Goal: Task Accomplishment & Management: Manage account settings

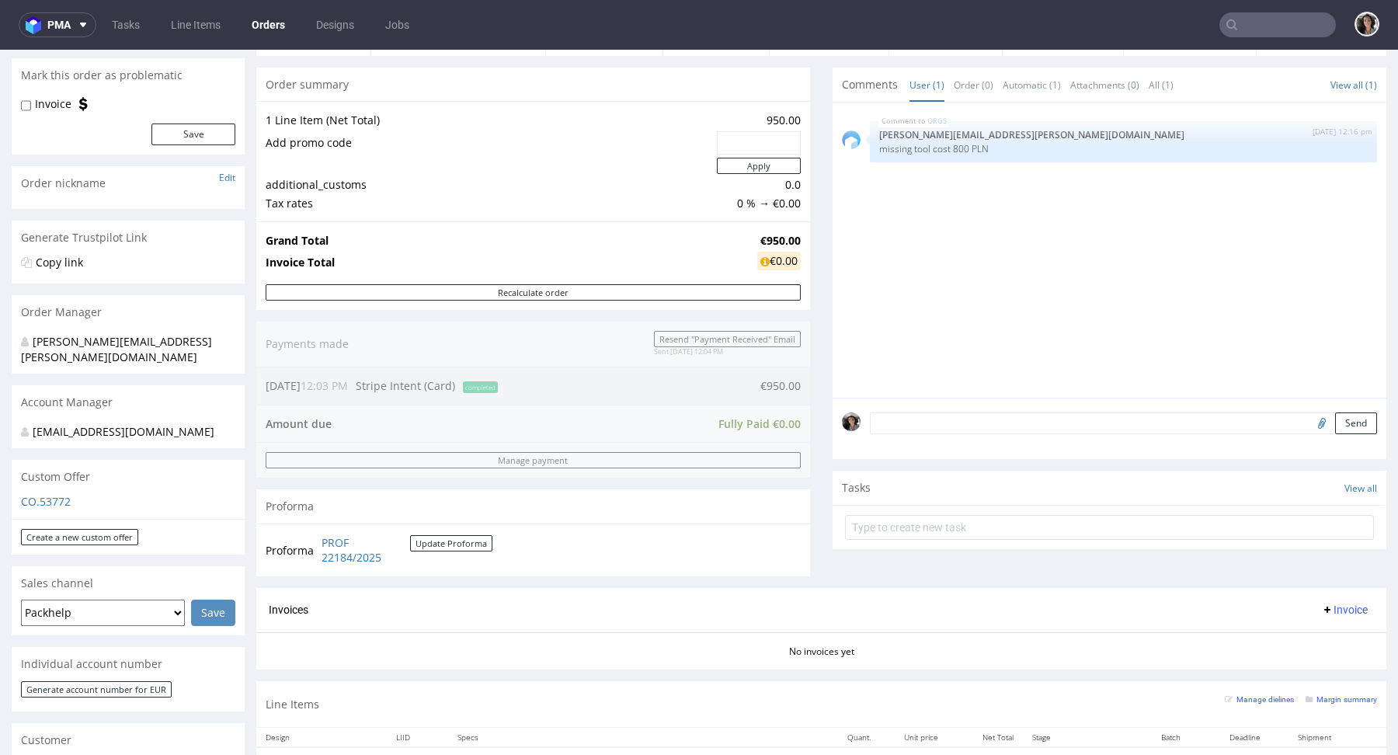
scroll to position [242, 0]
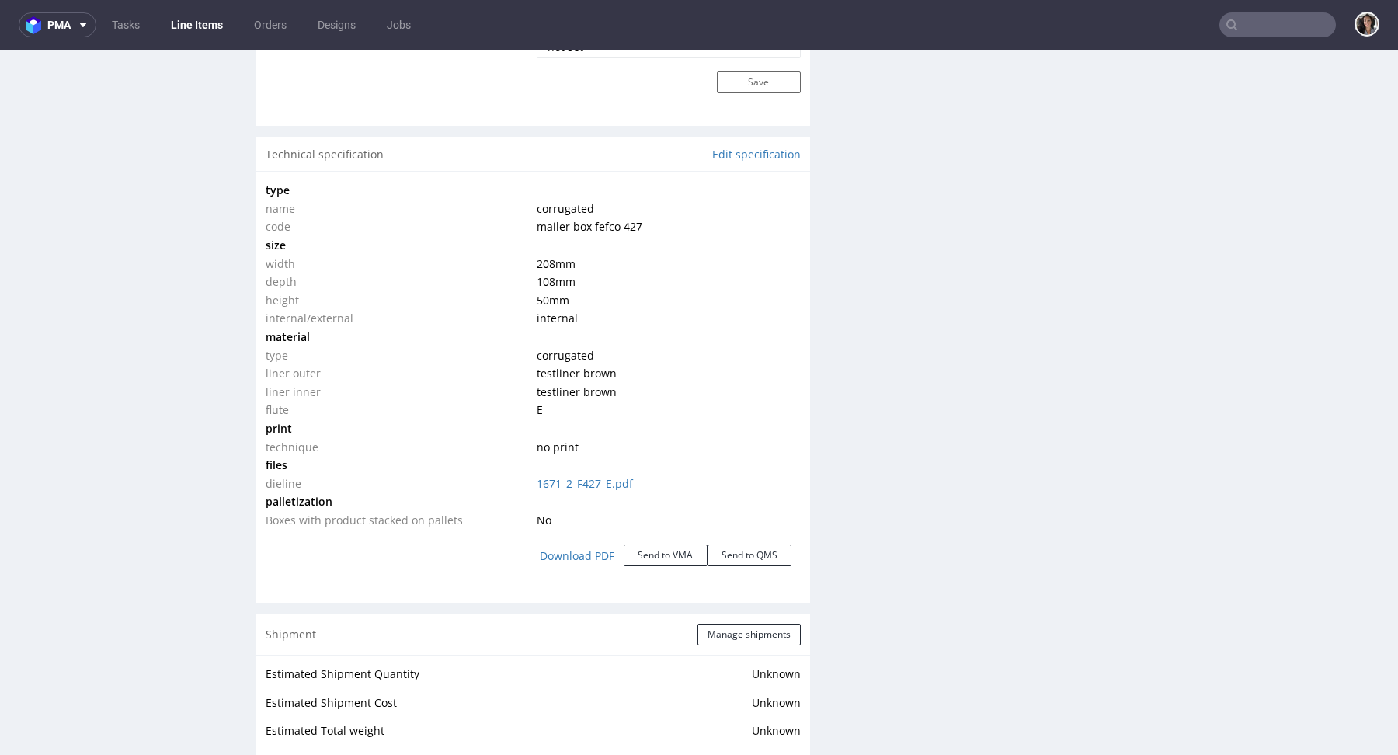
scroll to position [1748, 0]
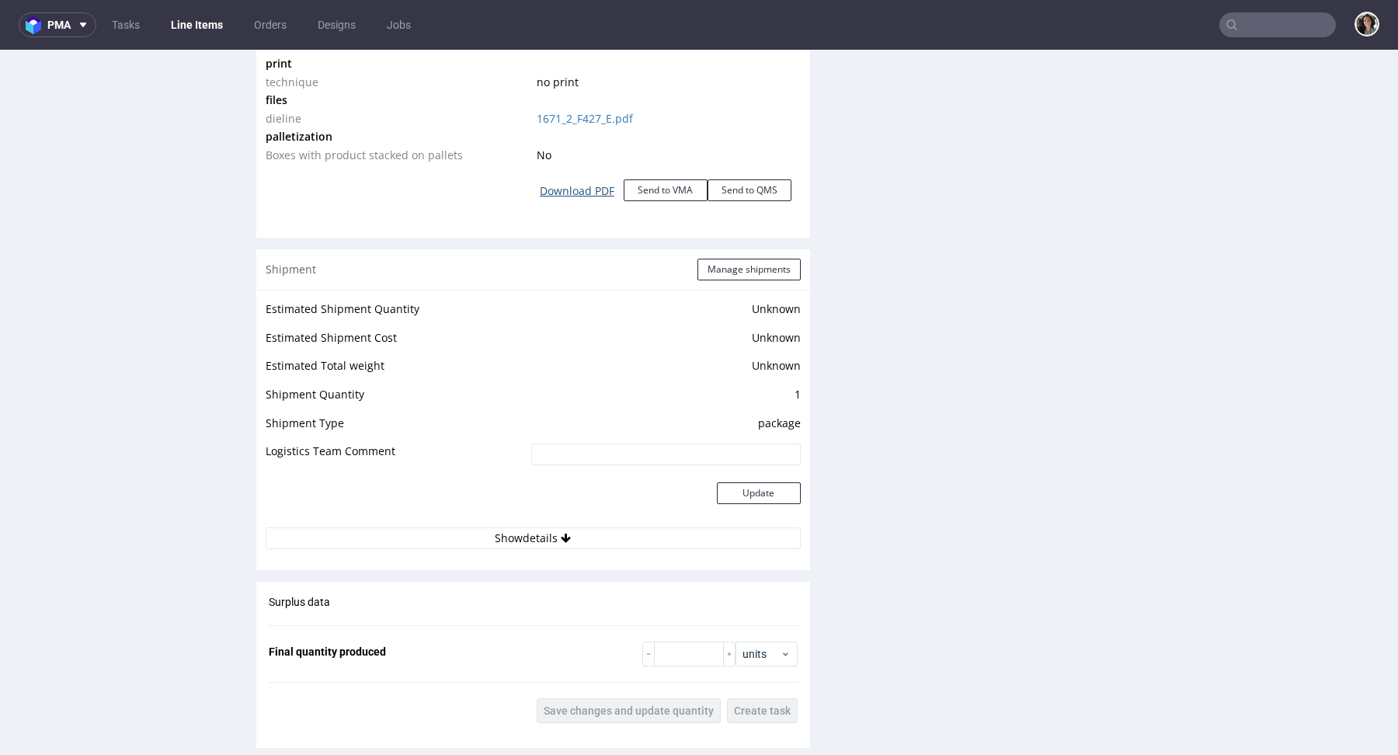
click at [584, 184] on link "Download PDF" at bounding box center [577, 191] width 93 height 34
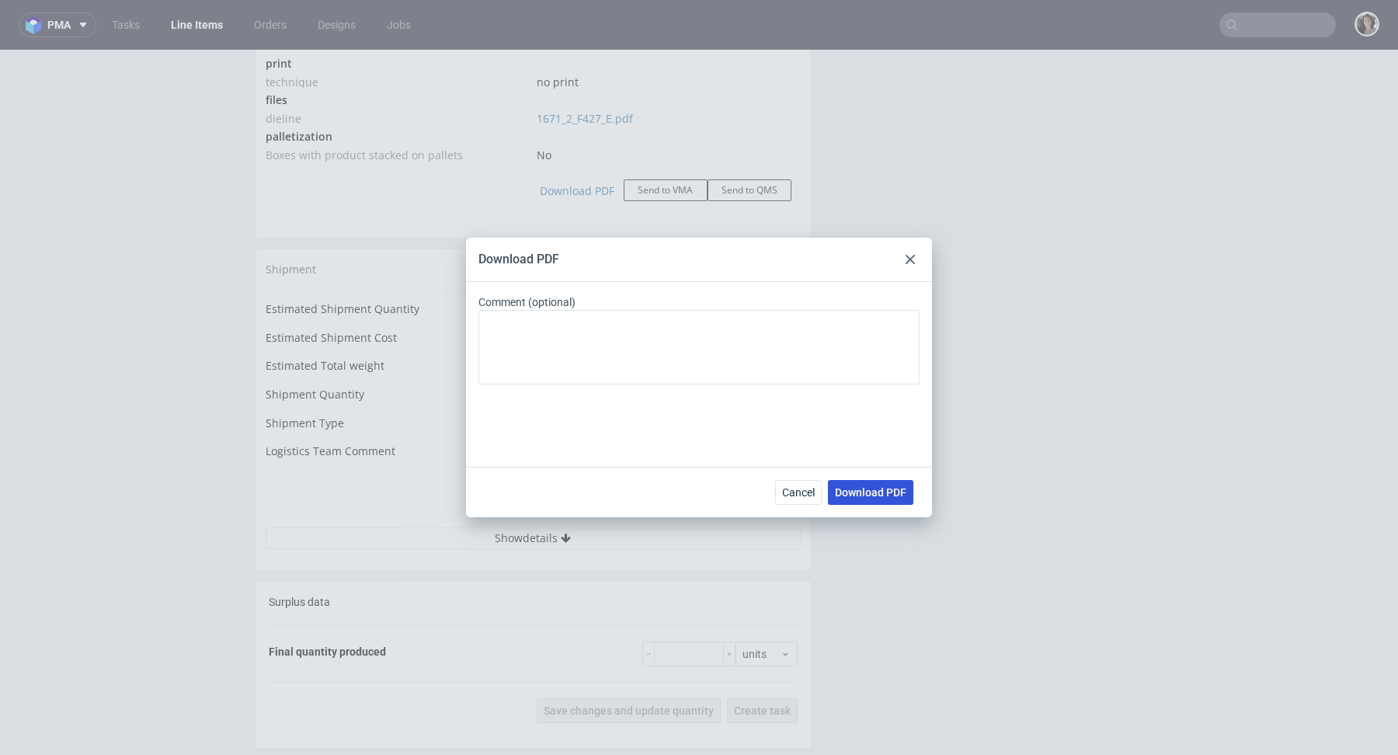
click at [865, 483] on button "Download PDF" at bounding box center [870, 492] width 85 height 25
click at [701, 166] on div "Download PDF Comment (optional) Cancel Download PDF" at bounding box center [699, 377] width 1398 height 755
click at [910, 259] on use at bounding box center [910, 259] width 9 height 9
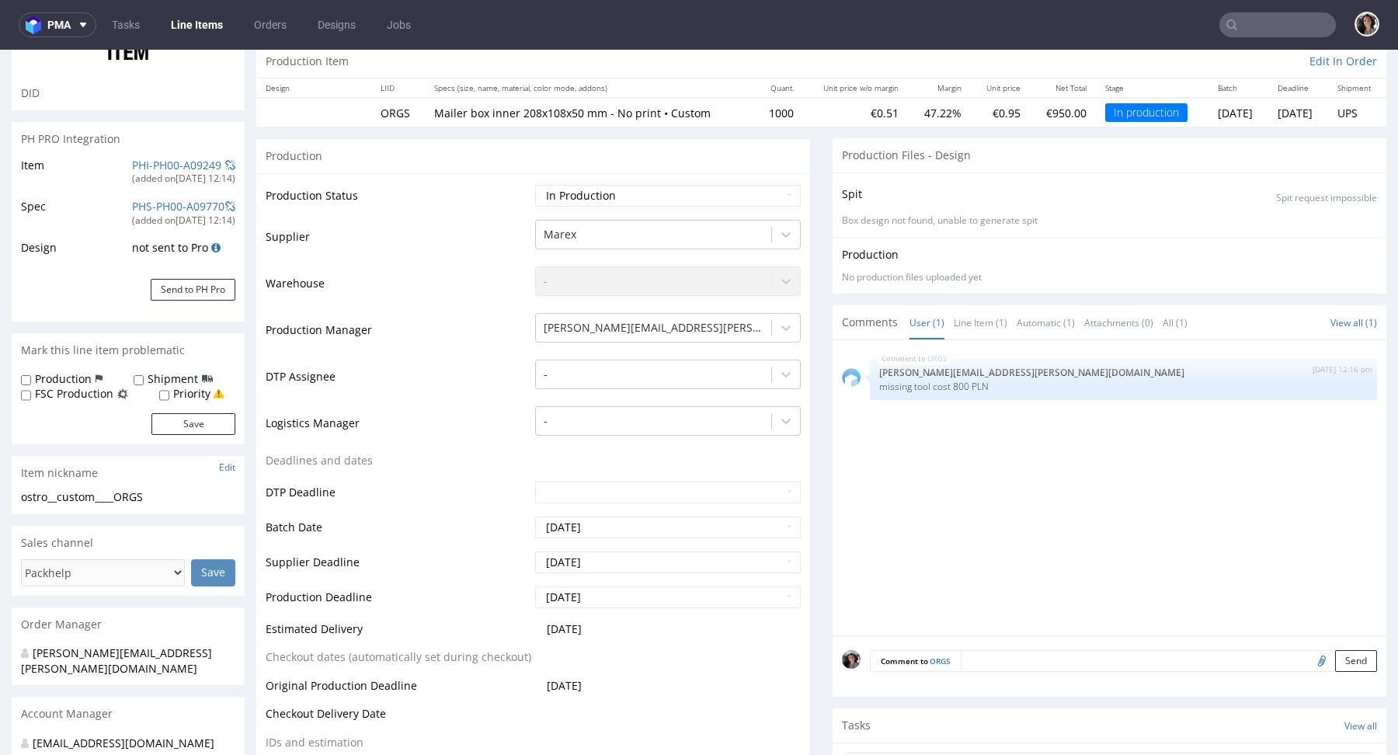
scroll to position [0, 0]
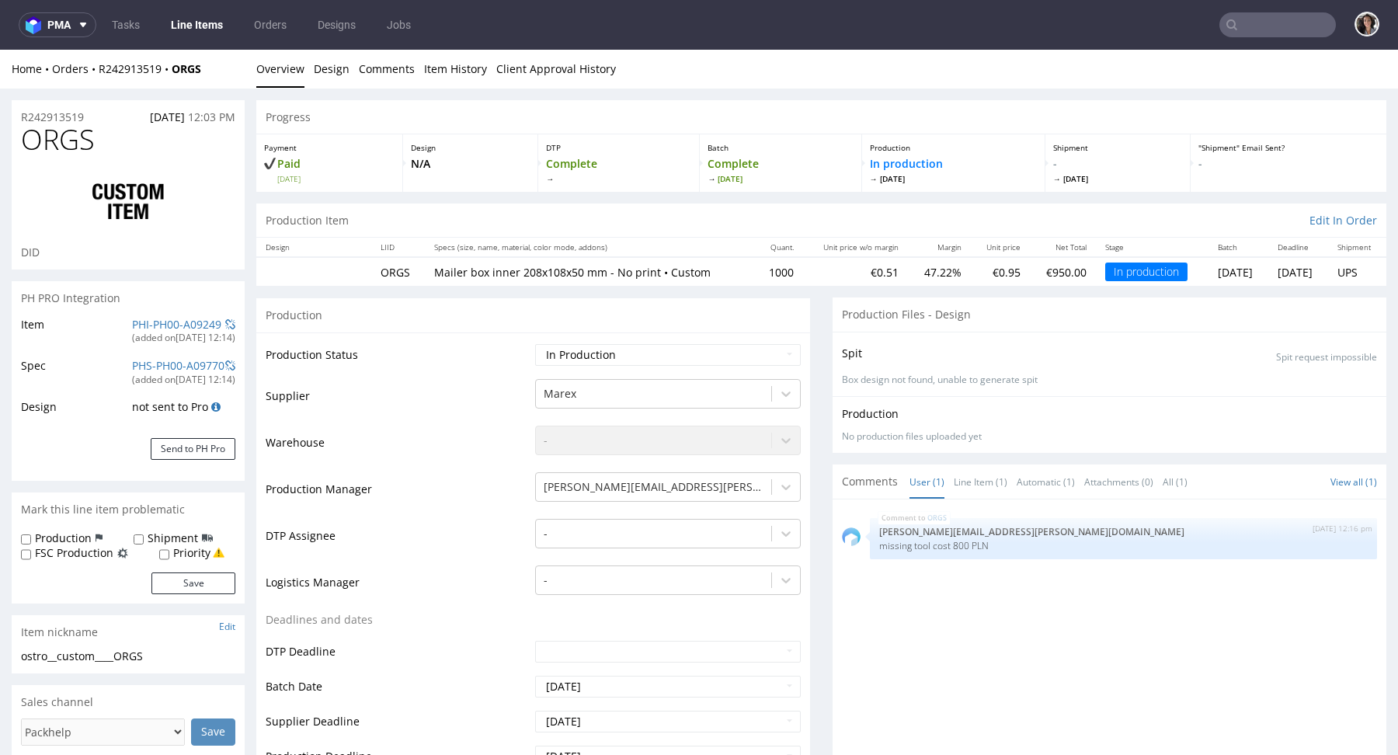
click at [135, 76] on div "Home Orders R242913519 ORGS" at bounding box center [128, 69] width 233 height 16
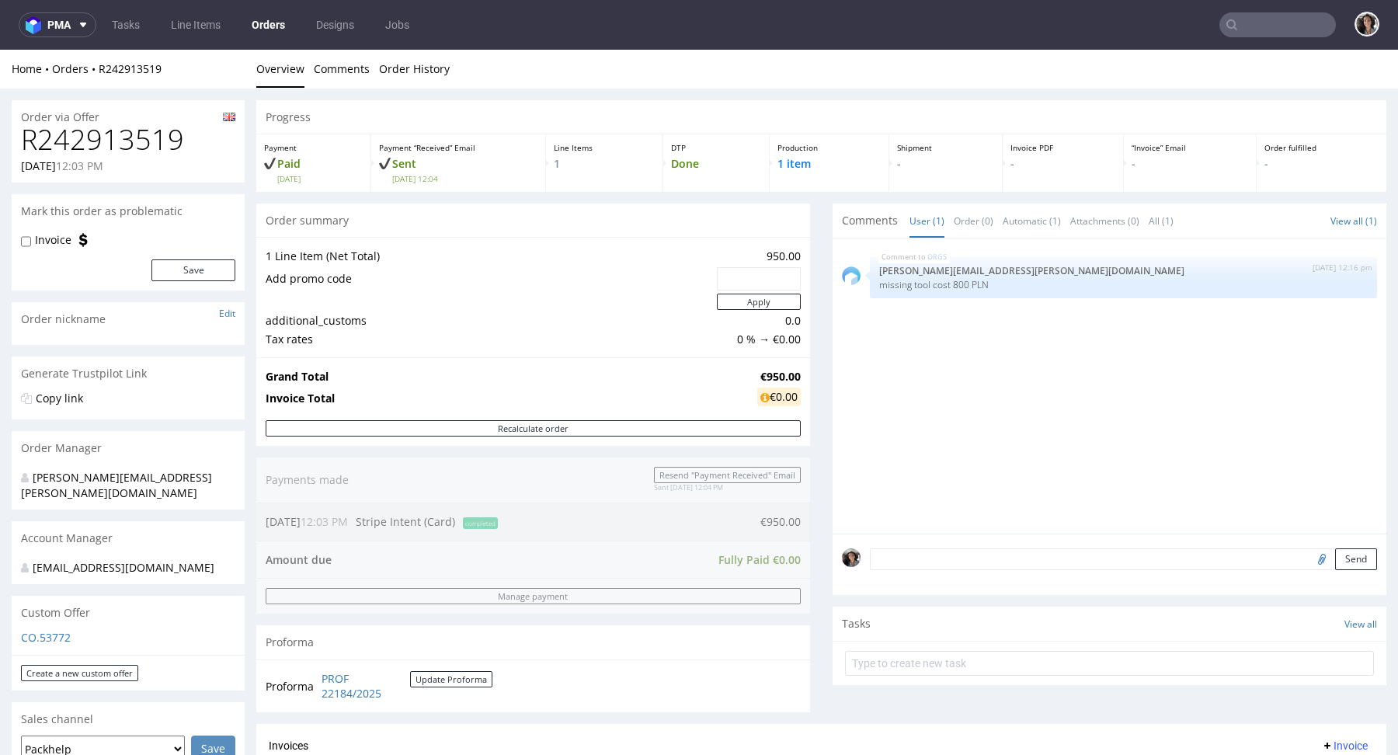
scroll to position [568, 0]
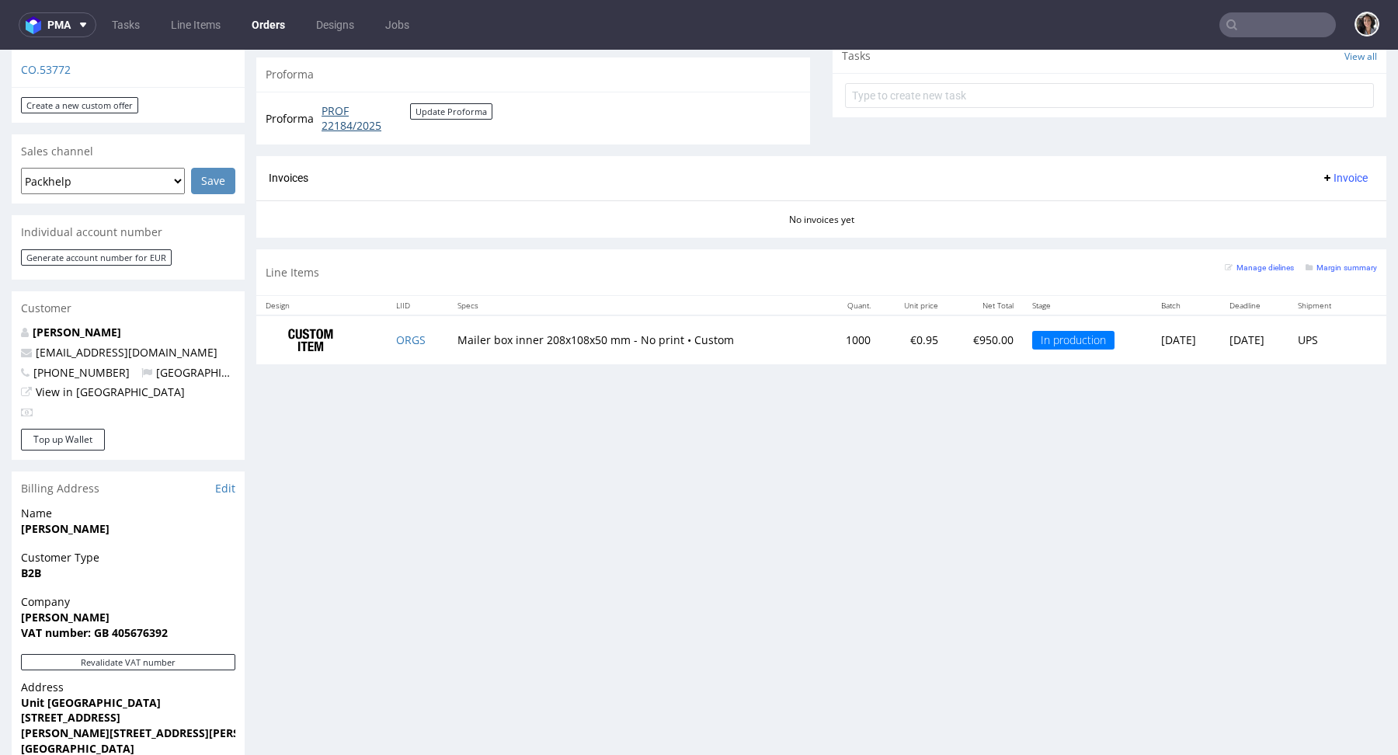
click at [342, 116] on link "PROF 22184/2025" at bounding box center [366, 118] width 89 height 30
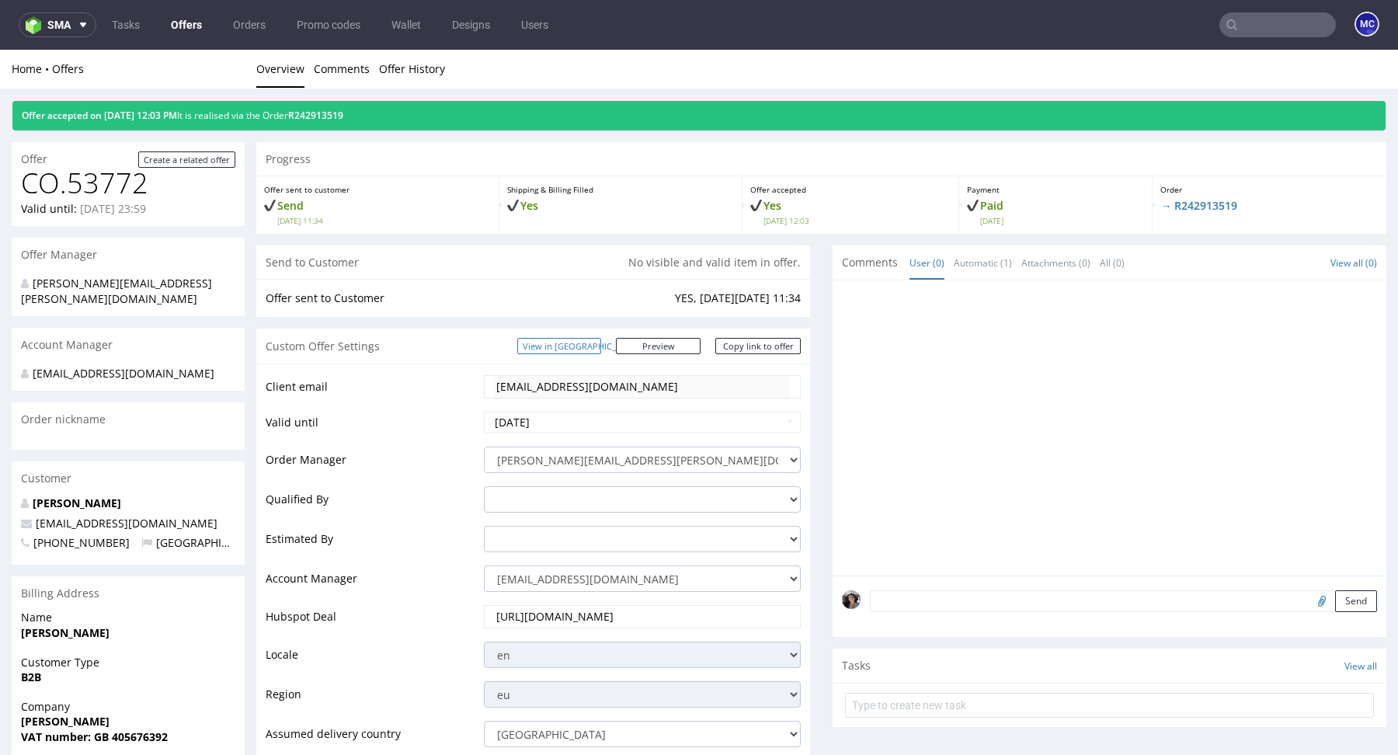
click at [592, 343] on link "View in [GEOGRAPHIC_DATA]" at bounding box center [559, 346] width 84 height 16
drag, startPoint x: 404, startPoint y: 112, endPoint x: 321, endPoint y: 112, distance: 83.1
click at [321, 112] on div "Offer accepted on 14.10.2025 12:03 PM It is realised via the Order R242913519" at bounding box center [698, 116] width 1373 height 30
copy link "R242913519"
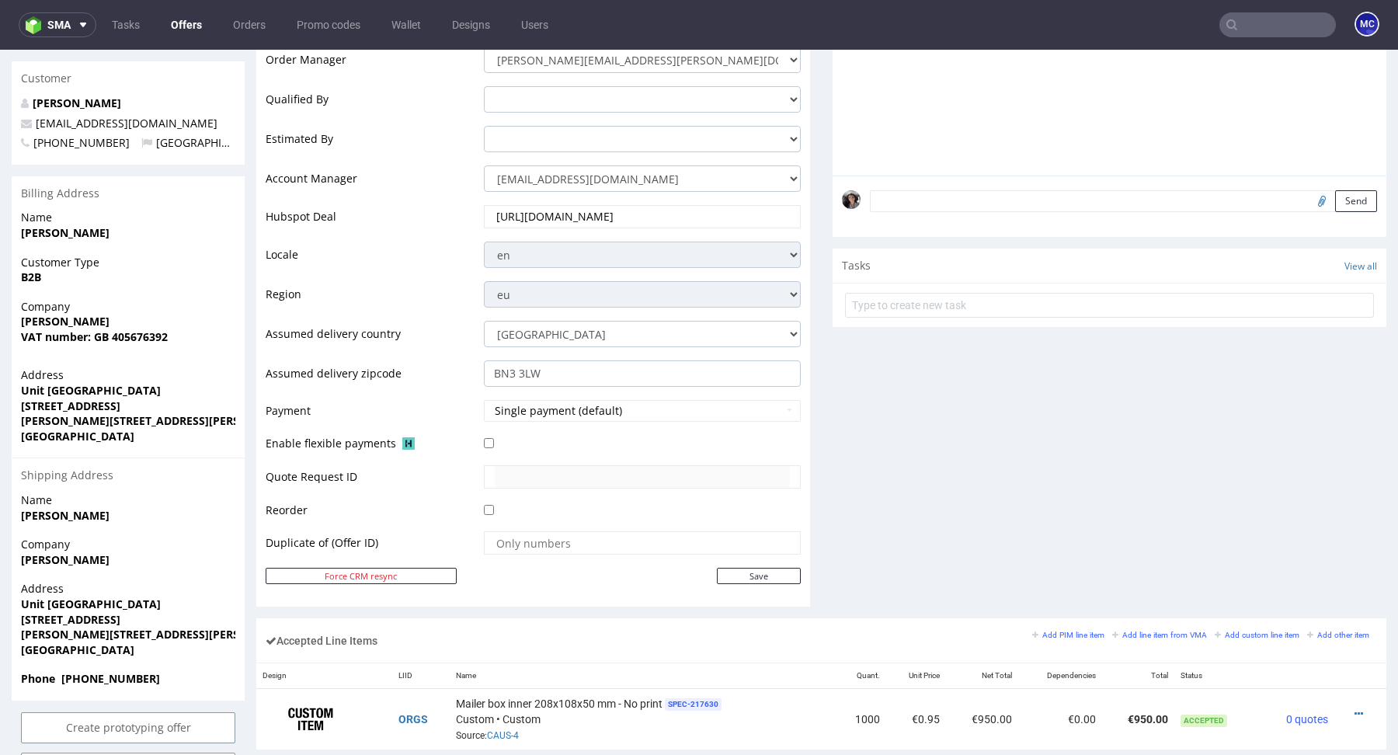
scroll to position [604, 0]
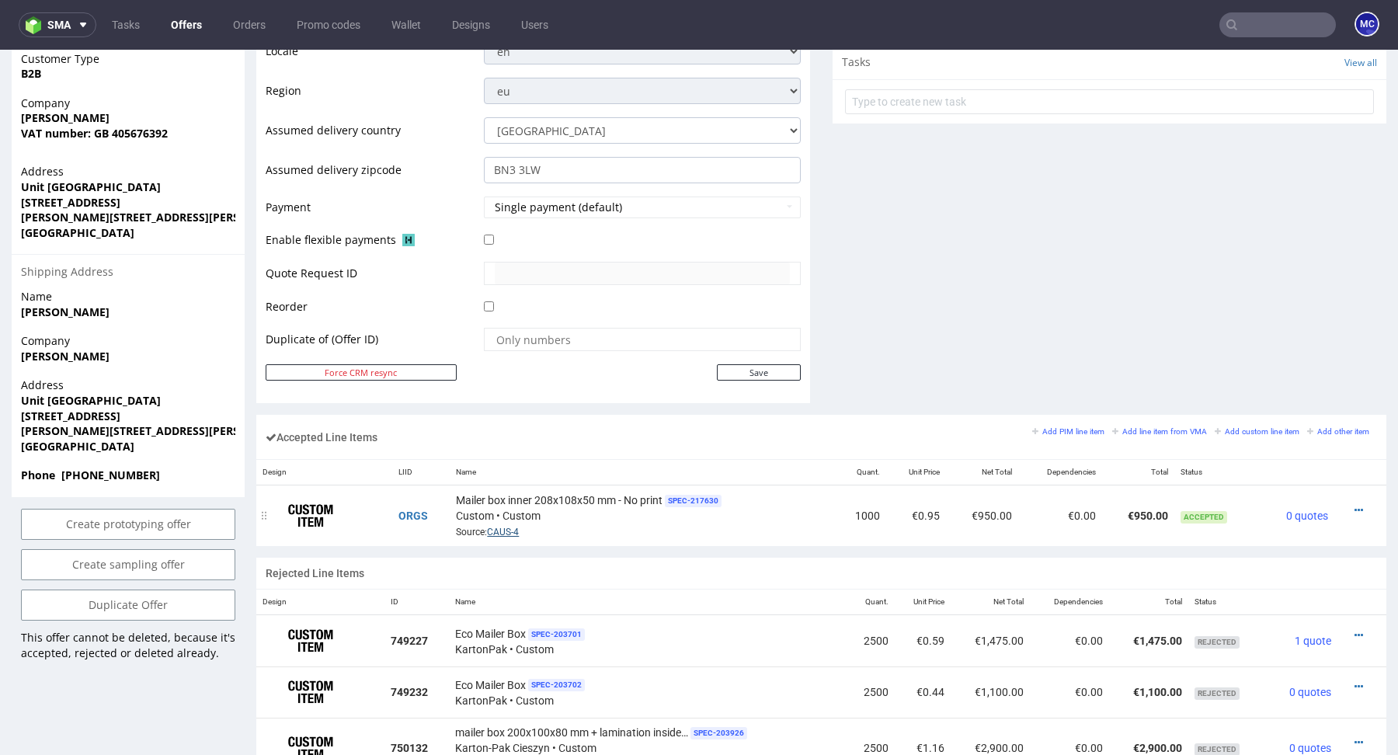
click at [499, 531] on link "CAUS-4" at bounding box center [503, 532] width 32 height 11
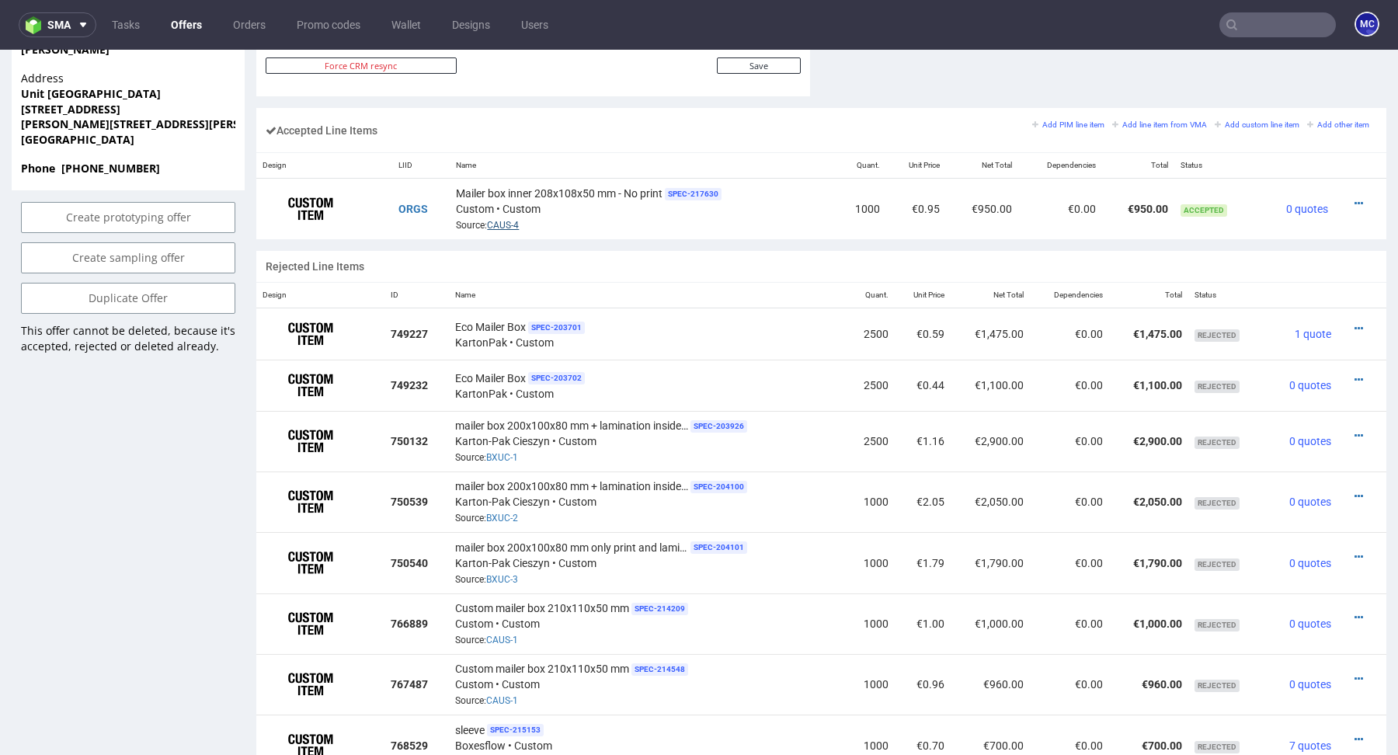
scroll to position [862, 0]
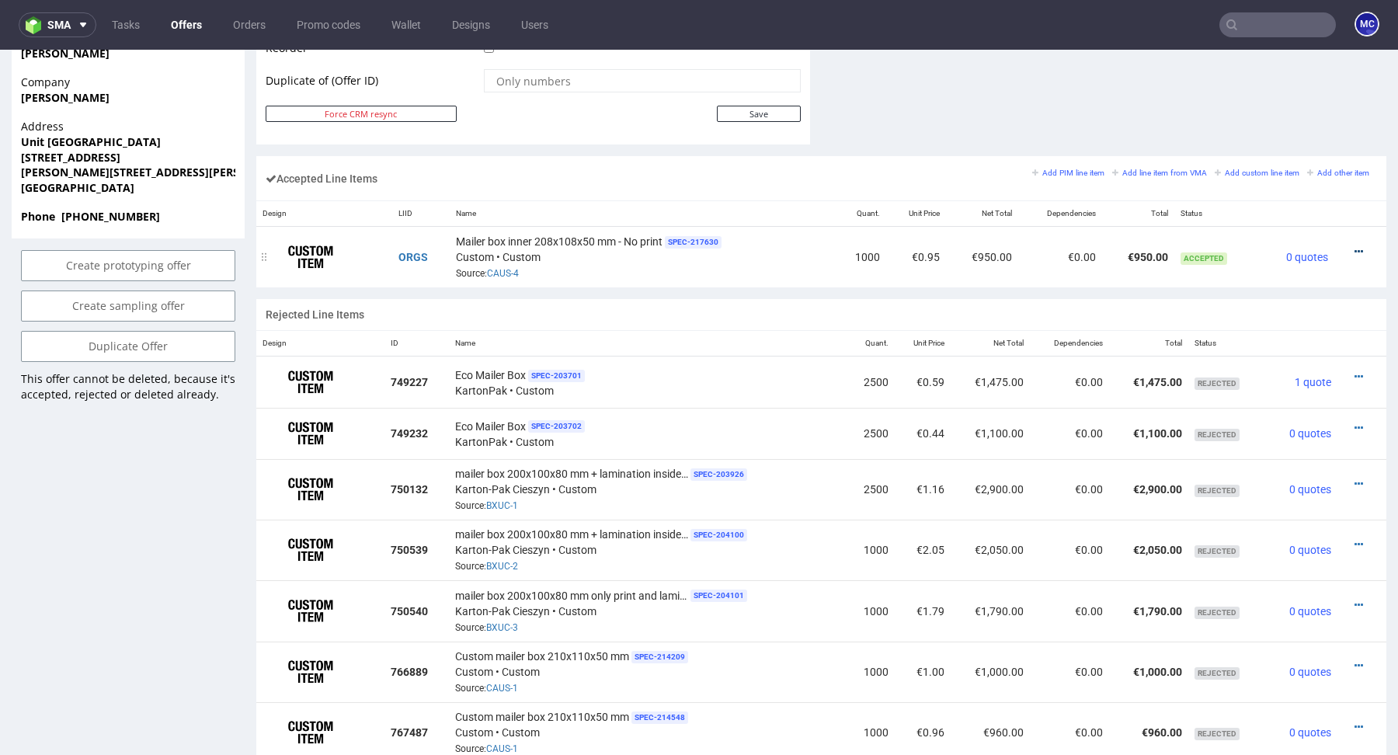
click at [1355, 246] on icon at bounding box center [1359, 251] width 9 height 11
click at [1246, 106] on span "Edit item price" at bounding box center [1295, 105] width 112 height 16
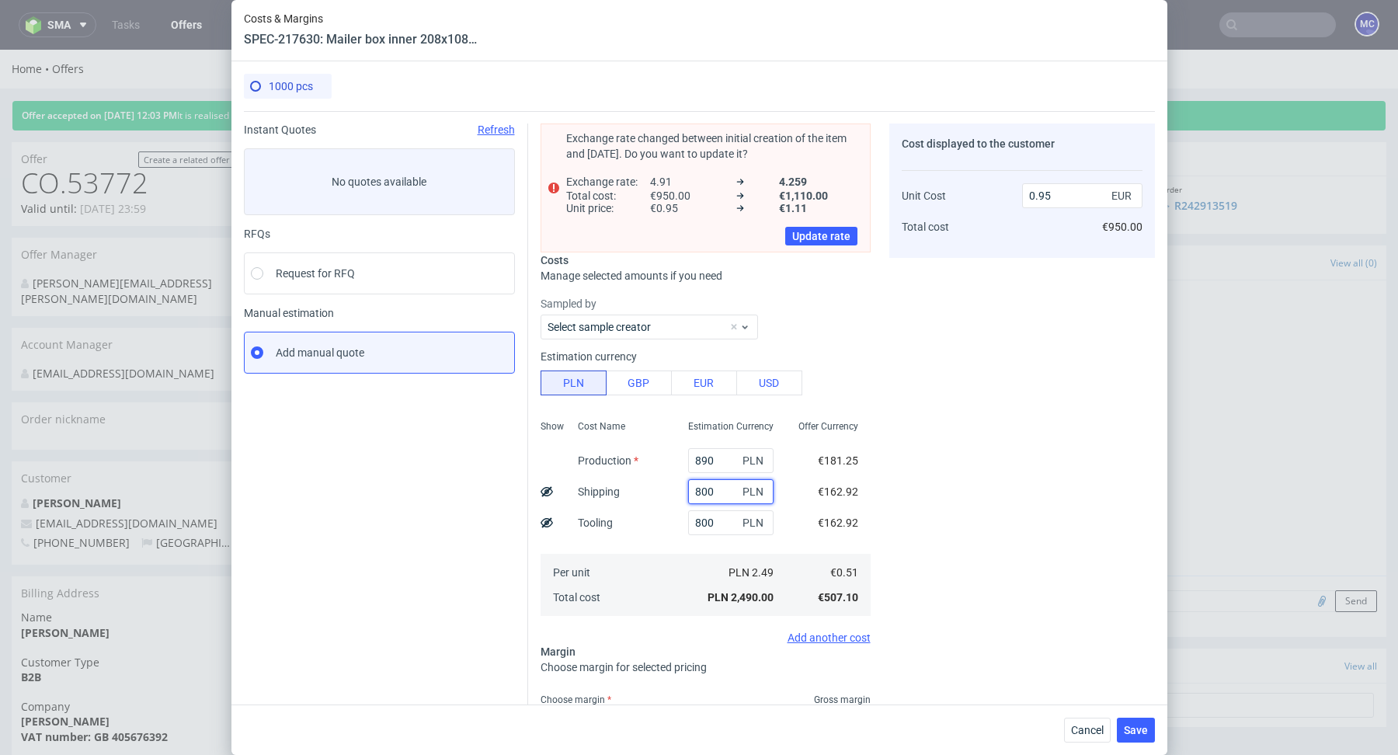
click at [709, 491] on input "800" at bounding box center [730, 491] width 85 height 25
paste input "490,24"
type input "490.24"
type input "0.84"
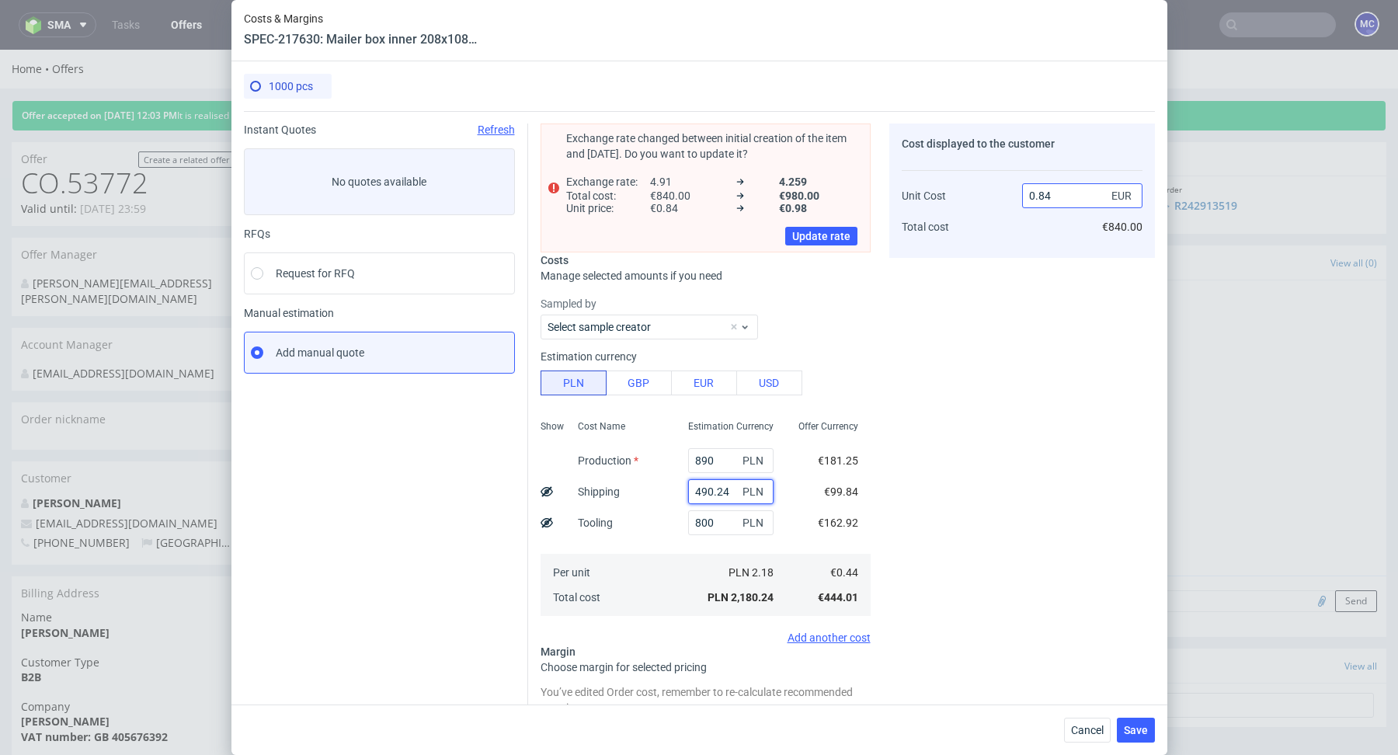
type input "490.24"
click at [1067, 194] on input "0.84" at bounding box center [1082, 195] width 120 height 25
type input "0.915"
type input "51.91256830601093"
type input "0.96"
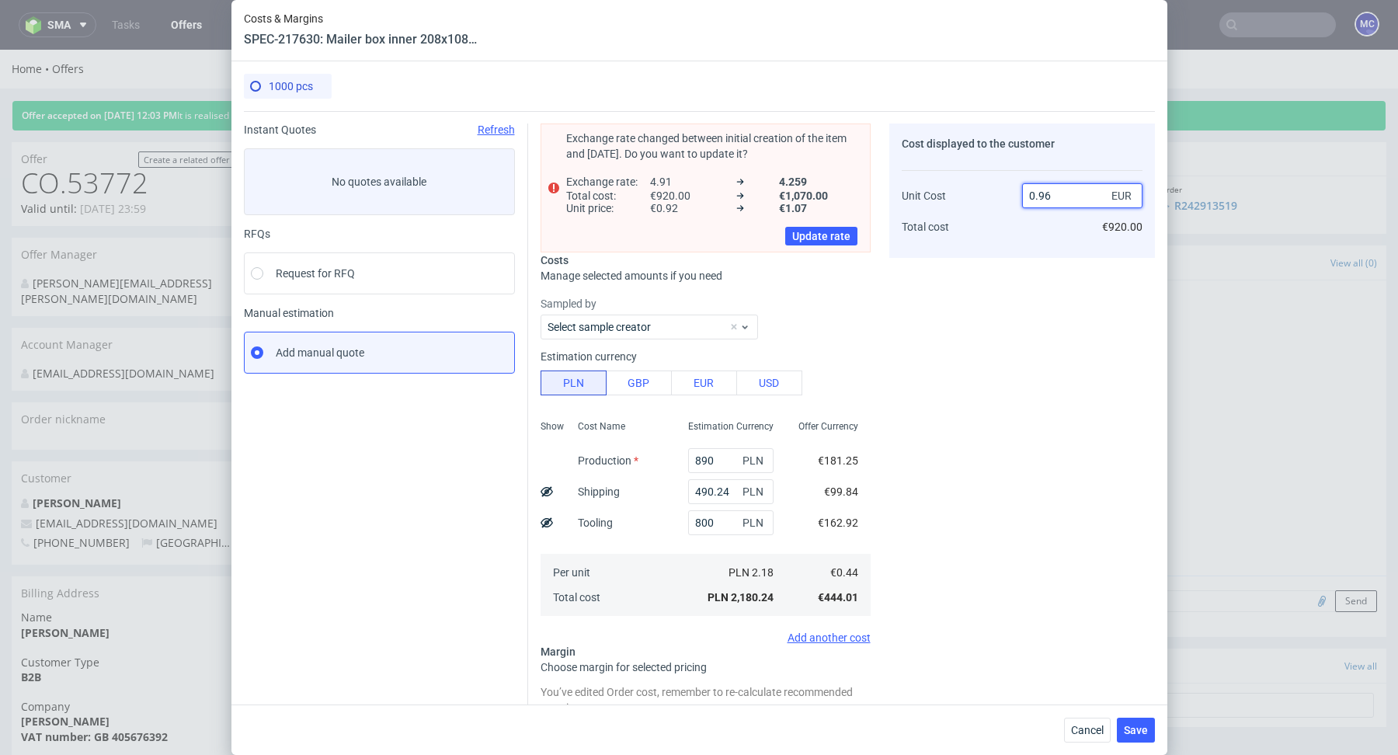
type input "54.166666666666664"
type input "0.94"
type input "53.191489361702125"
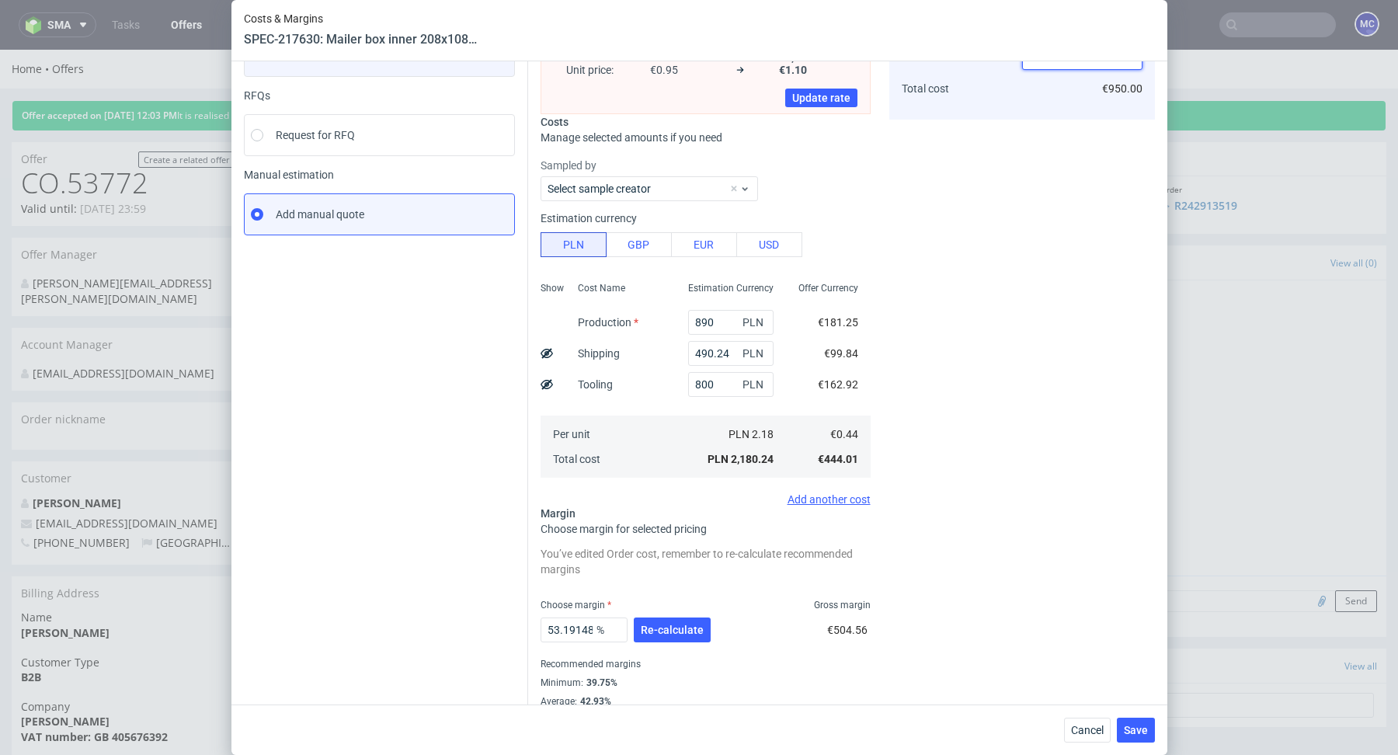
scroll to position [170, 0]
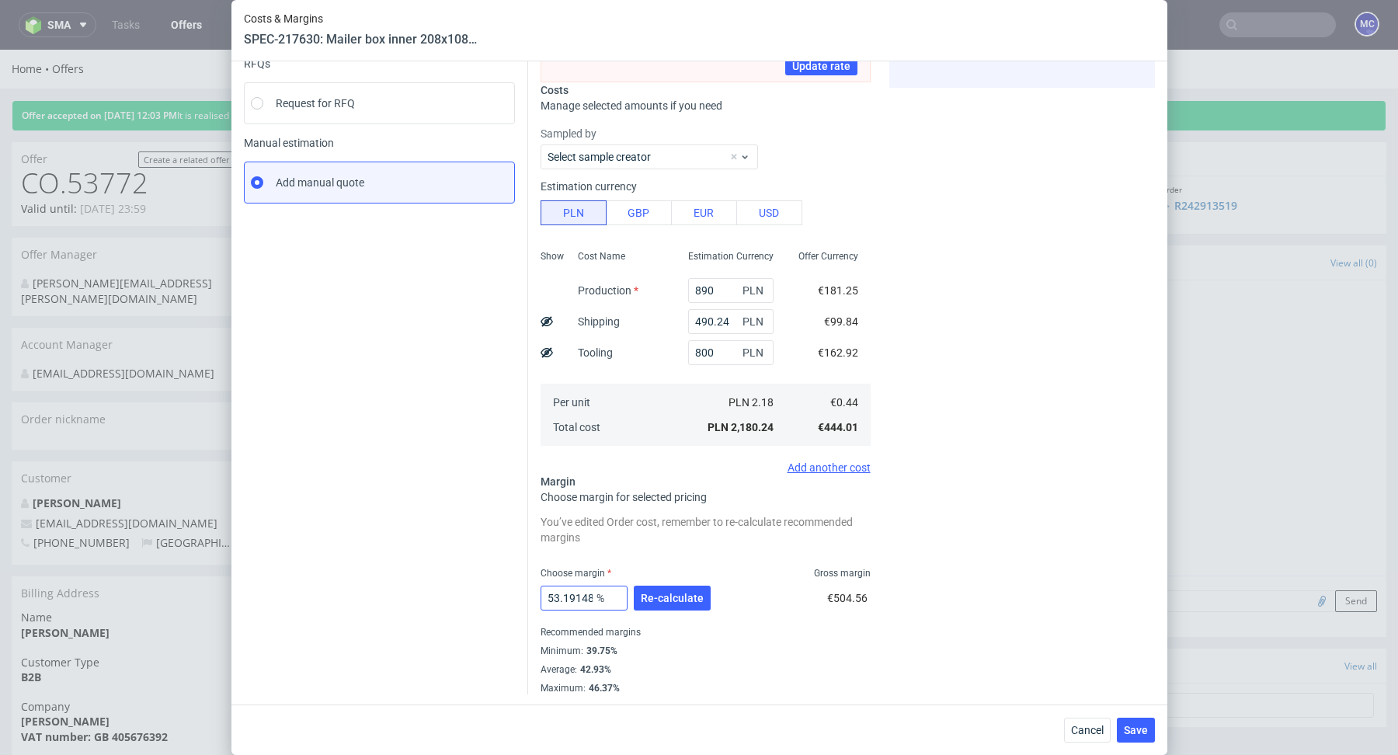
type input "0.95"
drag, startPoint x: 563, startPoint y: 594, endPoint x: 641, endPoint y: 594, distance: 77.7
click at [641, 594] on div "53.191489361702125 % Re-calculate" at bounding box center [627, 600] width 173 height 43
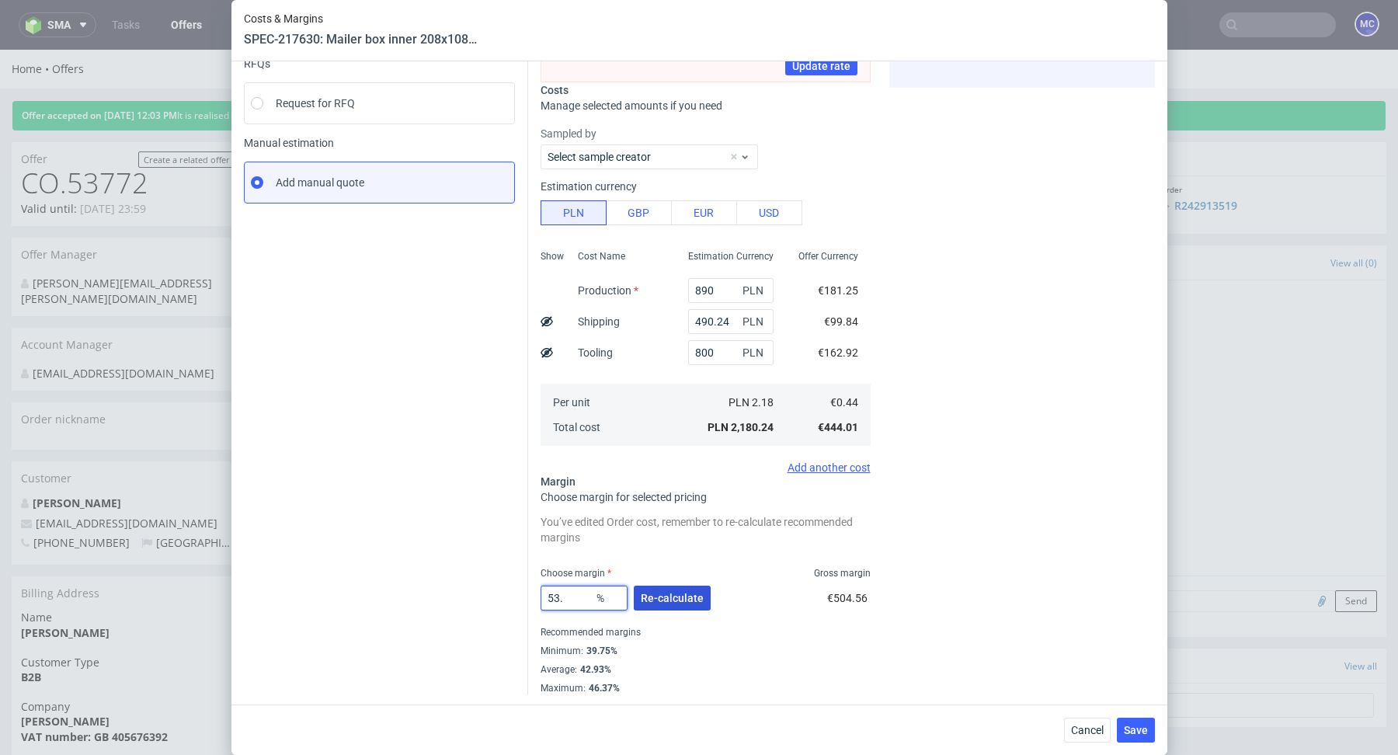
type input "53"
type input "0.94"
type input "53.9"
type input "0.96"
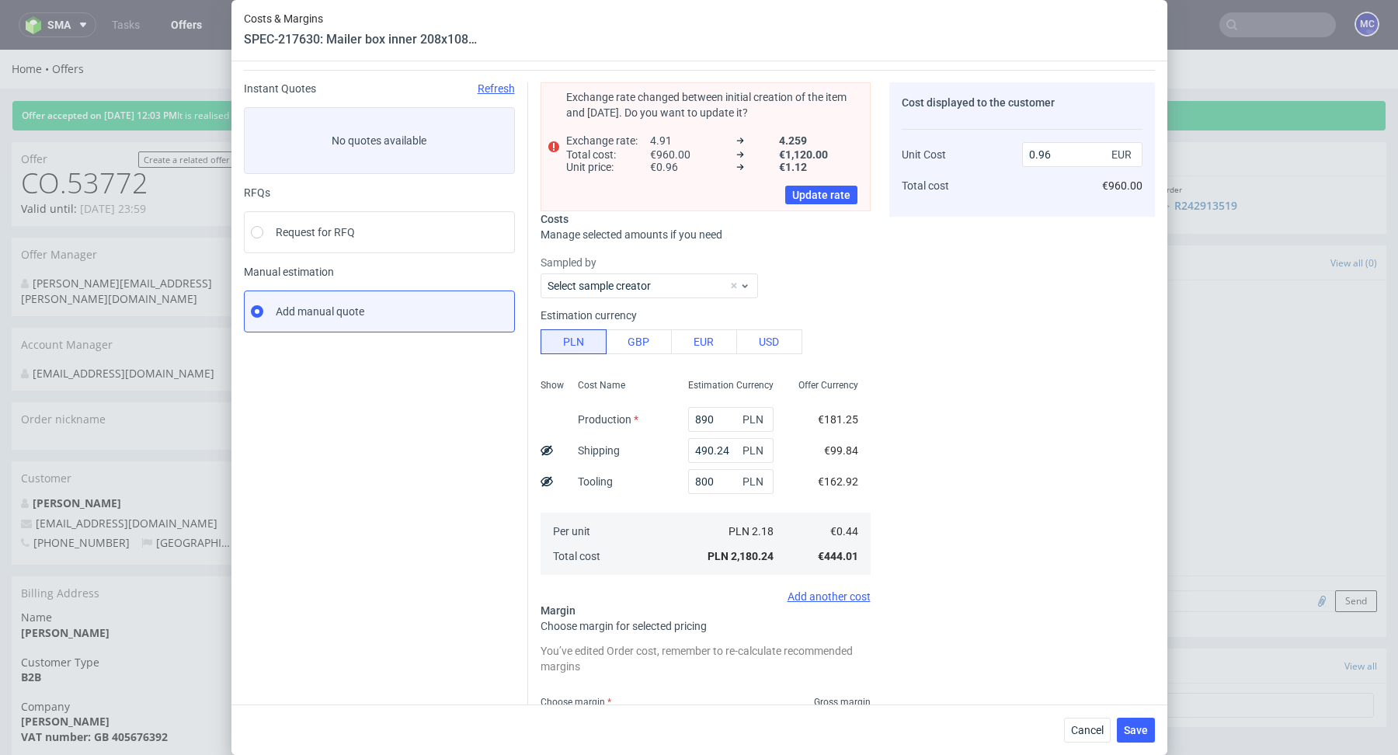
scroll to position [68, 0]
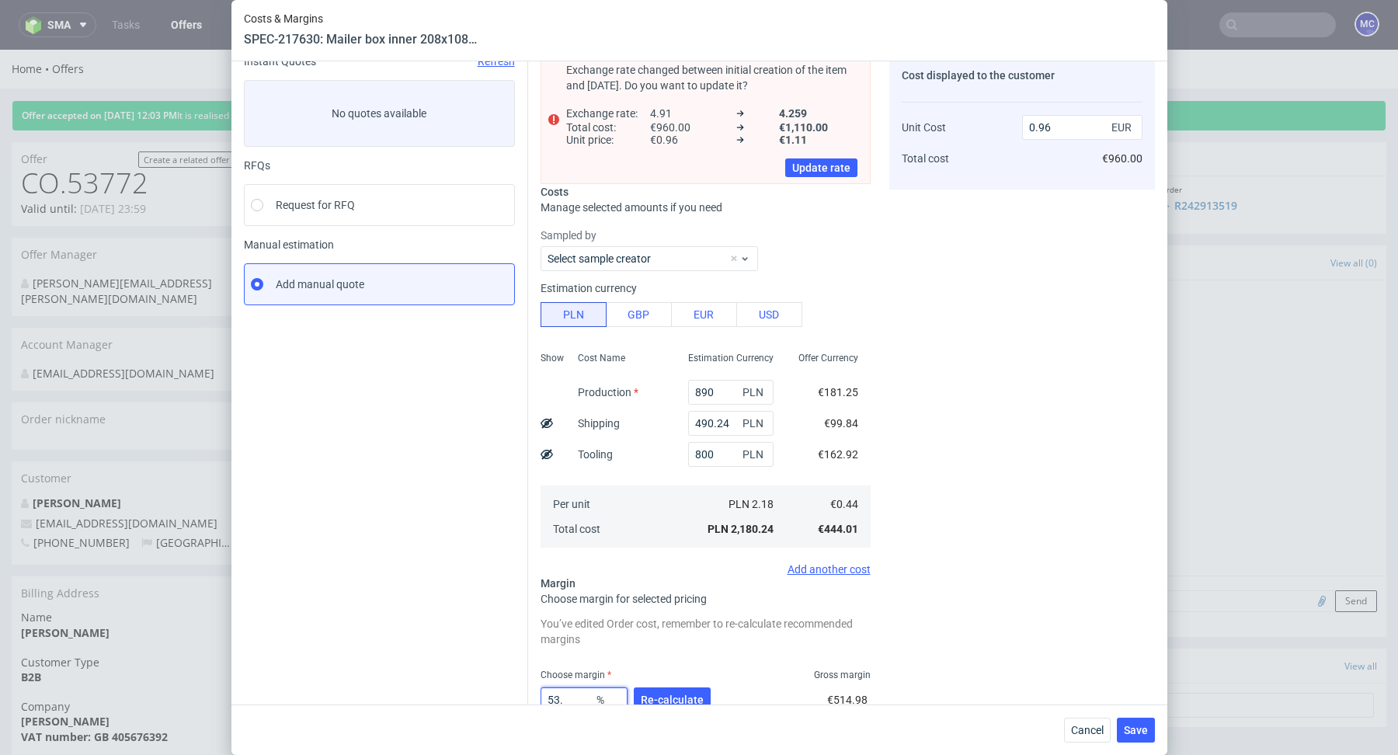
type input "53.6"
type input "0.95"
type input "53.65"
type input "0.96"
type input "53.6"
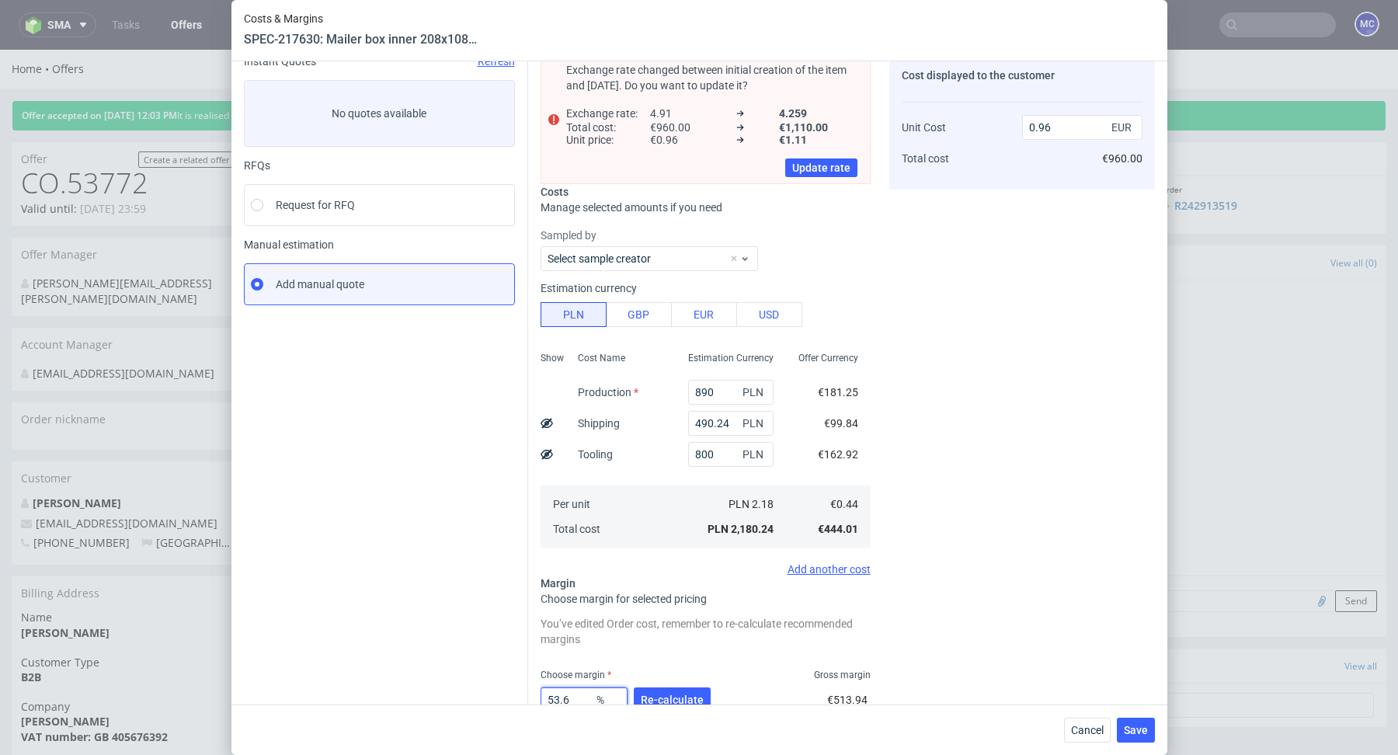
type input "0.95"
type input "53.65"
type input "0.96"
type input "53.64"
type input "0.95"
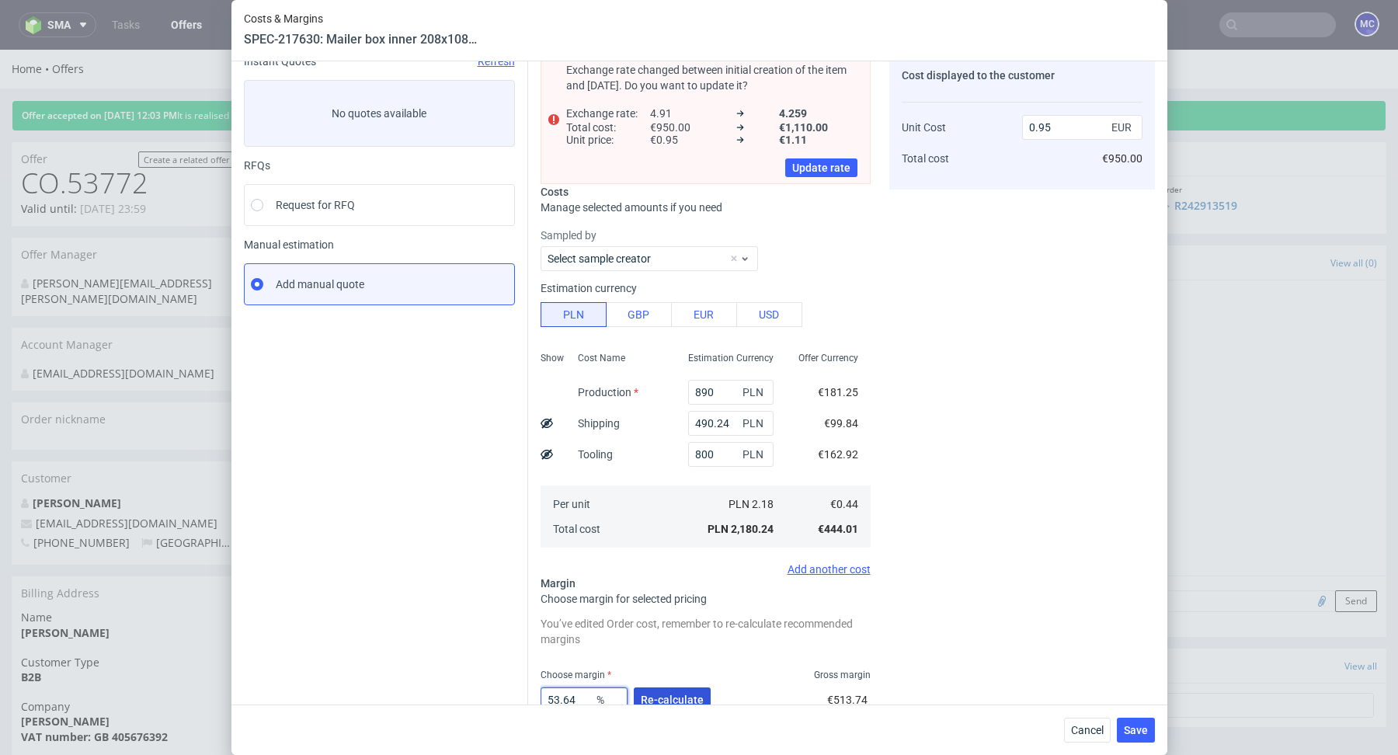
type input "53.64"
click at [685, 696] on span "Re-calculate" at bounding box center [672, 699] width 63 height 11
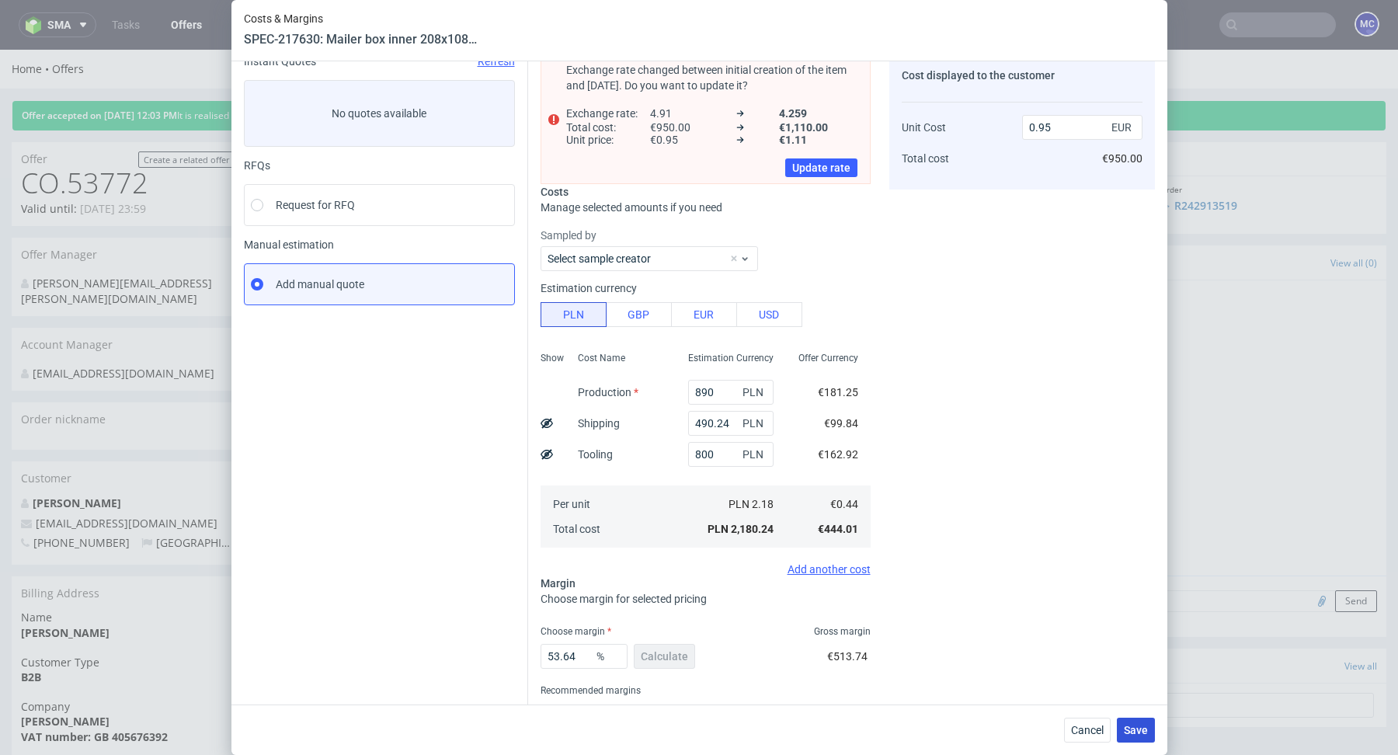
click at [1138, 732] on span "Save" at bounding box center [1136, 730] width 24 height 11
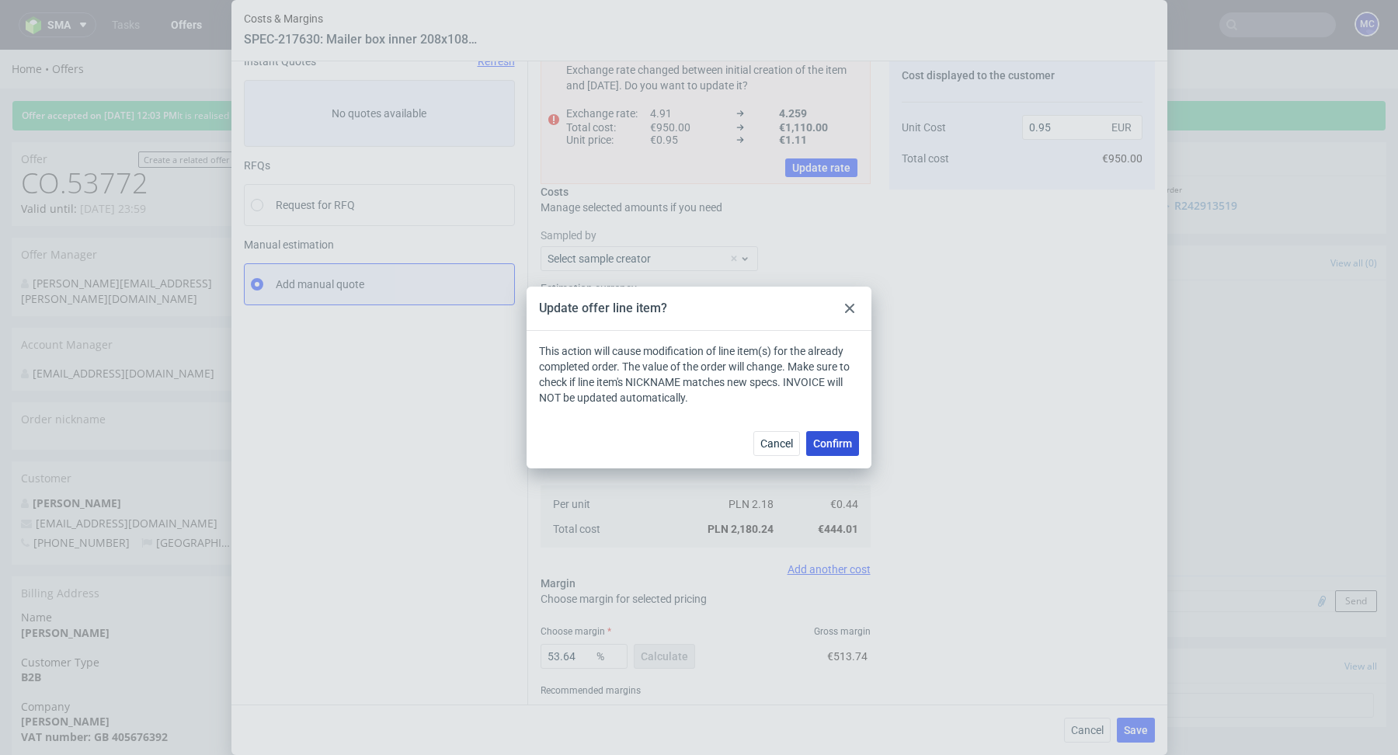
click at [818, 443] on span "Confirm" at bounding box center [832, 443] width 39 height 11
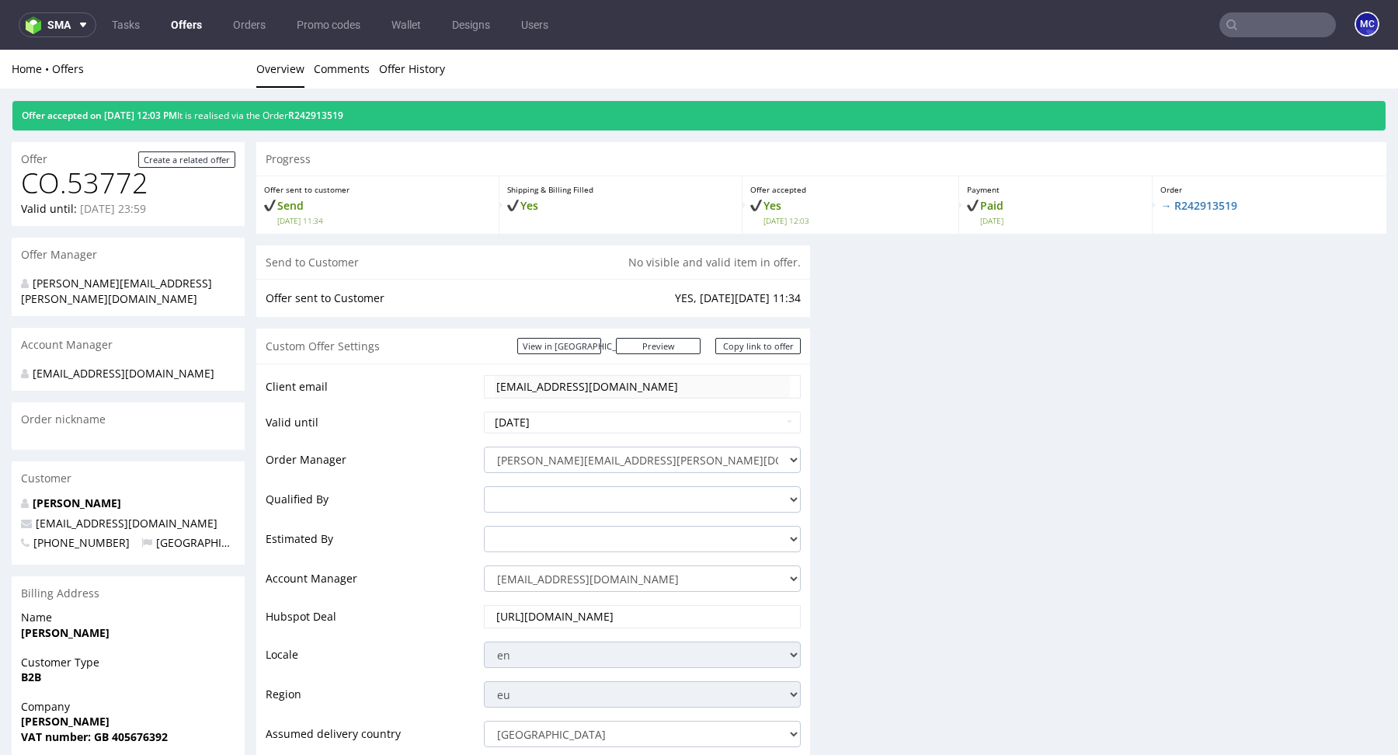
scroll to position [0, 0]
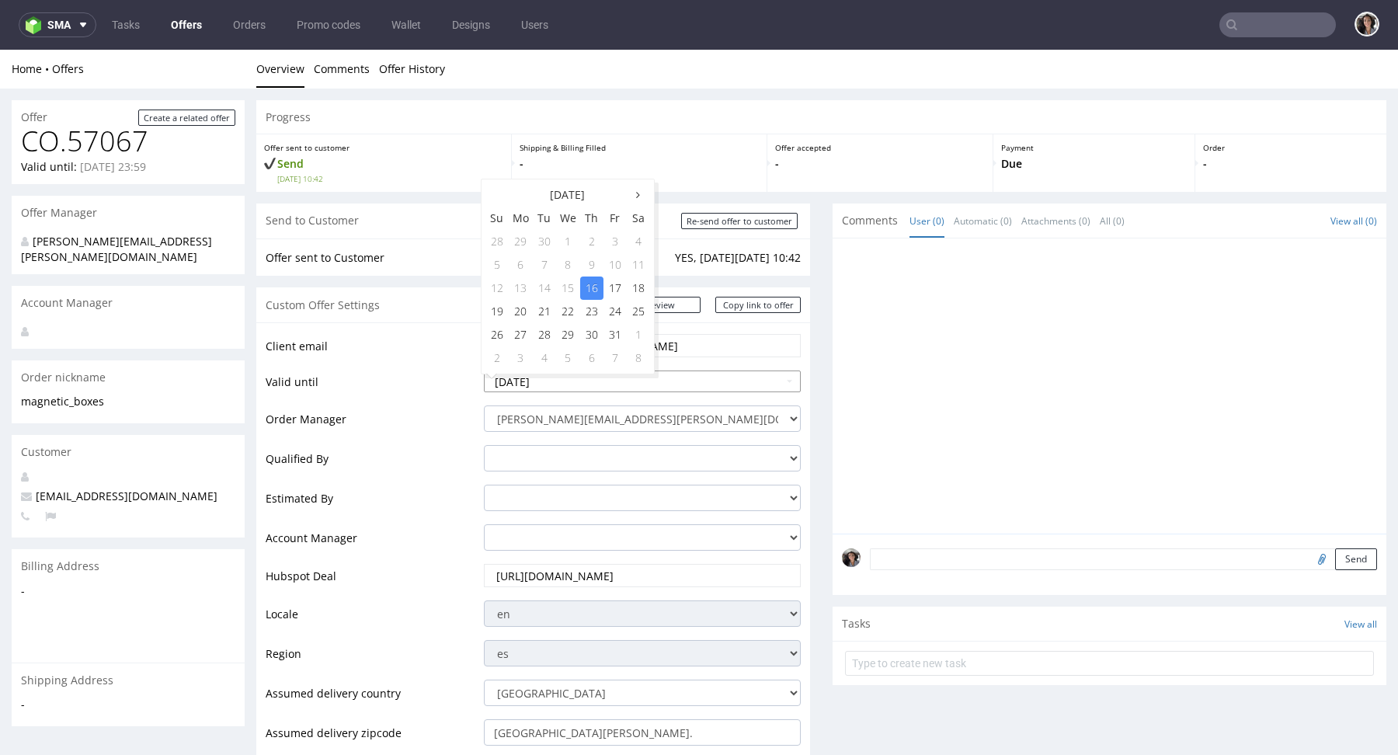
click at [621, 377] on input "2025-10-16" at bounding box center [642, 382] width 317 height 22
click at [558, 305] on td "22" at bounding box center [568, 311] width 24 height 23
type input "[DATE]"
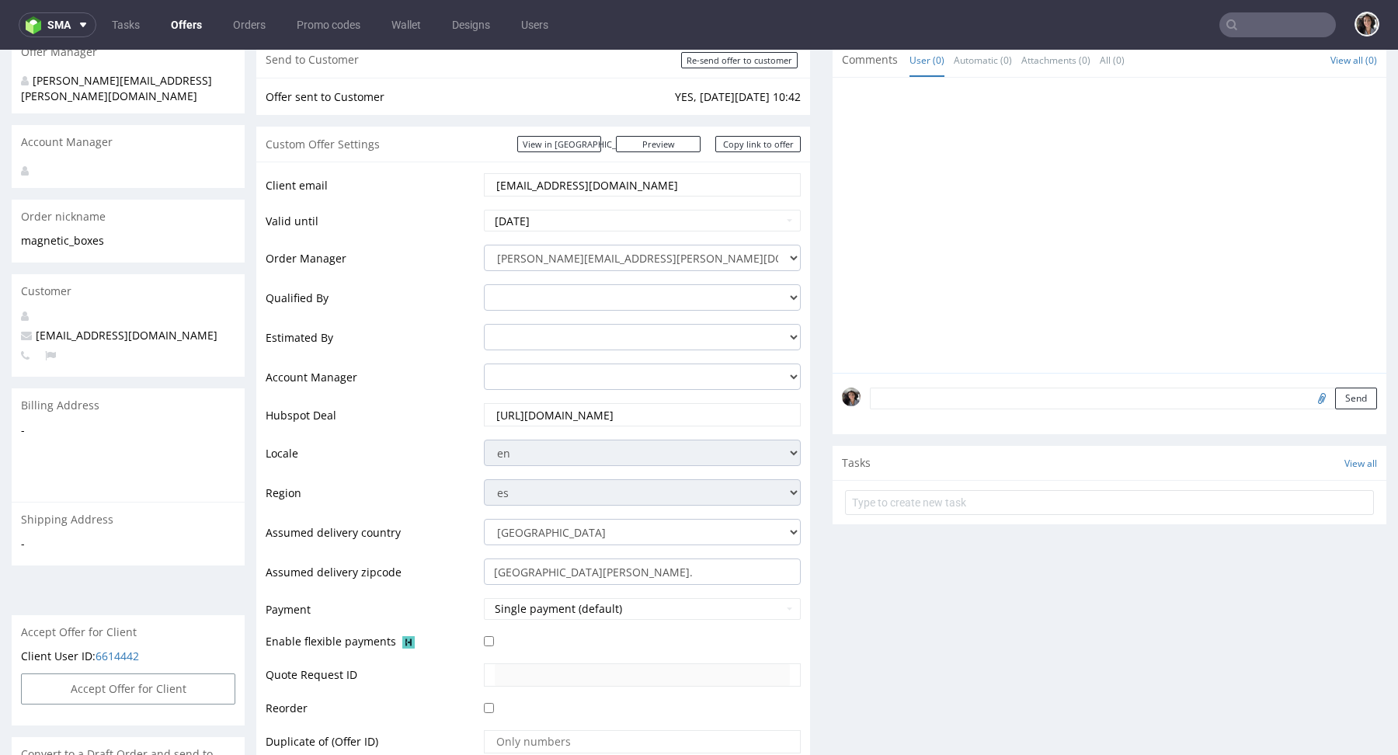
scroll to position [461, 0]
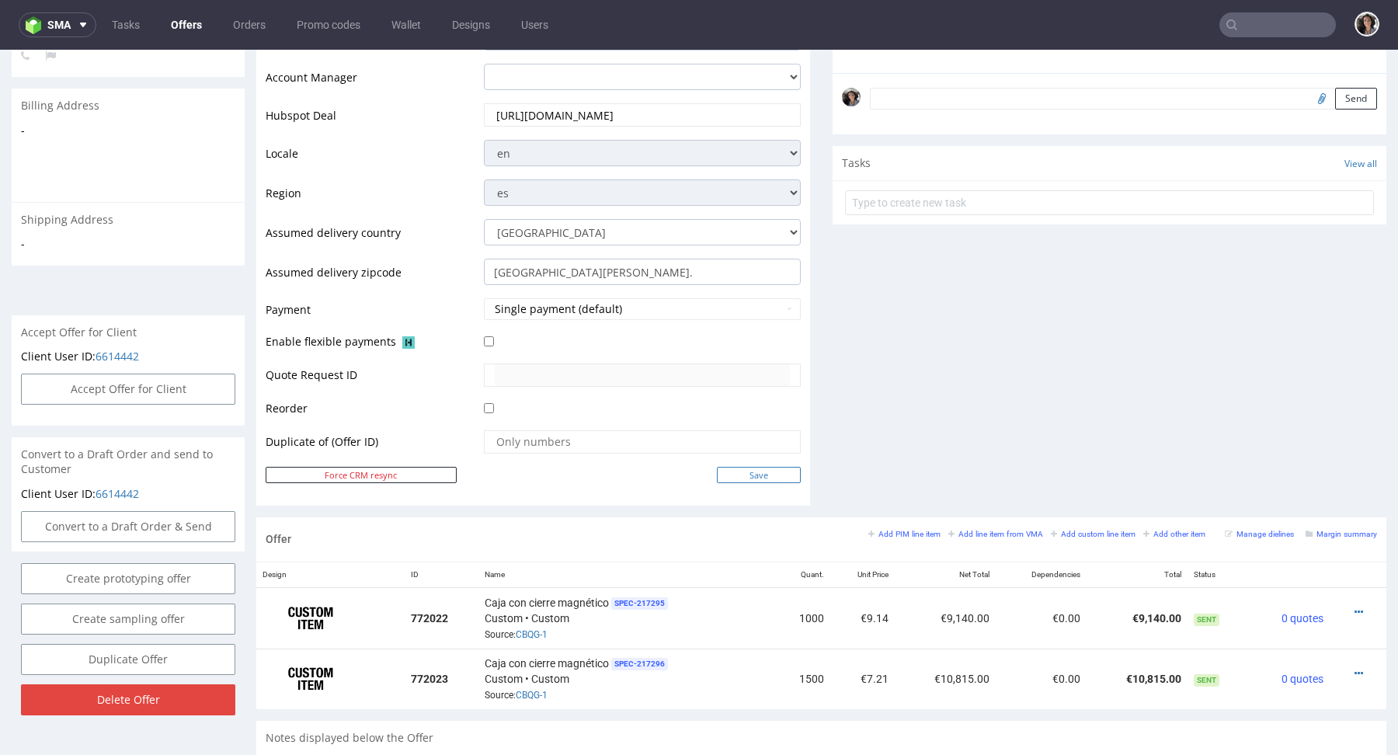
click at [762, 471] on input "Save" at bounding box center [759, 475] width 84 height 16
type input "In progress..."
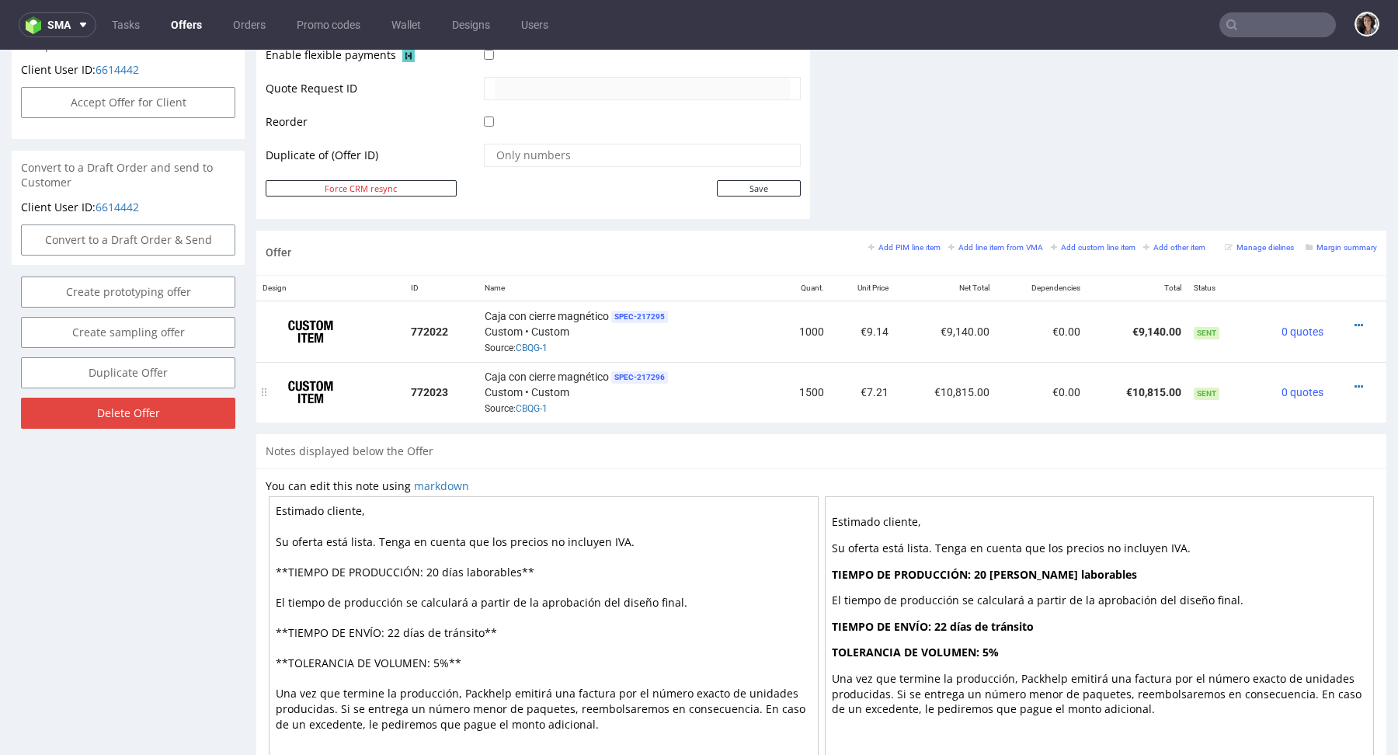
scroll to position [0, 0]
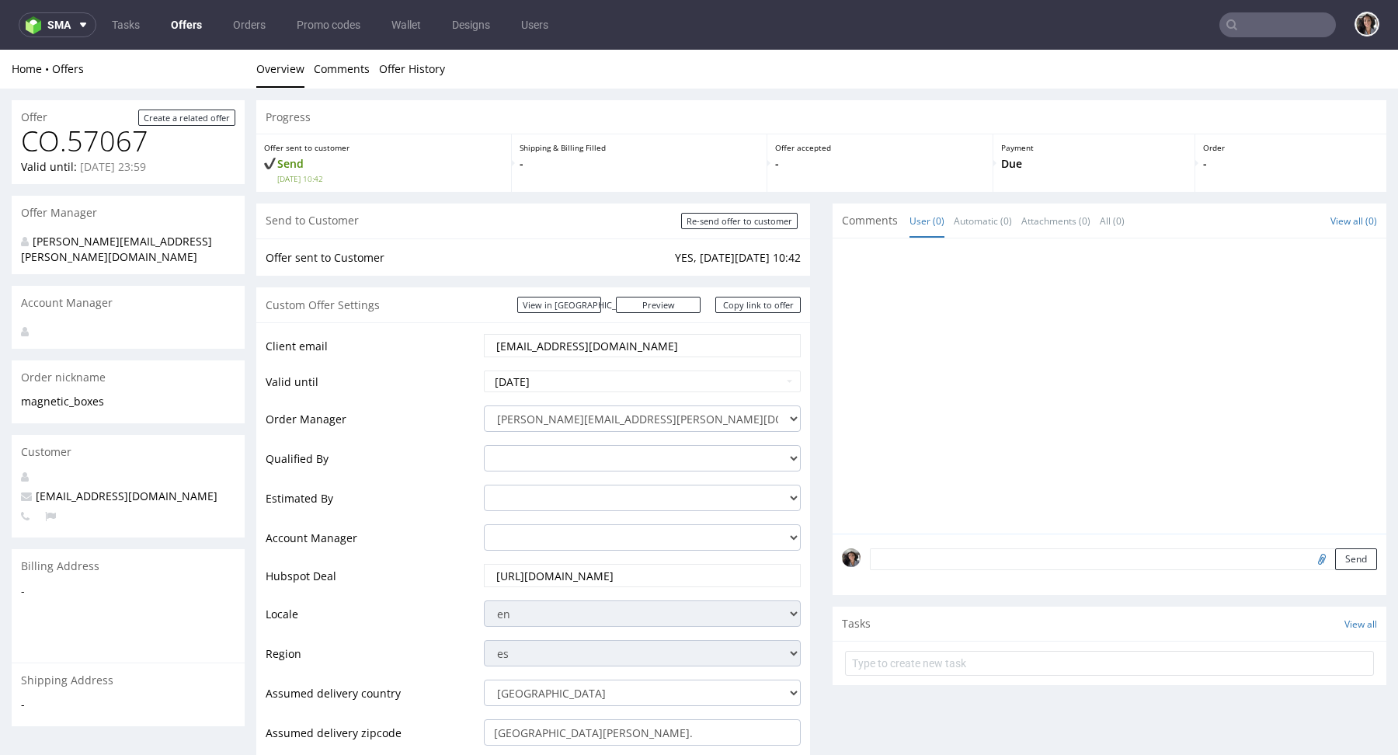
click at [625, 342] on input "[EMAIL_ADDRESS][DOMAIN_NAME]" at bounding box center [642, 346] width 295 height 22
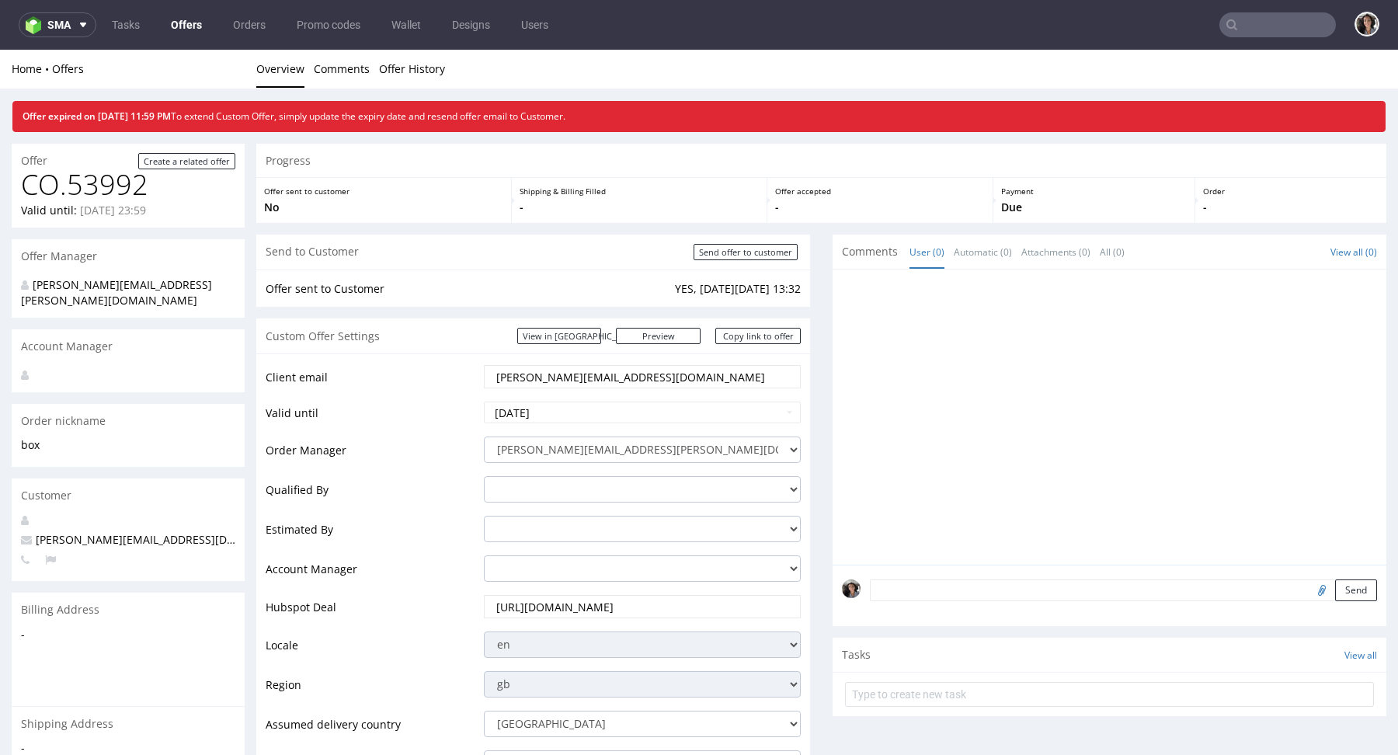
click at [1269, 22] on input "text" at bounding box center [1278, 24] width 117 height 25
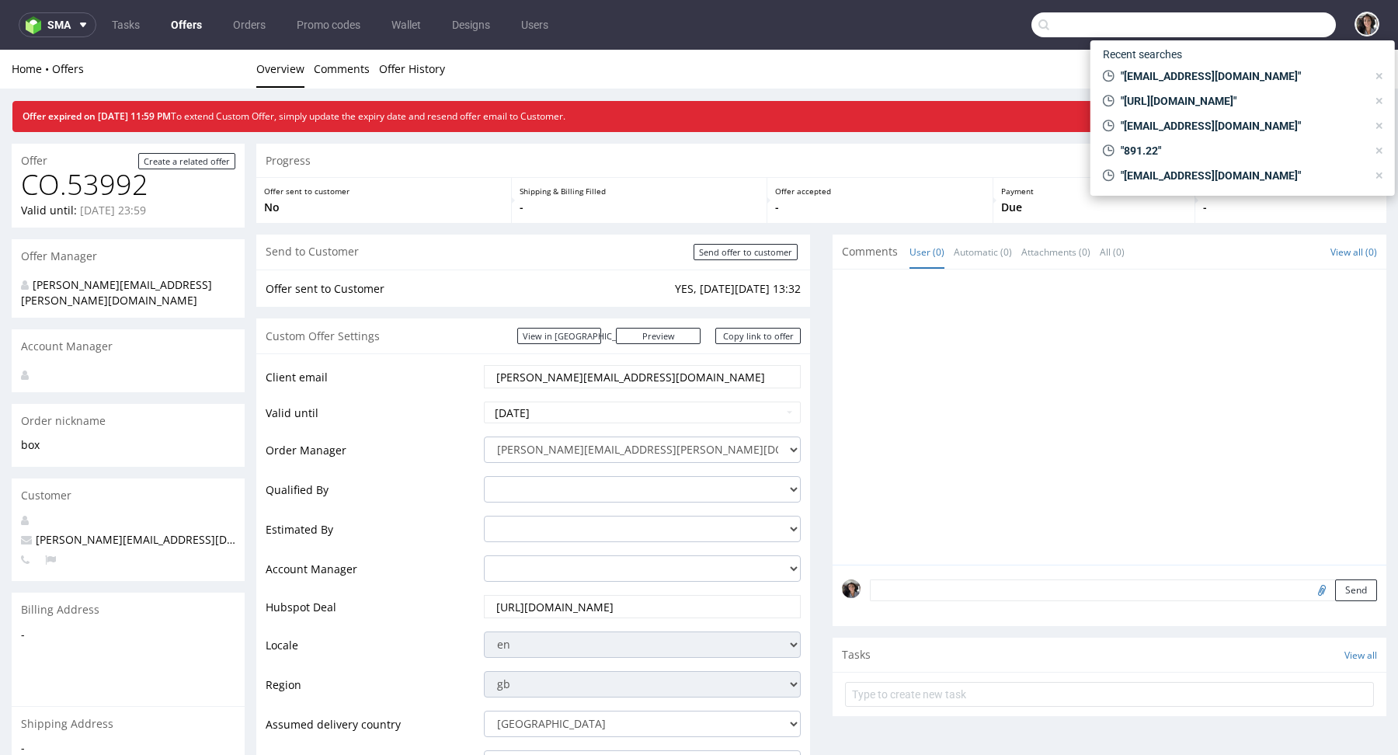
paste input "[EMAIL_ADDRESS][DOMAIN_NAME]"
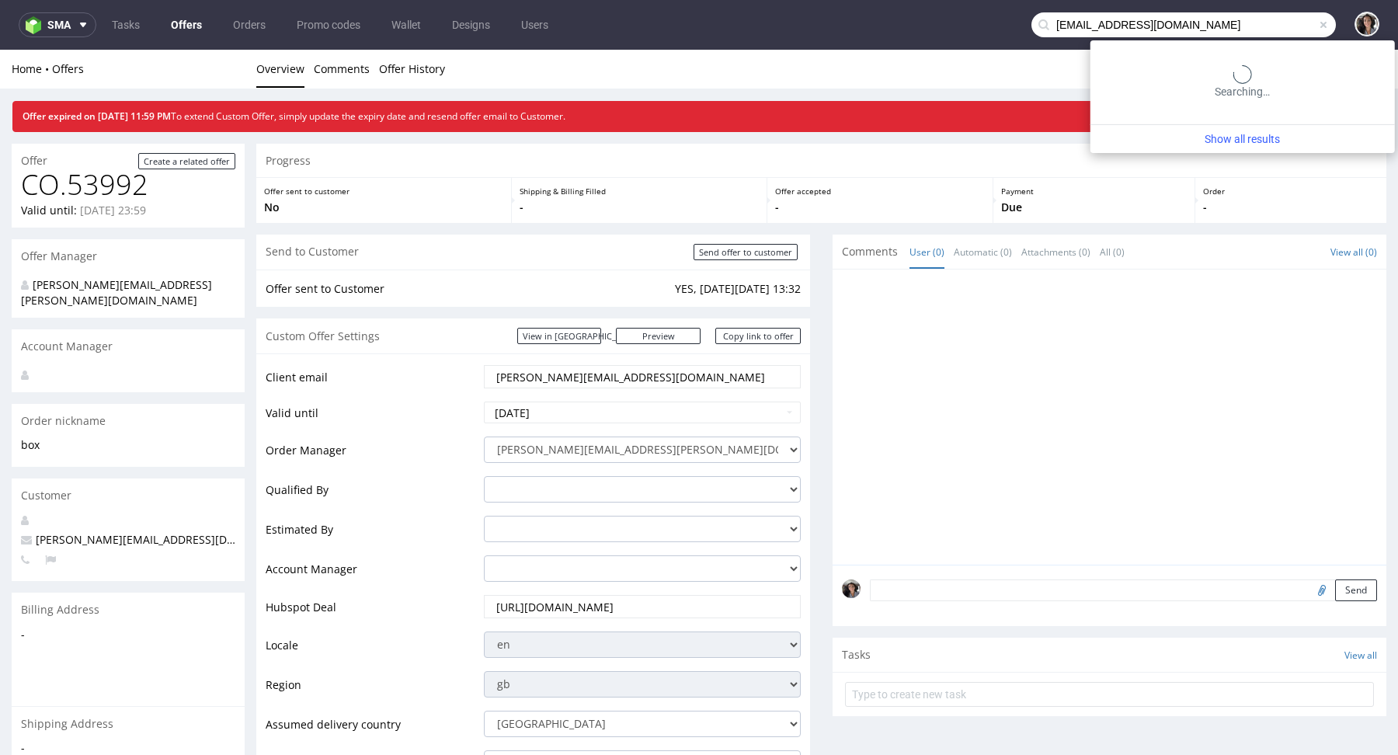
type input "[EMAIL_ADDRESS][DOMAIN_NAME]"
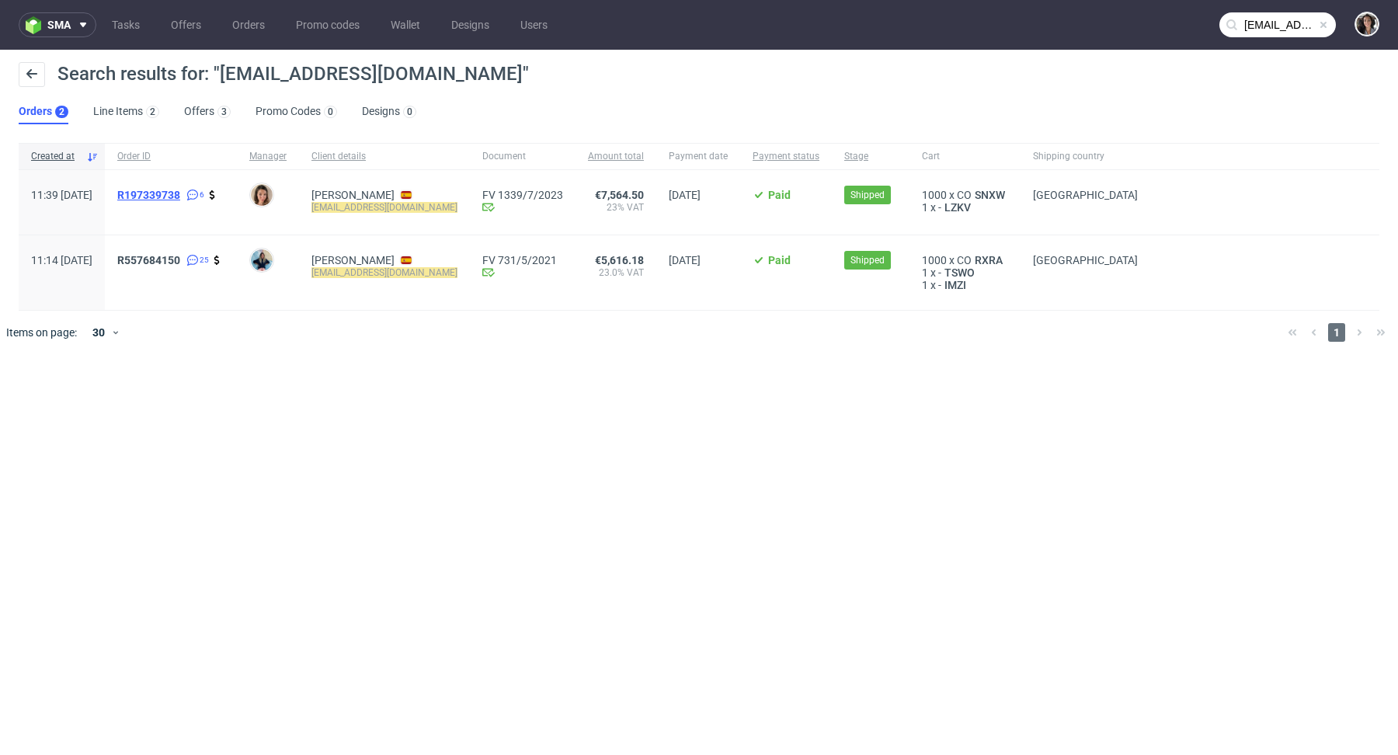
click at [180, 195] on span "R197339738" at bounding box center [148, 195] width 63 height 12
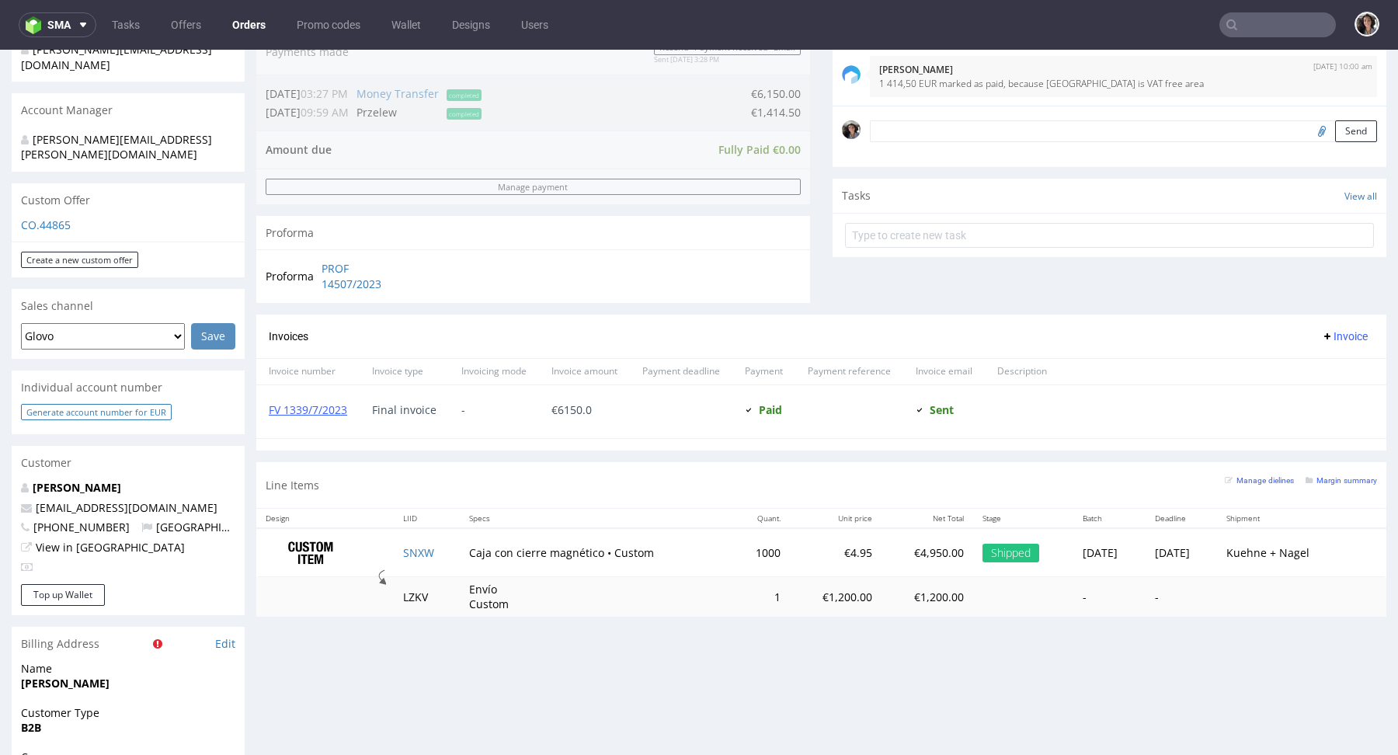
scroll to position [460, 0]
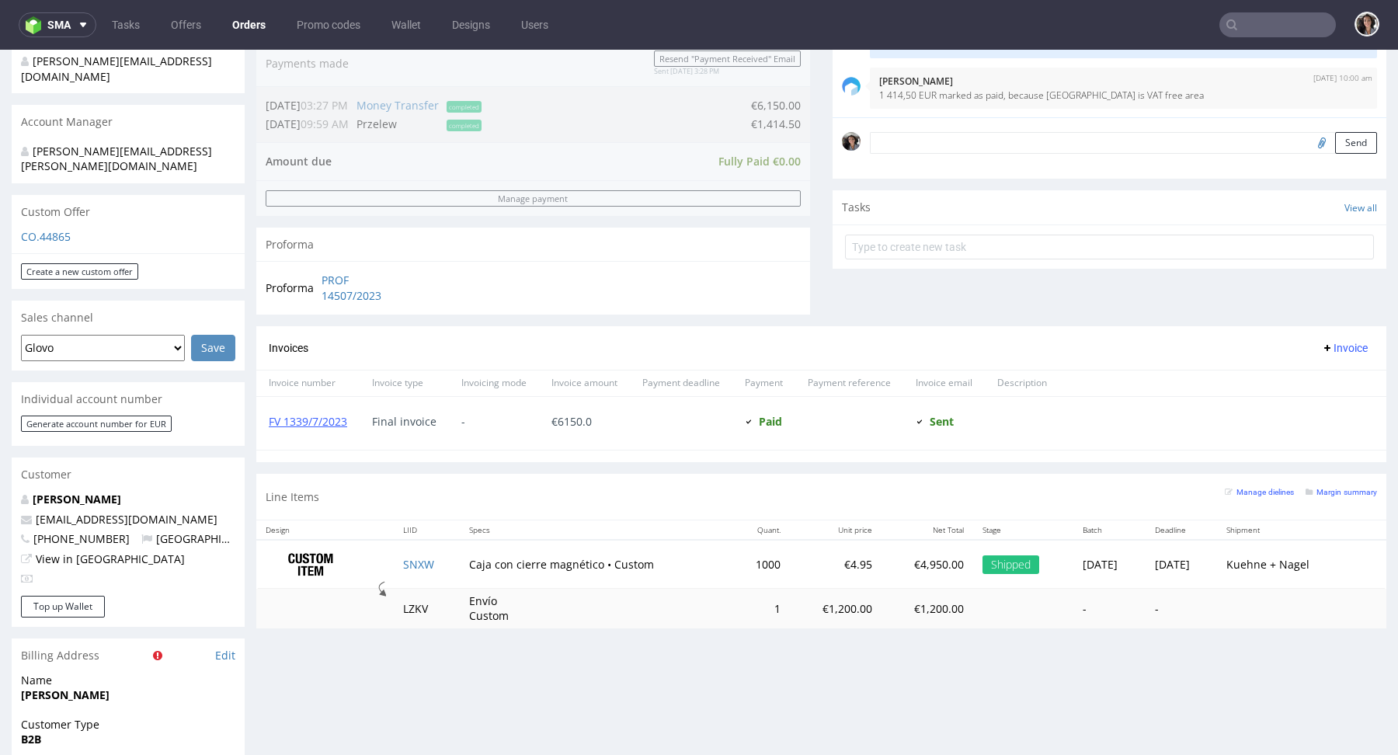
click at [68, 197] on div "Custom Offer" at bounding box center [128, 212] width 233 height 34
click at [65, 197] on div "Custom Offer" at bounding box center [128, 212] width 233 height 34
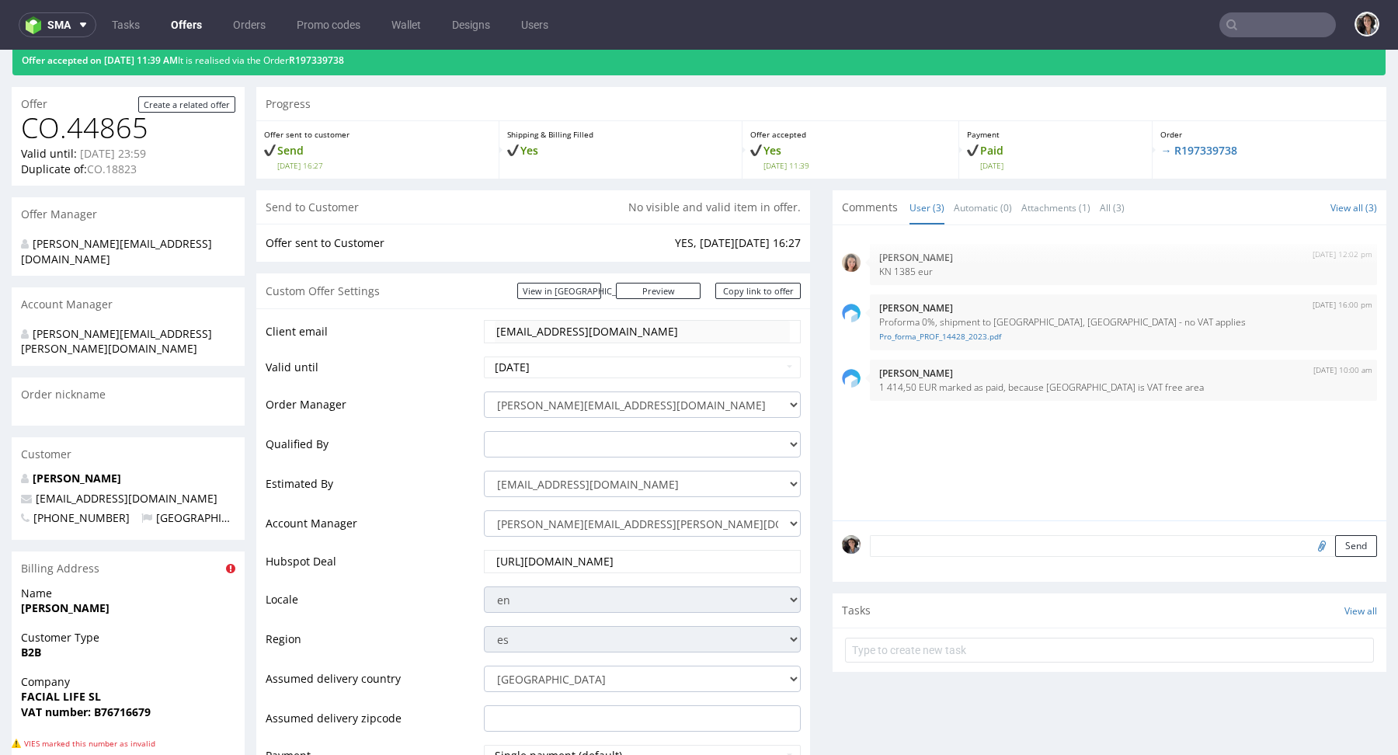
scroll to position [57, 0]
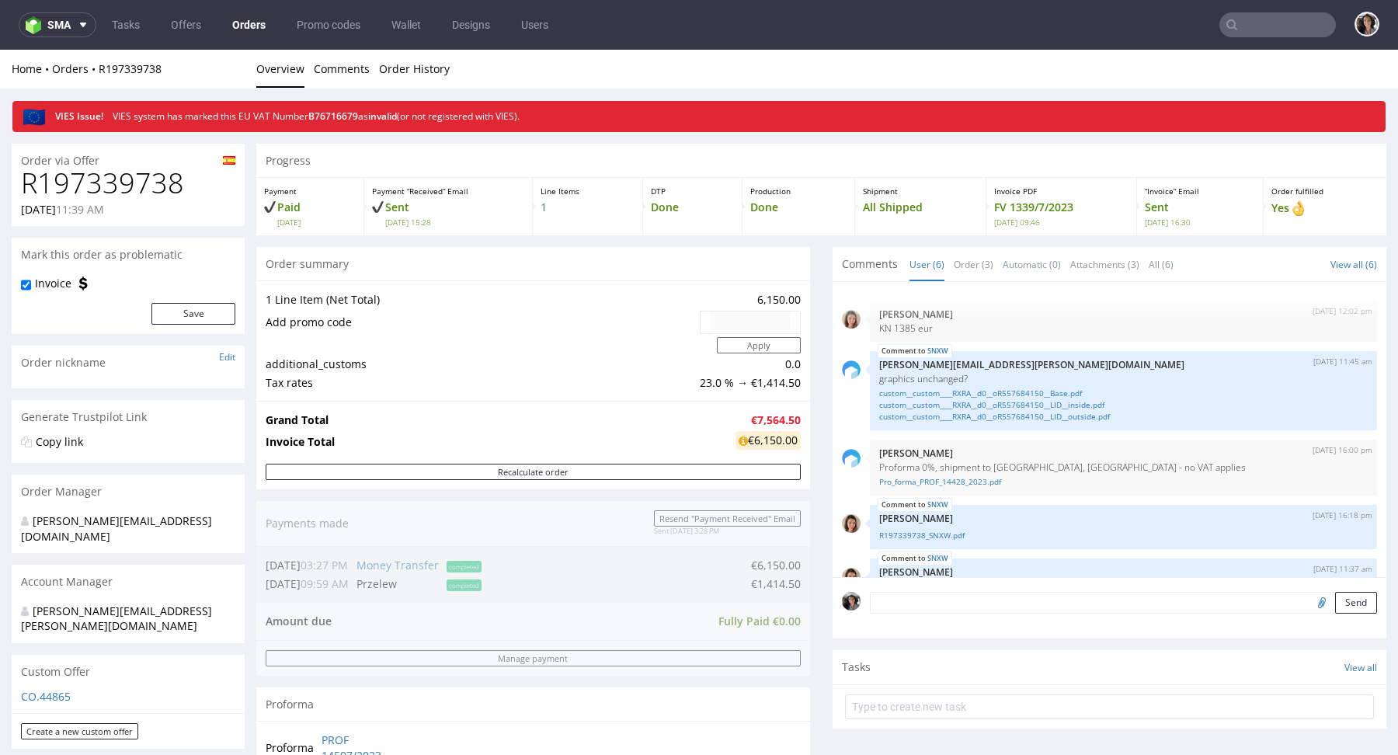
scroll to position [82, 0]
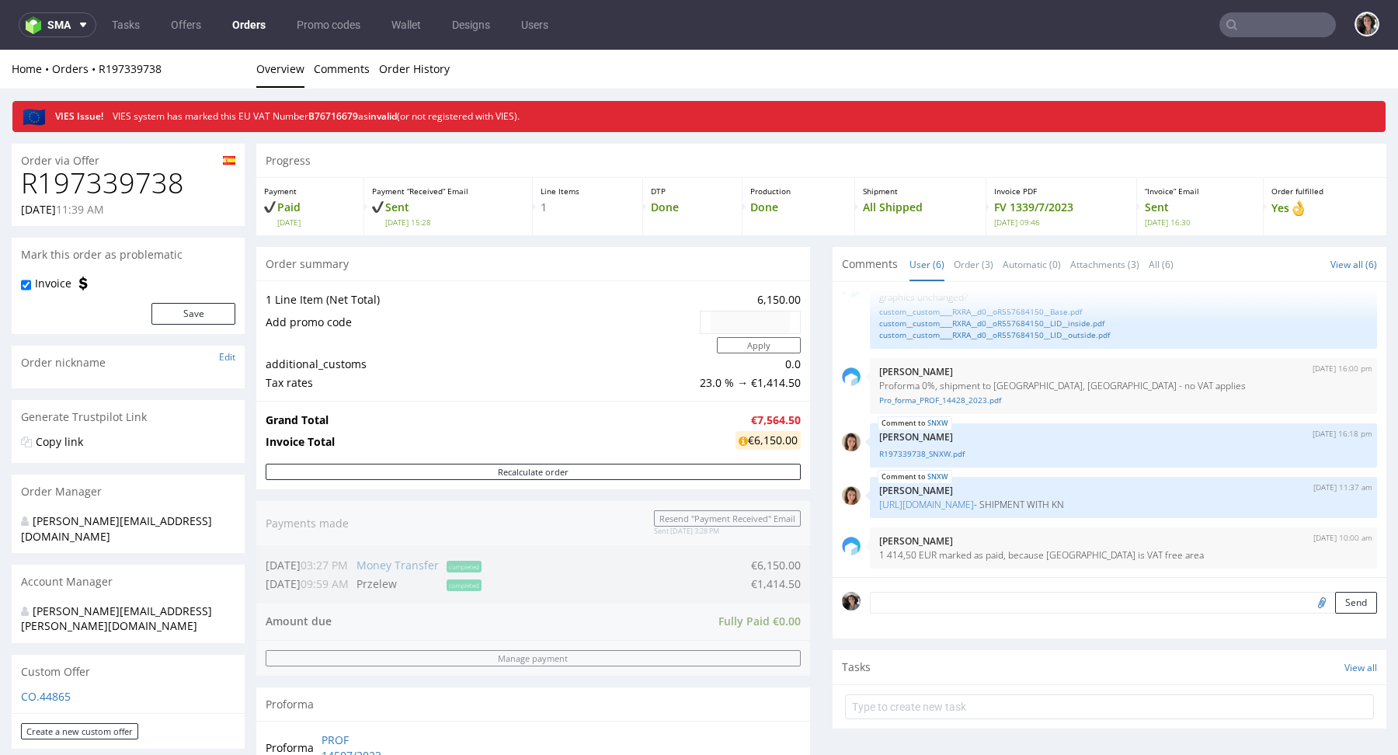
type input "jaro.product@gmail.com"
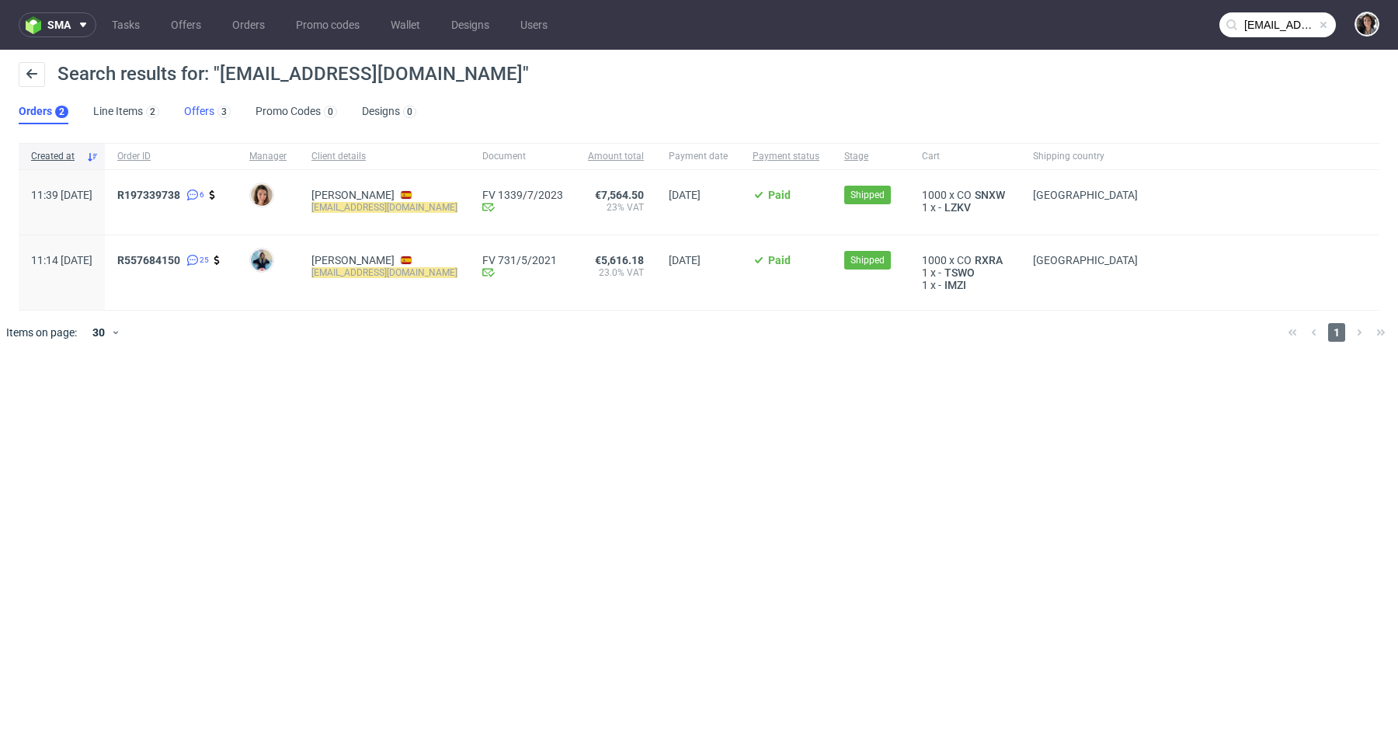
click at [202, 109] on link "Offers 3" at bounding box center [207, 111] width 47 height 25
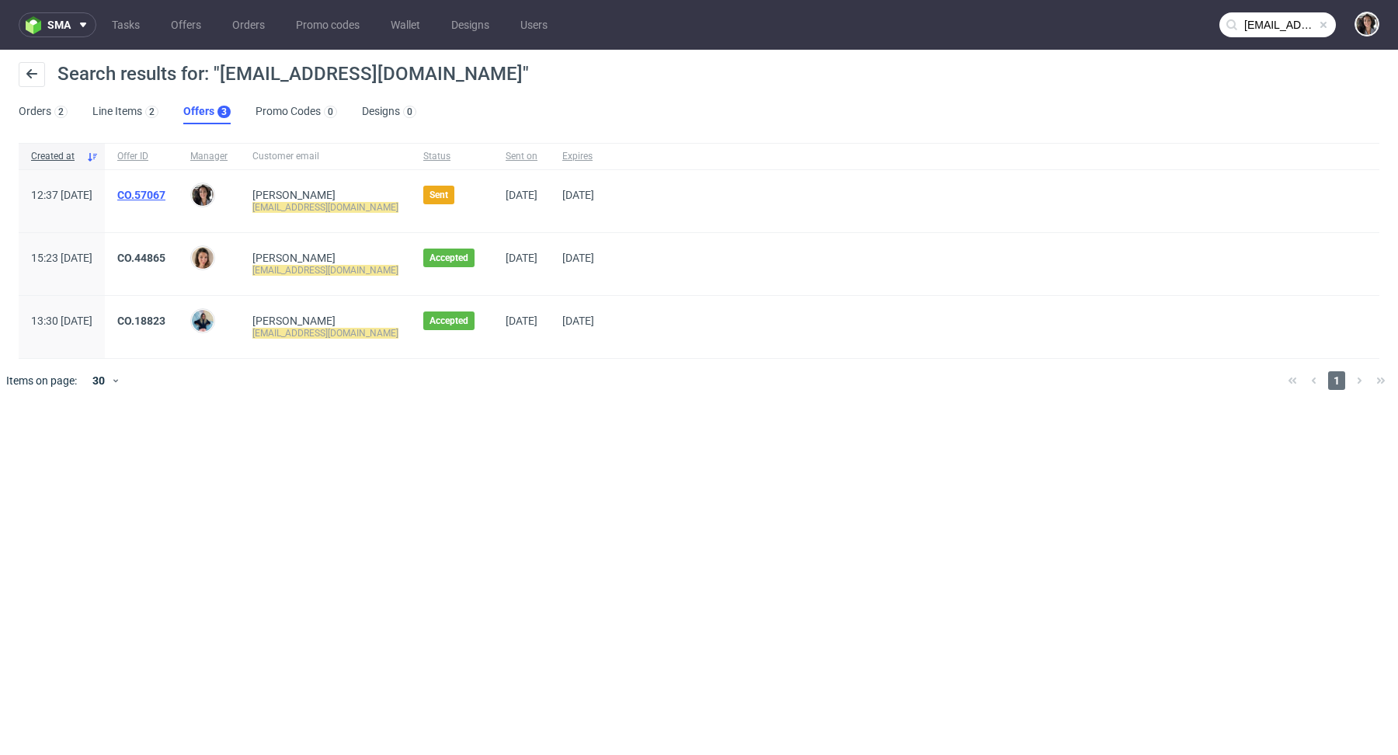
click at [165, 196] on link "CO.57067" at bounding box center [141, 195] width 48 height 12
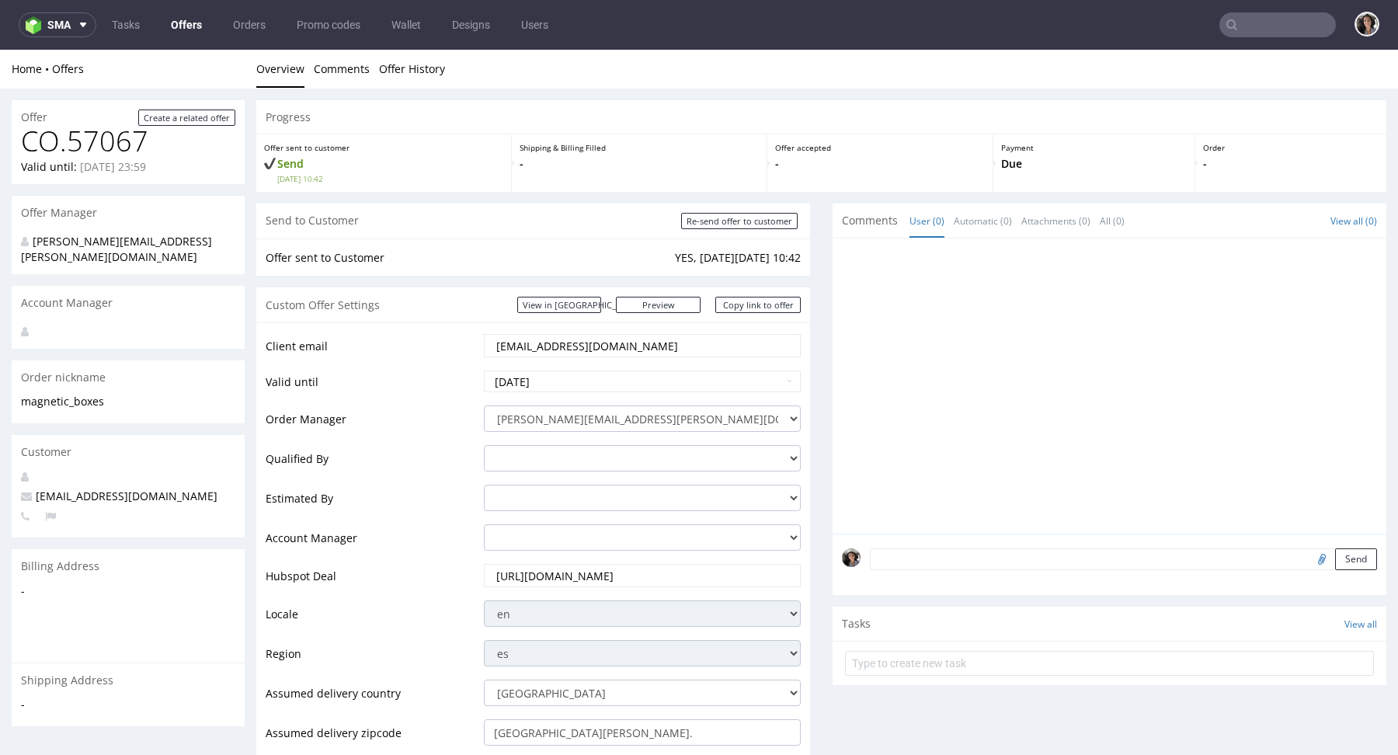
click at [598, 343] on input "jaro.product@gmail.com" at bounding box center [642, 346] width 295 height 22
click at [580, 298] on link "View in [GEOGRAPHIC_DATA]" at bounding box center [559, 305] width 84 height 16
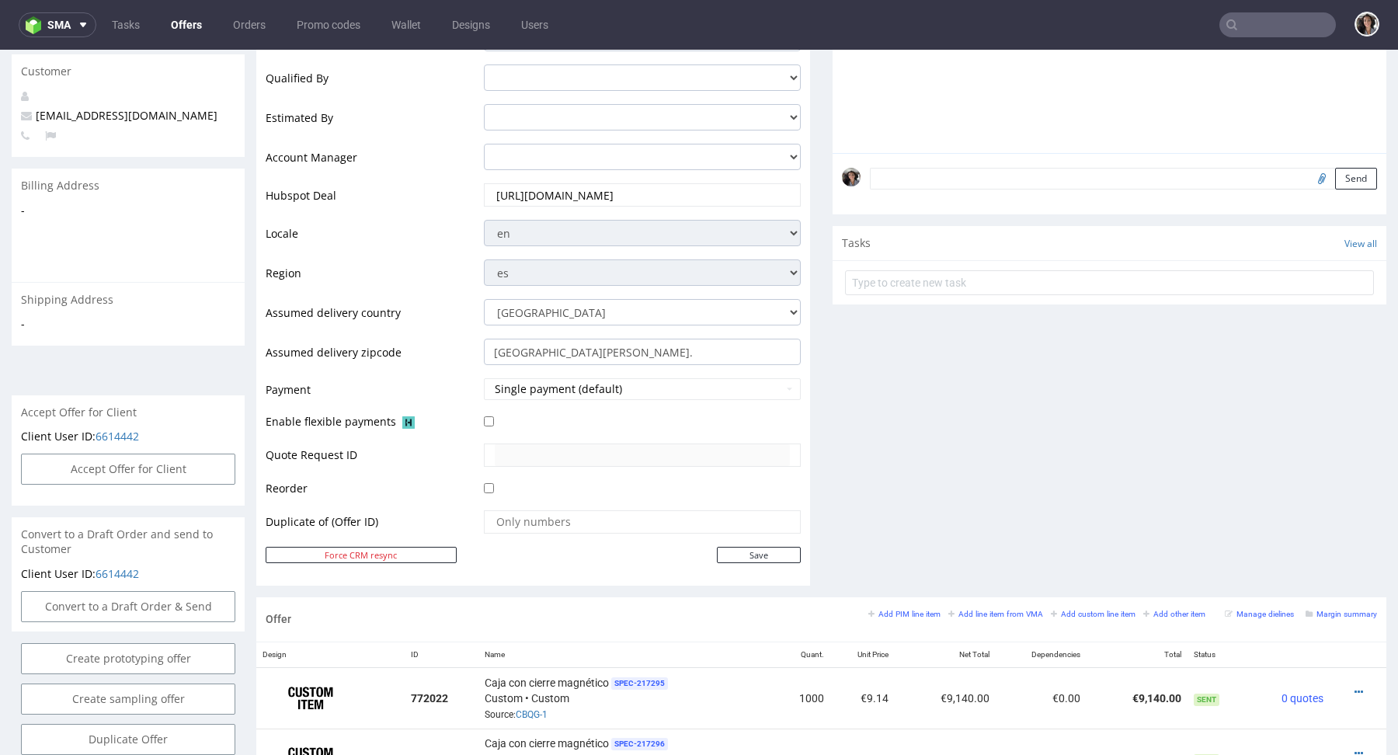
scroll to position [817, 0]
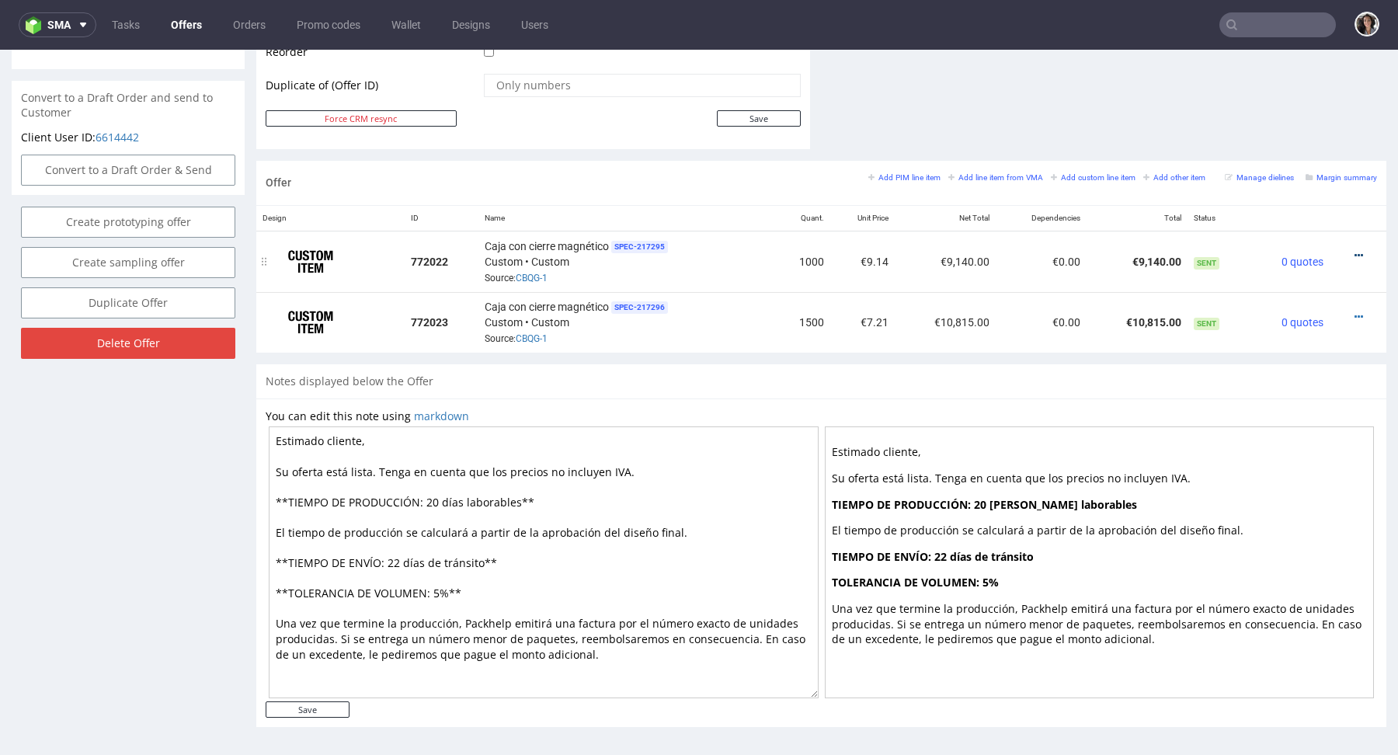
click at [1355, 252] on icon at bounding box center [1359, 255] width 9 height 11
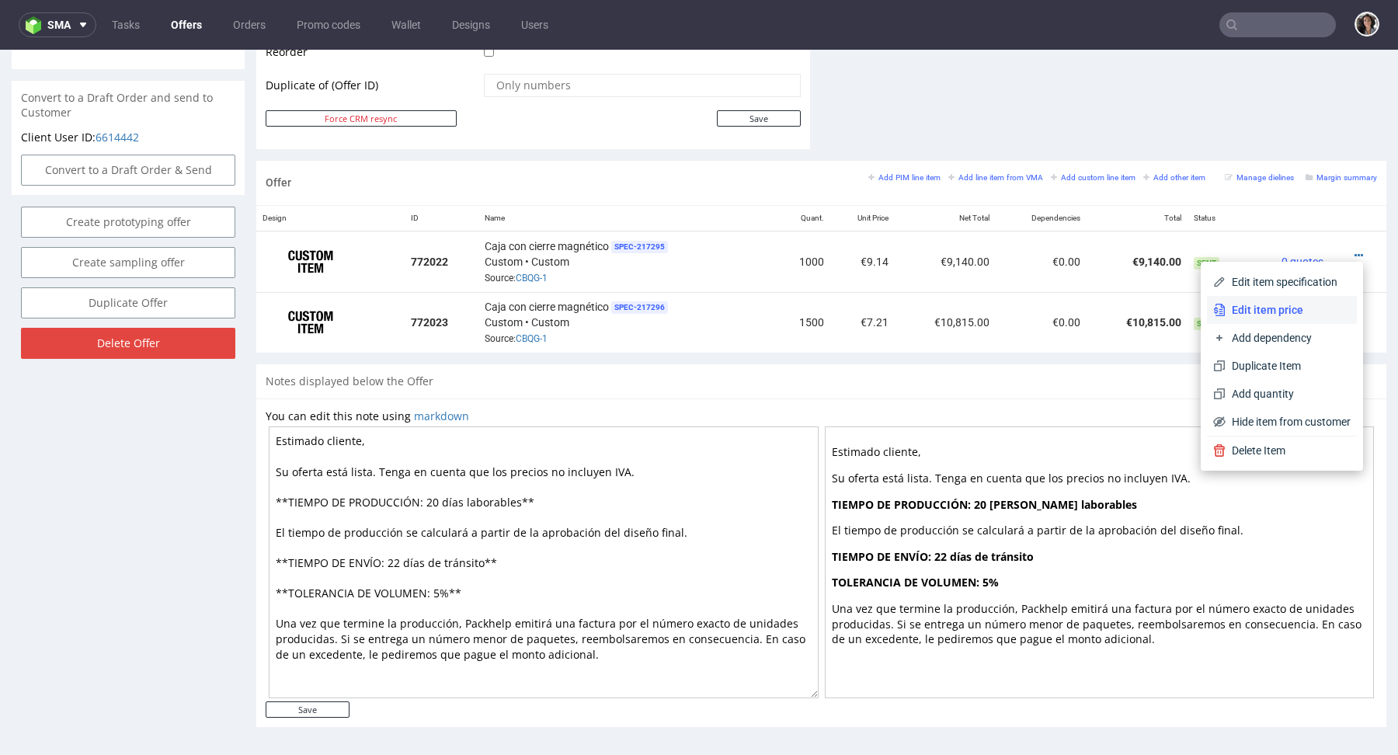
click at [1261, 300] on li "Edit item price" at bounding box center [1282, 310] width 150 height 28
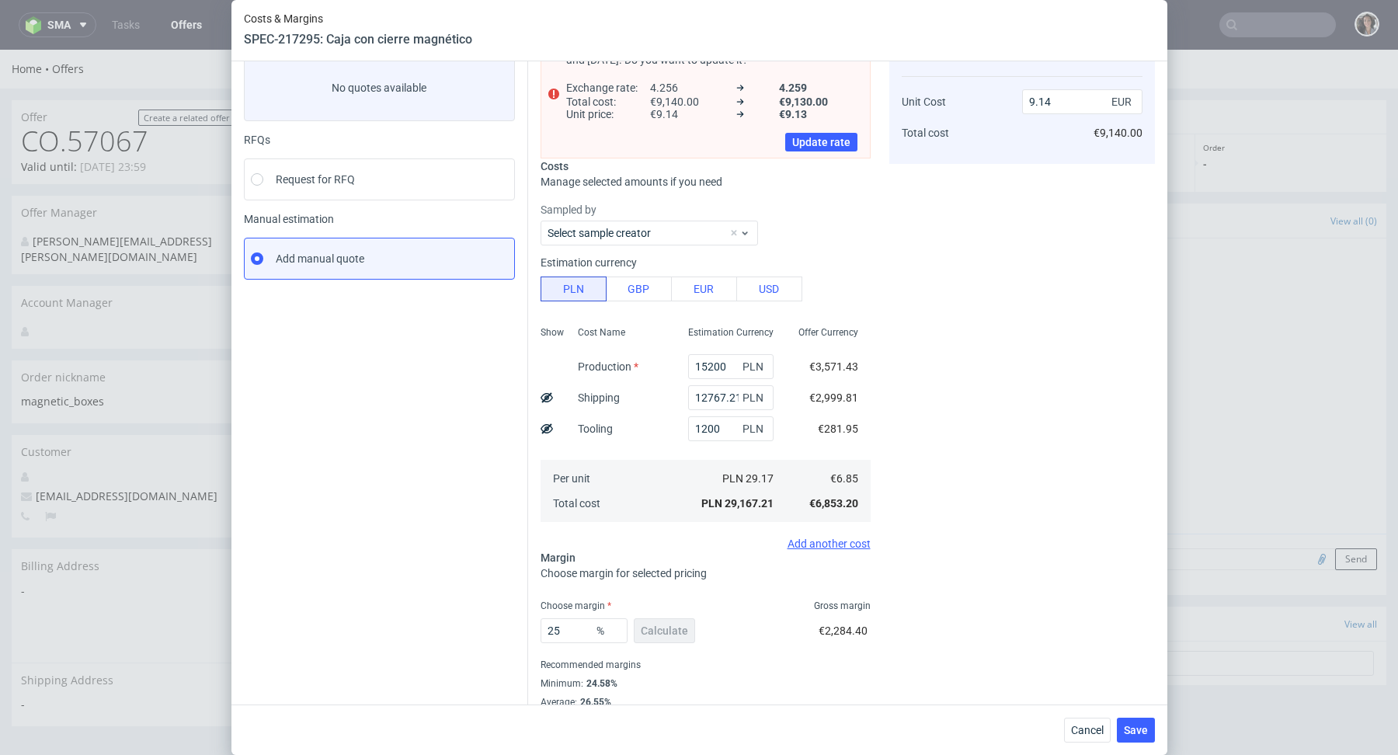
scroll to position [127, 0]
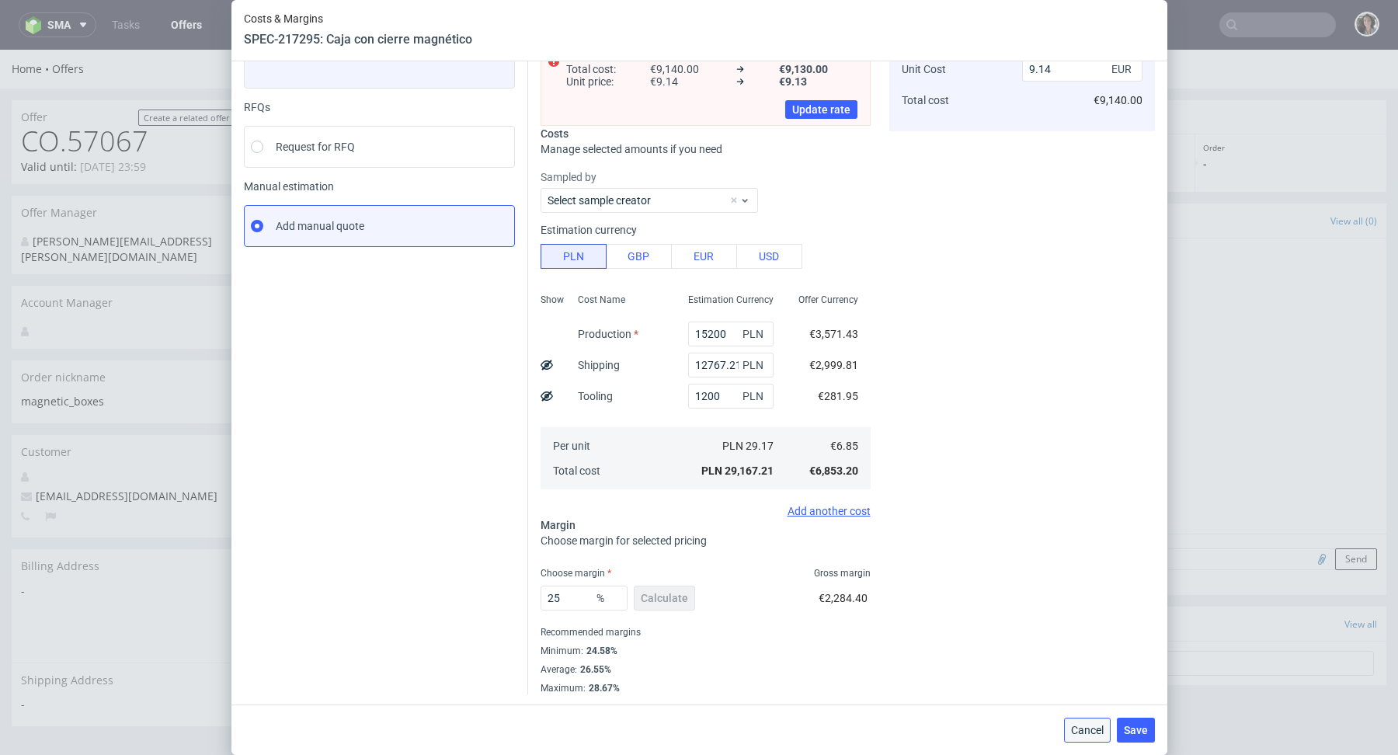
click at [1084, 735] on span "Cancel" at bounding box center [1087, 730] width 33 height 11
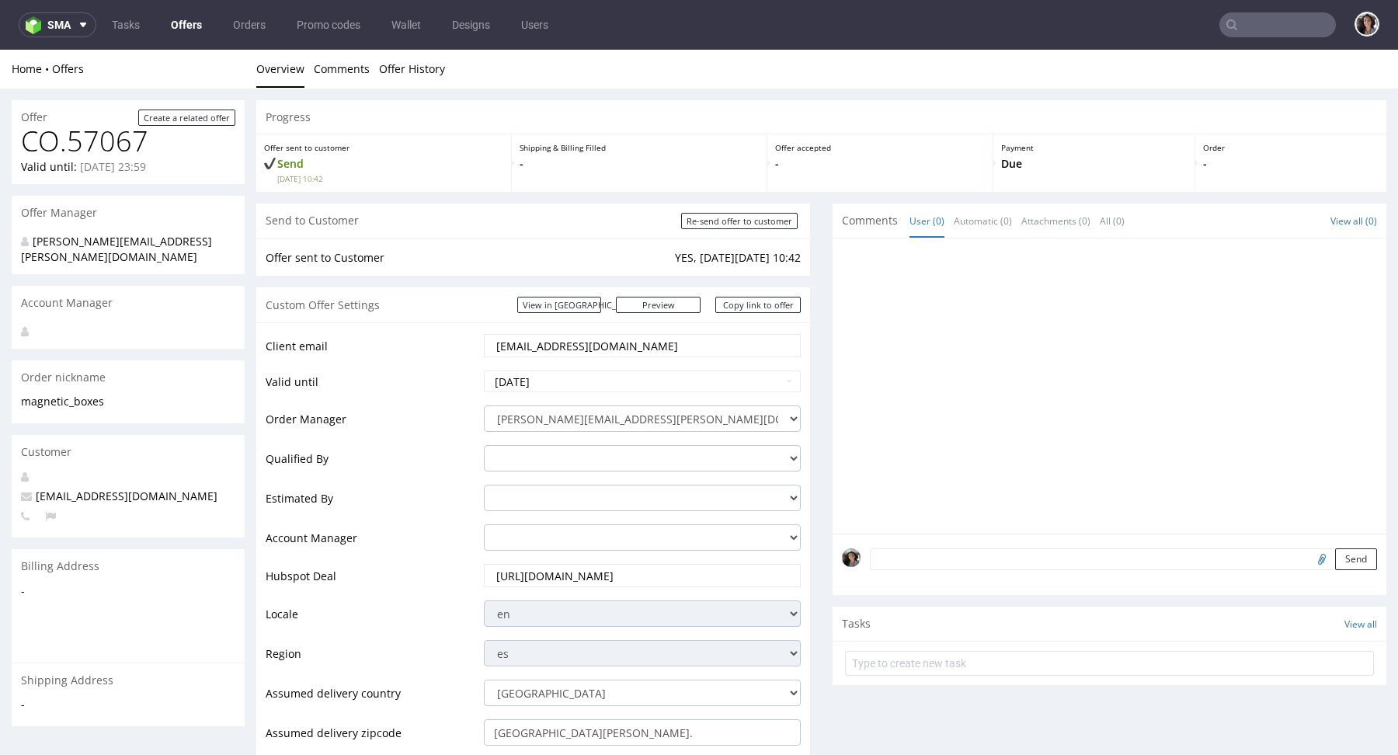
scroll to position [635, 0]
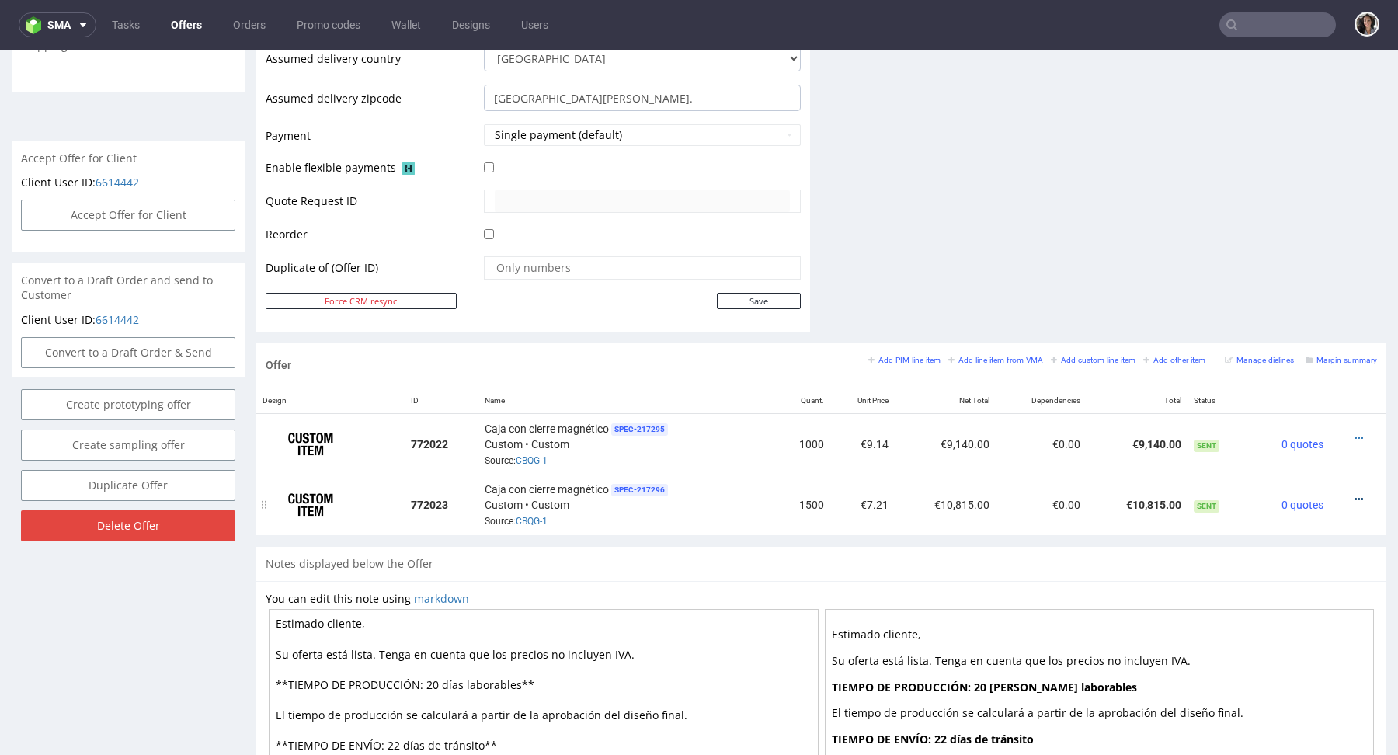
click at [1355, 494] on icon at bounding box center [1359, 499] width 9 height 11
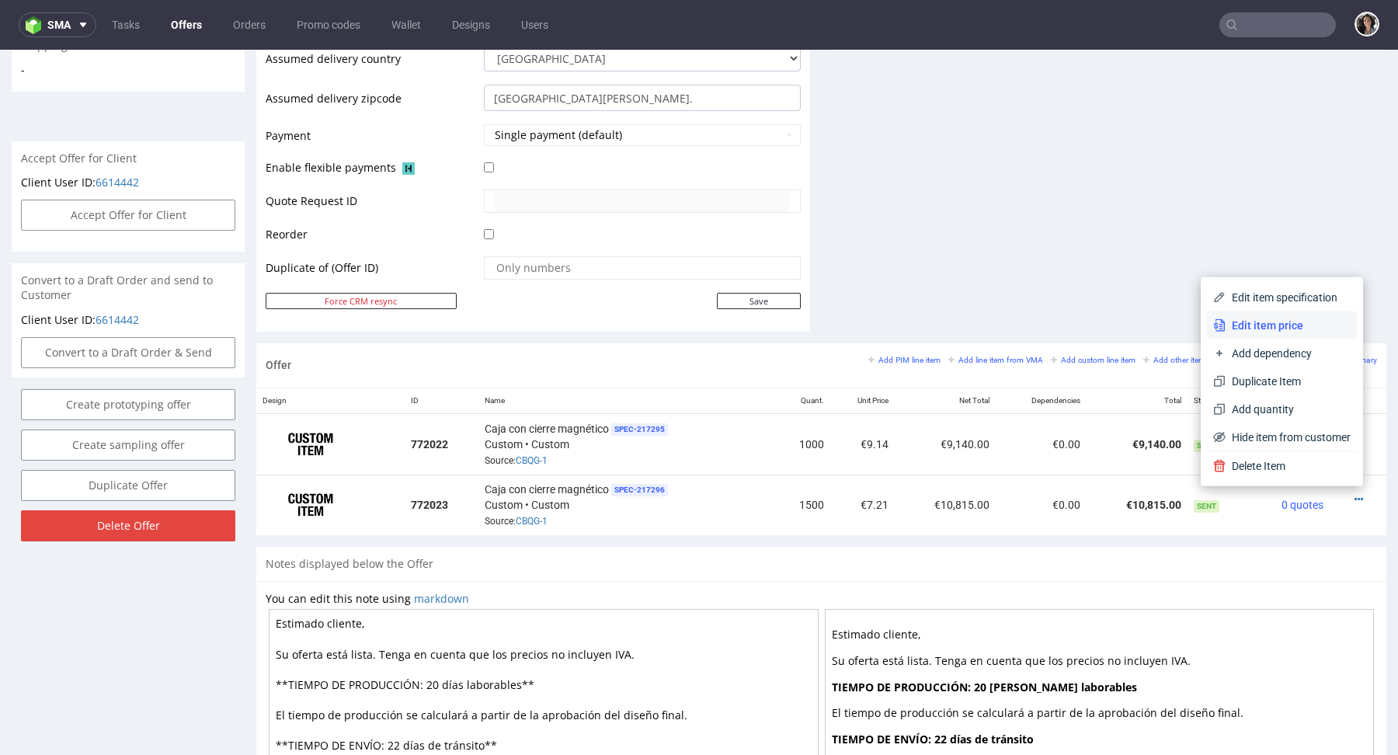
click at [1255, 323] on span "Edit item price" at bounding box center [1288, 326] width 125 height 16
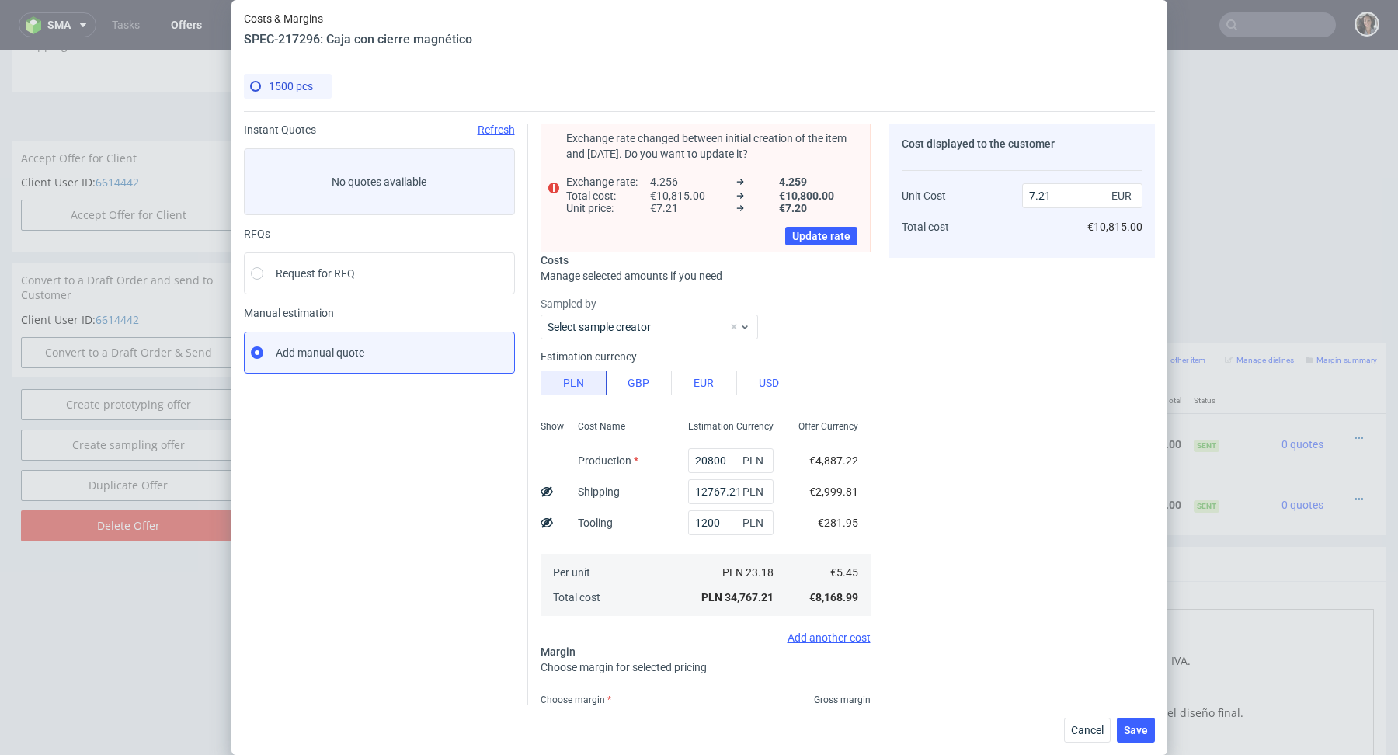
scroll to position [127, 0]
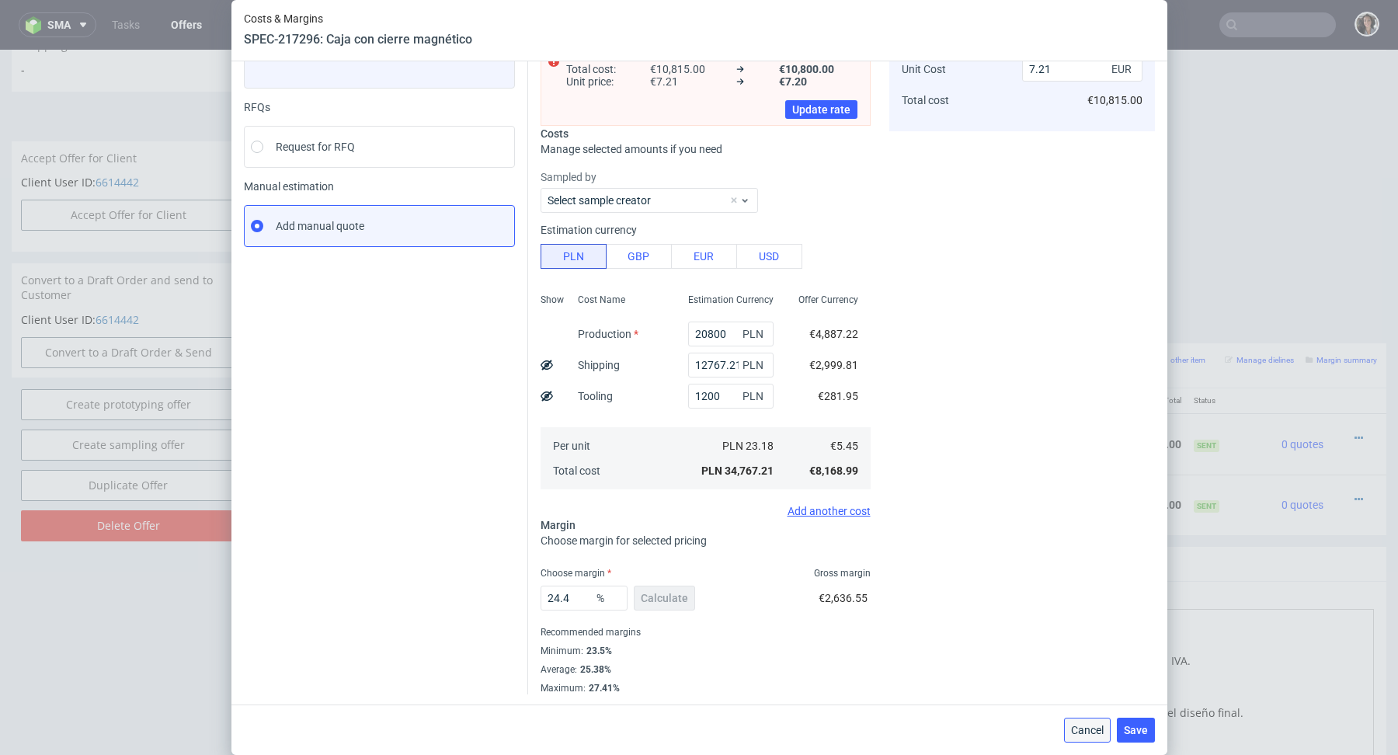
click at [1083, 730] on span "Cancel" at bounding box center [1087, 730] width 33 height 11
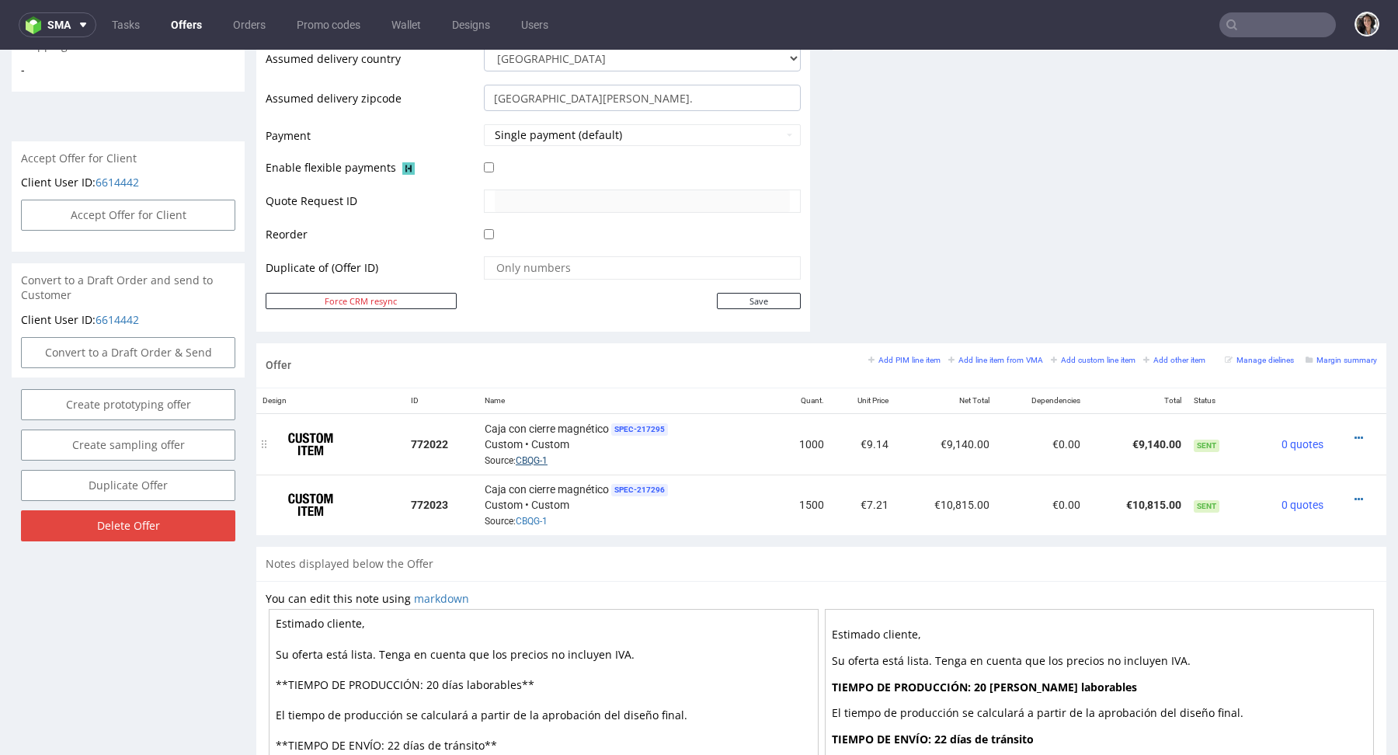
click at [545, 456] on link "CBQG-1" at bounding box center [532, 460] width 32 height 11
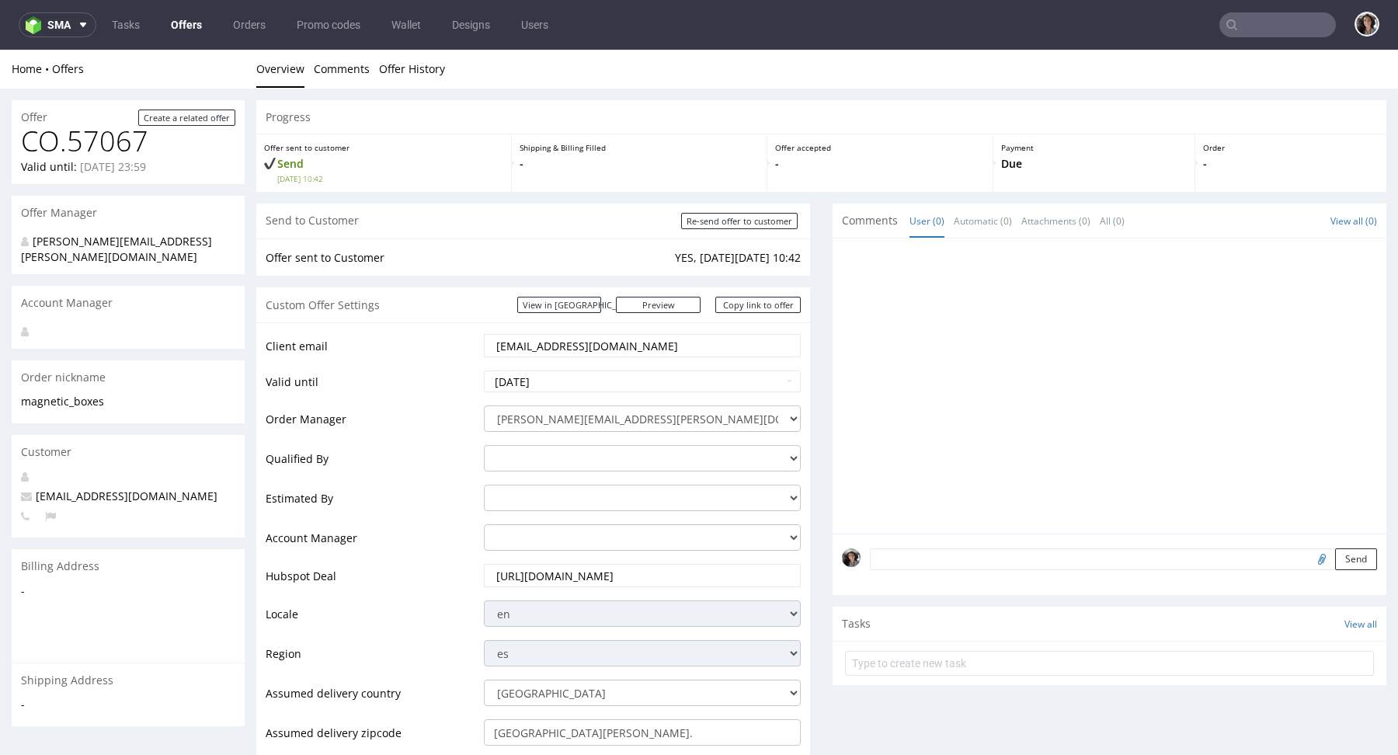
click at [622, 337] on input "jaro.product@gmail.com" at bounding box center [642, 346] width 295 height 22
click at [622, 350] on input "jaro.product@gmail.com" at bounding box center [642, 346] width 295 height 22
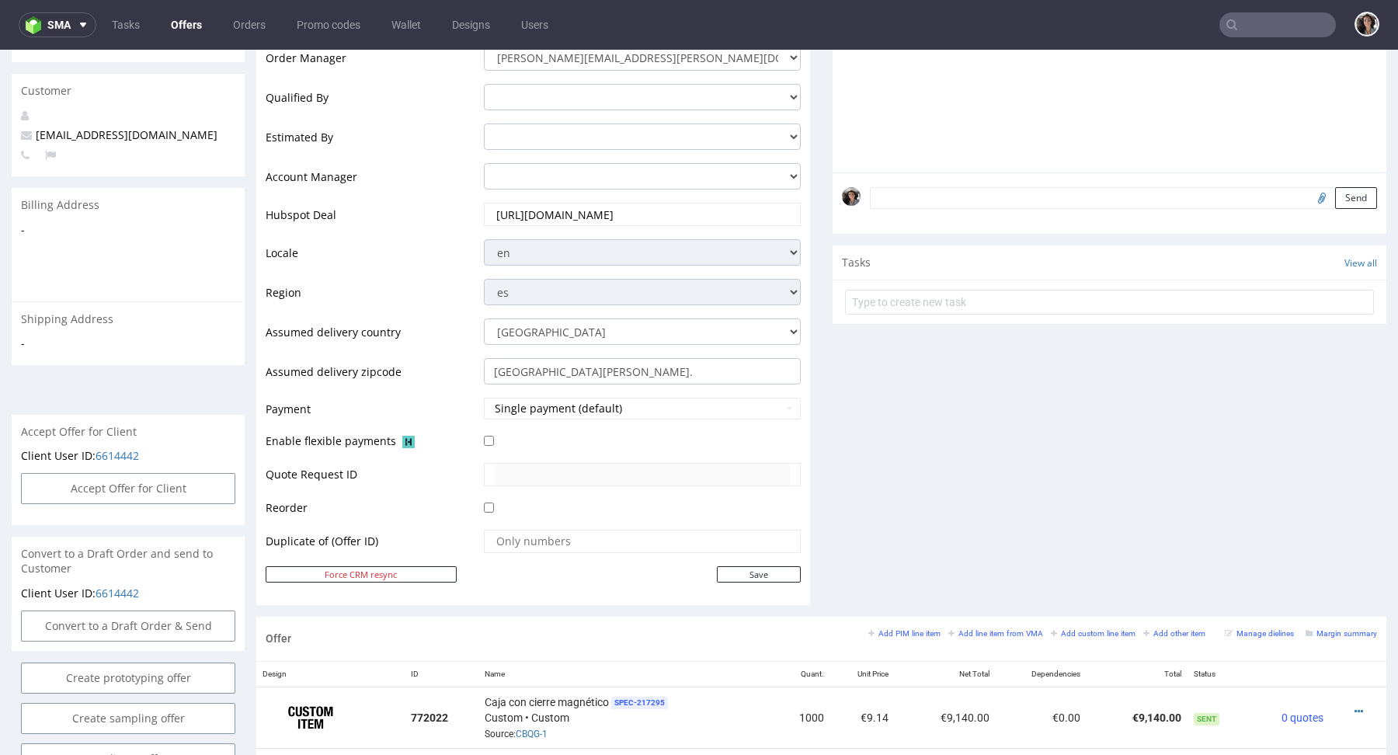
scroll to position [628, 0]
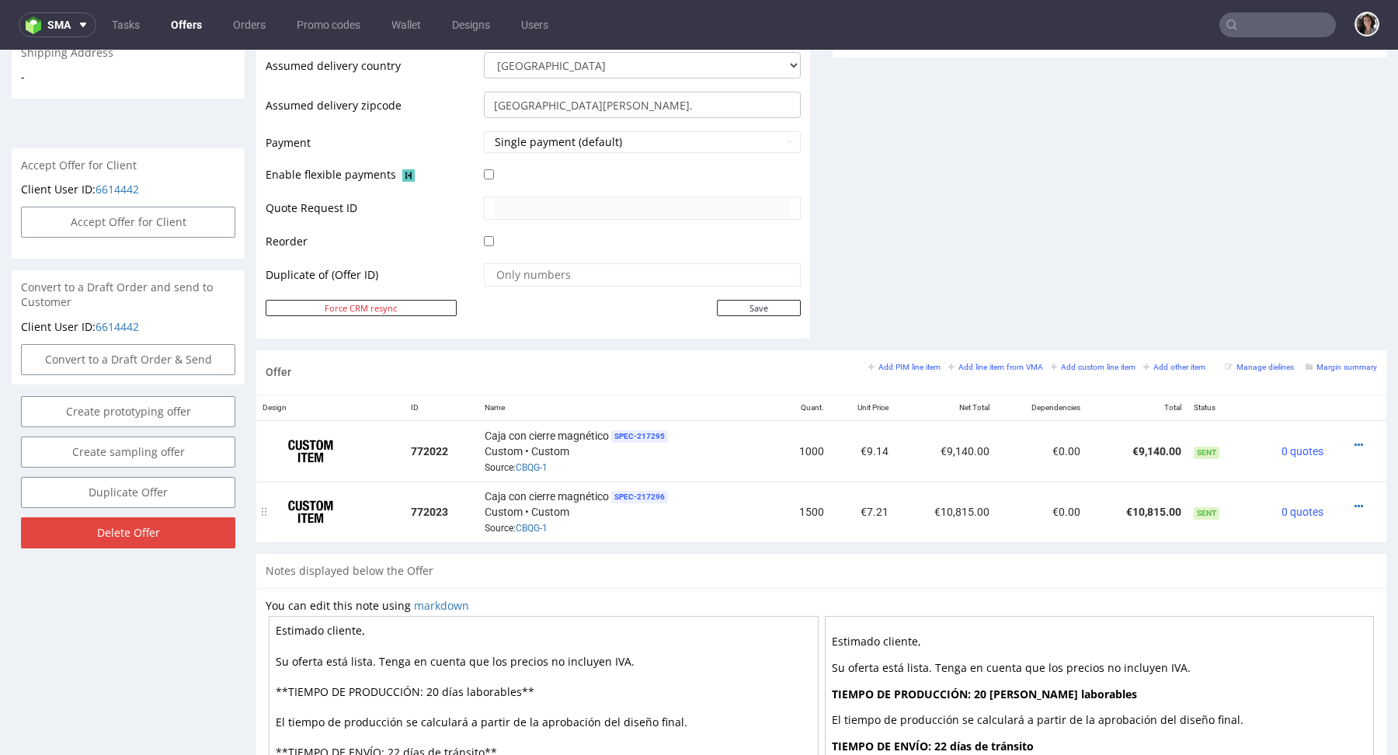
click at [1336, 499] on div at bounding box center [1353, 507] width 35 height 16
click at [1355, 501] on icon at bounding box center [1359, 506] width 9 height 11
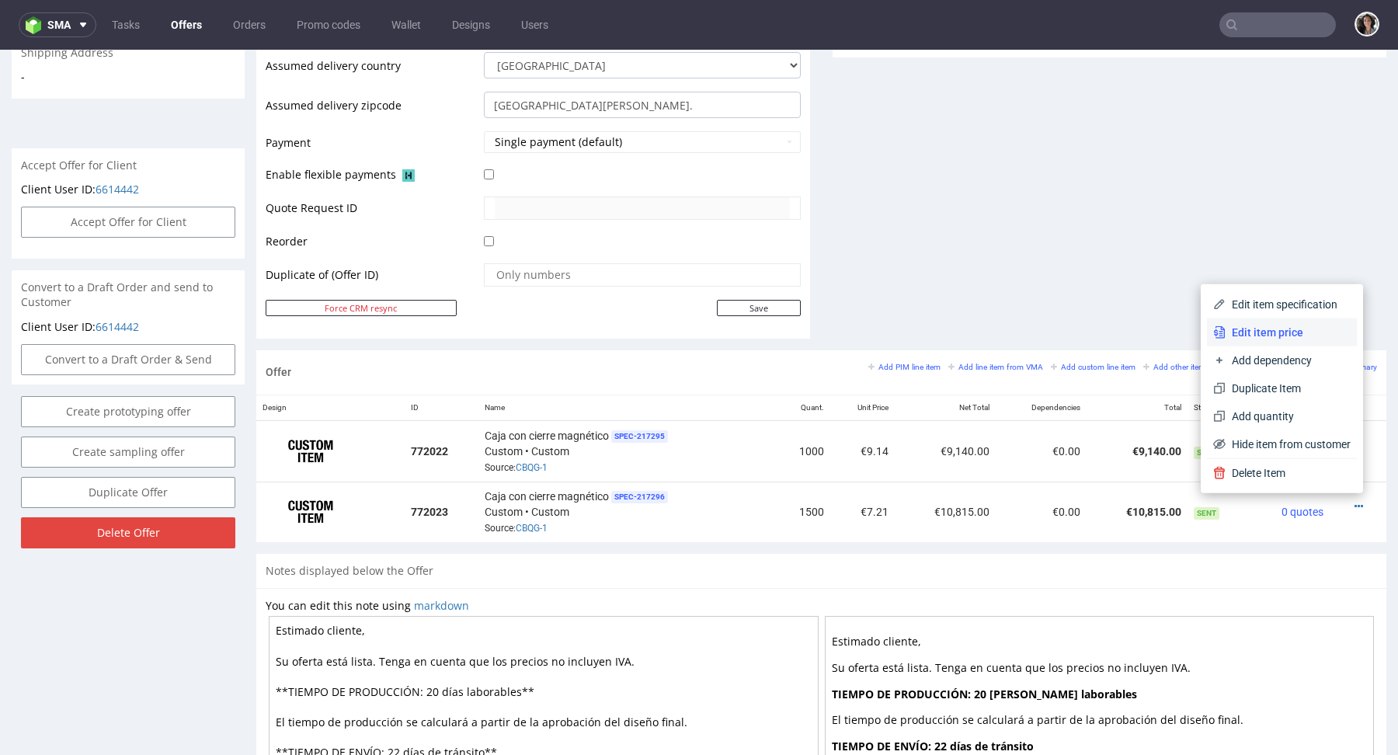
click at [1264, 329] on span "Edit item price" at bounding box center [1288, 333] width 125 height 16
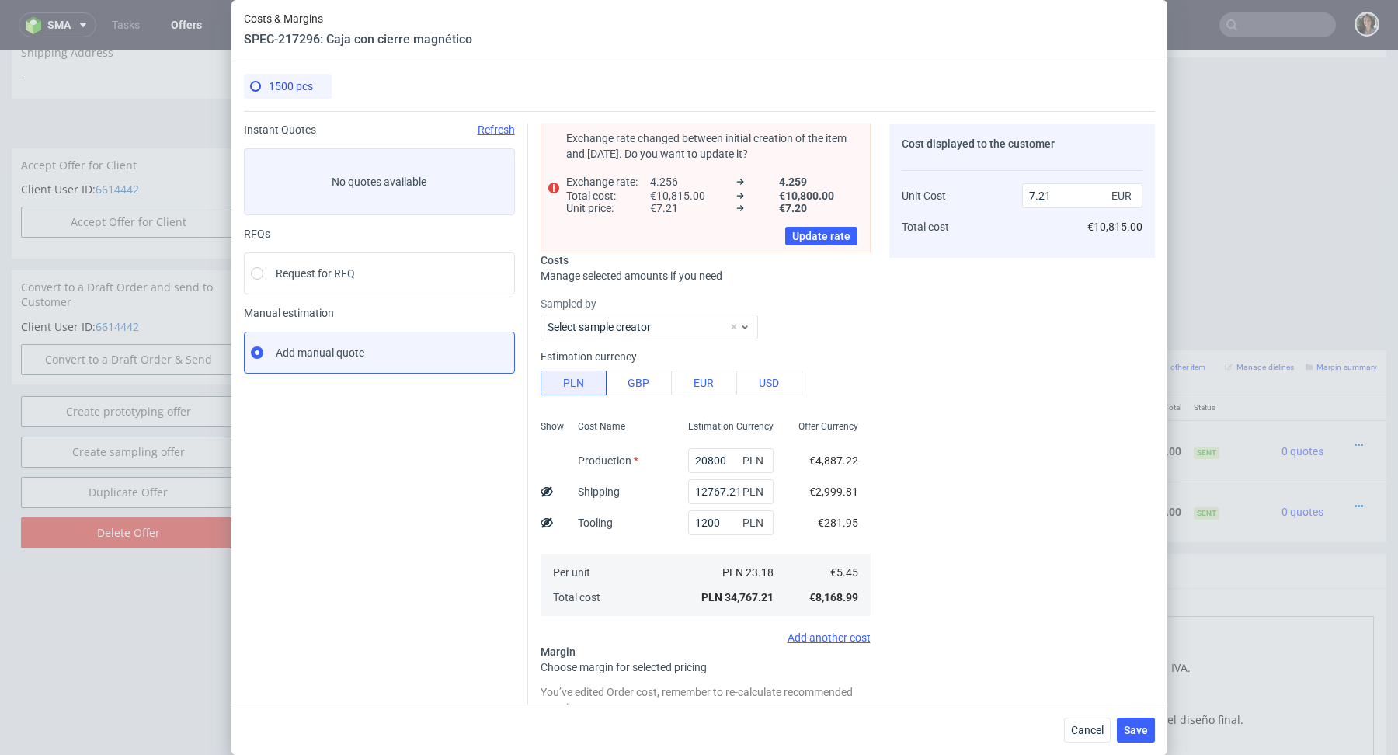
click at [547, 492] on use at bounding box center [547, 491] width 12 height 10
click at [547, 492] on use at bounding box center [547, 491] width 12 height 9
click at [545, 493] on use at bounding box center [547, 491] width 12 height 10
click at [545, 493] on icon at bounding box center [547, 491] width 12 height 12
type input "7.21"
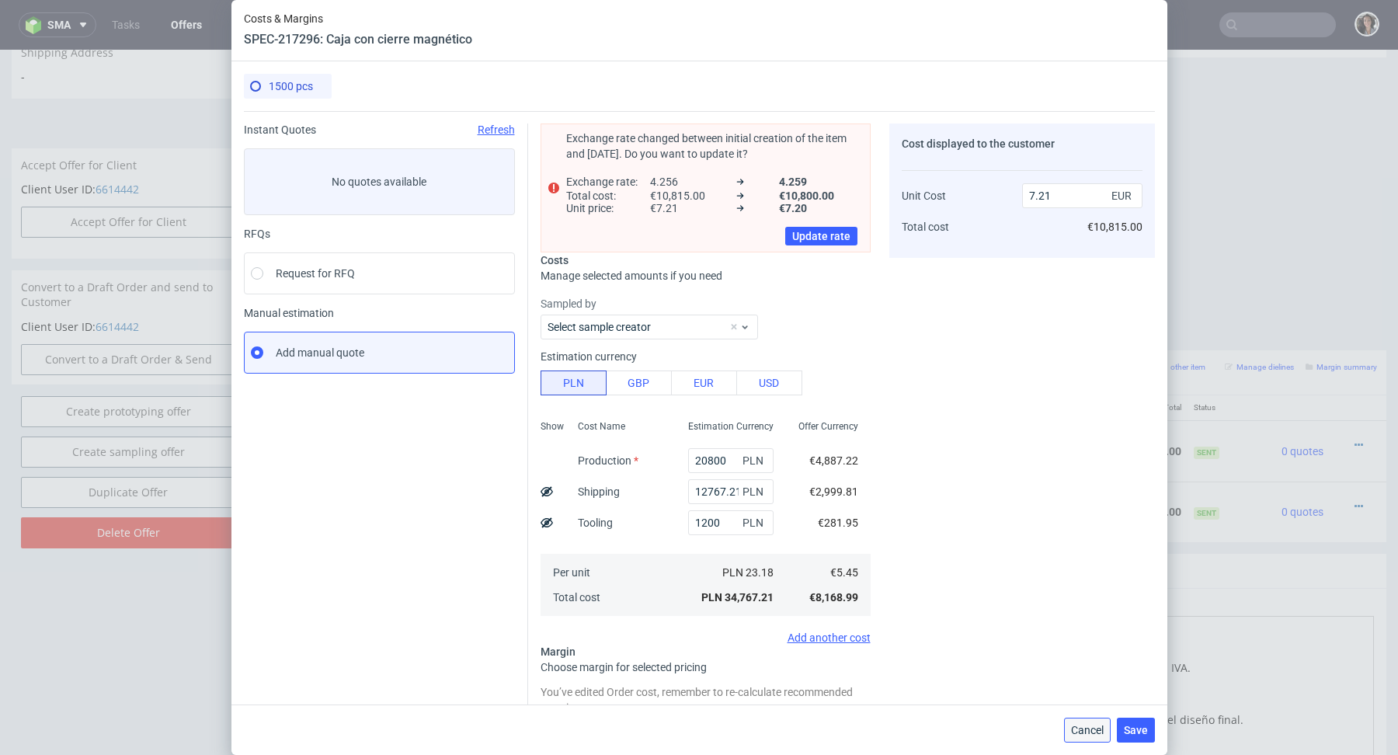
click at [1087, 722] on button "Cancel" at bounding box center [1087, 730] width 47 height 25
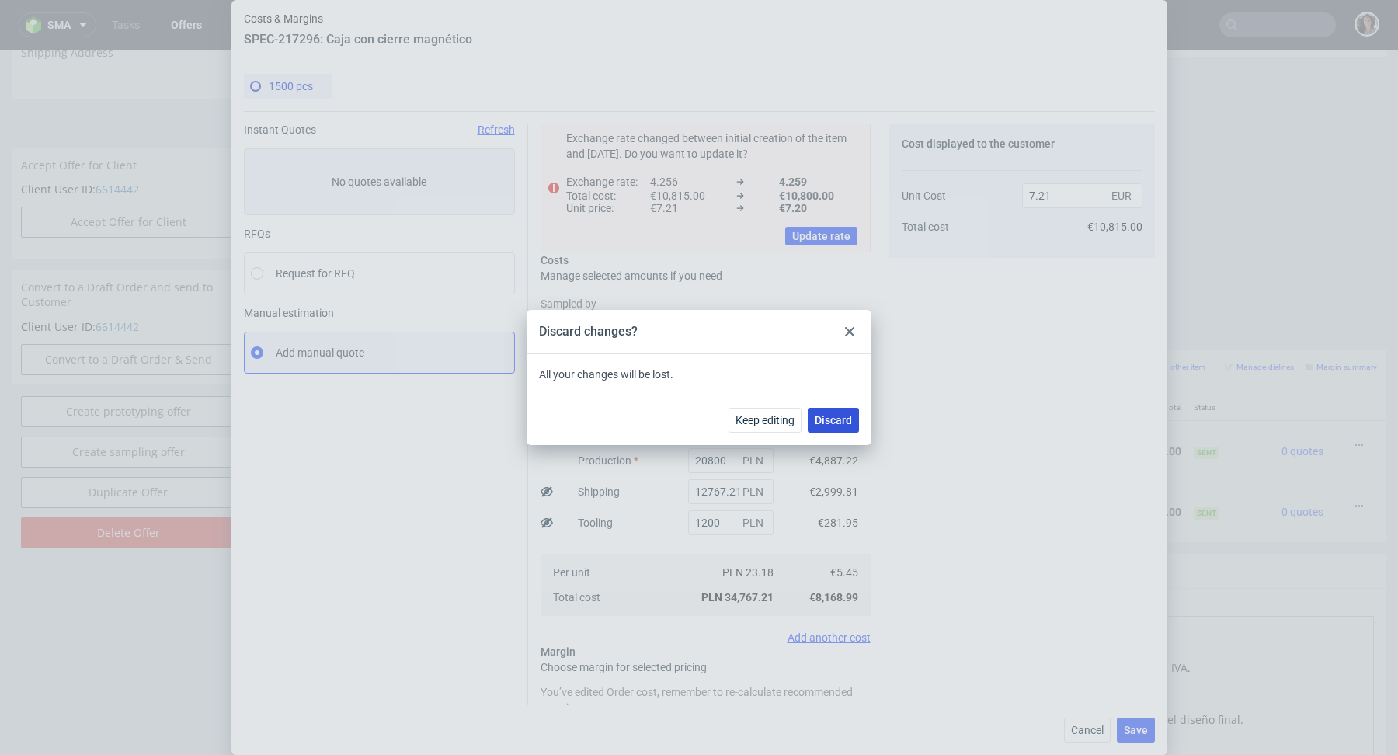
click at [844, 416] on span "Discard" at bounding box center [833, 420] width 37 height 11
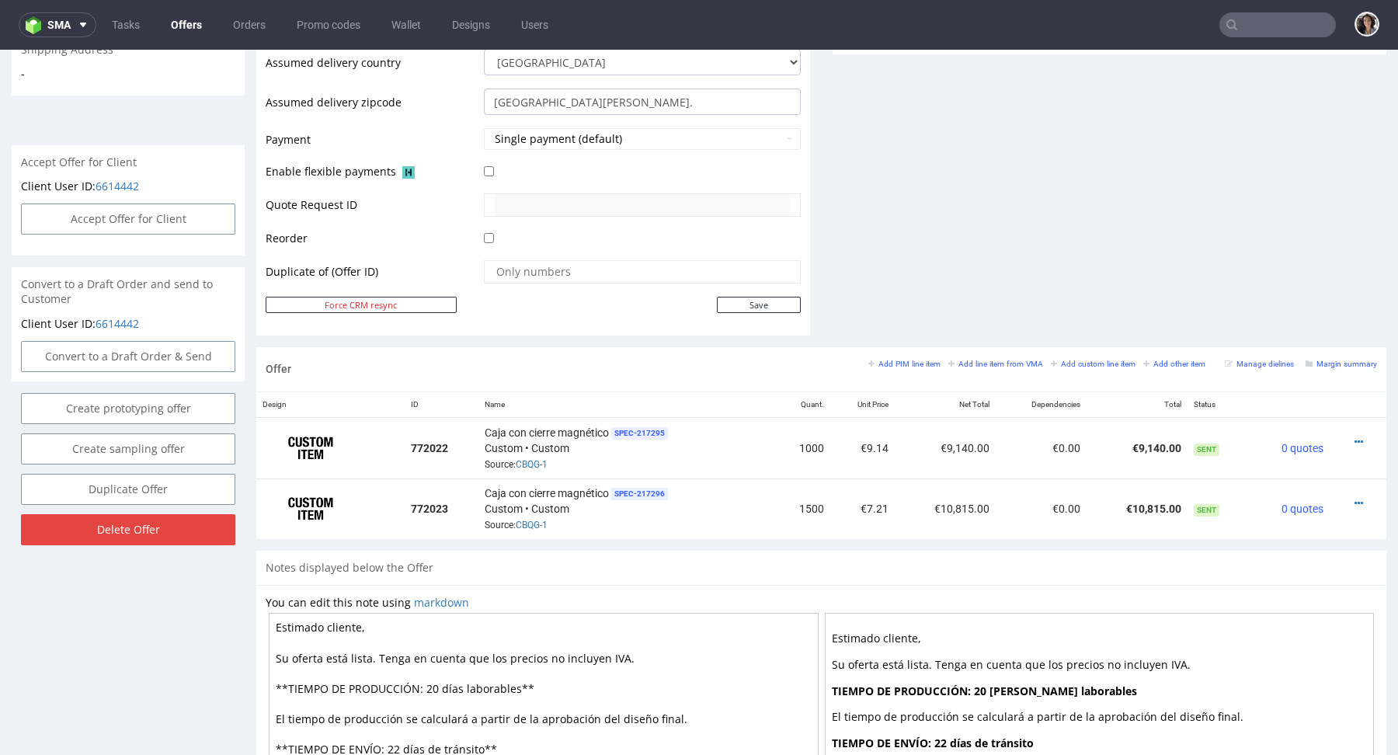
scroll to position [0, 0]
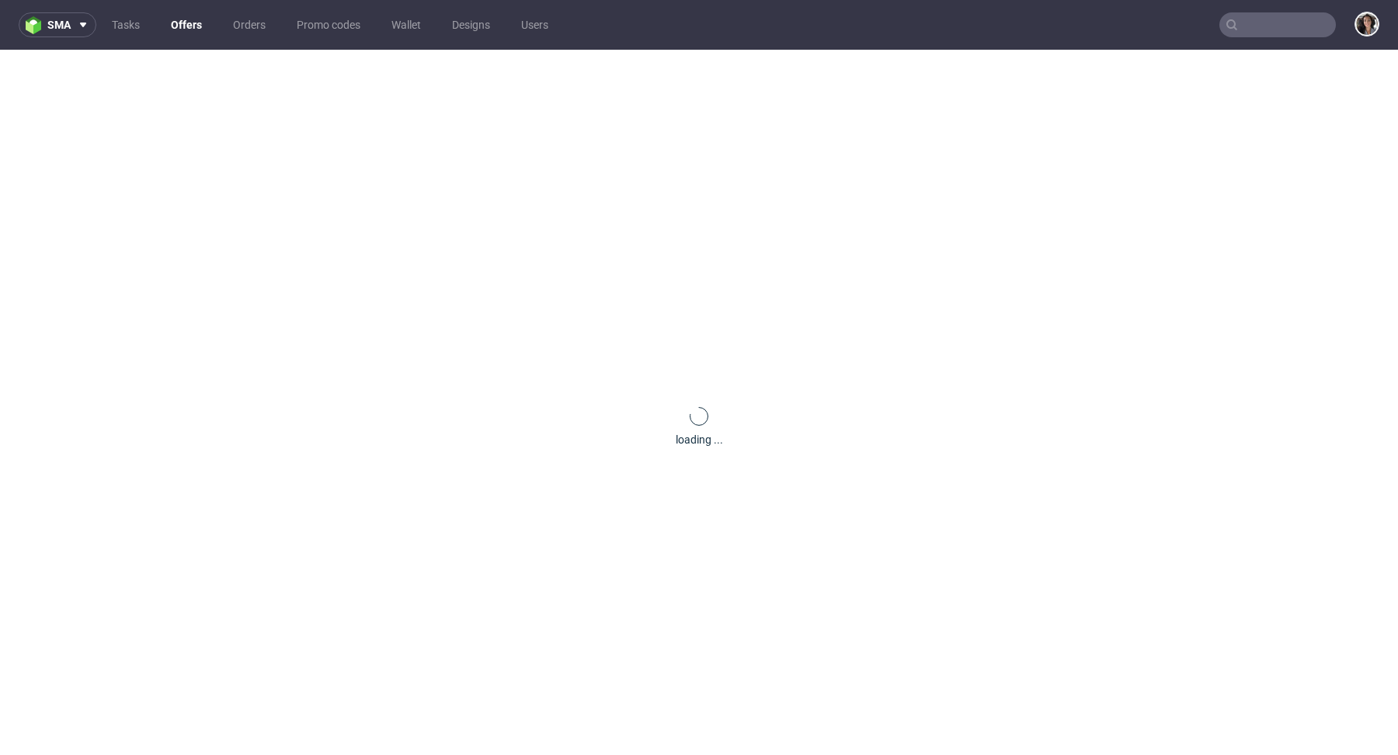
paste input "[EMAIL_ADDRESS][DOMAIN_NAME]"
click at [1268, 30] on input "jaro.product@gmail.com" at bounding box center [1278, 24] width 117 height 25
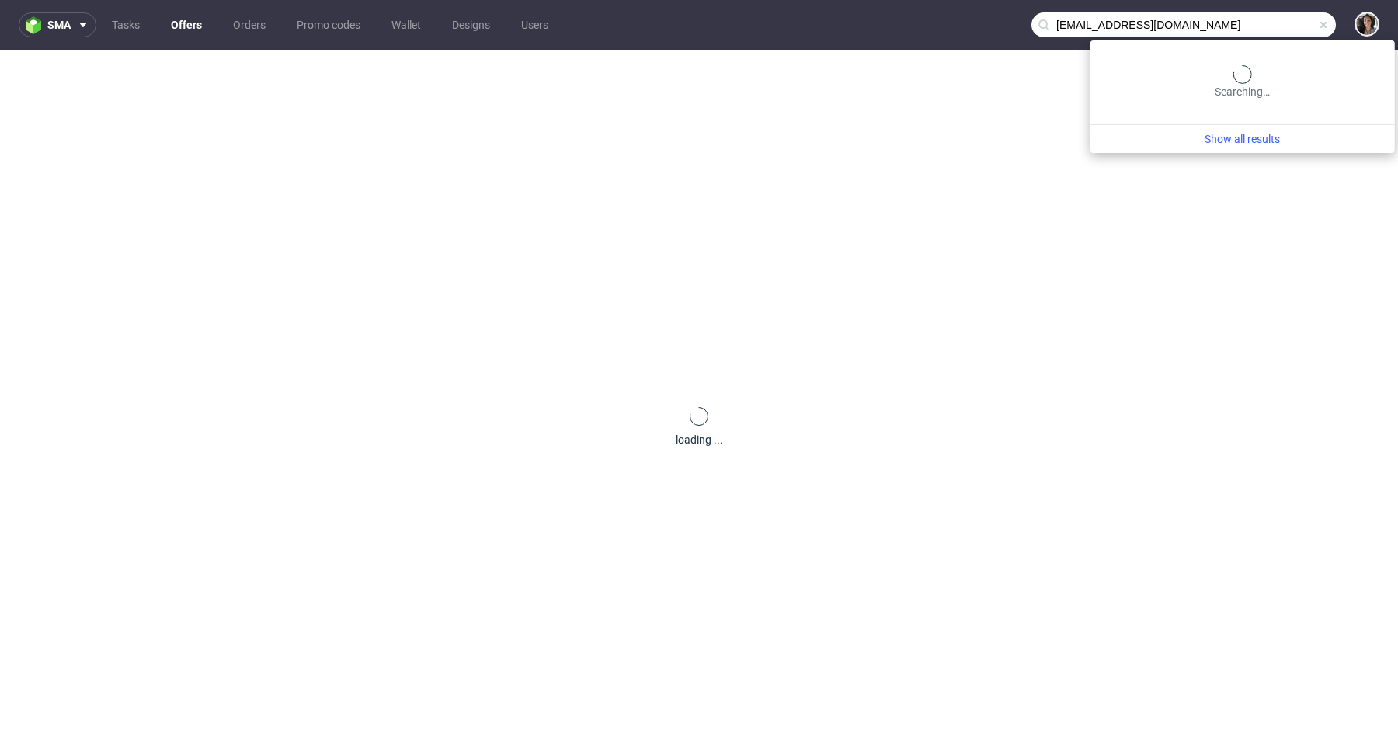
type input "[EMAIL_ADDRESS][DOMAIN_NAME]"
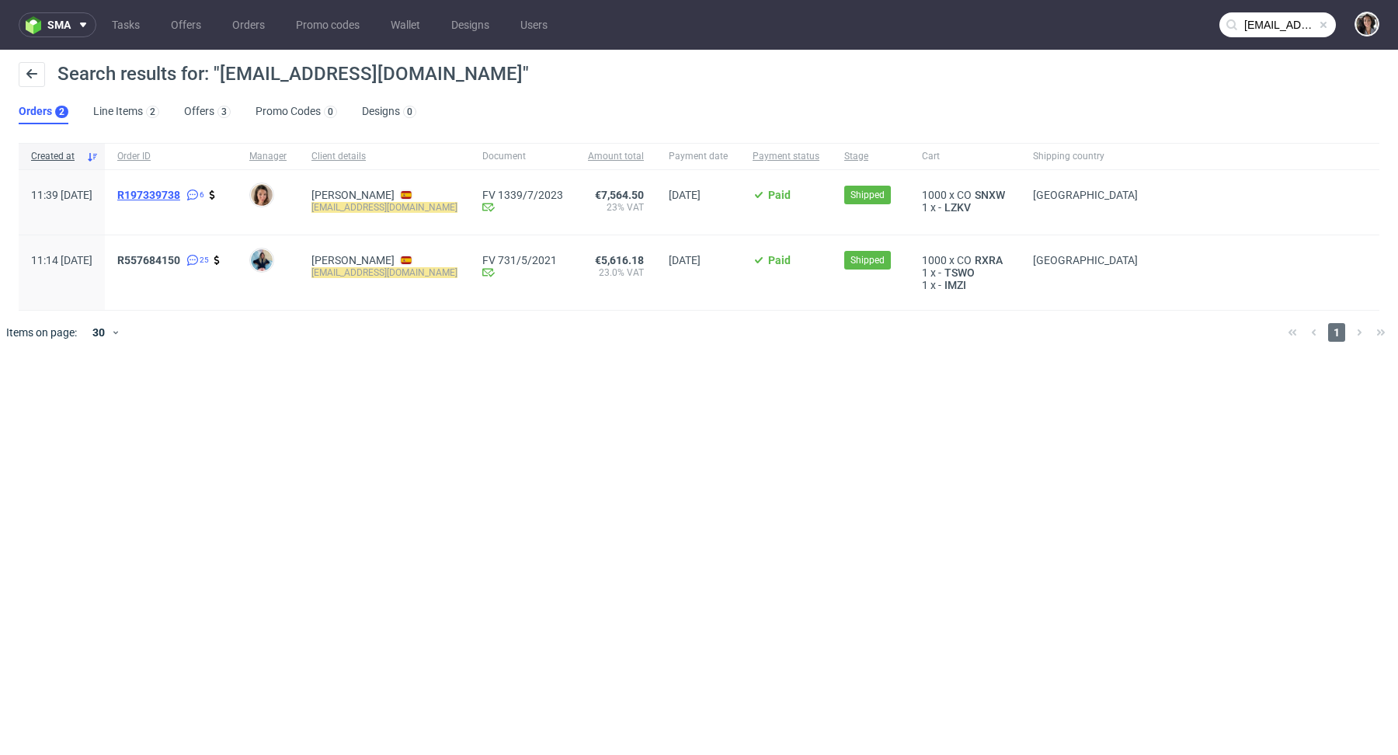
click at [180, 196] on span "R197339738" at bounding box center [148, 195] width 63 height 12
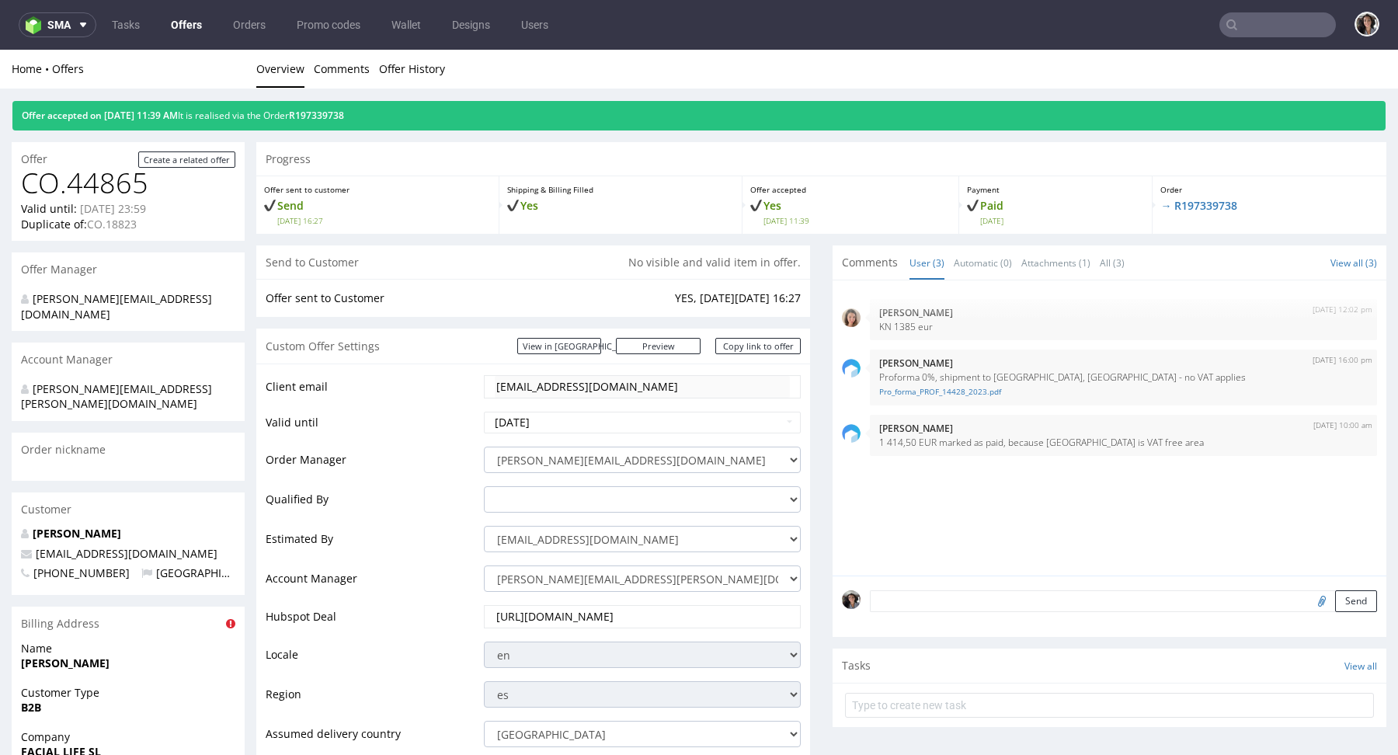
scroll to position [693, 0]
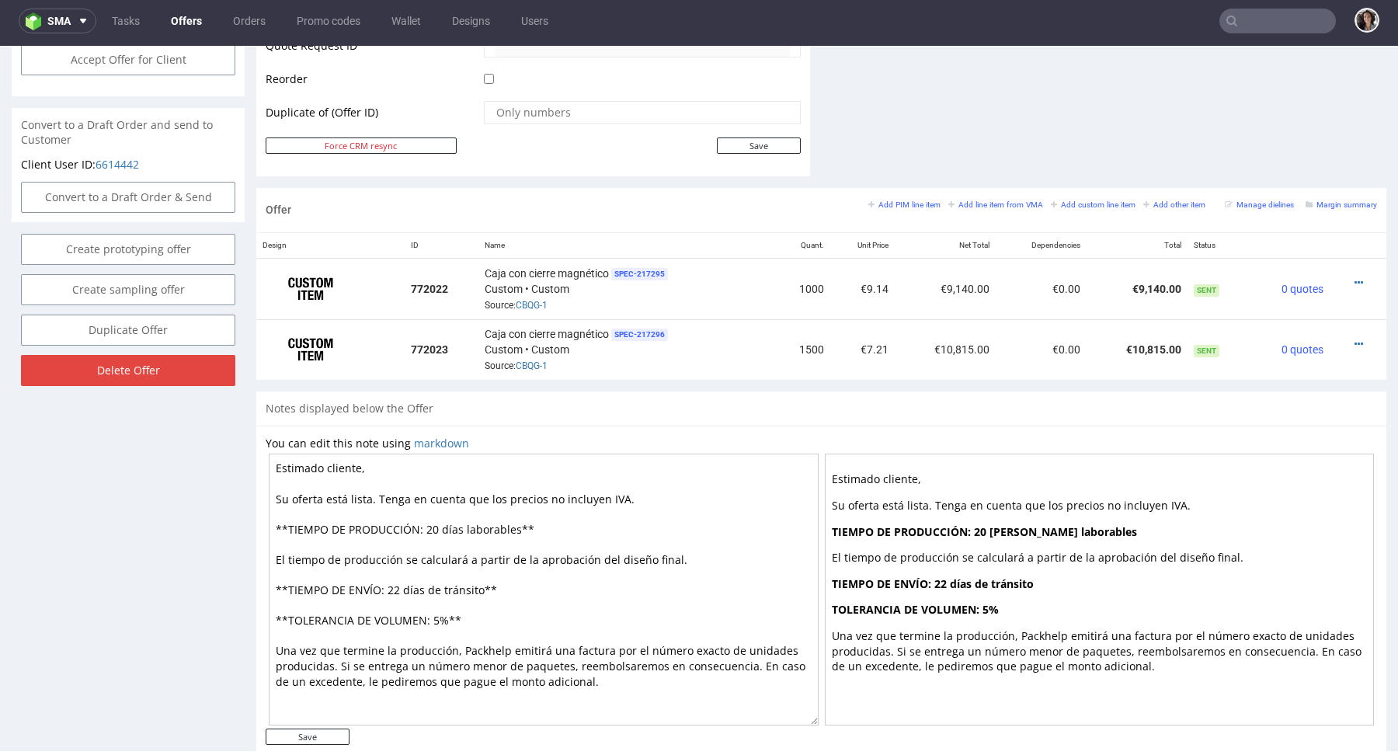
scroll to position [817, 0]
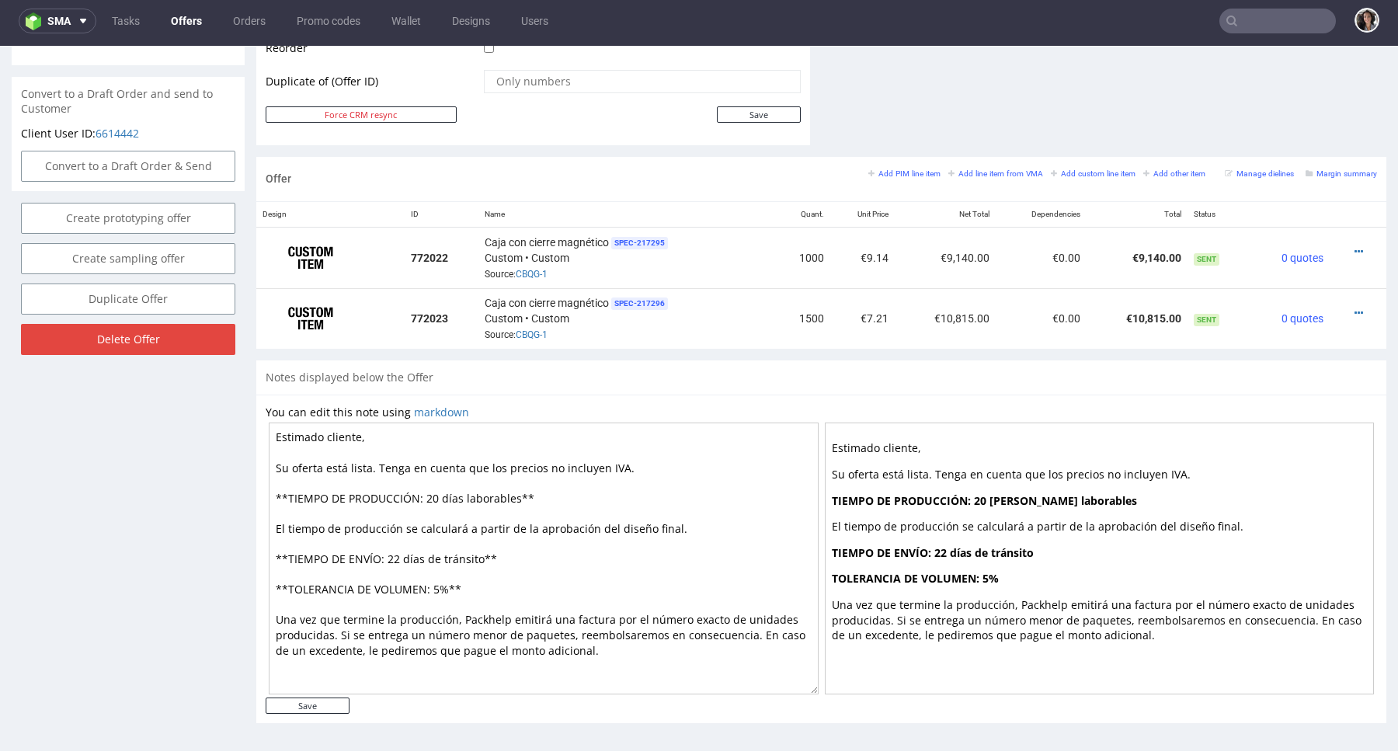
click at [1331, 179] on div "Add PIM line item Add line item from VMA Add custom line item Add other item Ma…" at bounding box center [1122, 179] width 509 height 26
click at [1330, 170] on small "Margin summary" at bounding box center [1341, 173] width 71 height 9
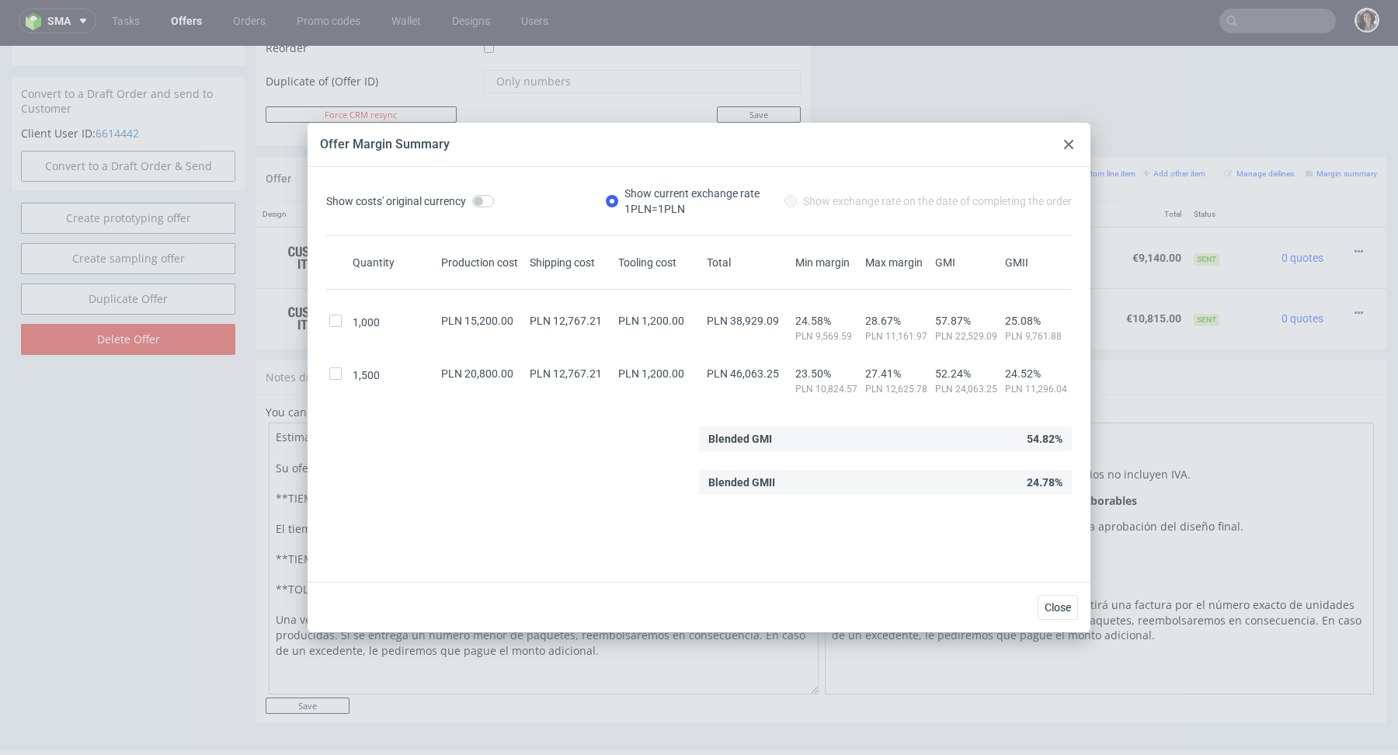
click at [1065, 142] on icon at bounding box center [1068, 144] width 9 height 9
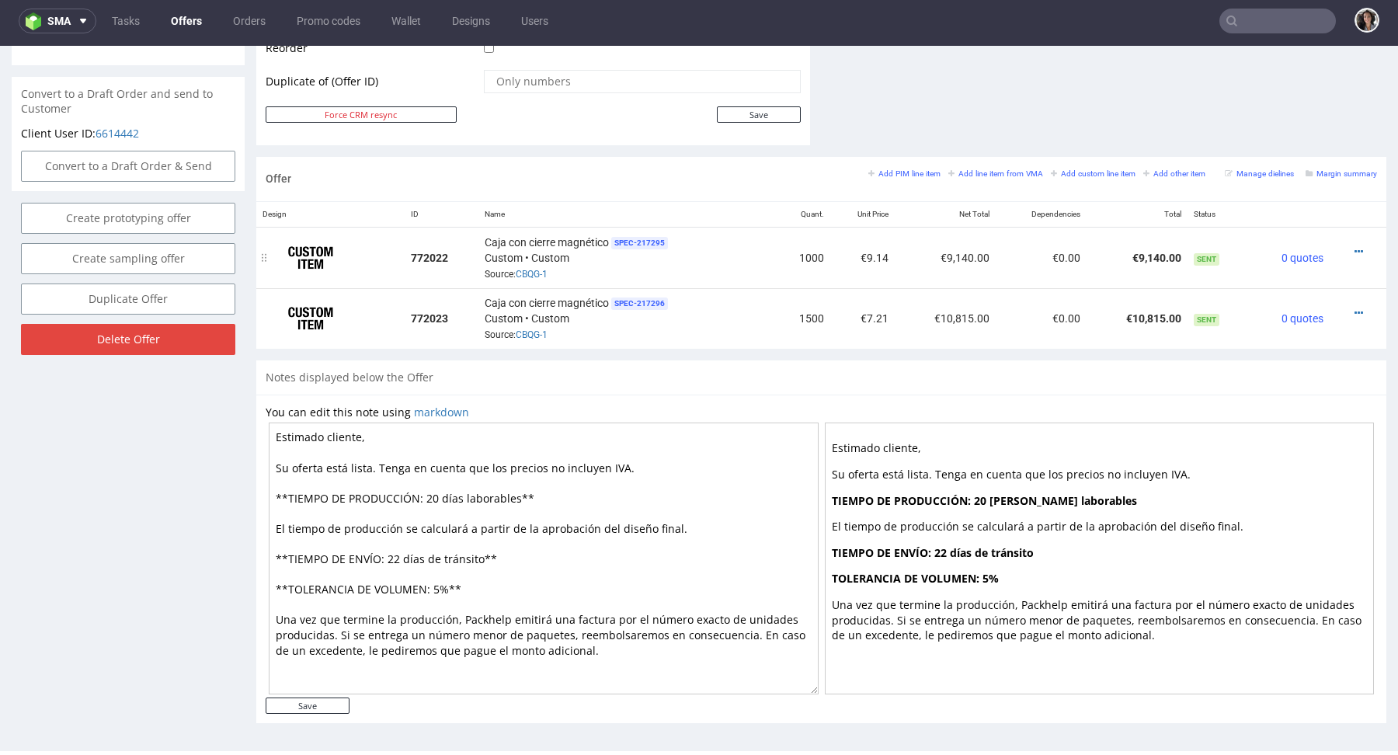
click at [1338, 247] on div at bounding box center [1353, 252] width 35 height 16
click at [1355, 246] on icon at bounding box center [1359, 251] width 9 height 11
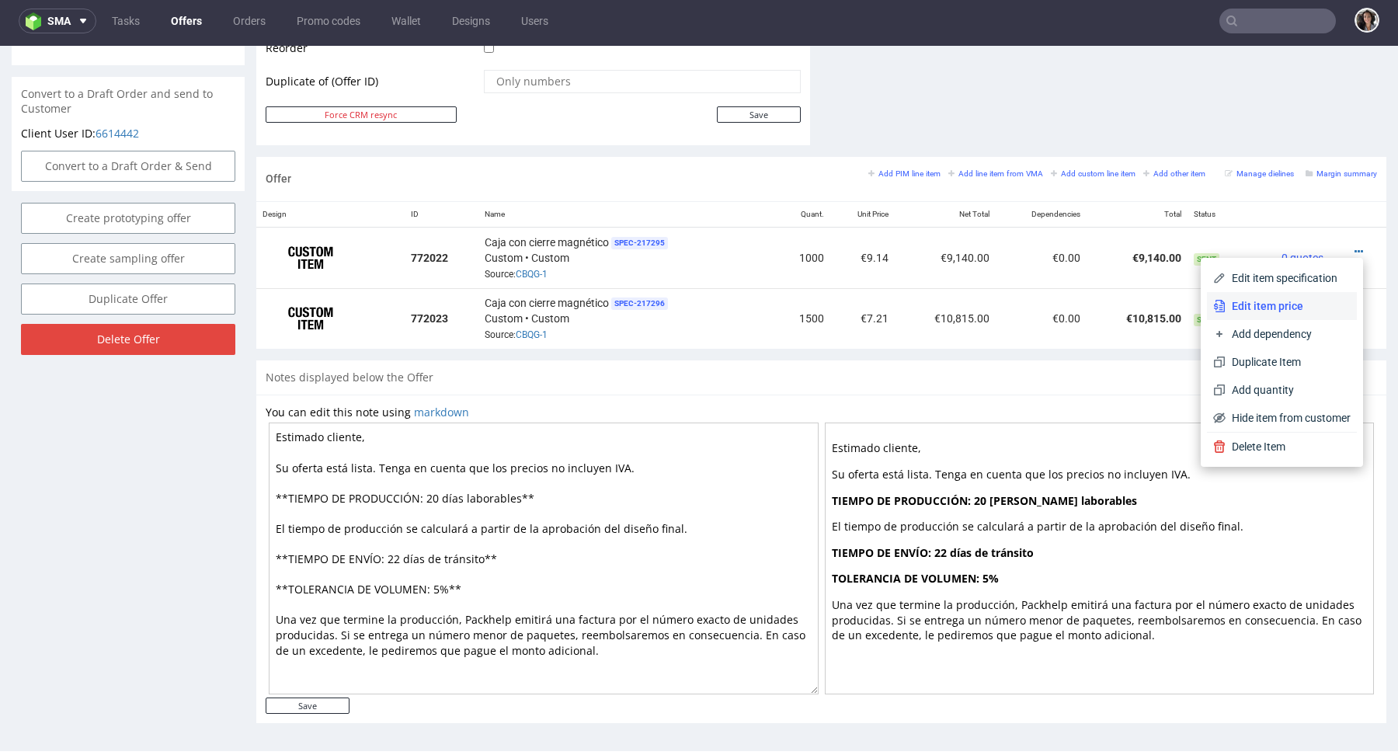
click at [1261, 306] on span "Edit item price" at bounding box center [1288, 306] width 125 height 16
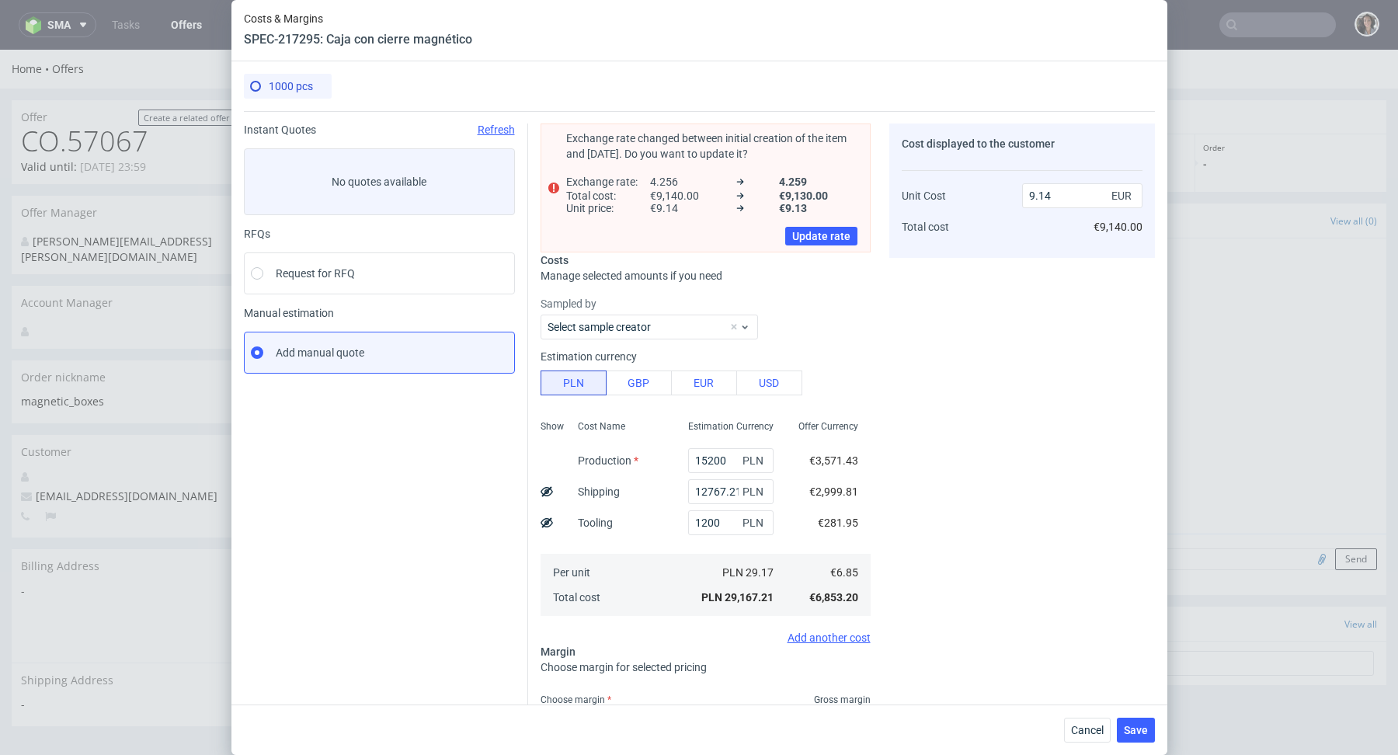
scroll to position [103, 0]
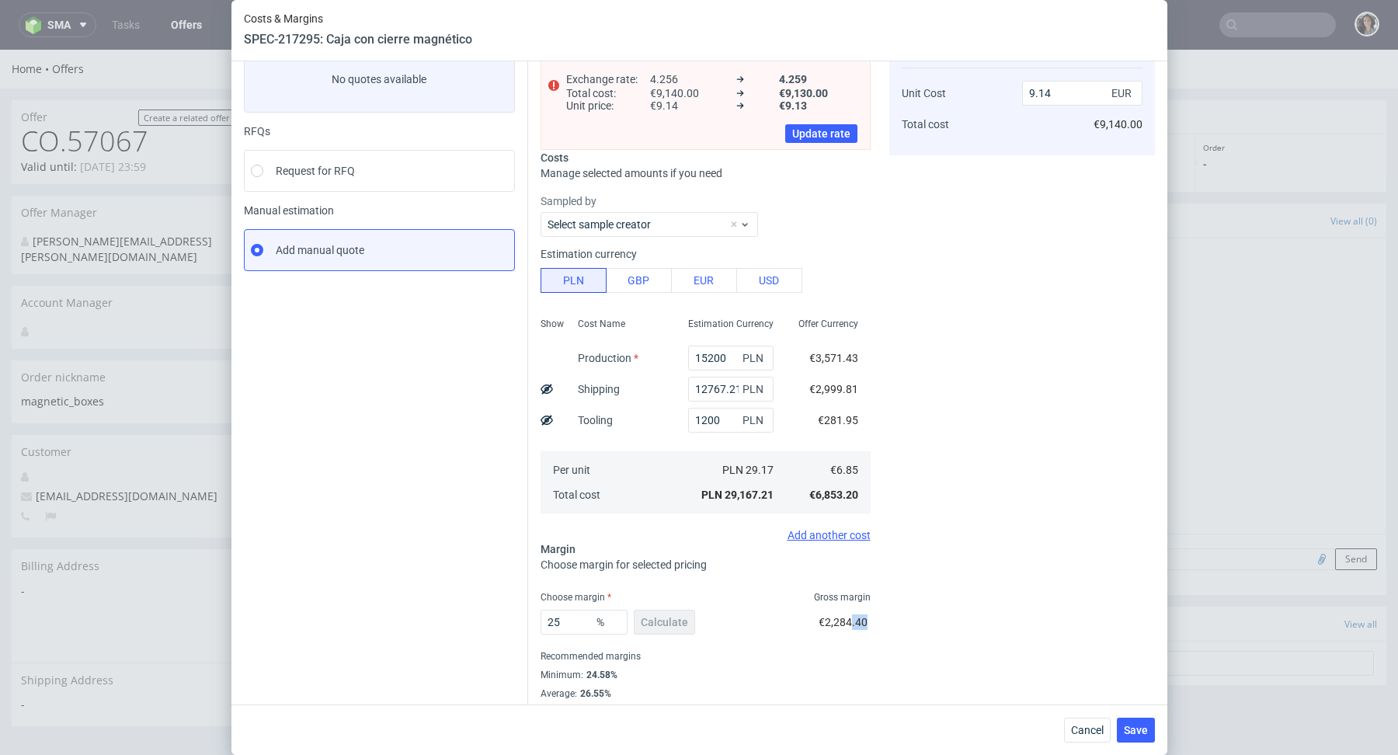
drag, startPoint x: 871, startPoint y: 614, endPoint x: 852, endPoint y: 614, distance: 18.6
click at [852, 614] on div "Exchange rate changed between initial creation of the item and today. Do you wa…" at bounding box center [841, 364] width 627 height 710
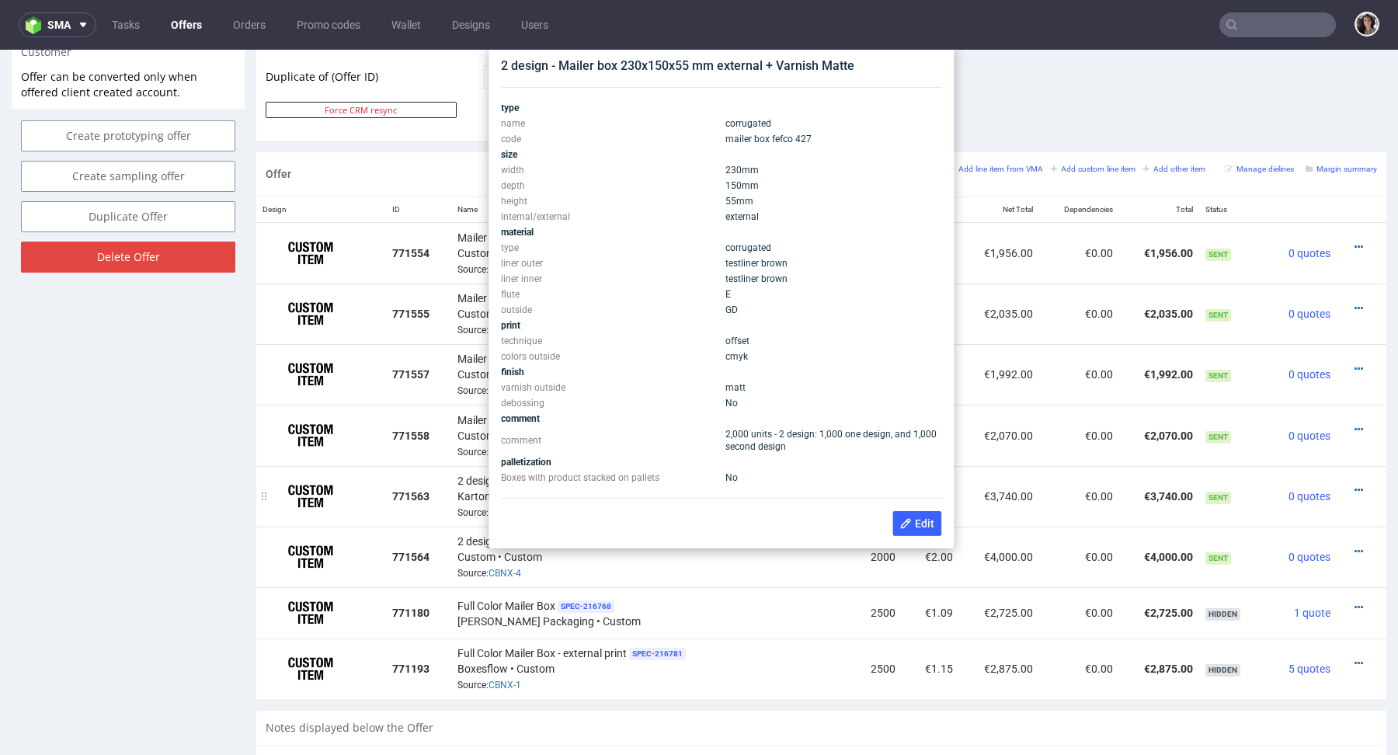
scroll to position [819, 0]
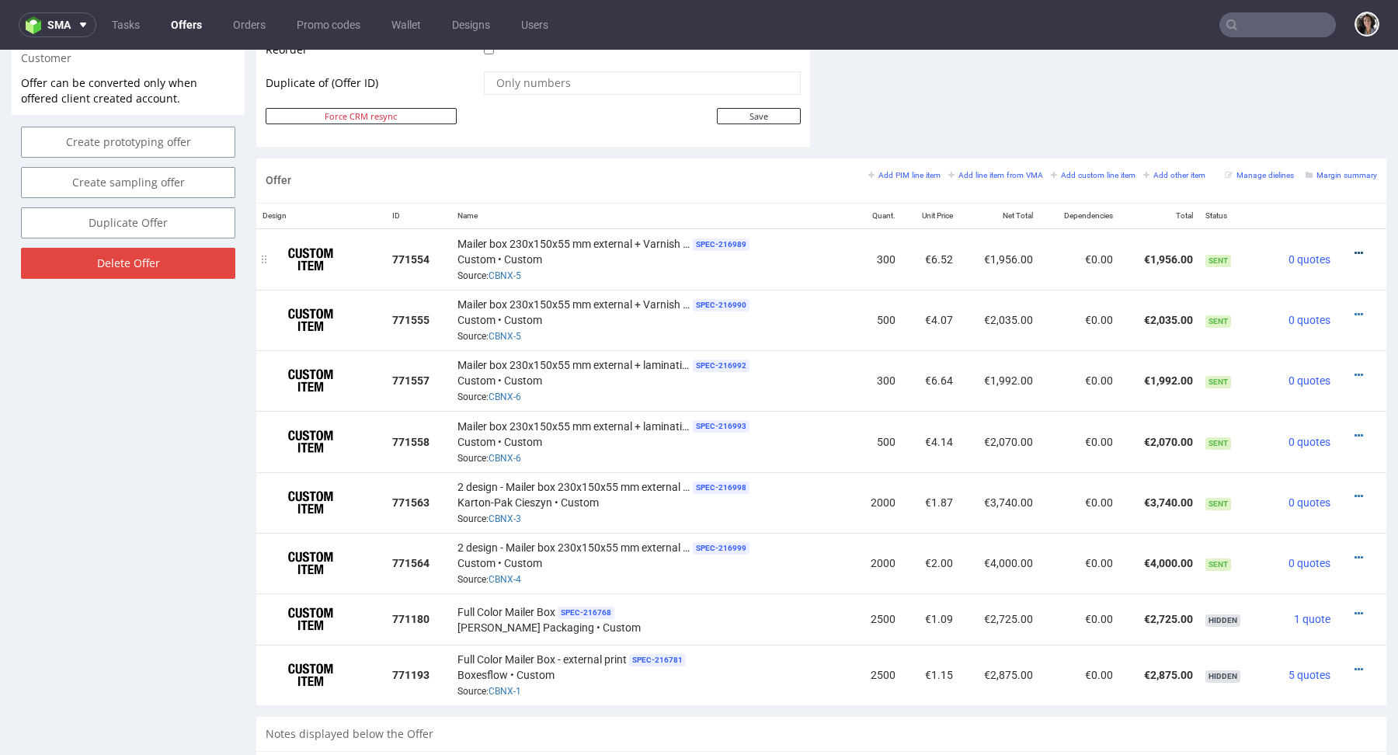
click at [1355, 249] on icon at bounding box center [1359, 253] width 9 height 11
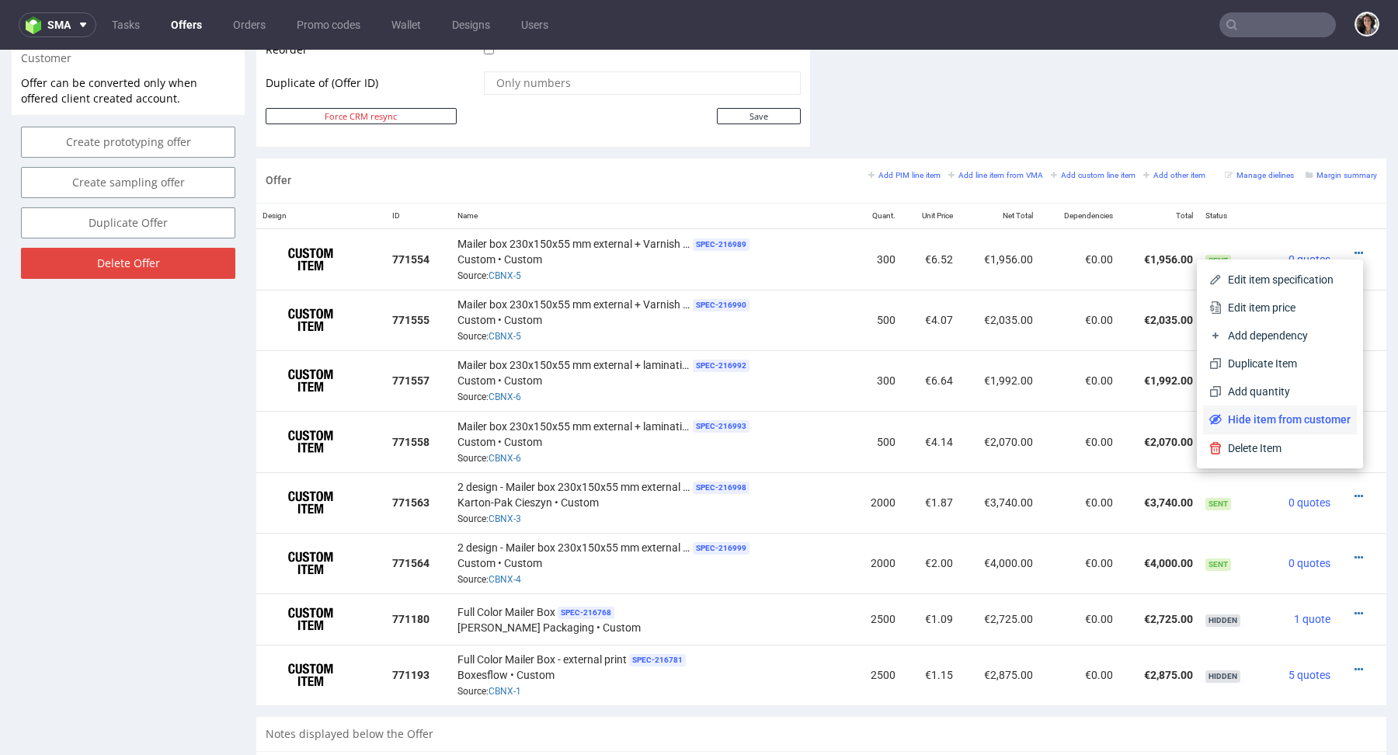
click at [1257, 419] on span "Hide item from customer" at bounding box center [1286, 420] width 129 height 16
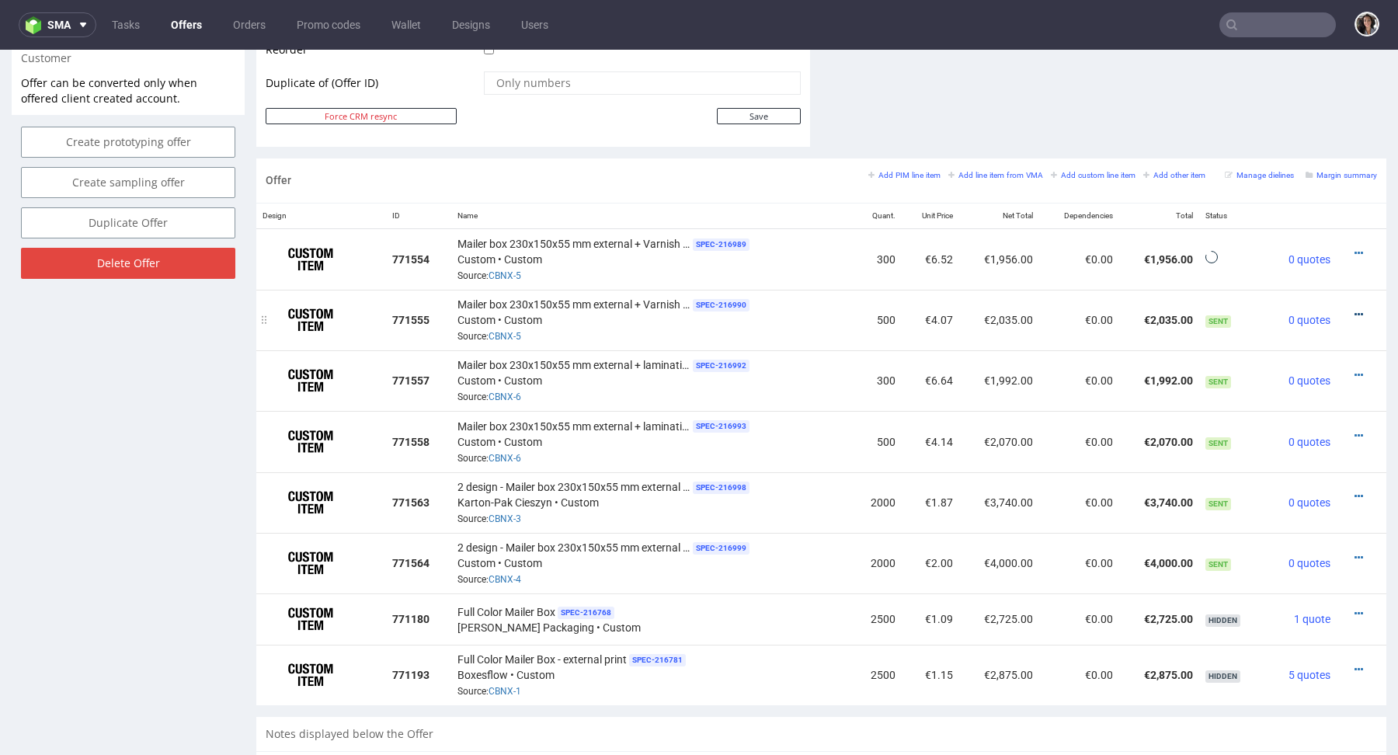
click at [1355, 309] on icon at bounding box center [1359, 314] width 9 height 11
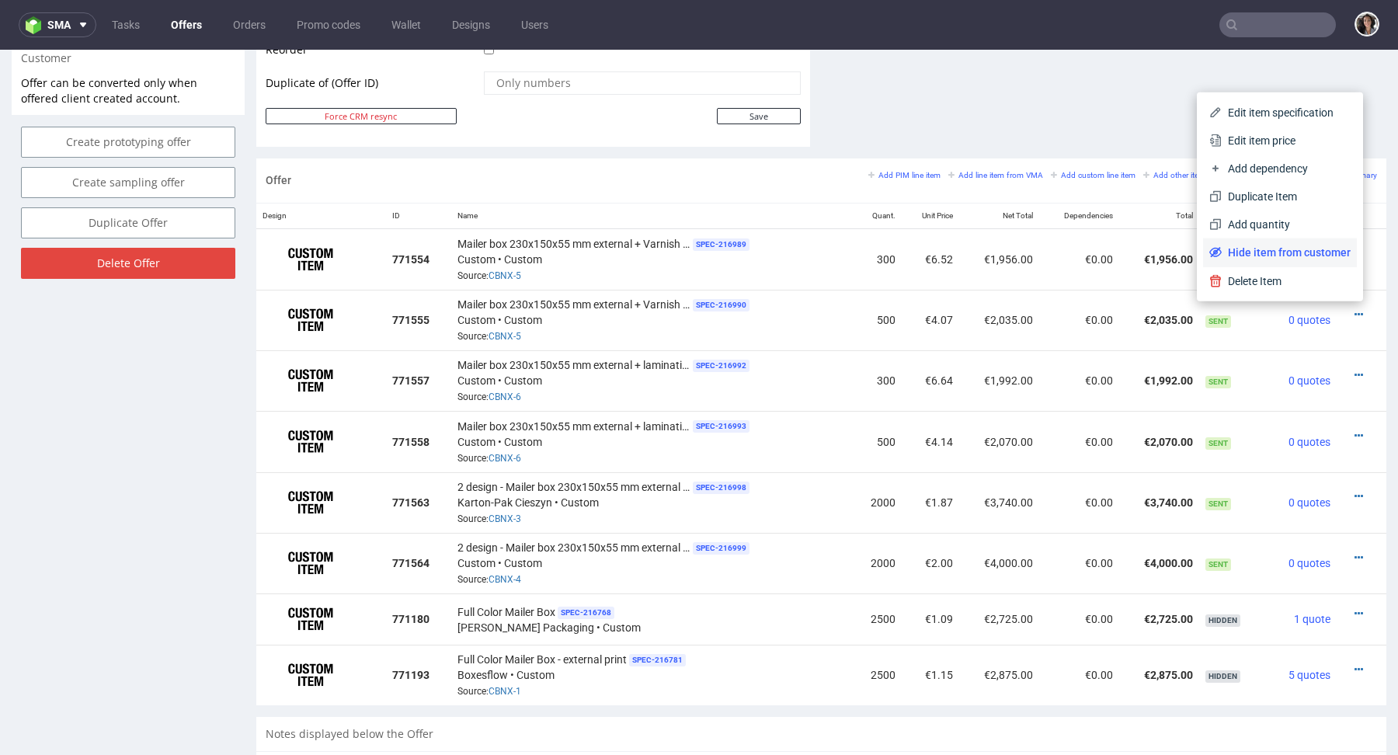
click at [1278, 253] on span "Hide item from customer" at bounding box center [1286, 253] width 129 height 16
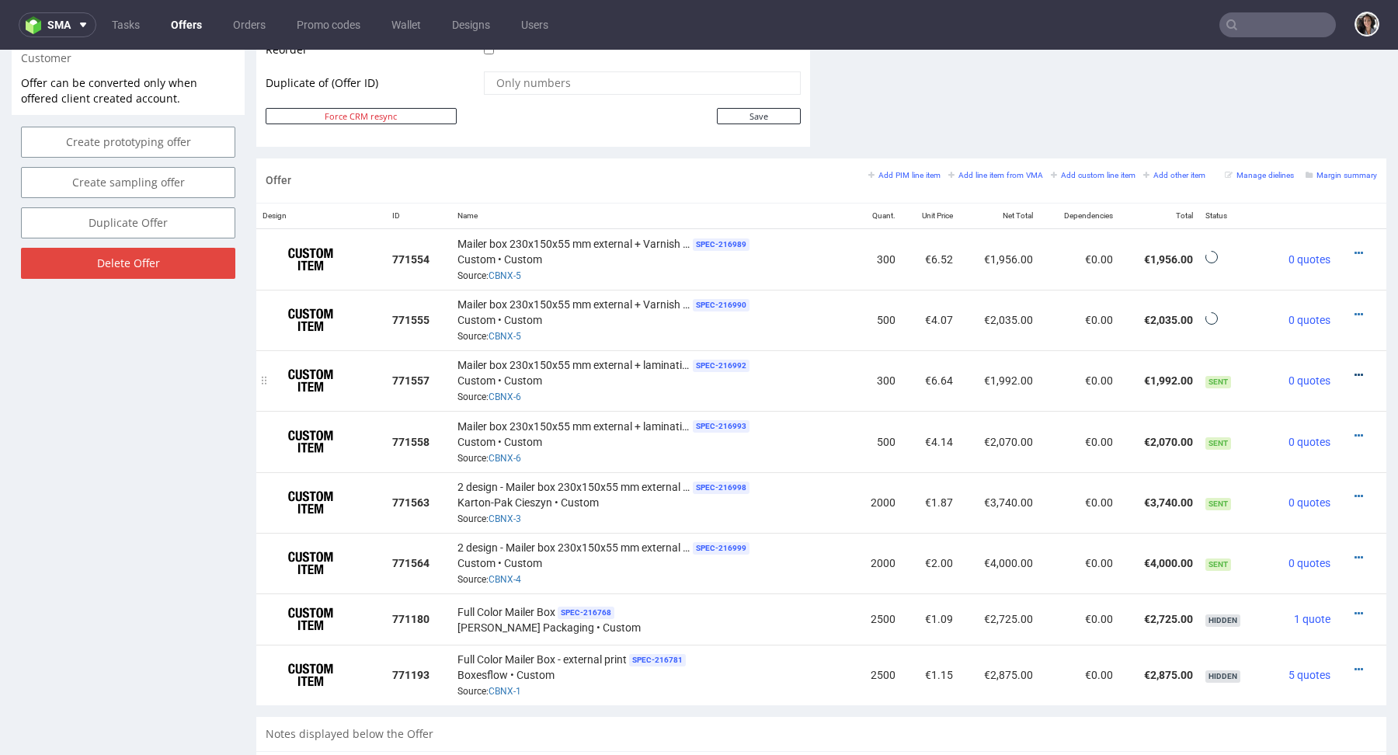
click at [1355, 371] on icon at bounding box center [1359, 375] width 9 height 11
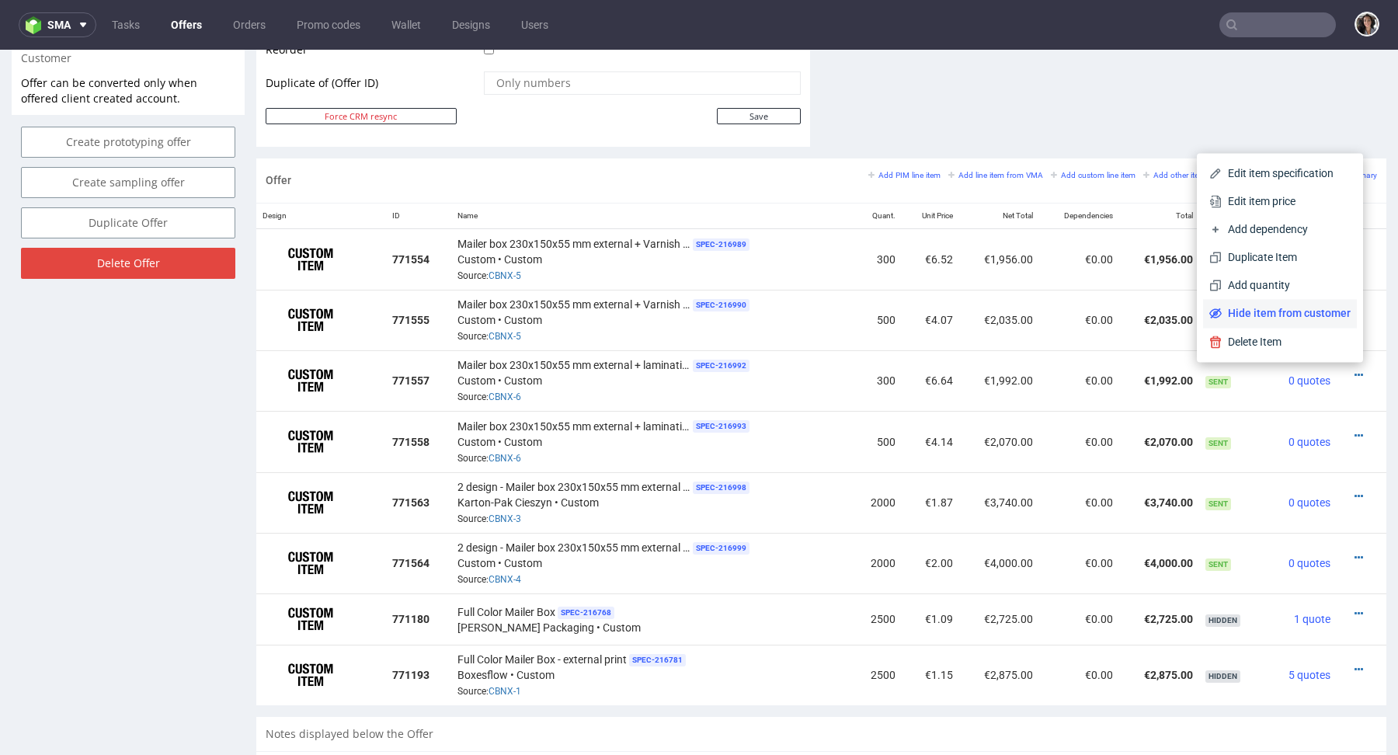
click at [1296, 302] on li "Hide item from customer" at bounding box center [1280, 313] width 154 height 28
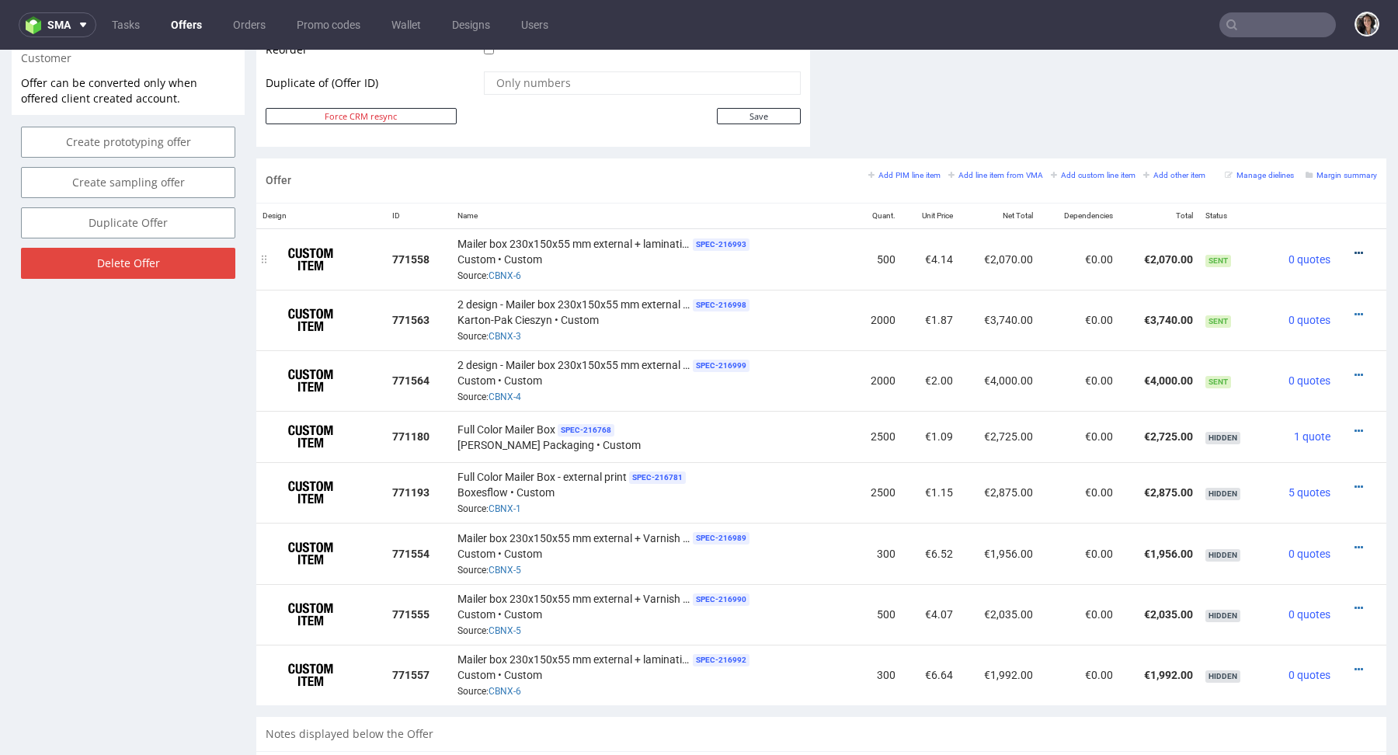
click at [1355, 248] on icon at bounding box center [1359, 253] width 9 height 11
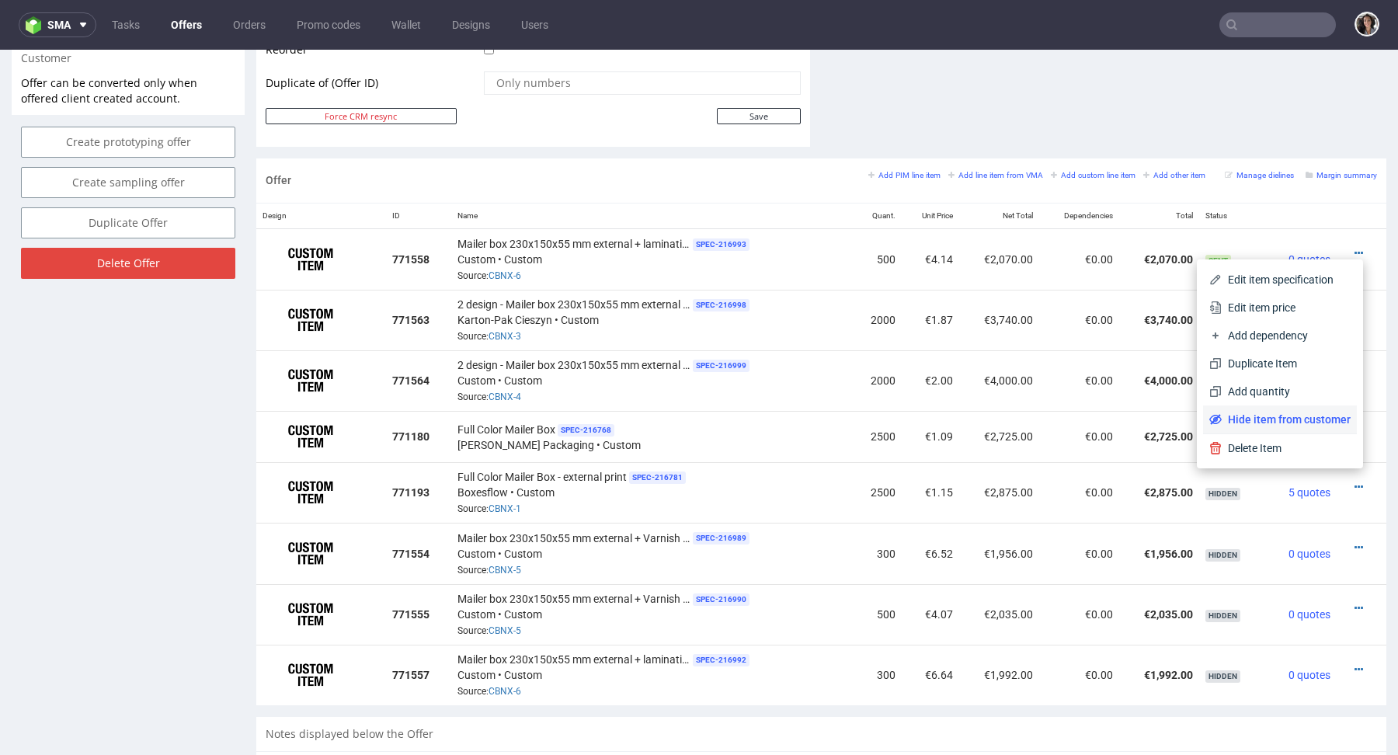
click at [1254, 425] on span "Hide item from customer" at bounding box center [1286, 420] width 129 height 16
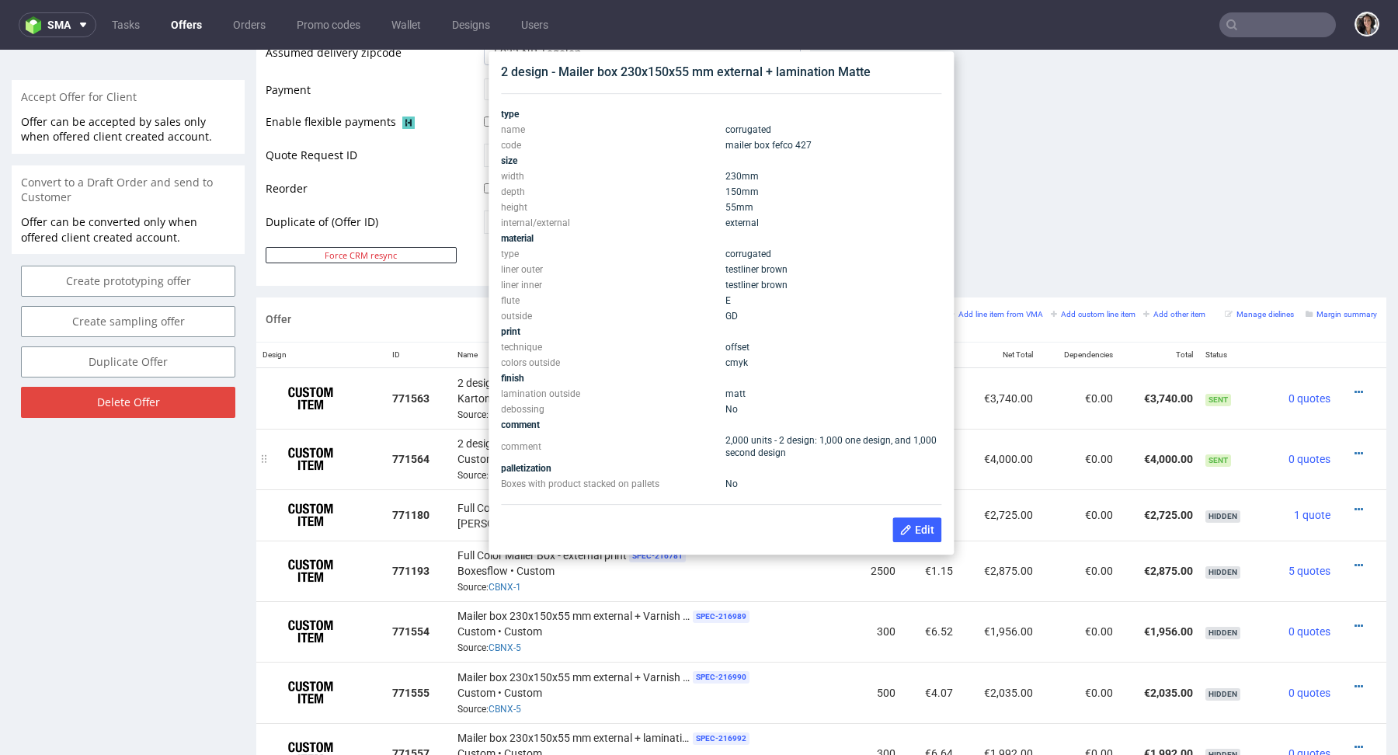
scroll to position [665, 0]
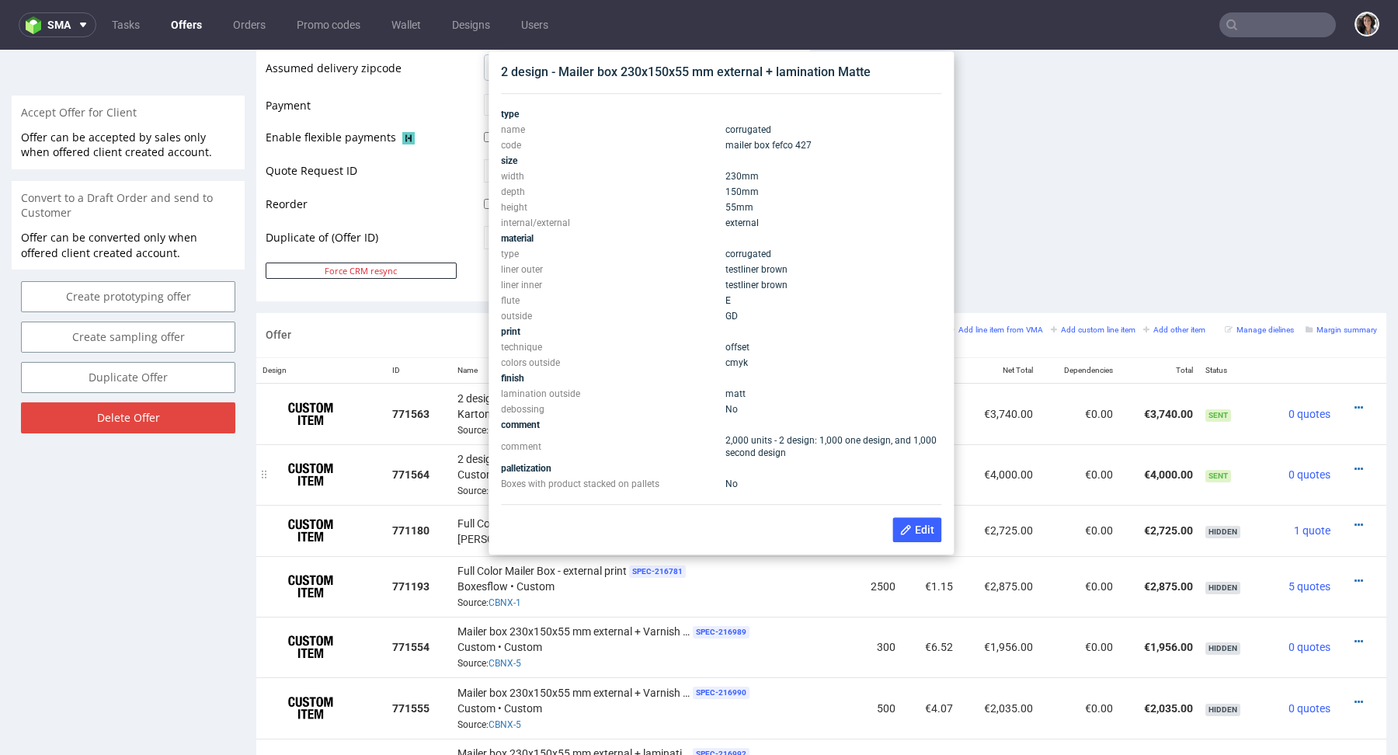
click at [458, 493] on div "2 design - Mailer box 230x150x55 mm external + lamination Matte SPEC- 216999 Cu…" at bounding box center [653, 475] width 390 height 48
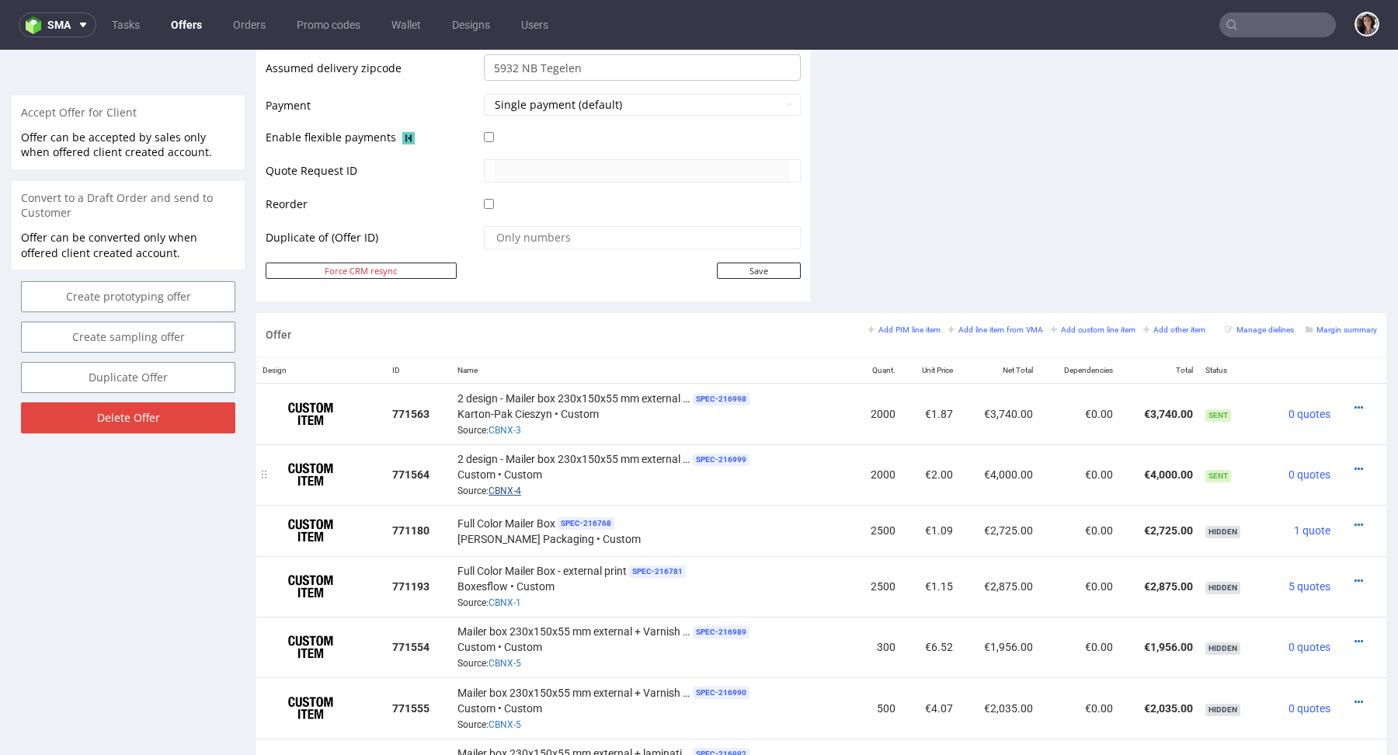
click at [509, 485] on link "CBNX-4" at bounding box center [505, 490] width 33 height 11
copy link "CBNX-4"
drag, startPoint x: 541, startPoint y: 483, endPoint x: 489, endPoint y: 489, distance: 51.6
click at [489, 489] on div "2 design - Mailer box 230x150x55 mm external + lamination Matte SPEC- 216999 Cu…" at bounding box center [653, 475] width 390 height 48
click at [990, 325] on small "Add line item from VMA" at bounding box center [995, 329] width 95 height 9
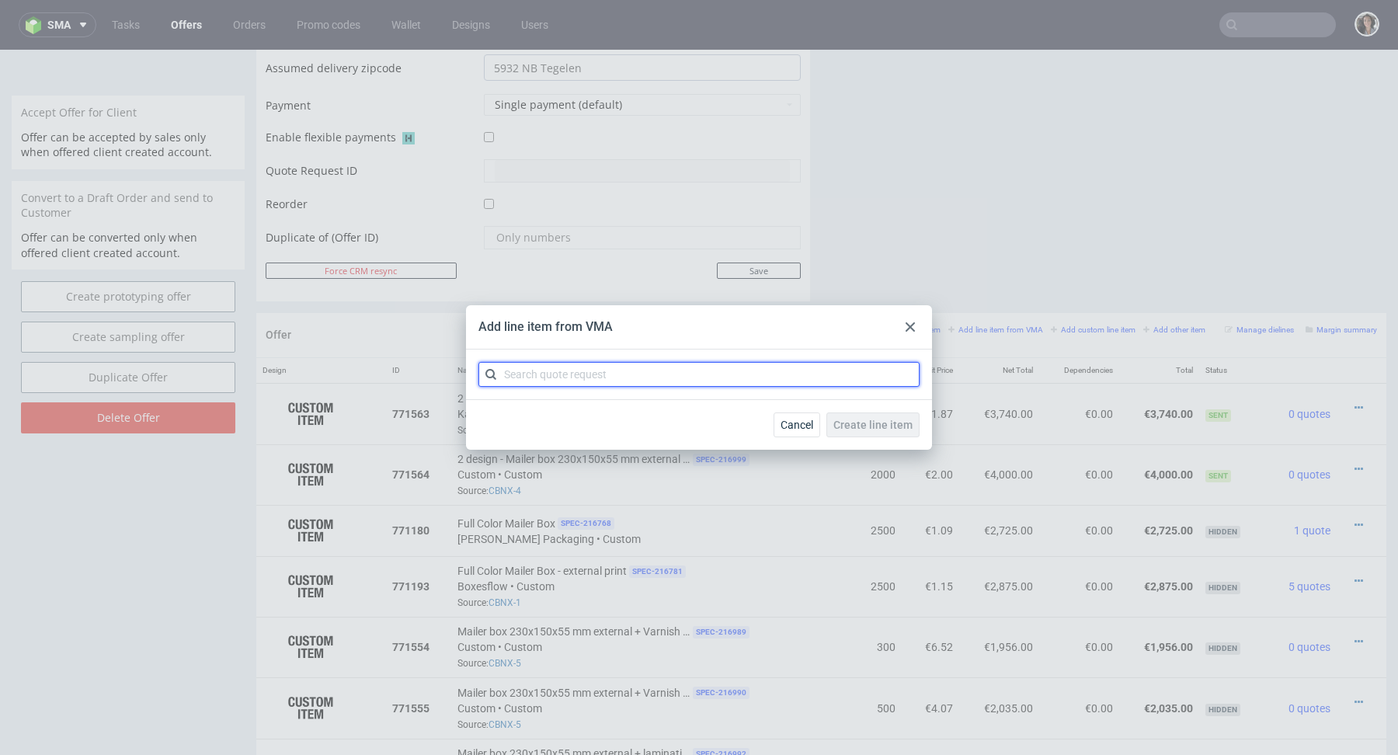
click at [690, 384] on input "text" at bounding box center [698, 374] width 441 height 25
paste input "CBNX-4"
click at [559, 374] on input "CBNX-4" at bounding box center [698, 374] width 441 height 25
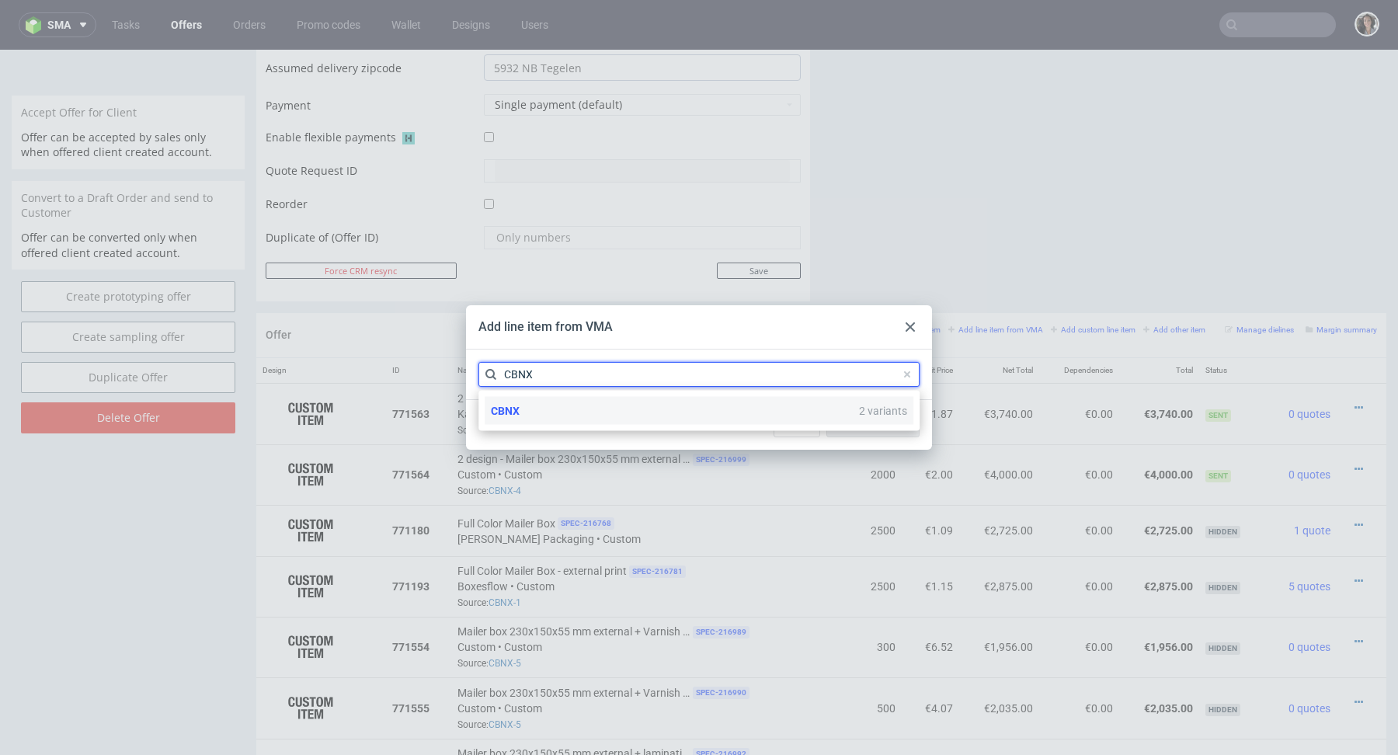
type input "CBNX"
click at [528, 414] on div "CBNX 2 variants" at bounding box center [699, 411] width 429 height 28
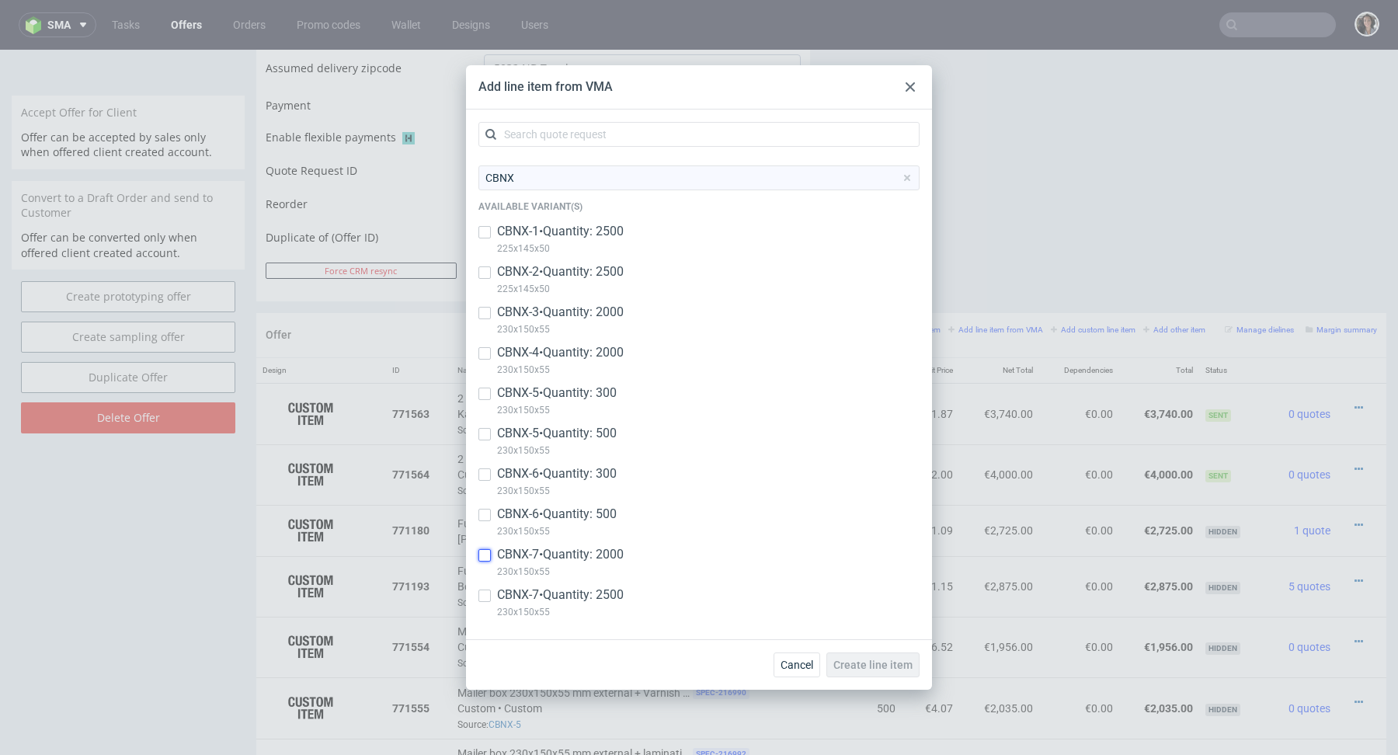
click at [488, 554] on input "checkbox" at bounding box center [484, 555] width 12 height 12
checkbox input "true"
click at [485, 592] on input "checkbox" at bounding box center [484, 596] width 12 height 12
checkbox input "true"
click at [798, 669] on span "Cancel" at bounding box center [797, 664] width 33 height 11
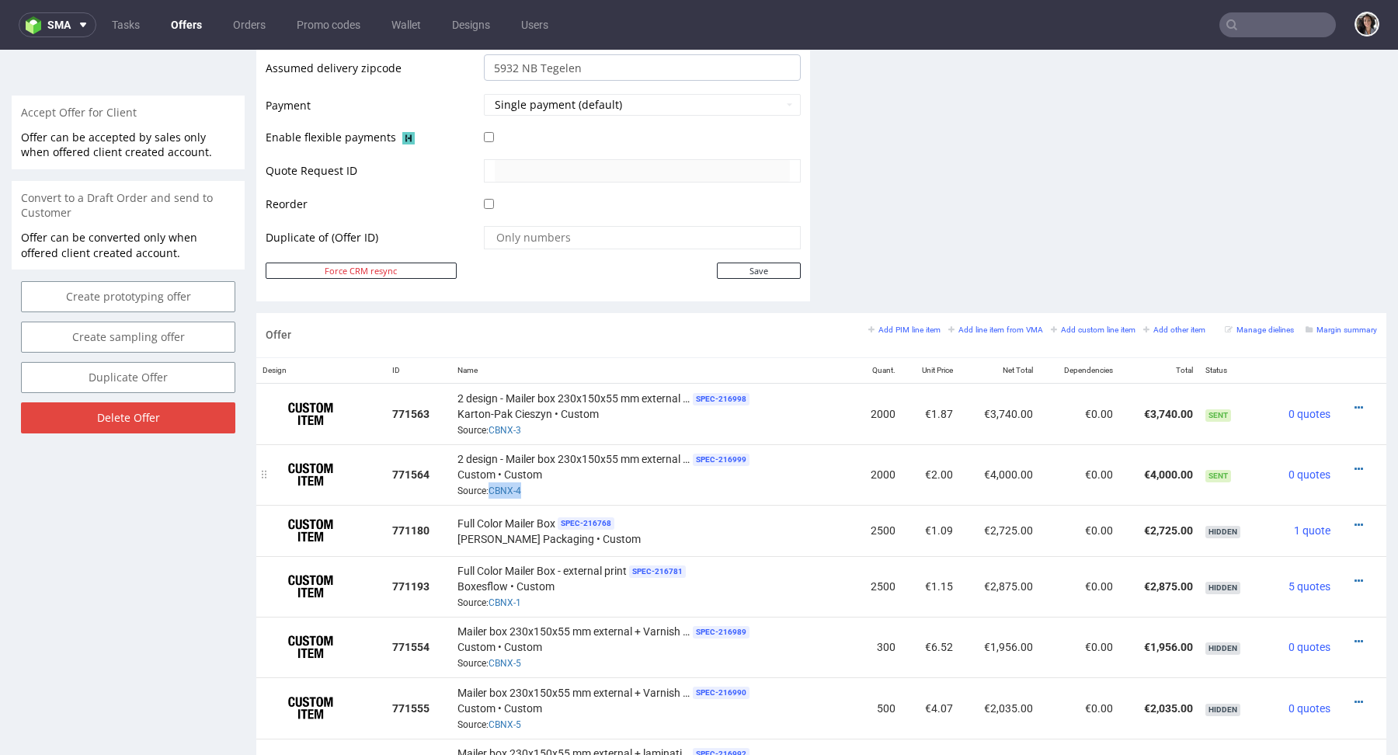
drag, startPoint x: 543, startPoint y: 488, endPoint x: 487, endPoint y: 485, distance: 56.0
click at [487, 485] on div "2 design - Mailer box 230x150x55 mm external + lamination Matte SPEC- 216999 Cu…" at bounding box center [653, 475] width 390 height 48
copy span "CBNX-4"
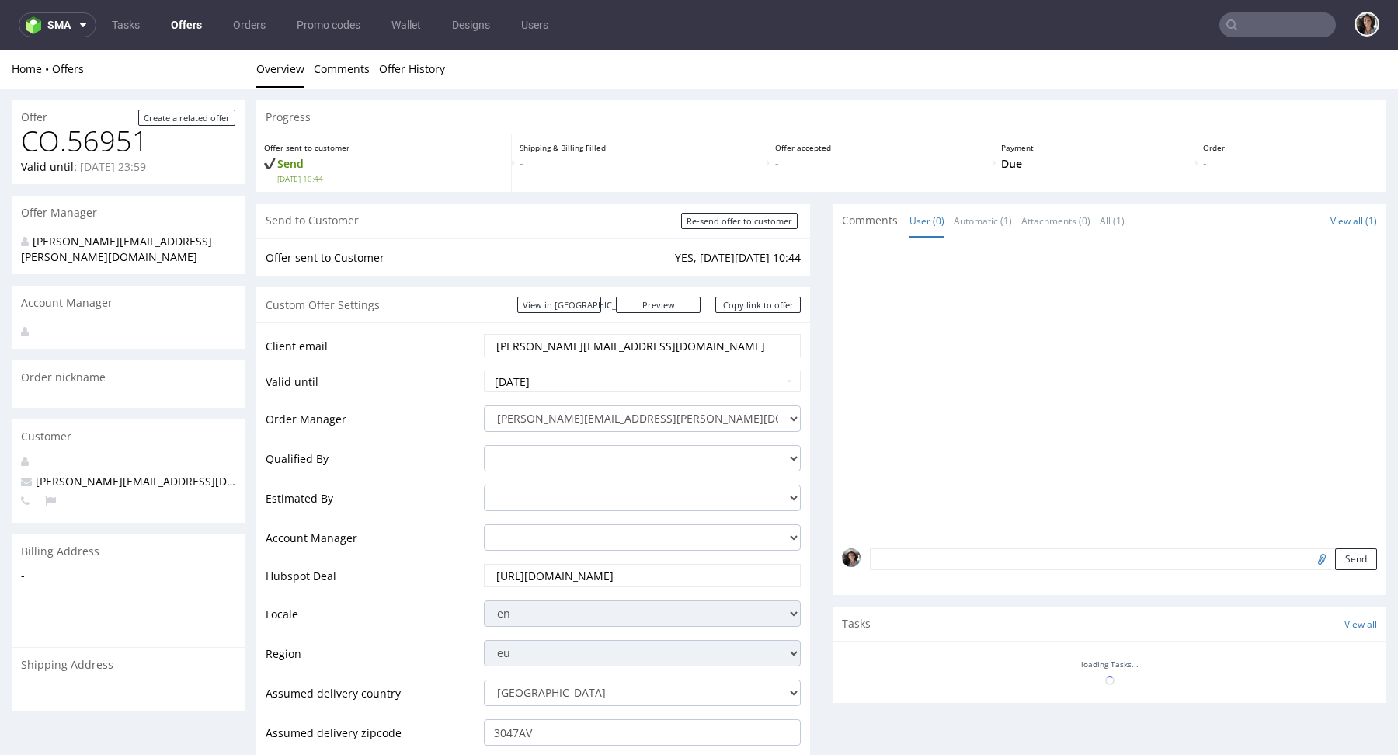
scroll to position [729, 0]
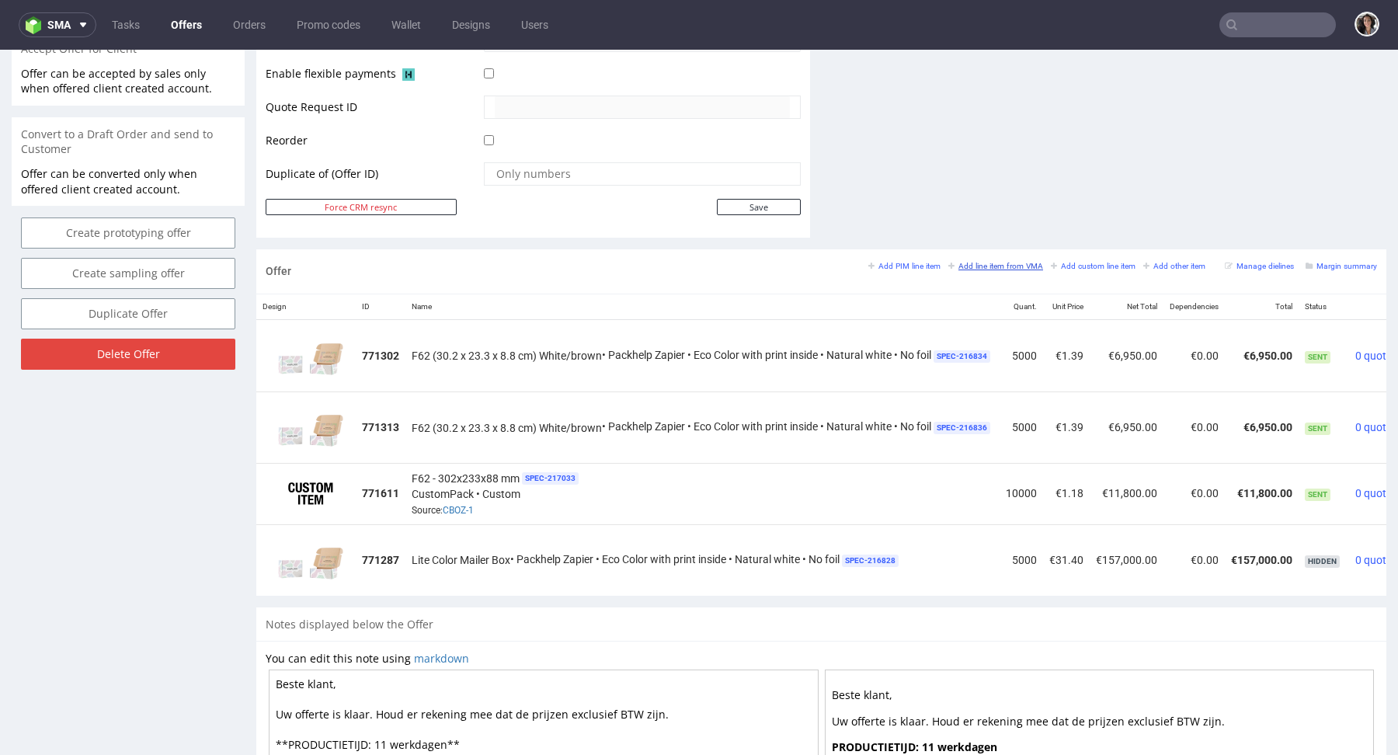
click at [996, 262] on small "Add line item from VMA" at bounding box center [995, 266] width 95 height 9
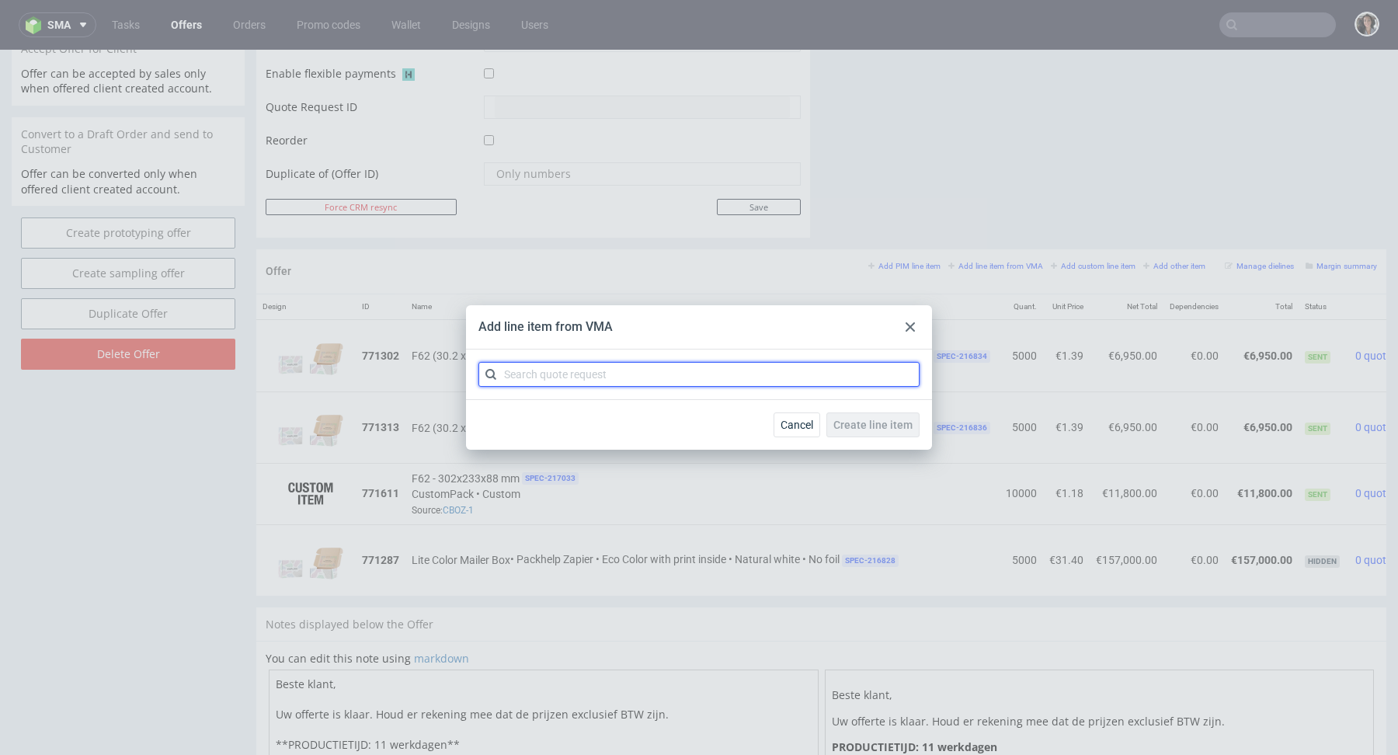
click at [687, 378] on input "text" at bounding box center [698, 374] width 441 height 25
paste input "CBUM"
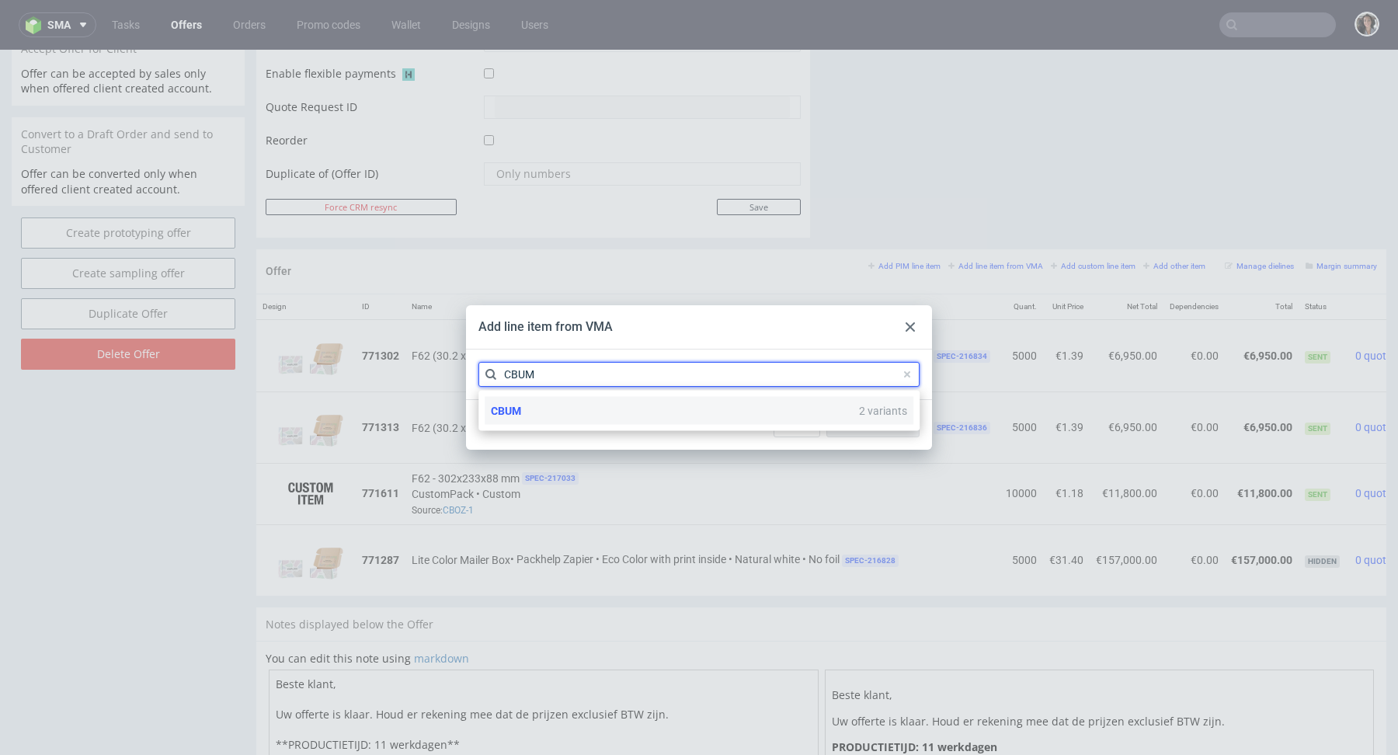
type input "CBUM"
click at [527, 410] on div "CBUM 2 variants" at bounding box center [699, 411] width 429 height 28
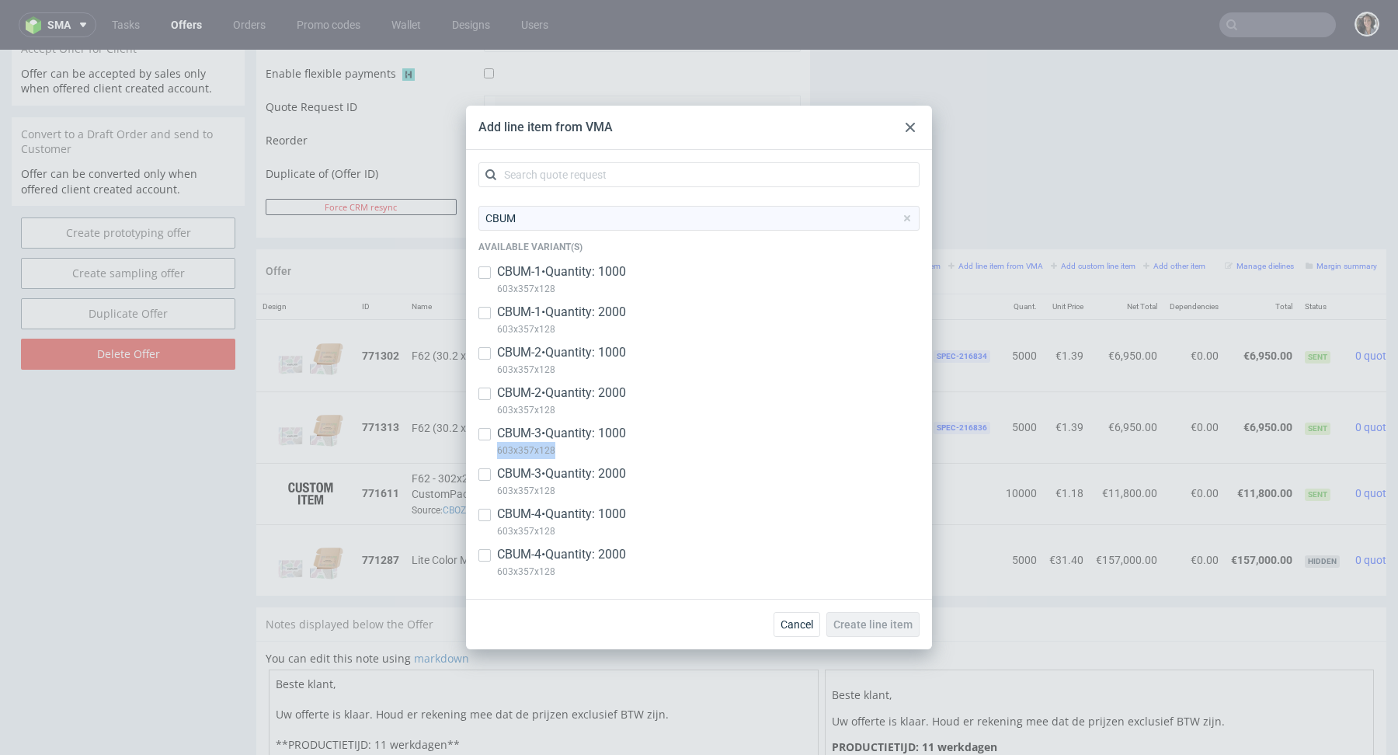
drag, startPoint x: 566, startPoint y: 449, endPoint x: 496, endPoint y: 446, distance: 70.8
click at [496, 446] on div "CBUM-3 • Quantity: 1000 603x357x128" at bounding box center [698, 445] width 441 height 40
checkbox input "true"
copy p "603x357x128"
click at [884, 619] on span "Create line item" at bounding box center [872, 624] width 79 height 11
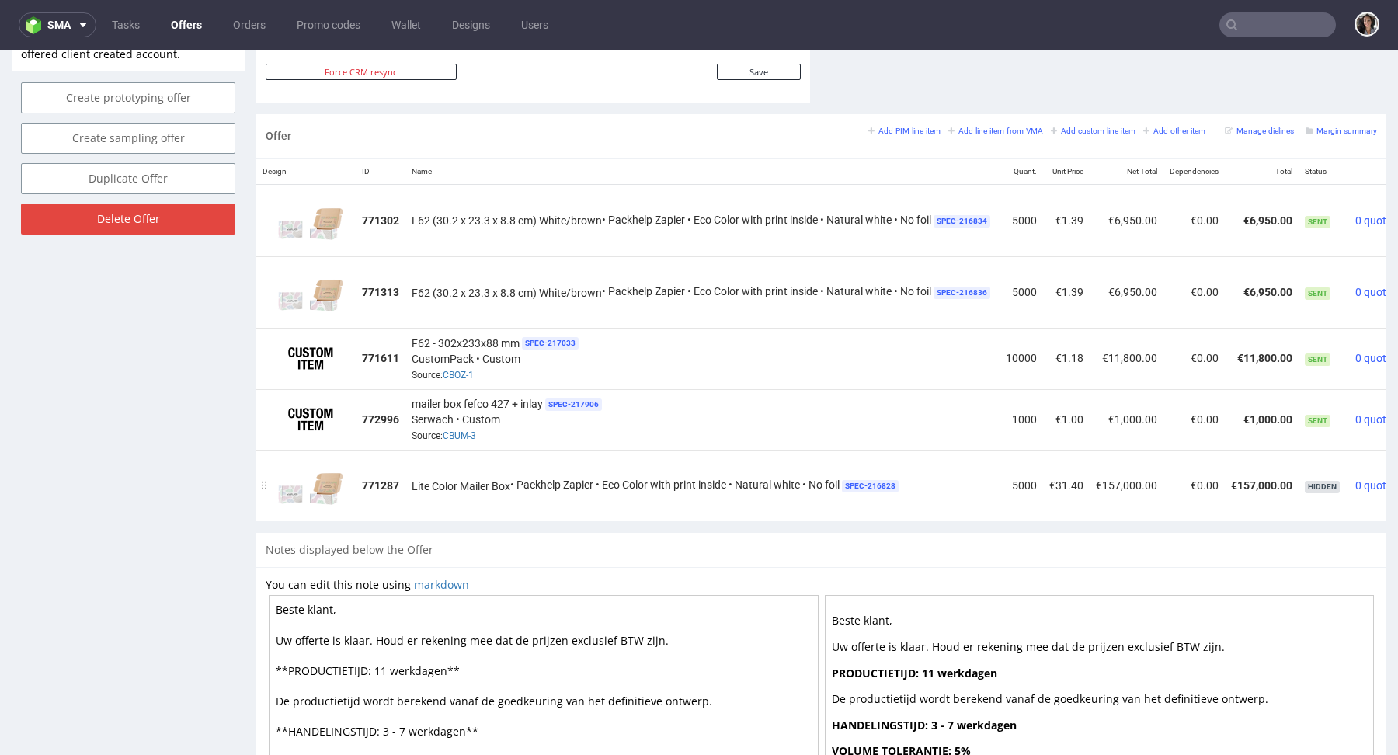
scroll to position [787, 0]
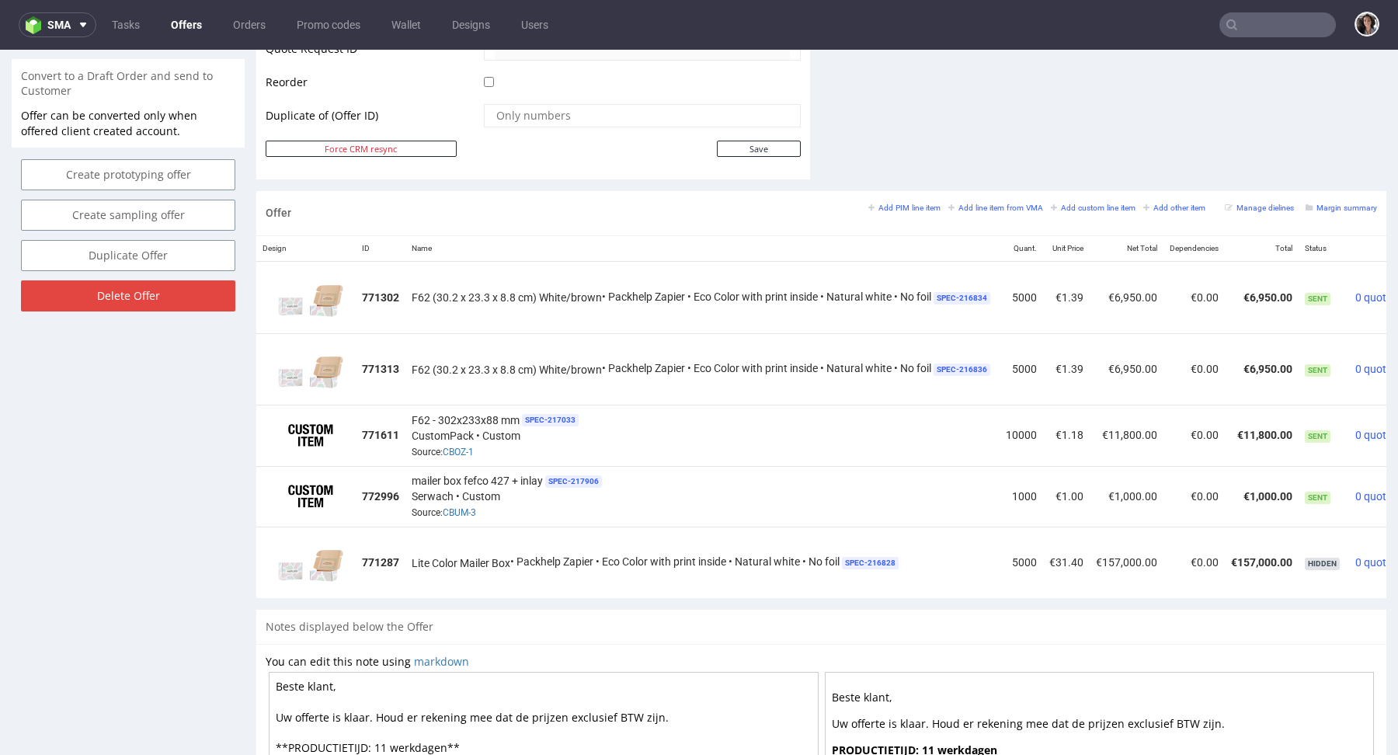
click at [976, 200] on div "Add PIM line item Add line item from VMA Add custom line item Add other item" at bounding box center [1040, 207] width 345 height 14
click at [989, 204] on small "Add line item from VMA" at bounding box center [995, 208] width 95 height 9
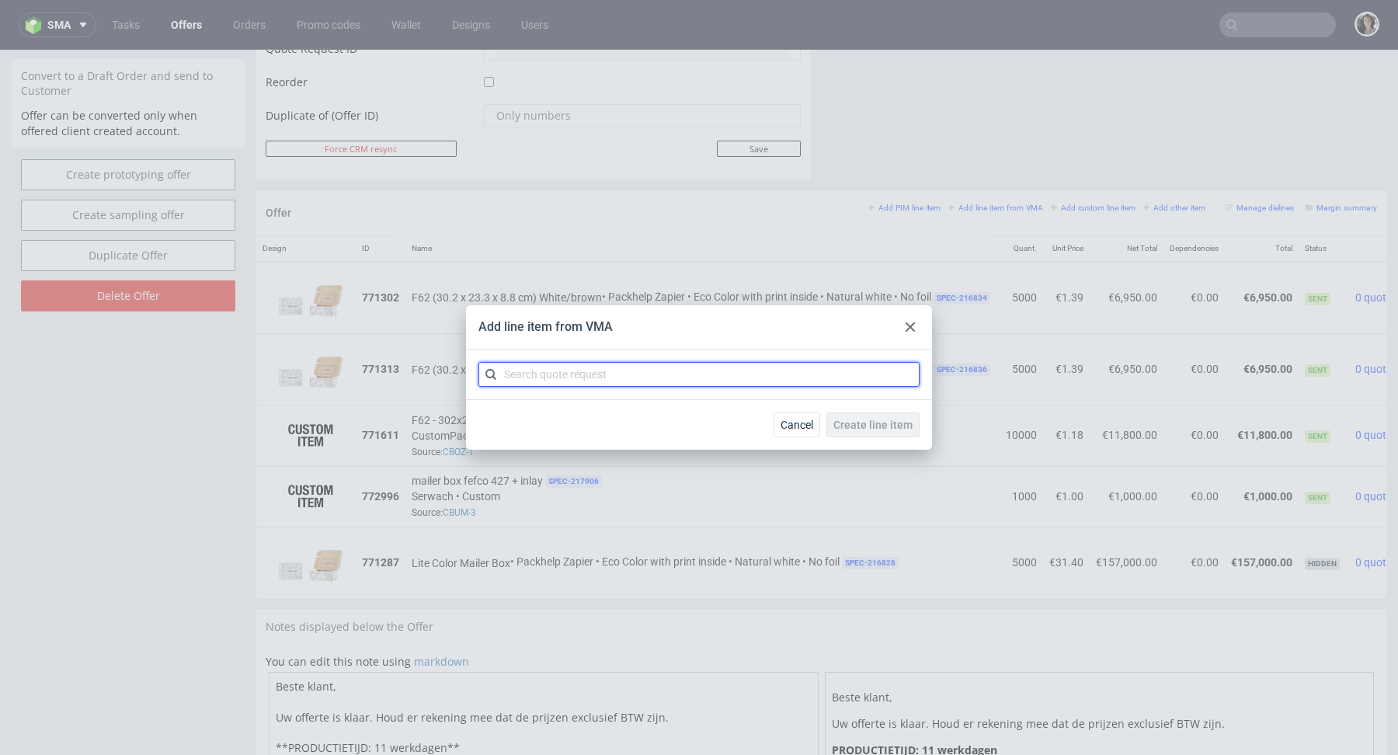
click at [583, 371] on input "text" at bounding box center [698, 374] width 441 height 25
click at [906, 322] on icon at bounding box center [910, 326] width 9 height 9
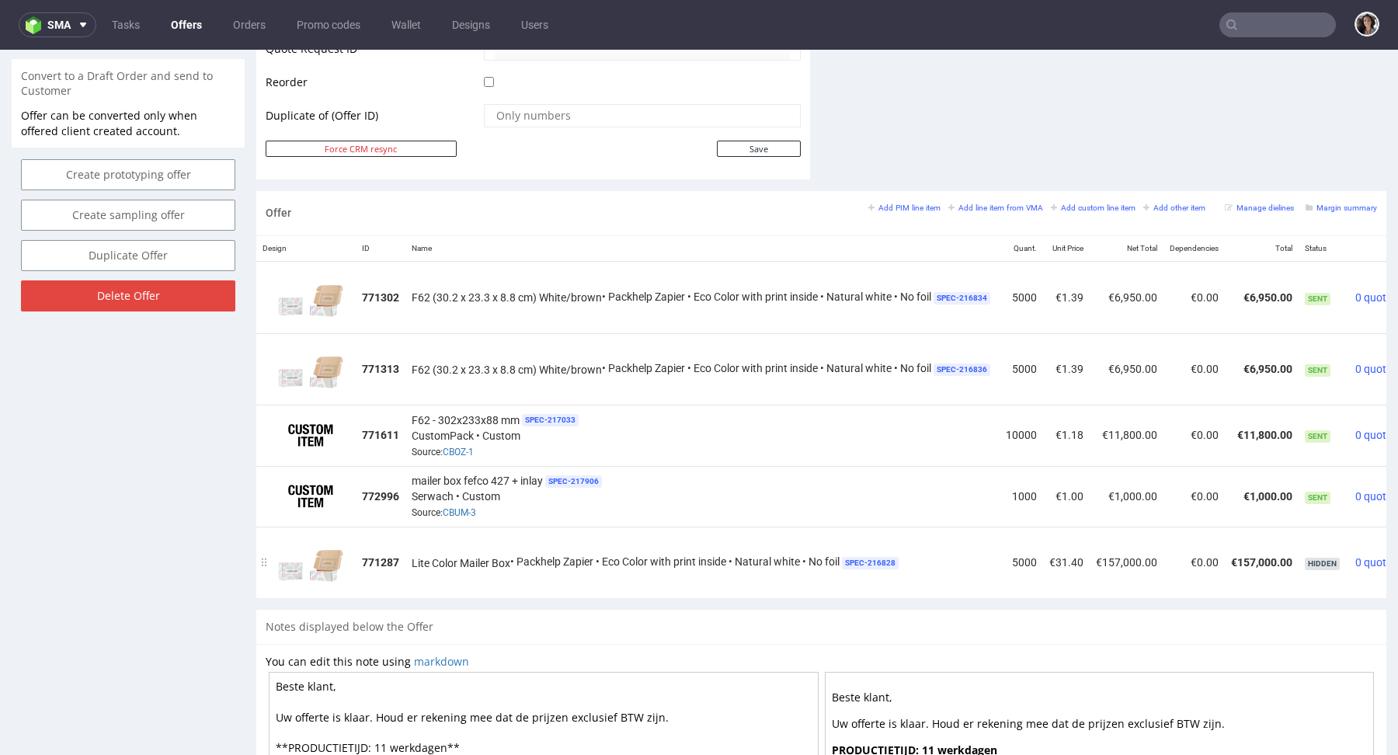
scroll to position [0, 73]
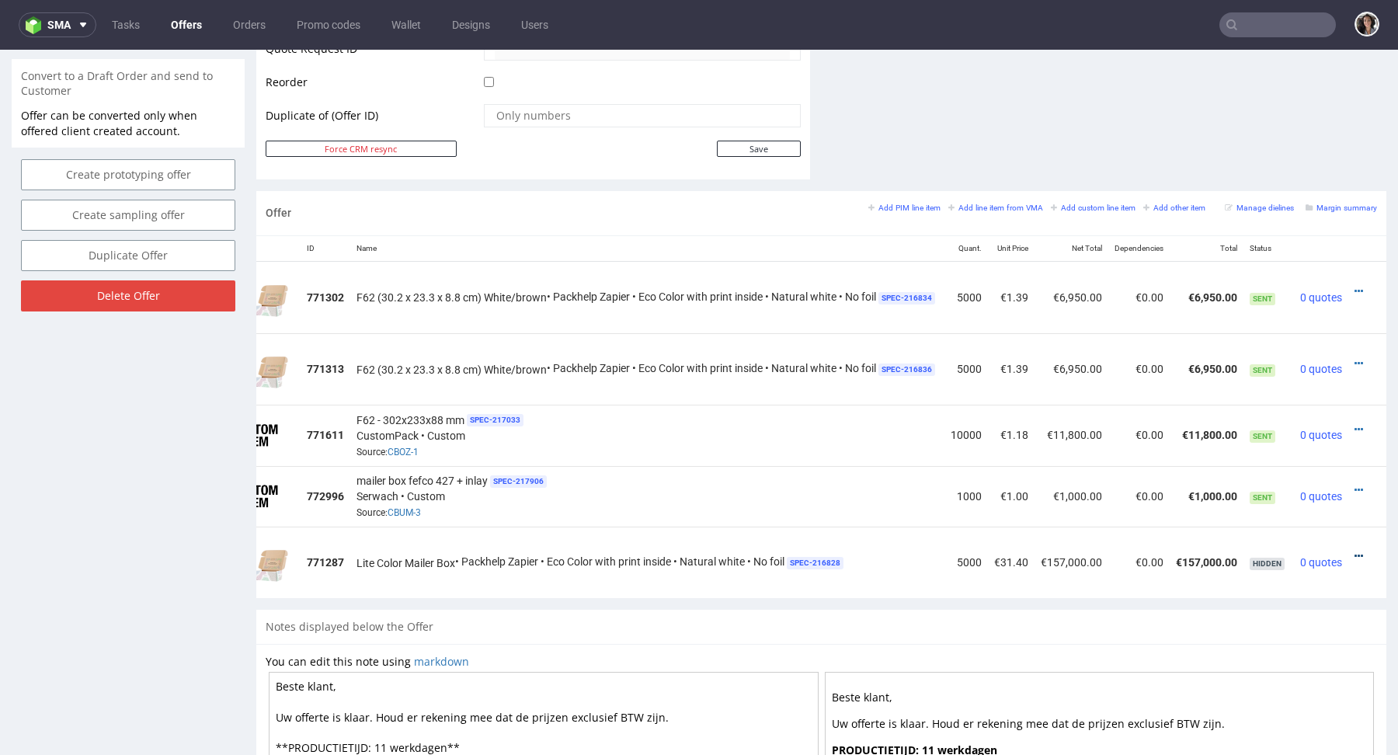
click at [1355, 555] on icon at bounding box center [1359, 556] width 9 height 11
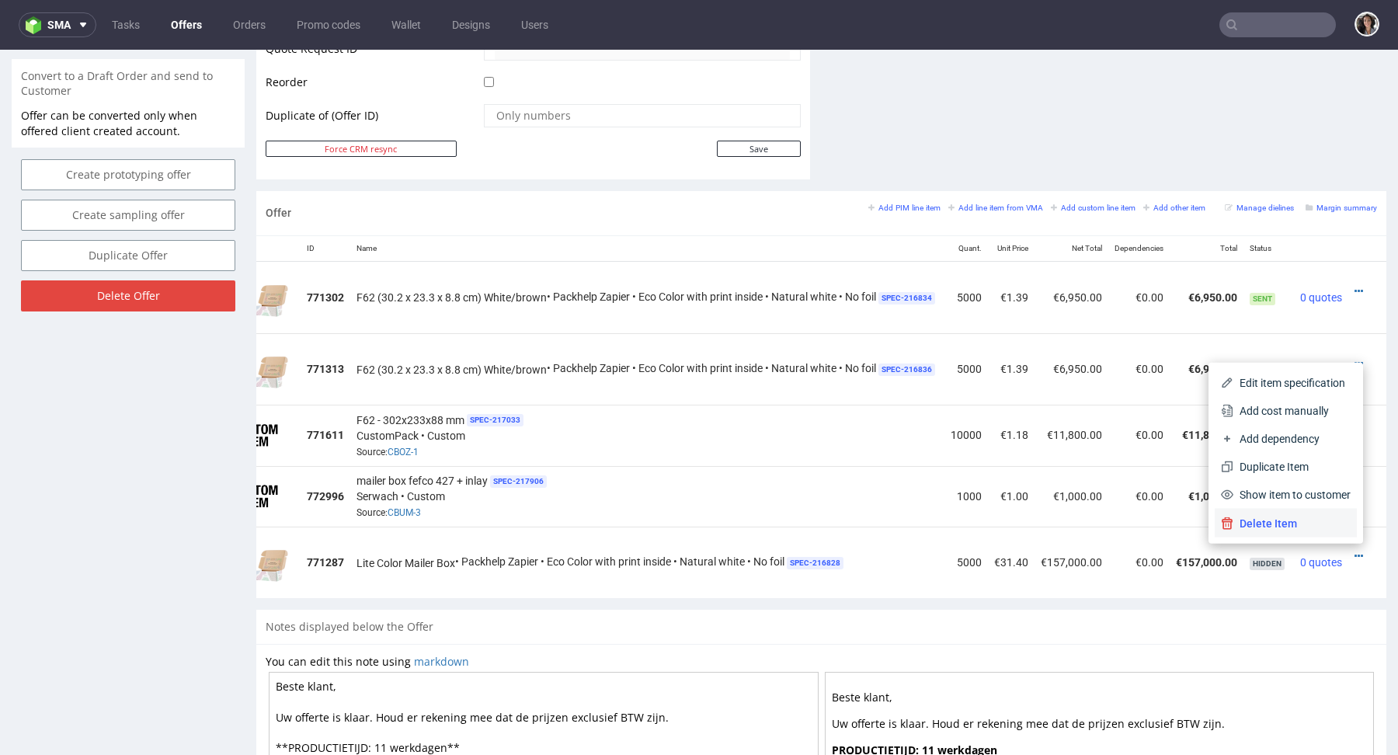
click at [1301, 523] on span "Delete Item" at bounding box center [1292, 524] width 117 height 16
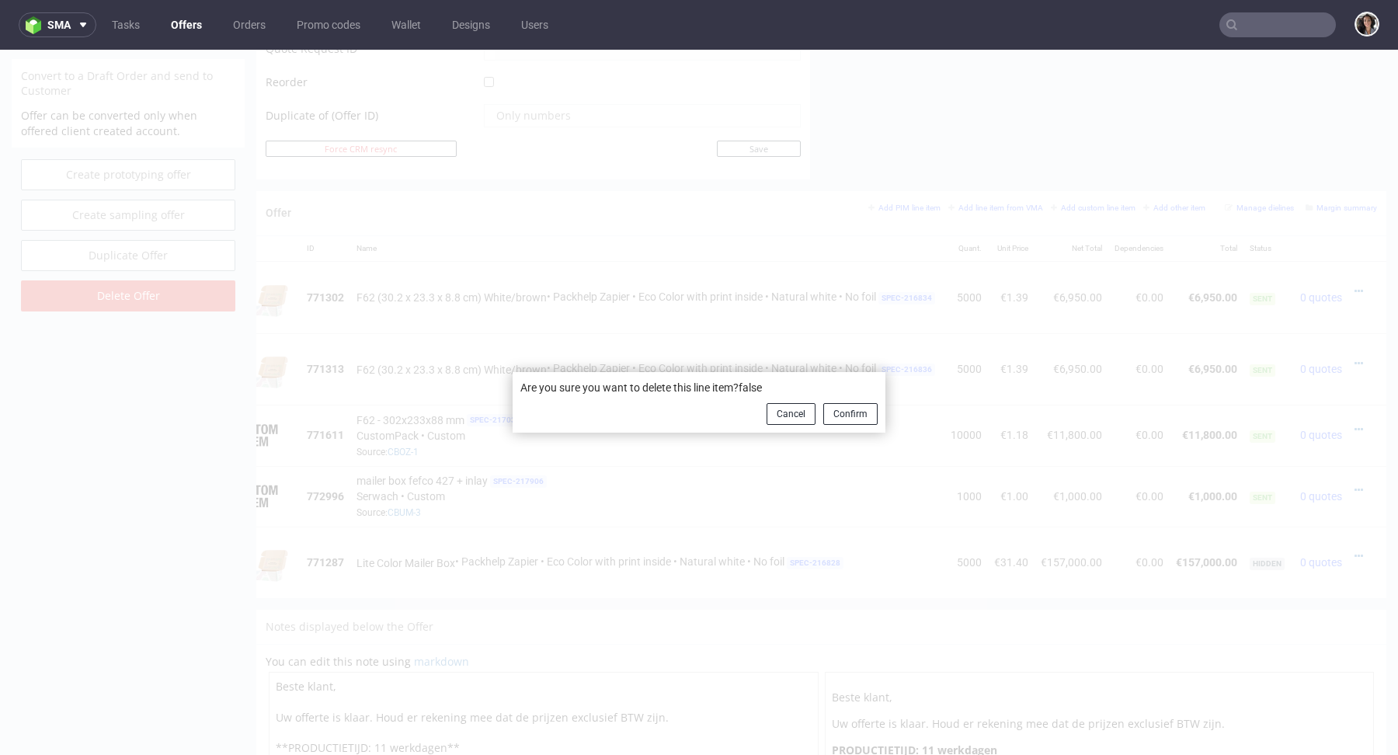
drag, startPoint x: 842, startPoint y: 412, endPoint x: 843, endPoint y: 611, distance: 198.9
click at [843, 611] on div "Are you sure you want to delete this line item?false Cancel Confirm" at bounding box center [699, 402] width 1398 height 705
click at [785, 409] on button "Cancel" at bounding box center [791, 414] width 49 height 22
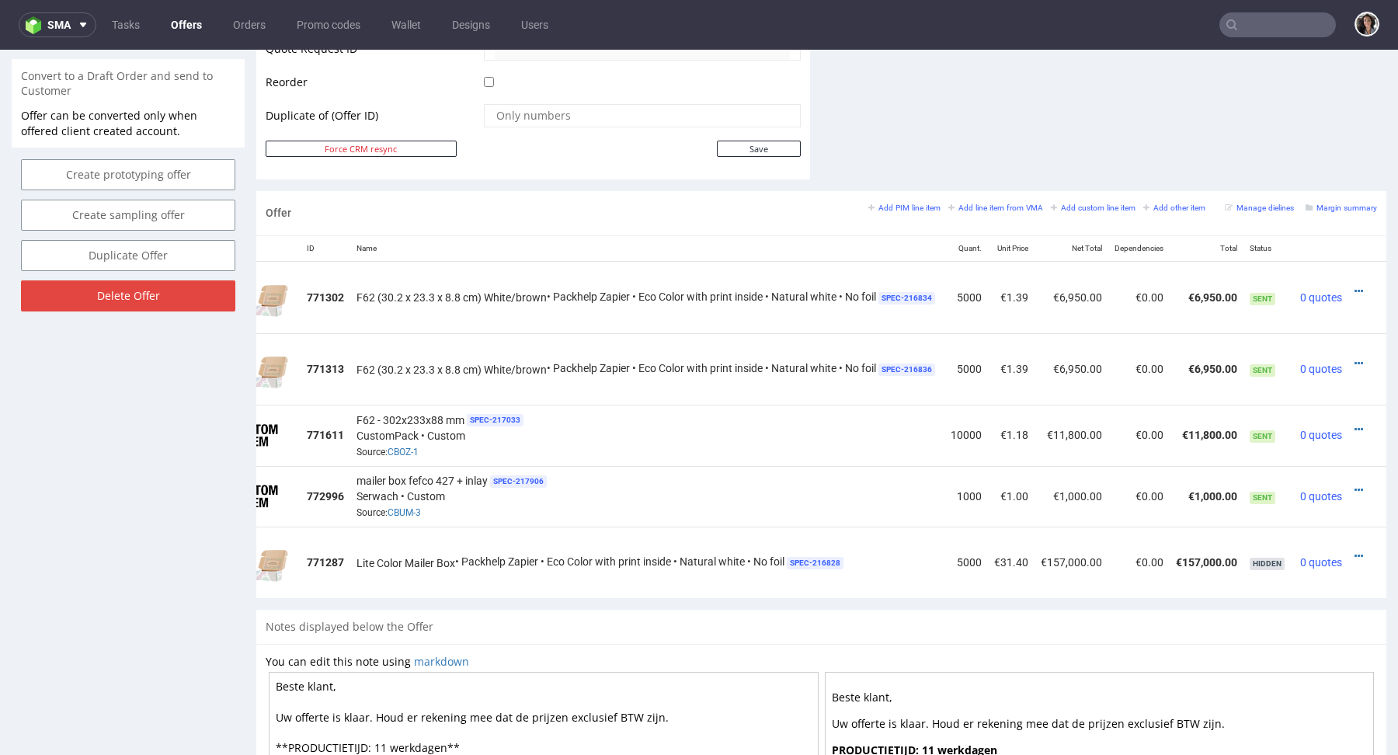
click at [1355, 482] on div at bounding box center [1363, 490] width 16 height 16
click at [1348, 484] on td at bounding box center [1367, 496] width 38 height 61
click at [1355, 485] on icon at bounding box center [1359, 490] width 9 height 11
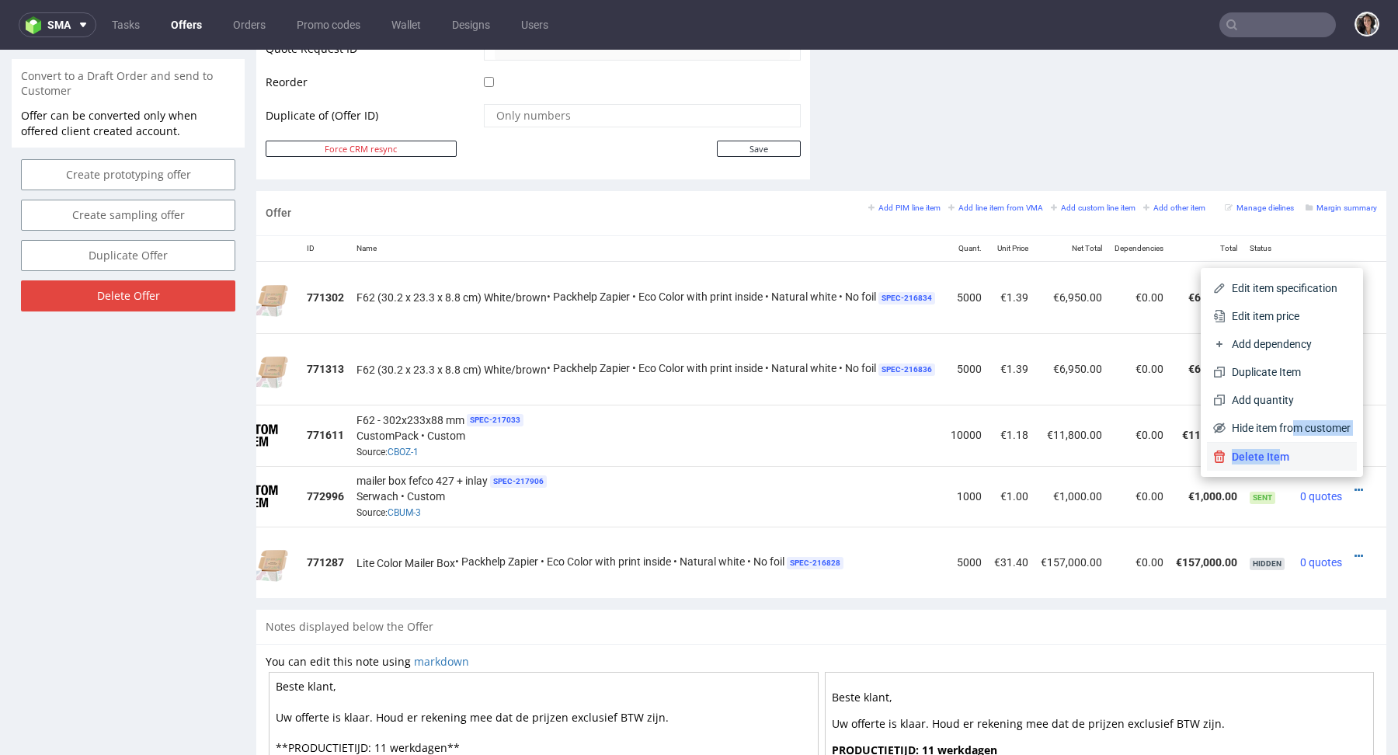
drag, startPoint x: 1275, startPoint y: 423, endPoint x: 1261, endPoint y: 459, distance: 39.1
click at [1261, 459] on ul "Edit item specification Edit item price Add dependency Duplicate Item Add quant…" at bounding box center [1282, 372] width 150 height 197
click at [1261, 459] on span "Delete Item" at bounding box center [1288, 457] width 125 height 16
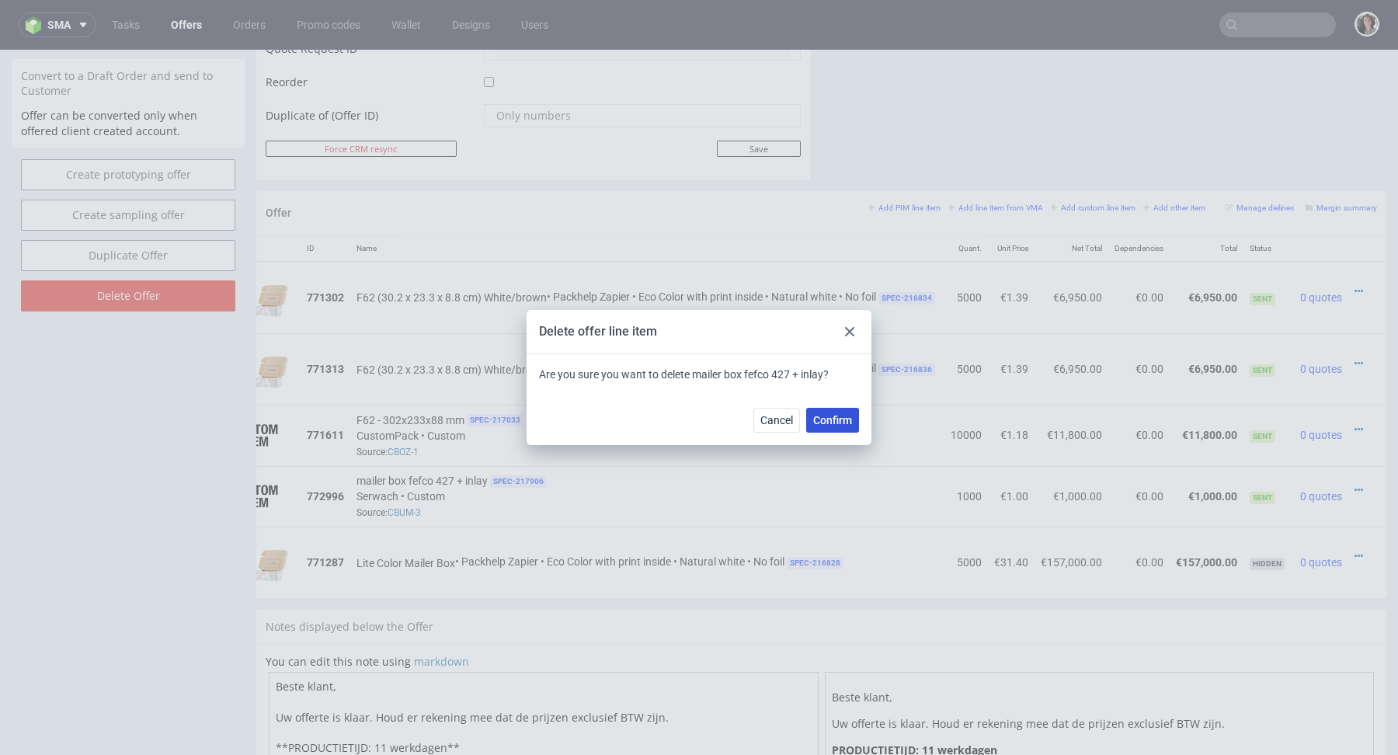
click at [846, 423] on span "Confirm" at bounding box center [832, 420] width 39 height 11
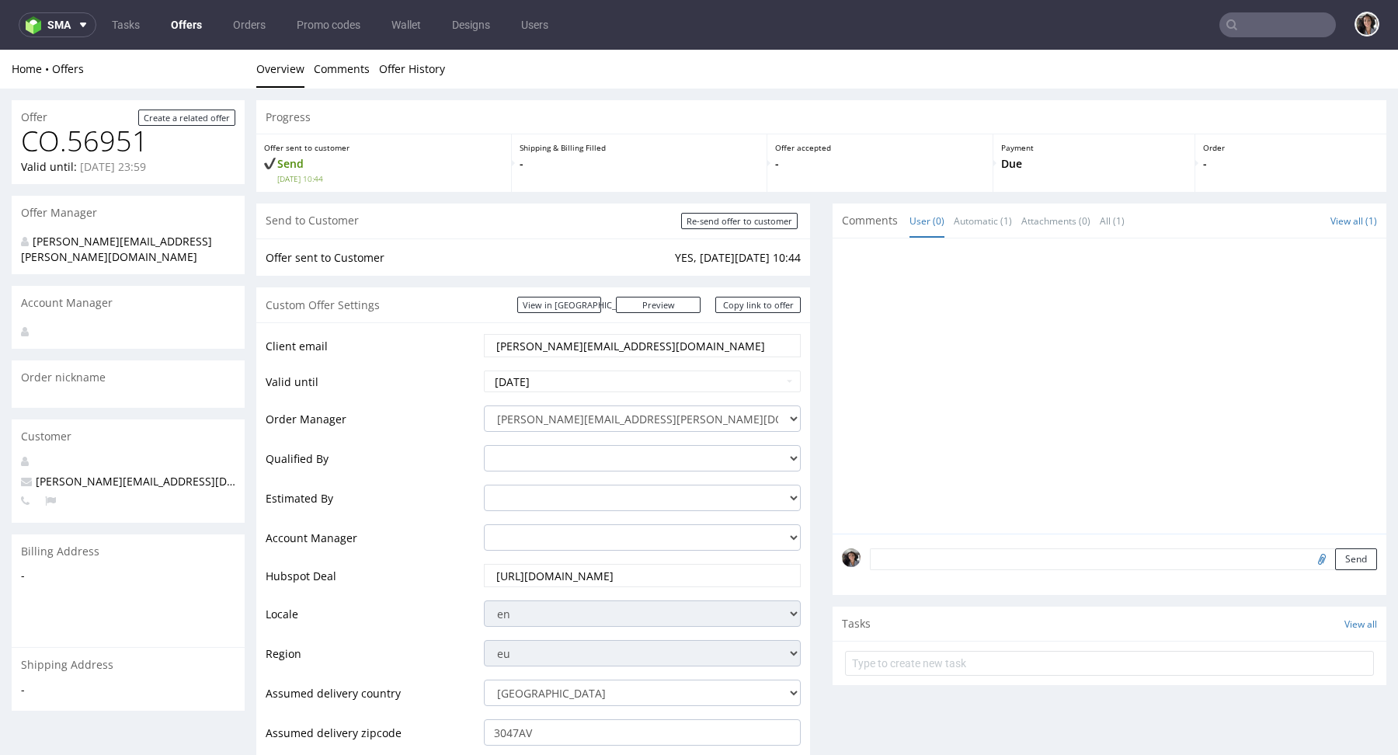
scroll to position [0, 0]
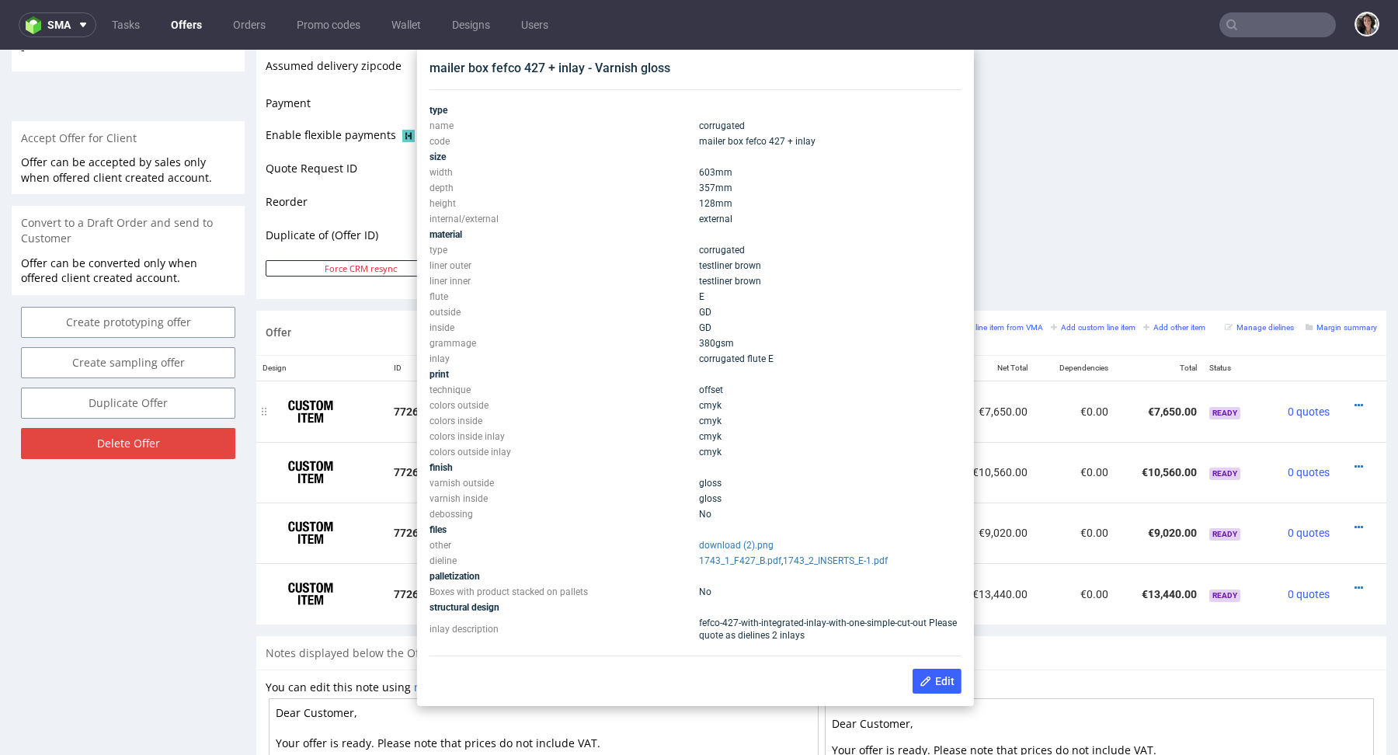
scroll to position [646, 0]
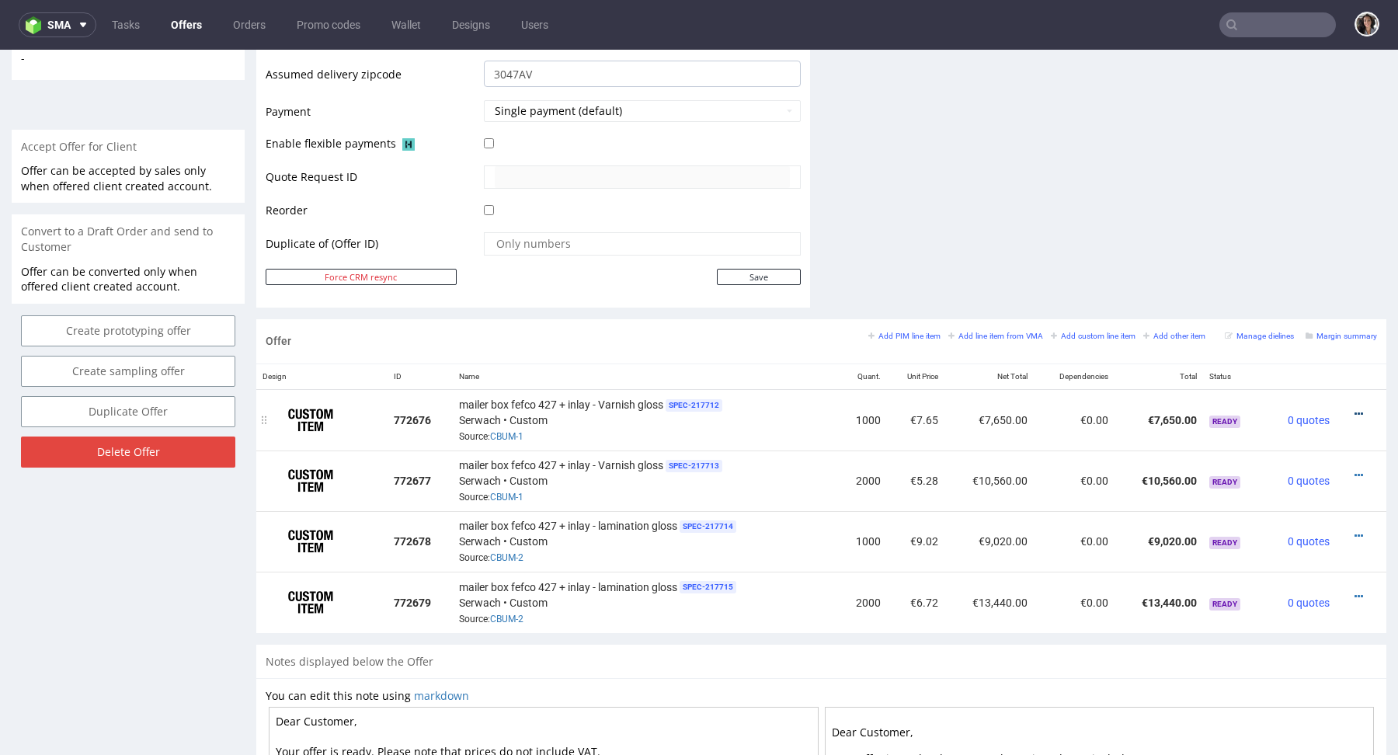
click at [1355, 409] on icon at bounding box center [1359, 414] width 9 height 11
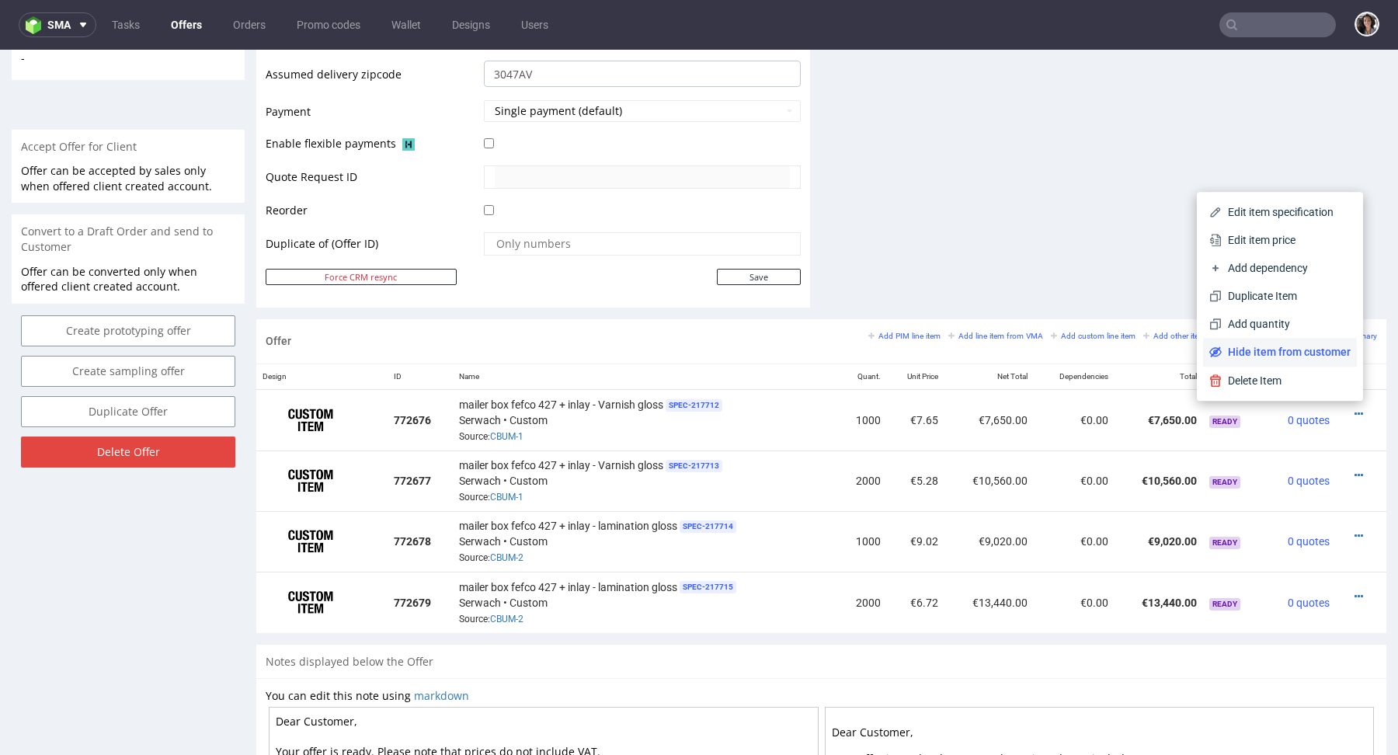
click at [1306, 346] on span "Hide item from customer" at bounding box center [1286, 352] width 129 height 16
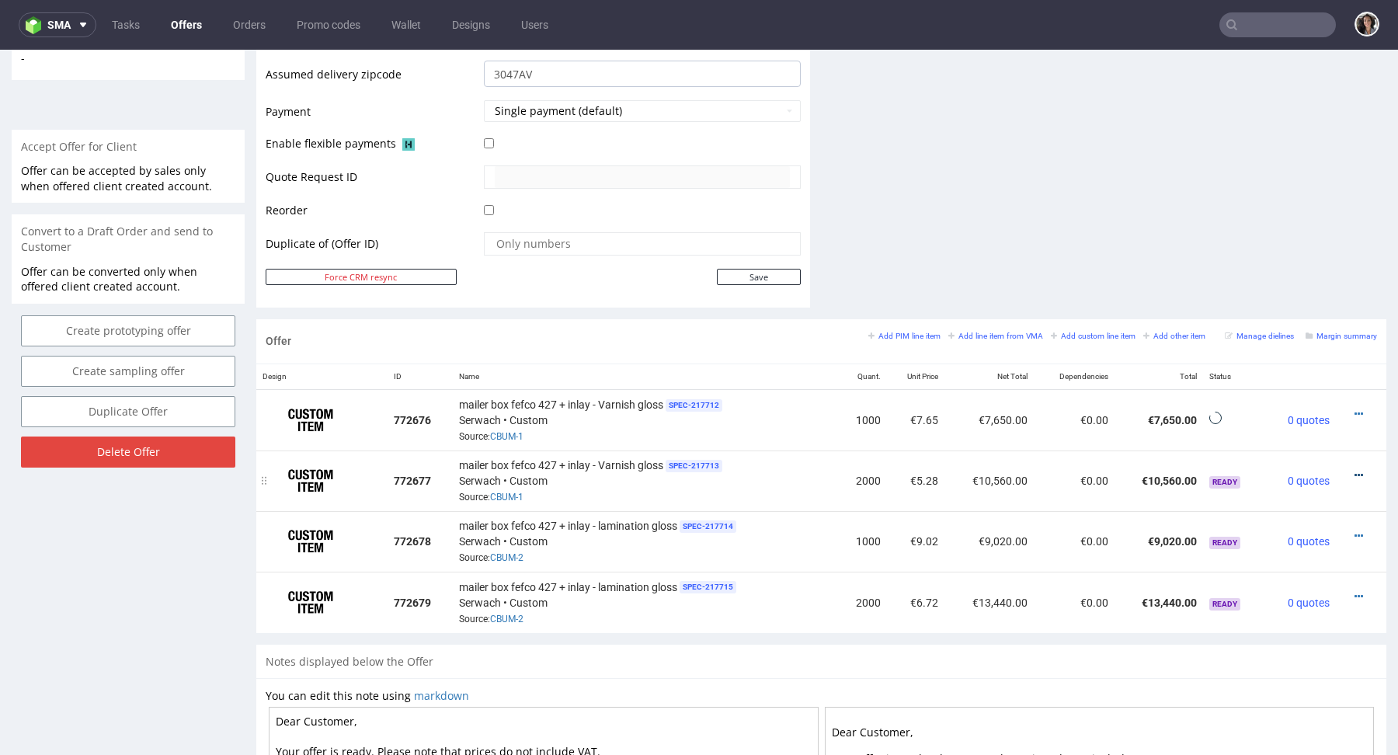
click at [1355, 470] on icon at bounding box center [1359, 475] width 9 height 11
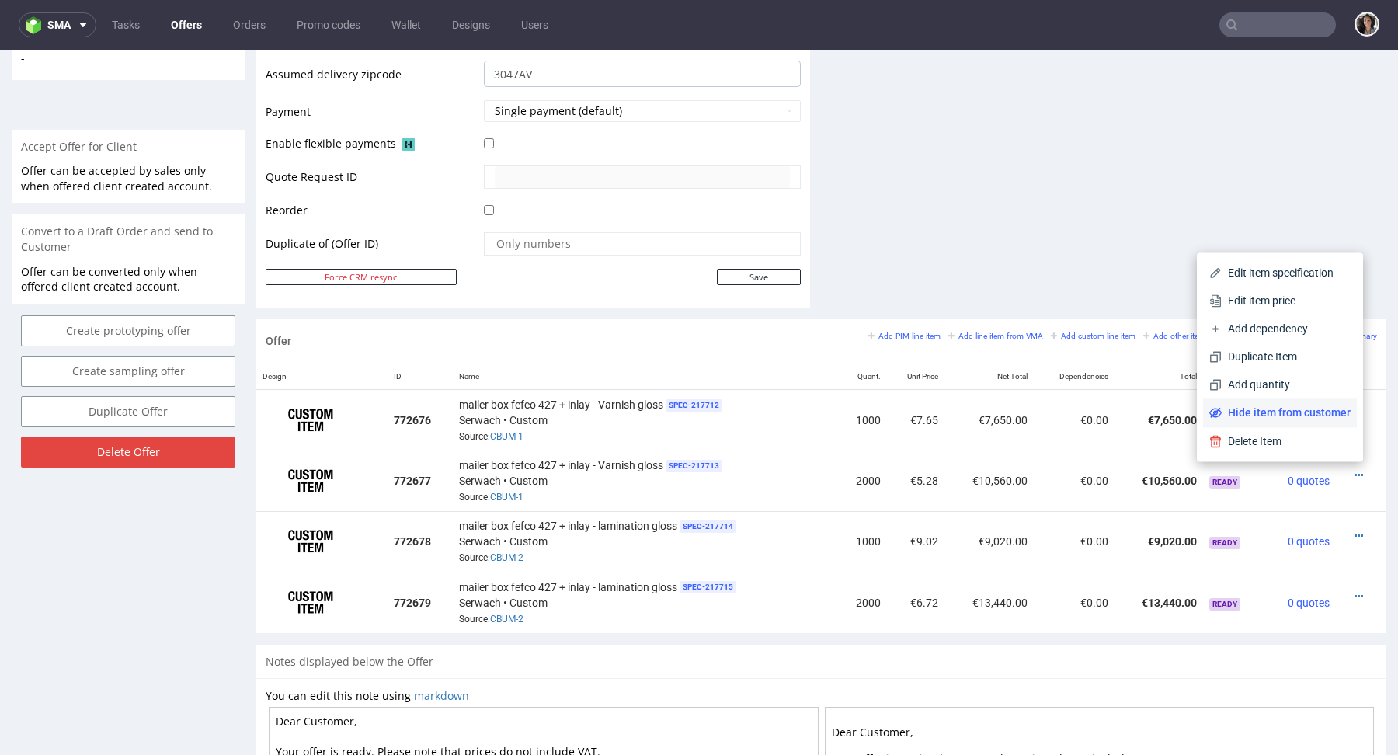
click at [1309, 410] on span "Hide item from customer" at bounding box center [1286, 413] width 129 height 16
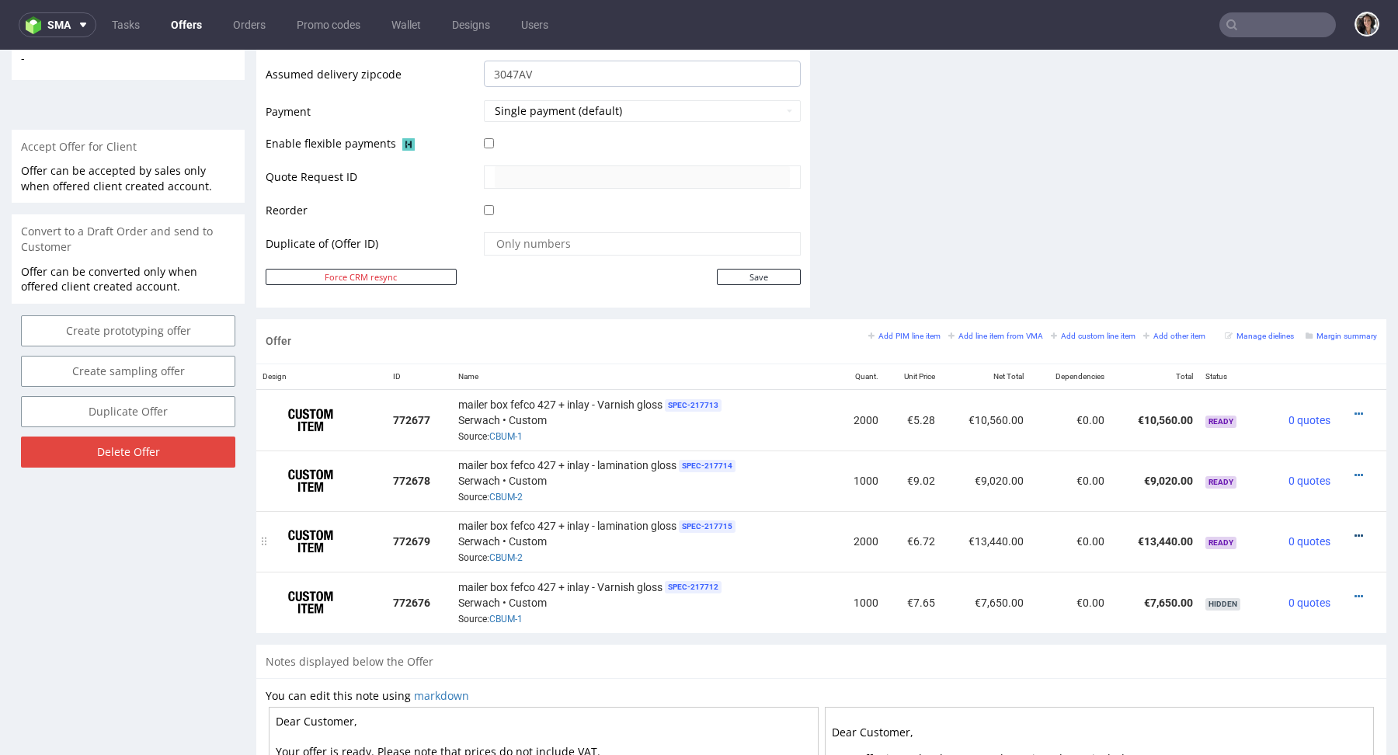
click at [1355, 530] on link at bounding box center [1359, 536] width 9 height 12
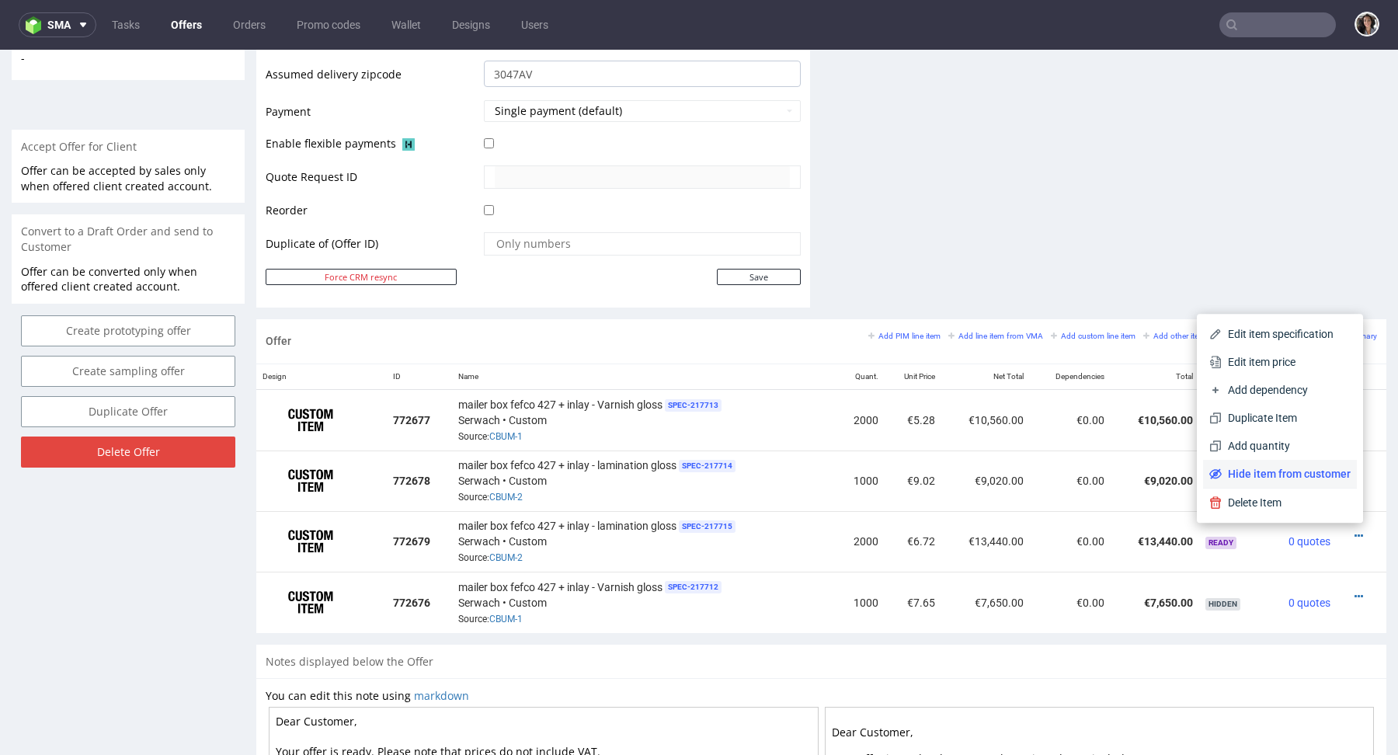
click at [1323, 470] on span "Hide item from customer" at bounding box center [1286, 474] width 129 height 16
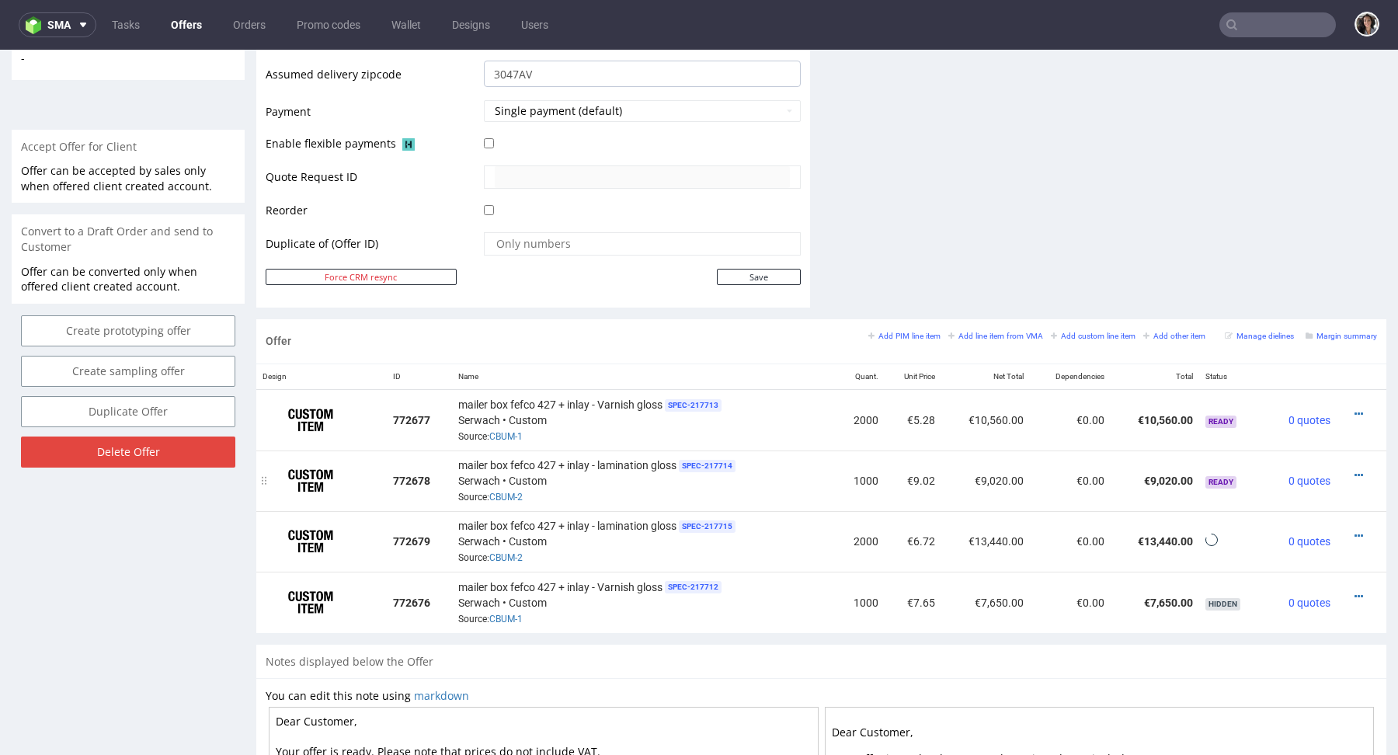
click at [1348, 462] on td at bounding box center [1362, 481] width 50 height 61
click at [1348, 468] on div at bounding box center [1357, 476] width 28 height 16
click at [1355, 471] on icon at bounding box center [1359, 475] width 9 height 11
click at [1355, 409] on icon at bounding box center [1359, 414] width 9 height 11
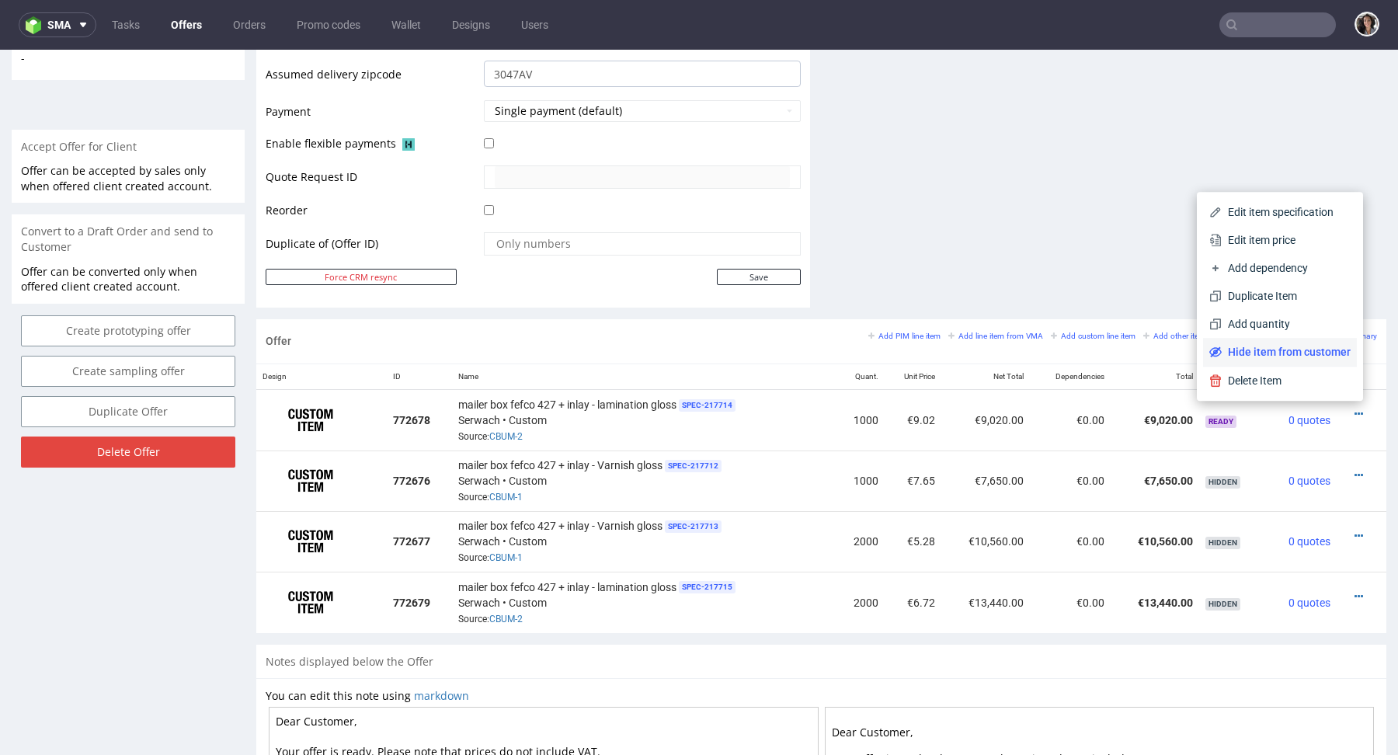
click at [1290, 353] on span "Hide item from customer" at bounding box center [1286, 352] width 129 height 16
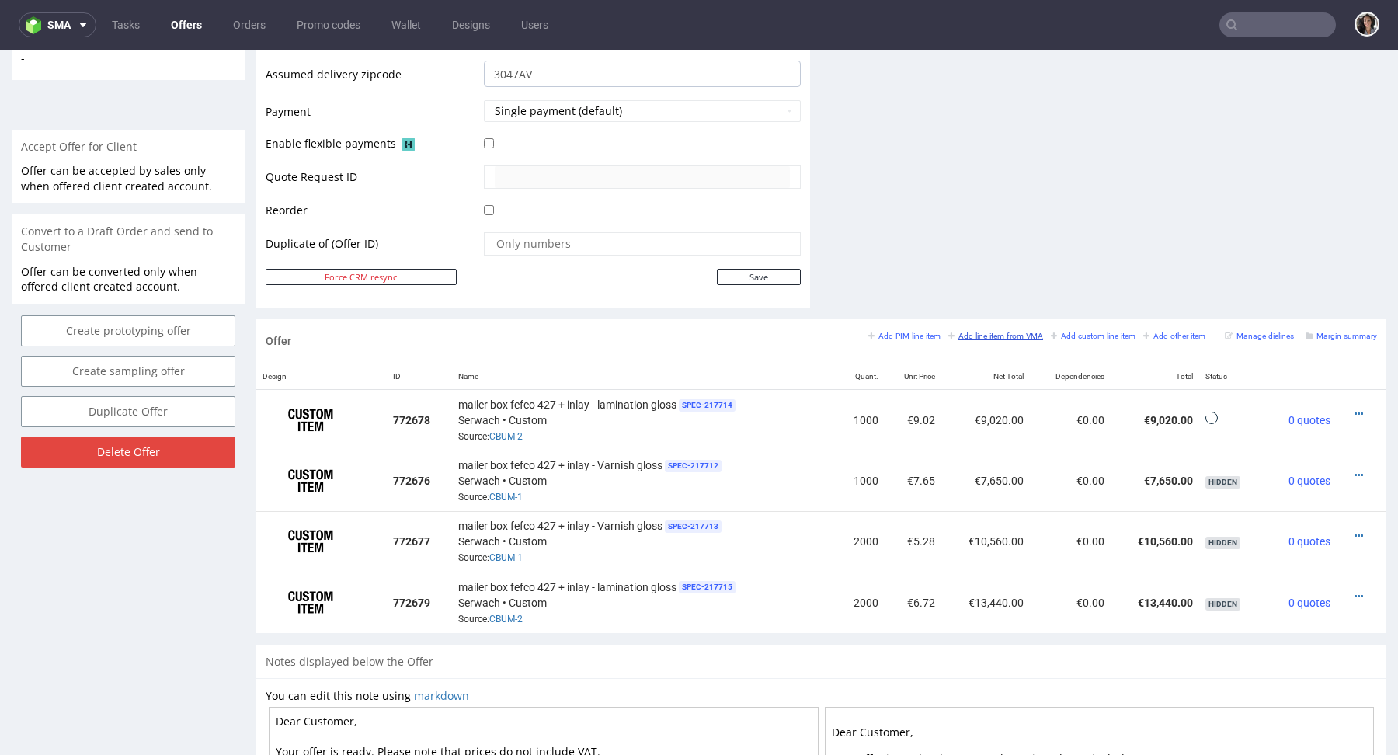
click at [978, 333] on small "Add line item from VMA" at bounding box center [995, 336] width 95 height 9
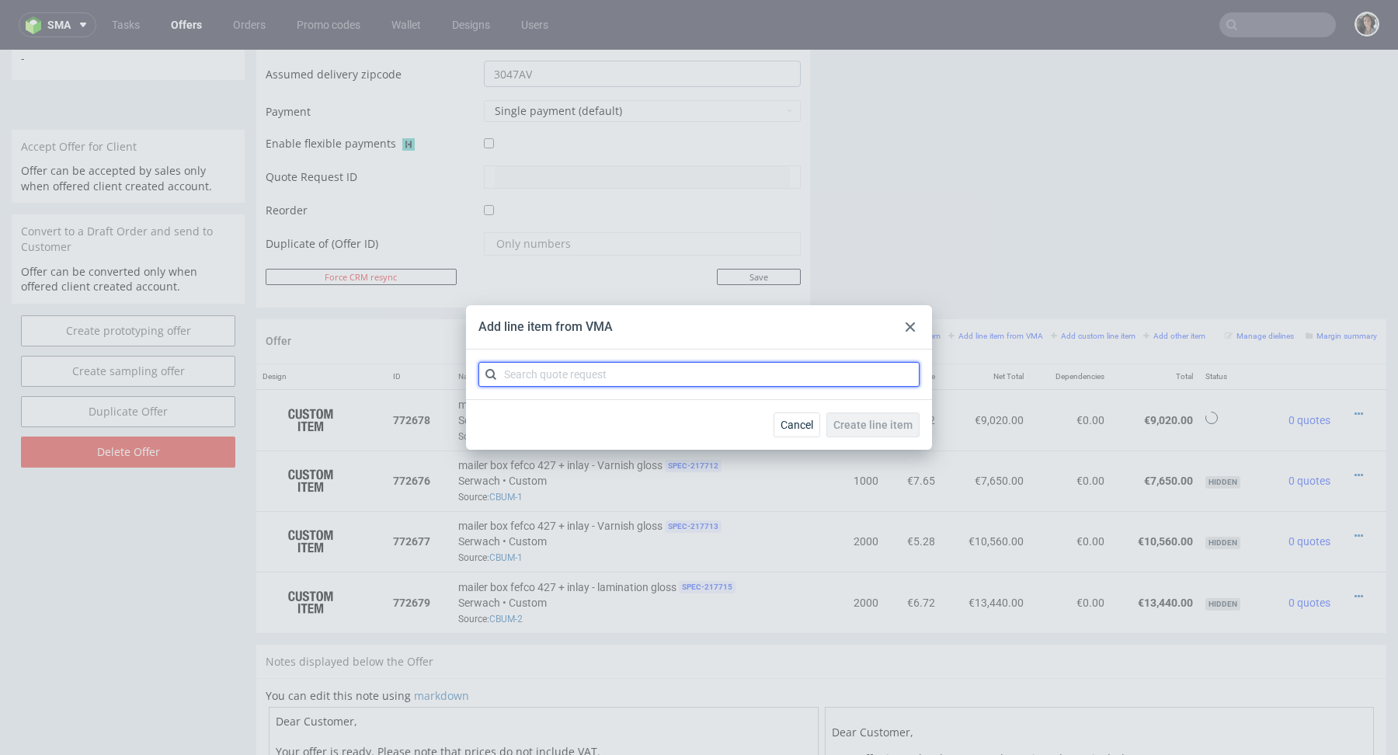
click at [739, 378] on input "text" at bounding box center [698, 374] width 441 height 25
paste input "603x357x128"
type input "603x357x128"
drag, startPoint x: 629, startPoint y: 378, endPoint x: 447, endPoint y: 374, distance: 182.6
click at [447, 374] on div "Add line item from VMA 603x357x128 Cancel Create line item No results found" at bounding box center [699, 377] width 1398 height 755
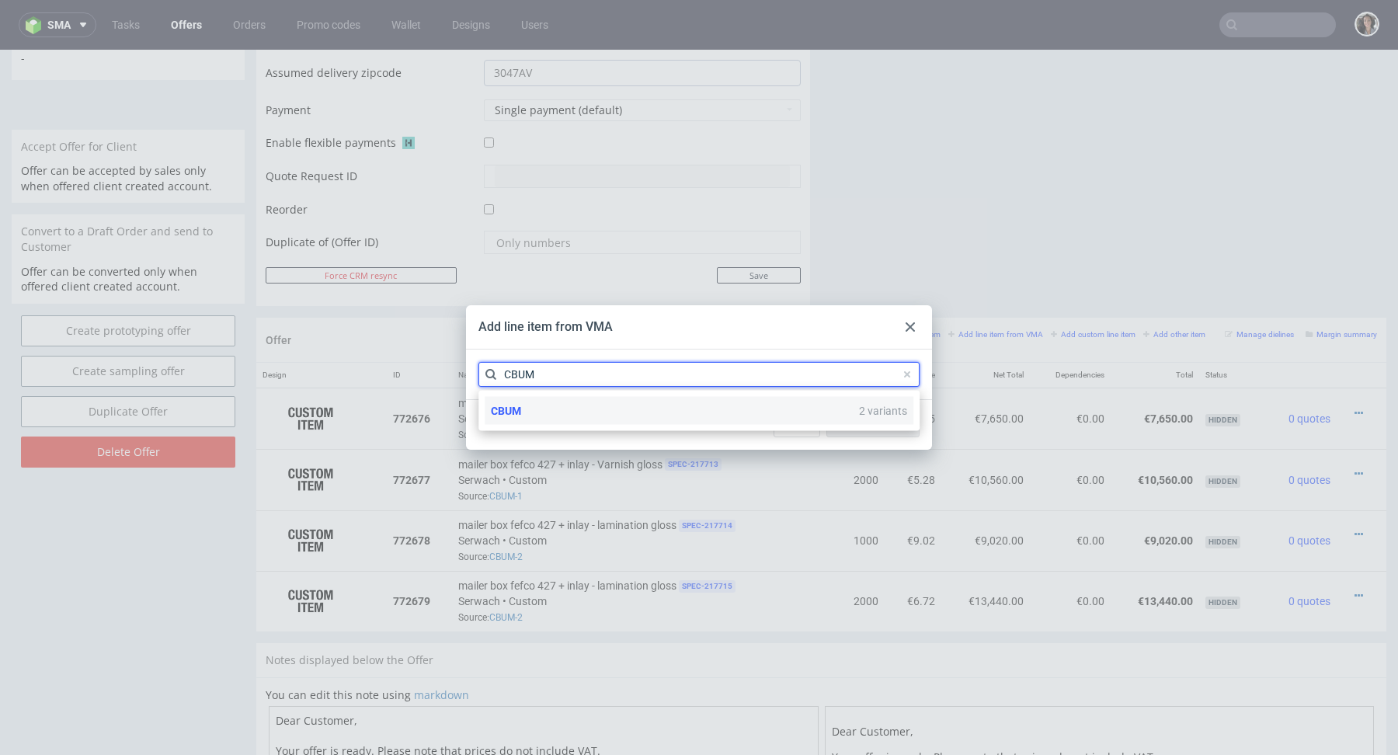
type input "CBUM"
click at [519, 402] on div "CBUM 2 variants" at bounding box center [699, 411] width 429 height 28
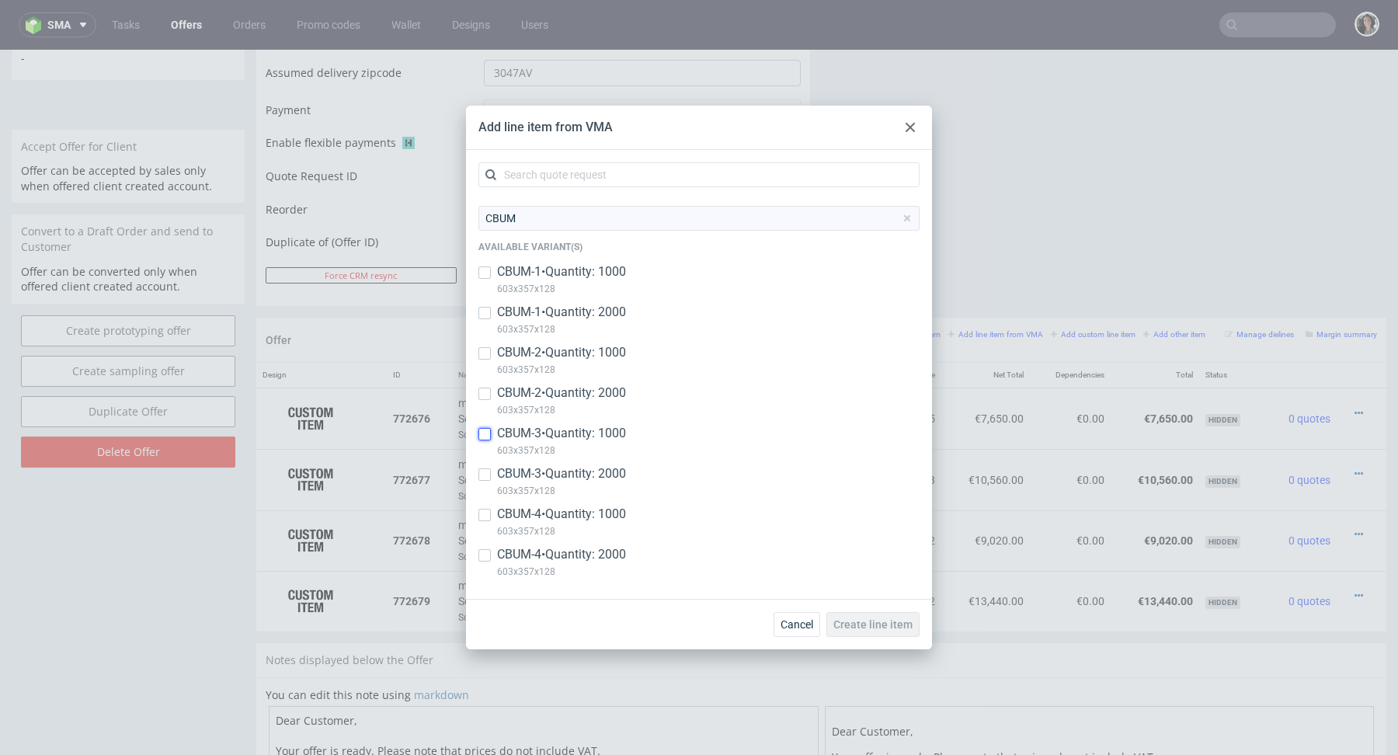
click at [489, 433] on input "checkbox" at bounding box center [484, 434] width 12 height 12
checkbox input "true"
click at [486, 468] on div at bounding box center [484, 474] width 12 height 19
checkbox input "true"
click at [486, 517] on input "checkbox" at bounding box center [484, 515] width 12 height 12
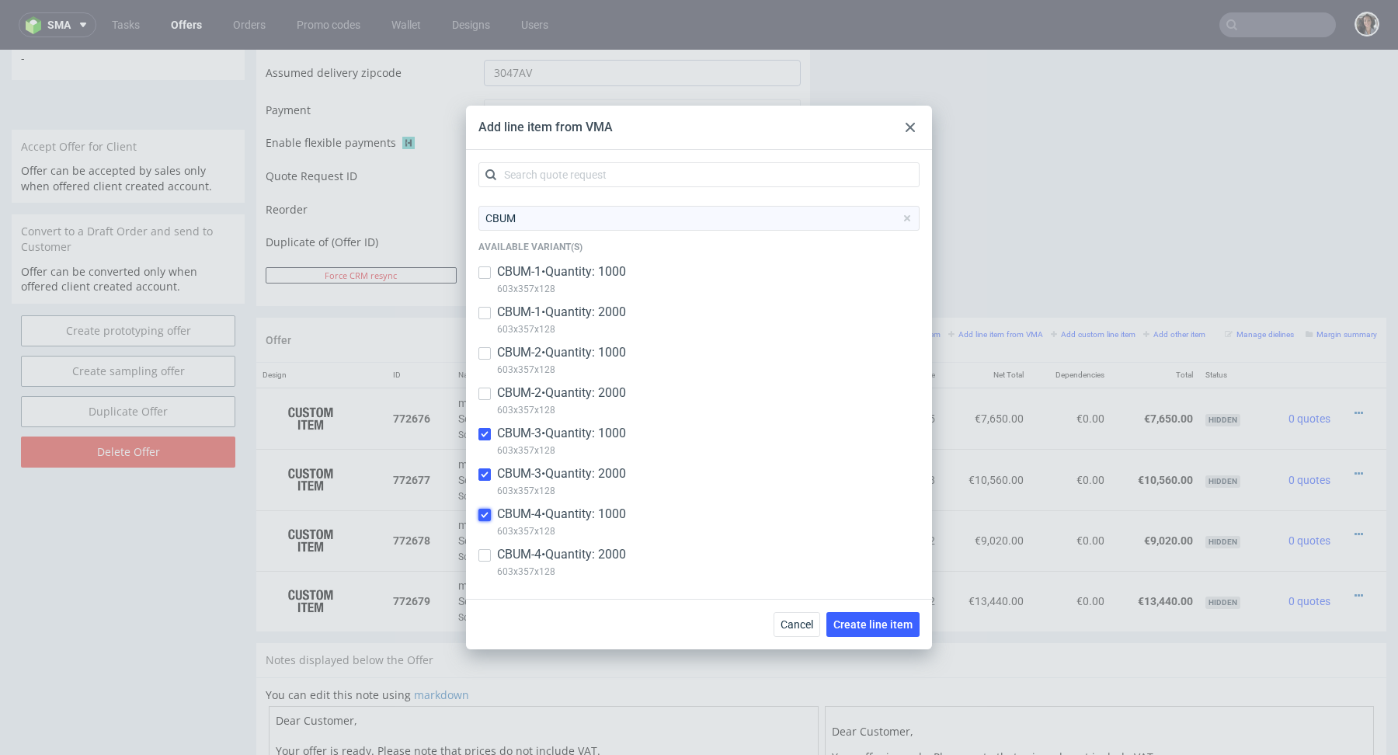
checkbox input "true"
click at [485, 557] on input "checkbox" at bounding box center [484, 555] width 12 height 12
checkbox input "true"
click at [854, 625] on span "Create line item" at bounding box center [872, 624] width 79 height 11
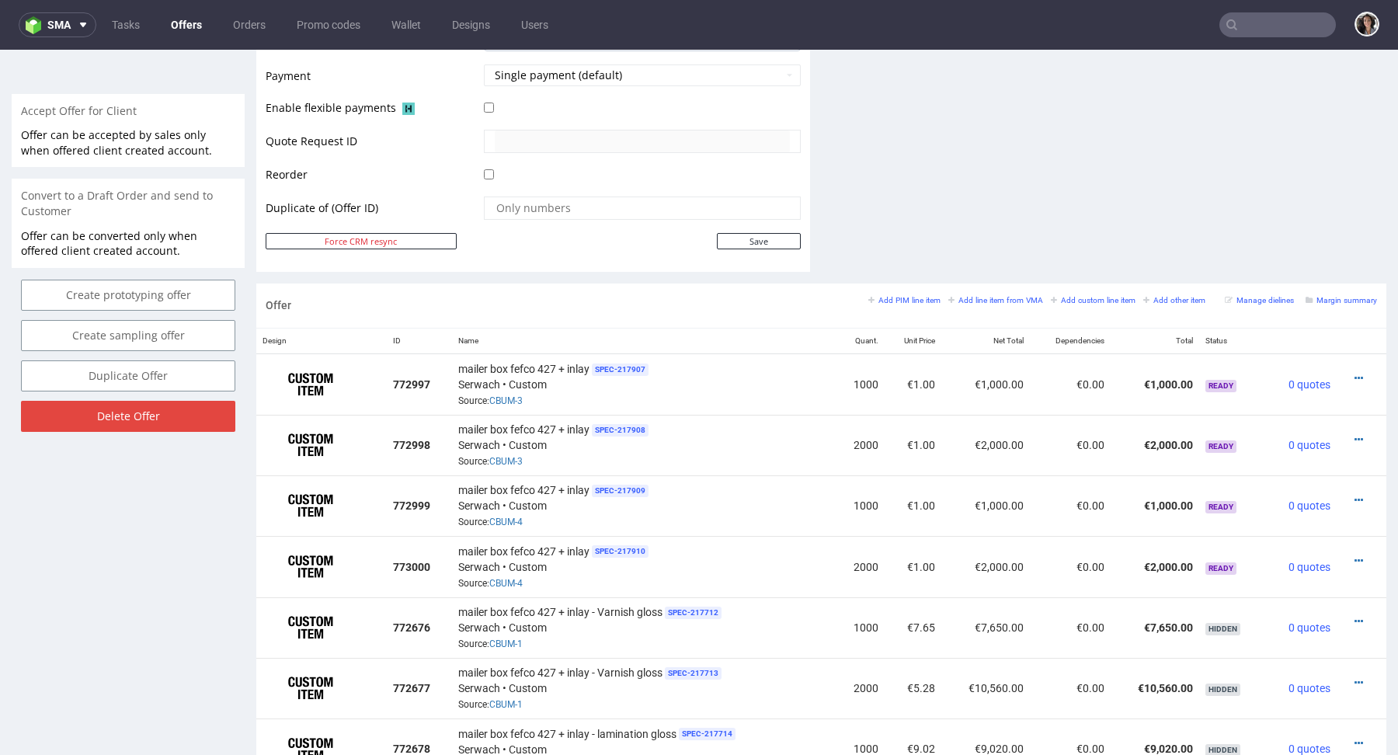
scroll to position [666, 0]
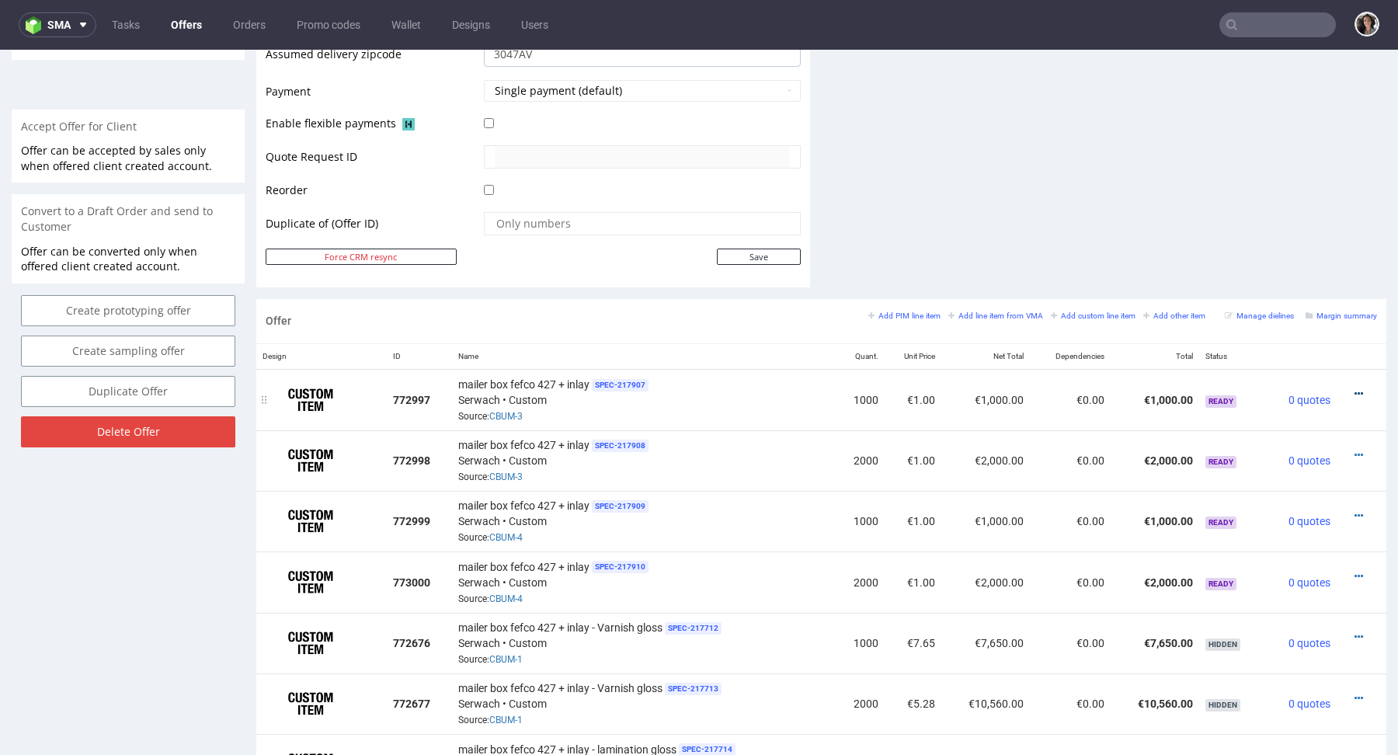
click at [1355, 390] on icon at bounding box center [1359, 393] width 9 height 11
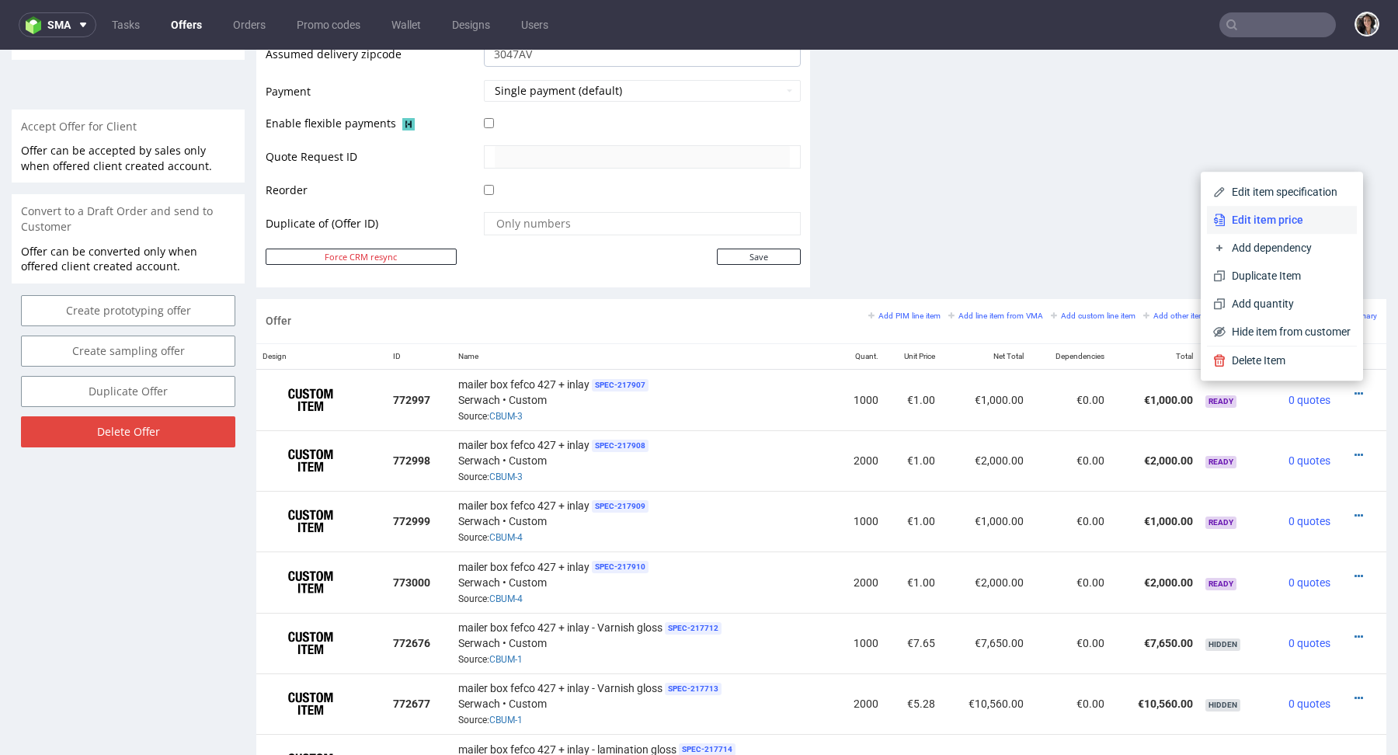
click at [1242, 214] on span "Edit item price" at bounding box center [1288, 220] width 125 height 16
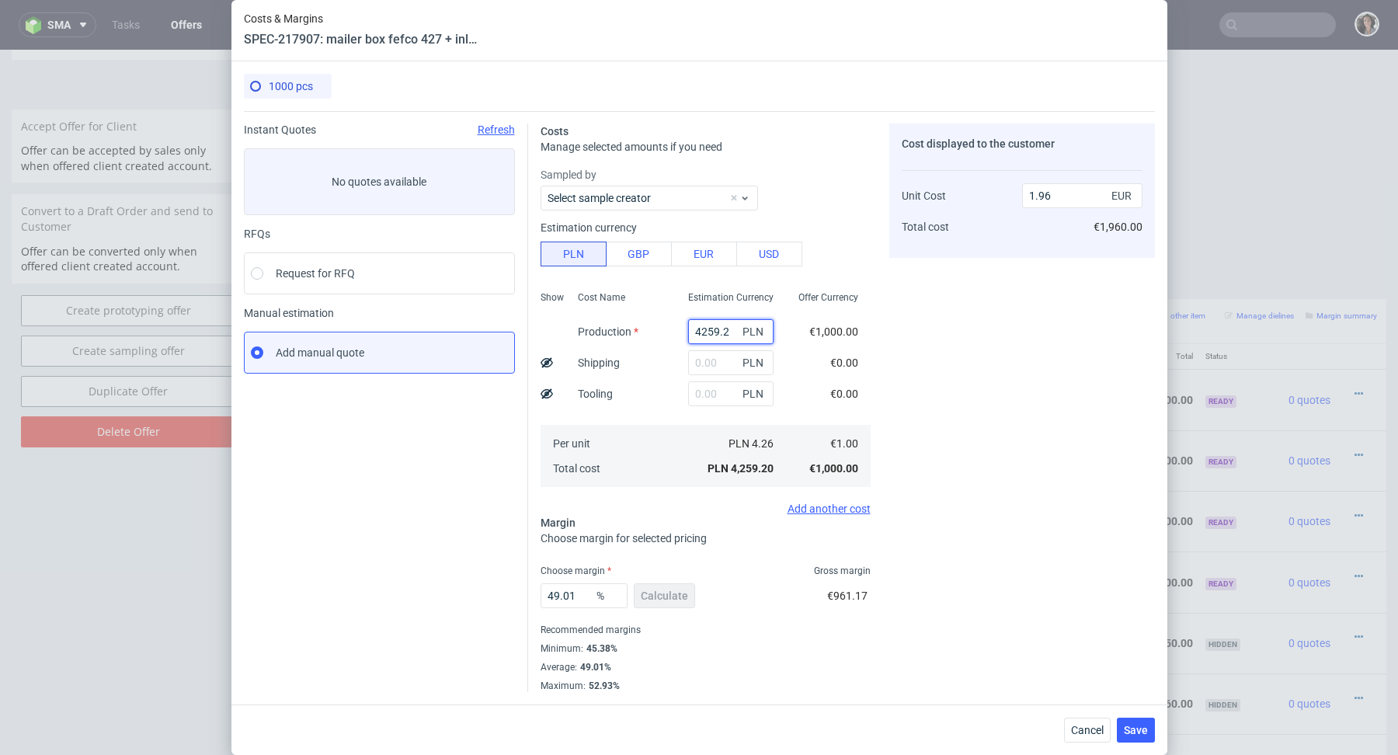
click at [724, 325] on input "4259.2" at bounding box center [730, 331] width 85 height 25
paste input "21780"
type input "21780"
type input "10.03"
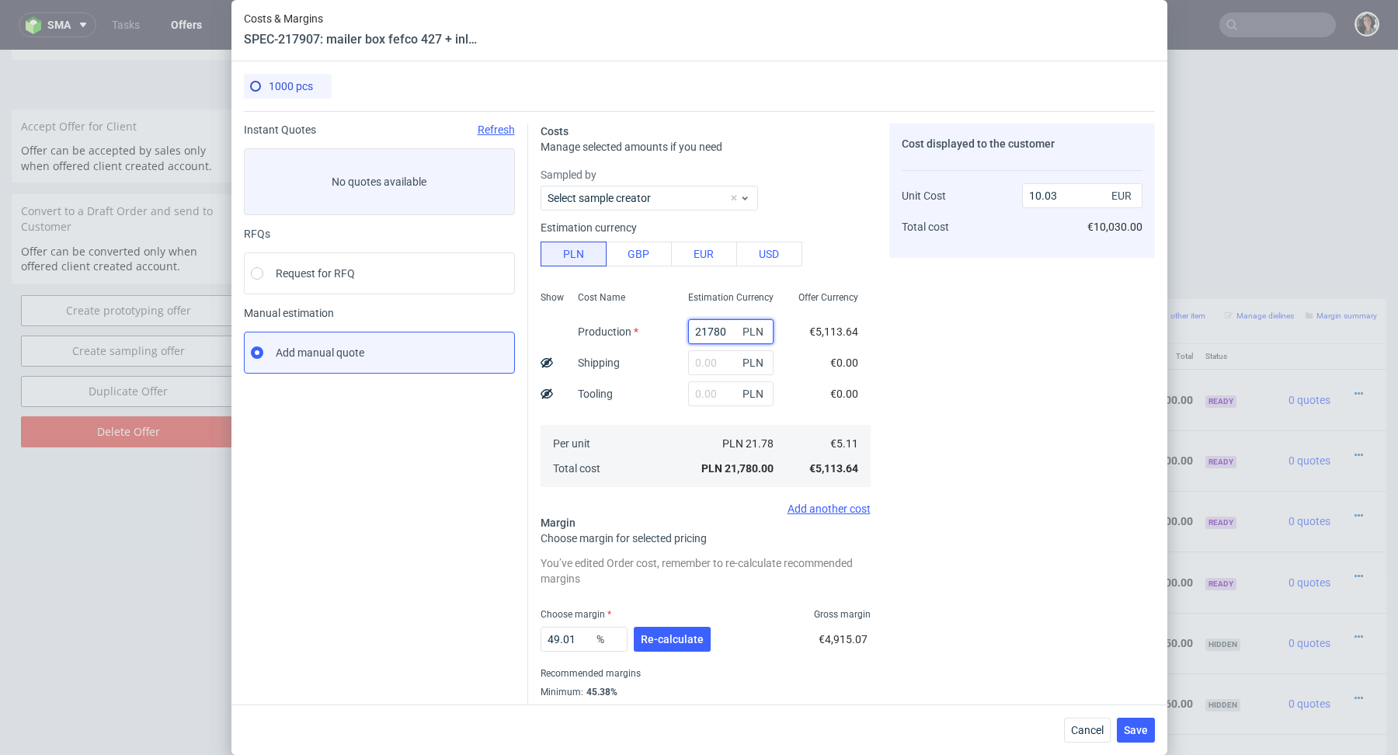
type input "21780"
click at [707, 396] on input "text" at bounding box center [730, 393] width 85 height 25
paste input "4100"
type input "4100"
type input "11.91"
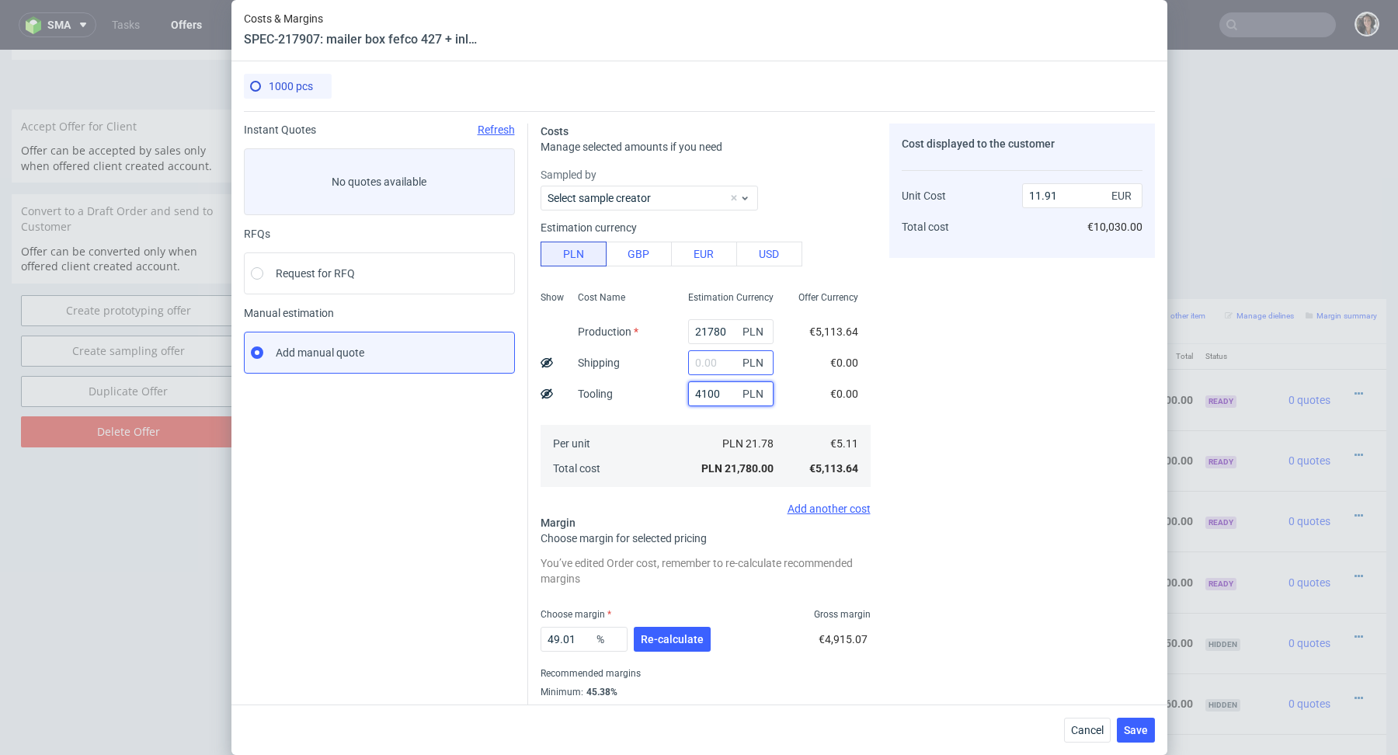
type input "4100"
click at [714, 365] on input "text" at bounding box center [730, 362] width 85 height 25
click at [680, 649] on button "Re-calculate" at bounding box center [672, 639] width 77 height 25
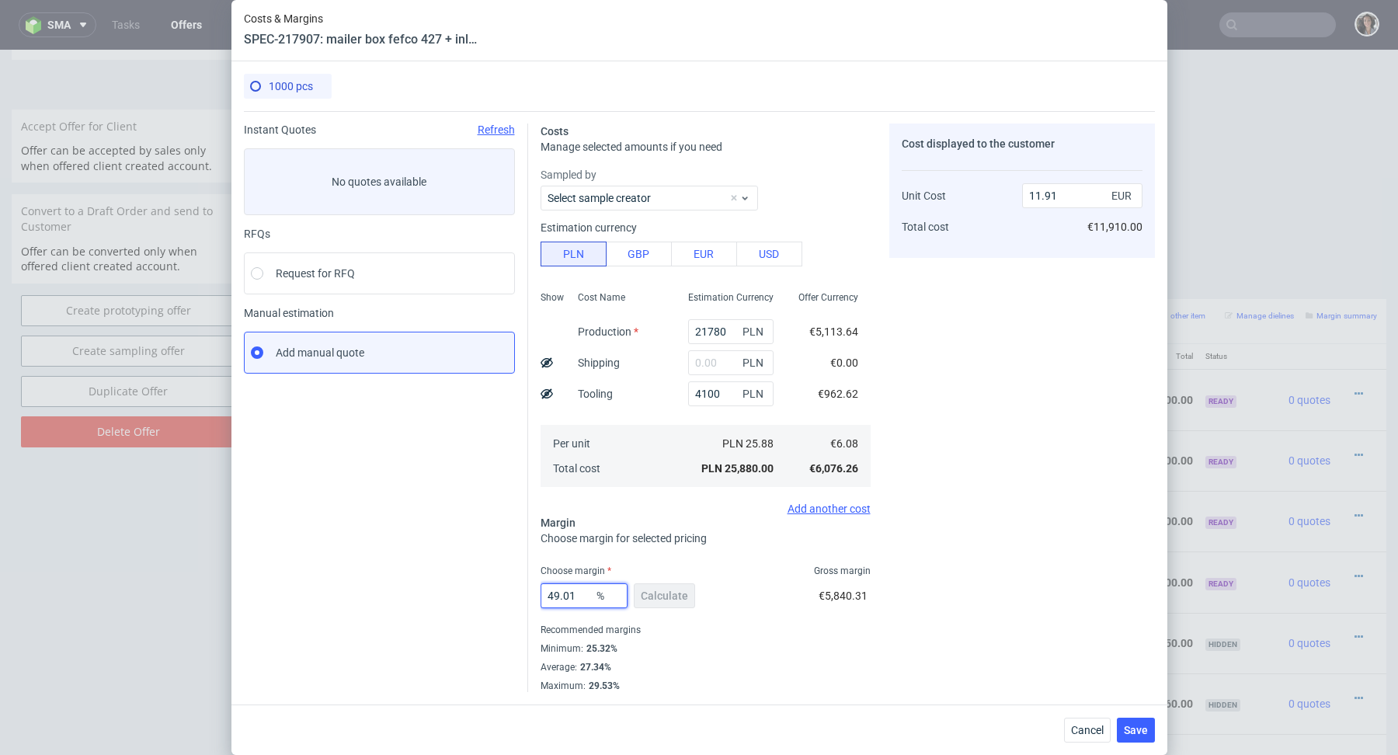
drag, startPoint x: 580, startPoint y: 600, endPoint x: 513, endPoint y: 586, distance: 69.2
click at [513, 586] on div "Instant Quotes Refresh No quotes available RFQs Request for RFQ Manual estimati…" at bounding box center [699, 401] width 911 height 581
type input "30"
type input "8.68"
type input "30"
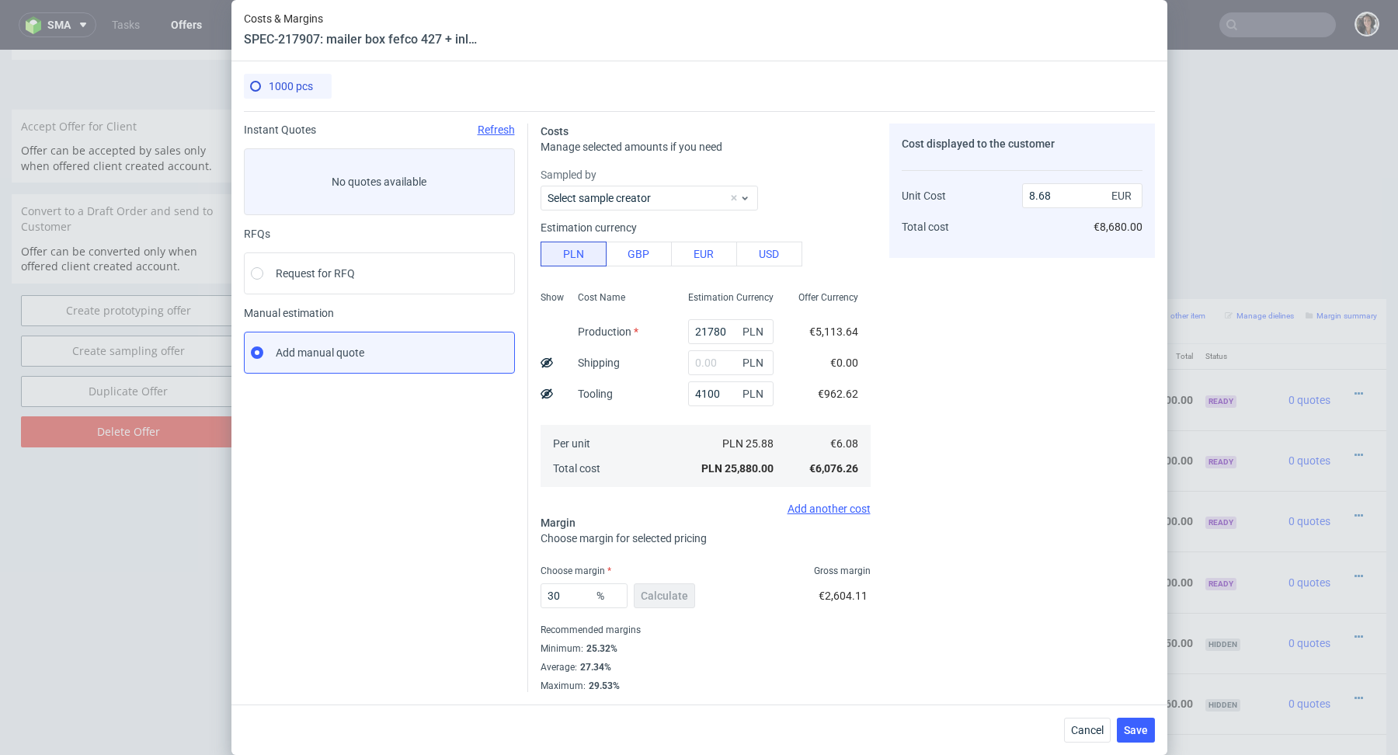
click at [760, 612] on div "30 % Calculate €2,604.11" at bounding box center [706, 598] width 330 height 43
click at [1130, 738] on button "Save" at bounding box center [1136, 730] width 38 height 25
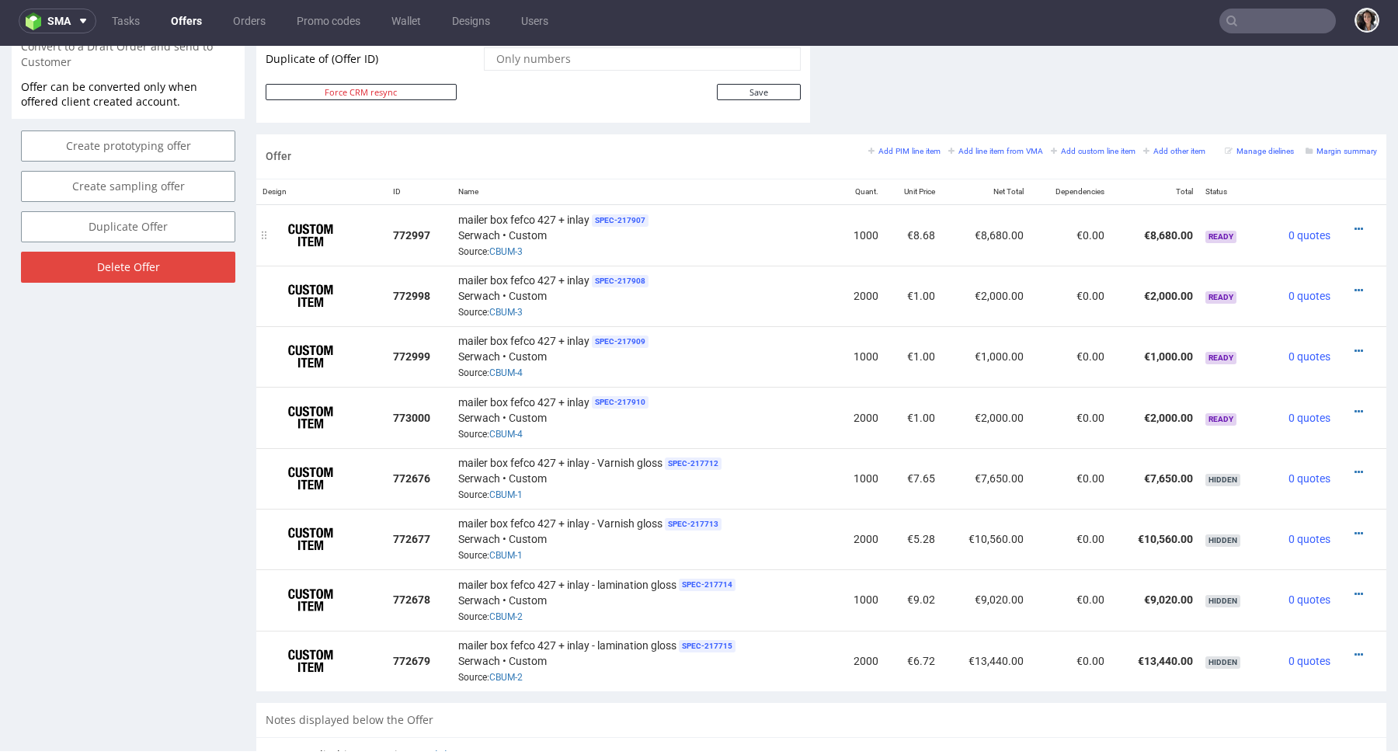
scroll to position [785, 0]
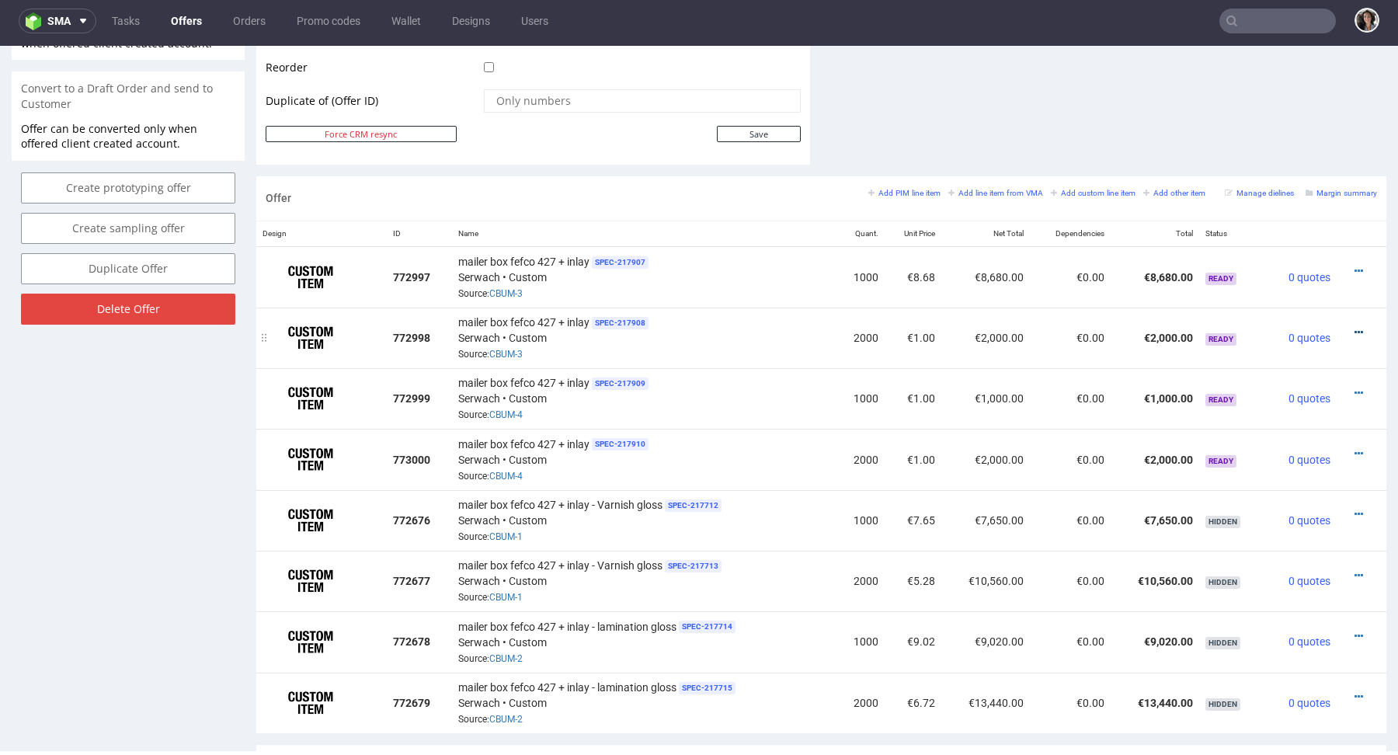
click at [1355, 331] on icon at bounding box center [1359, 332] width 9 height 11
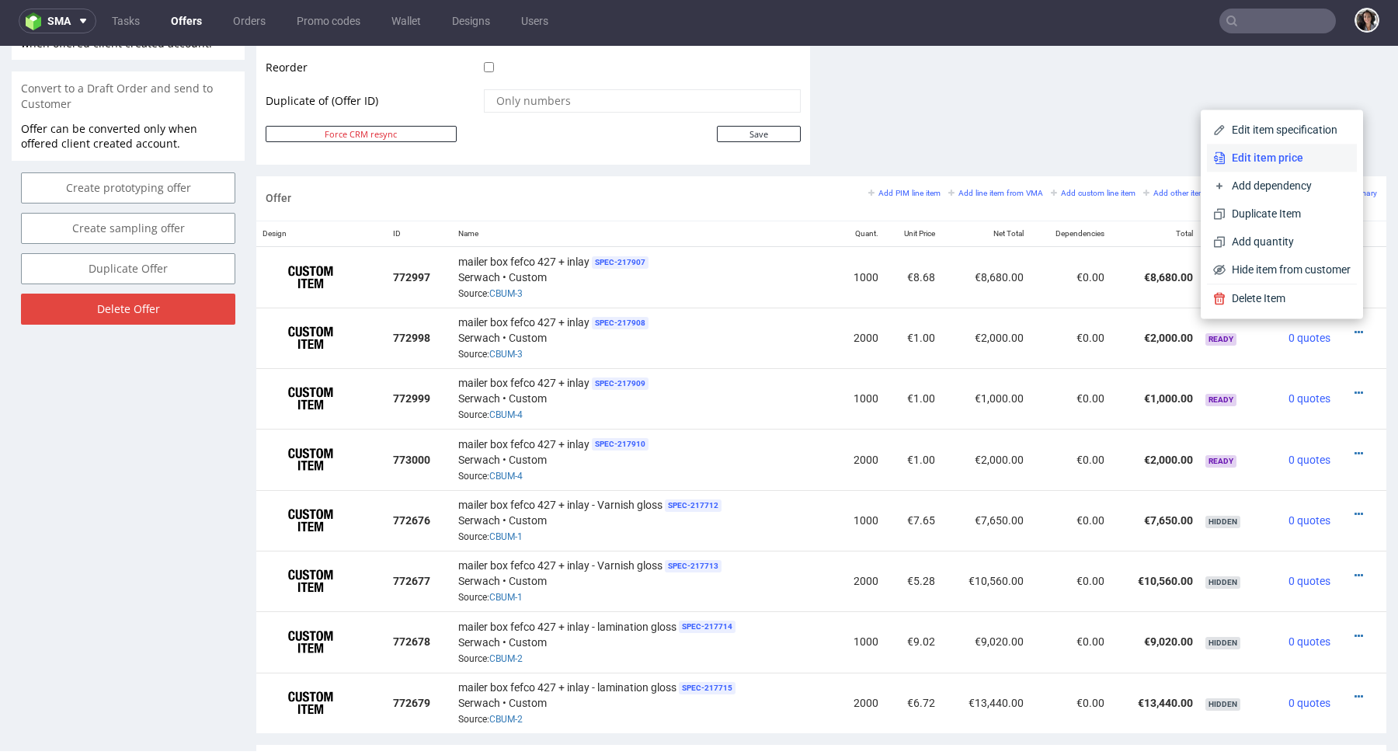
click at [1241, 159] on span "Edit item price" at bounding box center [1288, 158] width 125 height 16
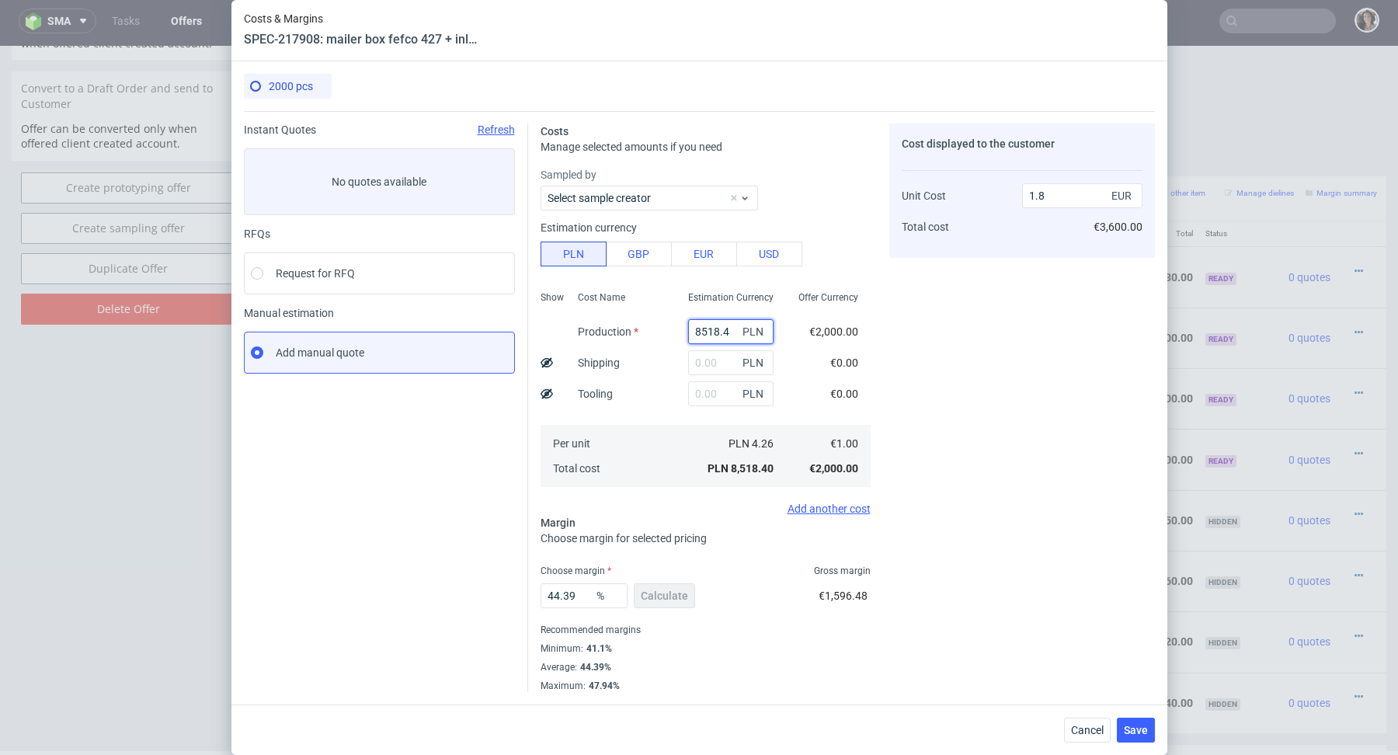
click at [712, 338] on input "8518.4" at bounding box center [730, 331] width 85 height 25
paste input "34060"
type input "34060"
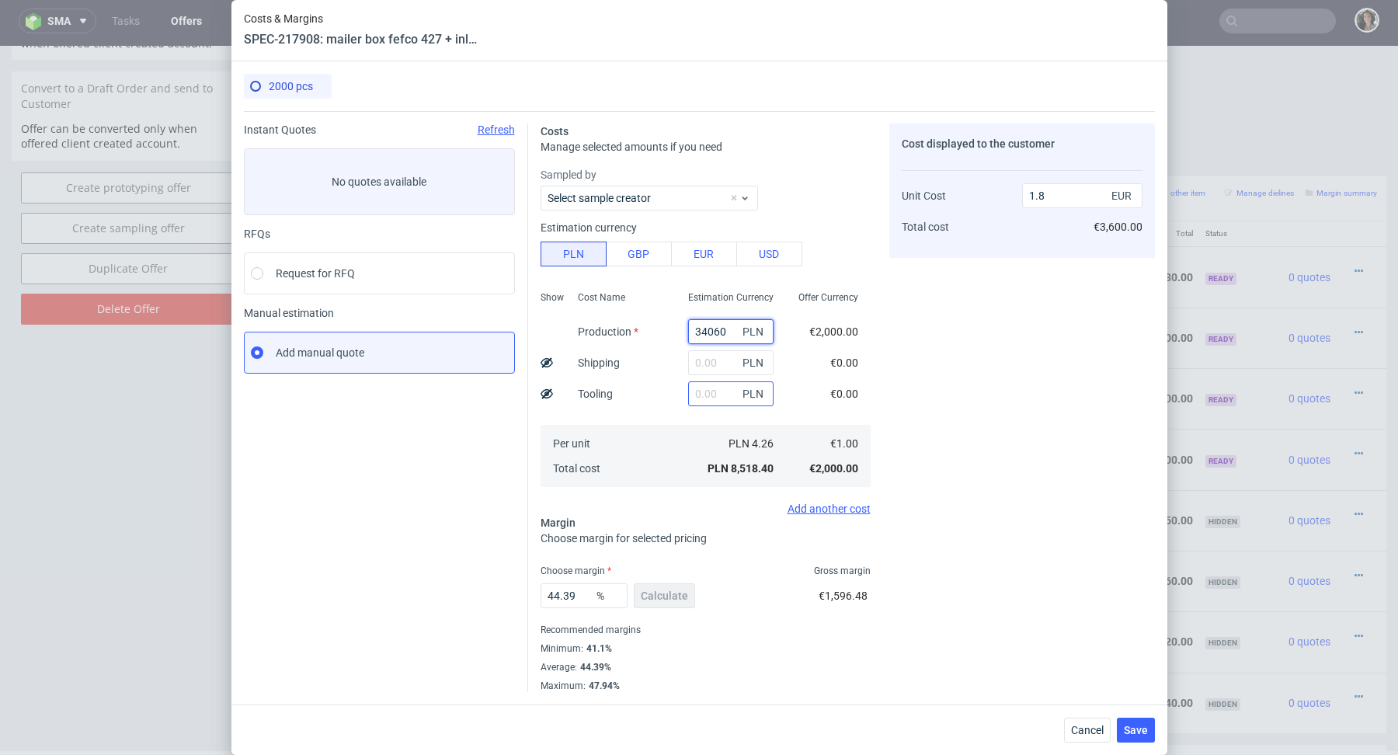
type input "7.19"
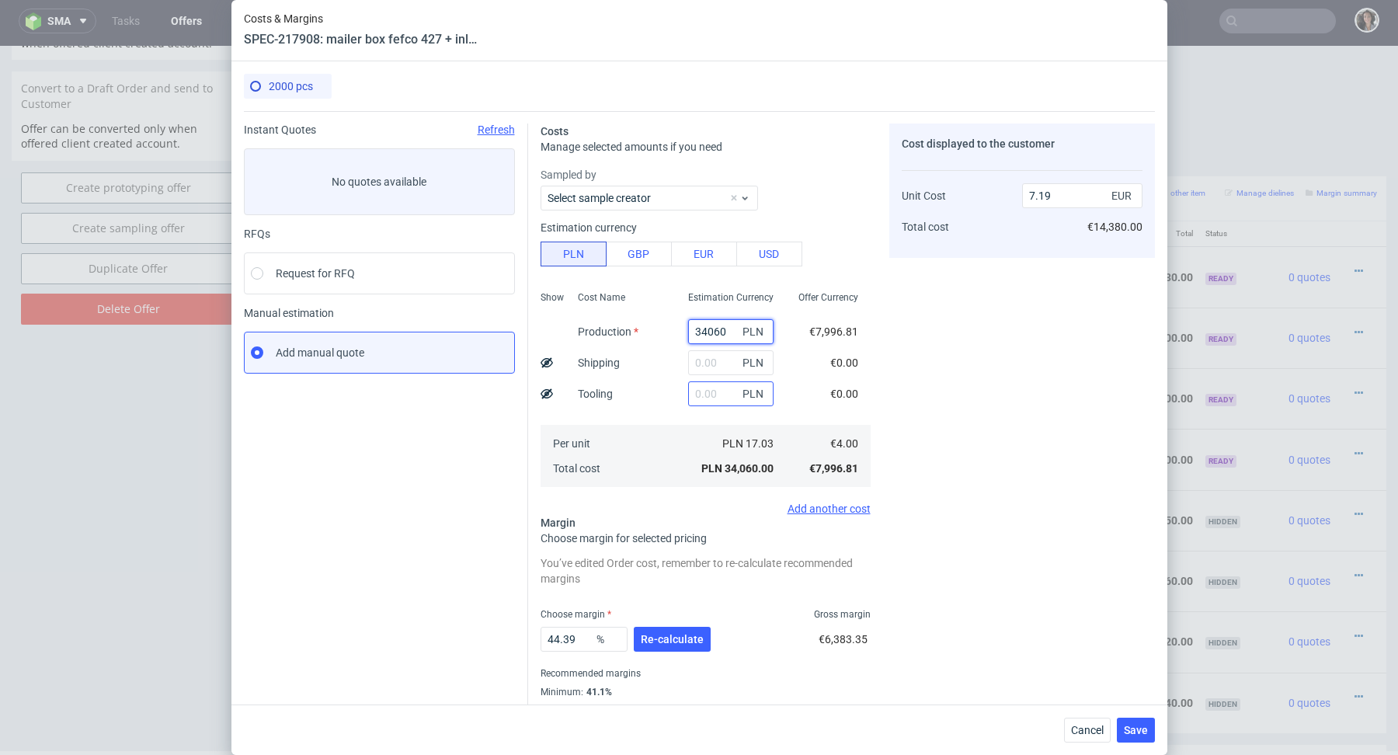
type input "34060"
click at [719, 394] on input "text" at bounding box center [730, 393] width 85 height 25
type input "4100"
type input "8.05"
type input "4100"
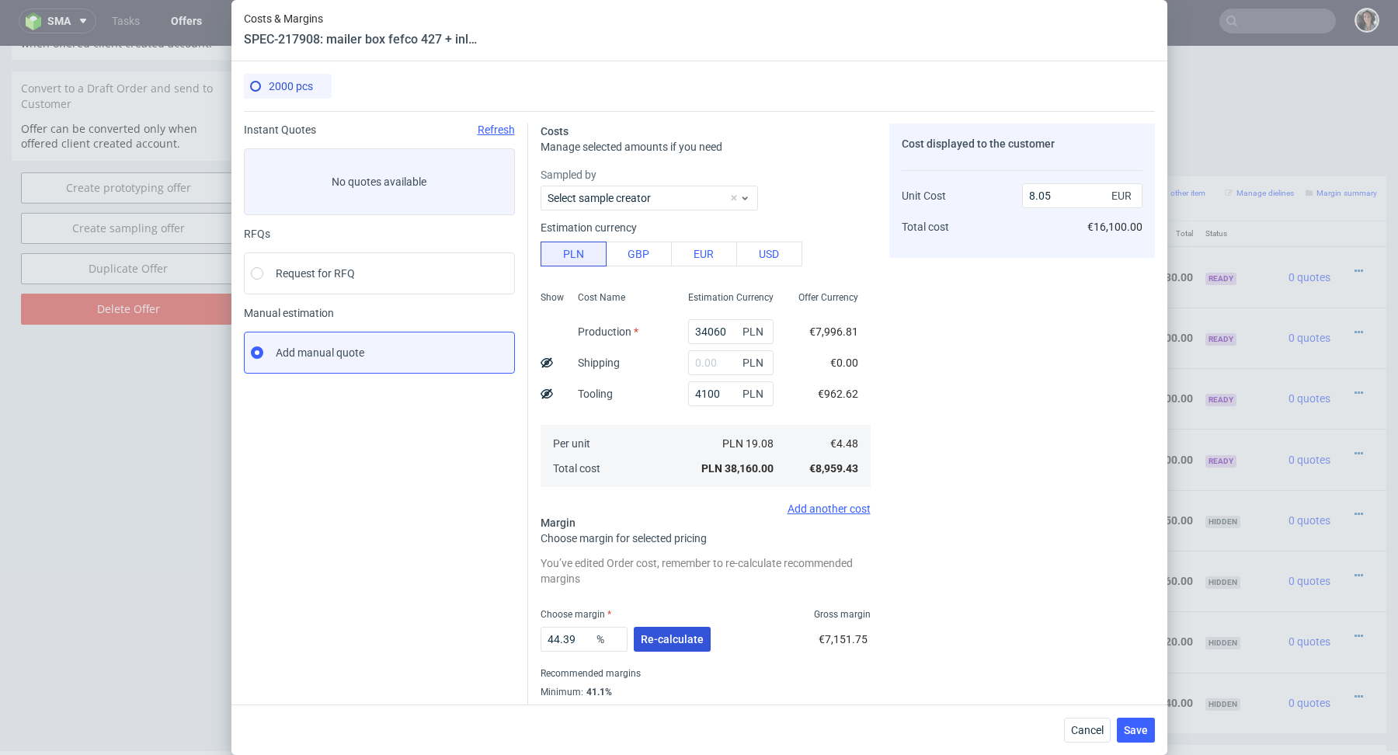
click at [669, 639] on span "Re-calculate" at bounding box center [672, 639] width 63 height 11
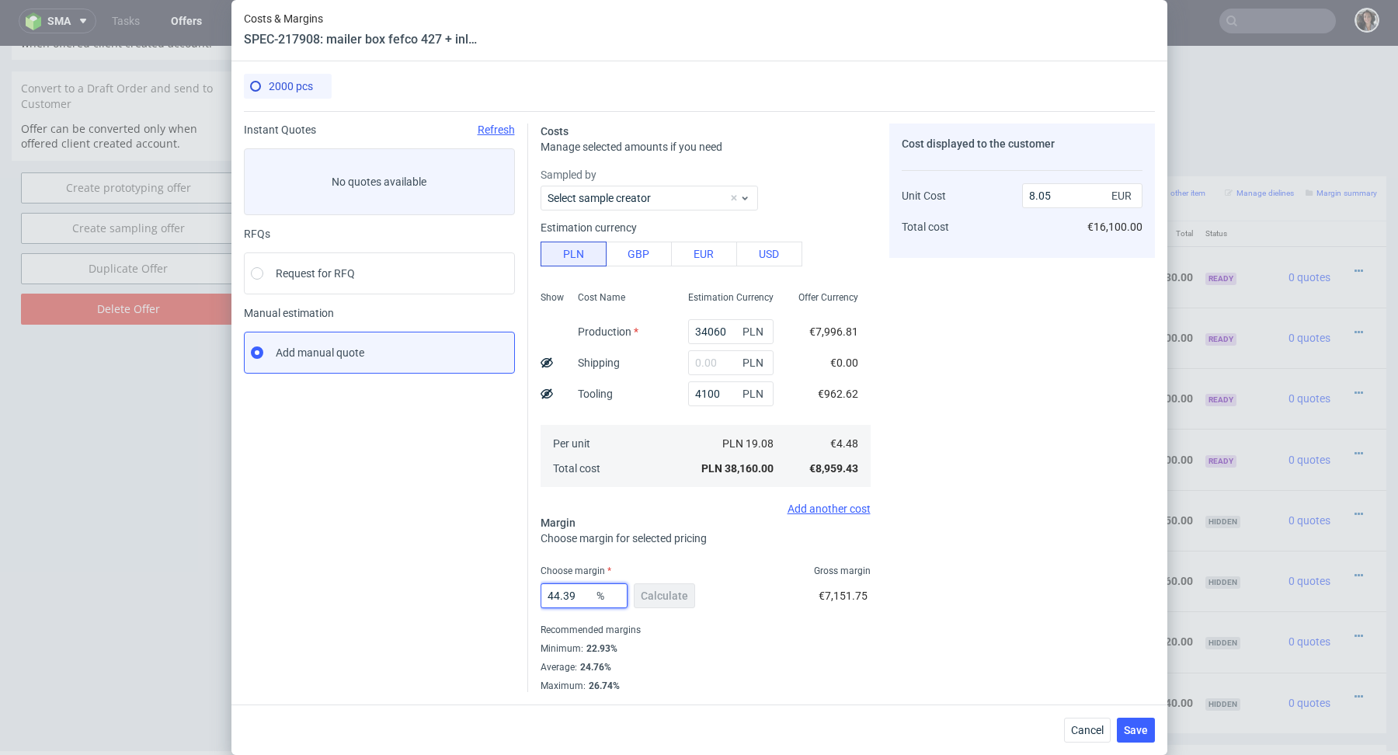
drag, startPoint x: 580, startPoint y: 594, endPoint x: 467, endPoint y: 603, distance: 113.7
click at [468, 602] on div "Instant Quotes Refresh No quotes available RFQs Request for RFQ Manual estimati…" at bounding box center [699, 401] width 911 height 581
click at [557, 594] on input "44.3925" at bounding box center [584, 595] width 87 height 25
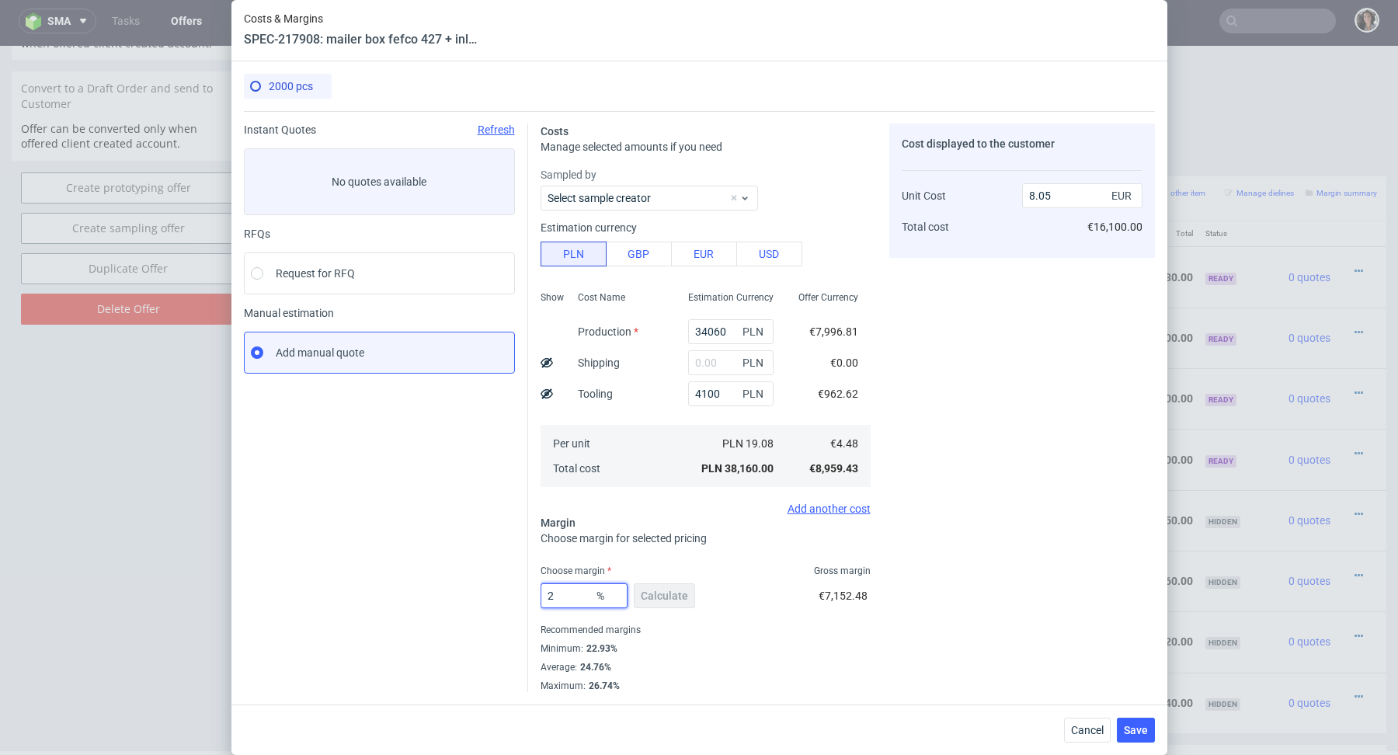
type input "25"
type input "5.97"
type input "25"
click at [727, 660] on div "Average : 24.76%" at bounding box center [706, 667] width 330 height 19
click at [1155, 729] on div "Cancel Save" at bounding box center [699, 730] width 936 height 50
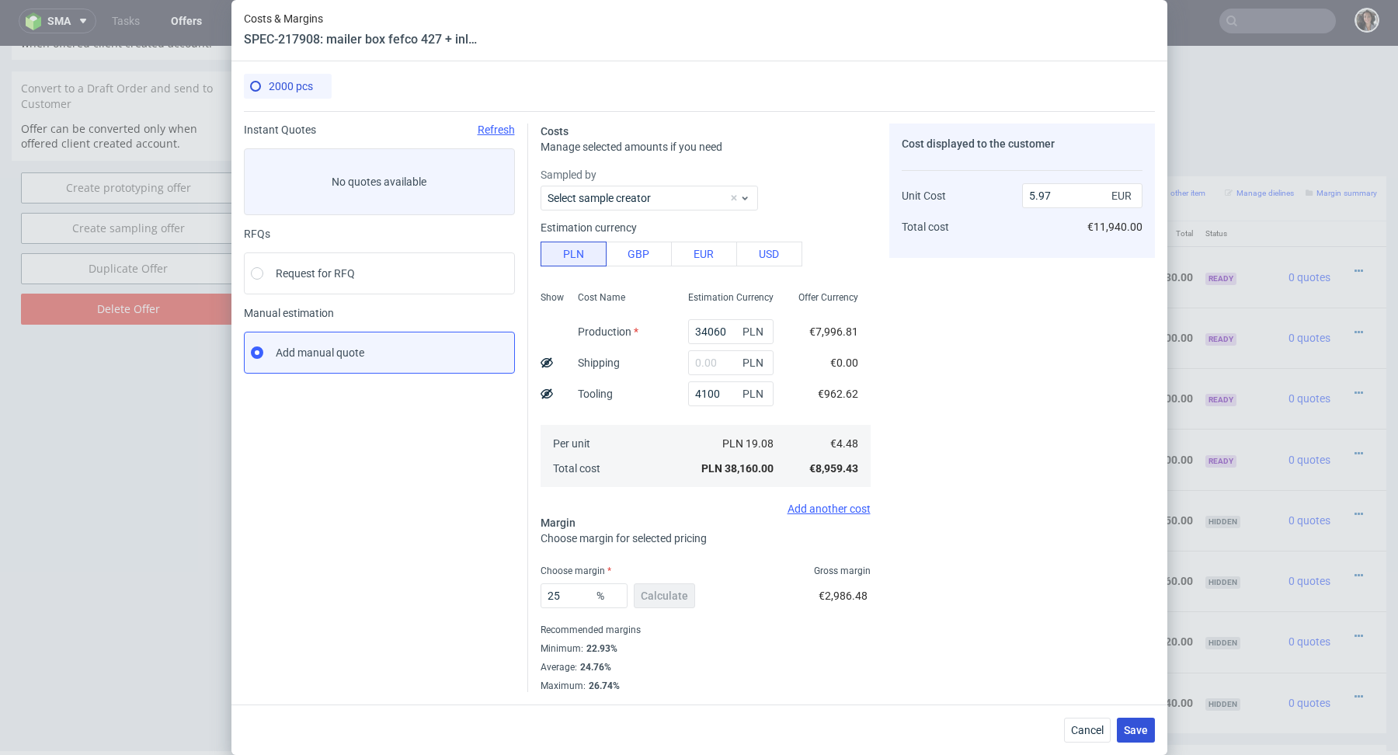
click at [1137, 730] on span "Save" at bounding box center [1136, 730] width 24 height 11
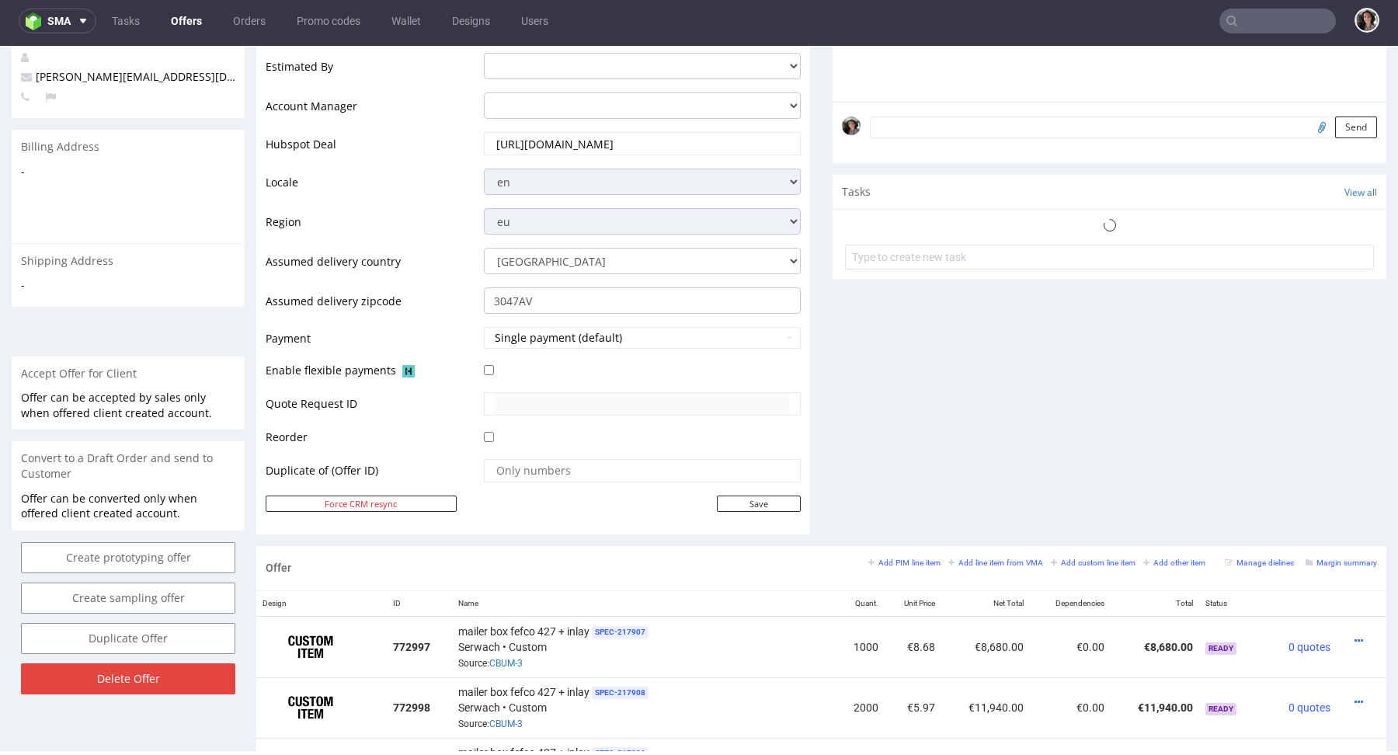
scroll to position [499, 0]
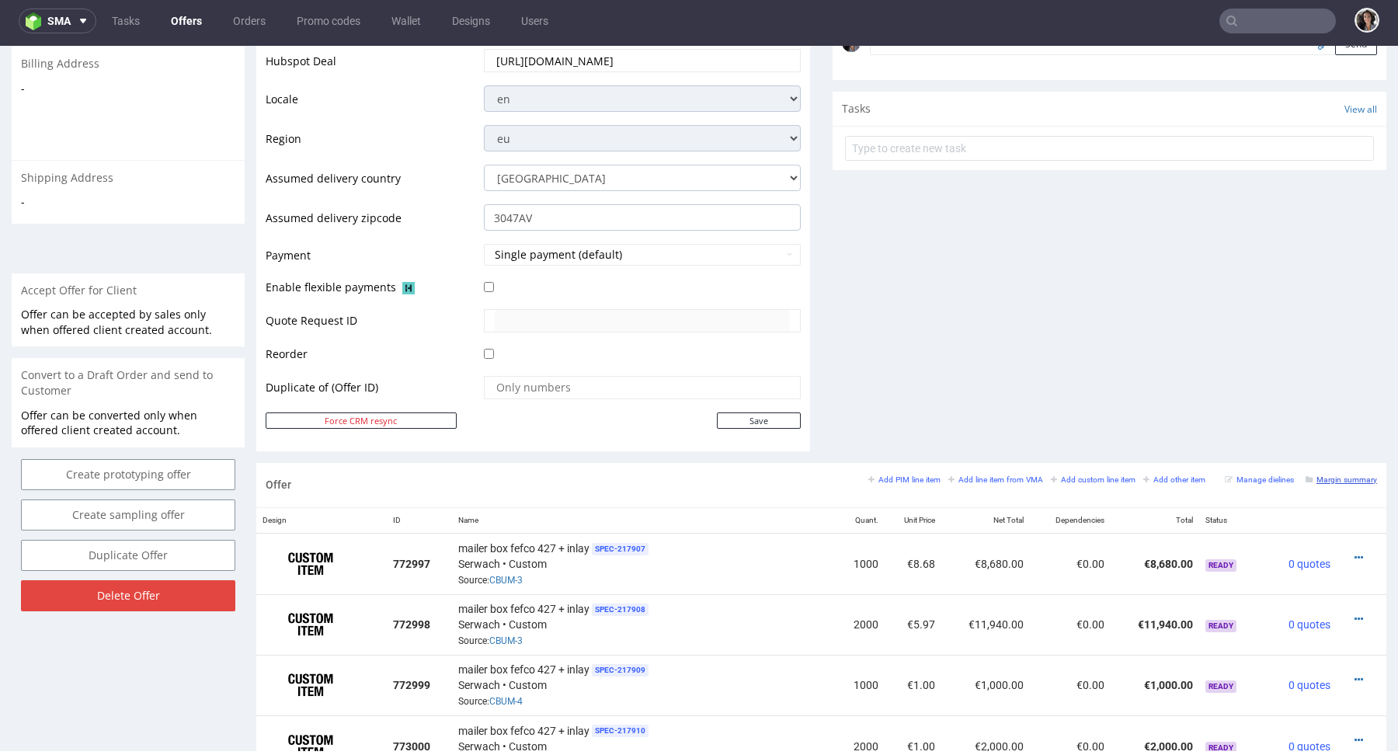
click at [1338, 475] on small "Margin summary" at bounding box center [1341, 479] width 71 height 9
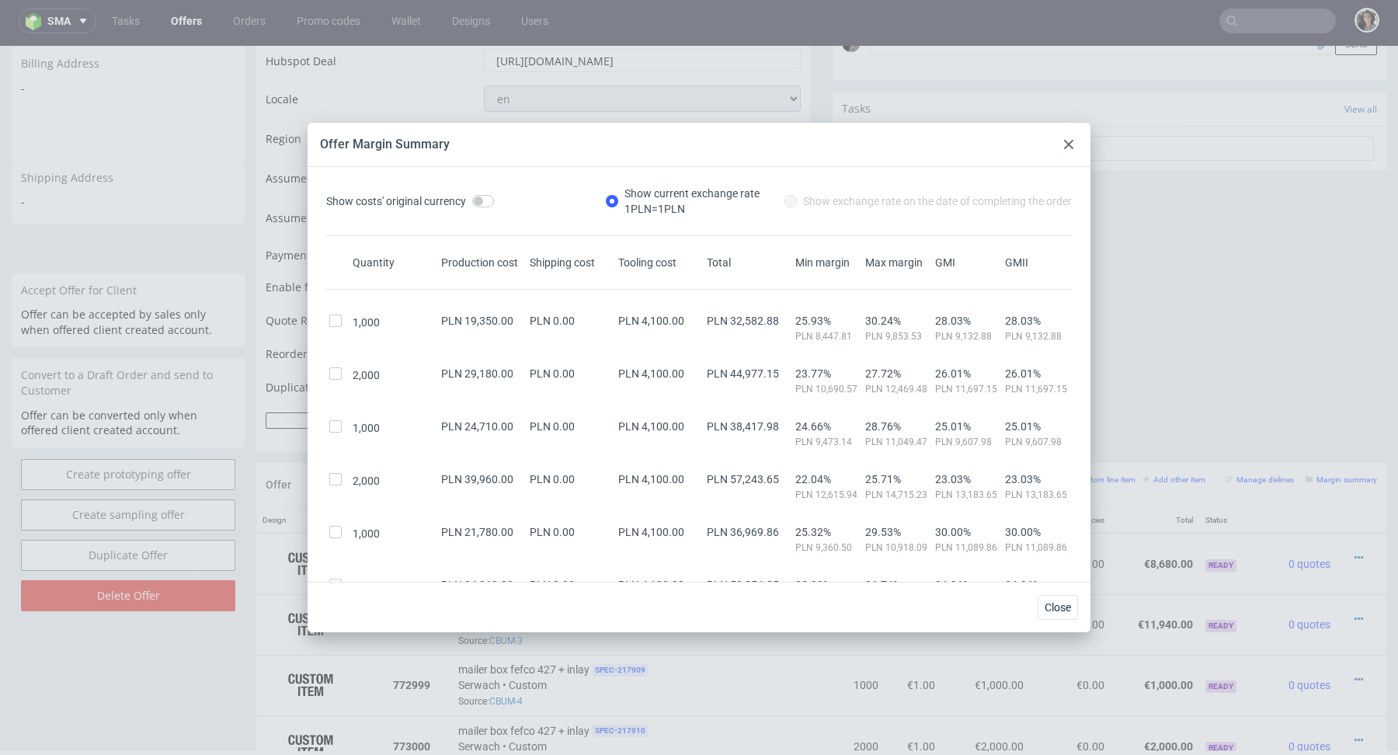
scroll to position [228, 0]
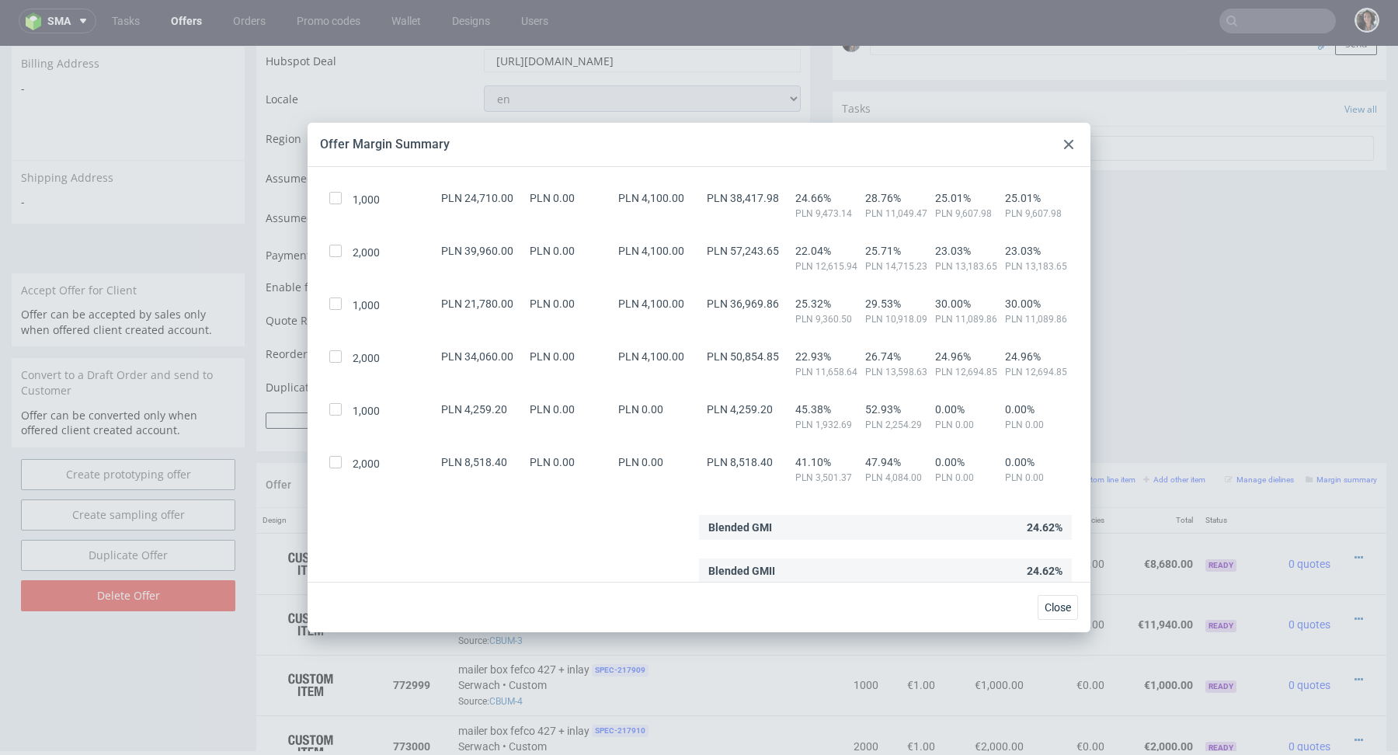
click at [1070, 144] on icon at bounding box center [1068, 144] width 9 height 9
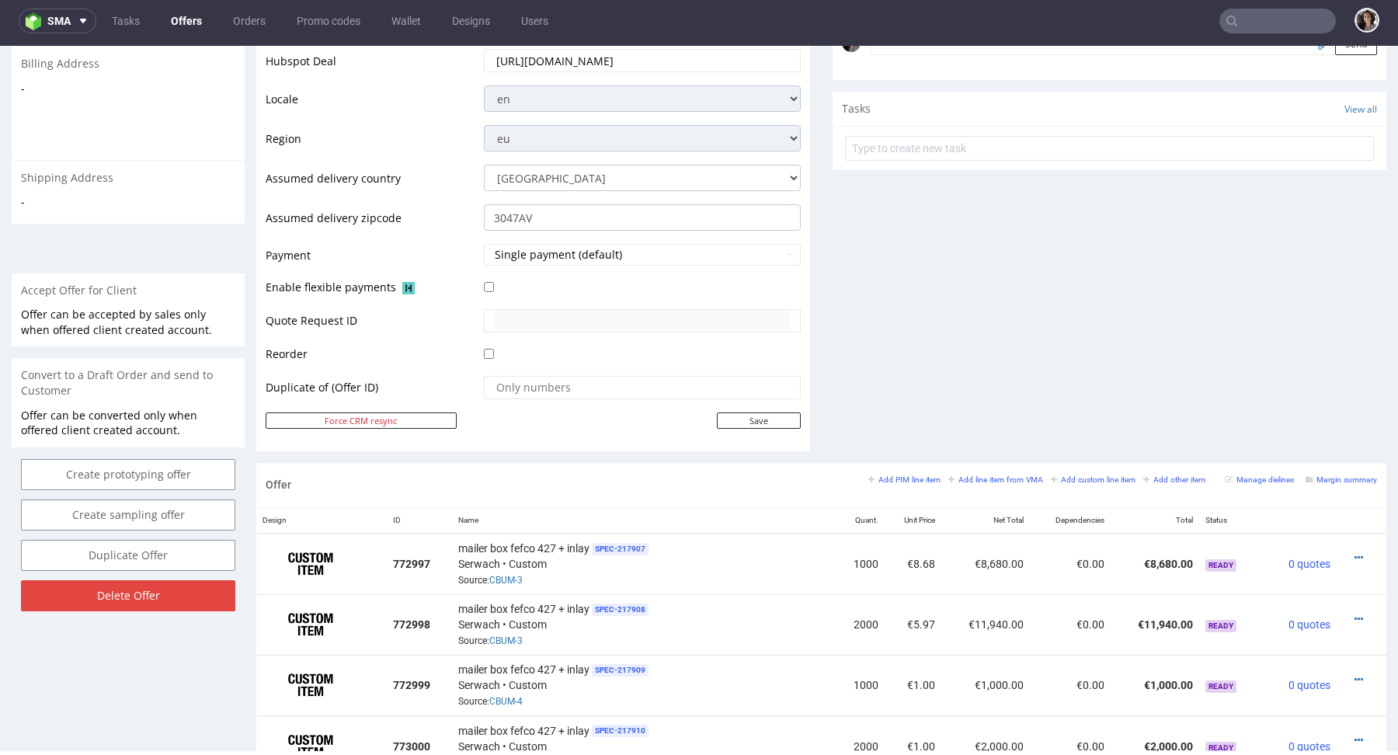
click at [1334, 467] on div "Offer Add PIM line item Add line item from VMA Add custom line item Add other i…" at bounding box center [821, 485] width 1130 height 44
click at [1333, 475] on small "Margin summary" at bounding box center [1341, 479] width 71 height 9
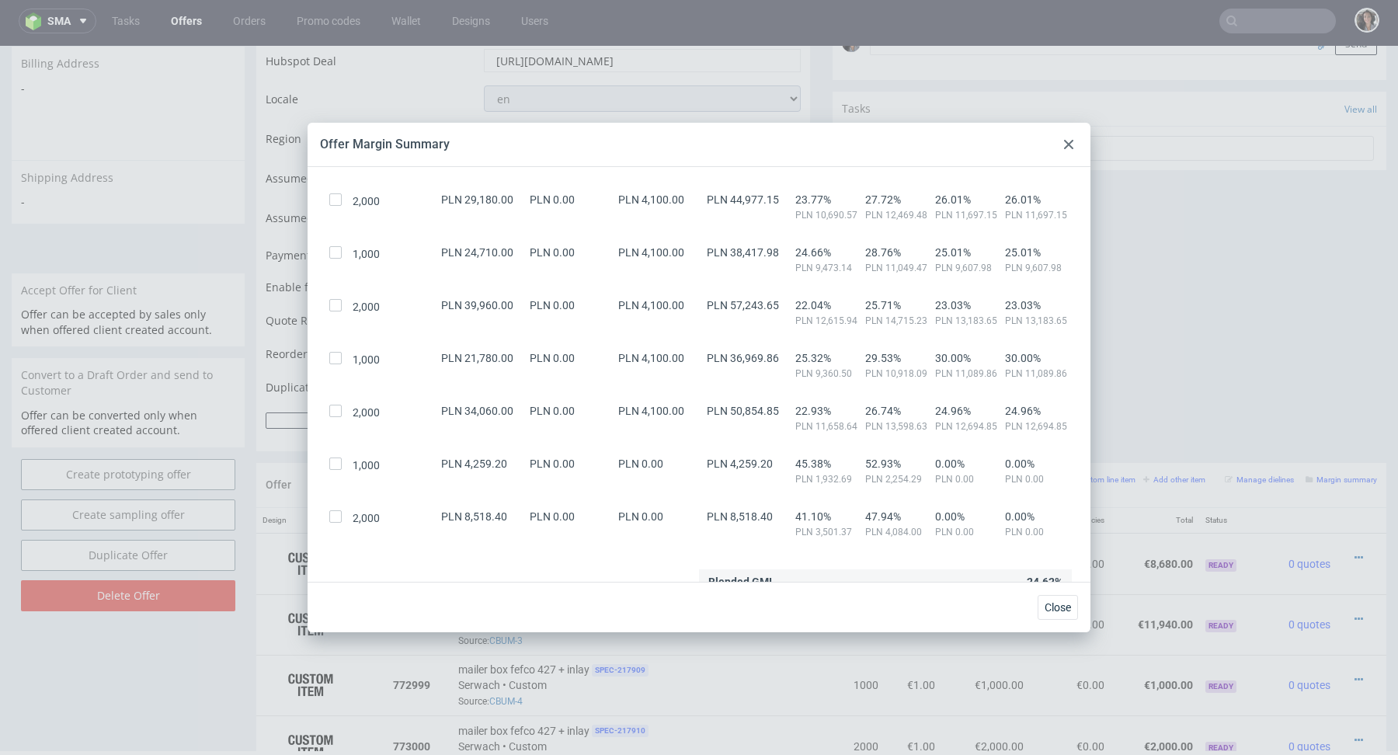
scroll to position [168, 0]
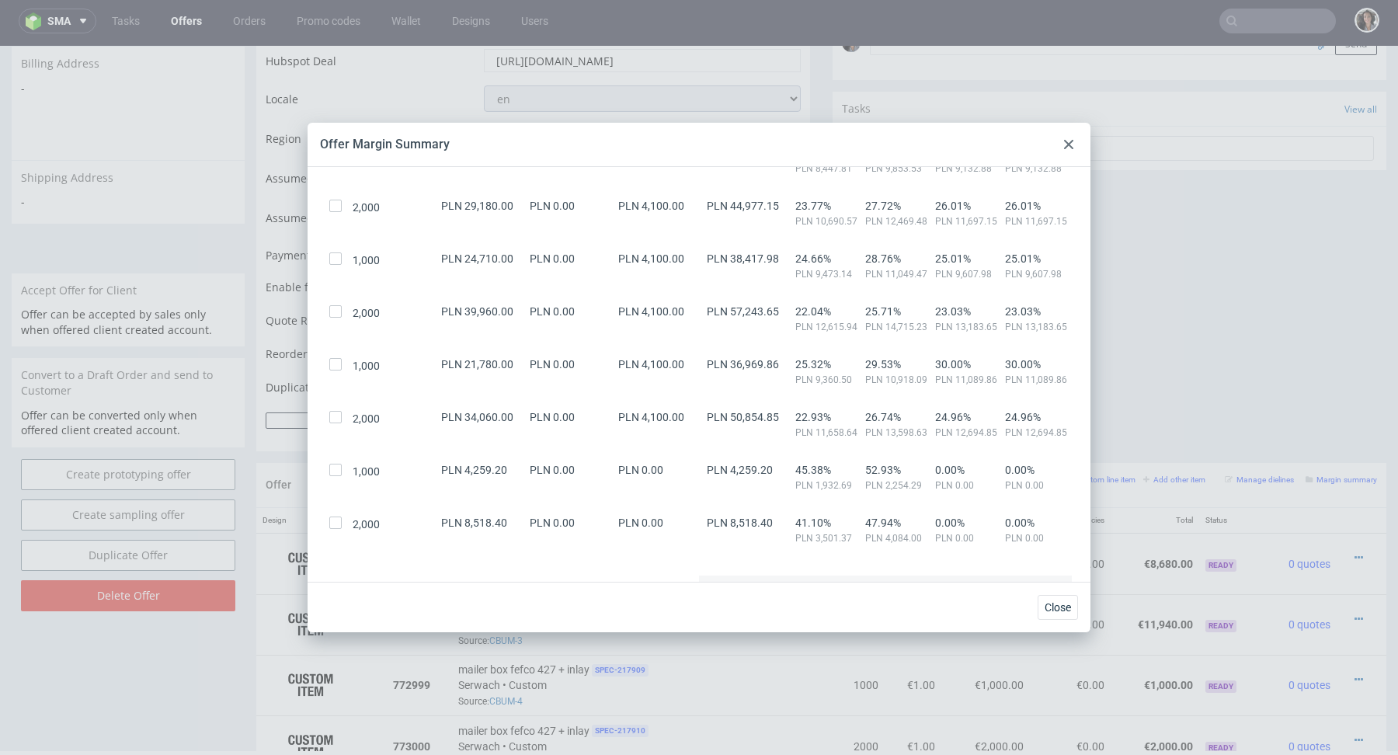
click at [1062, 144] on div at bounding box center [1069, 144] width 19 height 19
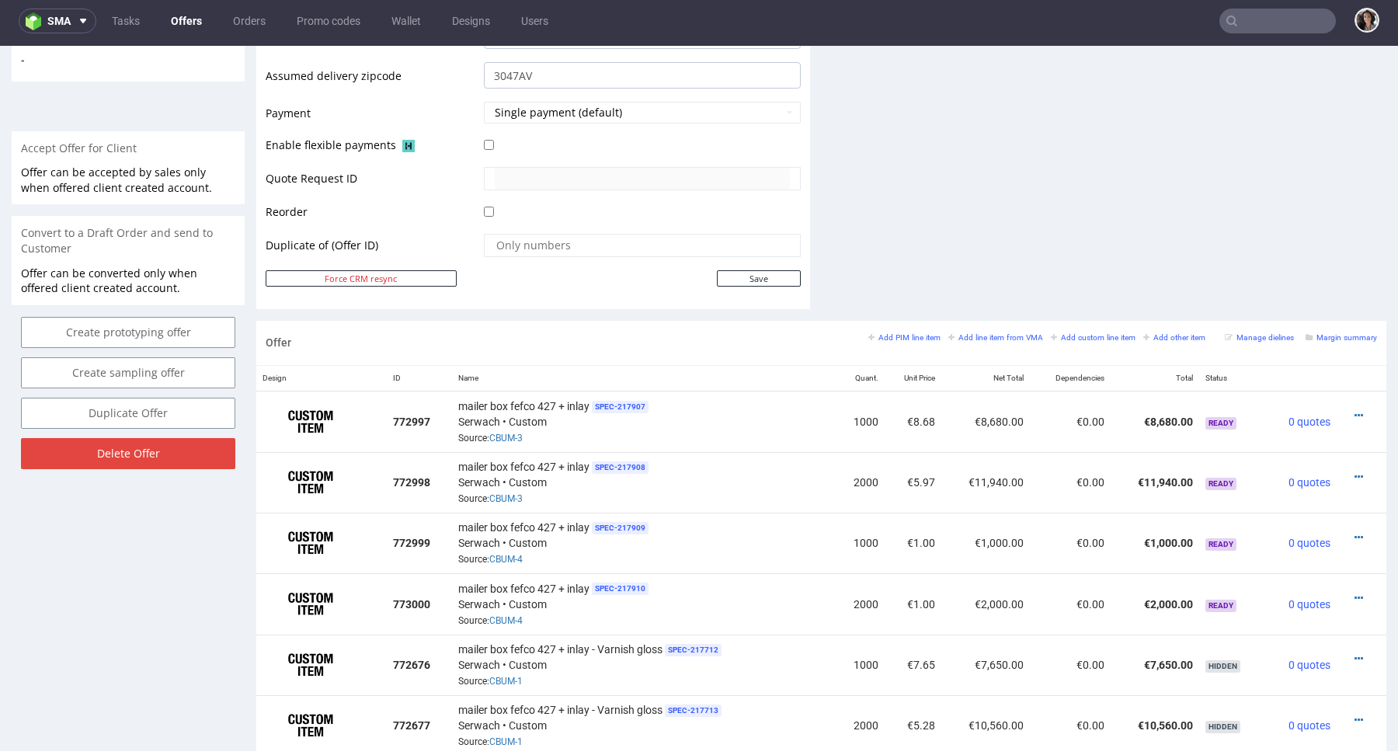
scroll to position [867, 0]
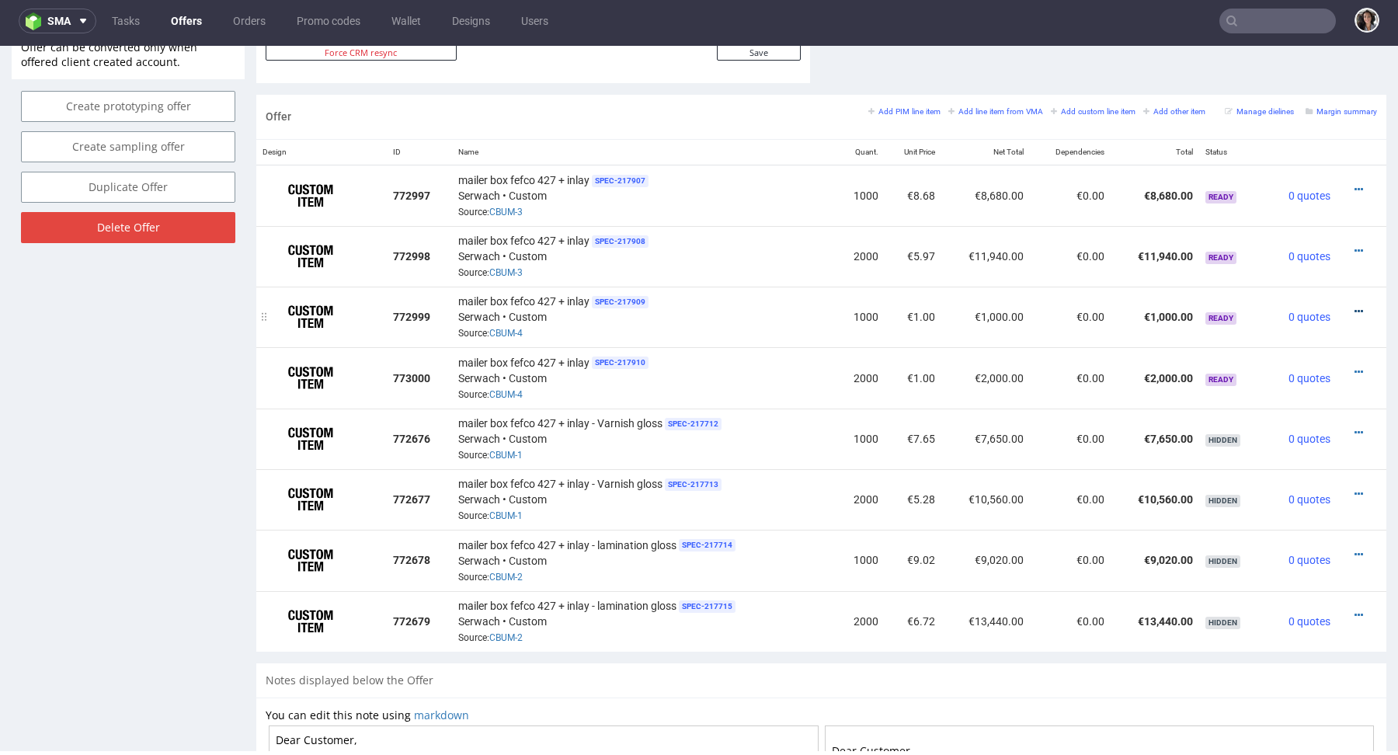
click at [1355, 306] on icon at bounding box center [1359, 311] width 9 height 11
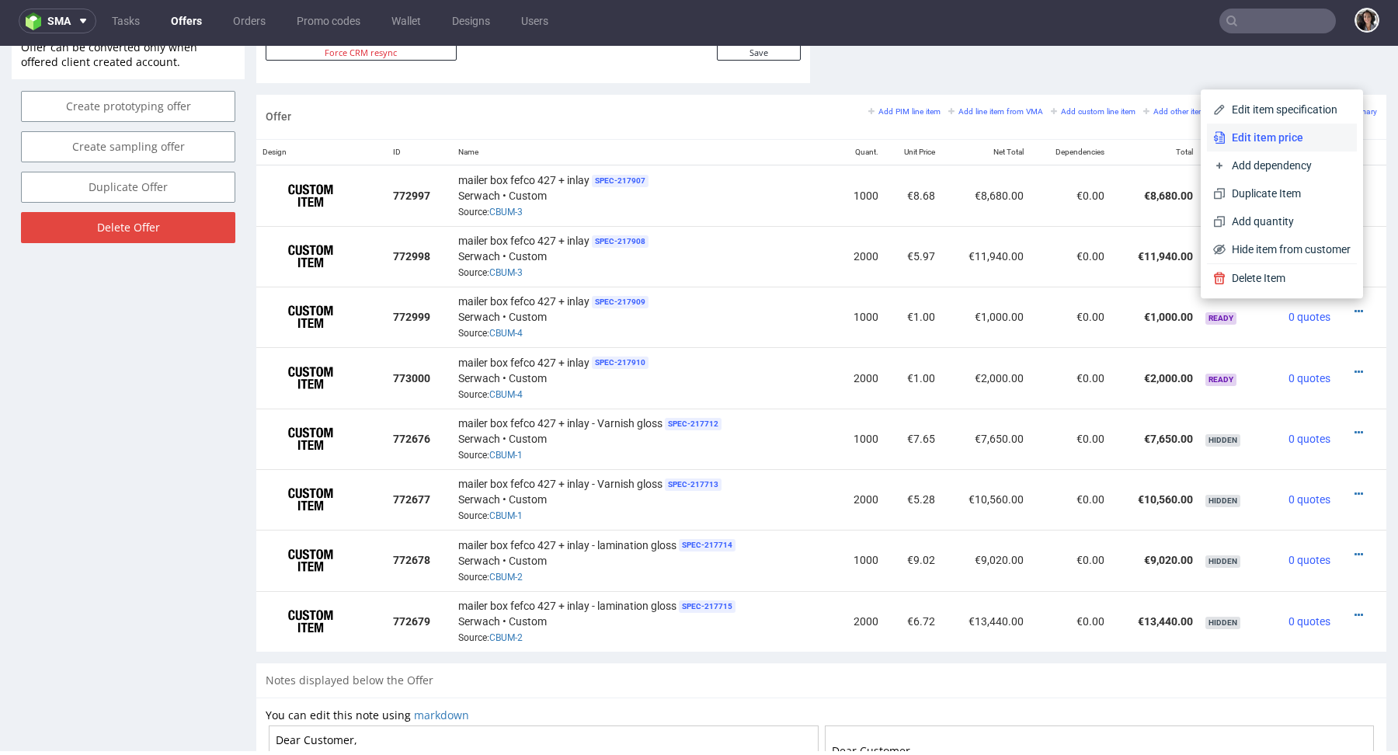
click at [1227, 137] on span "Edit item price" at bounding box center [1288, 138] width 125 height 16
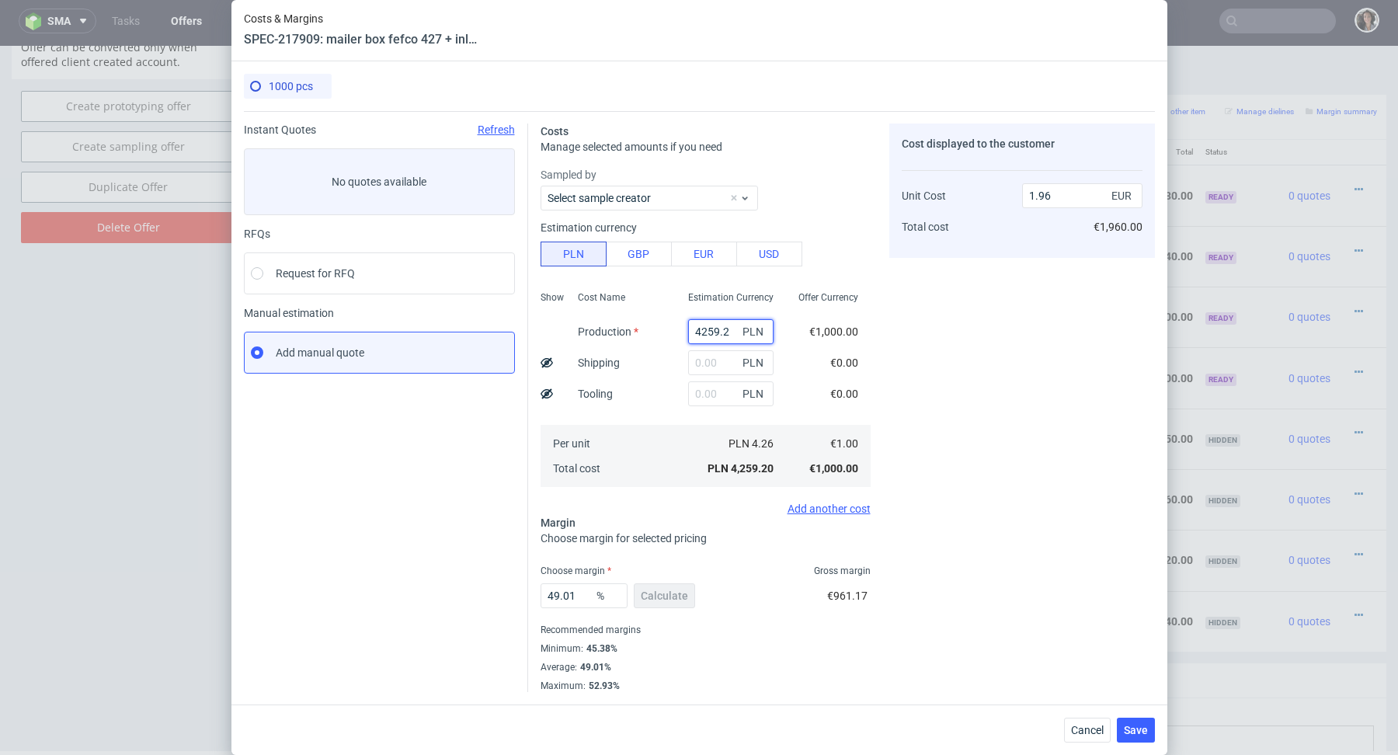
click at [729, 329] on input "4259.2" at bounding box center [730, 331] width 85 height 25
paste input "25220"
type input "25220"
type input "11.61"
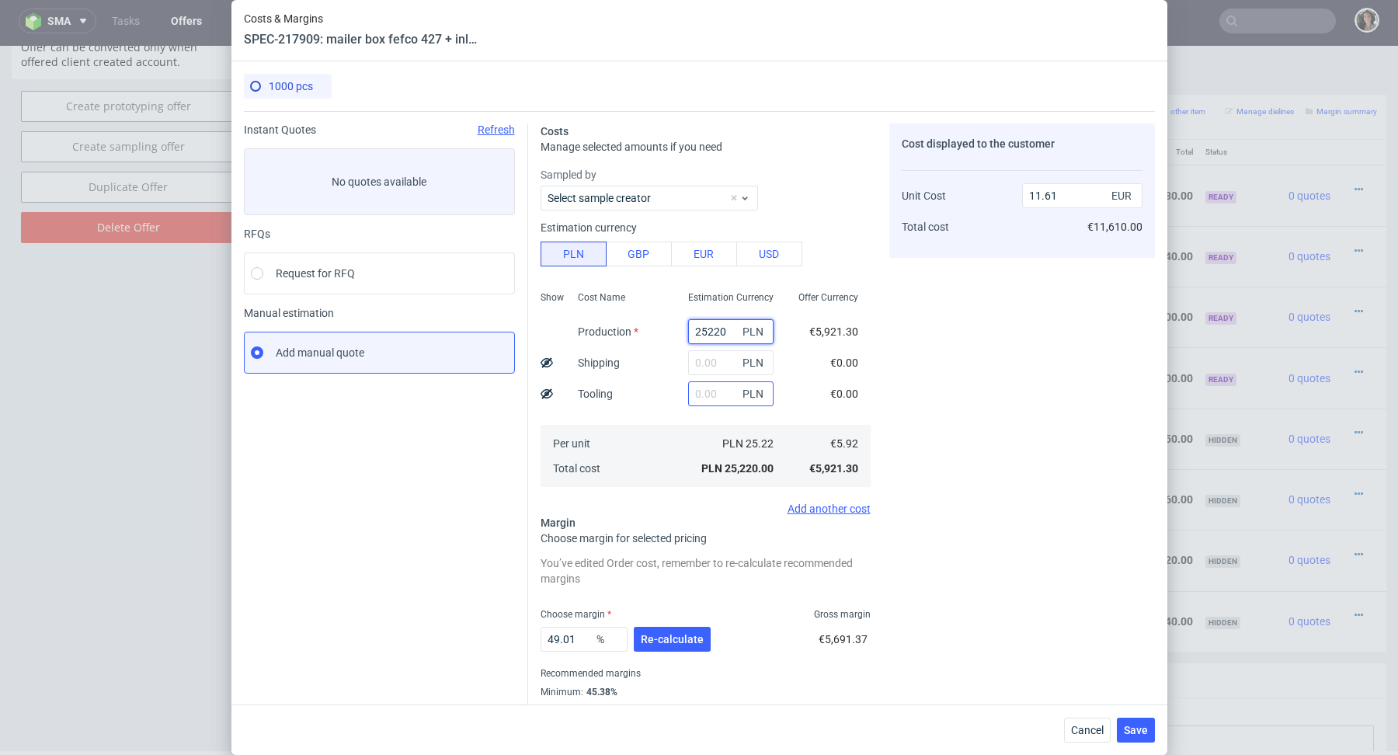
type input "25220"
click at [722, 388] on input "text" at bounding box center [730, 393] width 85 height 25
type input "41"
type input "11.63"
type input "4100"
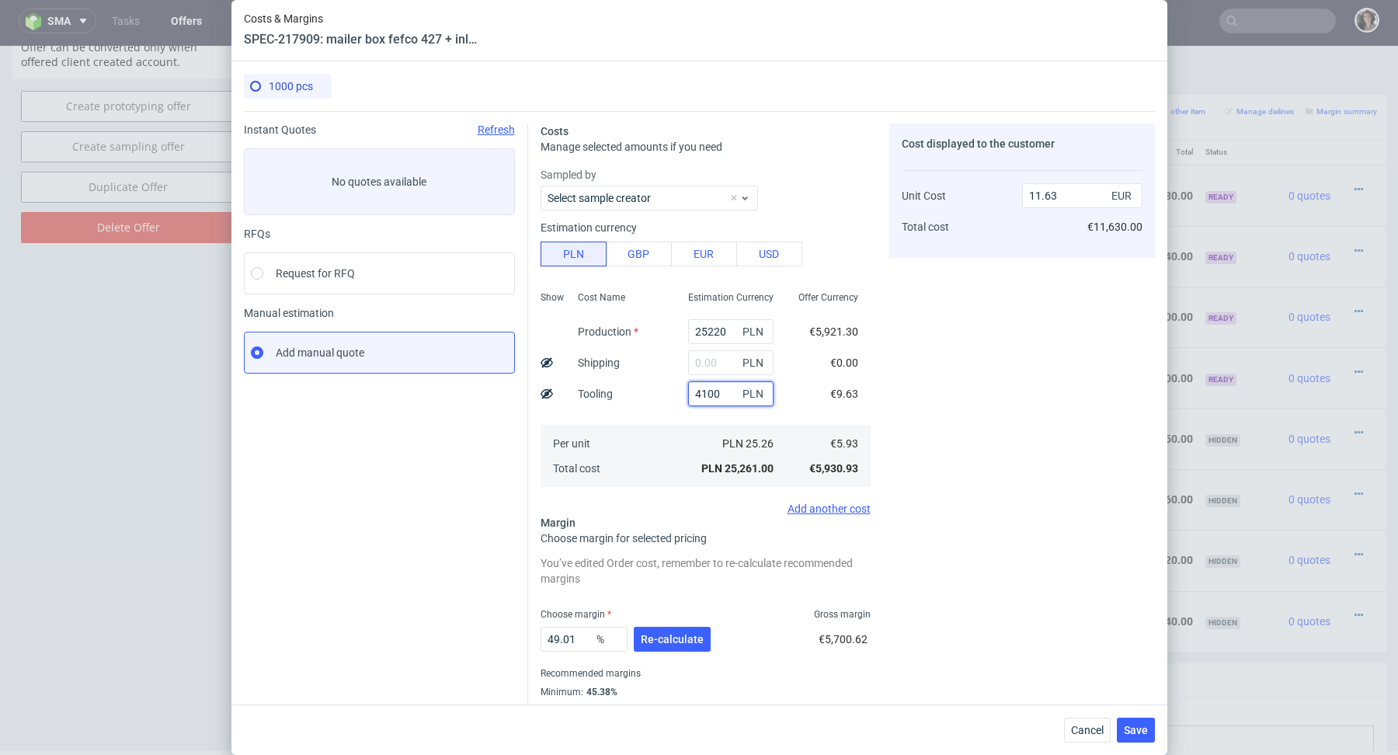
type input "13.5"
type input "4100"
click at [669, 640] on span "Re-calculate" at bounding box center [672, 639] width 63 height 11
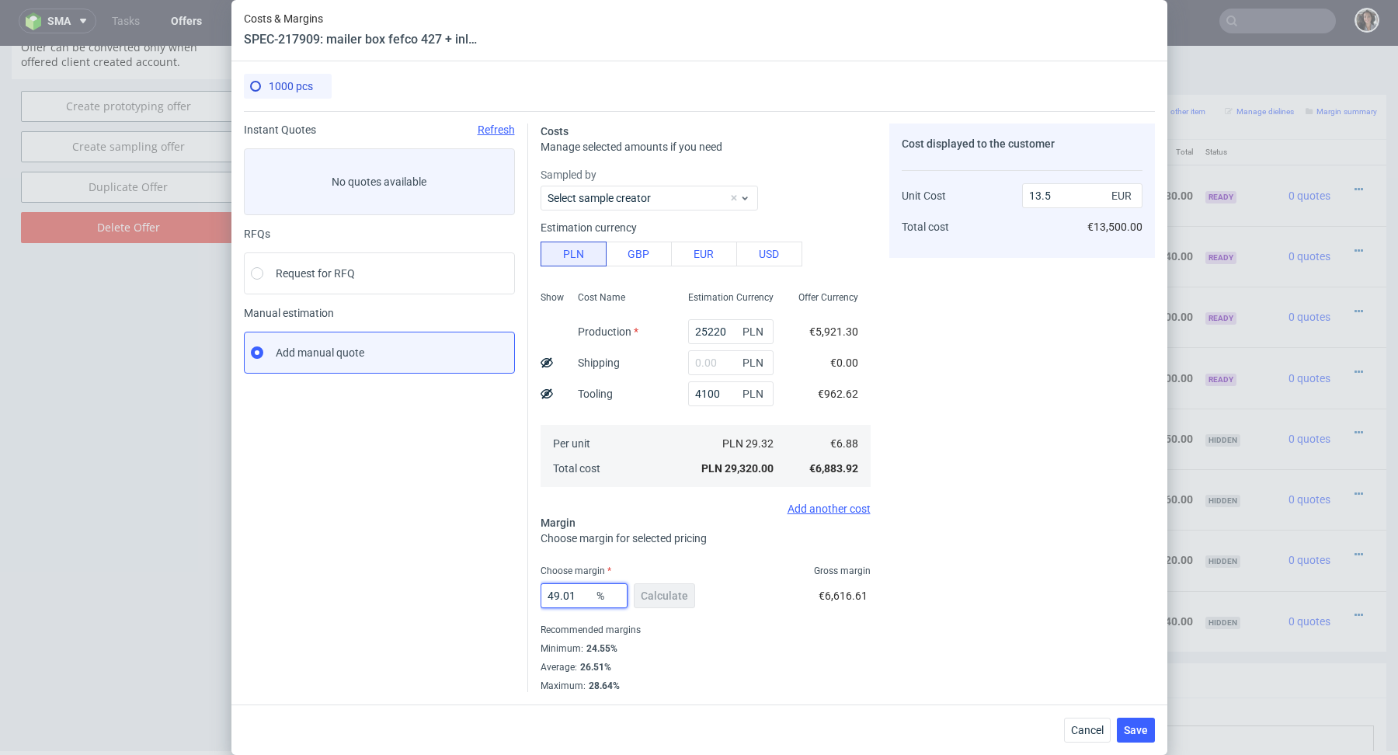
drag, startPoint x: 579, startPoint y: 601, endPoint x: 468, endPoint y: 604, distance: 111.1
click at [468, 604] on div "Instant Quotes Refresh No quotes available RFQs Request for RFQ Manual estimati…" at bounding box center [699, 401] width 911 height 581
click at [750, 663] on div "Average : 26.51%" at bounding box center [706, 667] width 330 height 19
click at [569, 597] on input "49.0127" at bounding box center [584, 595] width 87 height 25
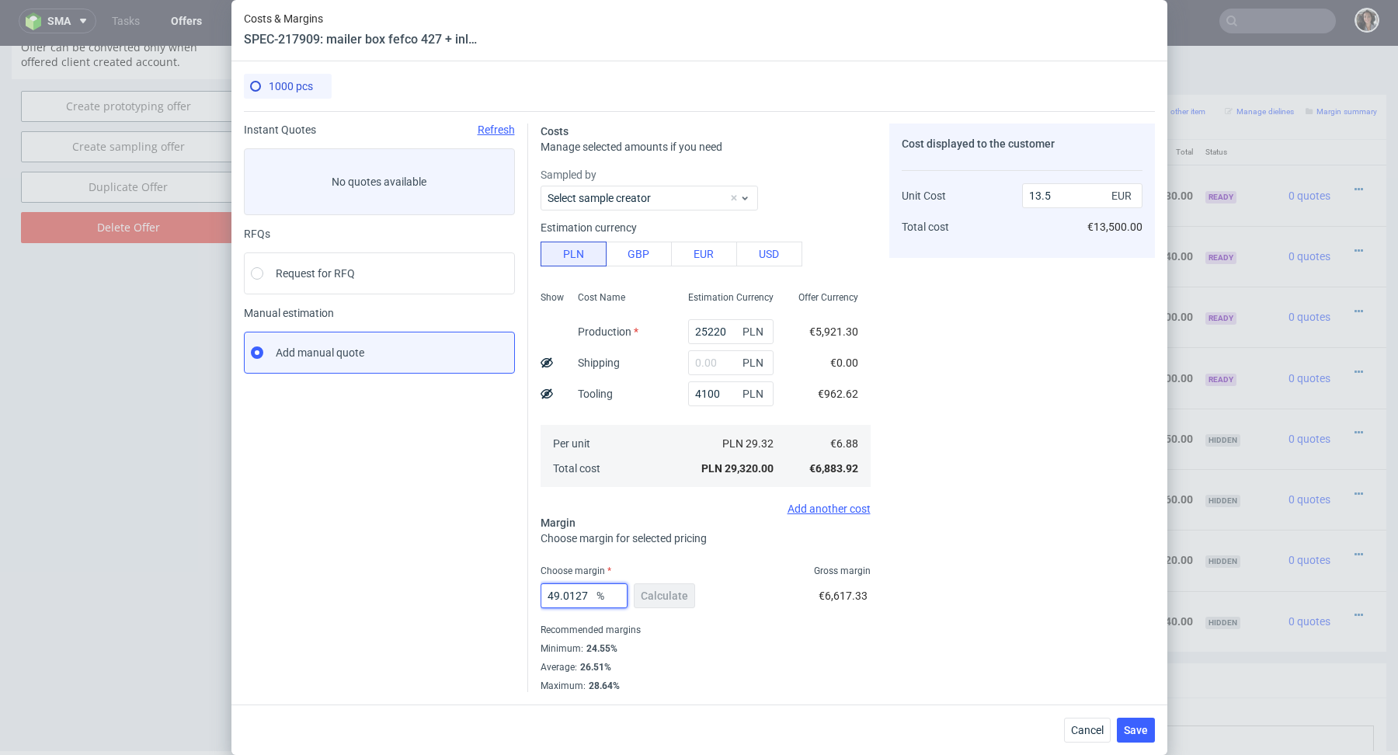
click at [569, 597] on input "49.0127" at bounding box center [584, 595] width 87 height 25
type input "27"
type input "9.43"
type input "27"
click at [666, 644] on div "Minimum : 24.55%" at bounding box center [706, 648] width 330 height 19
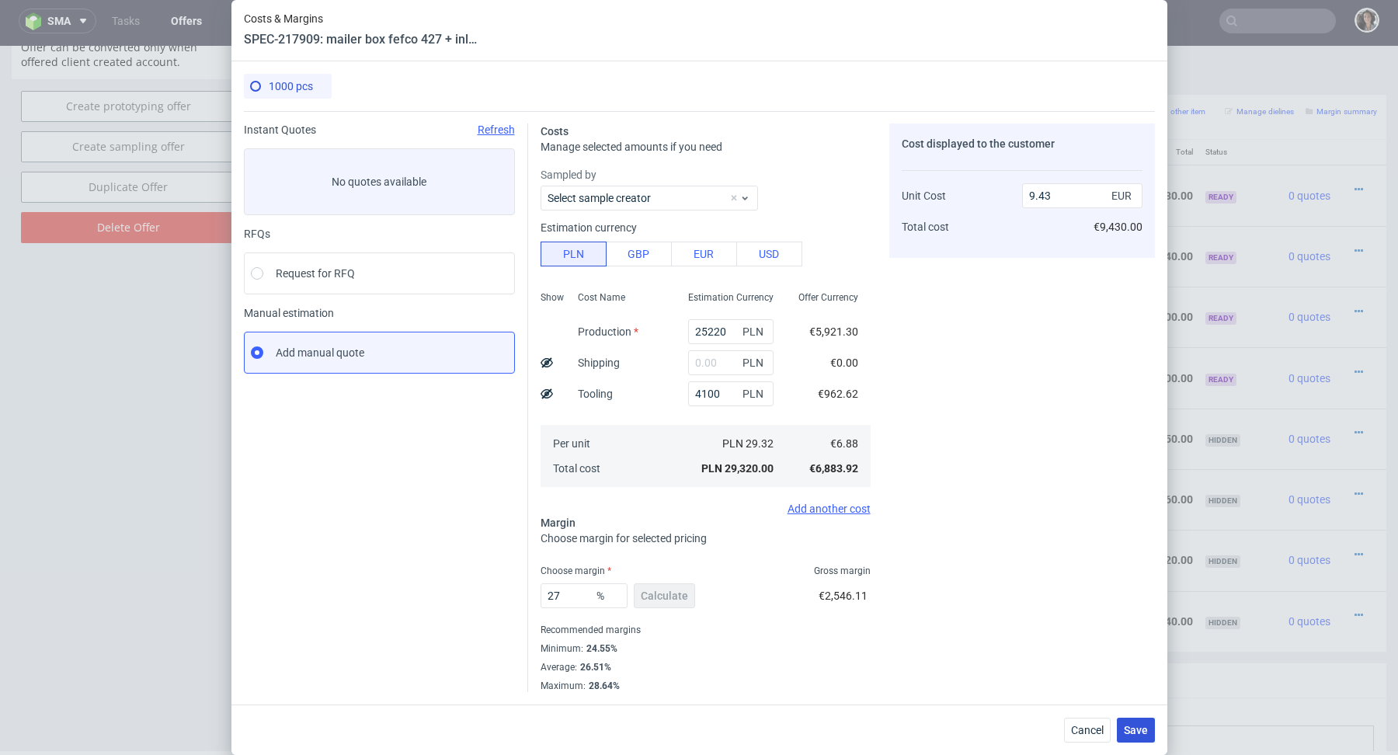
click at [1133, 731] on span "Save" at bounding box center [1136, 730] width 24 height 11
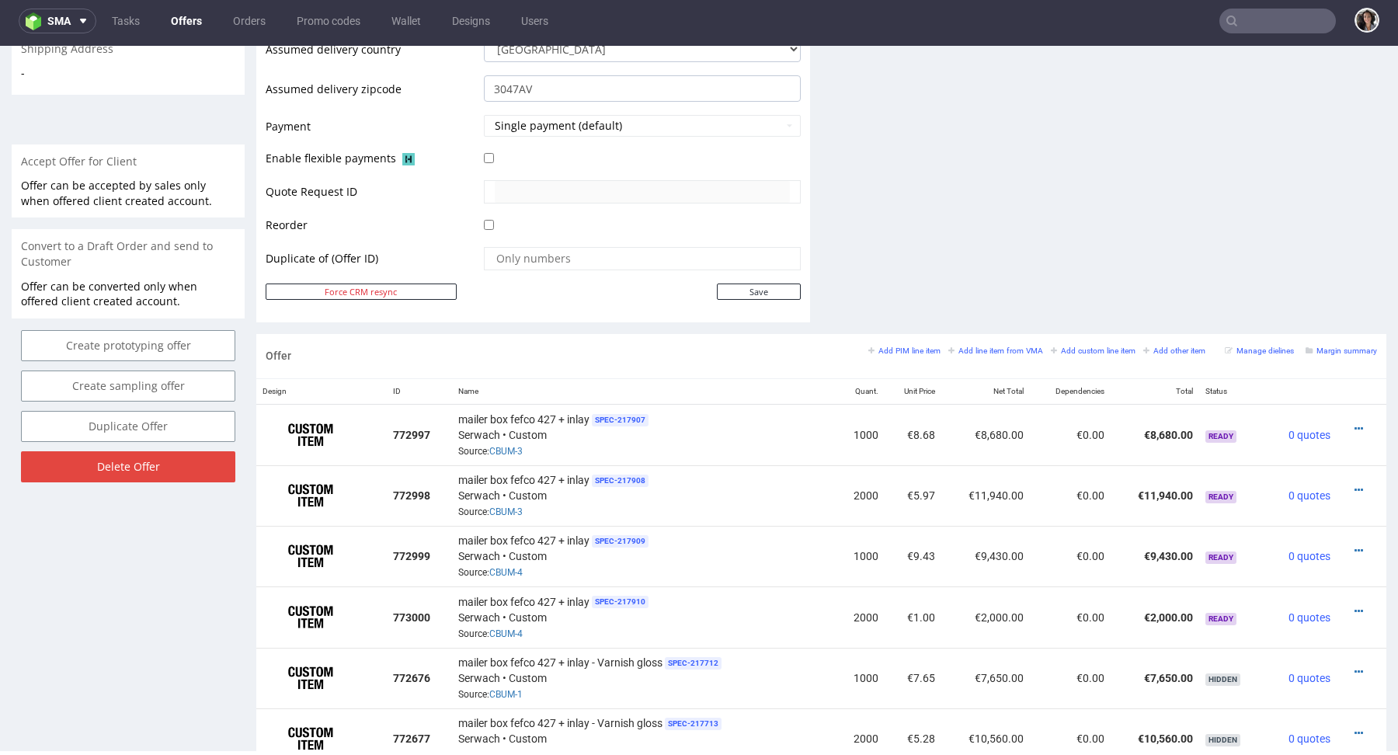
scroll to position [643, 0]
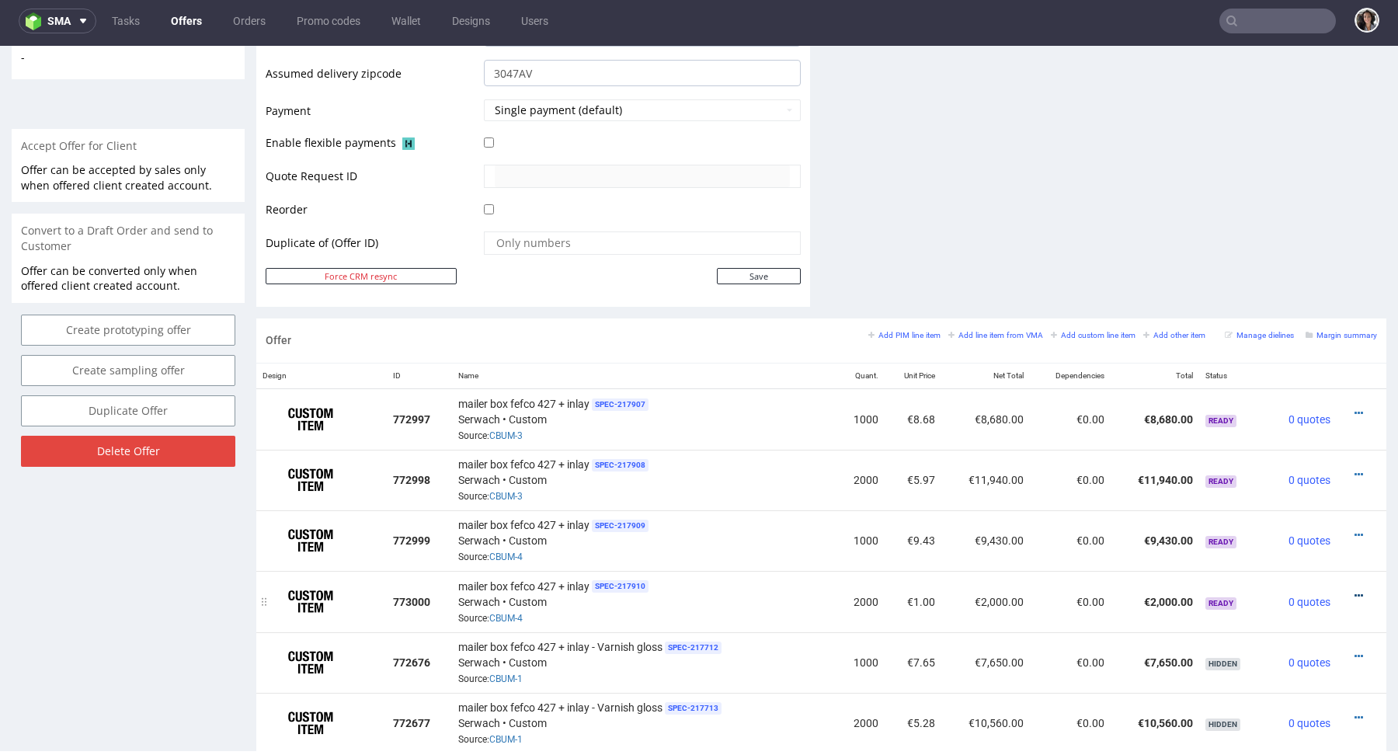
click at [1355, 590] on link at bounding box center [1359, 596] width 9 height 12
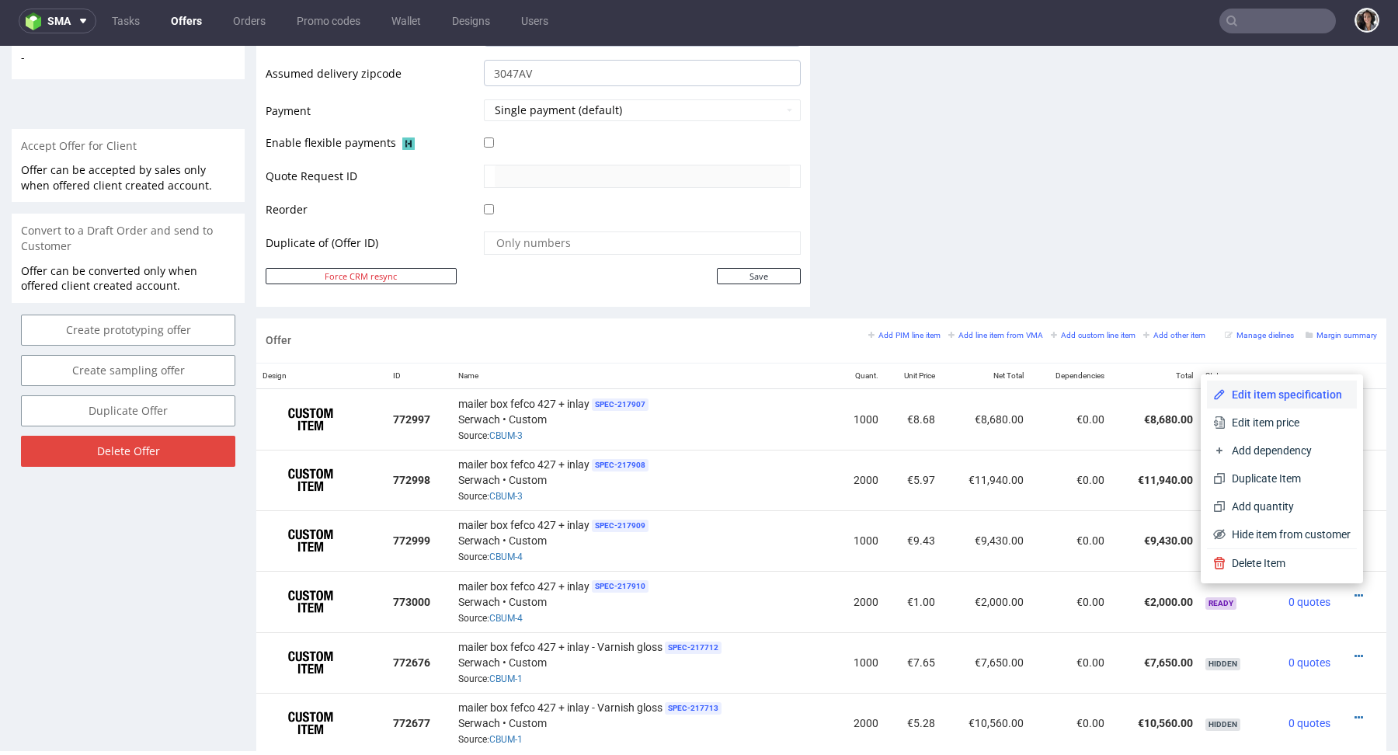
click at [1260, 388] on span "Edit item specification" at bounding box center [1288, 395] width 125 height 16
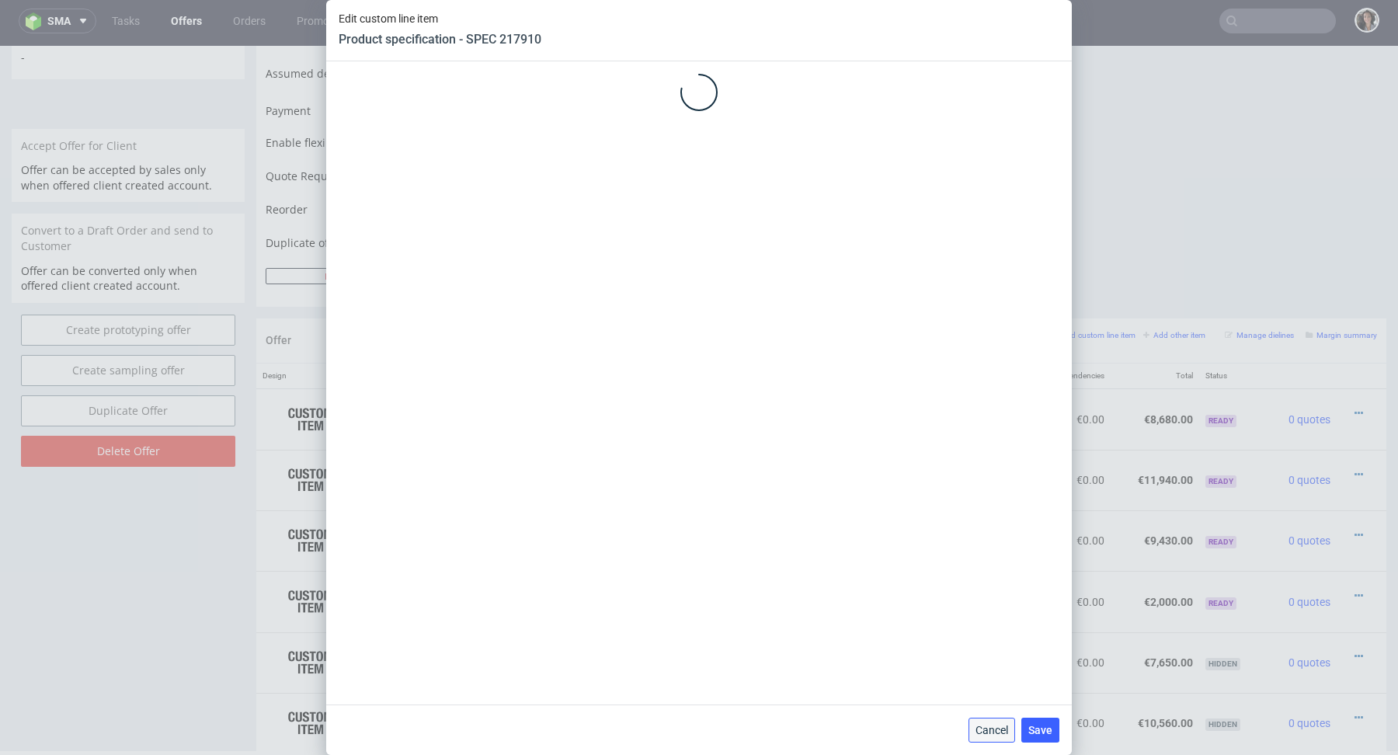
click at [996, 727] on span "Cancel" at bounding box center [992, 730] width 33 height 11
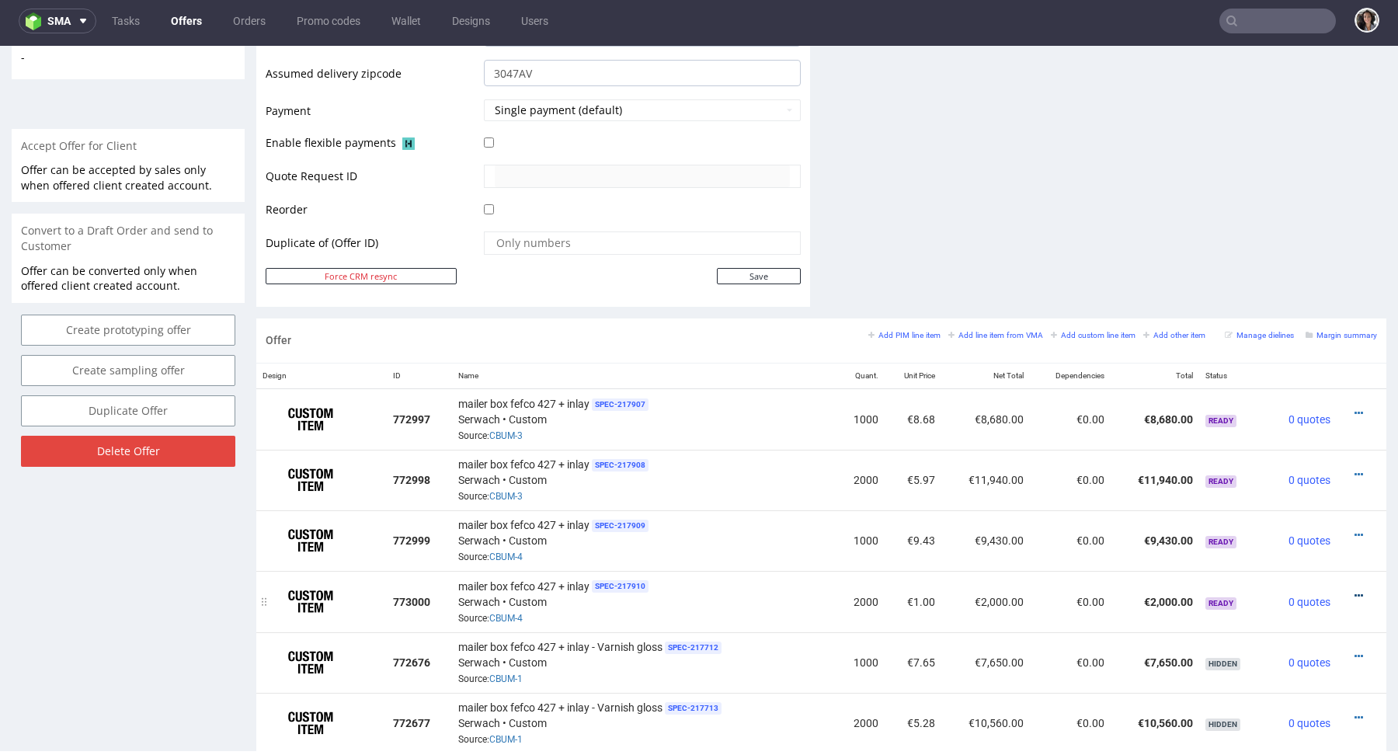
click at [1355, 590] on icon at bounding box center [1359, 595] width 9 height 11
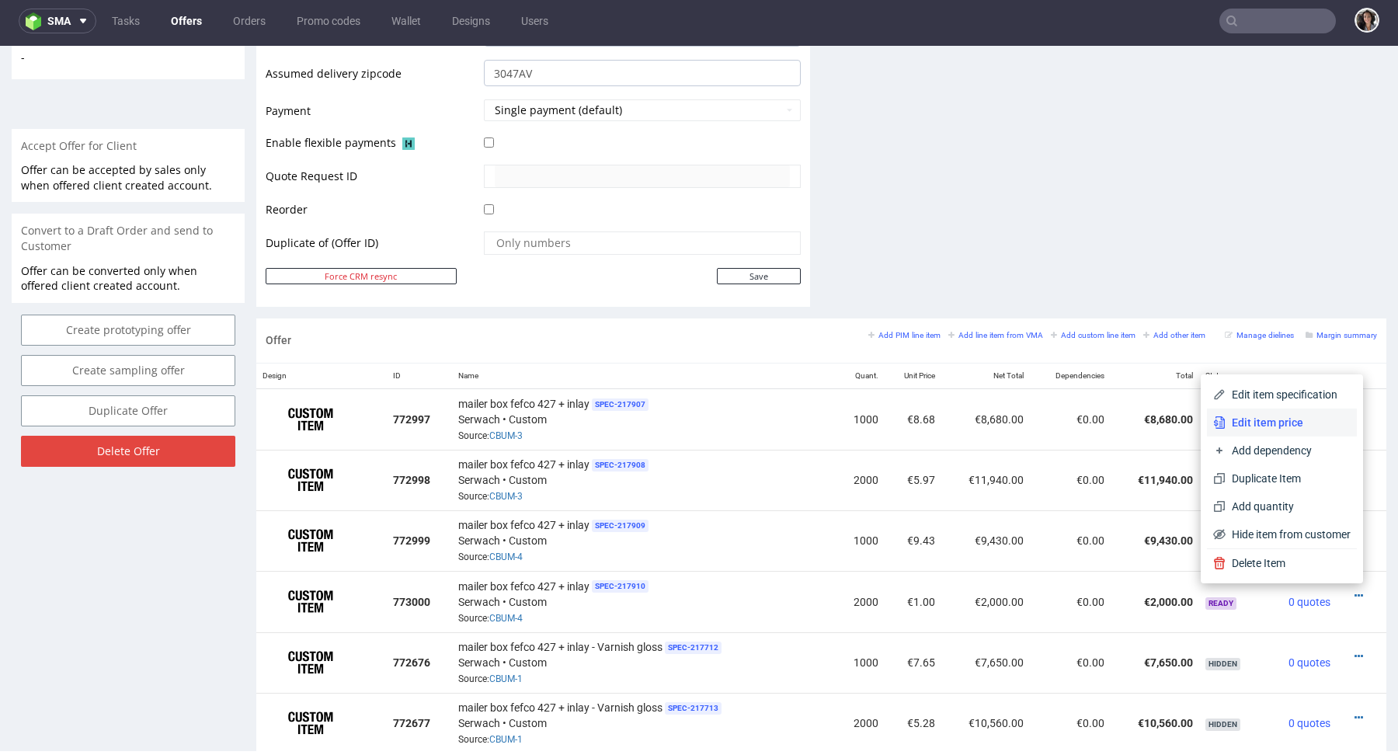
click at [1268, 420] on span "Edit item price" at bounding box center [1288, 423] width 125 height 16
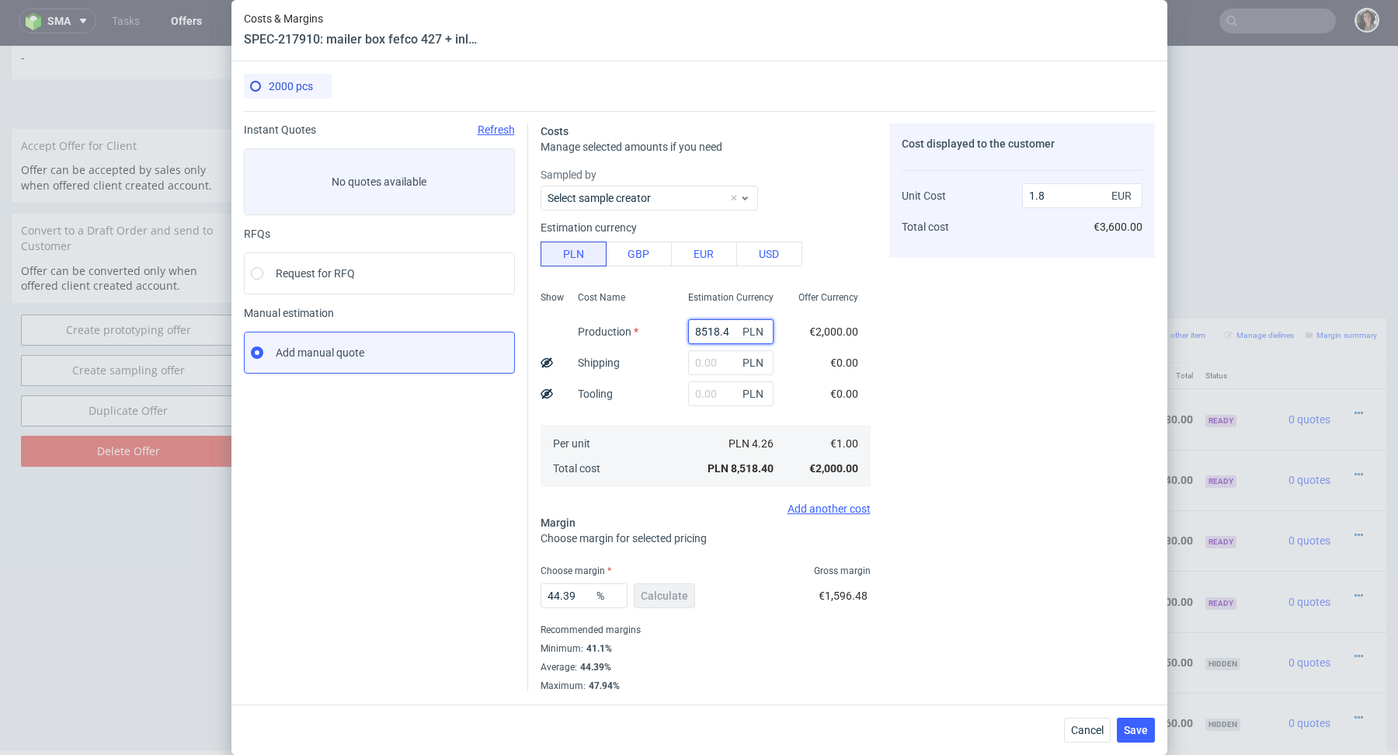
click at [726, 323] on input "8518.4" at bounding box center [730, 331] width 85 height 25
paste input "41040"
type input "41040"
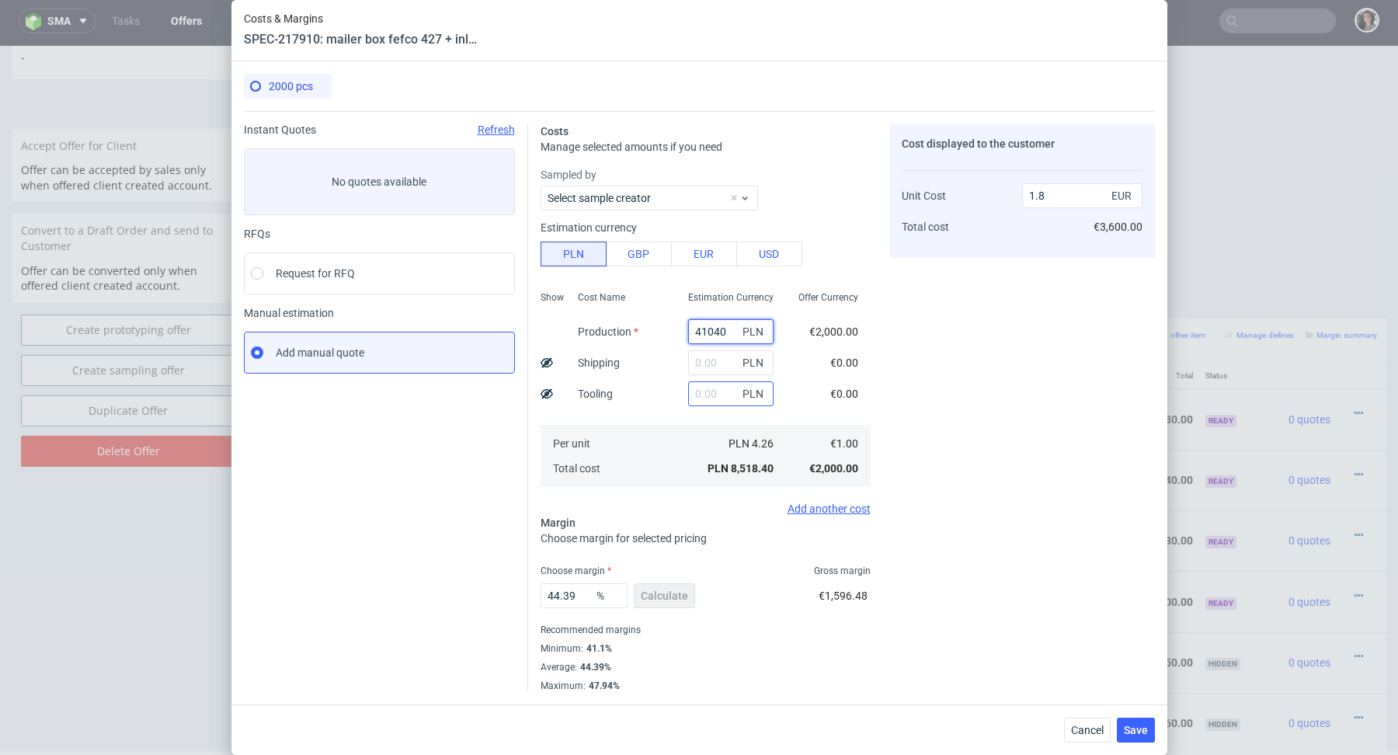
type input "8.66"
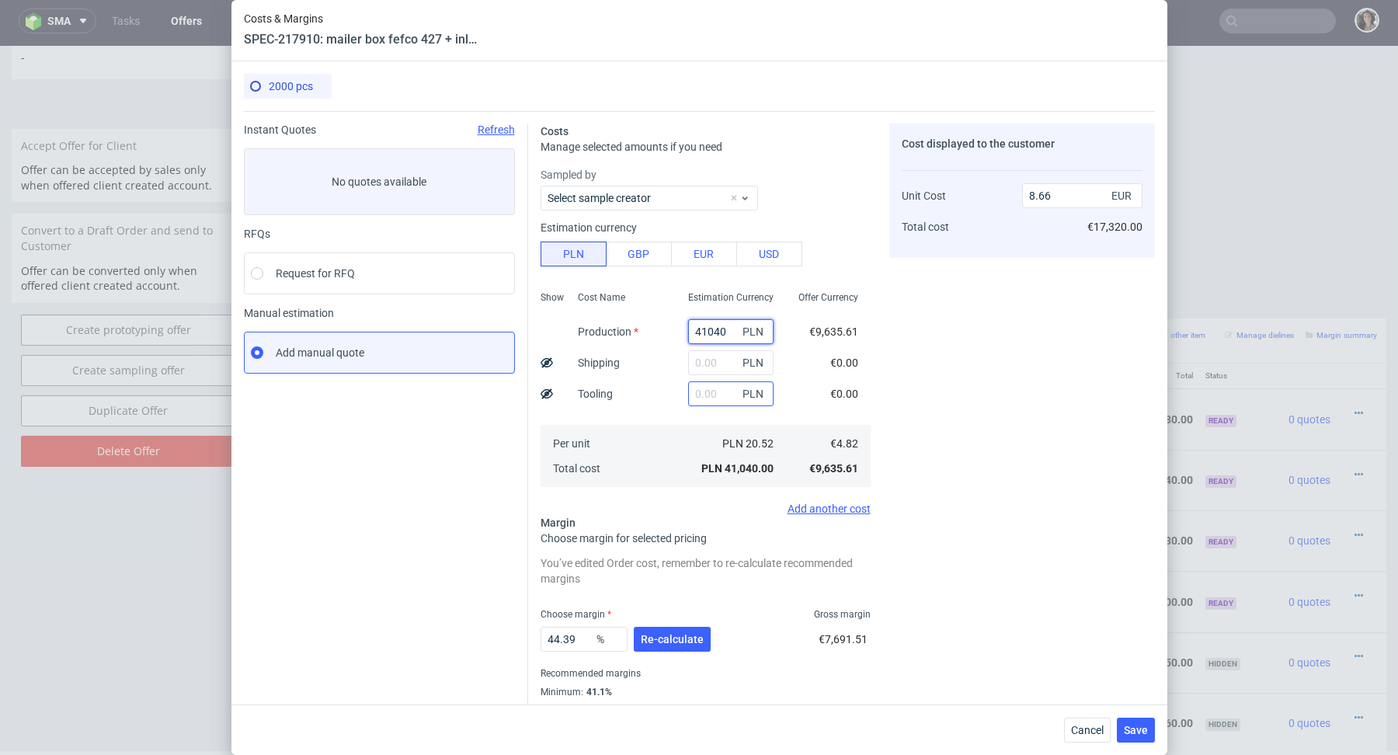
type input "41040"
click at [712, 399] on input "text" at bounding box center [730, 393] width 85 height 25
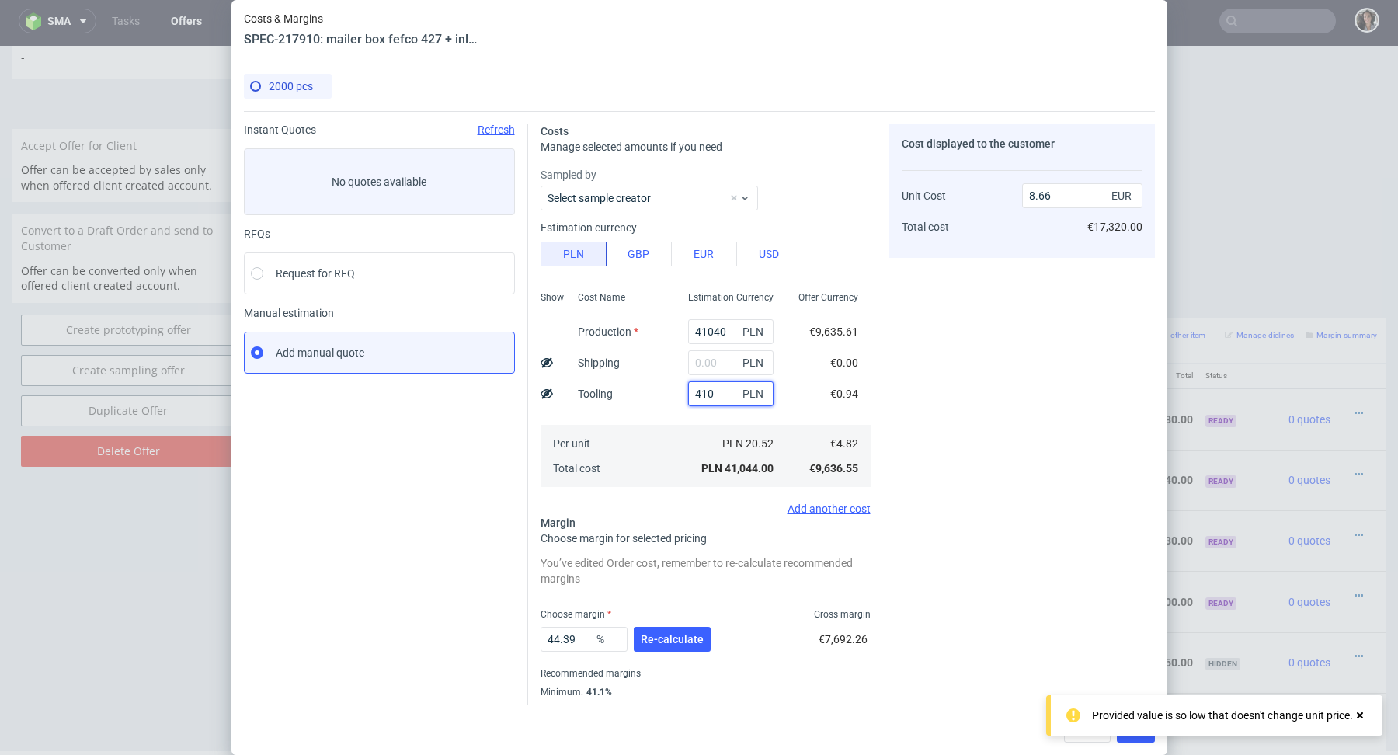
type input "4100"
type input "9.53"
type input "4100"
click at [690, 497] on div "Sampled by Select sample creator Estimation currency PLN GBP EUR USD Show Cost …" at bounding box center [706, 341] width 330 height 348
click at [674, 631] on button "Re-calculate" at bounding box center [672, 639] width 77 height 25
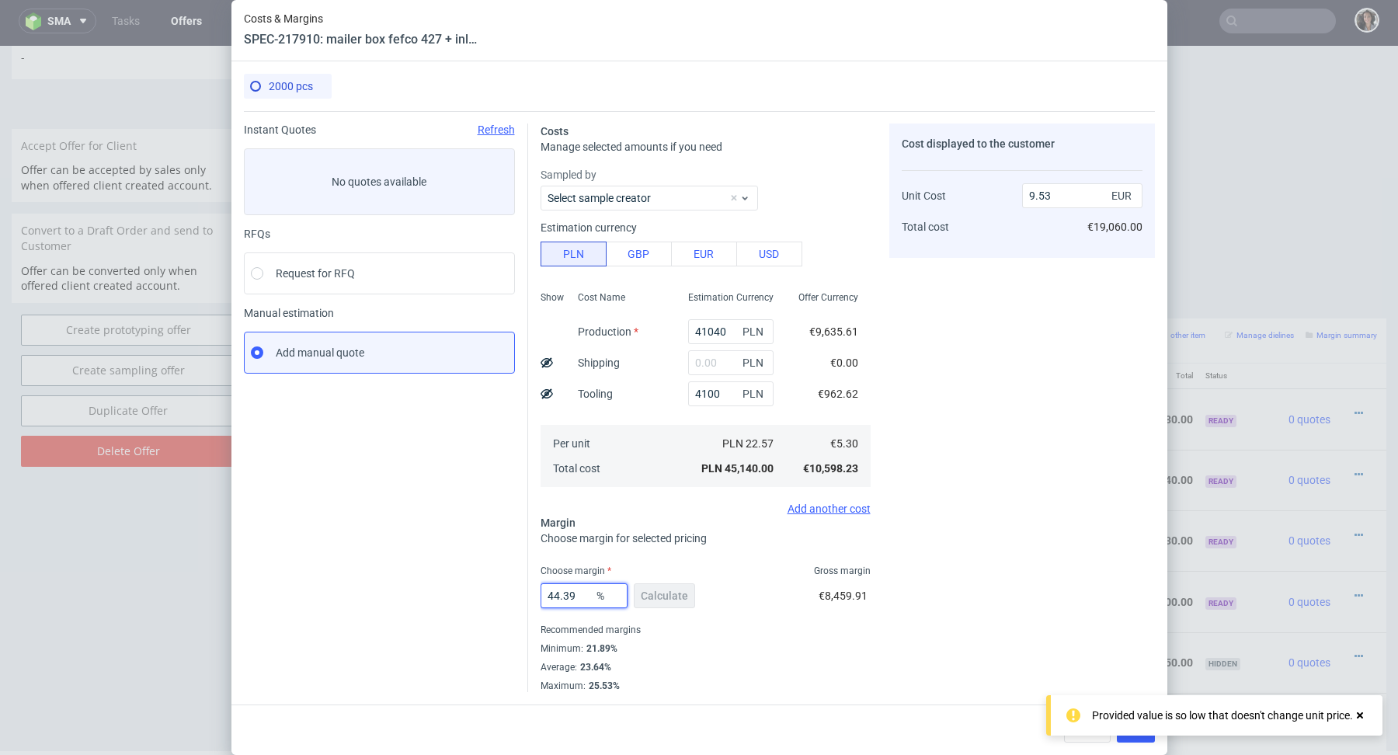
drag, startPoint x: 582, startPoint y: 599, endPoint x: 478, endPoint y: 602, distance: 103.4
click at [478, 602] on div "Instant Quotes Refresh No quotes available RFQs Request for RFQ Manual estimati…" at bounding box center [699, 401] width 911 height 581
type input "24"
type input "6.97"
click at [719, 659] on div "Average : 23.64%" at bounding box center [706, 667] width 330 height 19
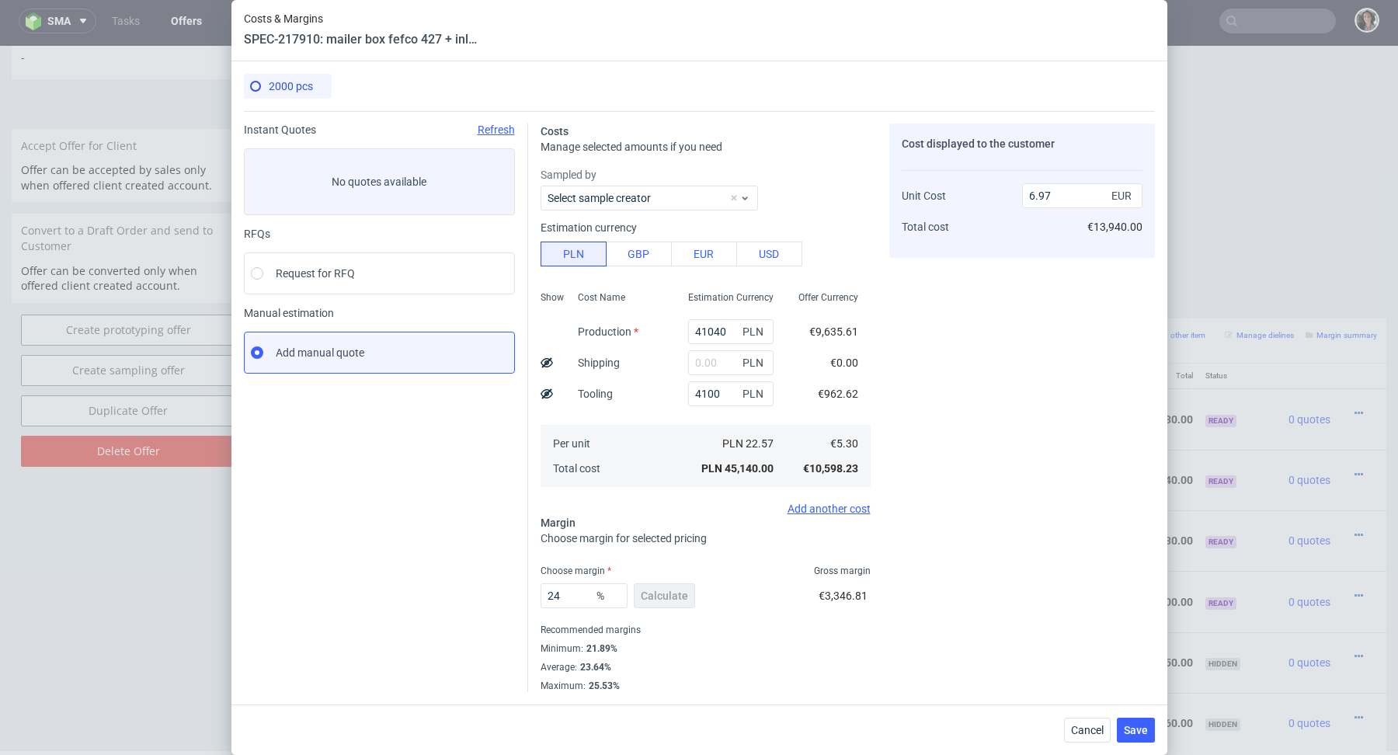
click at [1141, 737] on button "Save" at bounding box center [1136, 730] width 38 height 25
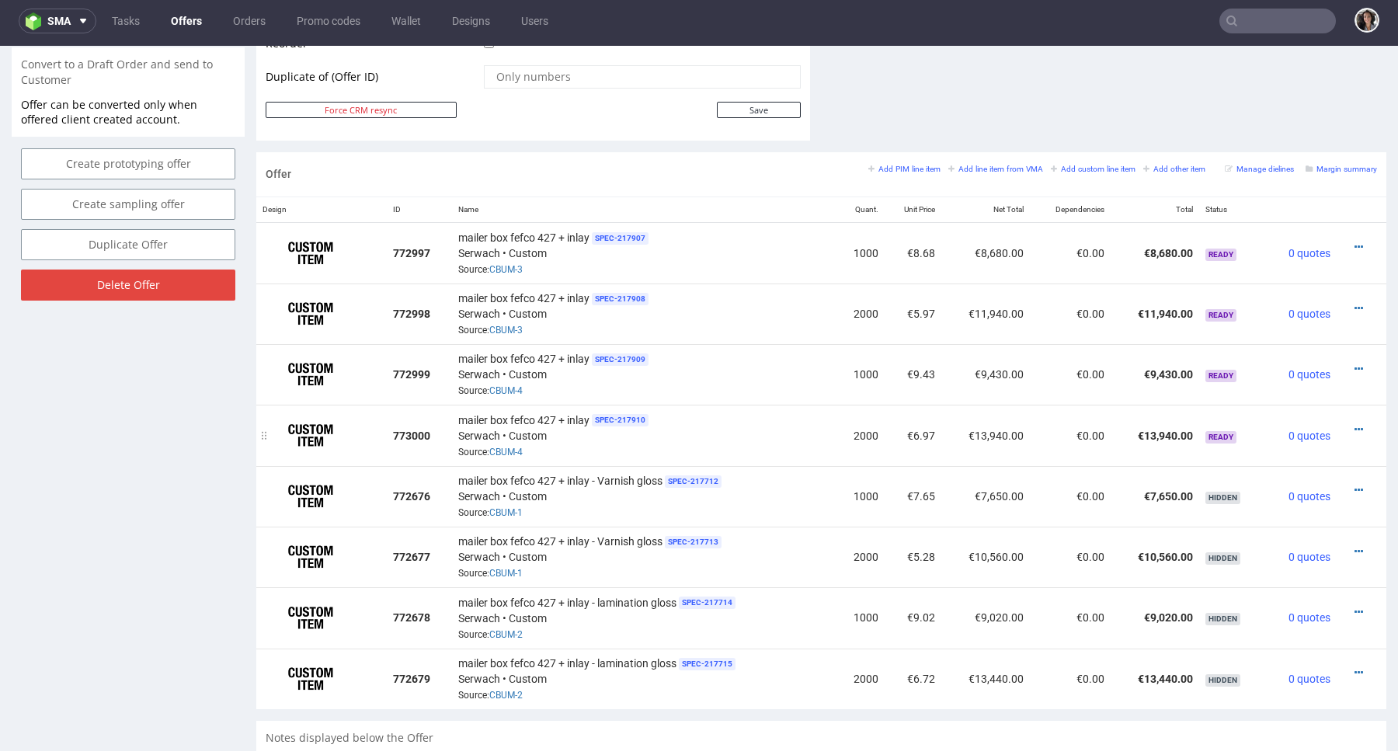
scroll to position [773, 0]
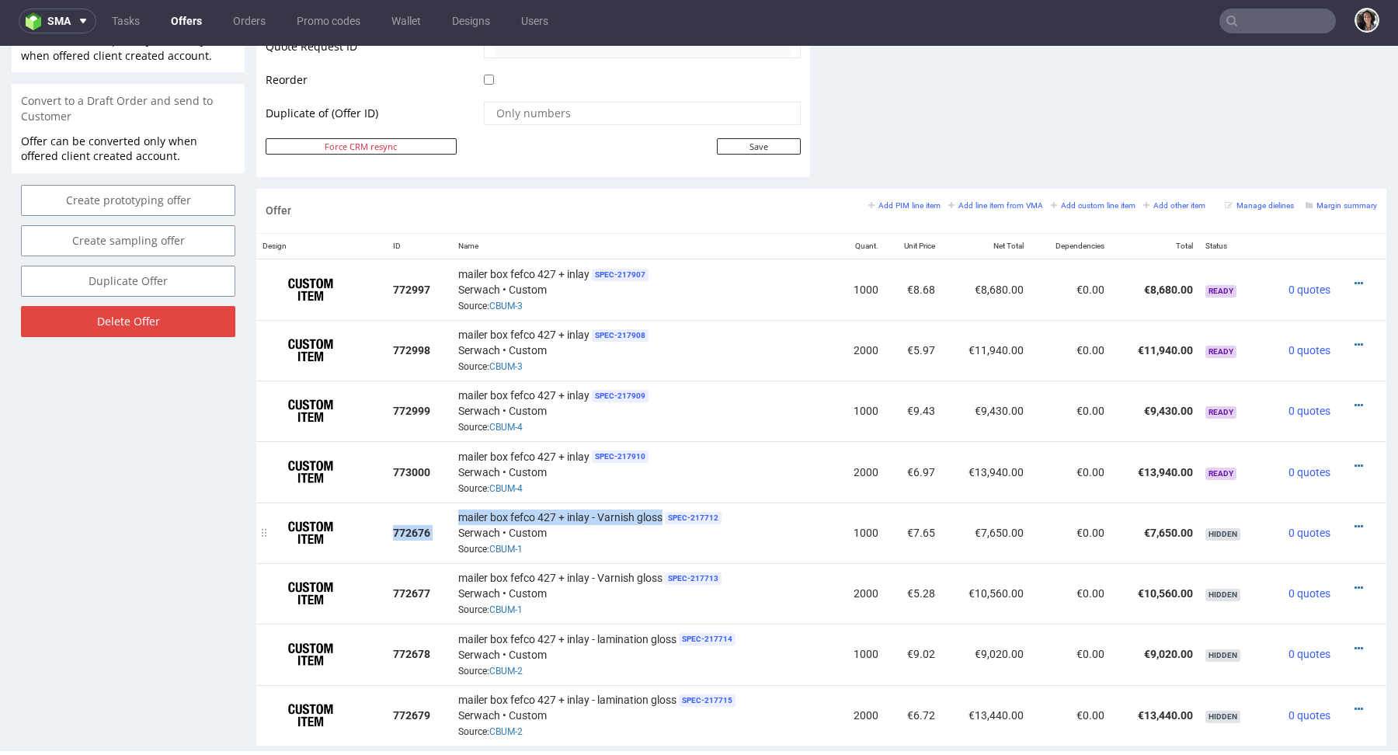
drag, startPoint x: 660, startPoint y: 512, endPoint x: 441, endPoint y: 509, distance: 219.1
click at [441, 509] on tr "772676 mailer box fefco 427 + inlay - Varnish gloss SPEC- 217712 Serwach • Cust…" at bounding box center [821, 533] width 1130 height 61
click at [471, 511] on span "mailer box fefco 427 + inlay - Varnish gloss" at bounding box center [560, 518] width 204 height 16
drag, startPoint x: 457, startPoint y: 513, endPoint x: 666, endPoint y: 512, distance: 209.0
click at [666, 512] on div "mailer box fefco 427 + inlay - Varnish gloss SPEC- 217712 Serwach • Custom Sour…" at bounding box center [643, 533] width 371 height 48
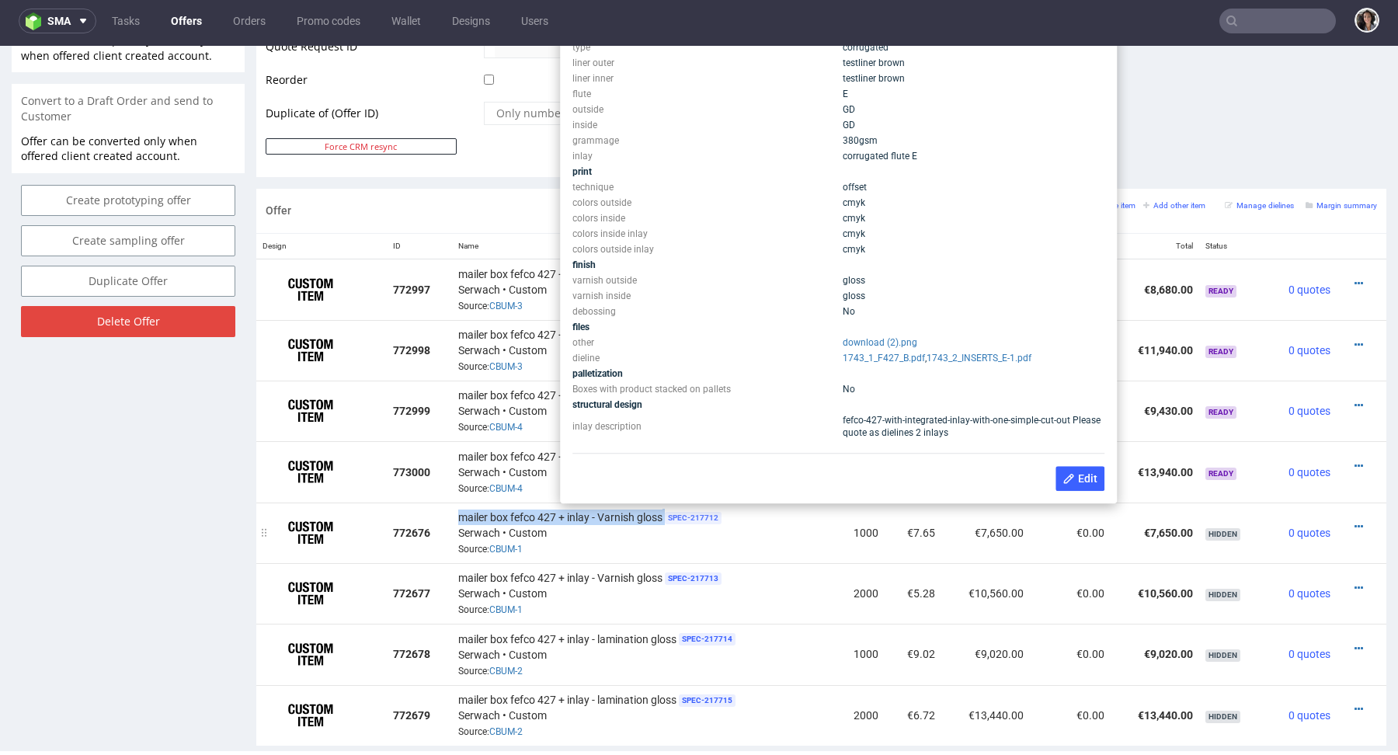
copy div "mailer box fefco 427 + inlay - Varnish gloss"
click at [684, 529] on div "mailer box fefco 427 + inlay - Varnish gloss SPEC- 217712 Serwach • Custom Sour…" at bounding box center [643, 533] width 371 height 48
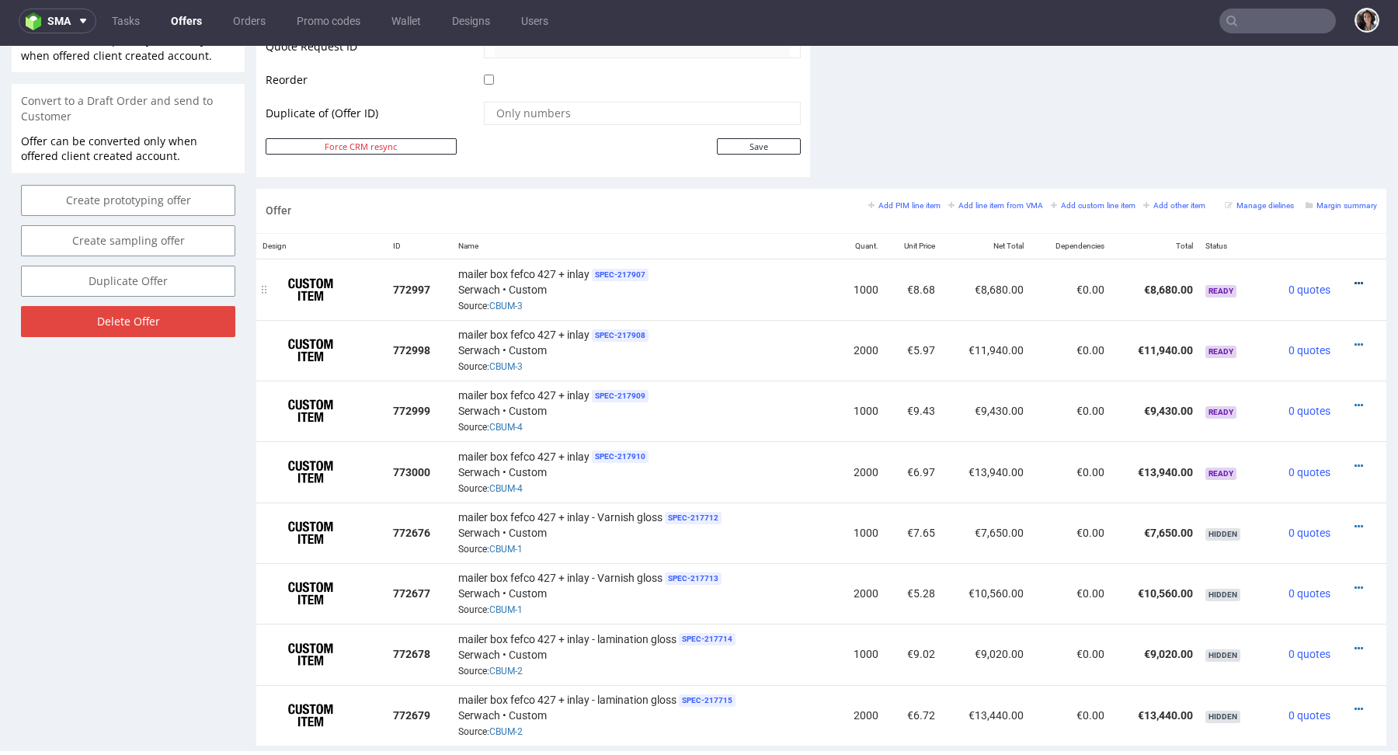
click at [1355, 284] on icon at bounding box center [1359, 283] width 9 height 11
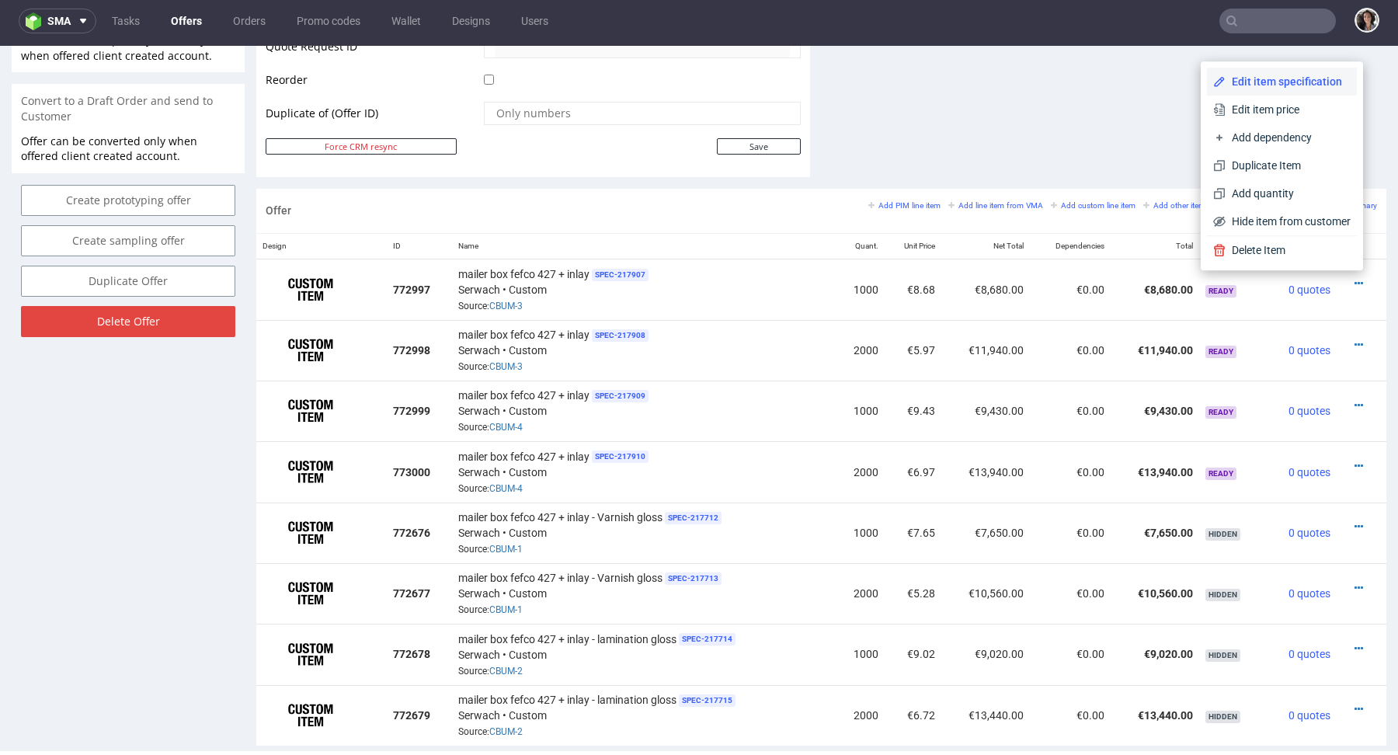
click at [1262, 76] on span "Edit item specification" at bounding box center [1288, 82] width 125 height 16
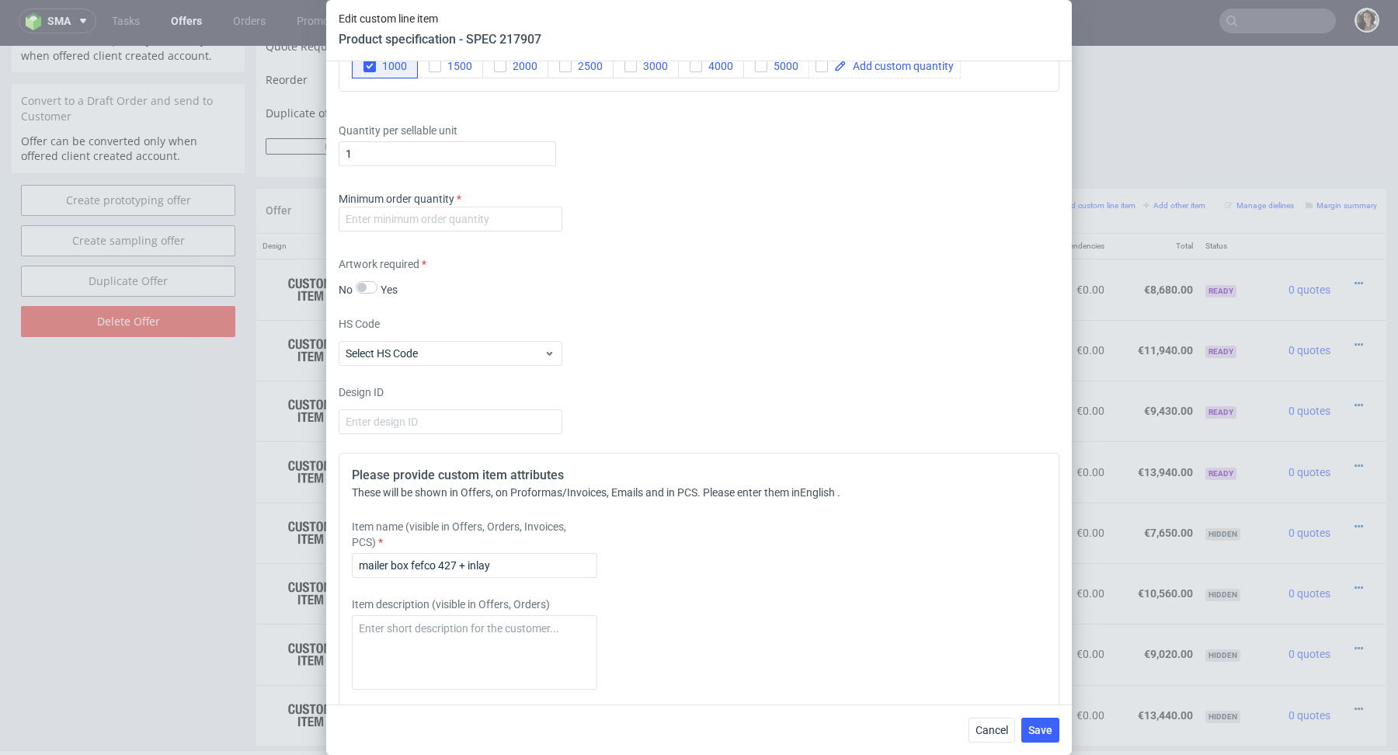
scroll to position [2801, 0]
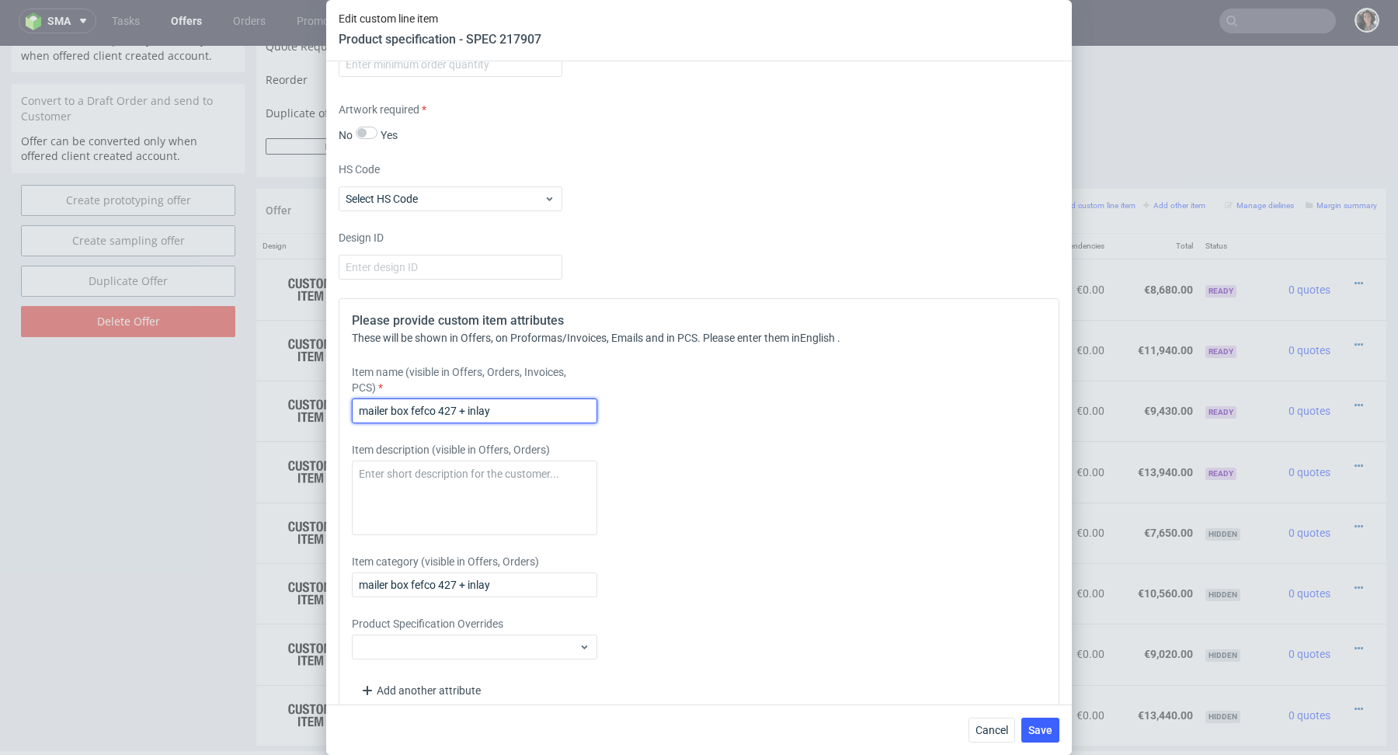
click at [503, 402] on input "mailer box fefco 427 + inlay" at bounding box center [474, 410] width 245 height 25
paste input "- Varnish gloss"
type input "mailer box fefco 427 + inlay - Varnish gloss"
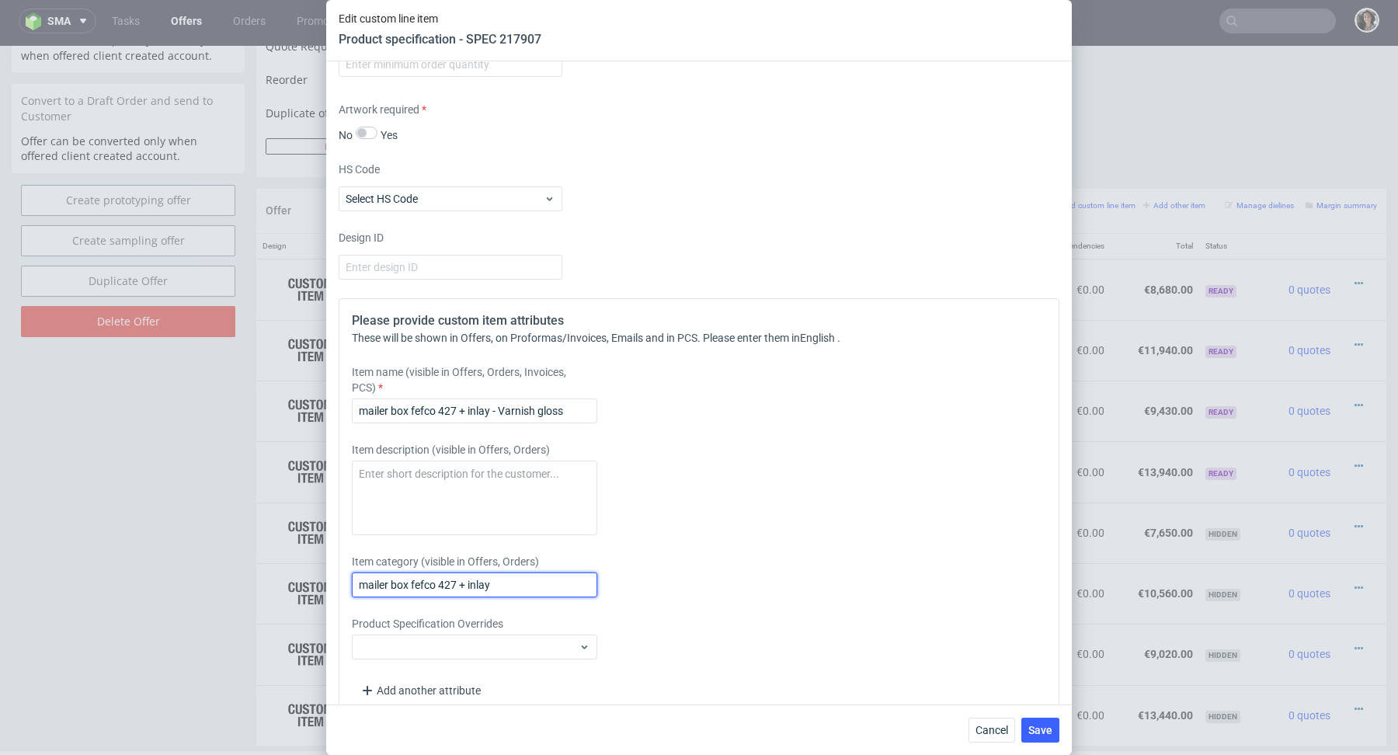
click at [502, 574] on input "mailer box fefco 427 + inlay" at bounding box center [474, 584] width 245 height 25
paste input "- Varnish gloss"
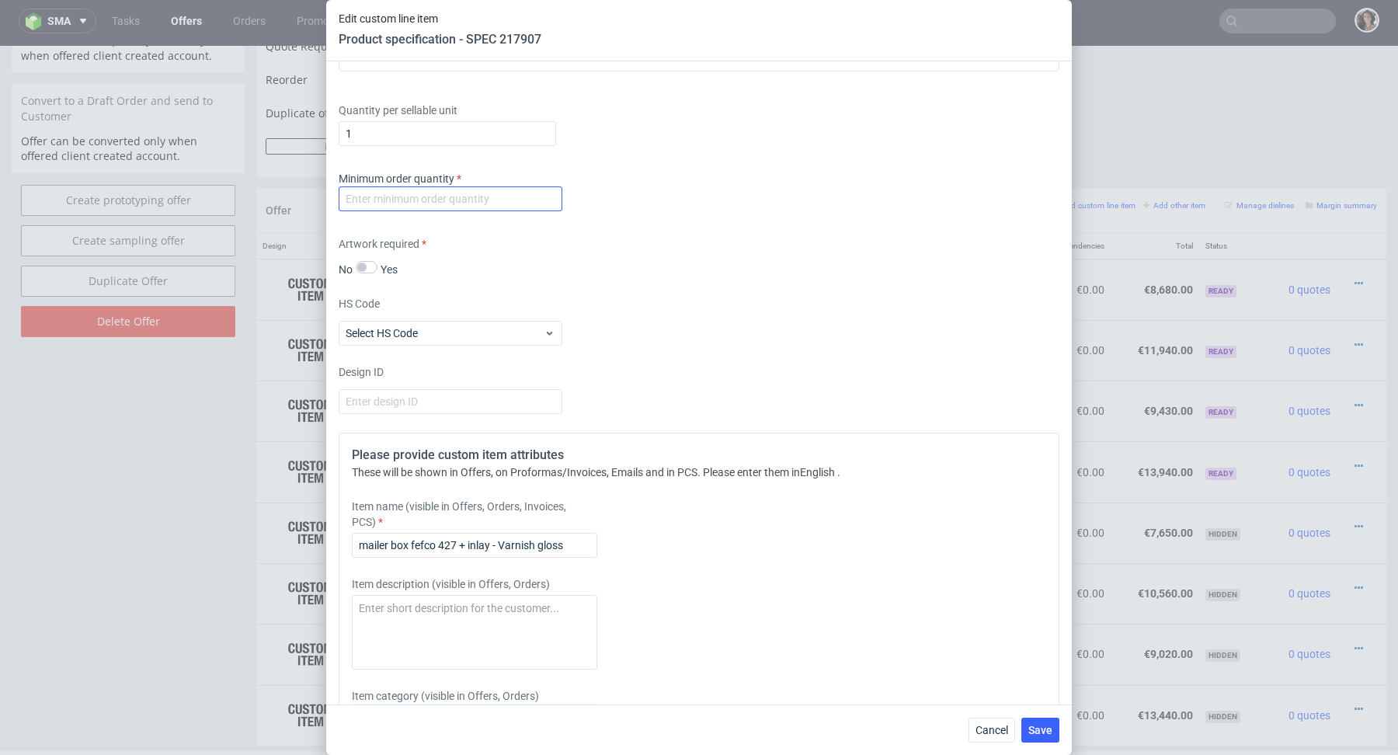
type input "mailer box fefco 427 + inlay - Varnish gloss"
click at [500, 194] on input "number" at bounding box center [451, 198] width 224 height 25
type input "1"
click at [851, 298] on div "HS Code Select HS Code" at bounding box center [699, 321] width 721 height 50
click at [1029, 717] on div "Cancel Save" at bounding box center [699, 730] width 746 height 50
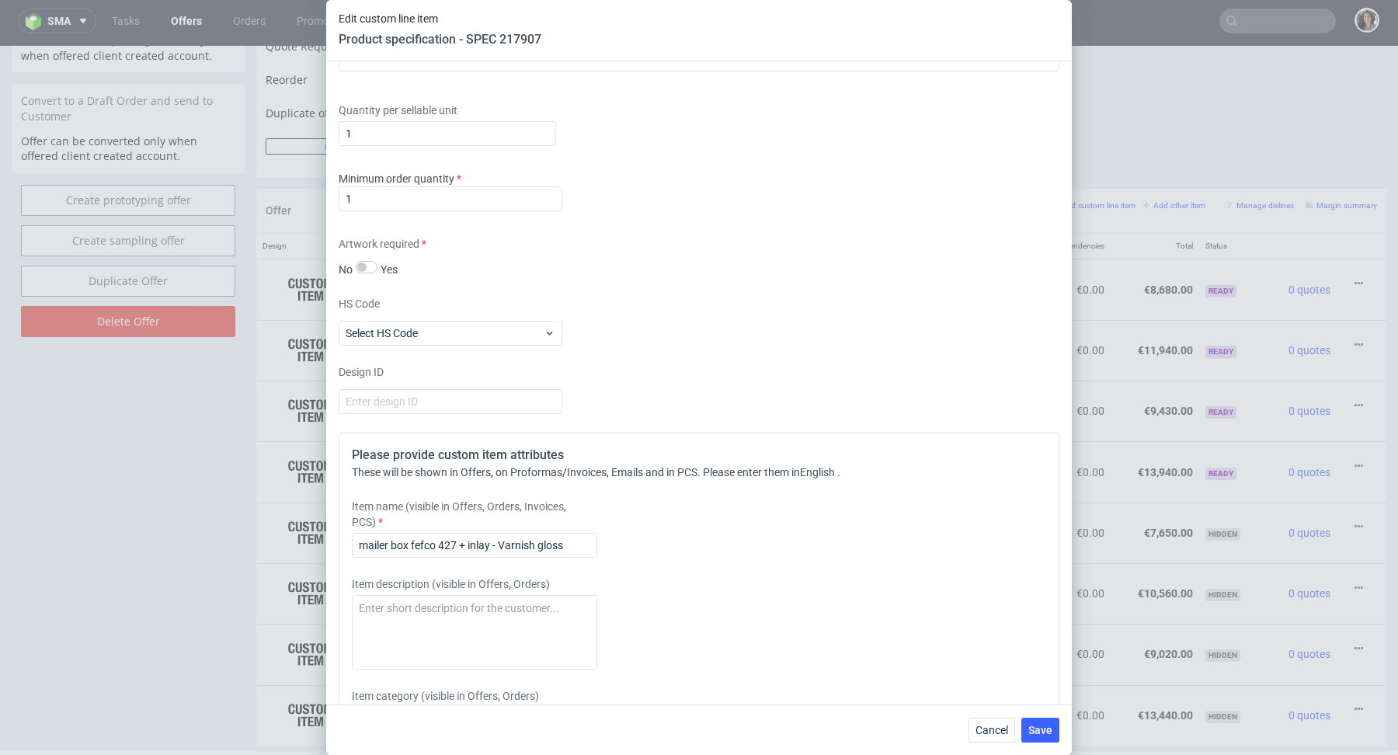
click at [1067, 716] on div "Cancel Save" at bounding box center [699, 730] width 746 height 50
click at [1039, 721] on button "Save" at bounding box center [1040, 730] width 38 height 25
click at [1349, 328] on div "Edit custom line item Product specification - SPEC 217907 Supplier Custom Custo…" at bounding box center [699, 377] width 1398 height 755
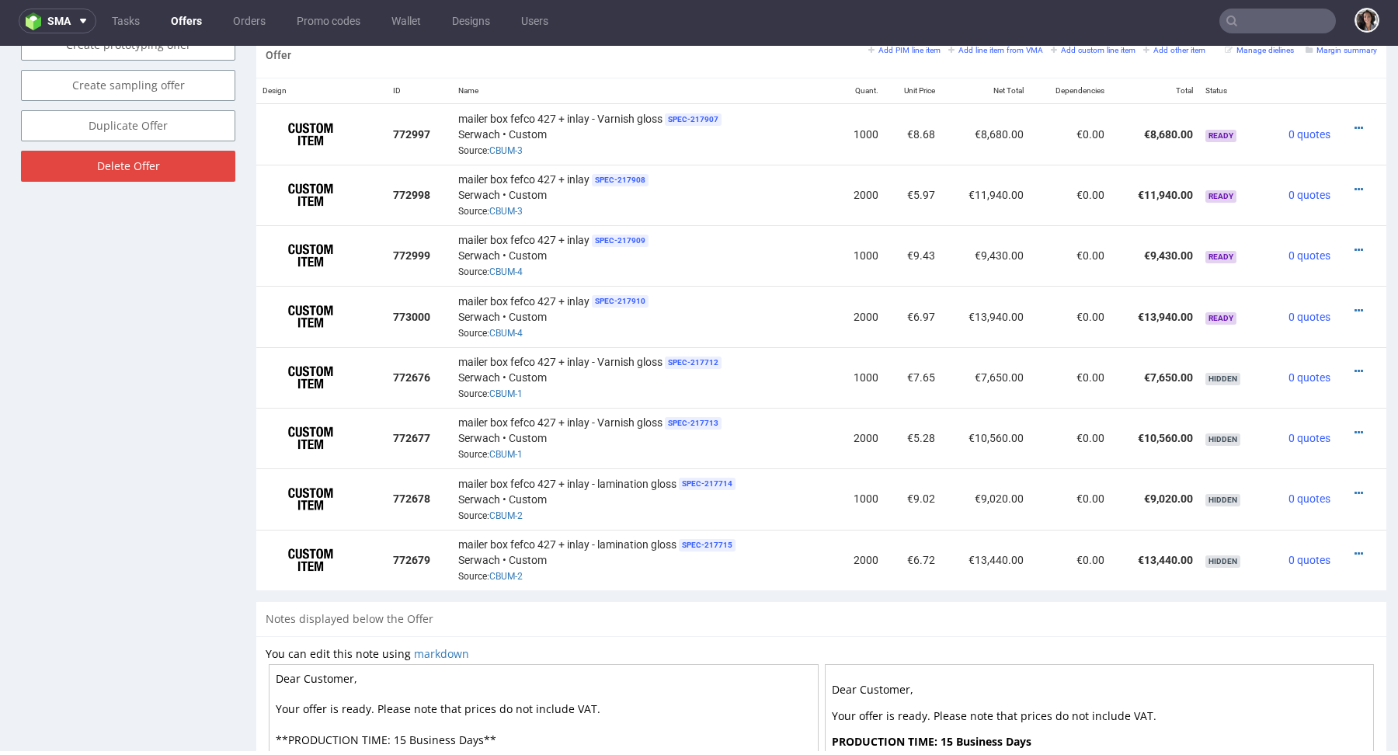
scroll to position [862, 0]
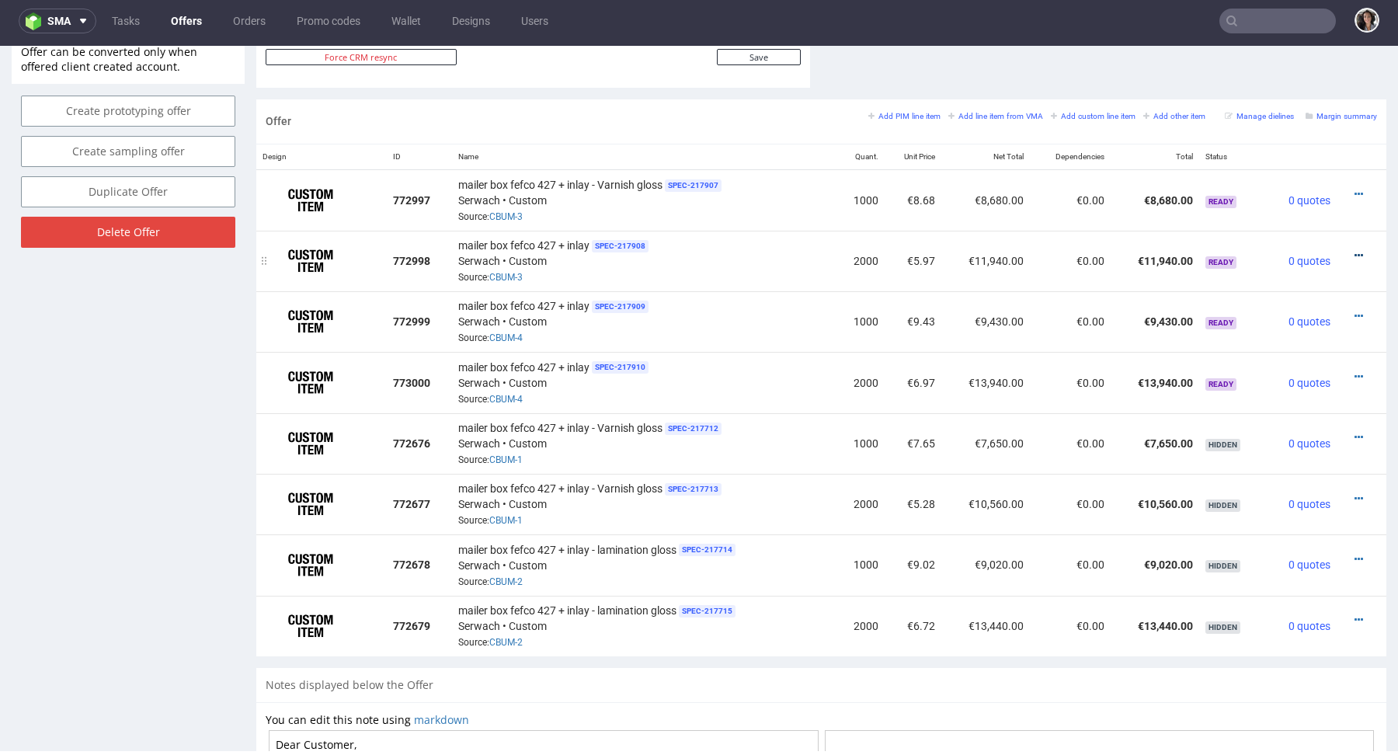
click at [1355, 254] on icon at bounding box center [1359, 255] width 9 height 11
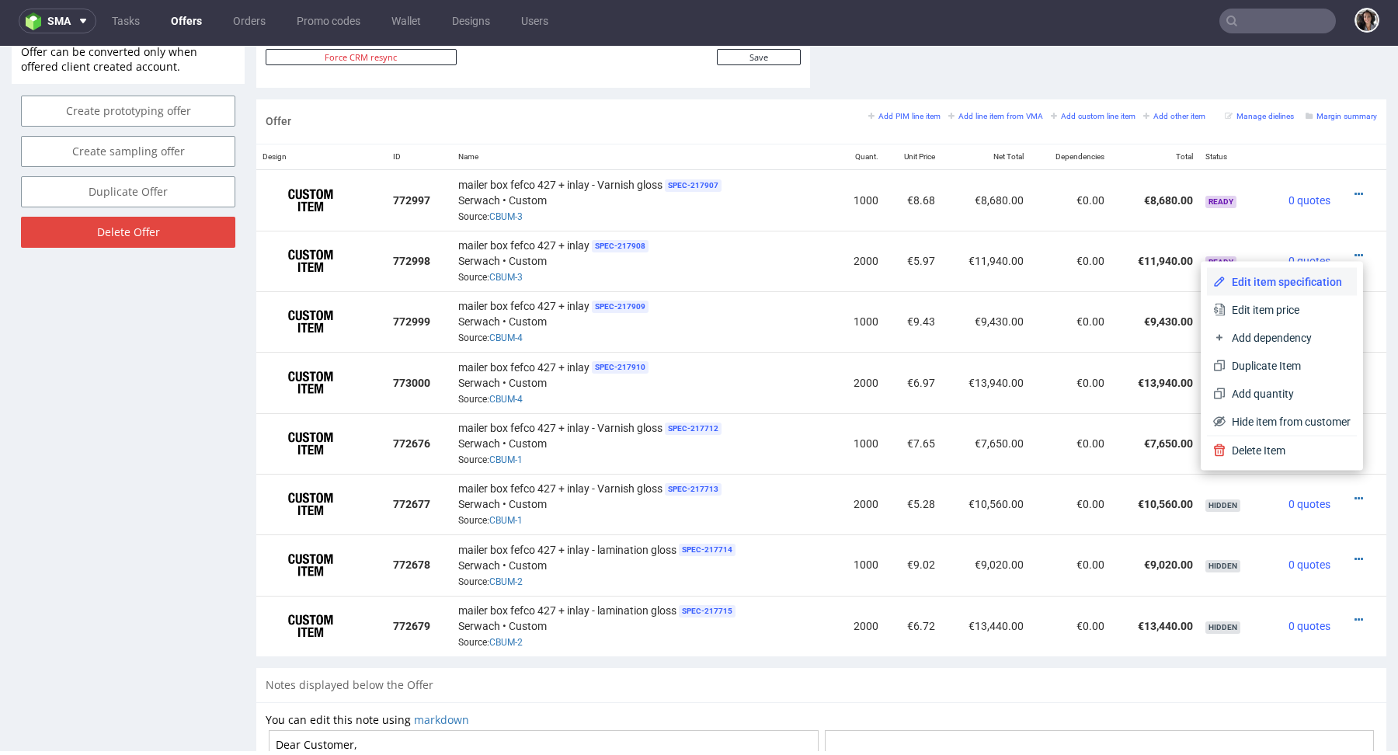
click at [1279, 273] on li "Edit item specification" at bounding box center [1282, 282] width 150 height 28
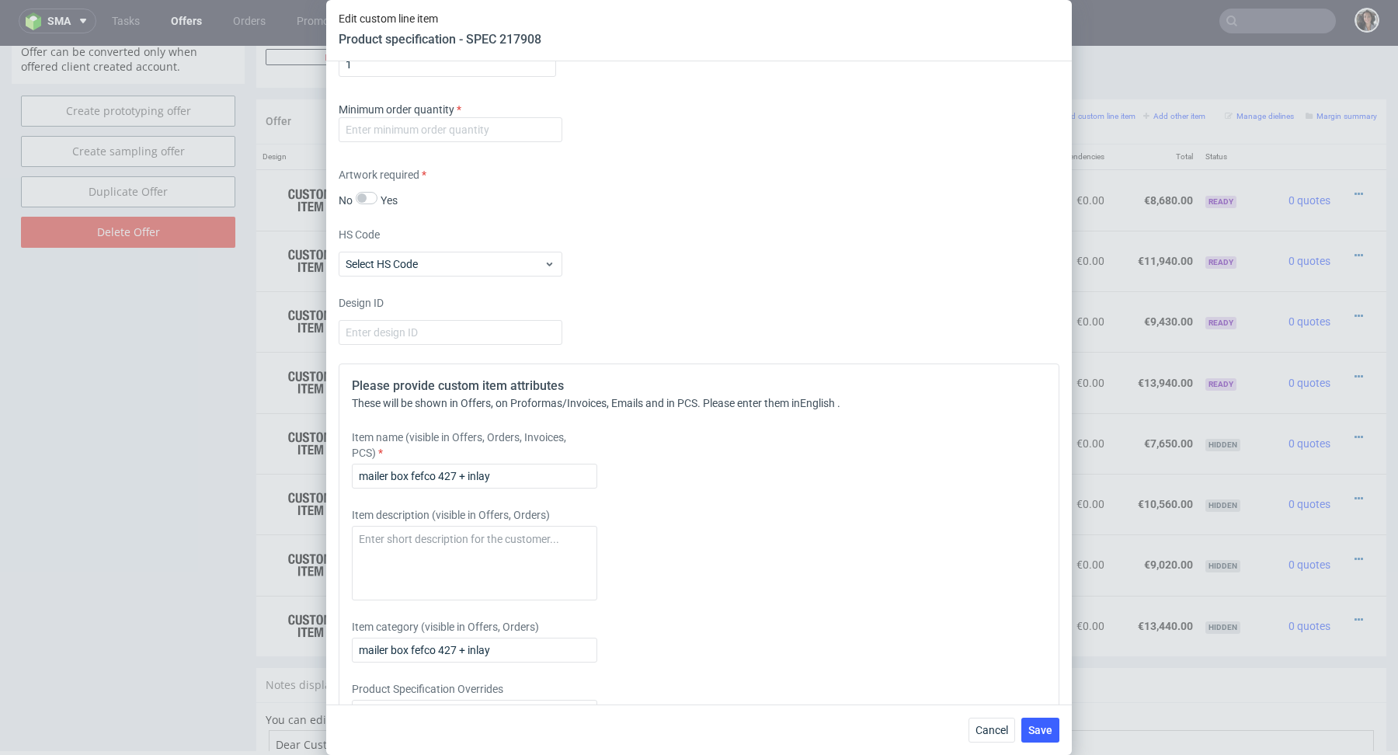
scroll to position [2820, 0]
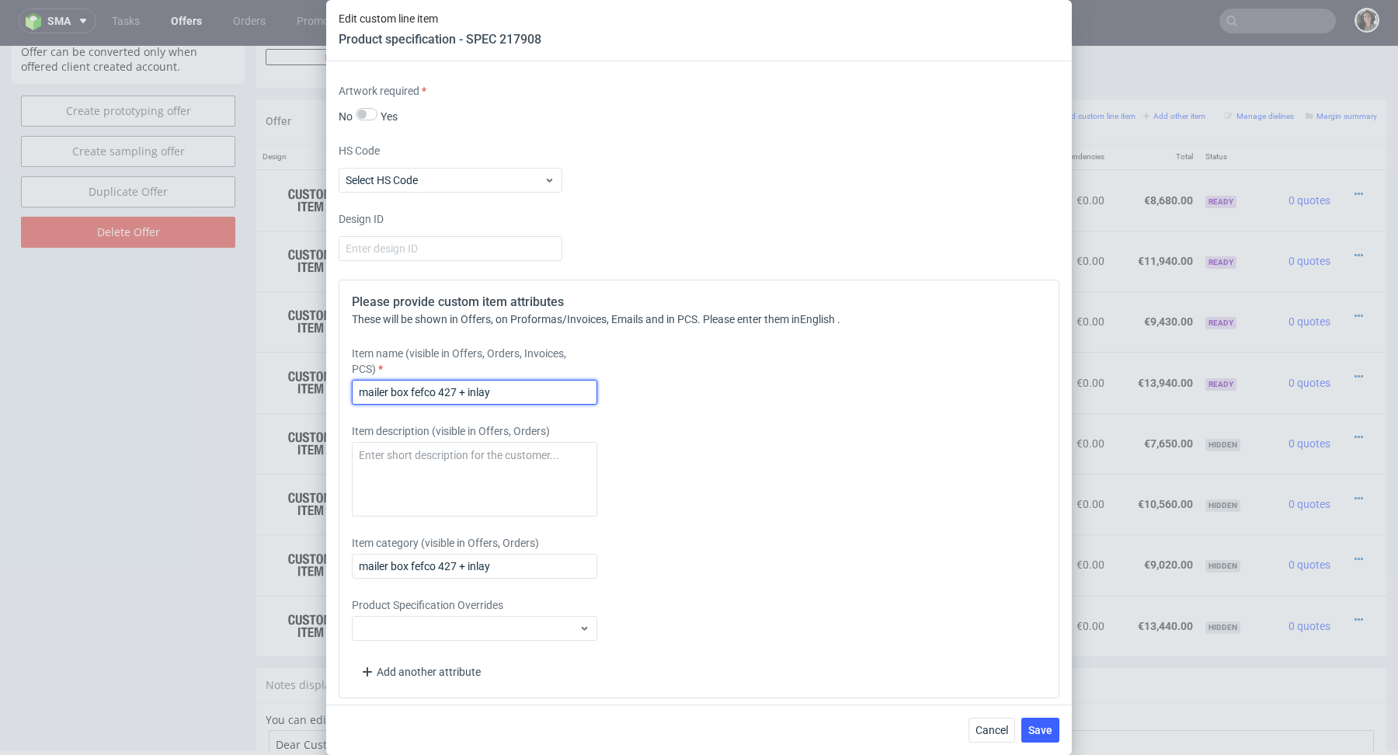
click at [458, 389] on input "mailer box fefco 427 + inlay" at bounding box center [474, 392] width 245 height 25
paste input "- Varnish gloss"
type input "mailer box fefco 427 + inlay - Varnish gloss"
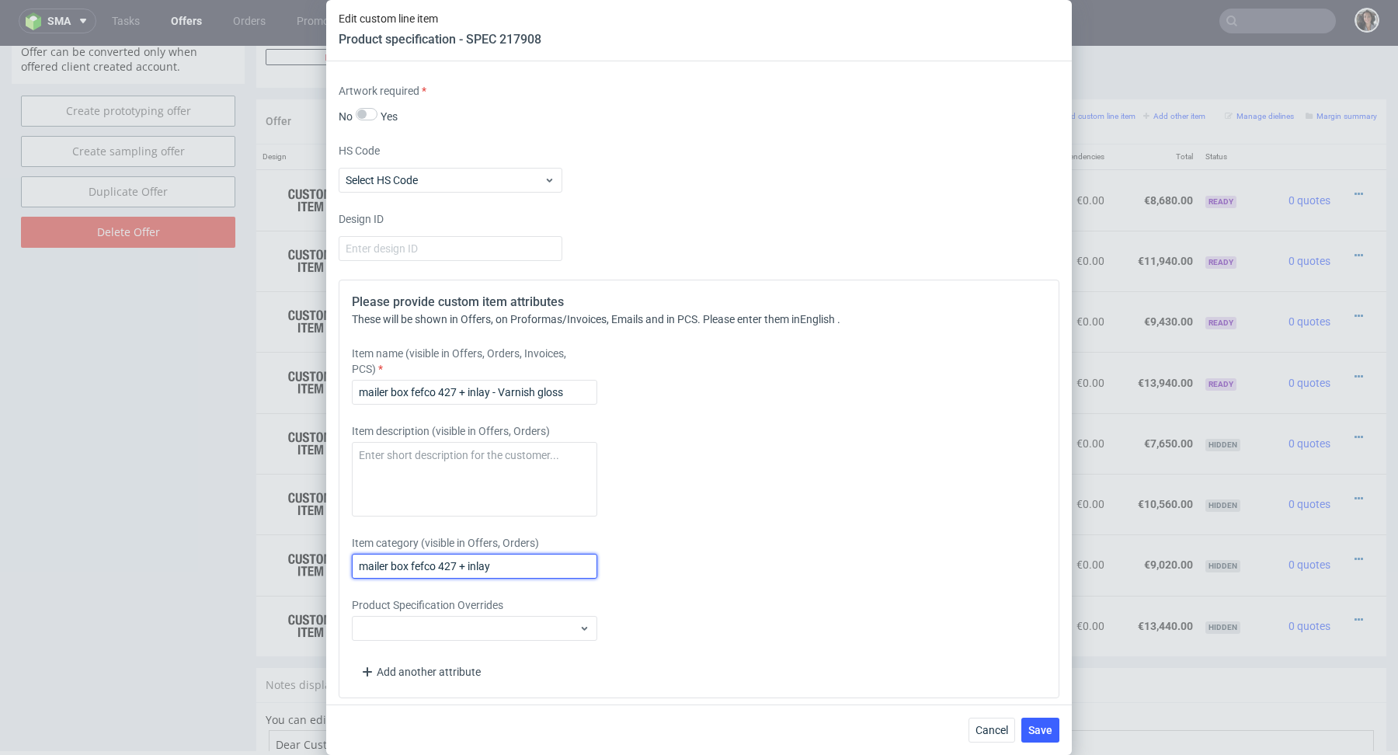
click at [467, 556] on input "mailer box fefco 427 + inlay" at bounding box center [474, 566] width 245 height 25
paste input "- Varnish gloss"
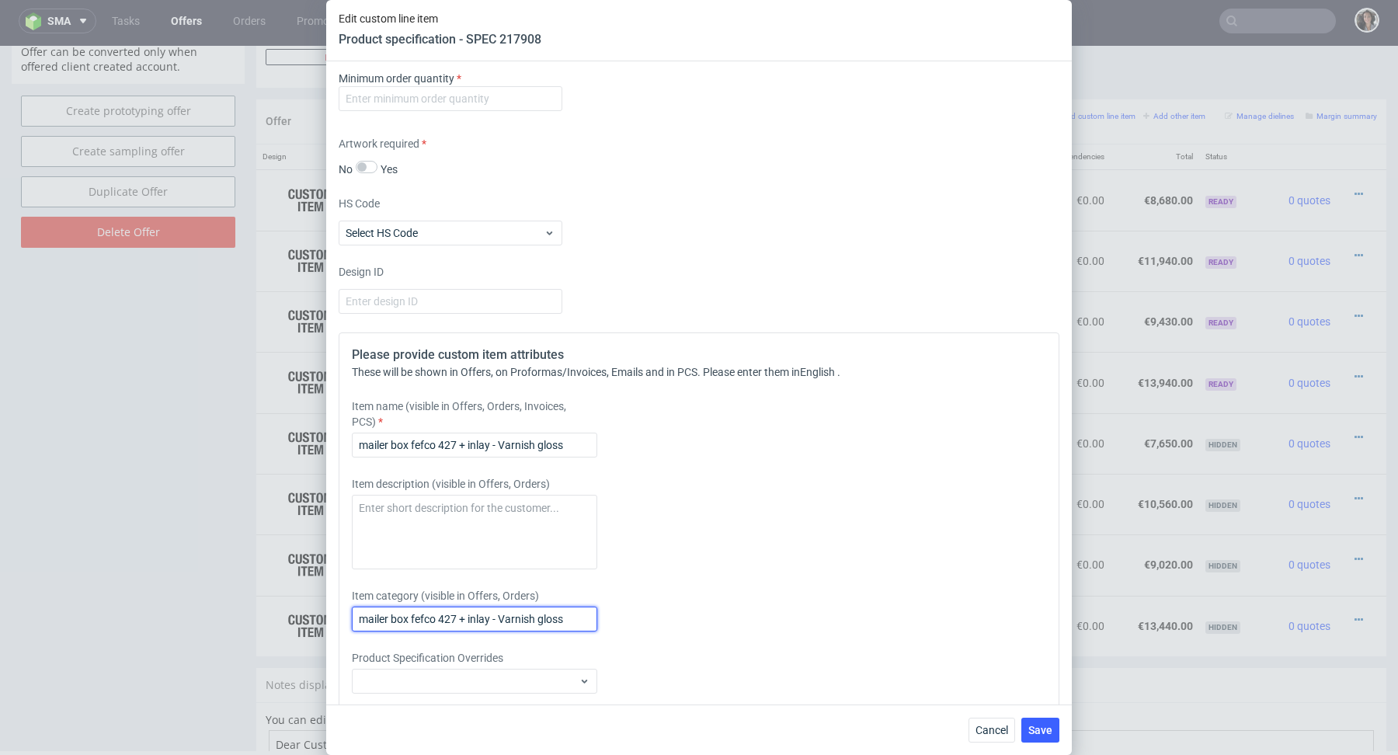
scroll to position [2698, 0]
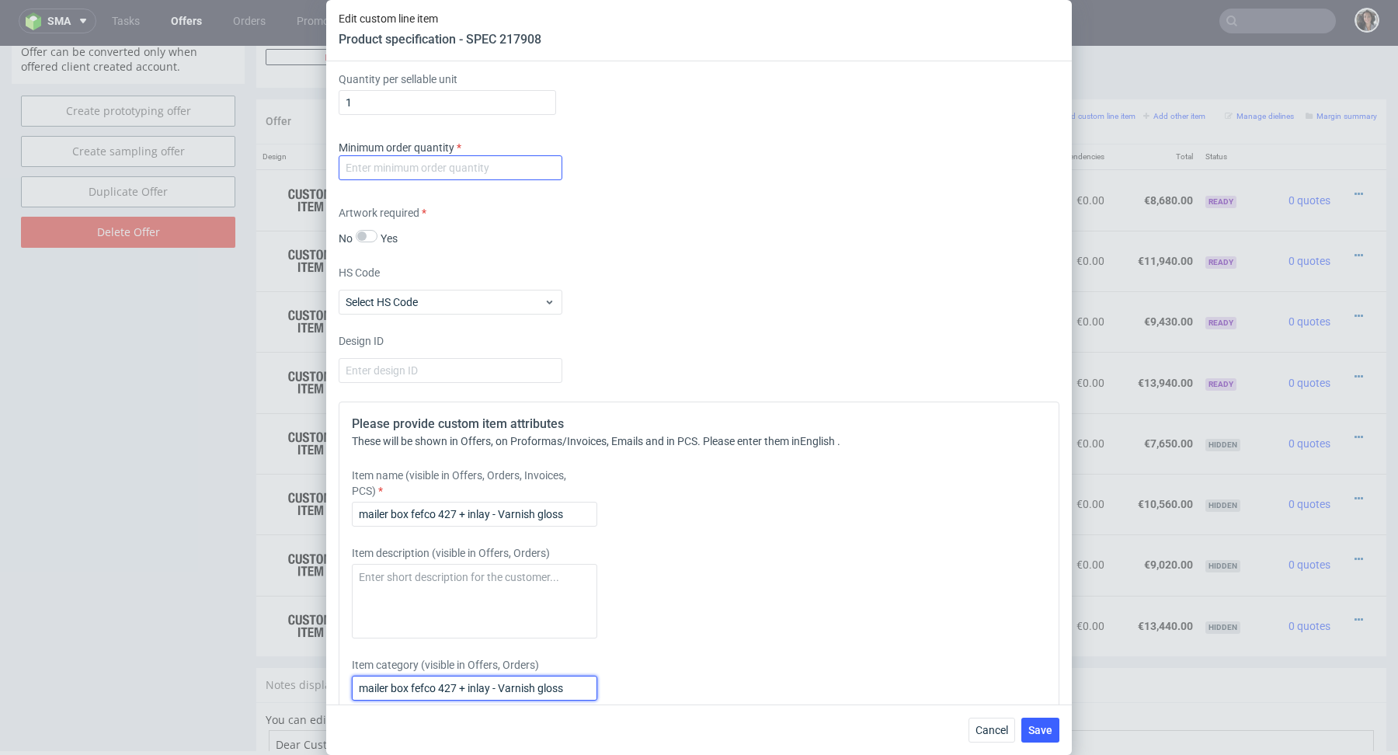
type input "mailer box fefco 427 + inlay - Varnish gloss"
click at [489, 164] on input "number" at bounding box center [451, 167] width 224 height 25
type input "1"
click at [809, 413] on div "Please provide custom item attributes These will be shown in Offers, on Proform…" at bounding box center [699, 611] width 721 height 419
click at [1037, 717] on div "Cancel Save" at bounding box center [699, 730] width 746 height 50
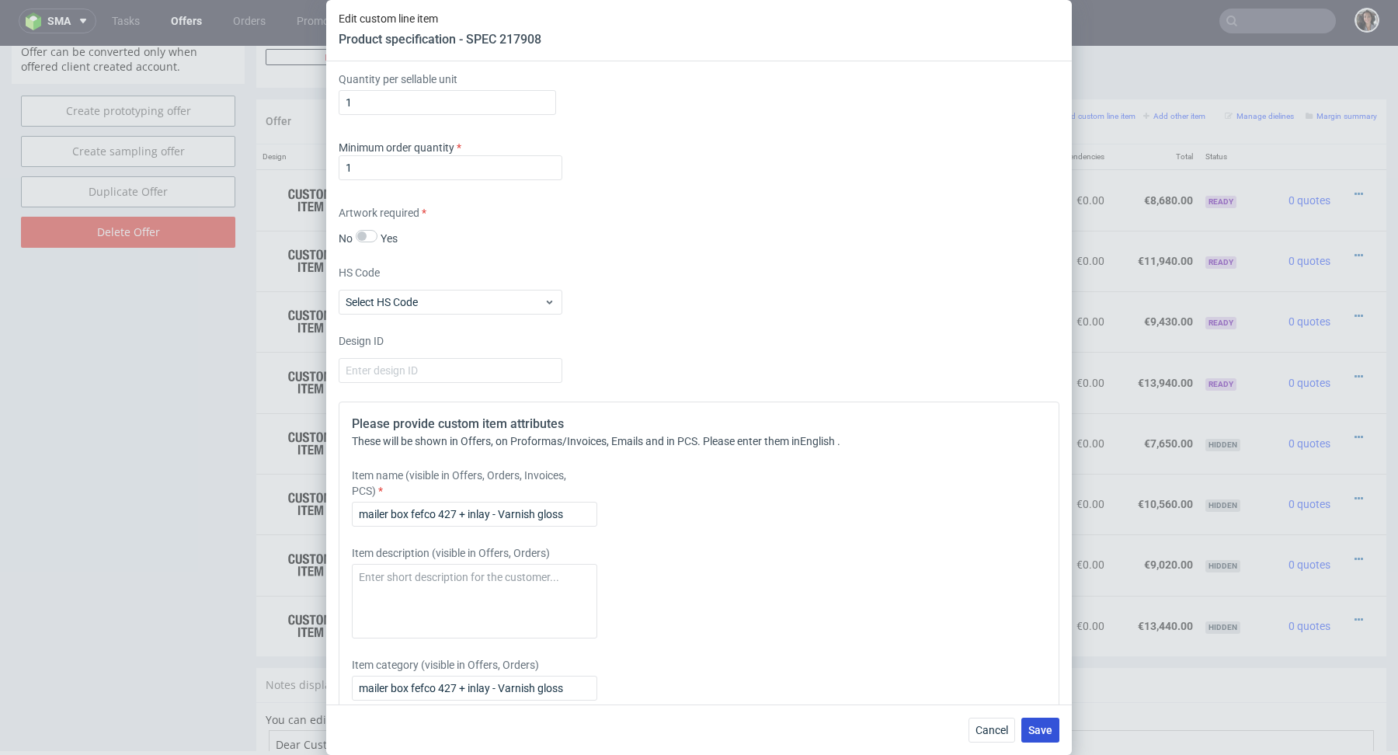
click at [1045, 726] on span "Save" at bounding box center [1040, 730] width 24 height 11
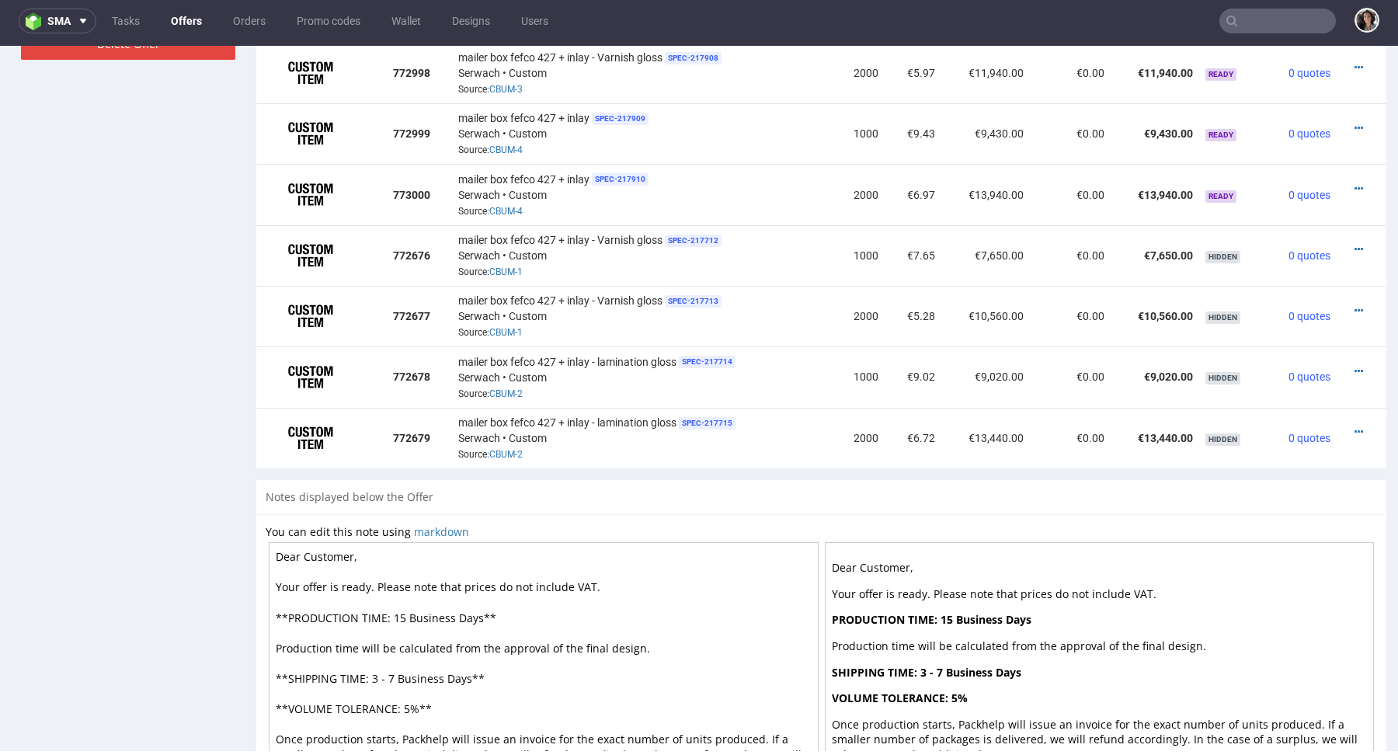
scroll to position [882, 0]
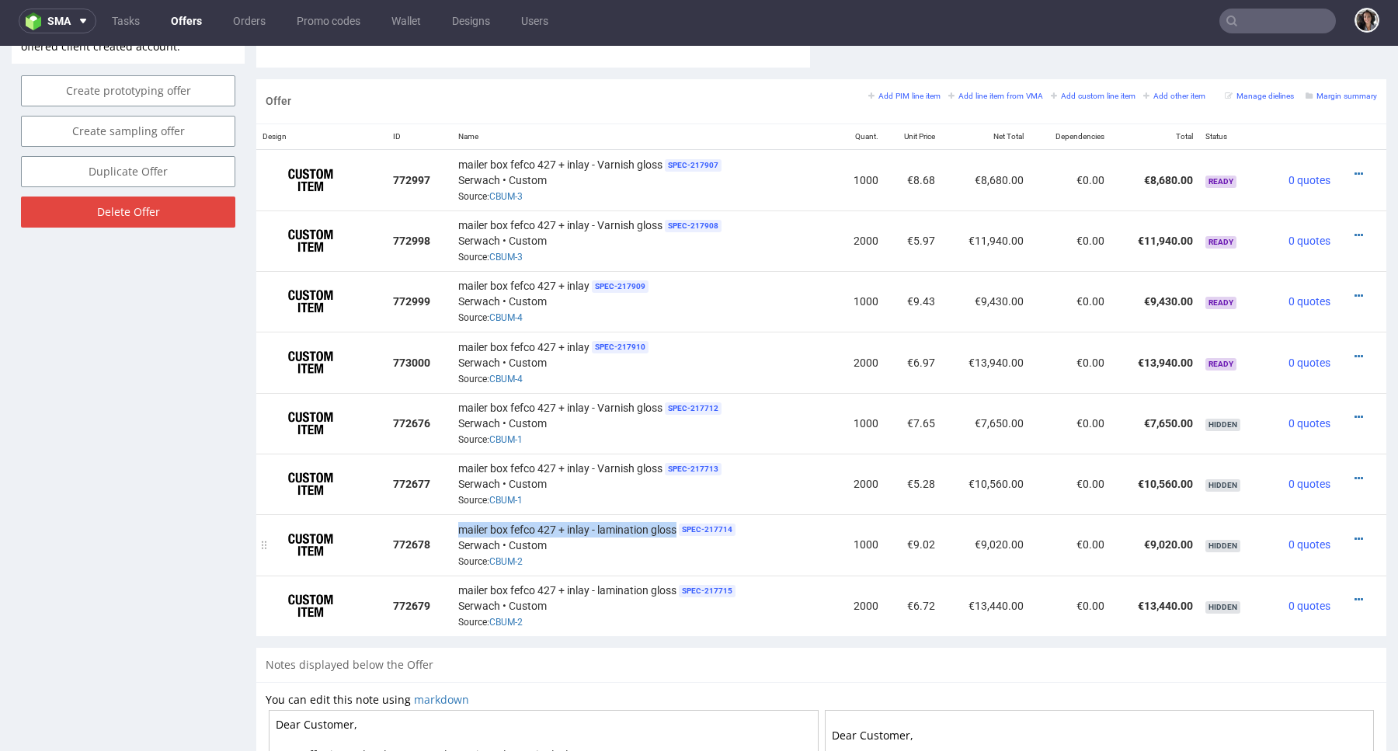
copy span "mailer box fefco 427 + inlay - lamination gloss"
drag, startPoint x: 677, startPoint y: 524, endPoint x: 456, endPoint y: 527, distance: 221.4
click at [458, 527] on div "mailer box fefco 427 + inlay - lamination gloss SPEC- 217714 Serwach • Custom S…" at bounding box center [643, 544] width 371 height 48
click at [1355, 291] on icon at bounding box center [1359, 296] width 9 height 11
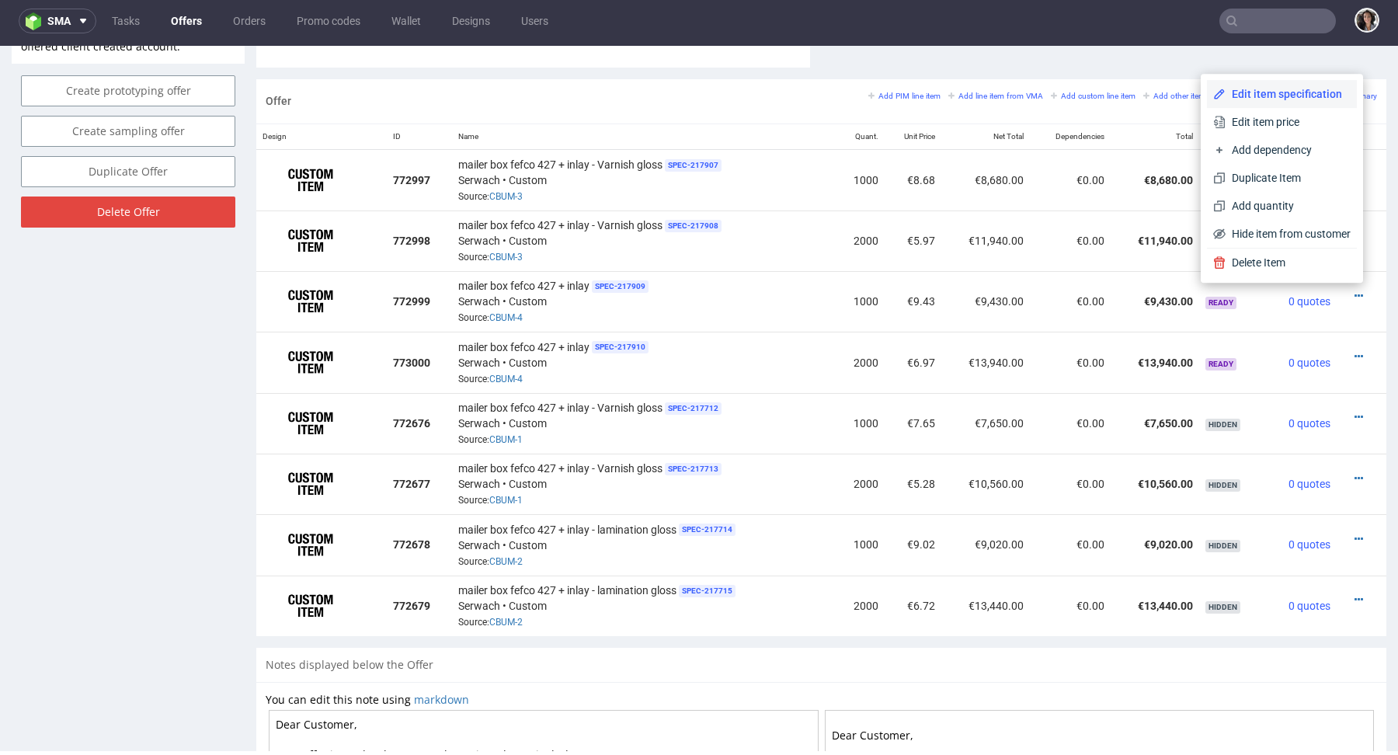
click at [1254, 94] on span "Edit item specification" at bounding box center [1288, 94] width 125 height 16
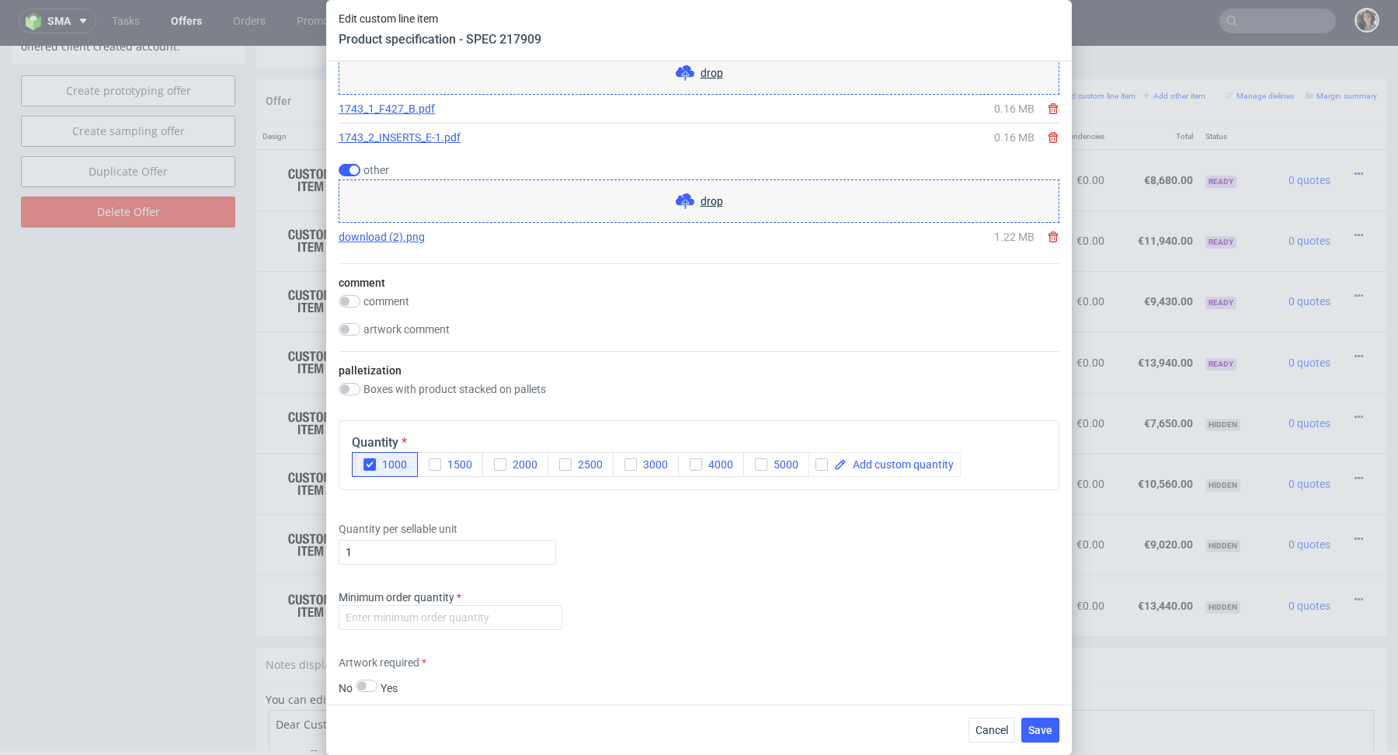
scroll to position [2267, 0]
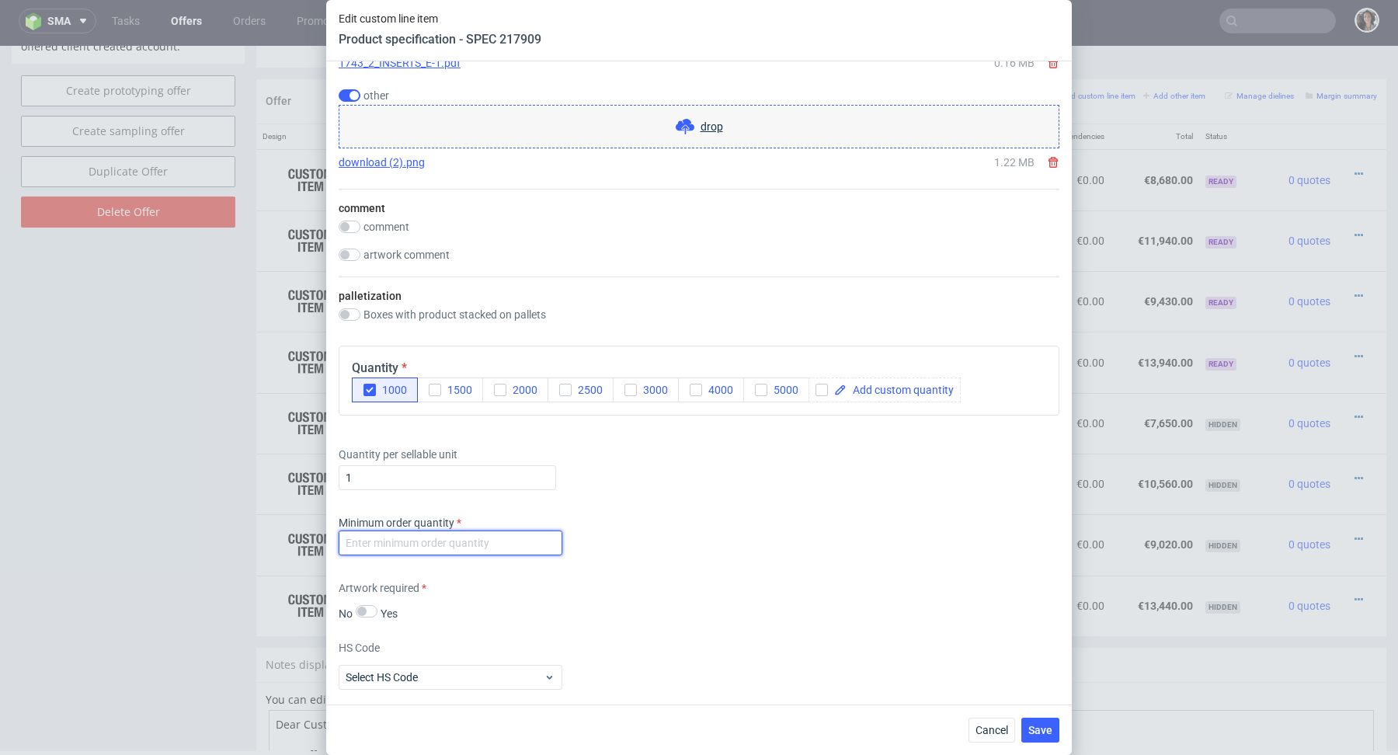
click at [524, 534] on input "number" at bounding box center [451, 543] width 224 height 25
type input "1"
click at [680, 562] on div "Supplier Custom Custom supplier Serwach Technical specification Instant price R…" at bounding box center [699, 382] width 746 height 643
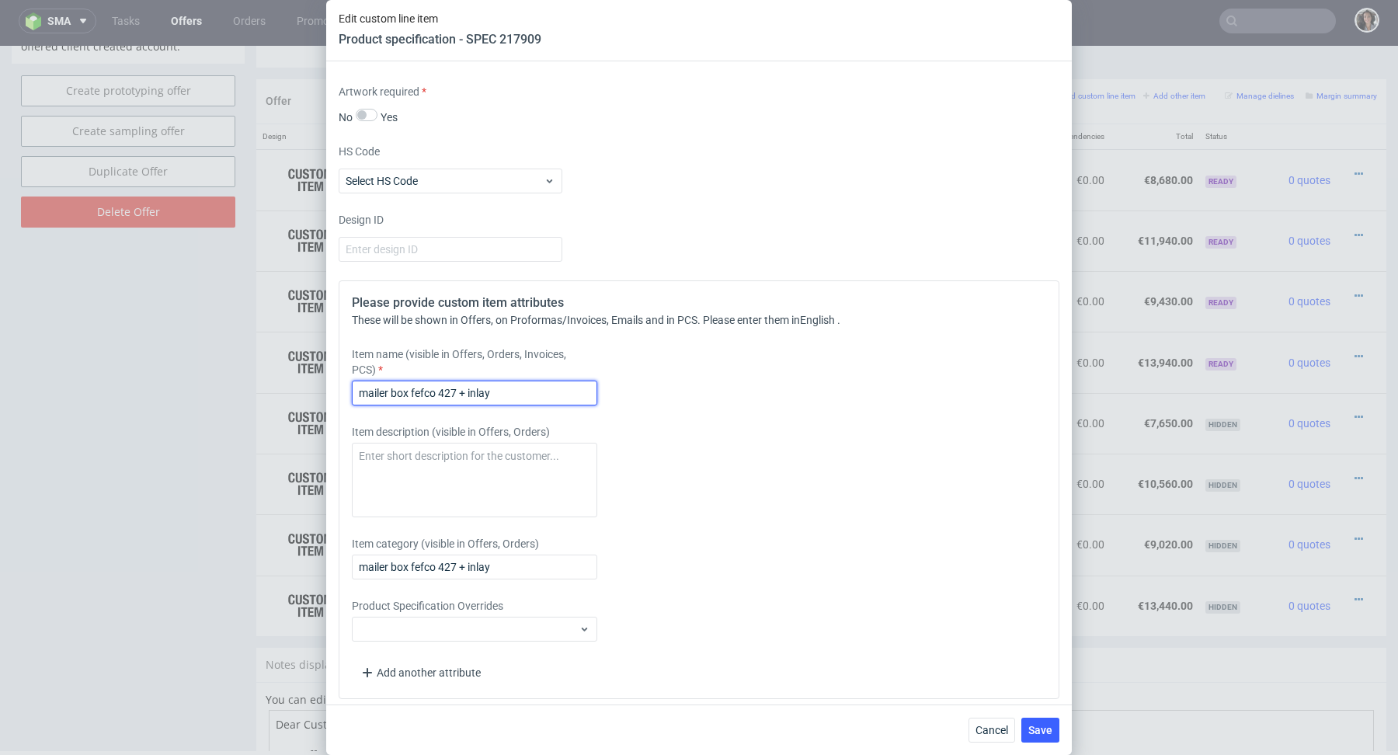
click at [473, 381] on input "mailer box fefco 427 + inlay" at bounding box center [474, 393] width 245 height 25
paste input "- lamination gloss"
type input "mailer box fefco 427 + inlay - lamination gloss"
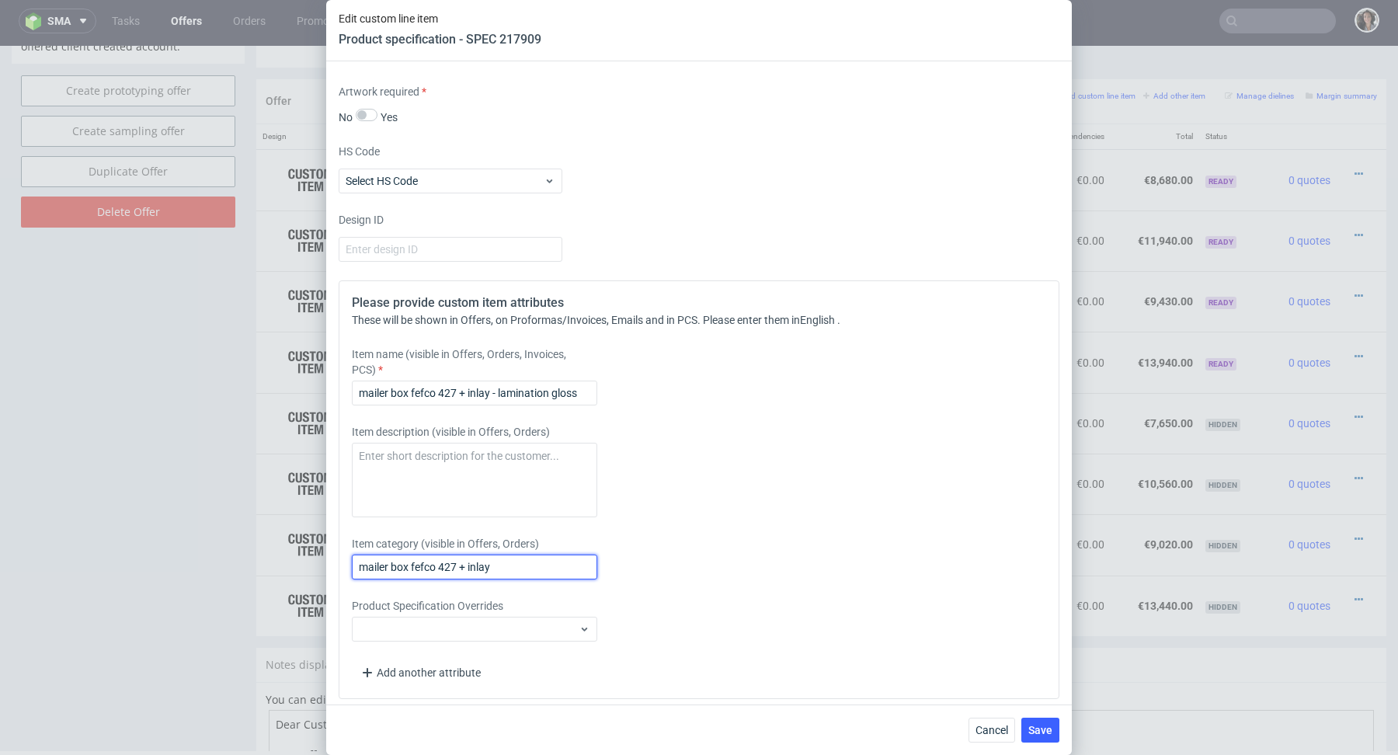
click at [483, 565] on input "mailer box fefco 427 + inlay" at bounding box center [474, 567] width 245 height 25
paste input "- lamination gloss"
type input "mailer box fefco 427 + inlay - lamination gloss"
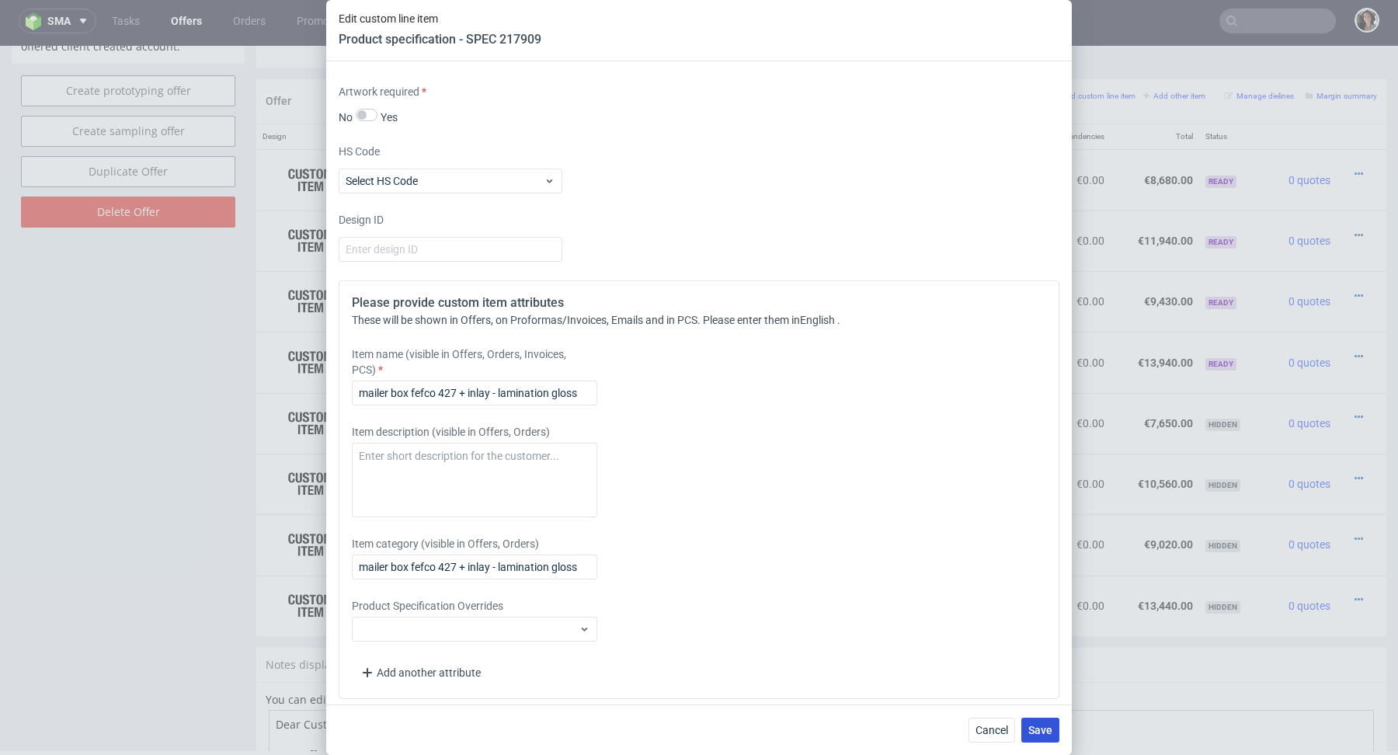
click at [1027, 721] on button "Save" at bounding box center [1040, 730] width 38 height 25
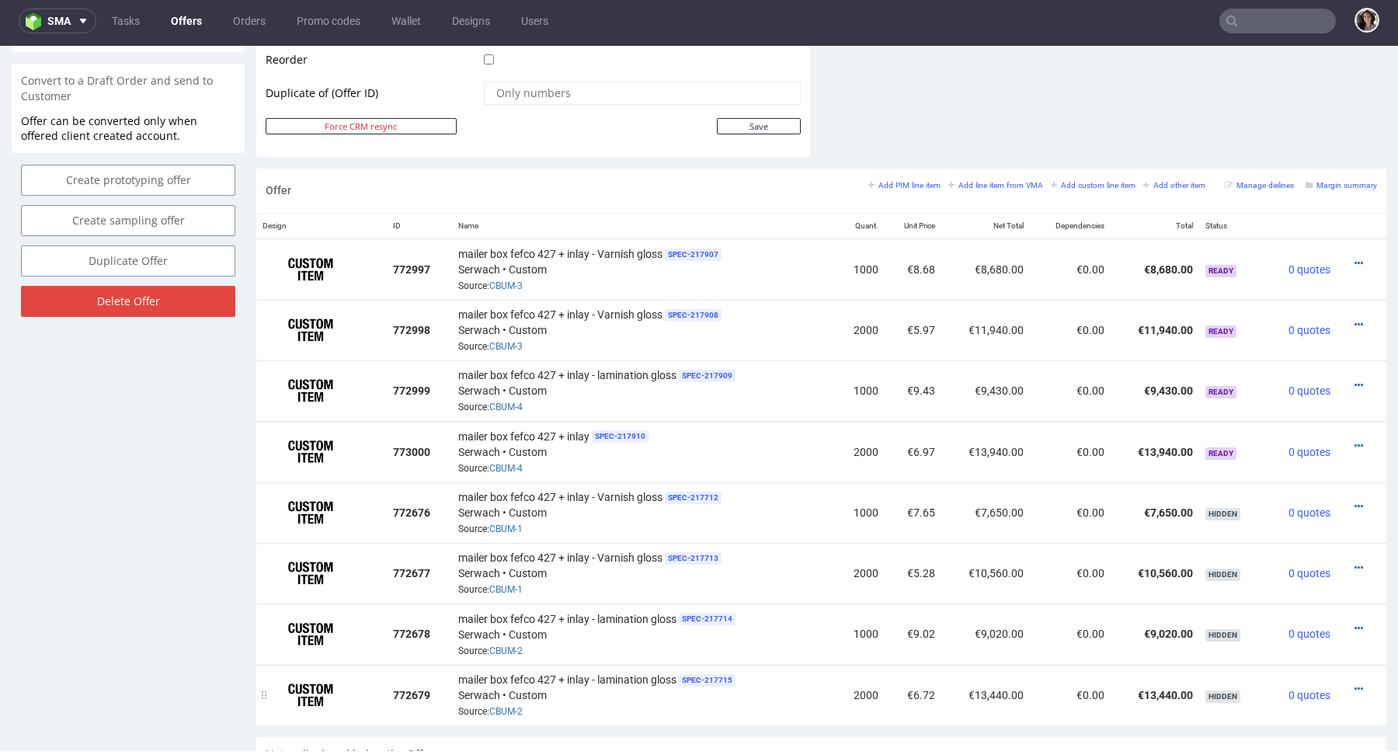
scroll to position [744, 0]
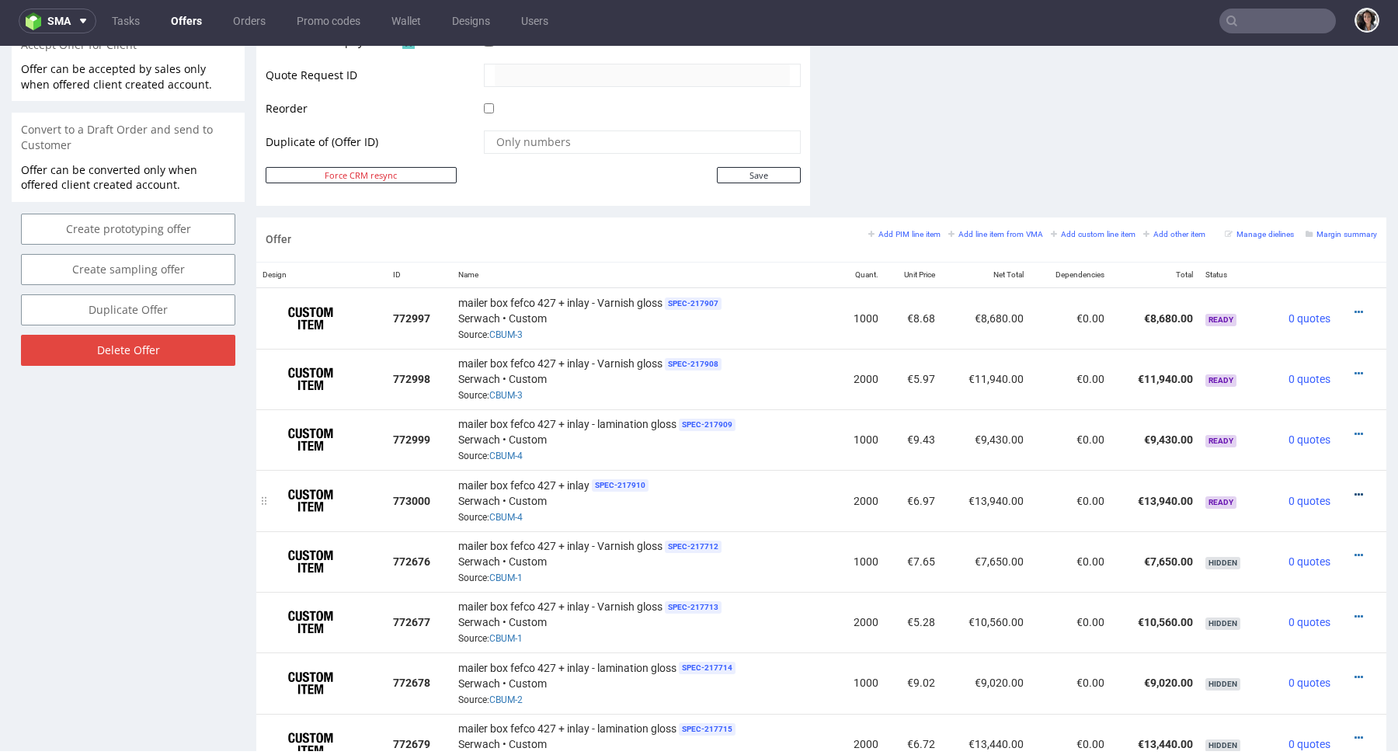
click at [1355, 489] on icon at bounding box center [1359, 494] width 9 height 11
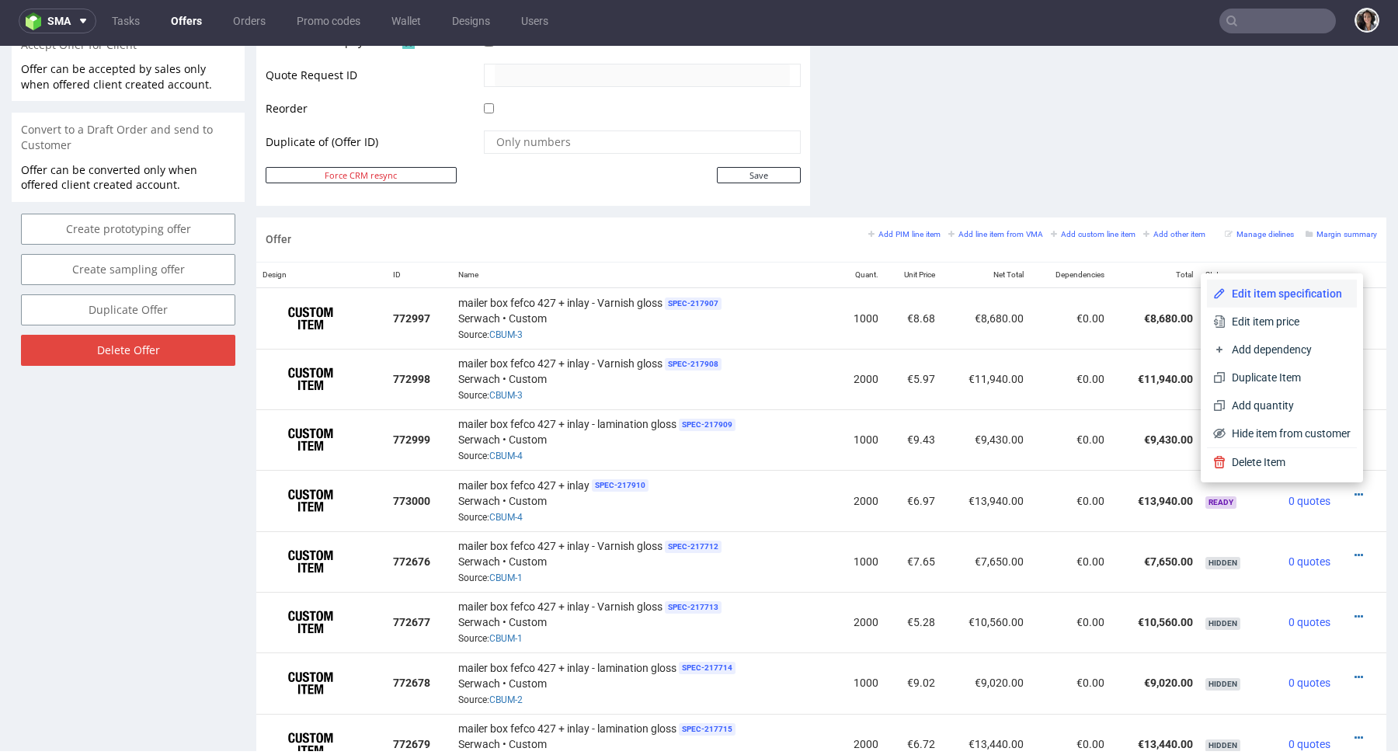
click at [1296, 290] on span "Edit item specification" at bounding box center [1288, 294] width 125 height 16
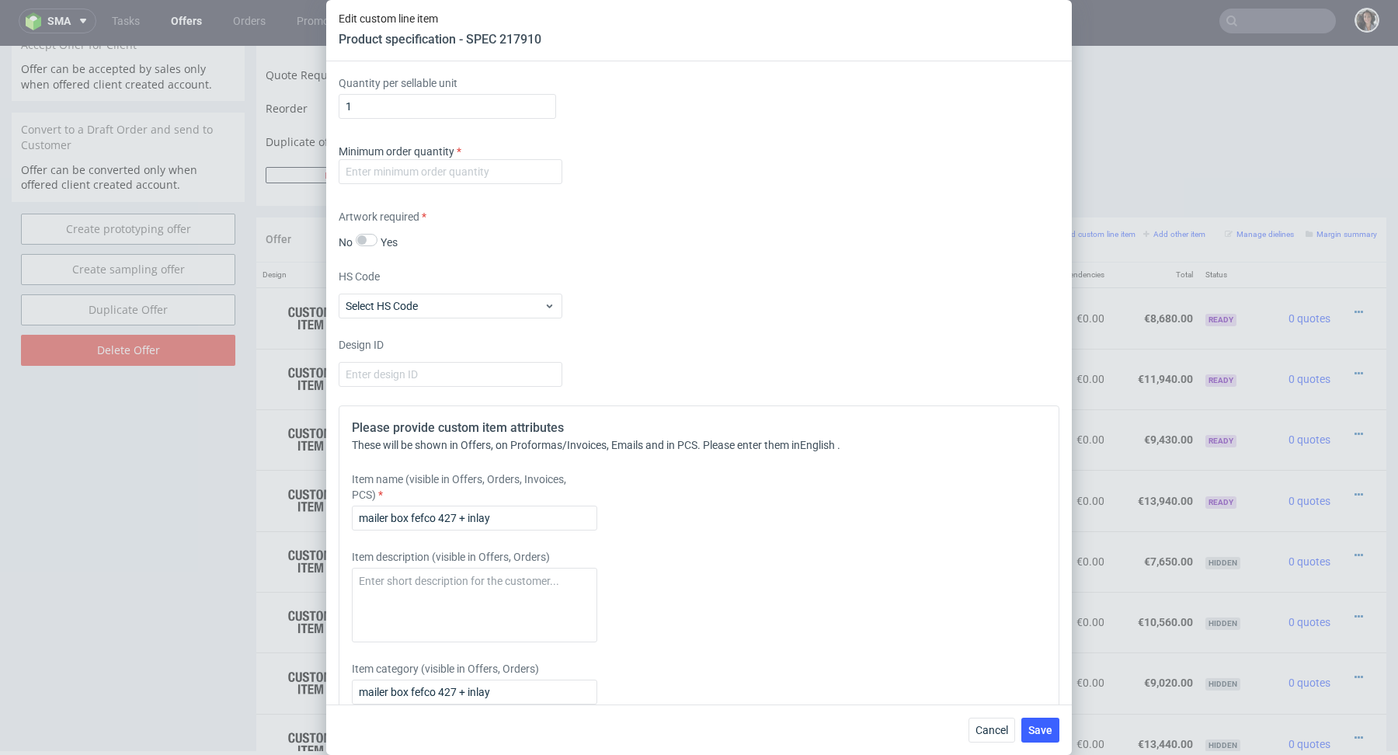
scroll to position [2628, 0]
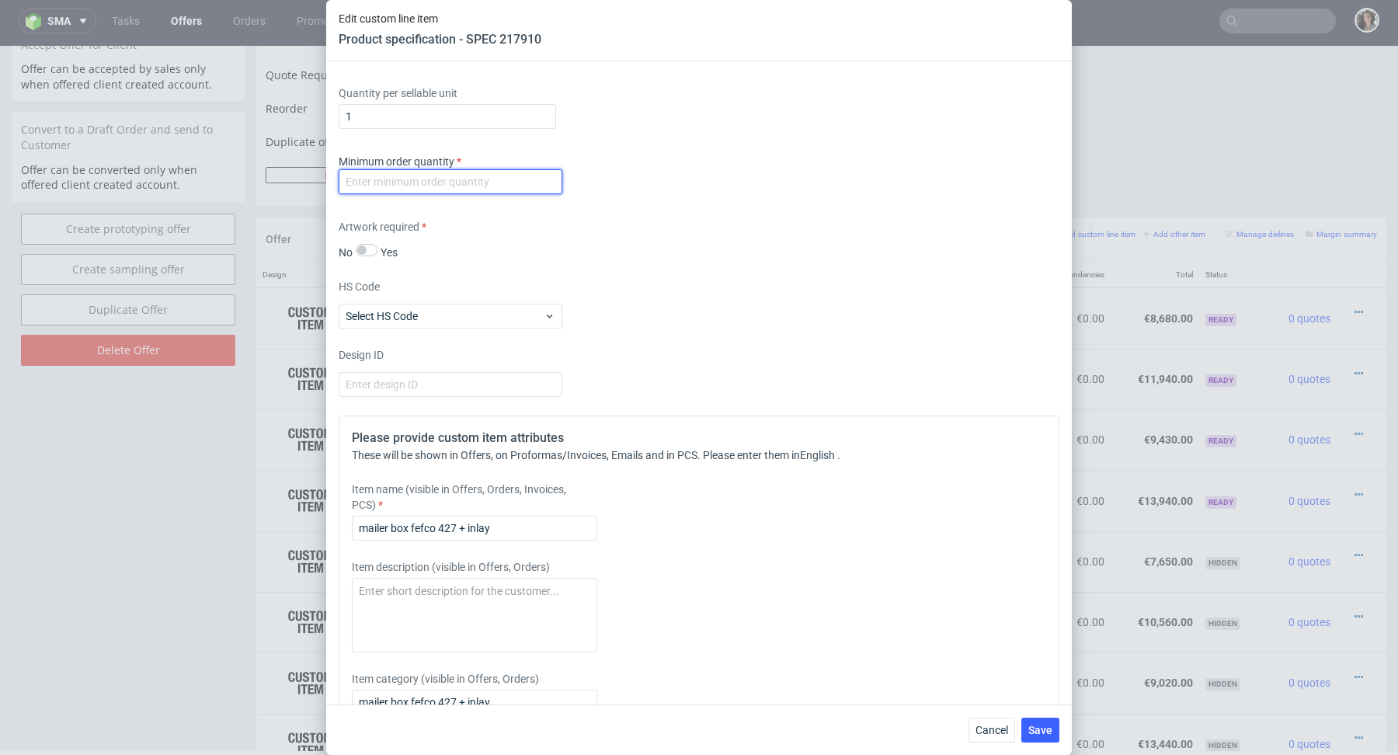
click at [499, 178] on input "number" at bounding box center [451, 181] width 224 height 25
type input "1"
click at [623, 244] on div "Artwork required No Yes" at bounding box center [699, 239] width 721 height 41
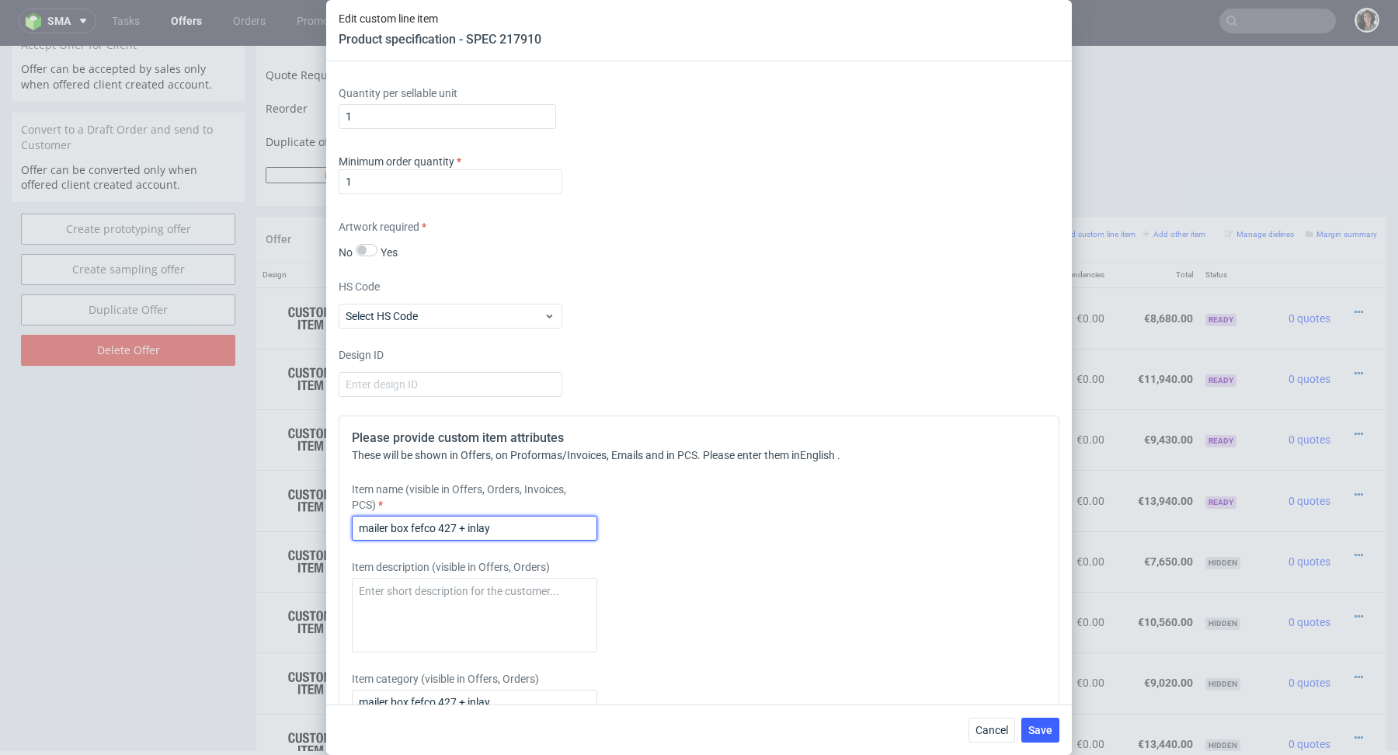
click at [457, 517] on input "mailer box fefco 427 + inlay" at bounding box center [474, 528] width 245 height 25
paste input "- lamination gloss"
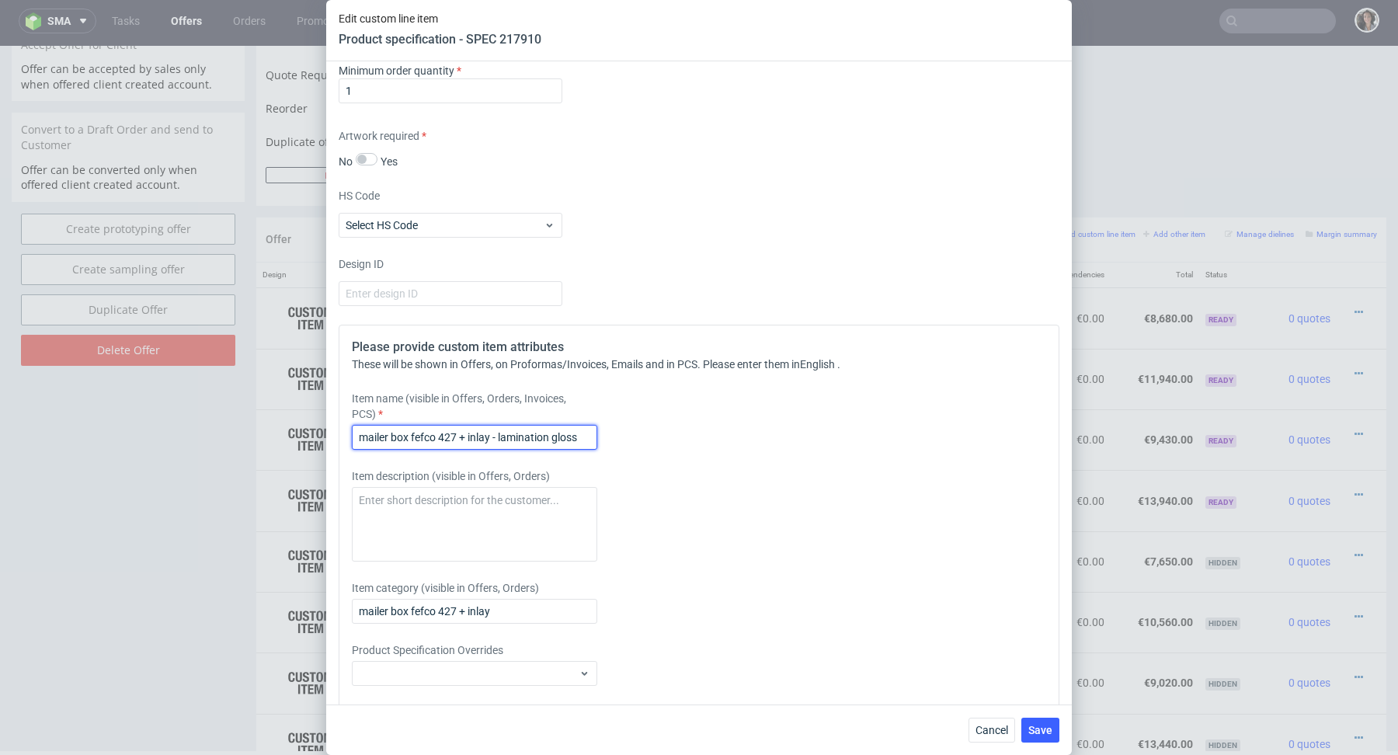
scroll to position [2756, 0]
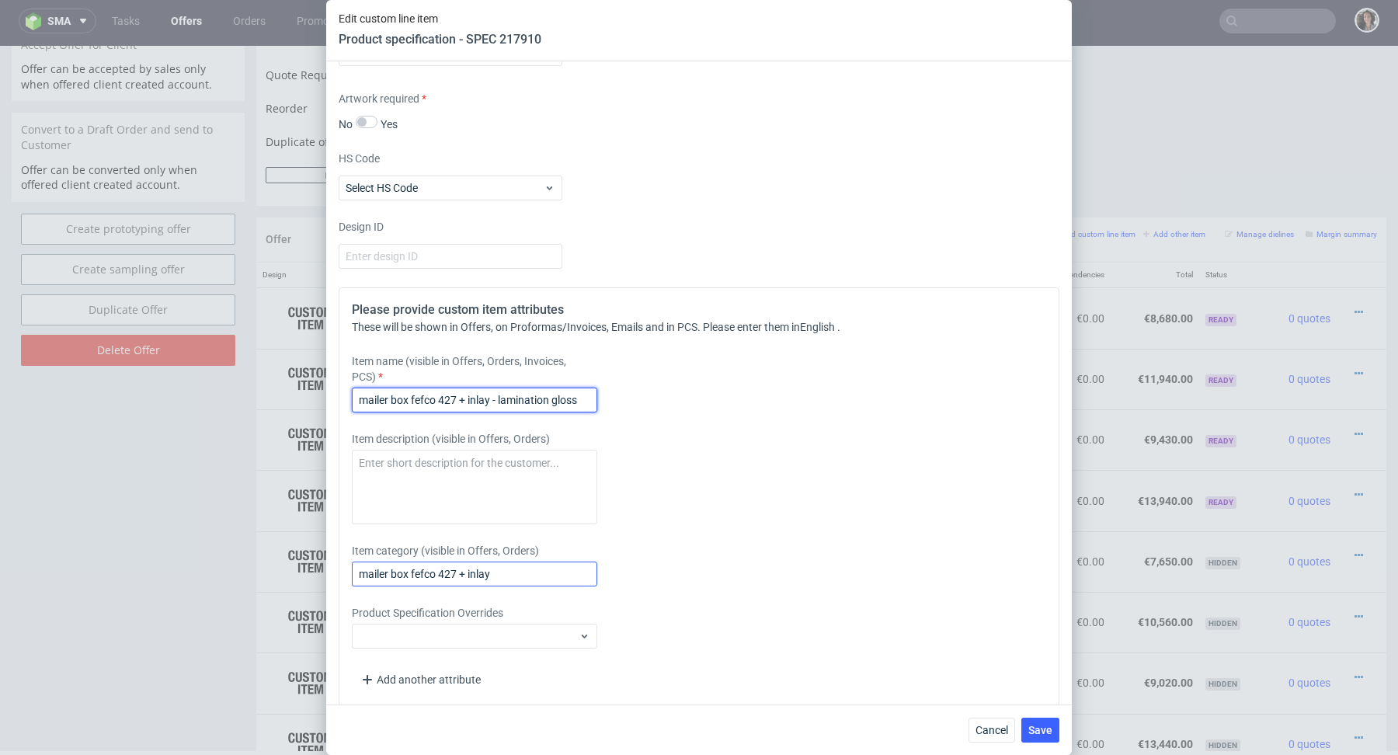
type input "mailer box fefco 427 + inlay - lamination gloss"
click at [418, 566] on input "mailer box fefco 427 + inlay" at bounding box center [474, 574] width 245 height 25
paste input "- lamination gloss"
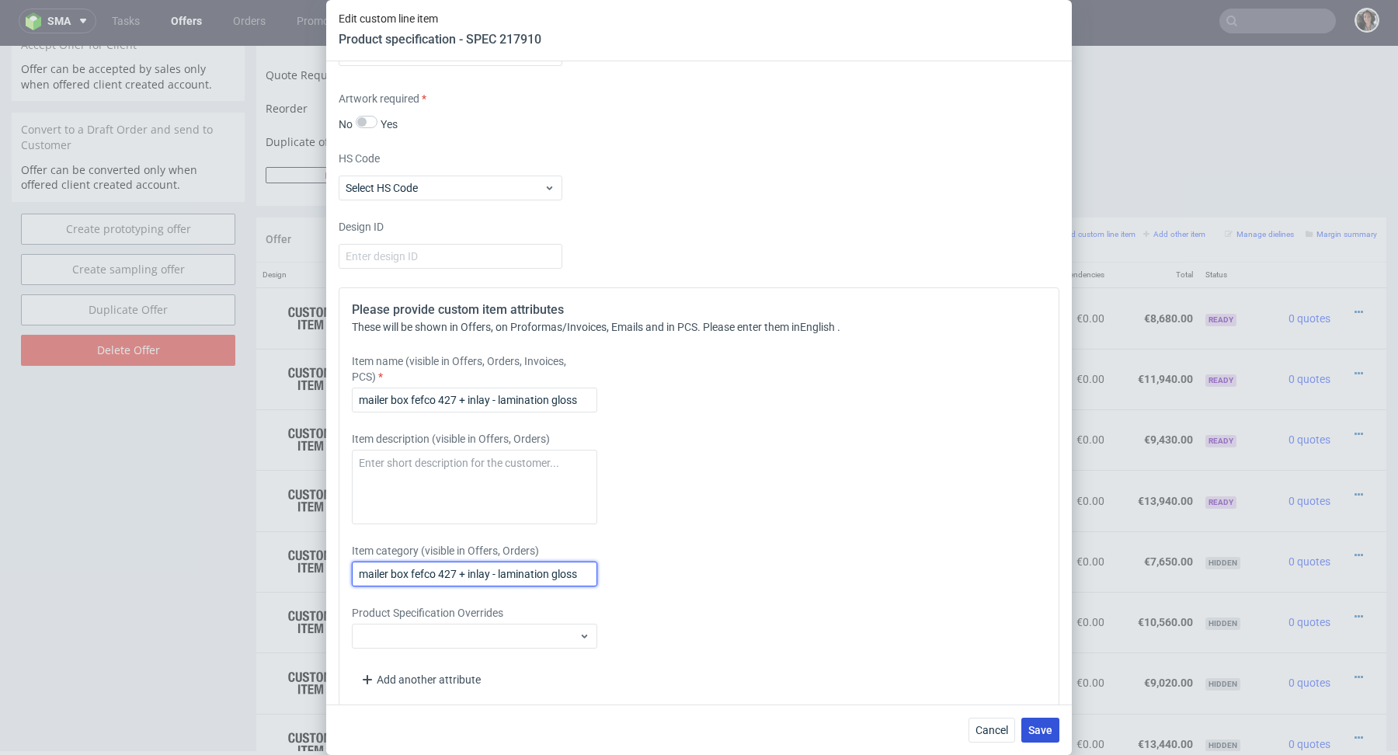
type input "mailer box fefco 427 + inlay - lamination gloss"
click at [1046, 725] on span "Save" at bounding box center [1040, 730] width 24 height 11
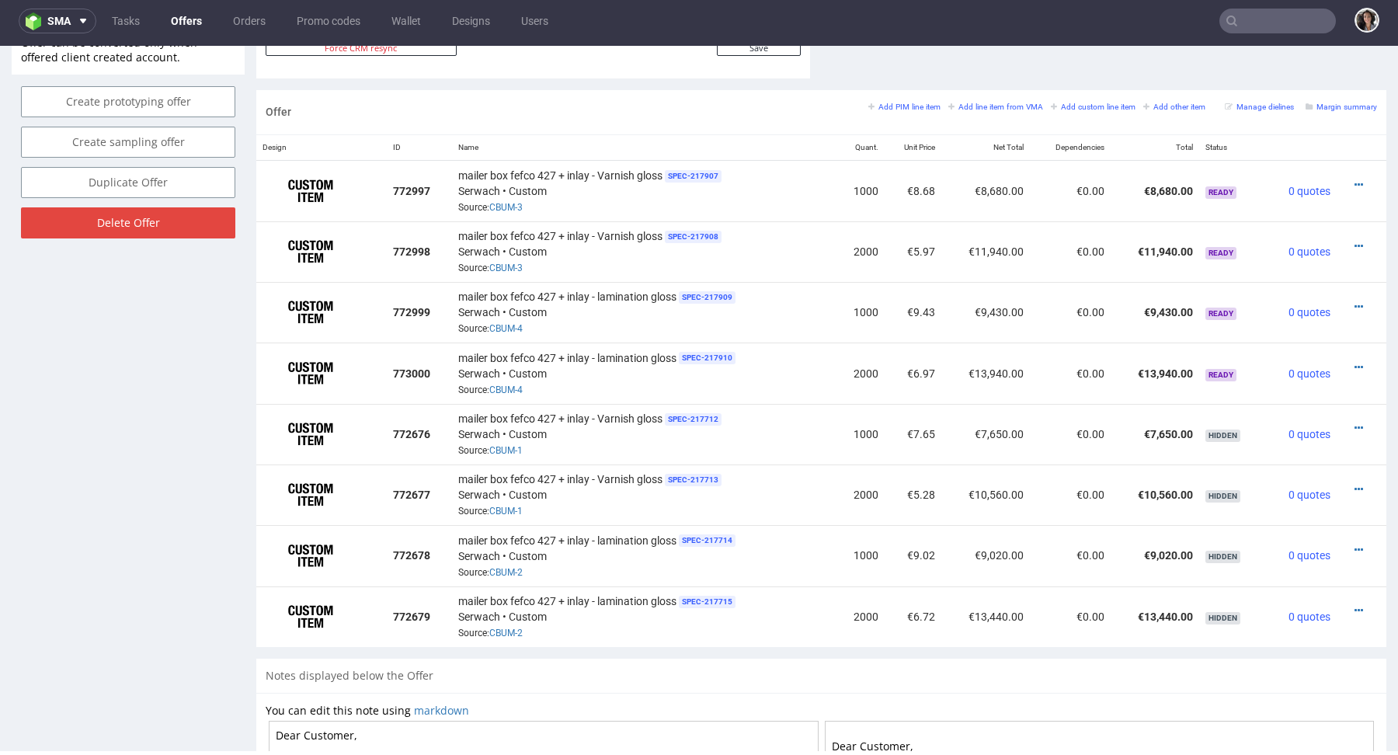
scroll to position [662, 0]
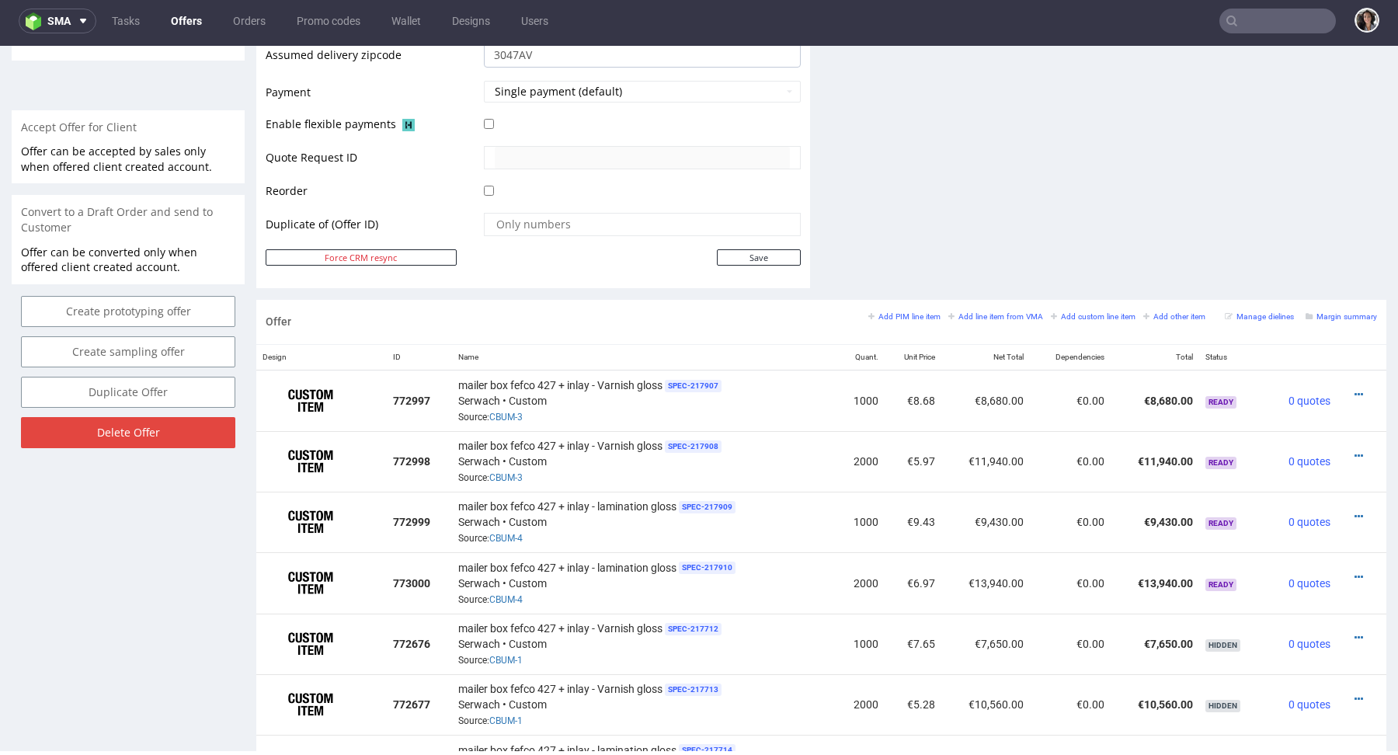
click at [1324, 309] on div "Margin summary" at bounding box center [1341, 316] width 71 height 14
click at [1324, 312] on small "Margin summary" at bounding box center [1341, 316] width 71 height 9
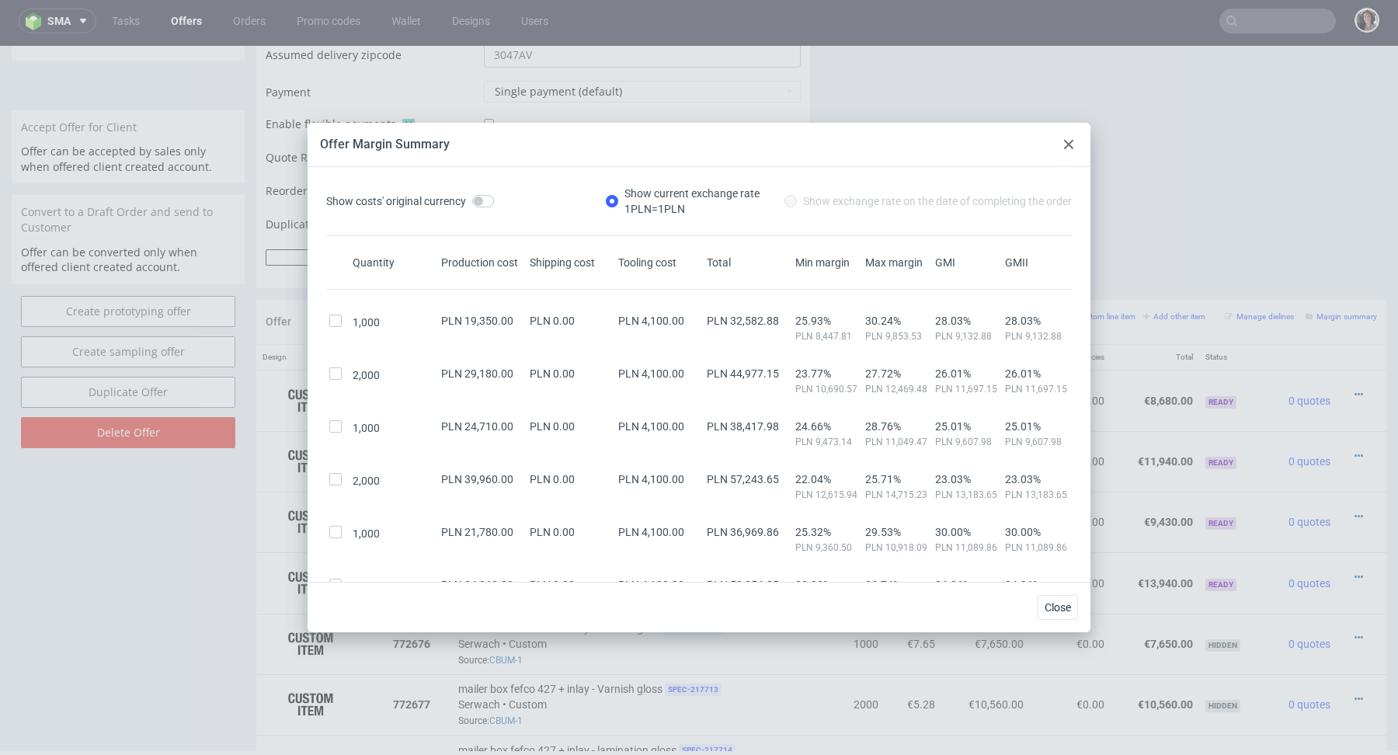
scroll to position [228, 0]
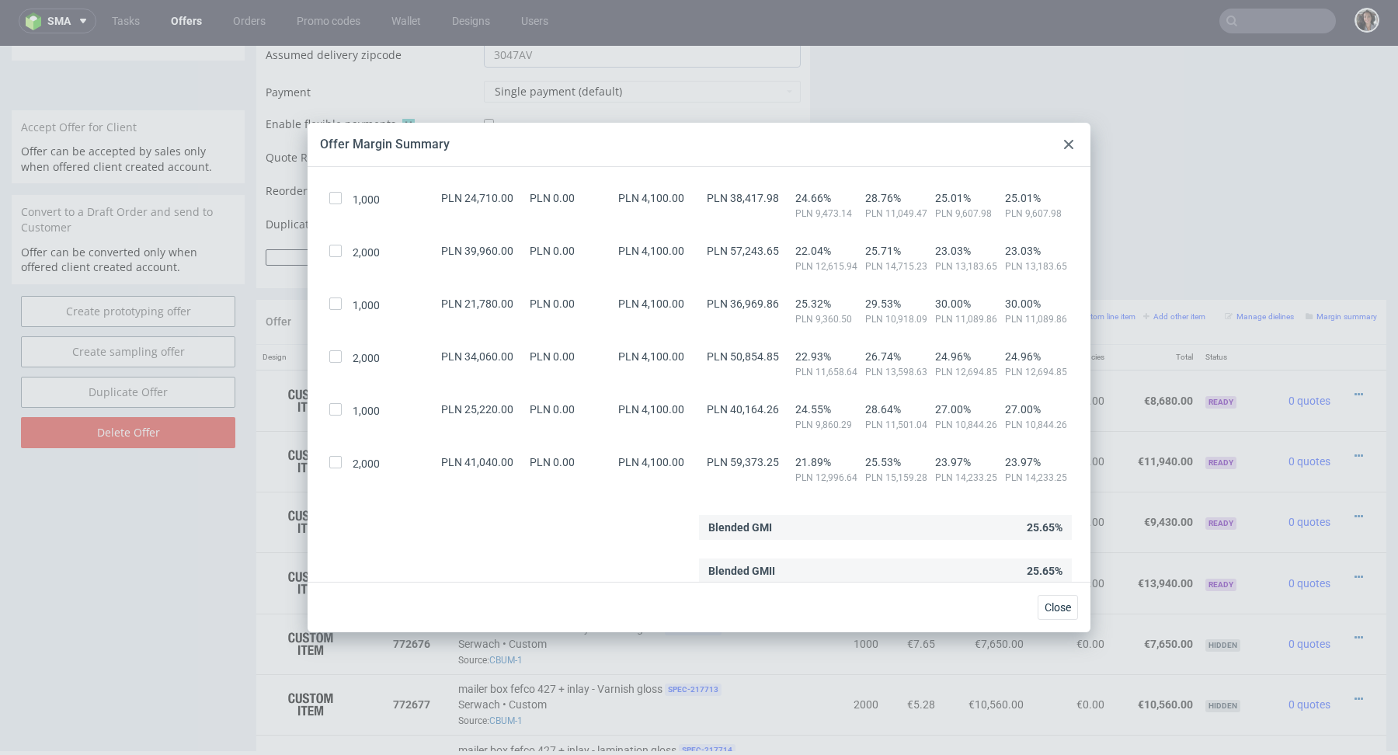
click at [1070, 144] on icon at bounding box center [1068, 144] width 9 height 9
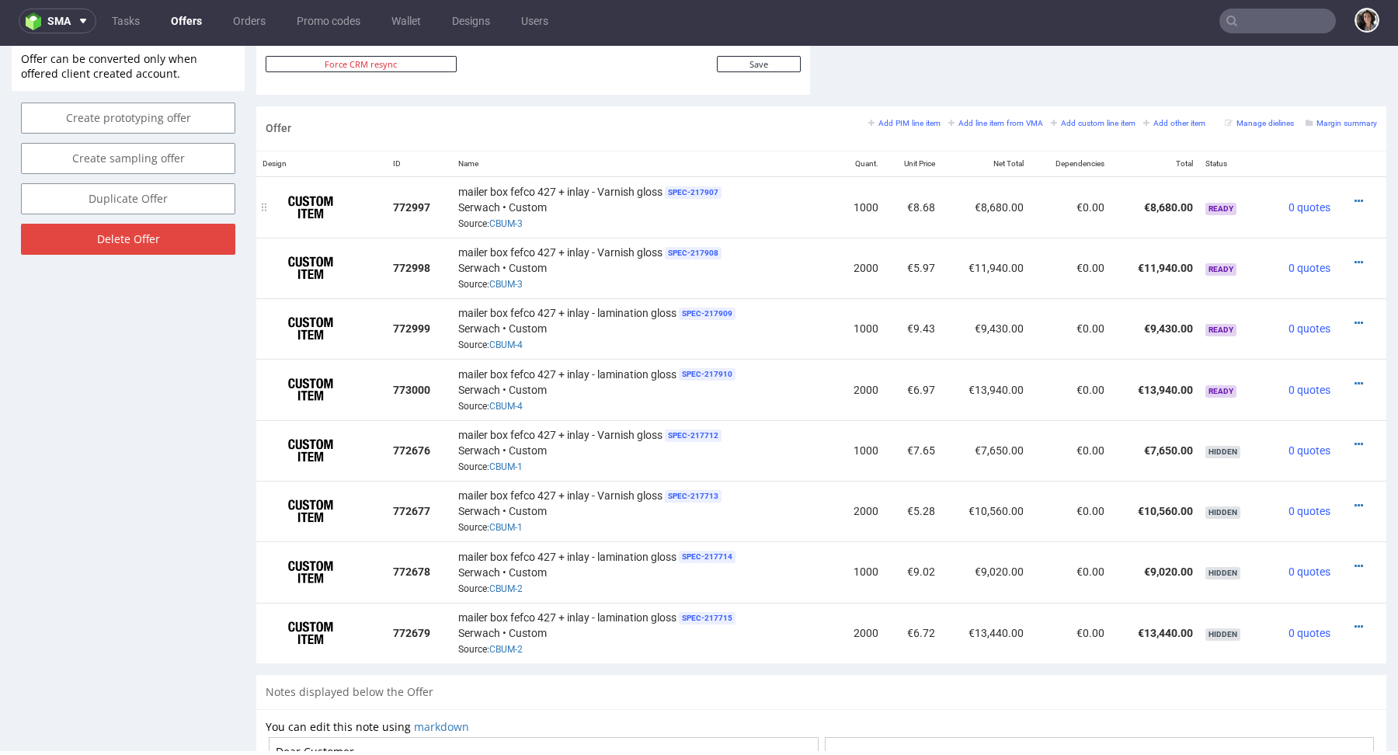
scroll to position [401, 0]
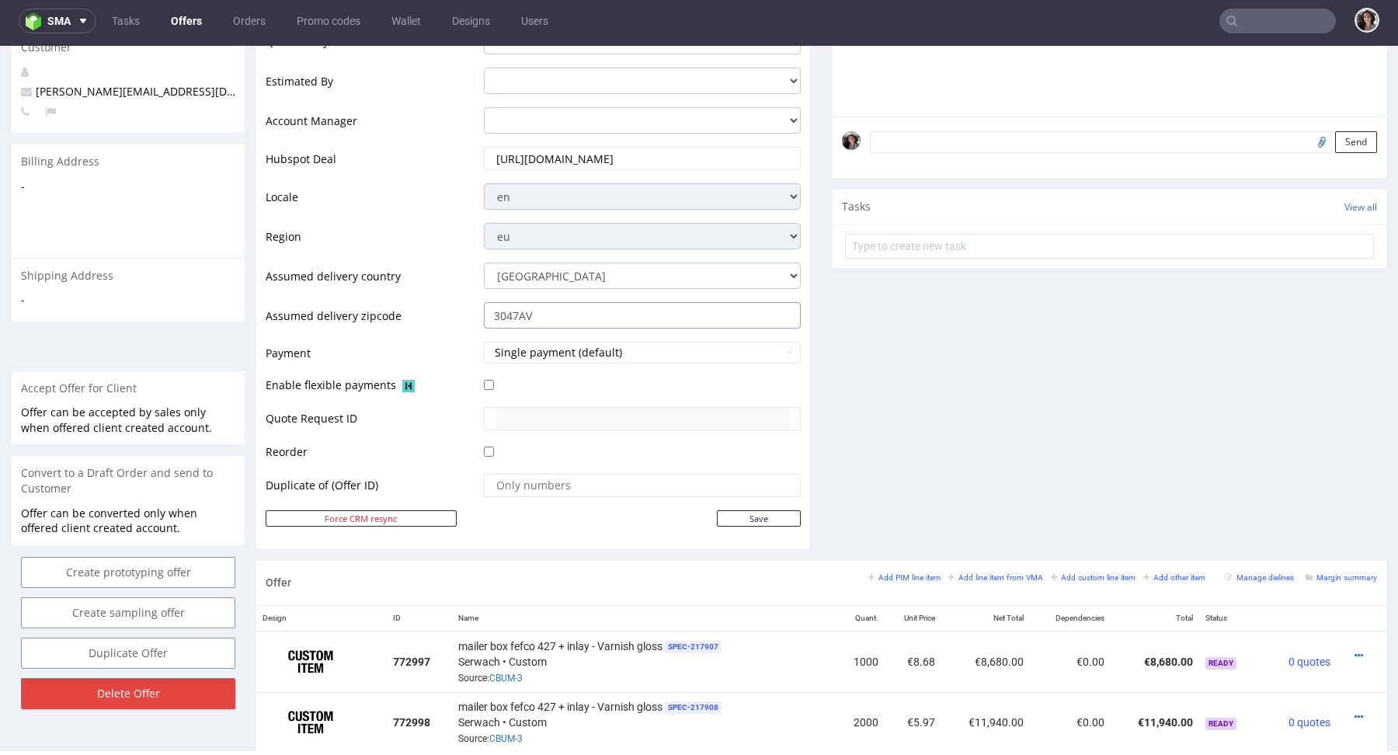
click at [534, 315] on input "3047AV" at bounding box center [642, 315] width 317 height 26
drag, startPoint x: 489, startPoint y: 309, endPoint x: 543, endPoint y: 310, distance: 54.4
click at [543, 310] on input "3047AV" at bounding box center [642, 315] width 317 height 26
click at [585, 304] on input "3047AV" at bounding box center [642, 315] width 317 height 26
click at [506, 313] on input "3047AV" at bounding box center [642, 315] width 317 height 26
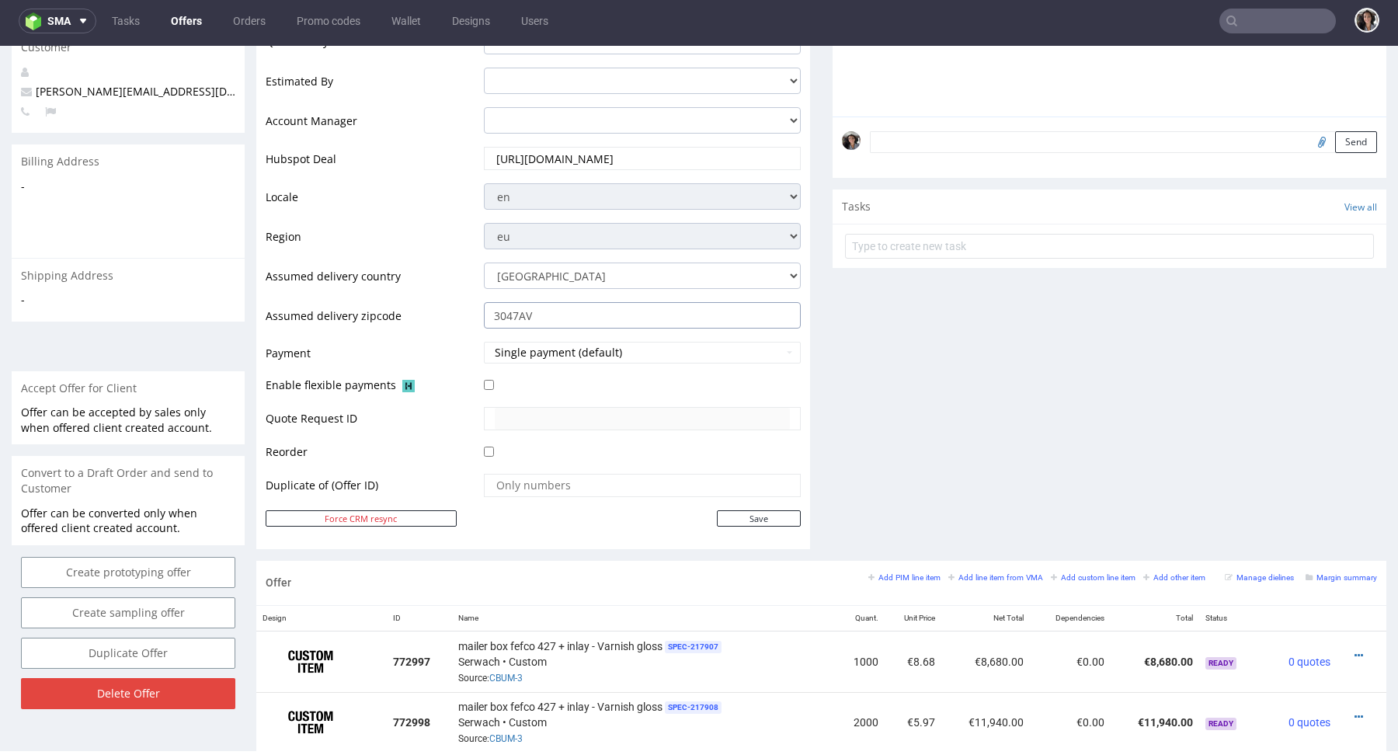
click at [493, 313] on input "3047AV" at bounding box center [642, 315] width 317 height 26
click at [538, 320] on input "3047AV" at bounding box center [642, 315] width 317 height 26
paste input "text"
type input "3047AV"
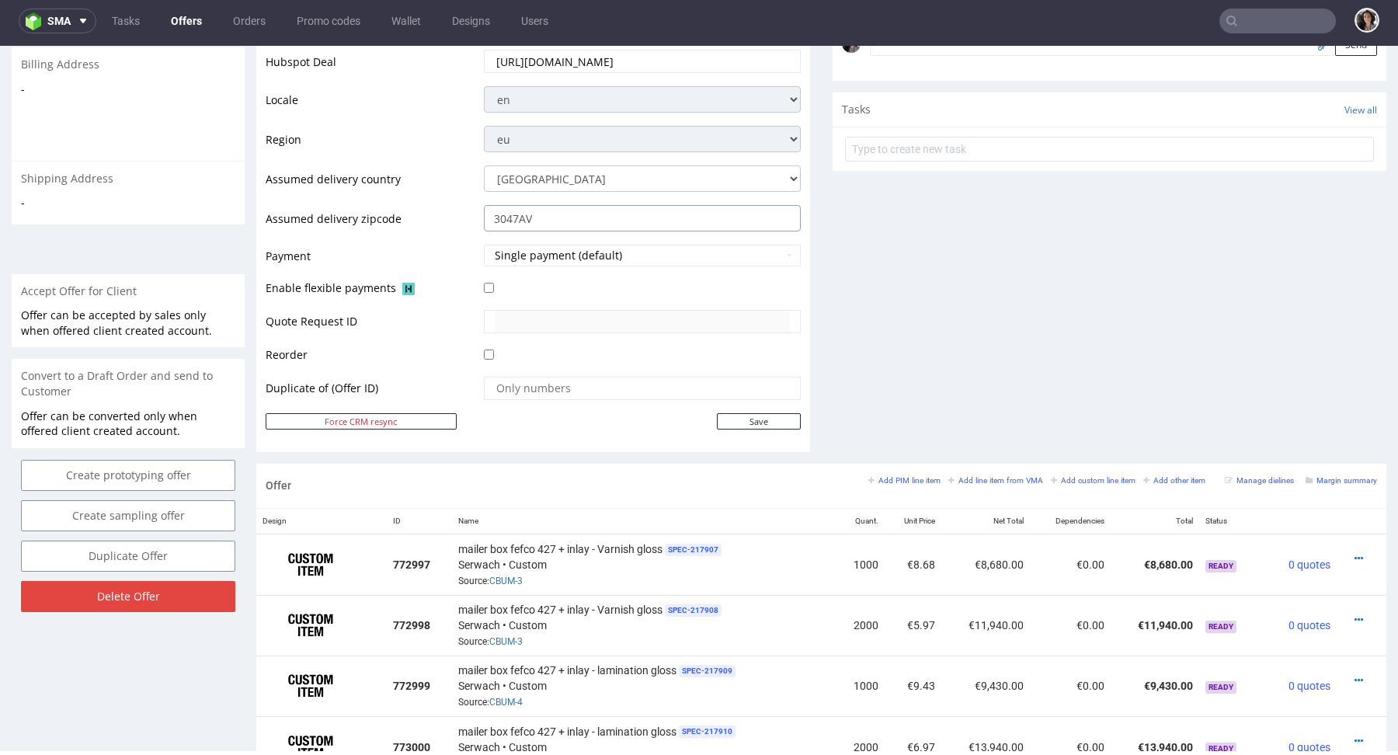
scroll to position [513, 0]
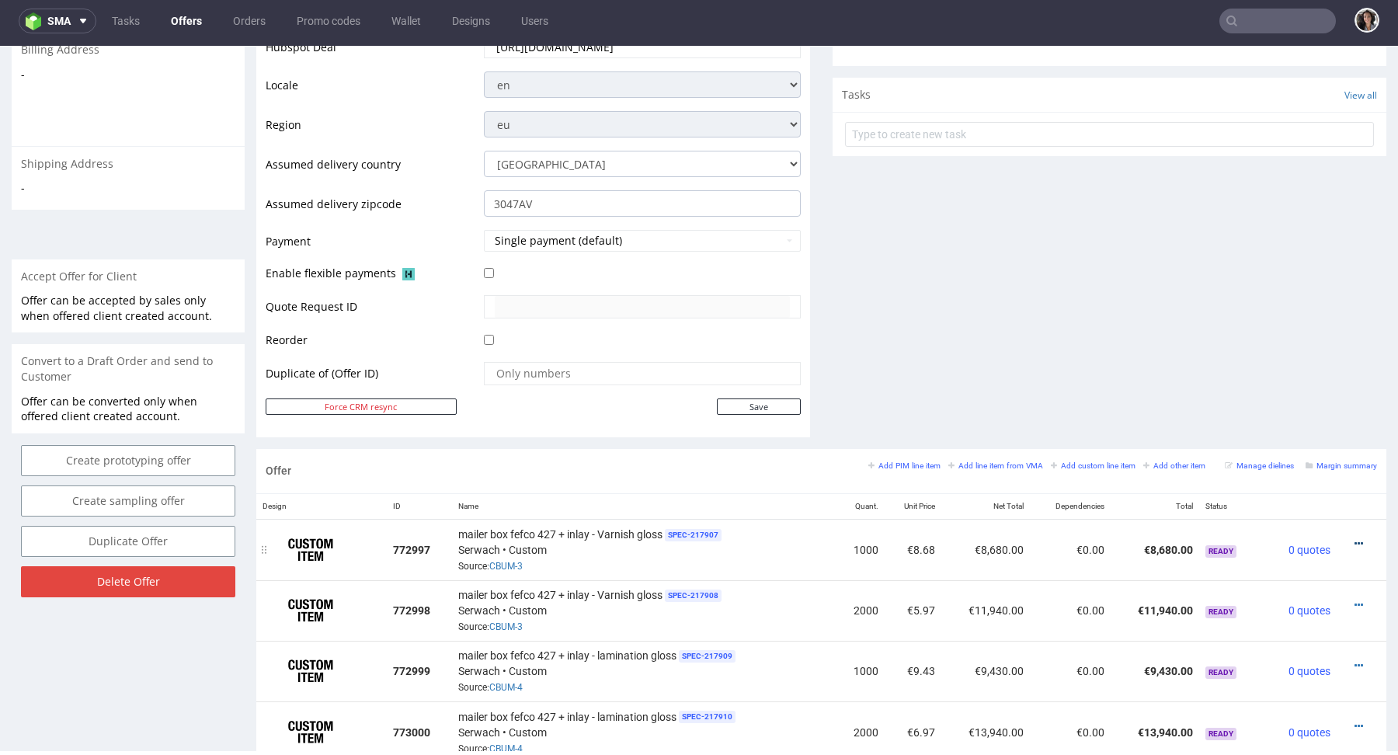
click at [1355, 538] on icon at bounding box center [1359, 543] width 9 height 11
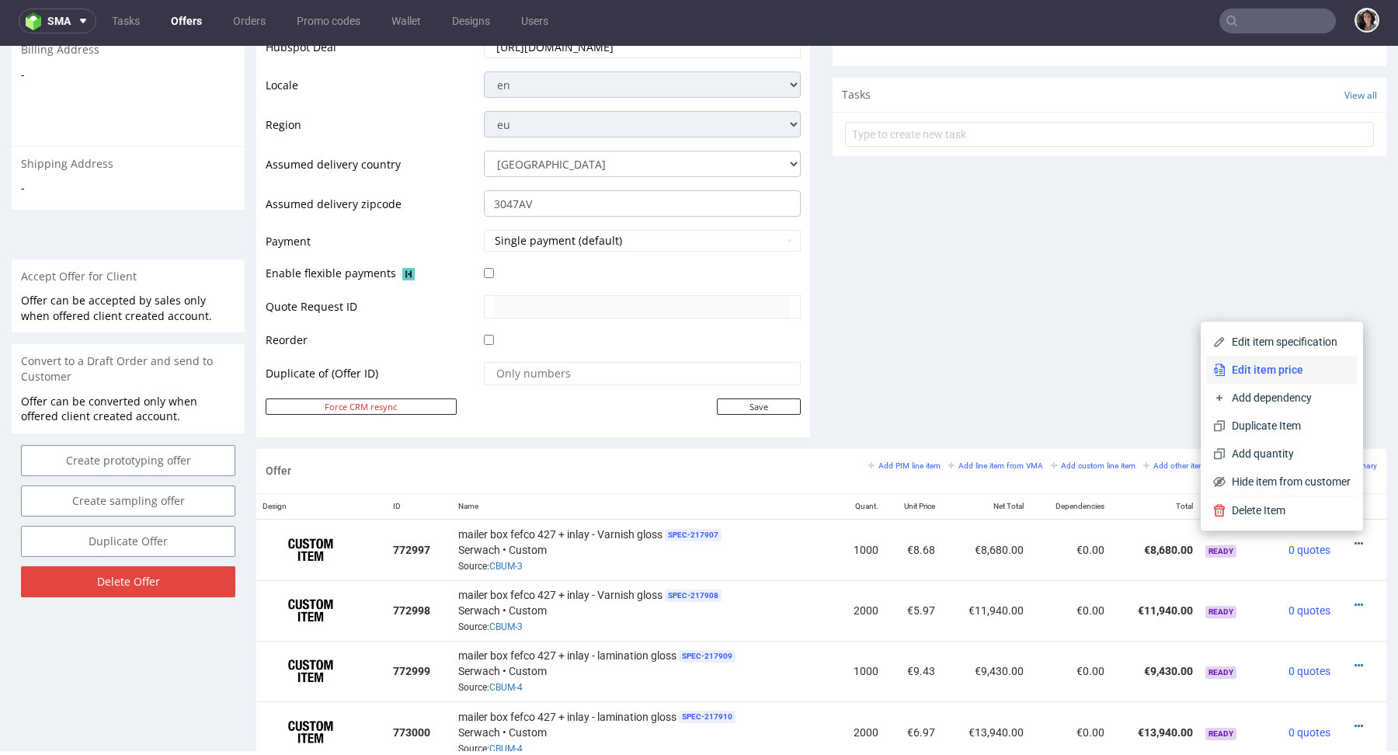
click at [1253, 364] on span "Edit item price" at bounding box center [1288, 370] width 125 height 16
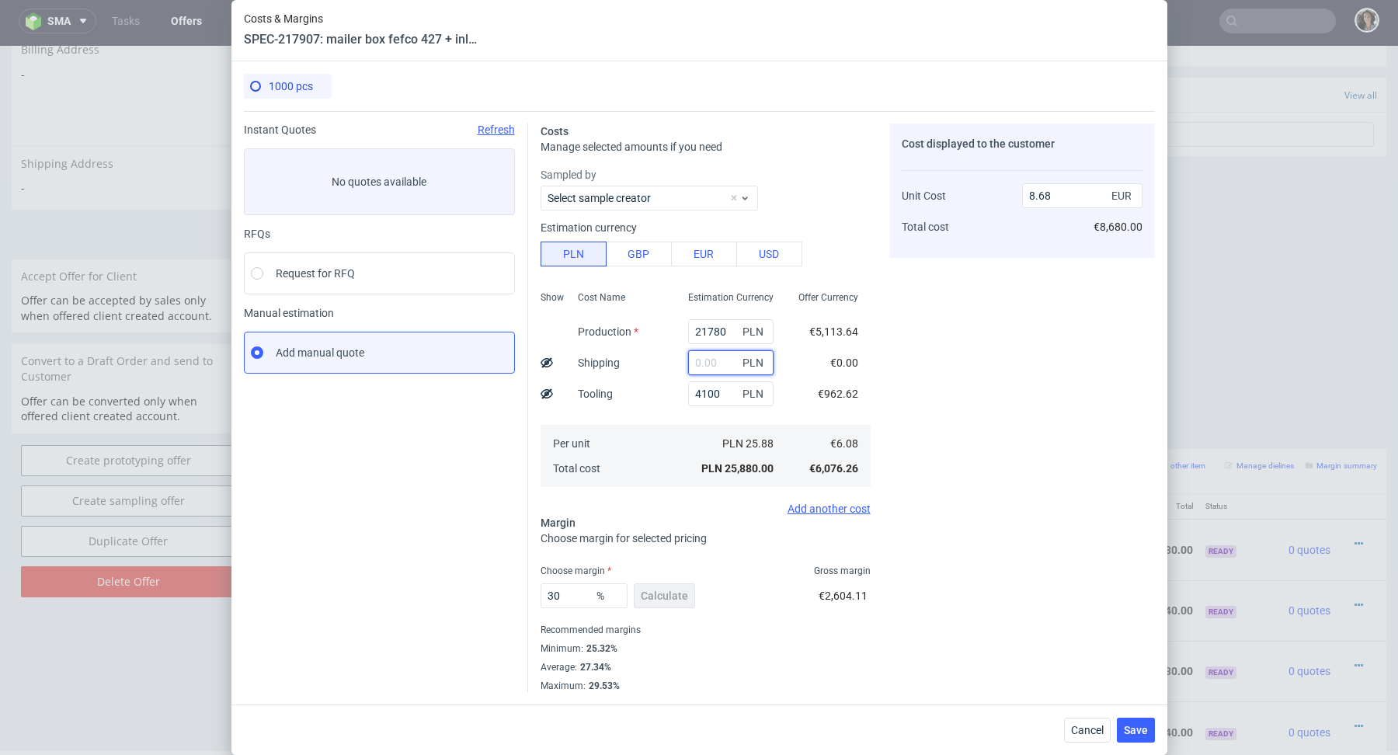
click at [709, 356] on input "text" at bounding box center [730, 362] width 85 height 25
paste input "1 796,06"
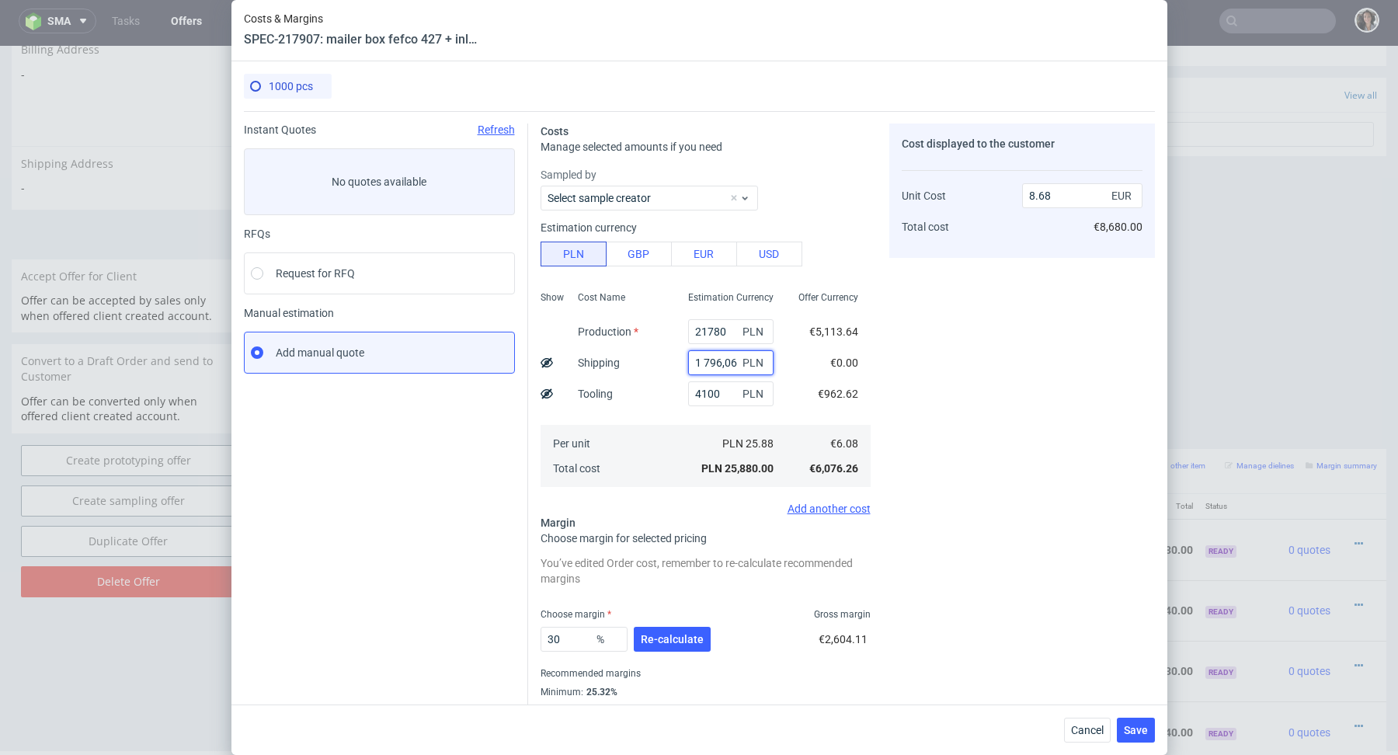
click at [701, 361] on input "1 796,06" at bounding box center [730, 362] width 85 height 25
type input "1796.06"
type input "9.28"
type input "1796.06"
click at [677, 631] on button "Re-calculate" at bounding box center [672, 639] width 77 height 25
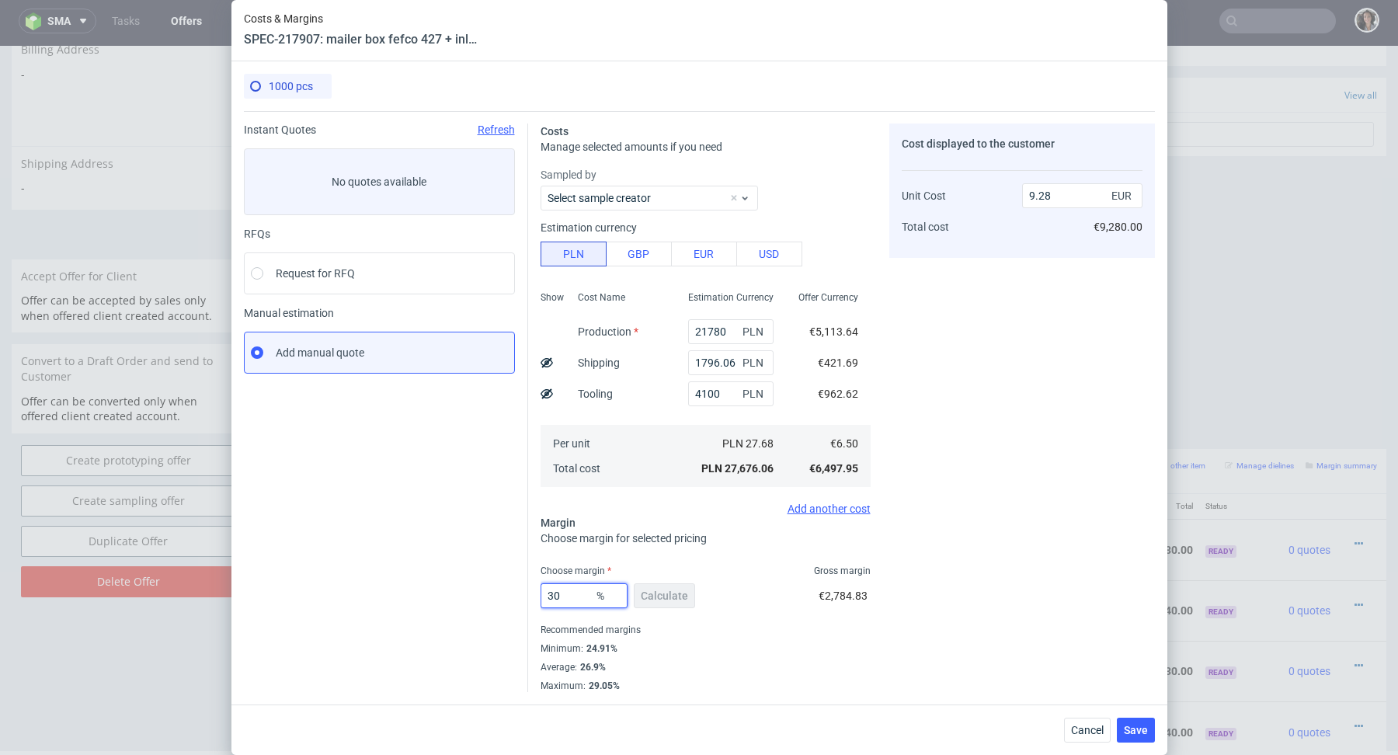
drag, startPoint x: 570, startPoint y: 595, endPoint x: 517, endPoint y: 595, distance: 53.6
click at [517, 595] on div "Instant Quotes Refresh No quotes available RFQs Request for RFQ Manual estimati…" at bounding box center [699, 401] width 911 height 581
type input "27"
type input "8.9"
type input "27"
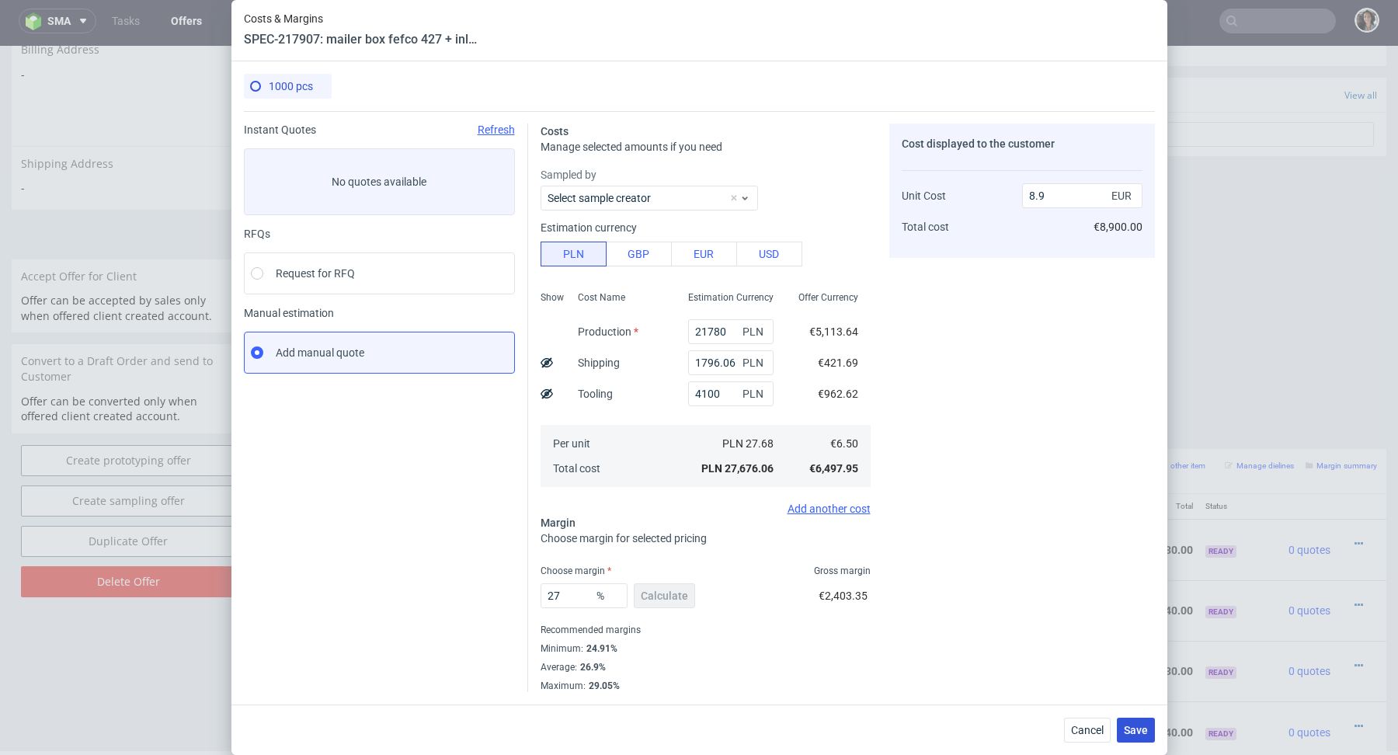
click at [1147, 732] on span "Save" at bounding box center [1136, 730] width 24 height 11
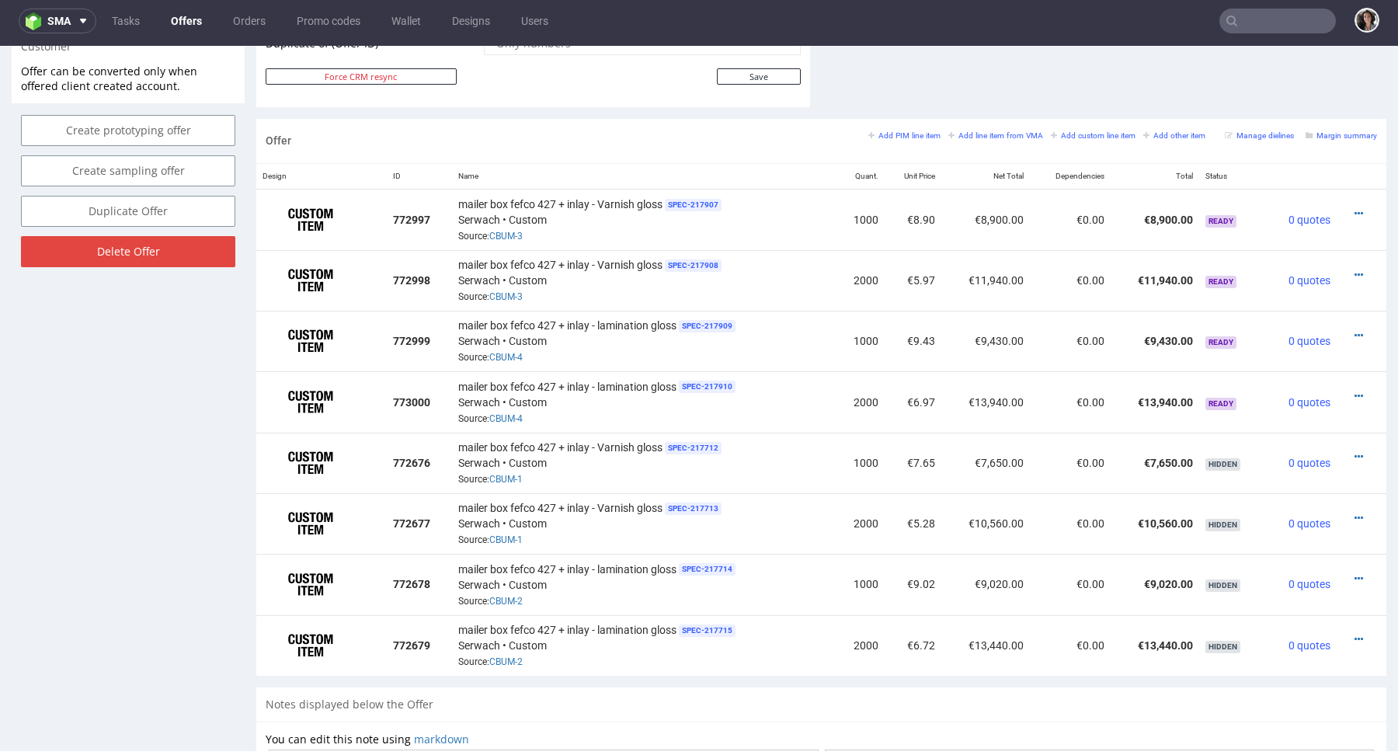
scroll to position [887, 0]
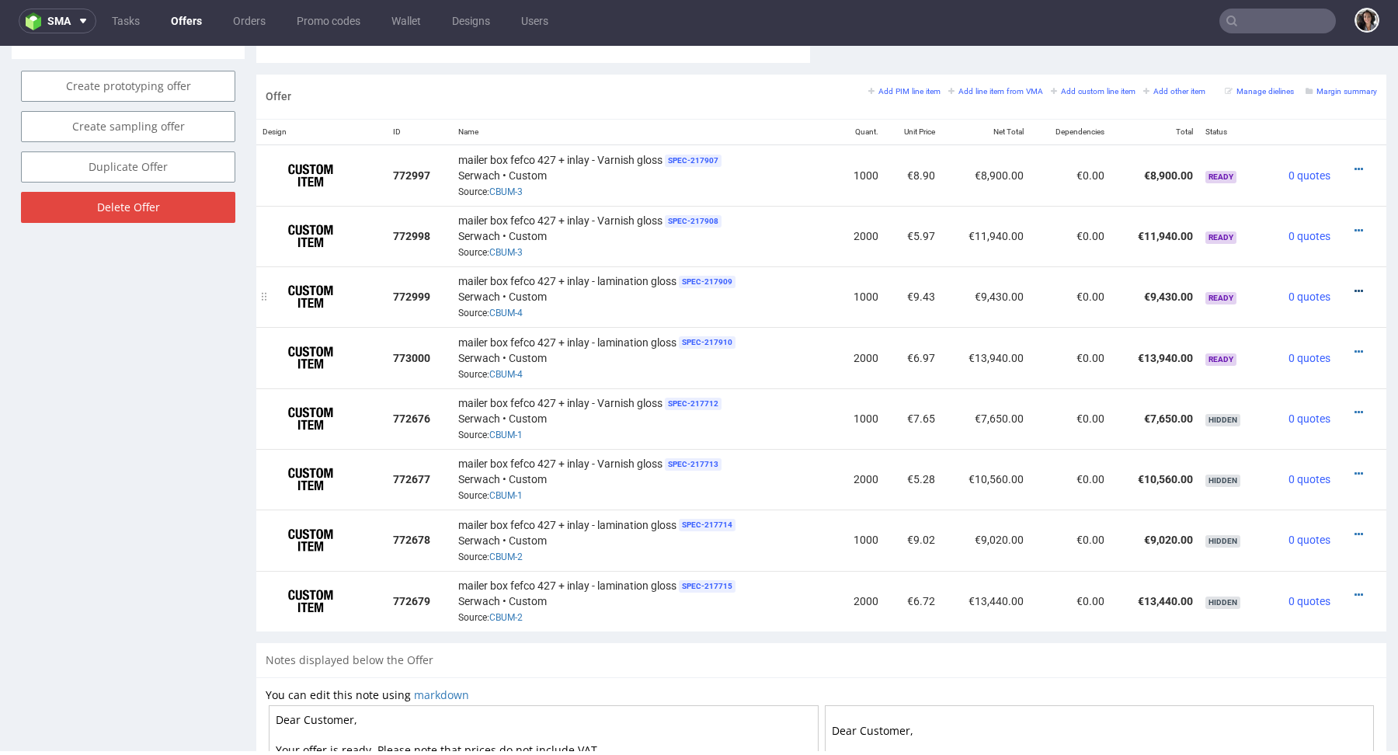
click at [1355, 286] on icon at bounding box center [1359, 291] width 9 height 11
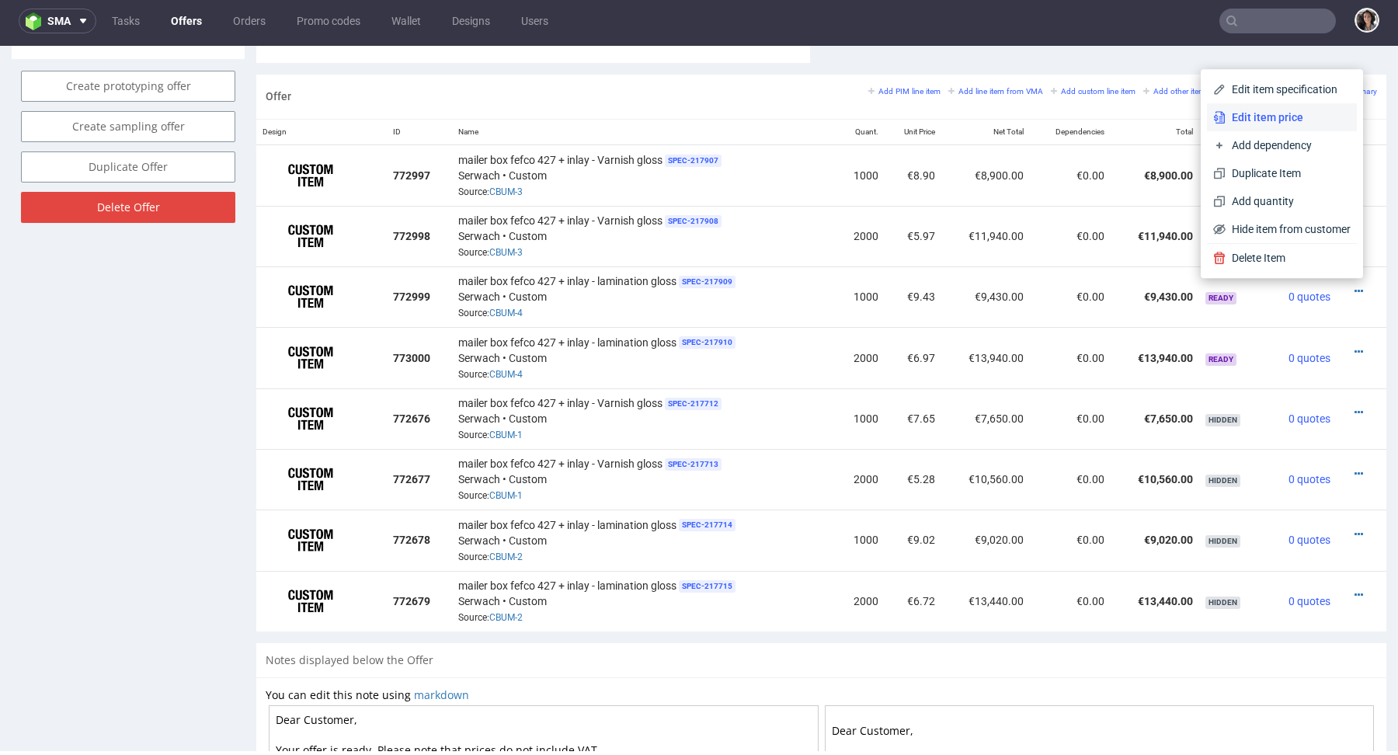
click at [1257, 117] on span "Edit item price" at bounding box center [1288, 118] width 125 height 16
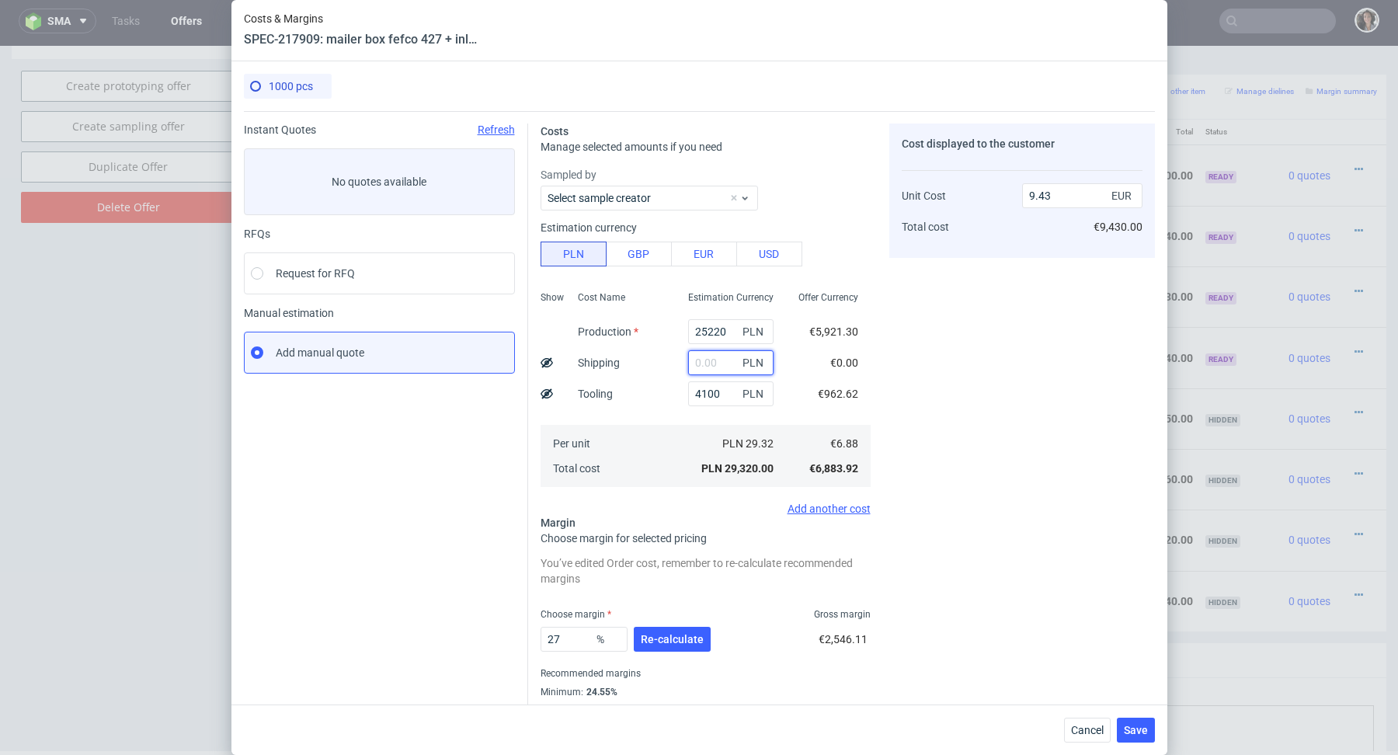
click at [704, 371] on input "text" at bounding box center [730, 362] width 85 height 25
paste input "1 796,06"
click at [705, 359] on input "1 796,06" at bounding box center [730, 362] width 85 height 25
type input "1796.06"
type input "10"
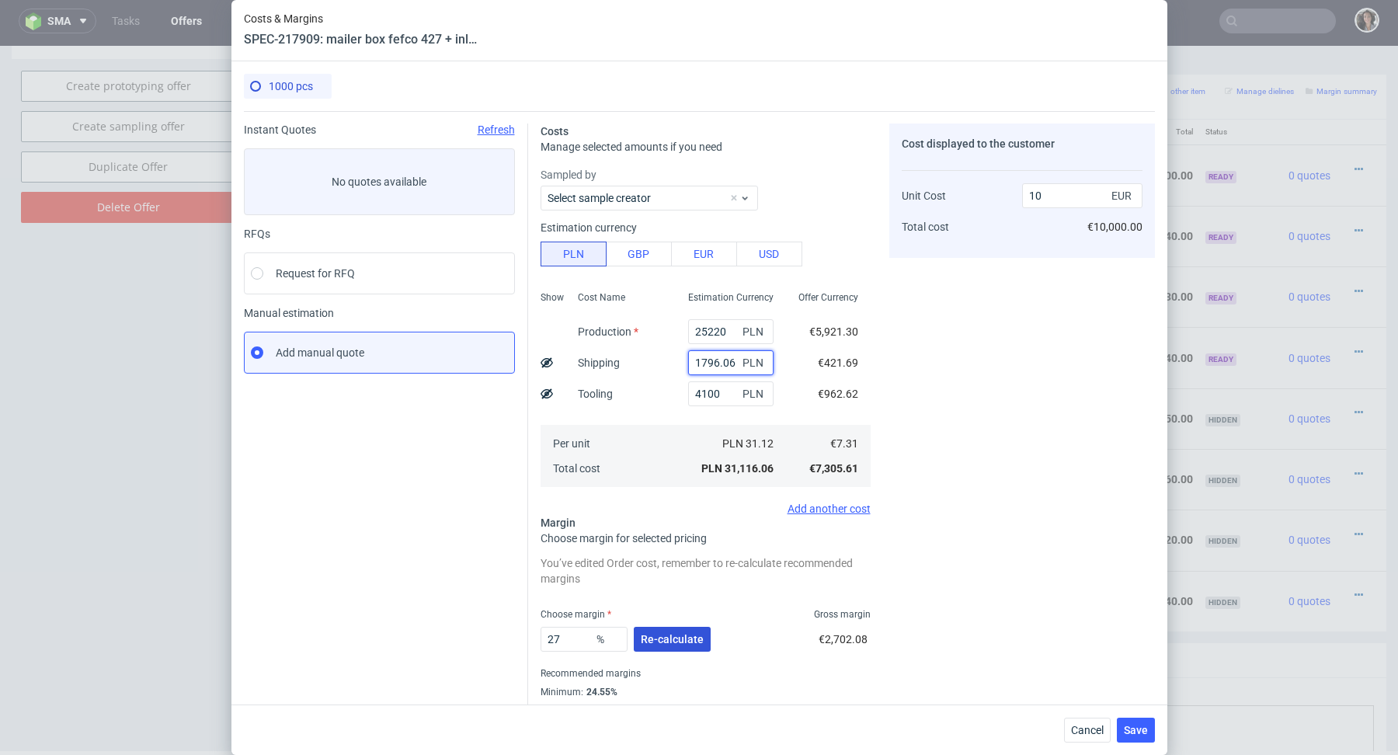
type input "1796.06"
click at [674, 644] on span "Re-calculate" at bounding box center [672, 639] width 63 height 11
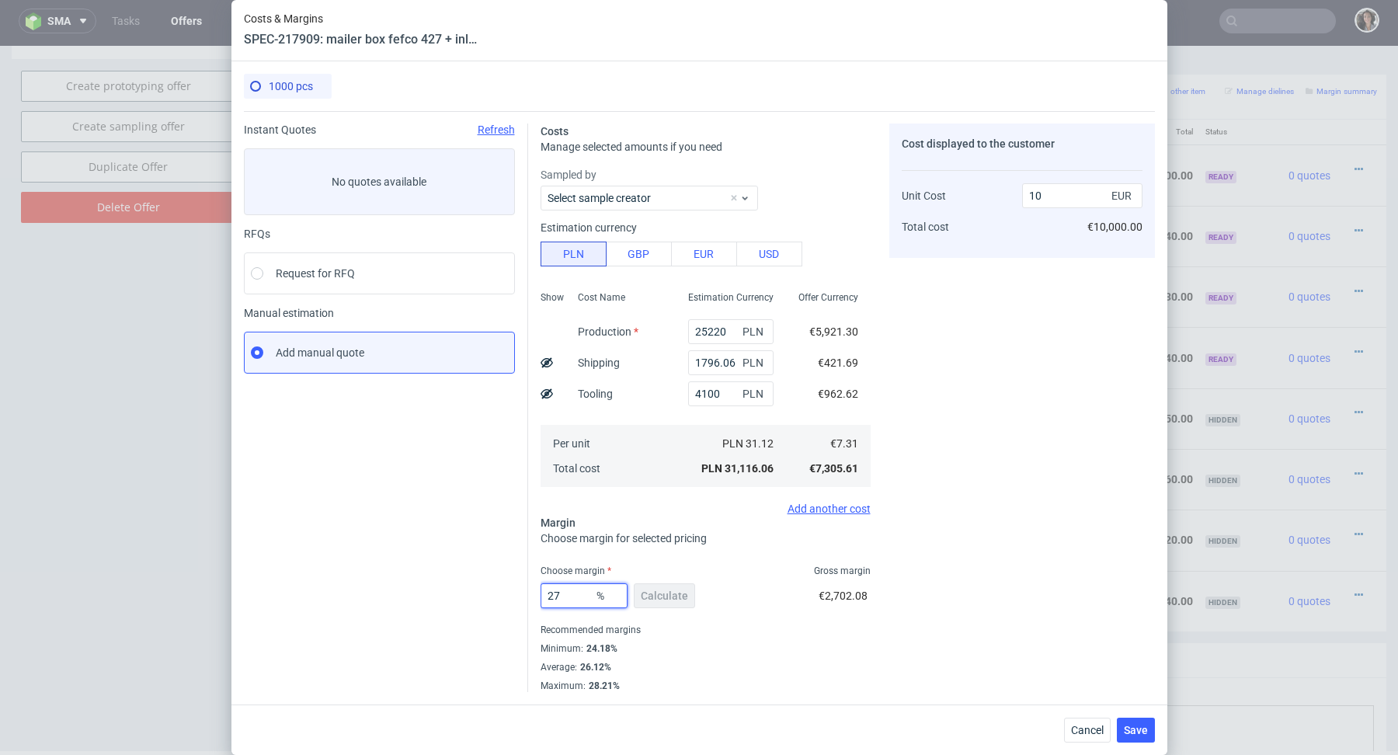
drag, startPoint x: 582, startPoint y: 598, endPoint x: 520, endPoint y: 593, distance: 61.5
click at [520, 593] on div "Instant Quotes Refresh No quotes available RFQs Request for RFQ Manual estimati…" at bounding box center [699, 401] width 911 height 581
click at [710, 621] on div "Recommended margins" at bounding box center [706, 630] width 330 height 19
click at [571, 593] on input "27" at bounding box center [584, 595] width 87 height 25
type input "26"
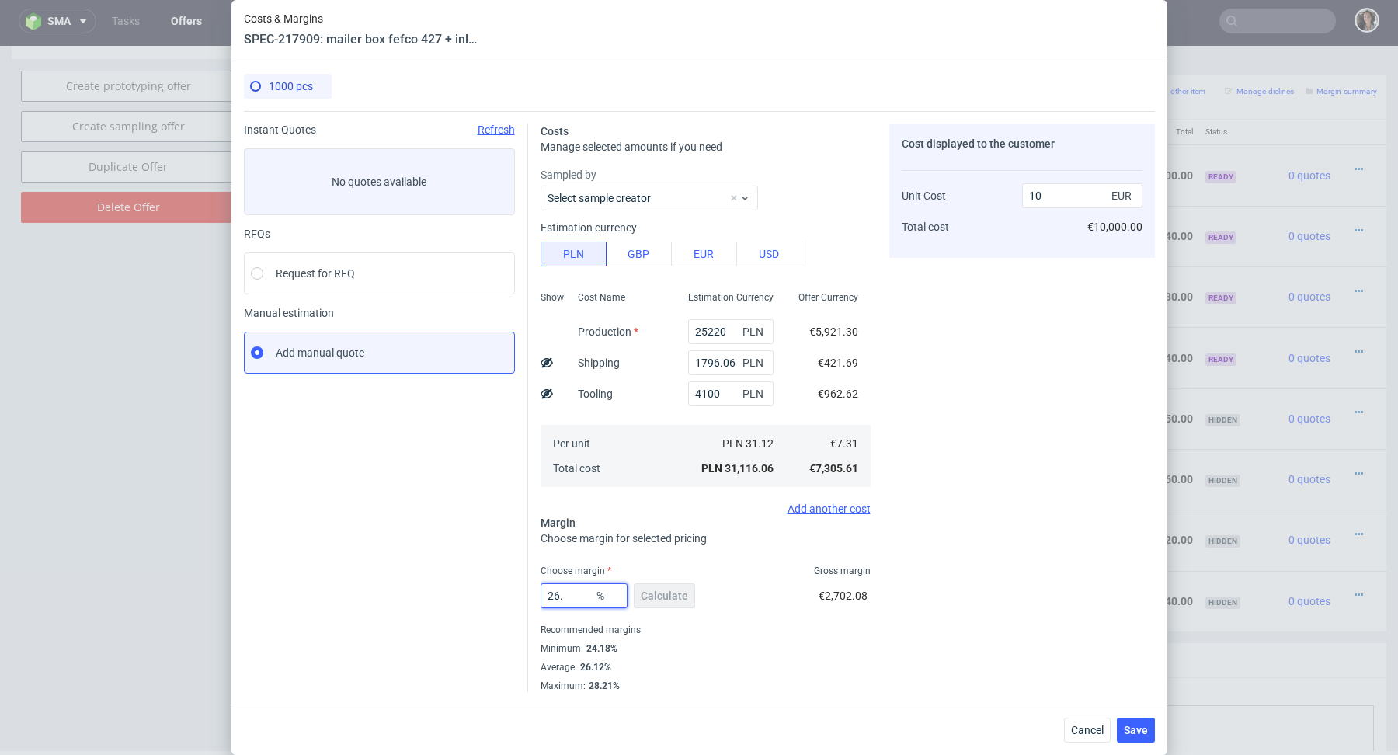
type input "9.87"
type input "26"
type input "-4.33"
type input "2"
type input "7.45"
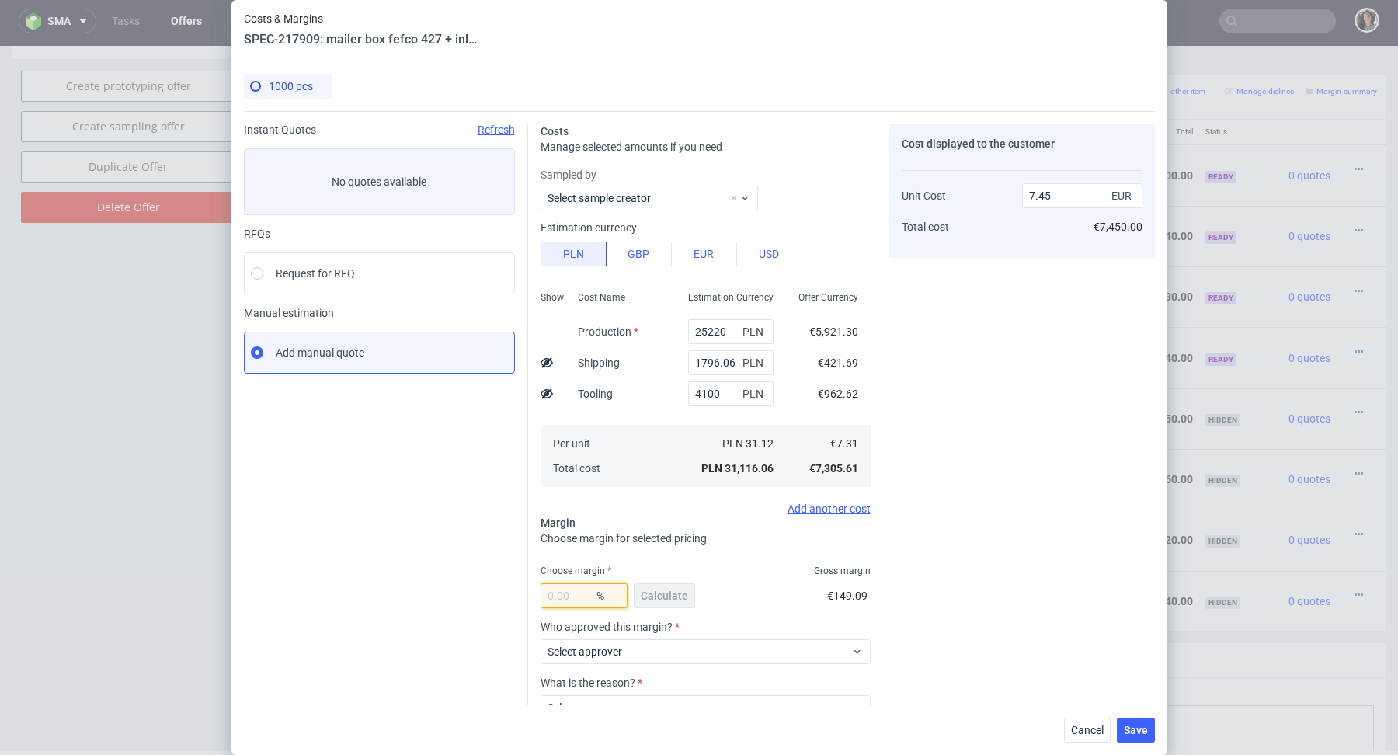
type input "0"
type input "7.3"
type input "0"
drag, startPoint x: 1055, startPoint y: 197, endPoint x: 1000, endPoint y: 193, distance: 55.3
click at [1000, 192] on div "Unit Cost Total cost 7.3 EUR €7,300.00" at bounding box center [1022, 205] width 241 height 82
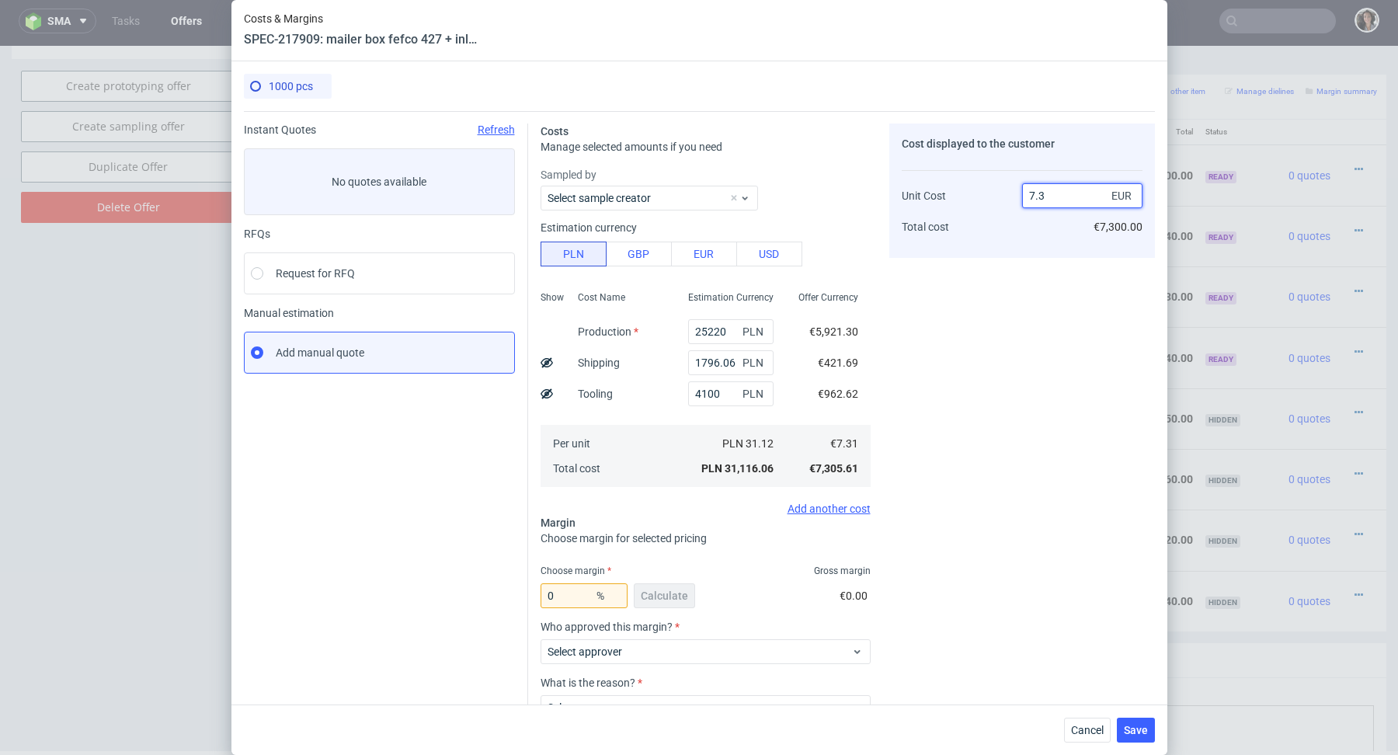
type input "9"
type input "18.777777777777775"
type input "8.99."
type input "NaN"
type input "7.39"
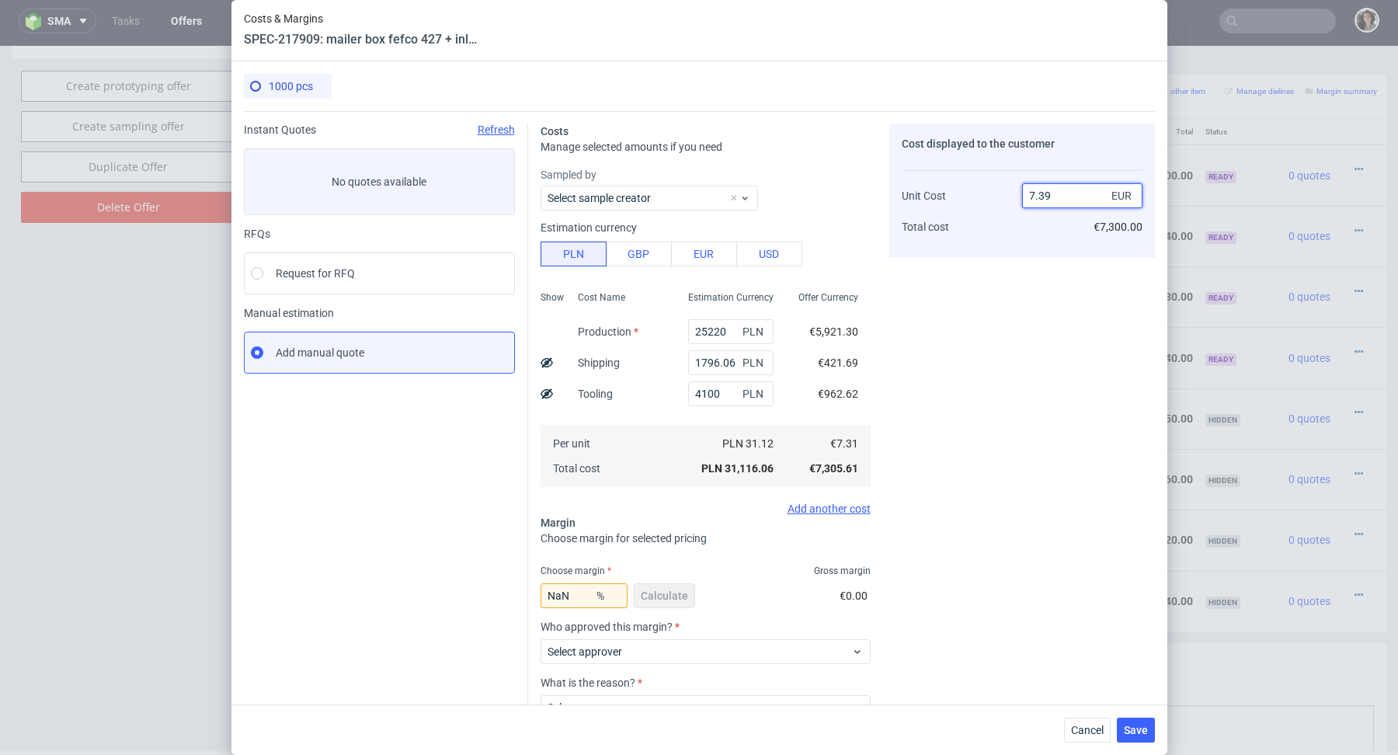
type input "1.0825439783491204"
type input "9.38"
type input "22.068230277185503"
drag, startPoint x: 1063, startPoint y: 193, endPoint x: 1038, endPoint y: 193, distance: 25.6
click at [1038, 193] on input "9.37" at bounding box center [1082, 195] width 120 height 25
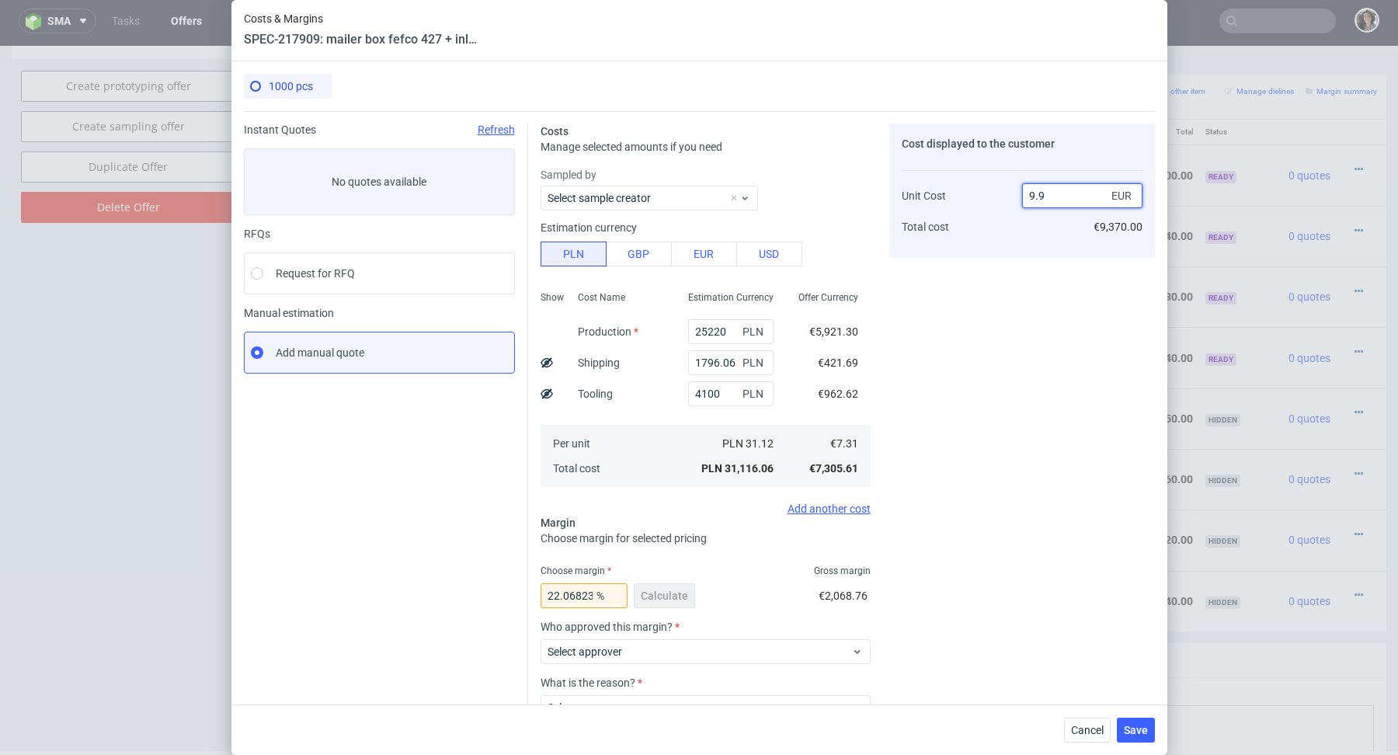
type input "9.99"
type input "26.826826826826828"
type input "9.98"
click at [1128, 735] on span "Save" at bounding box center [1136, 730] width 24 height 11
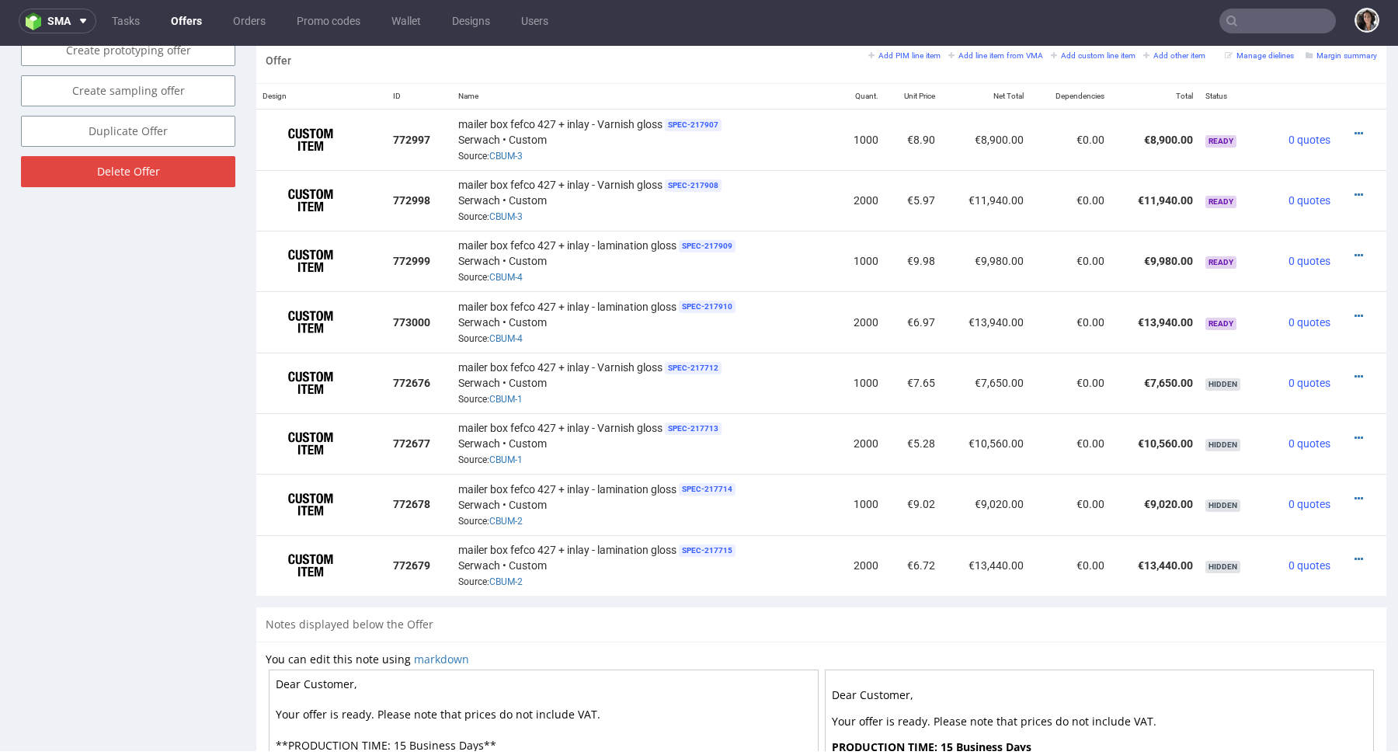
scroll to position [870, 0]
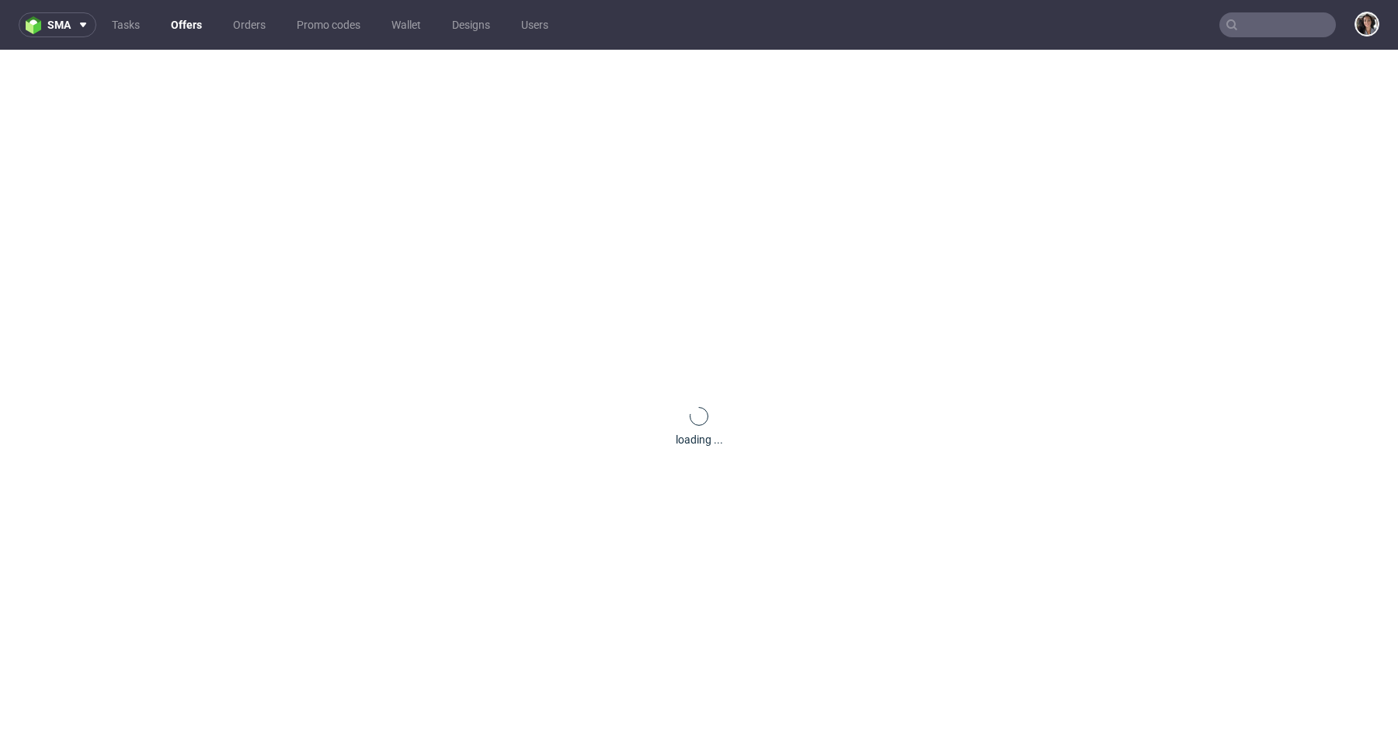
click at [1265, 30] on input "text" at bounding box center [1278, 24] width 117 height 25
paste input "[EMAIL_ADDRESS][DOMAIN_NAME]"
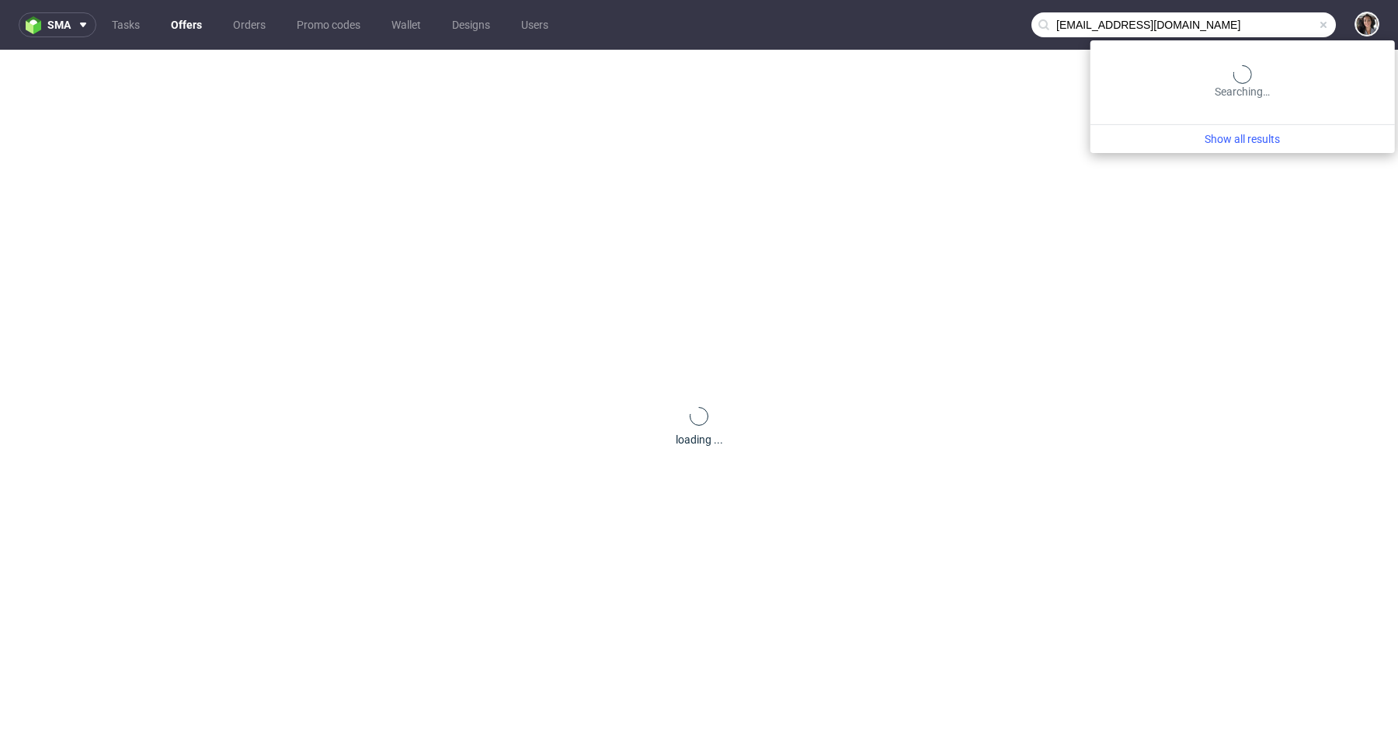
type input "[EMAIL_ADDRESS][DOMAIN_NAME]"
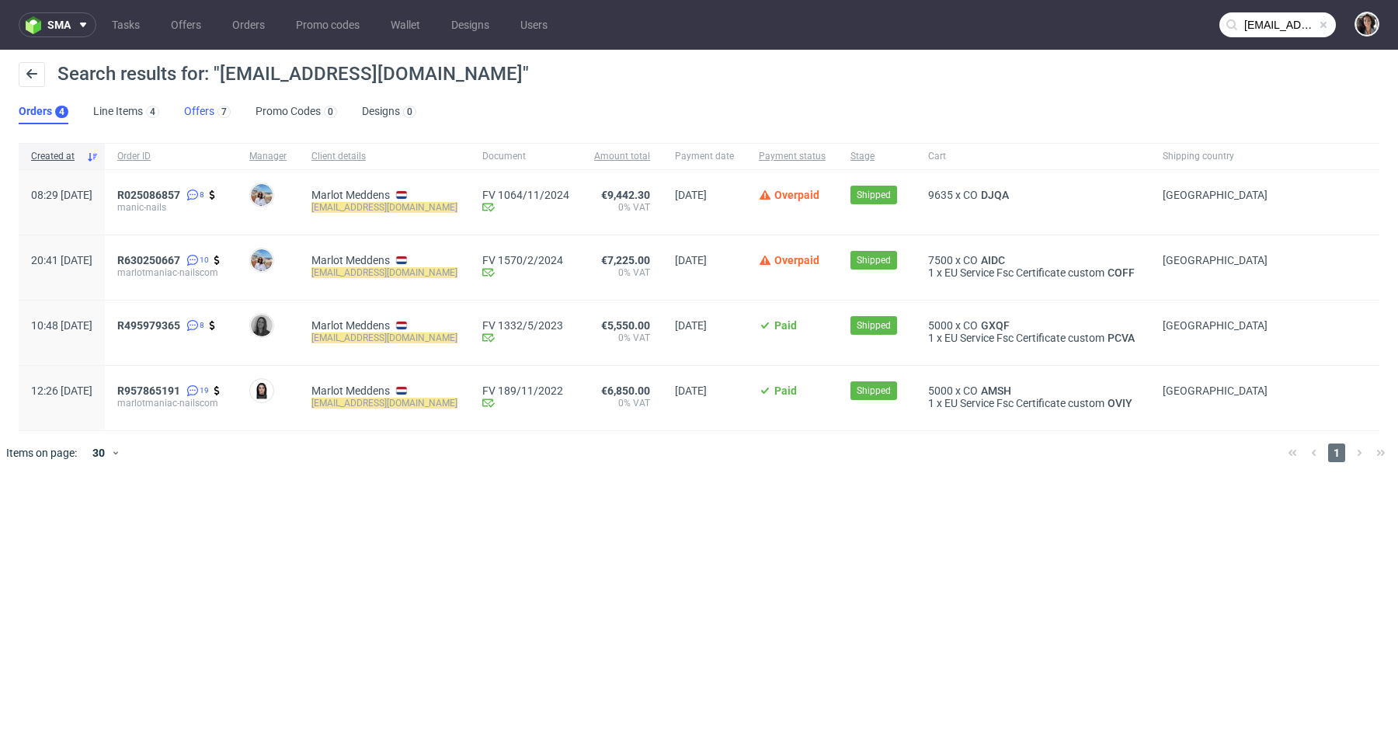
click at [202, 120] on link "Offers 7" at bounding box center [207, 111] width 47 height 25
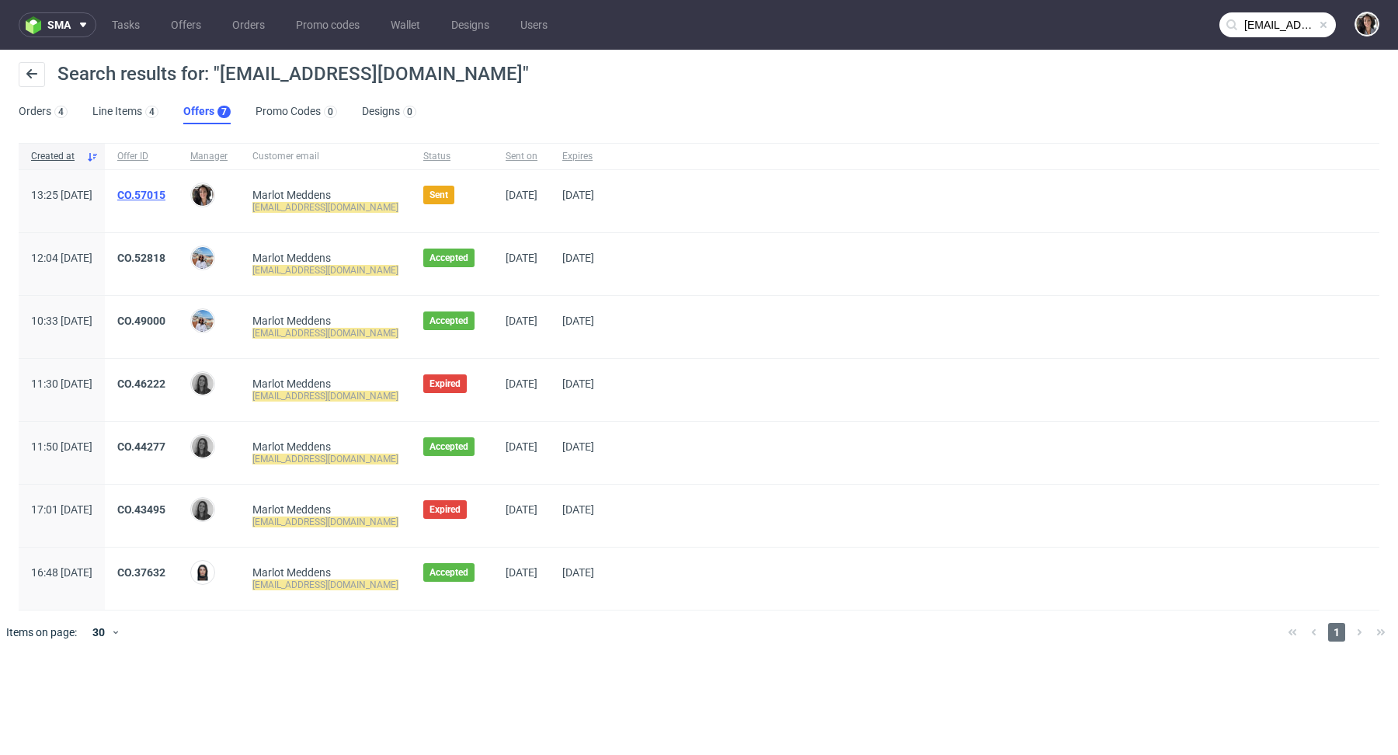
click at [165, 193] on link "CO.57015" at bounding box center [141, 195] width 48 height 12
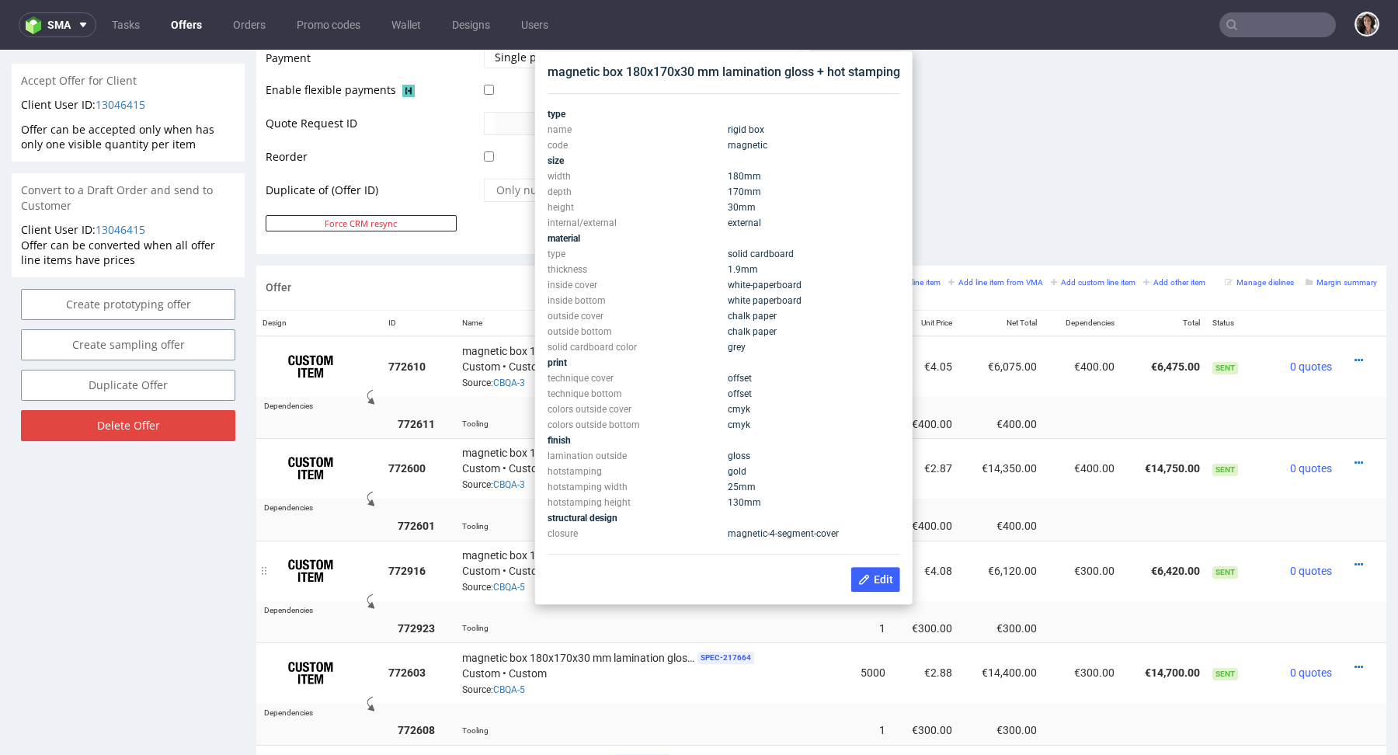
scroll to position [711, 0]
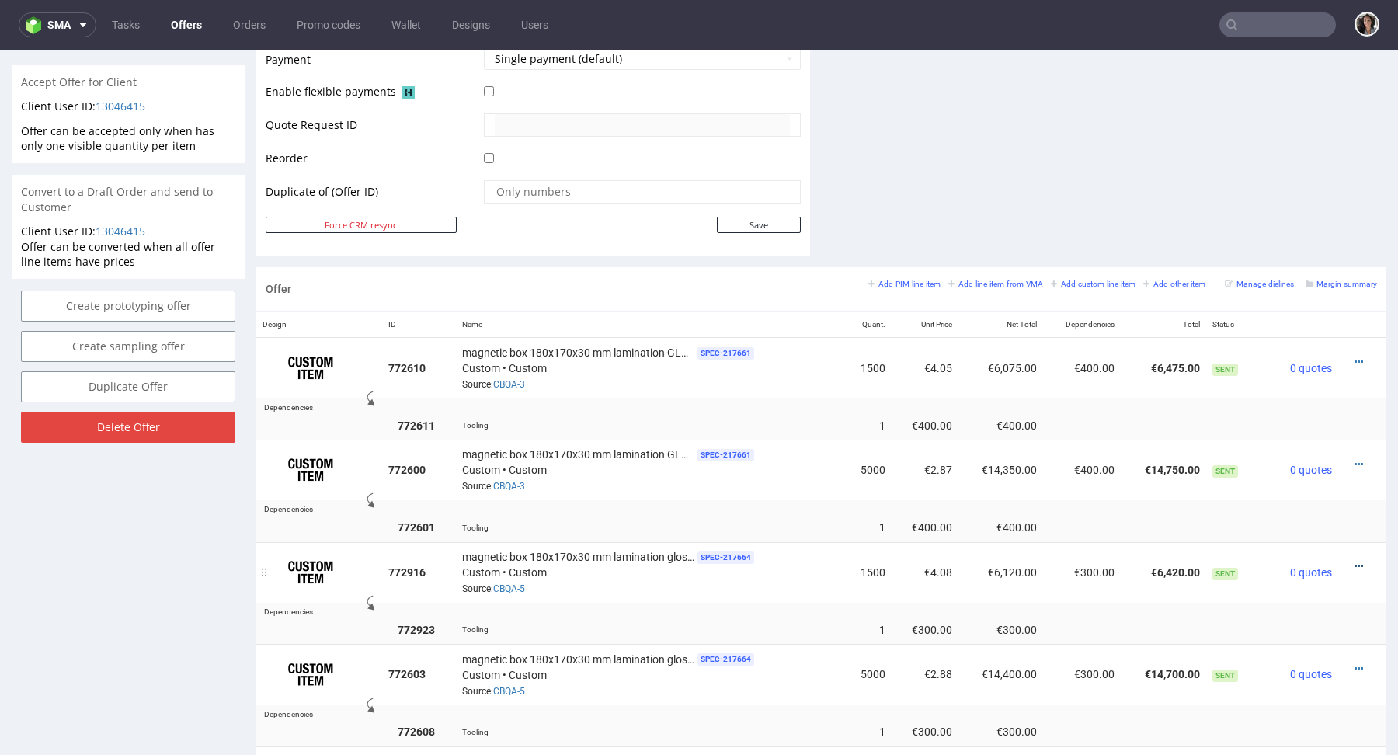
click at [1355, 561] on icon at bounding box center [1359, 566] width 9 height 11
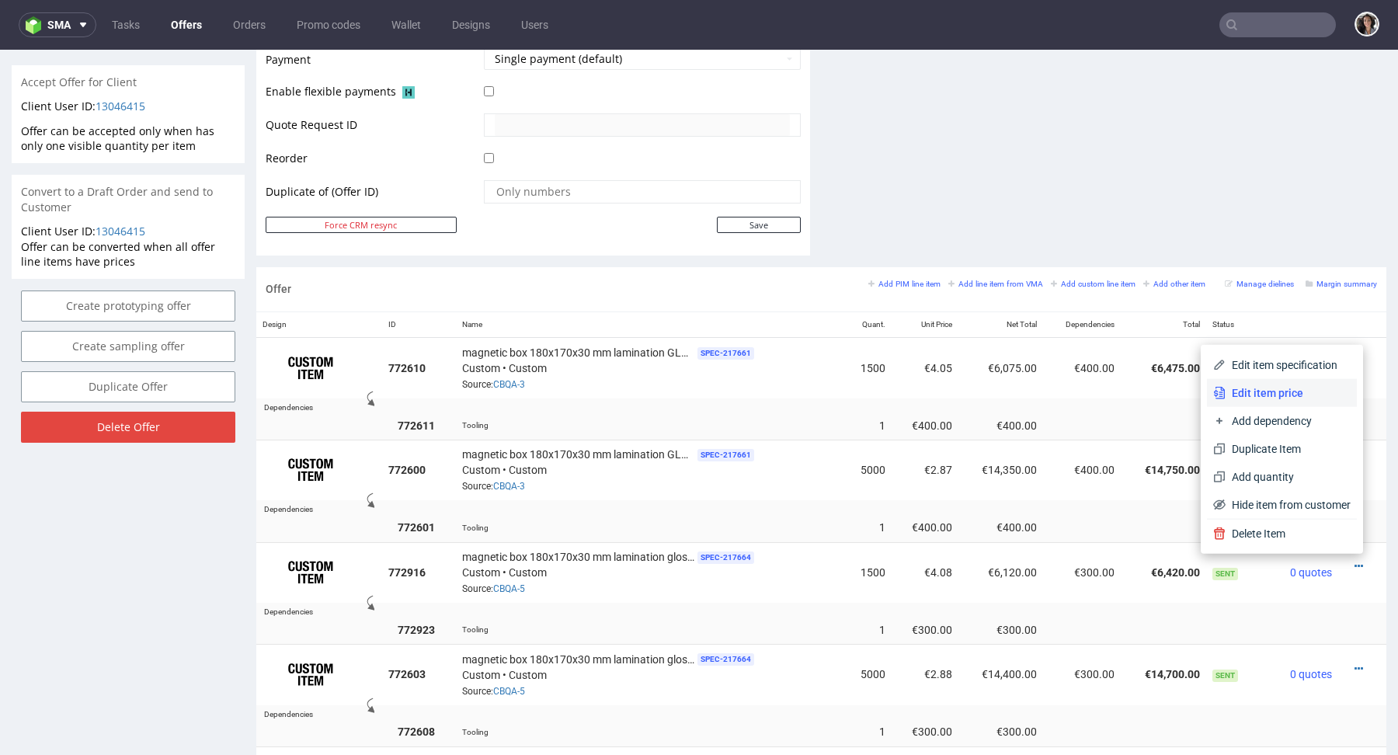
click at [1261, 389] on span "Edit item price" at bounding box center [1288, 393] width 125 height 16
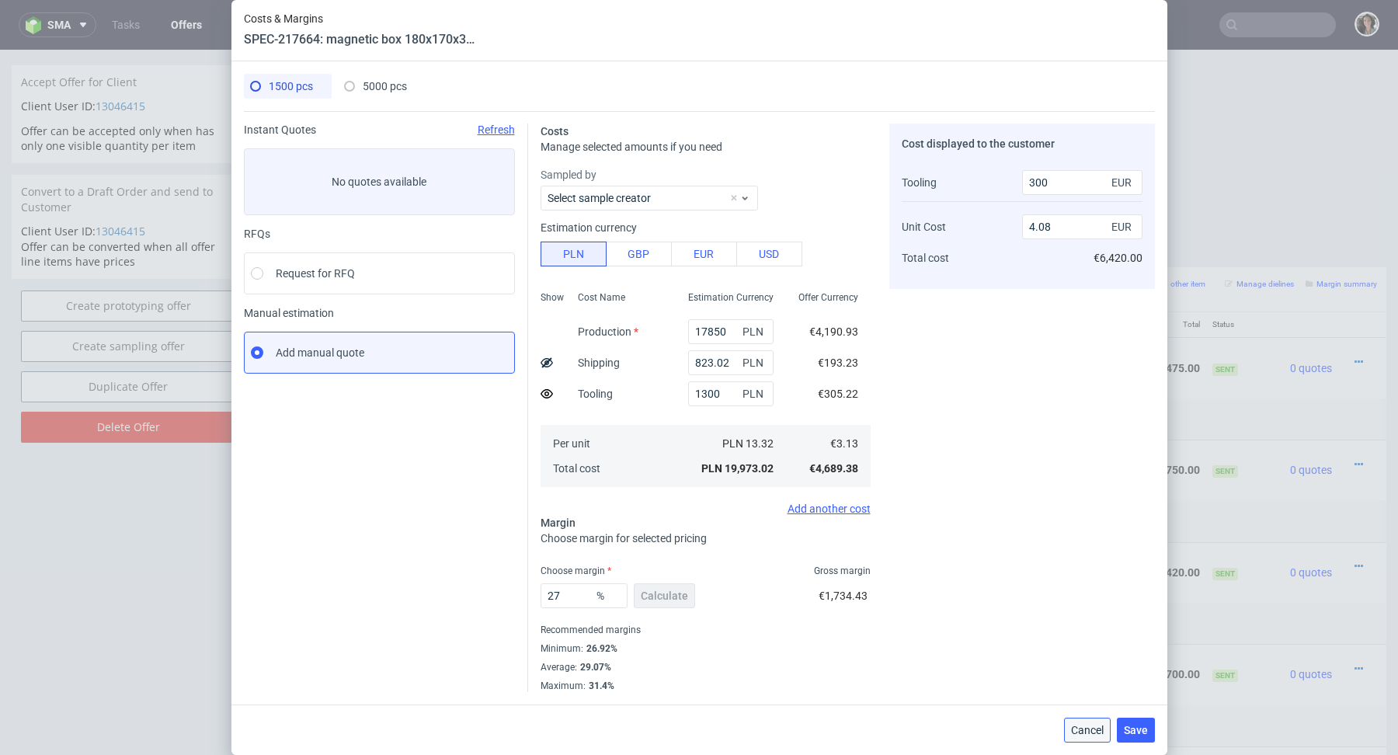
click at [1087, 727] on span "Cancel" at bounding box center [1087, 730] width 33 height 11
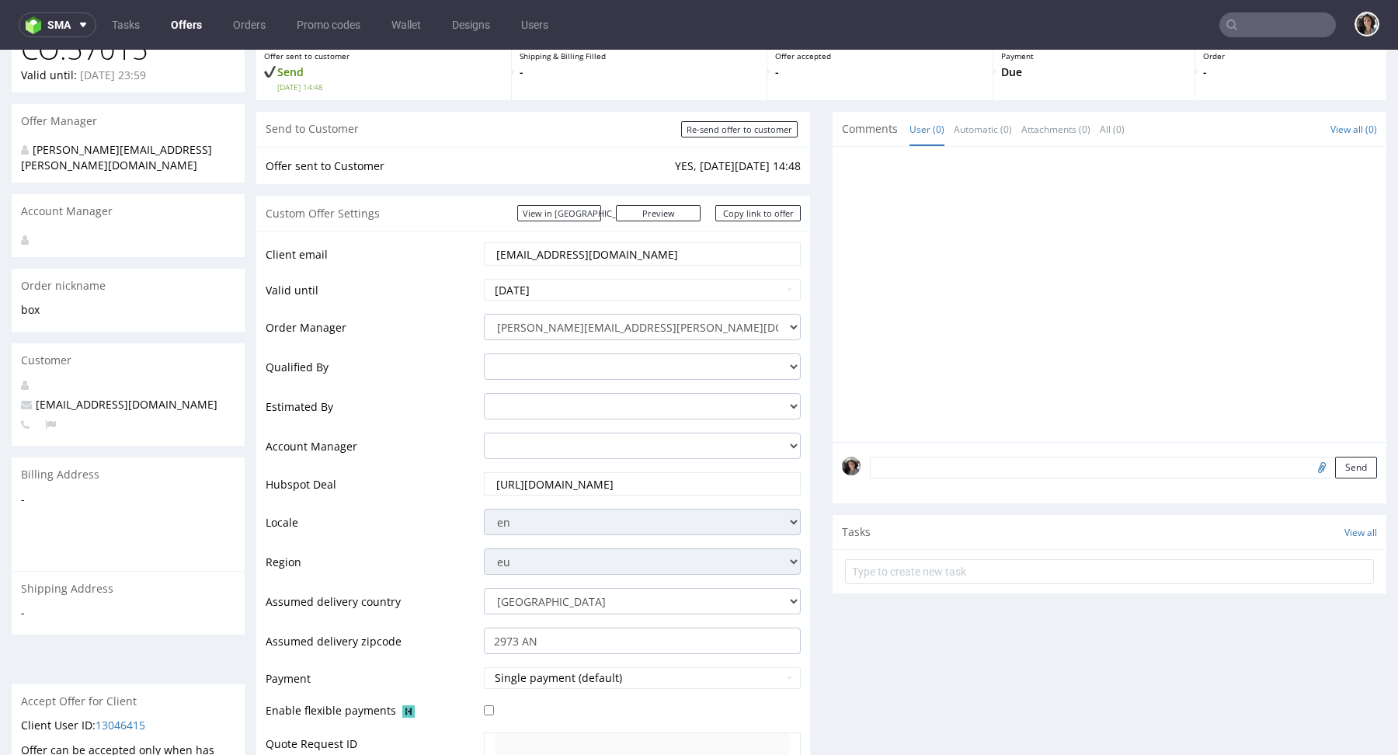
scroll to position [0, 0]
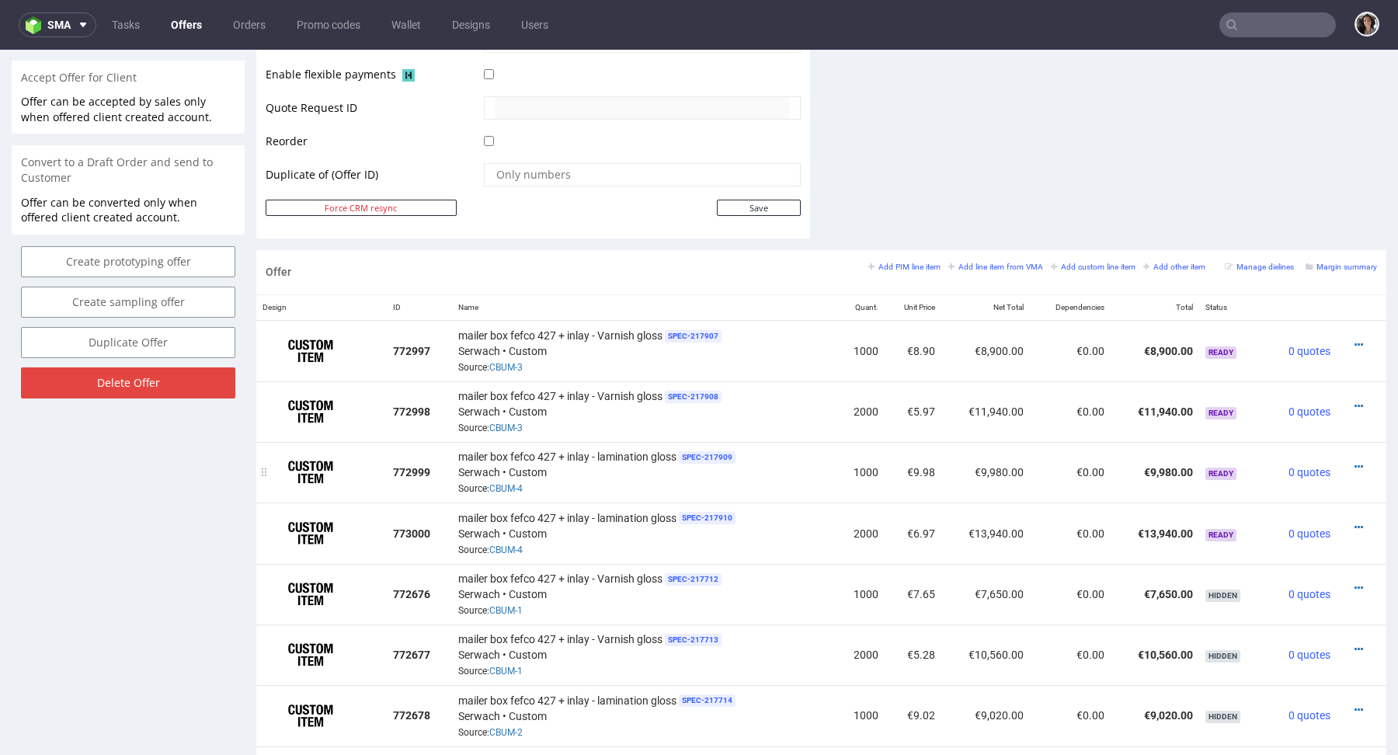
scroll to position [4, 0]
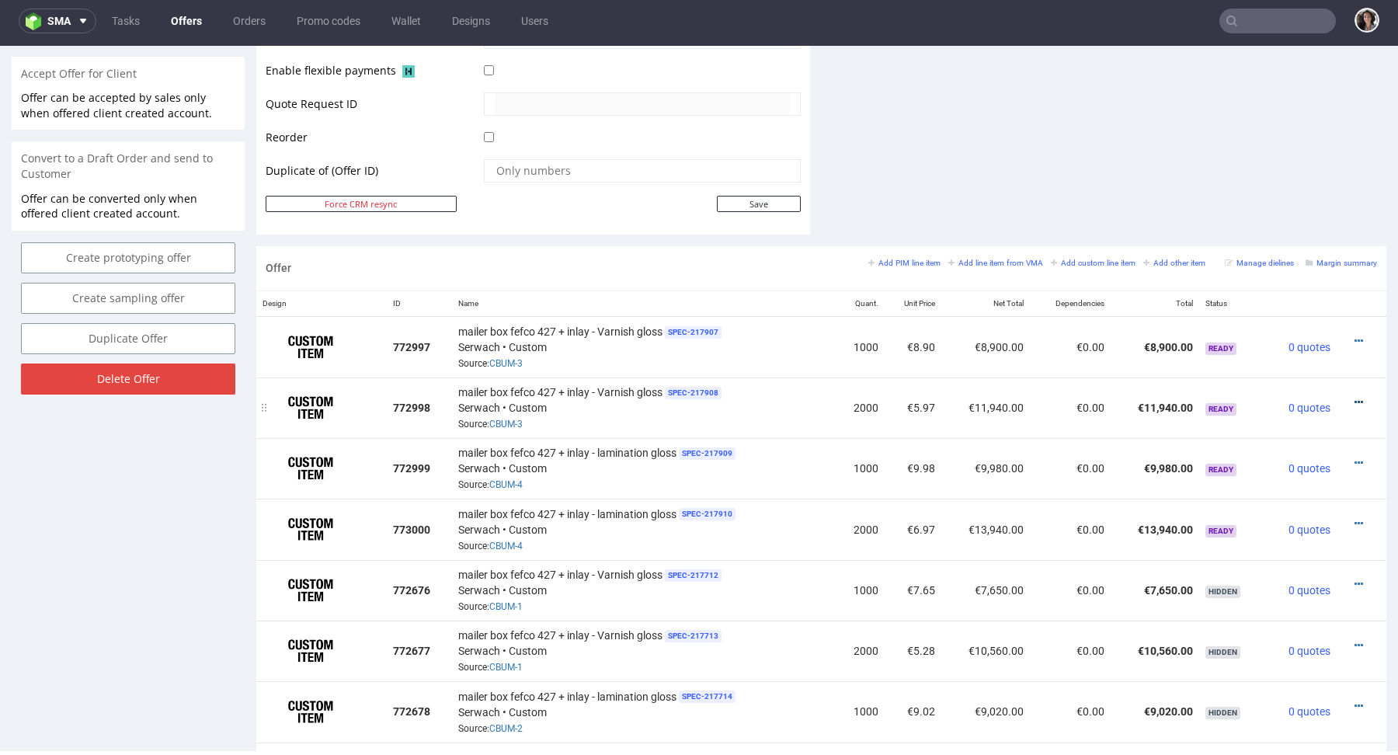
click at [1355, 397] on icon at bounding box center [1359, 402] width 9 height 11
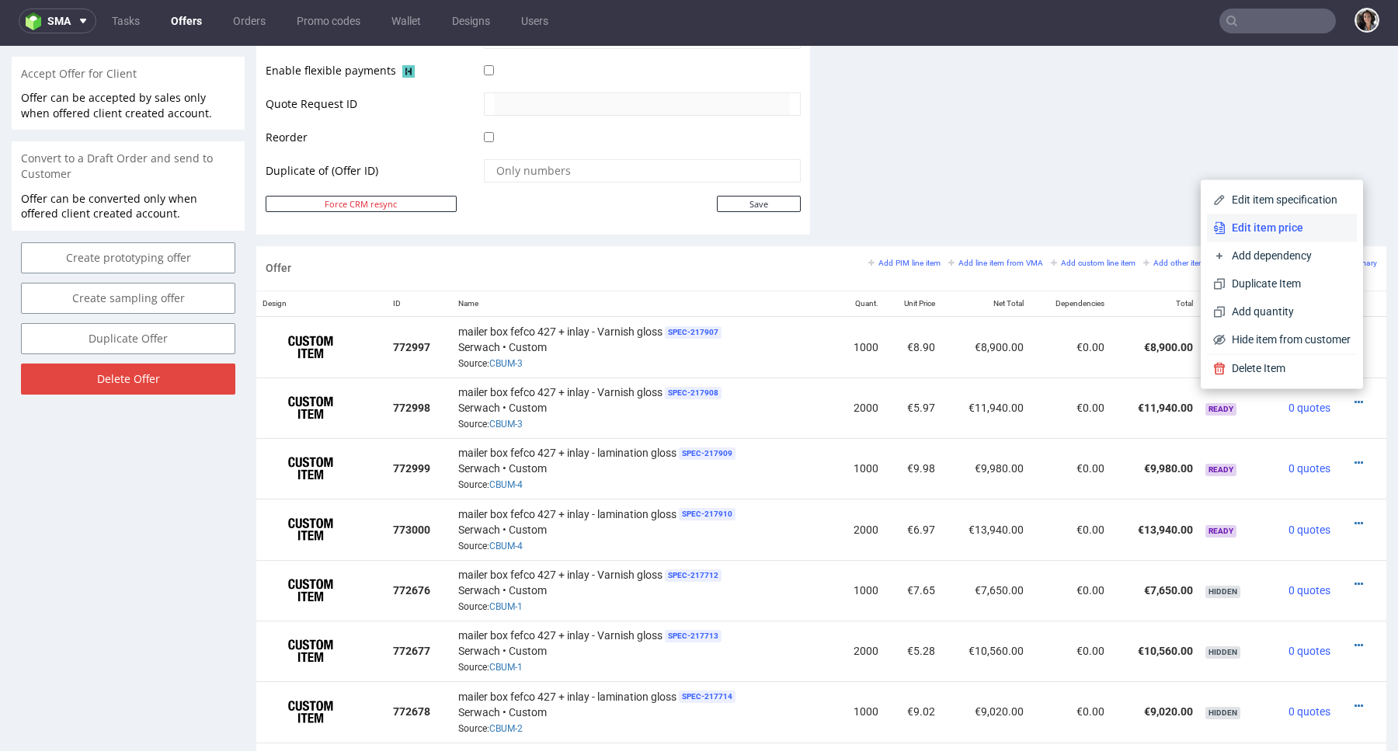
click at [1269, 232] on span "Edit item price" at bounding box center [1288, 228] width 125 height 16
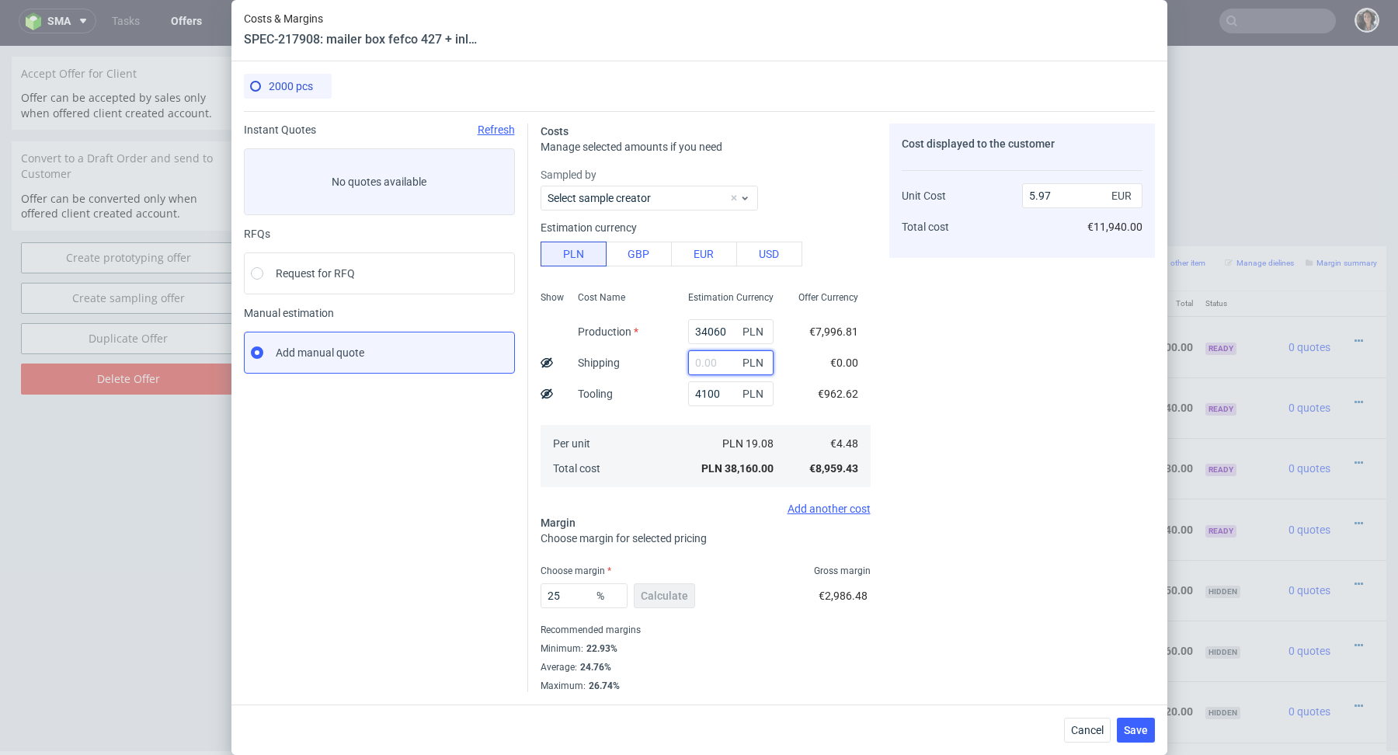
click at [712, 367] on input "text" at bounding box center [730, 362] width 85 height 25
paste input "3 667,27"
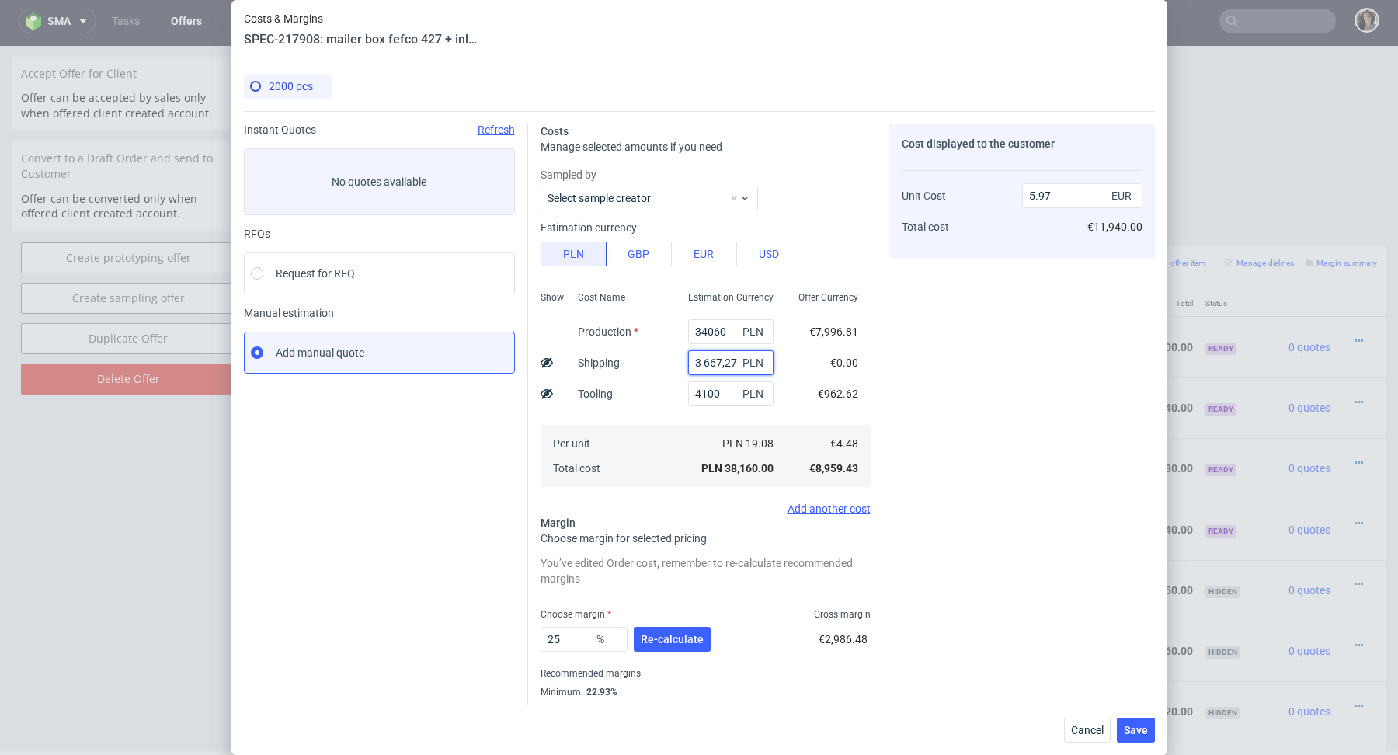
click at [703, 365] on input "3 667,27" at bounding box center [730, 362] width 85 height 25
type input "3667.27"
type input "6.55"
type input "3667.27"
click at [684, 649] on button "Re-calculate" at bounding box center [672, 639] width 77 height 25
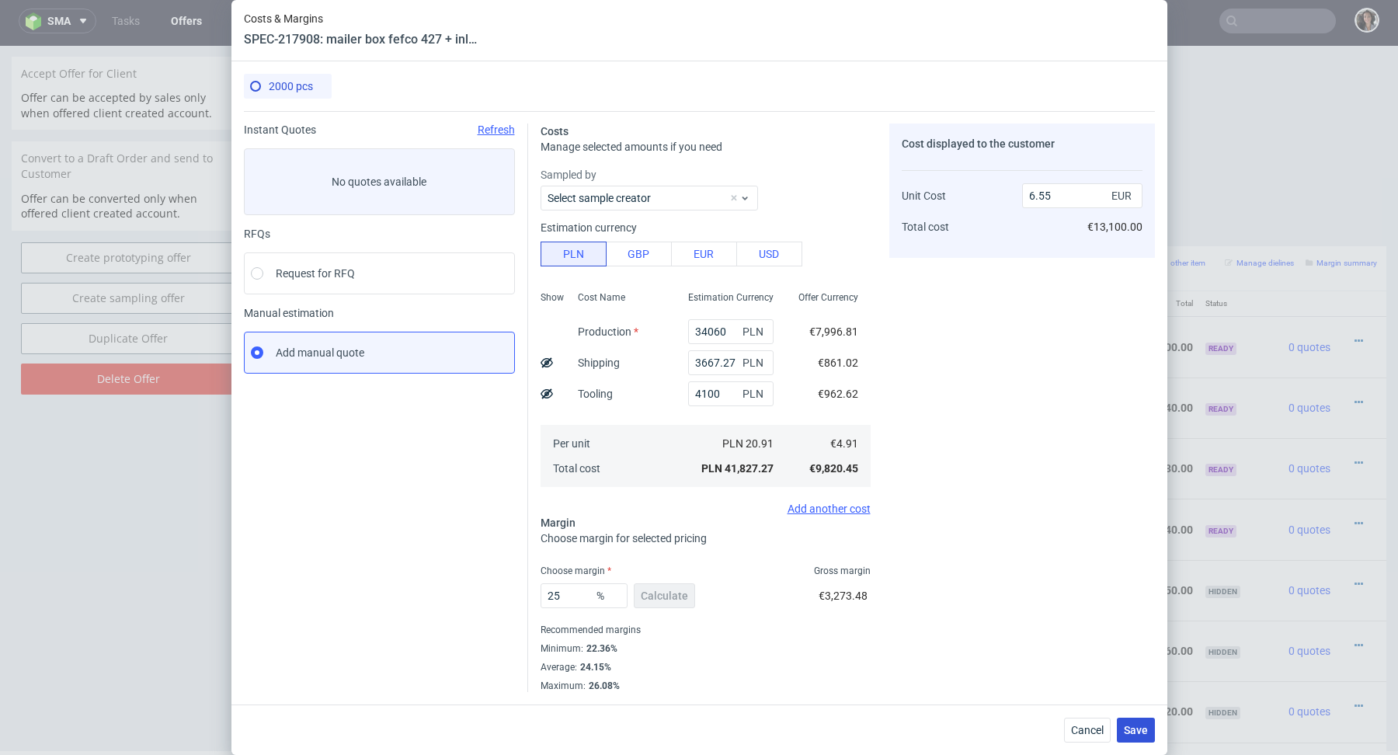
click at [1138, 729] on span "Save" at bounding box center [1136, 730] width 24 height 11
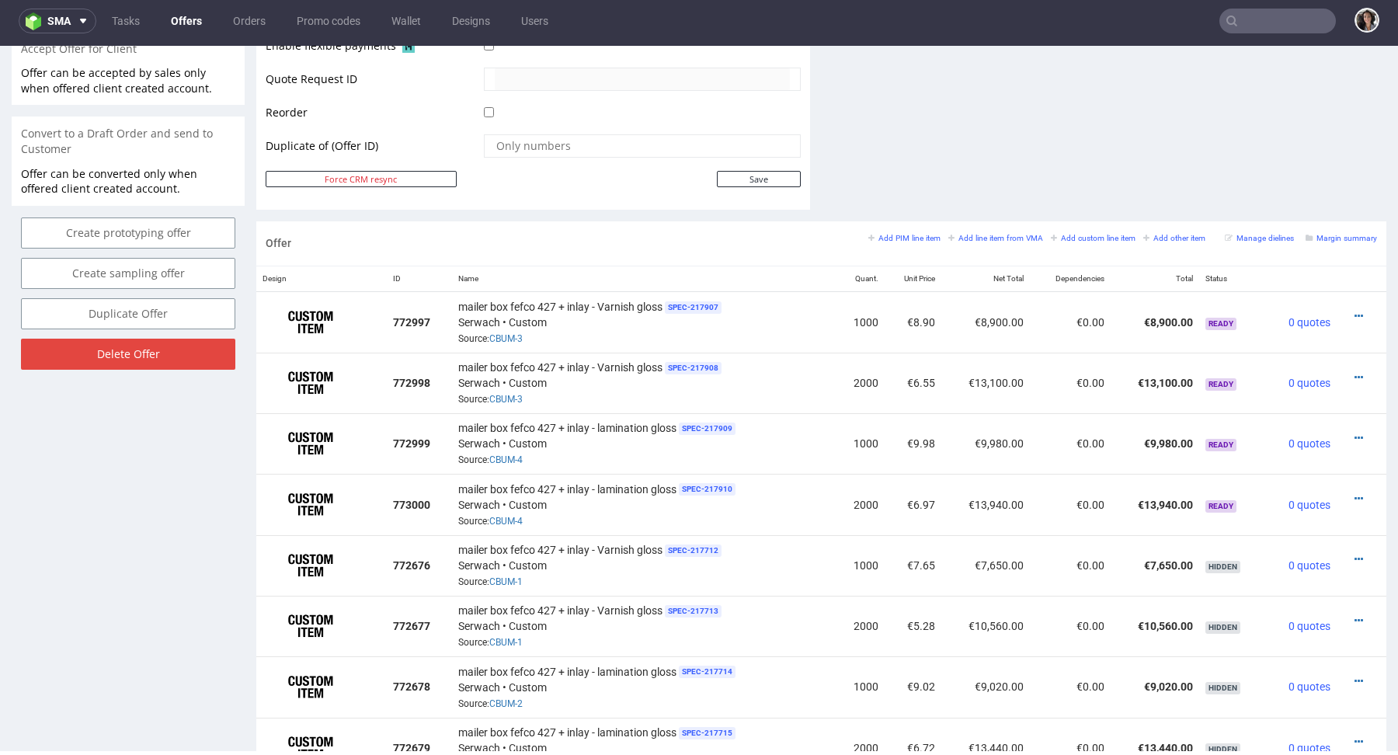
scroll to position [682, 0]
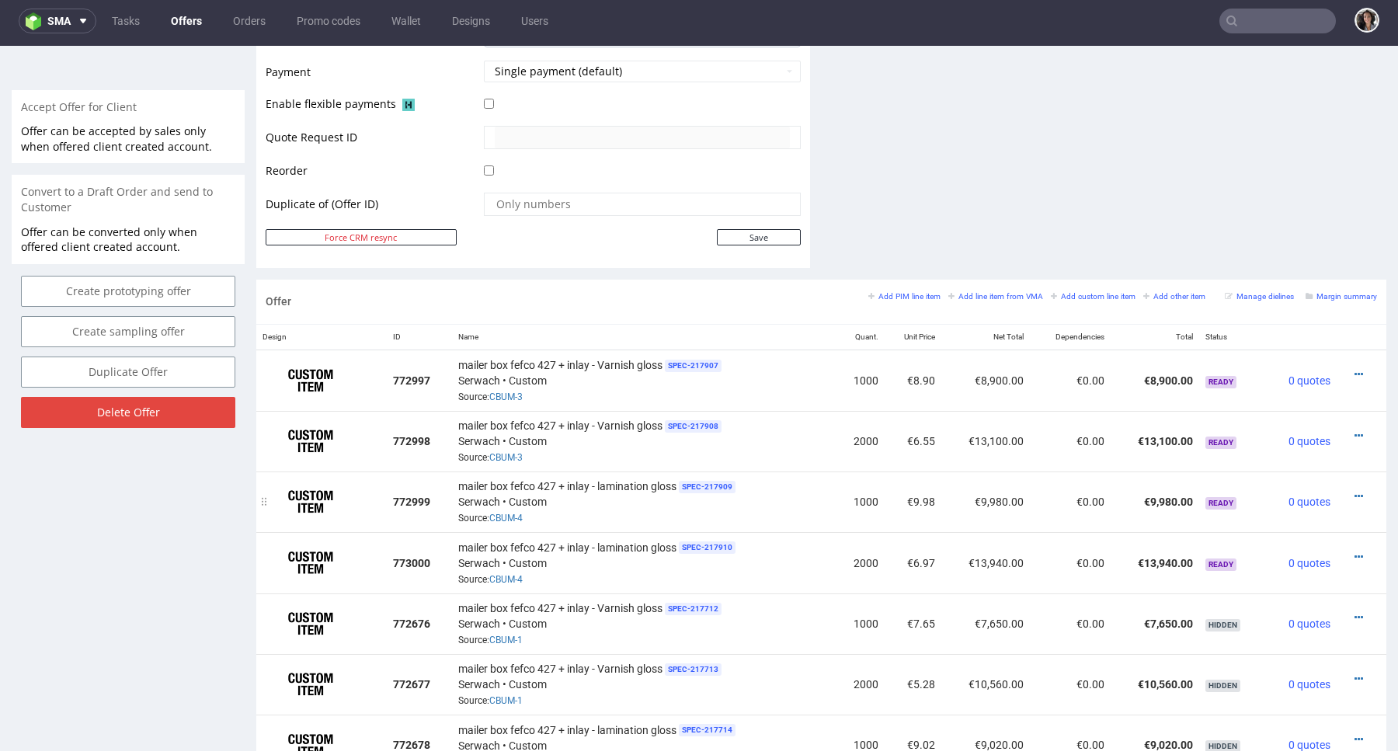
click at [1341, 503] on td at bounding box center [1362, 501] width 50 height 61
click at [1355, 495] on icon at bounding box center [1359, 496] width 9 height 11
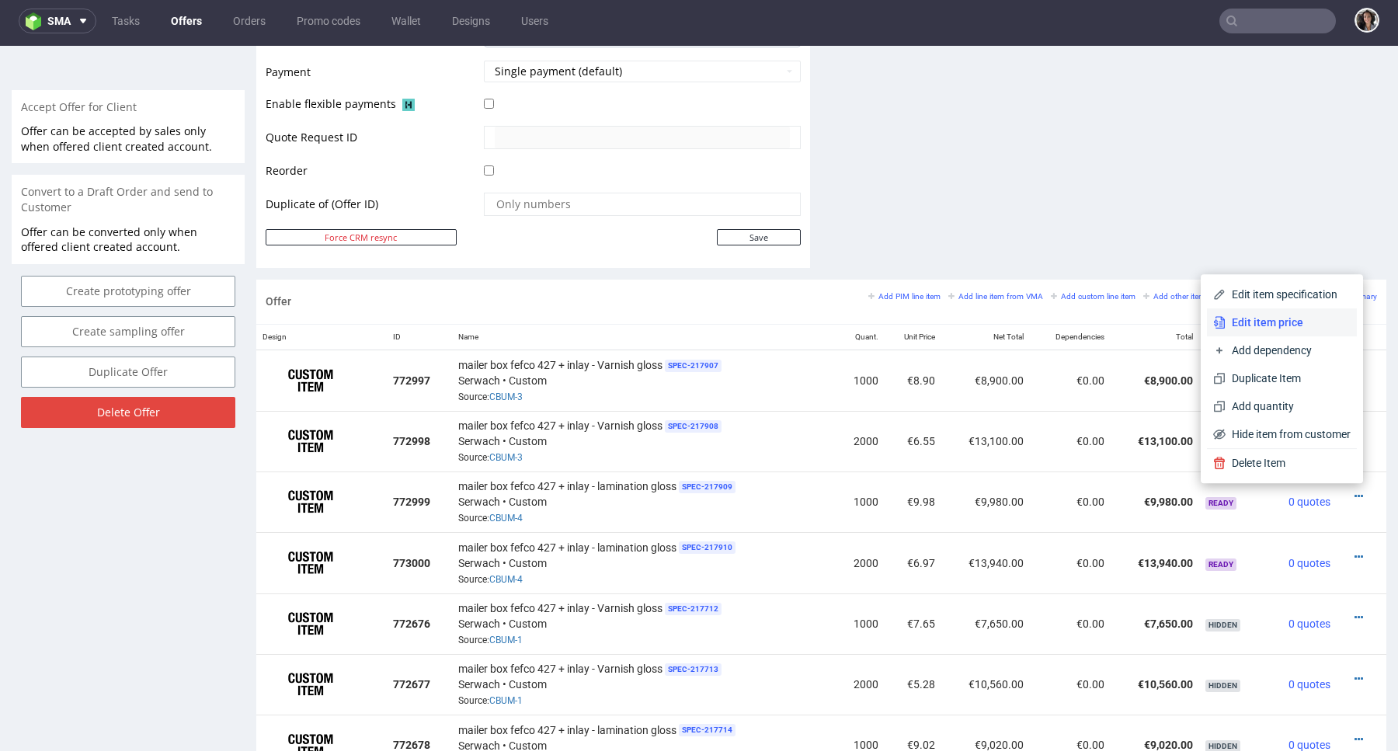
click at [1270, 322] on span "Edit item price" at bounding box center [1288, 323] width 125 height 16
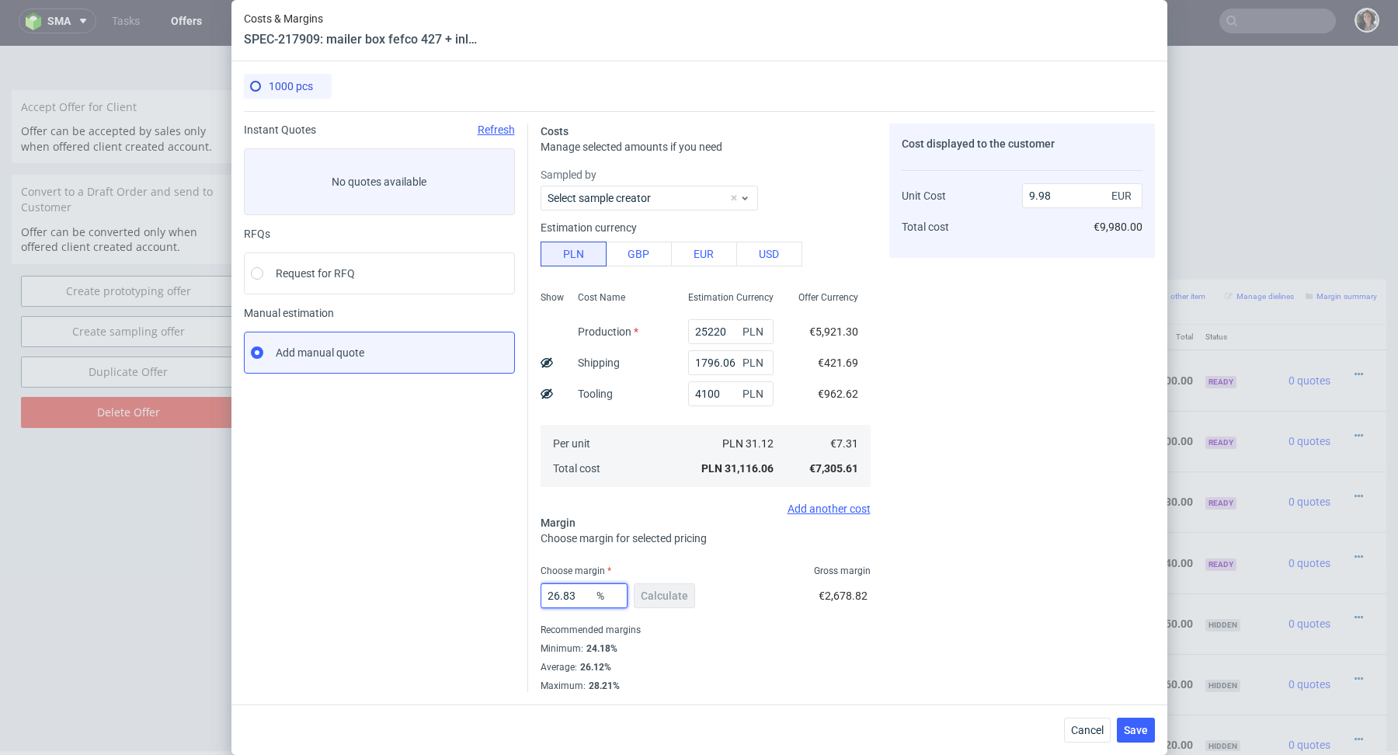
click at [572, 597] on input "26.83" at bounding box center [584, 595] width 87 height 25
click at [722, 366] on input "1796.06" at bounding box center [730, 362] width 85 height 25
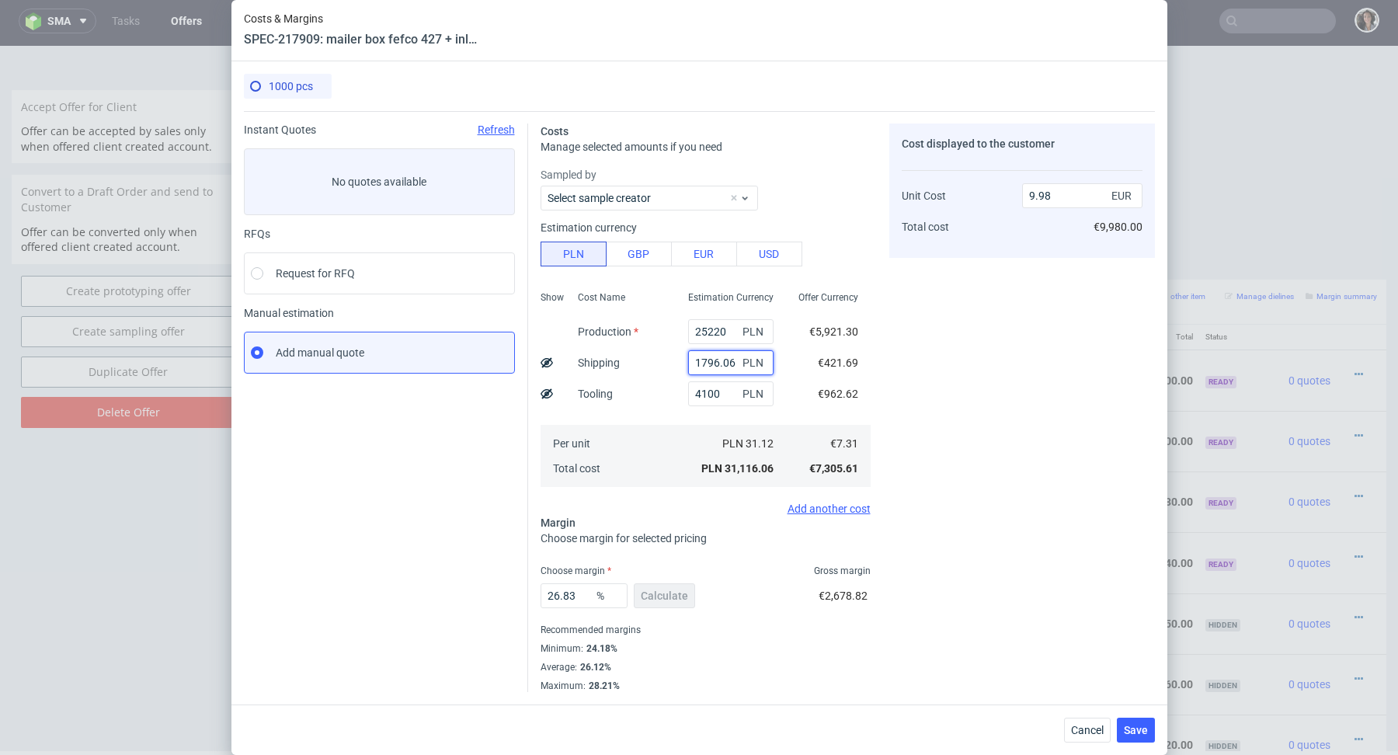
click at [722, 366] on input "1796.06" at bounding box center [730, 362] width 85 height 25
paste input "3 667,27"
type input "3 667,27"
type input "9.41"
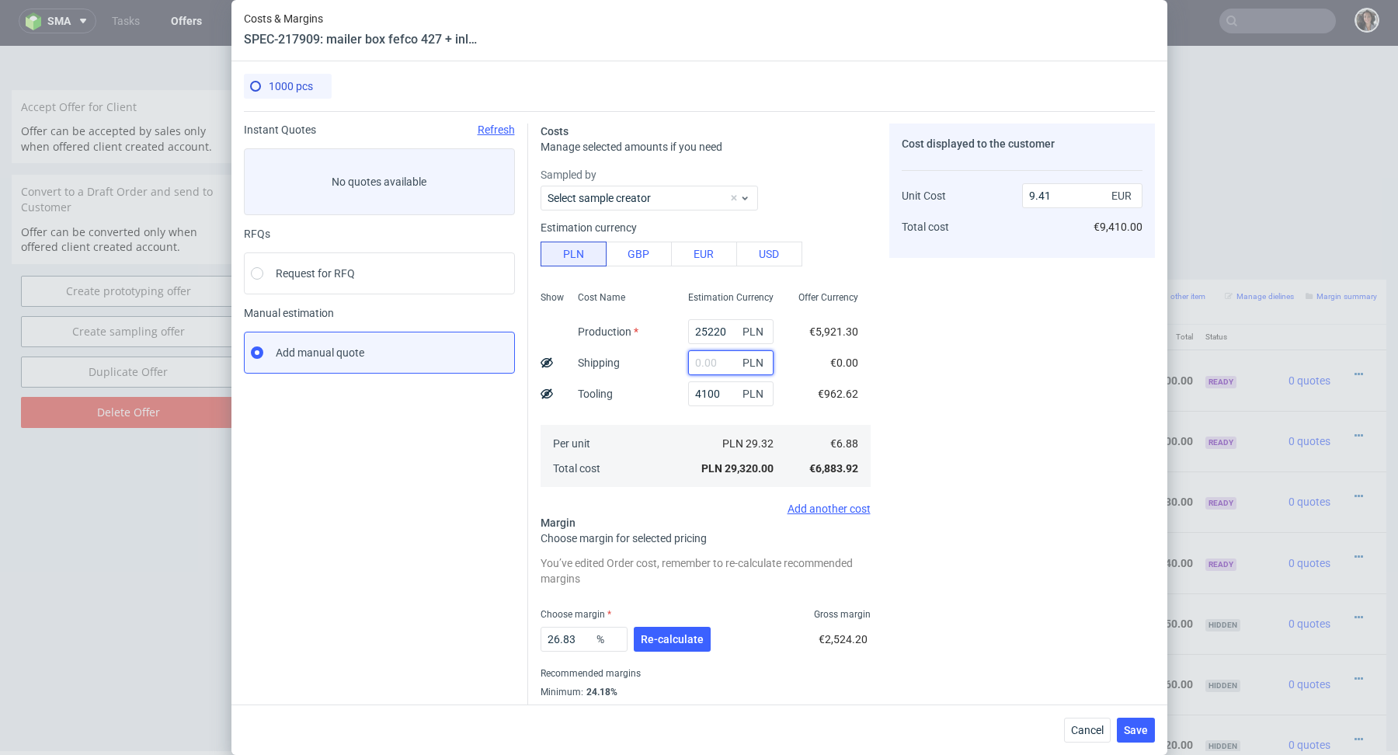
click at [706, 366] on input "text" at bounding box center [730, 362] width 85 height 25
paste input "3 667,27"
click at [705, 363] on input "3 667,27" at bounding box center [730, 362] width 85 height 25
type input "3667.27"
type input "10.58"
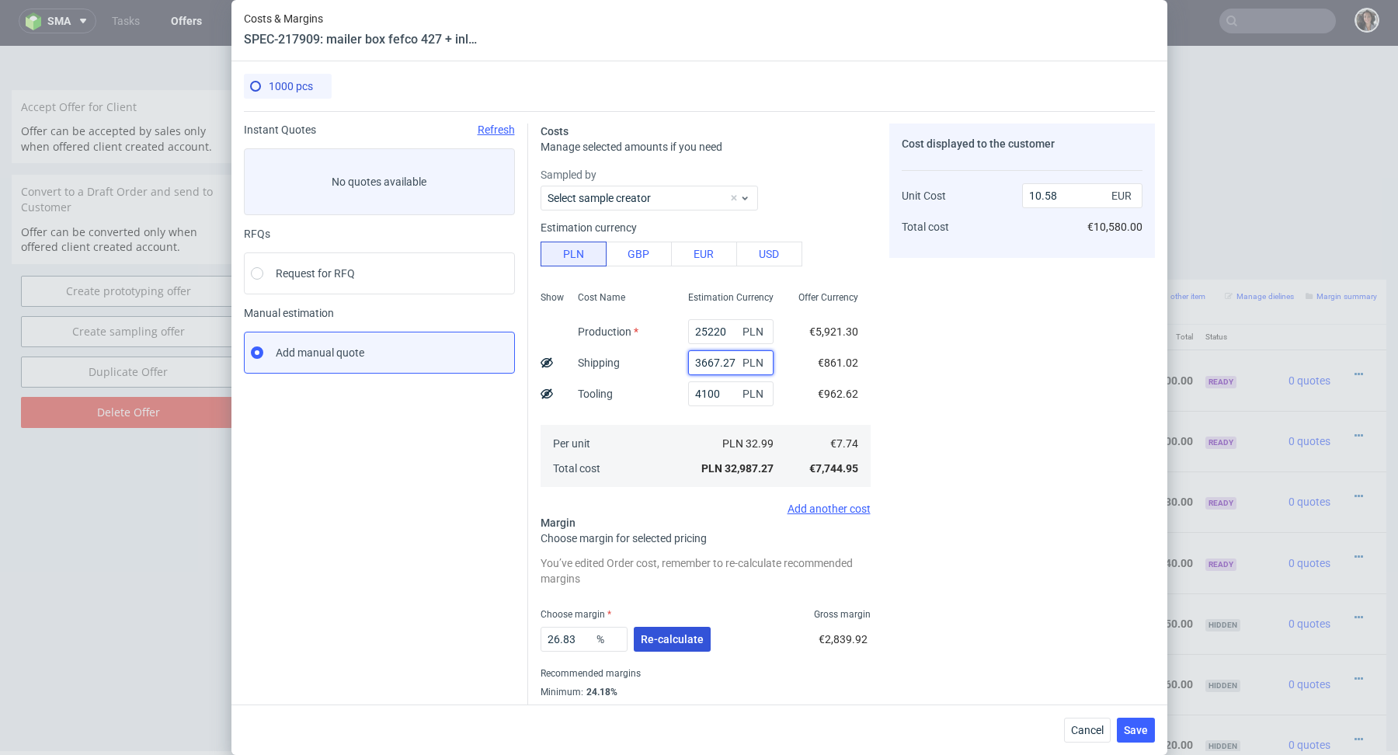
type input "3667.27"
click at [670, 635] on span "Re-calculate" at bounding box center [672, 639] width 63 height 11
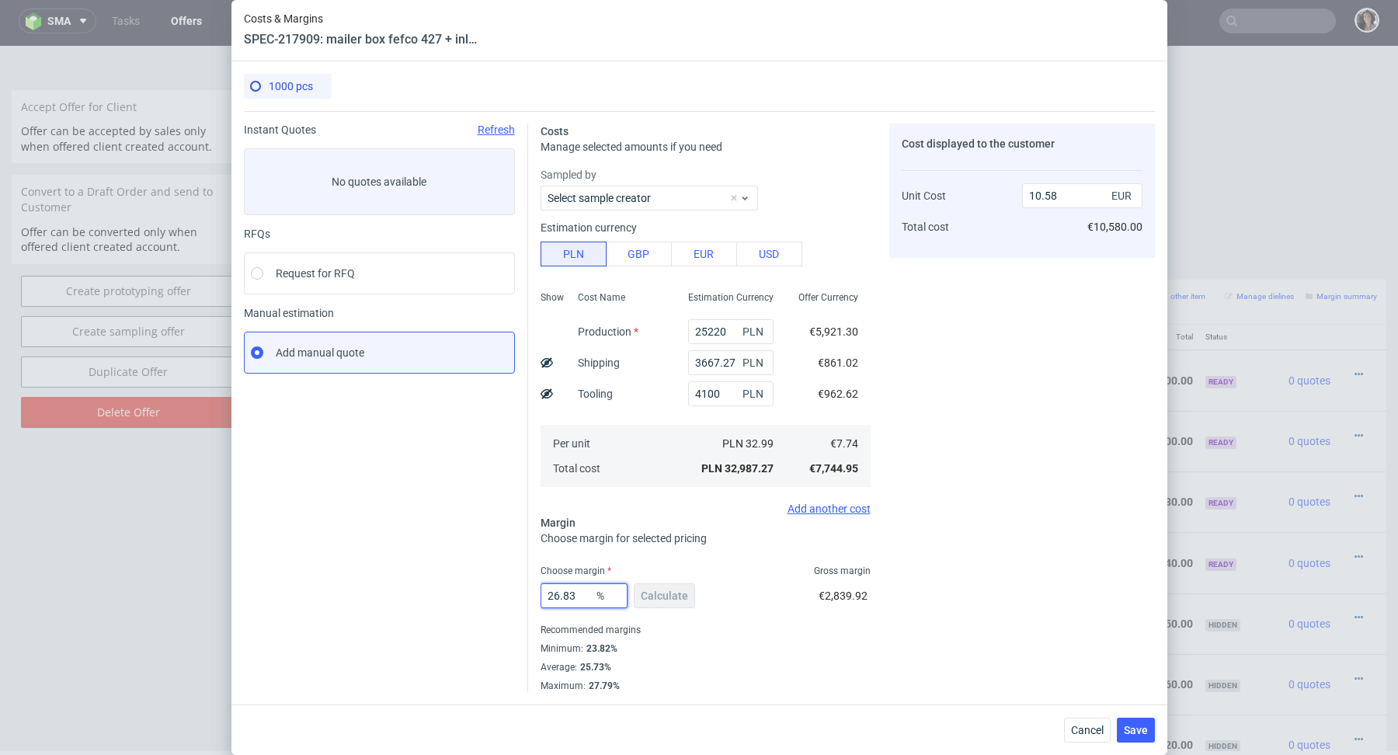
drag, startPoint x: 583, startPoint y: 593, endPoint x: 561, endPoint y: 593, distance: 21.8
click at [561, 593] on input "26.83" at bounding box center [584, 595] width 87 height 25
type input "26"
type input "10.46"
type input "26.73"
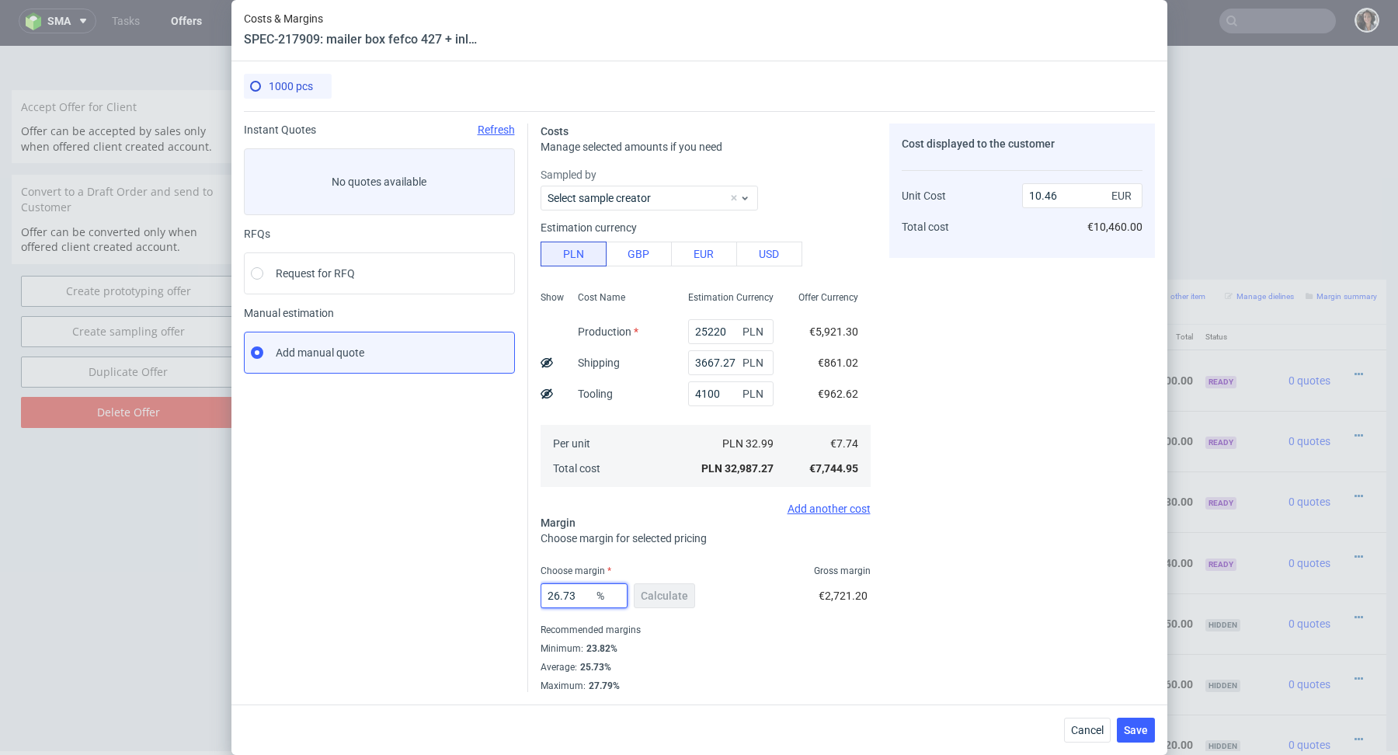
type input "10.57"
type input "26.73"
click at [1135, 729] on span "Save" at bounding box center [1136, 730] width 24 height 11
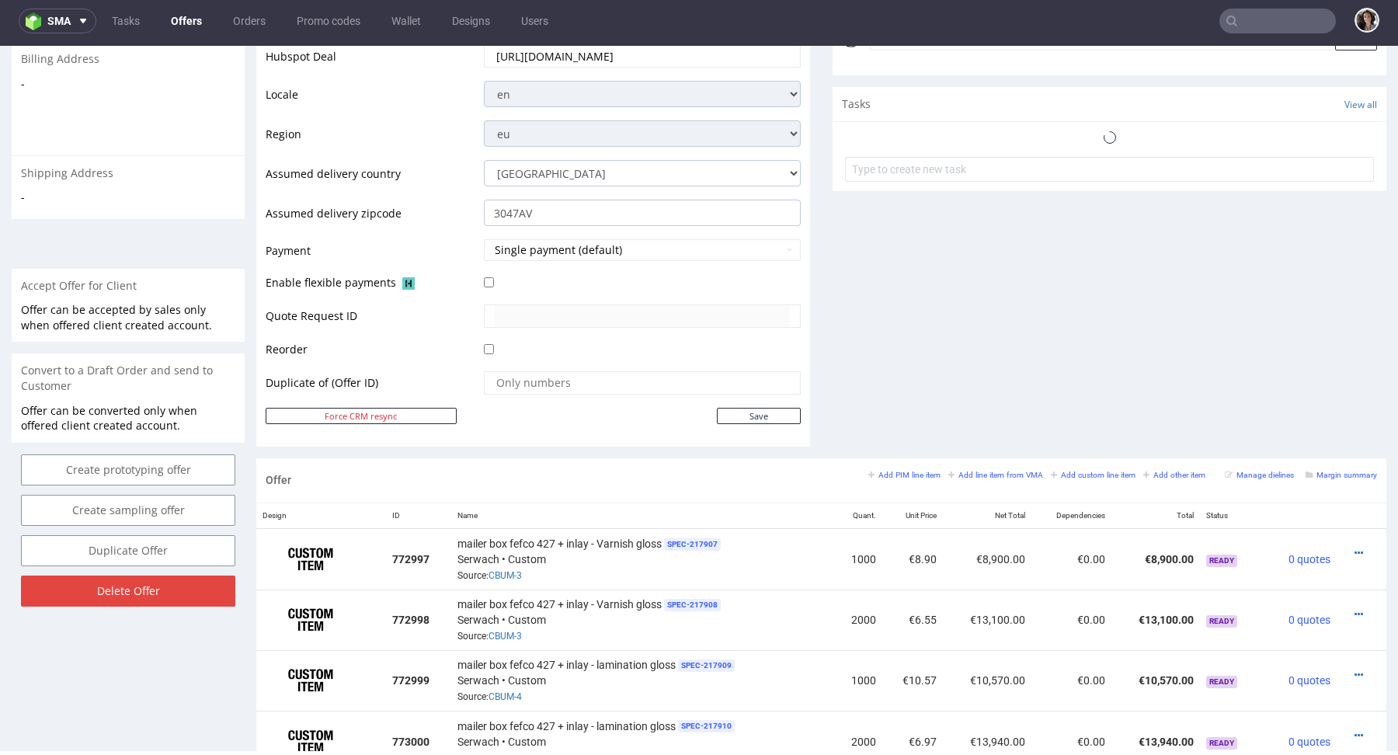
scroll to position [610, 0]
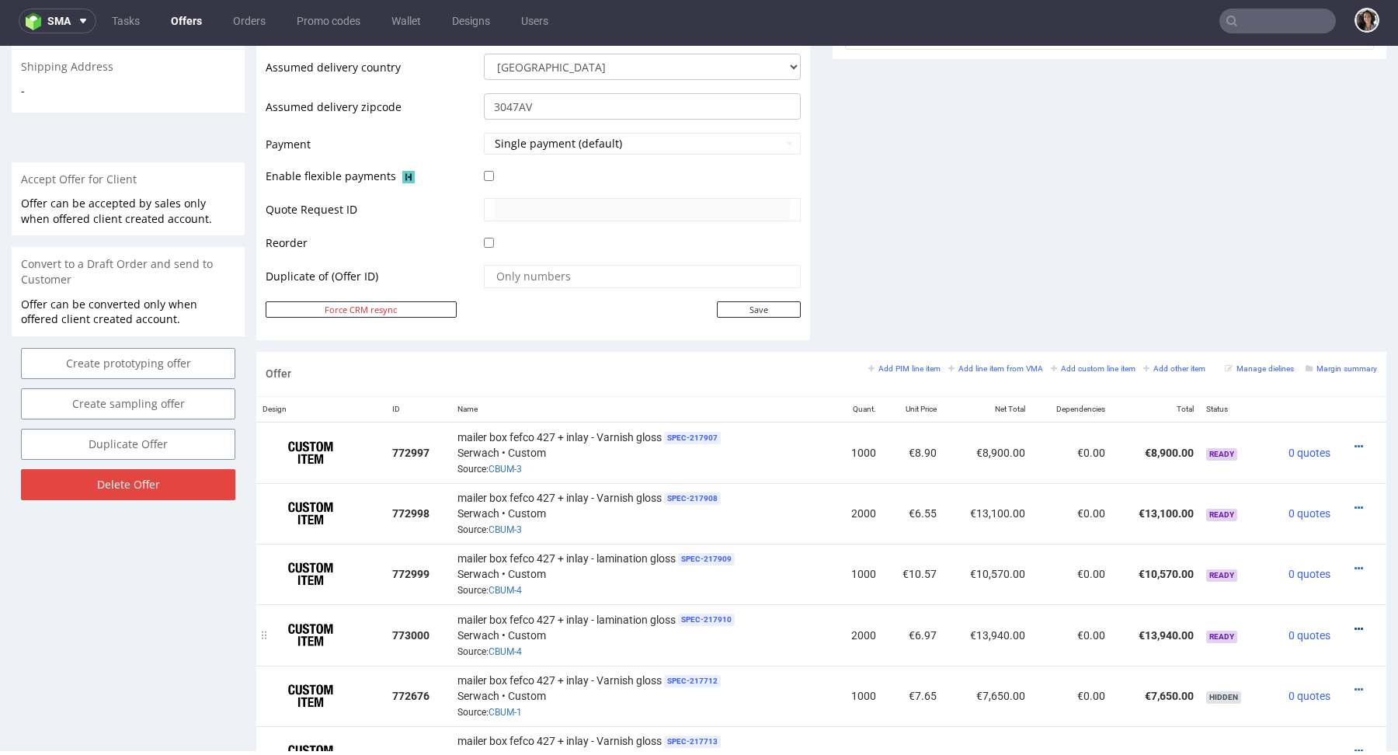
click at [1355, 623] on link at bounding box center [1359, 629] width 9 height 12
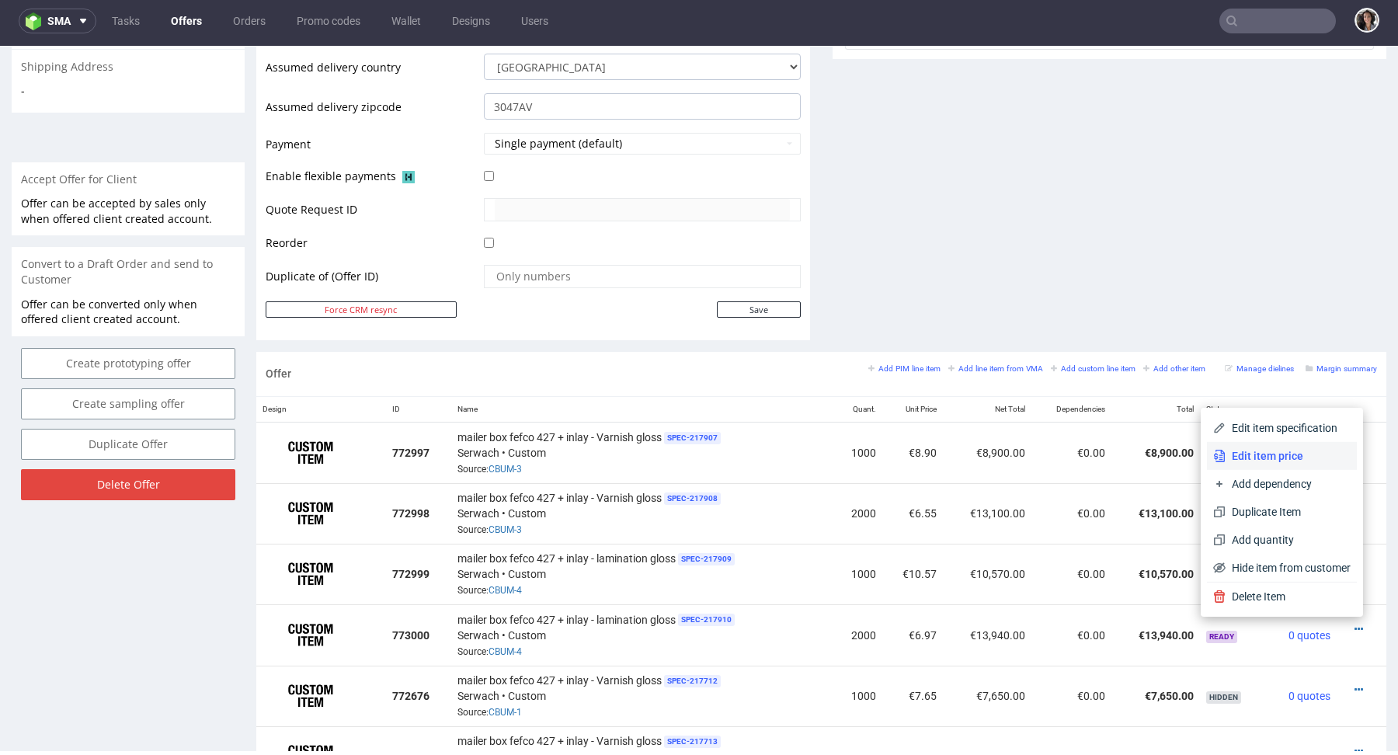
click at [1274, 459] on span "Edit item price" at bounding box center [1288, 456] width 125 height 16
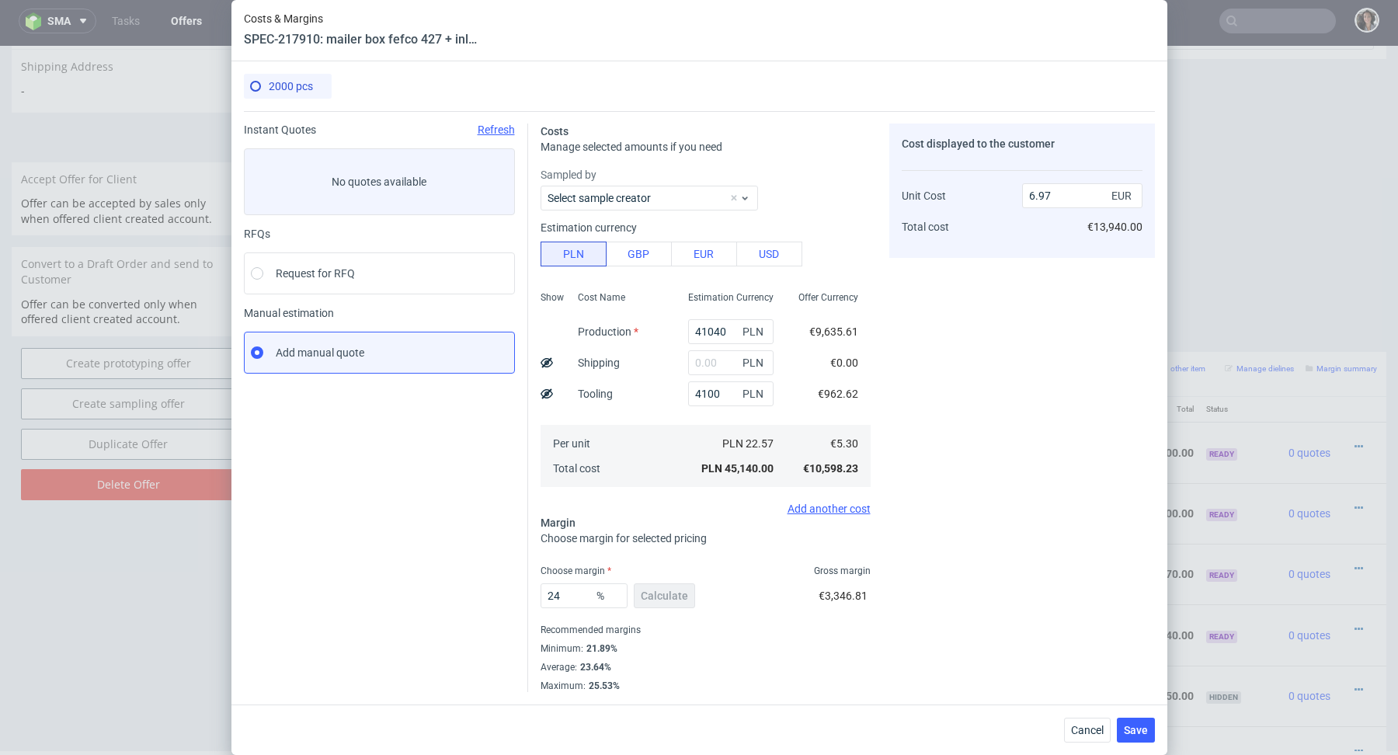
click at [721, 347] on div "PLN" at bounding box center [731, 362] width 110 height 31
click at [721, 364] on input "text" at bounding box center [730, 362] width 85 height 25
paste input "3 667,27"
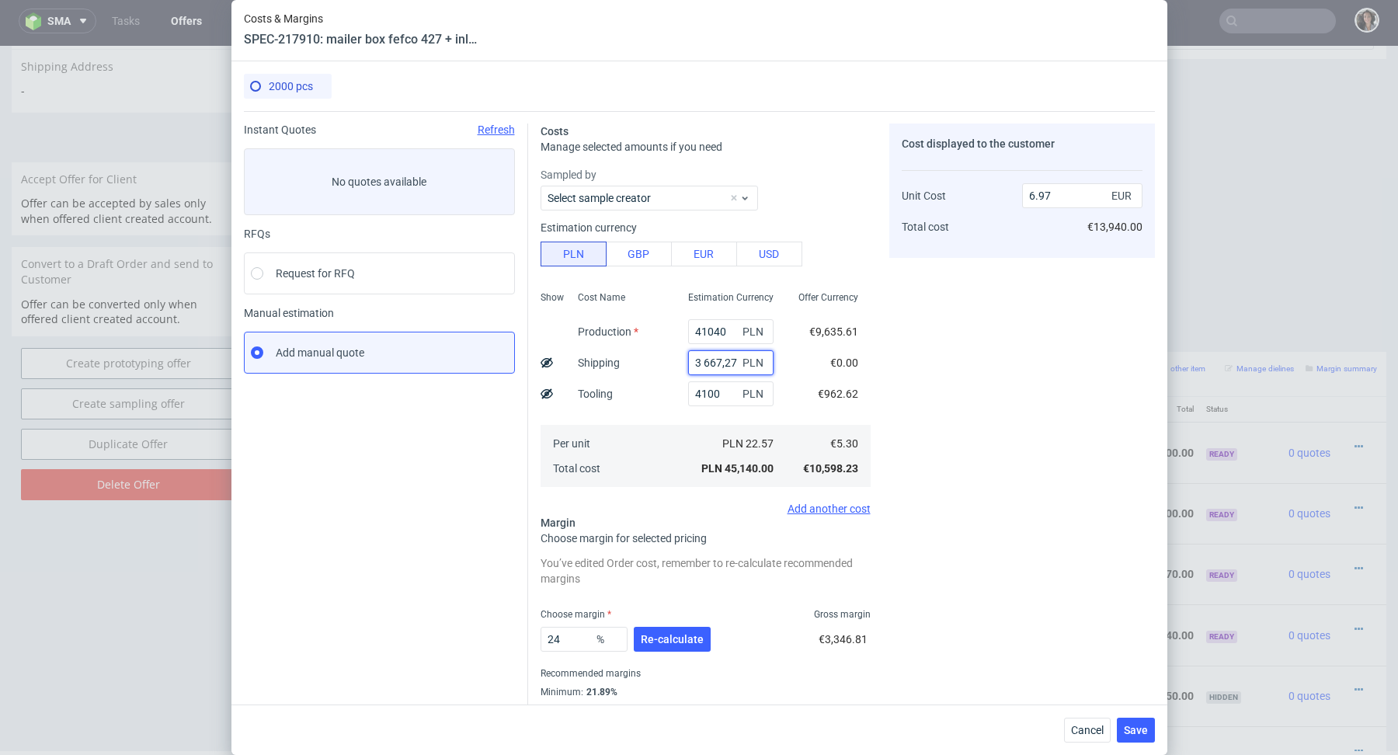
click at [703, 358] on input "3 667,27" at bounding box center [730, 362] width 85 height 25
type input "3667.27"
type input "7.54"
click at [659, 639] on span "Re-calculate" at bounding box center [672, 639] width 63 height 11
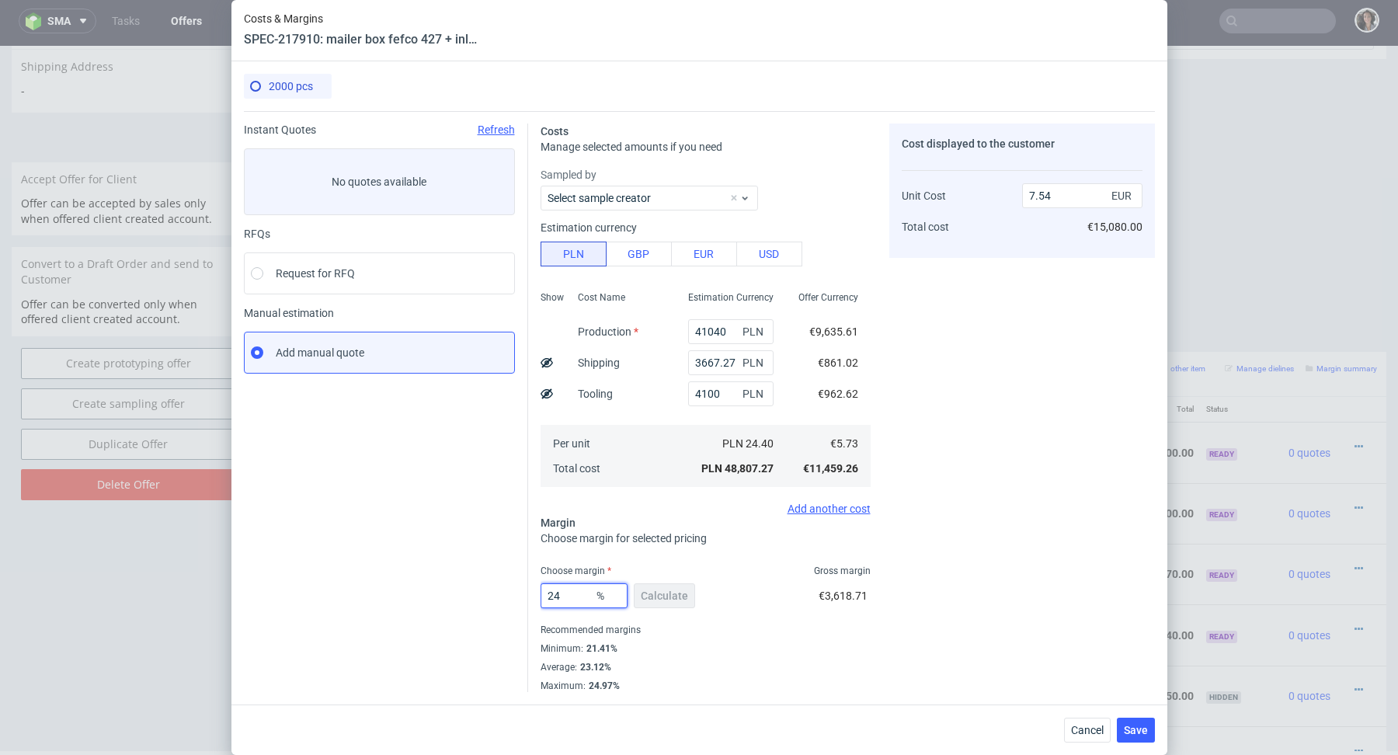
click at [579, 589] on input "24" at bounding box center [584, 595] width 87 height 25
click at [997, 719] on div "Cancel Save" at bounding box center [699, 730] width 936 height 50
click at [1147, 729] on span "Save" at bounding box center [1136, 730] width 24 height 11
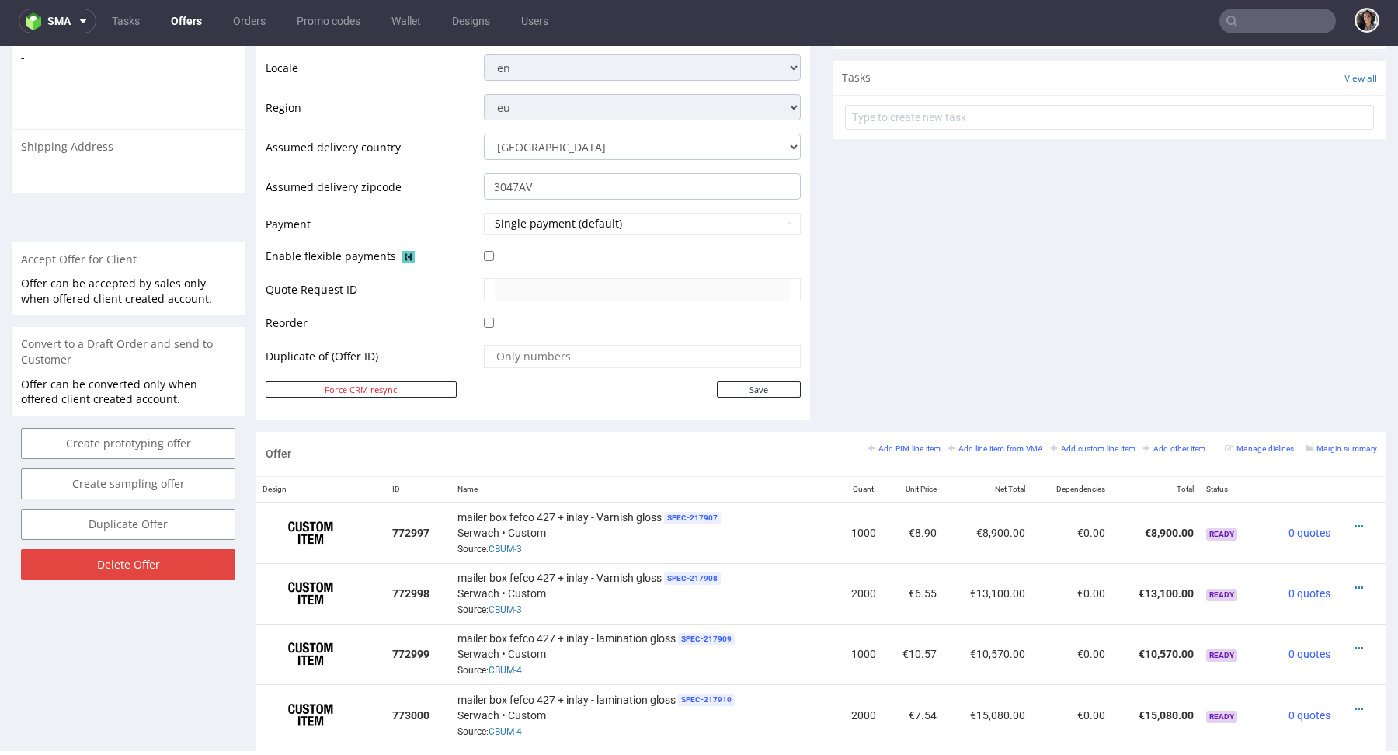
scroll to position [646, 0]
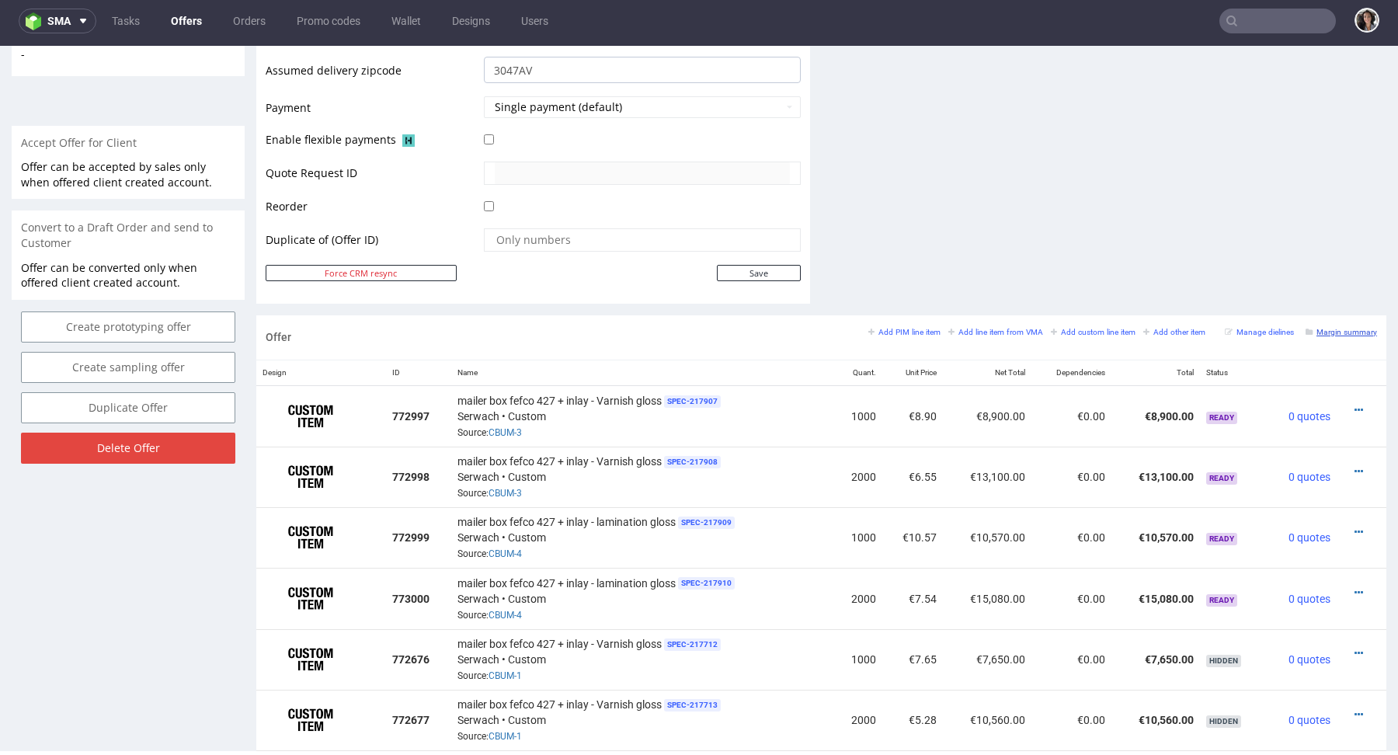
click at [1349, 326] on link "Margin summary" at bounding box center [1341, 331] width 71 height 11
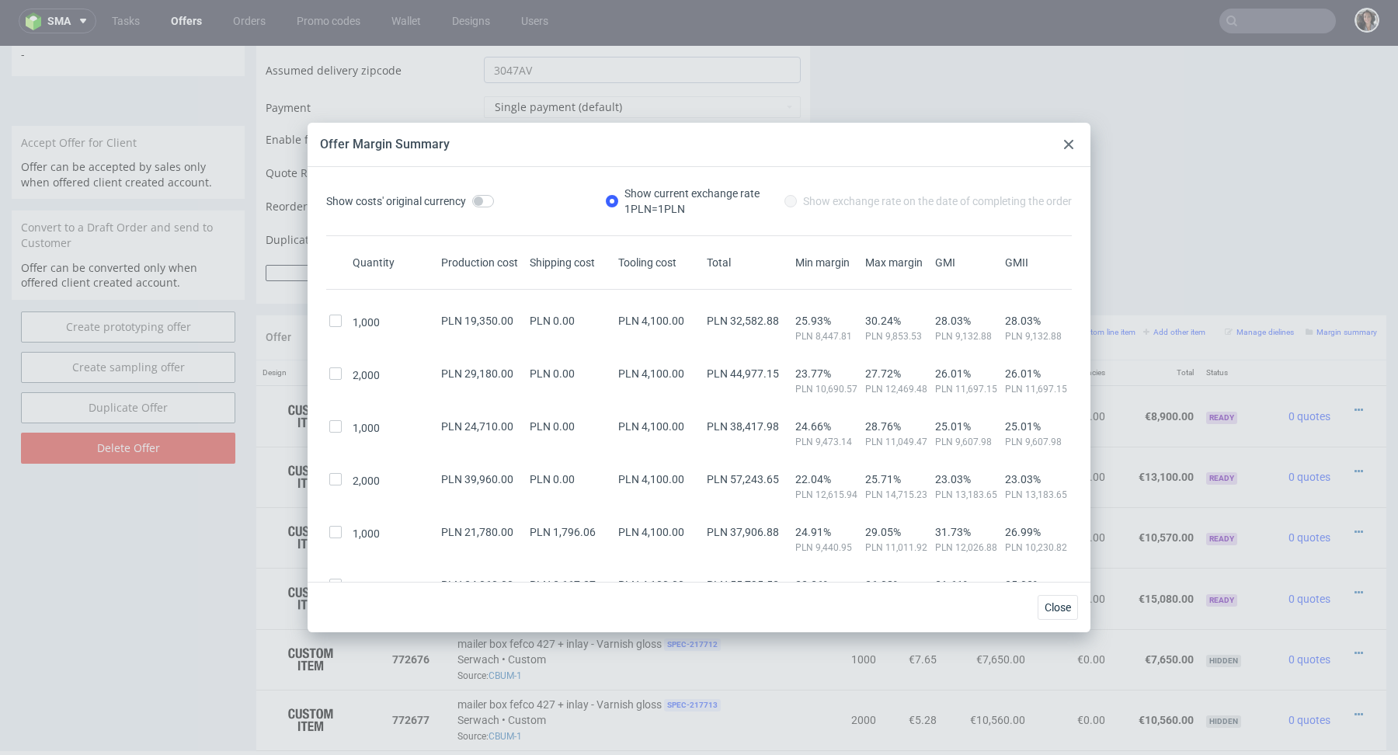
scroll to position [228, 0]
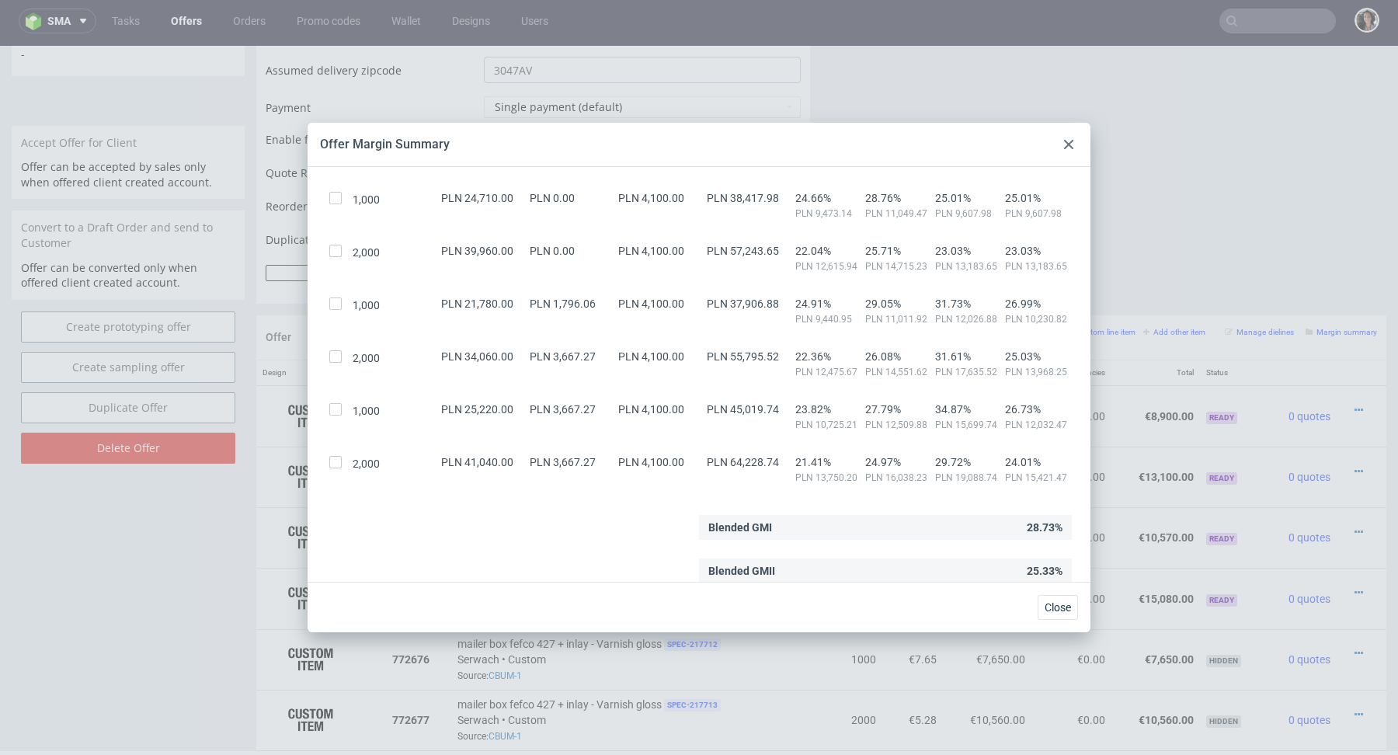
click at [1069, 137] on div at bounding box center [1069, 144] width 19 height 19
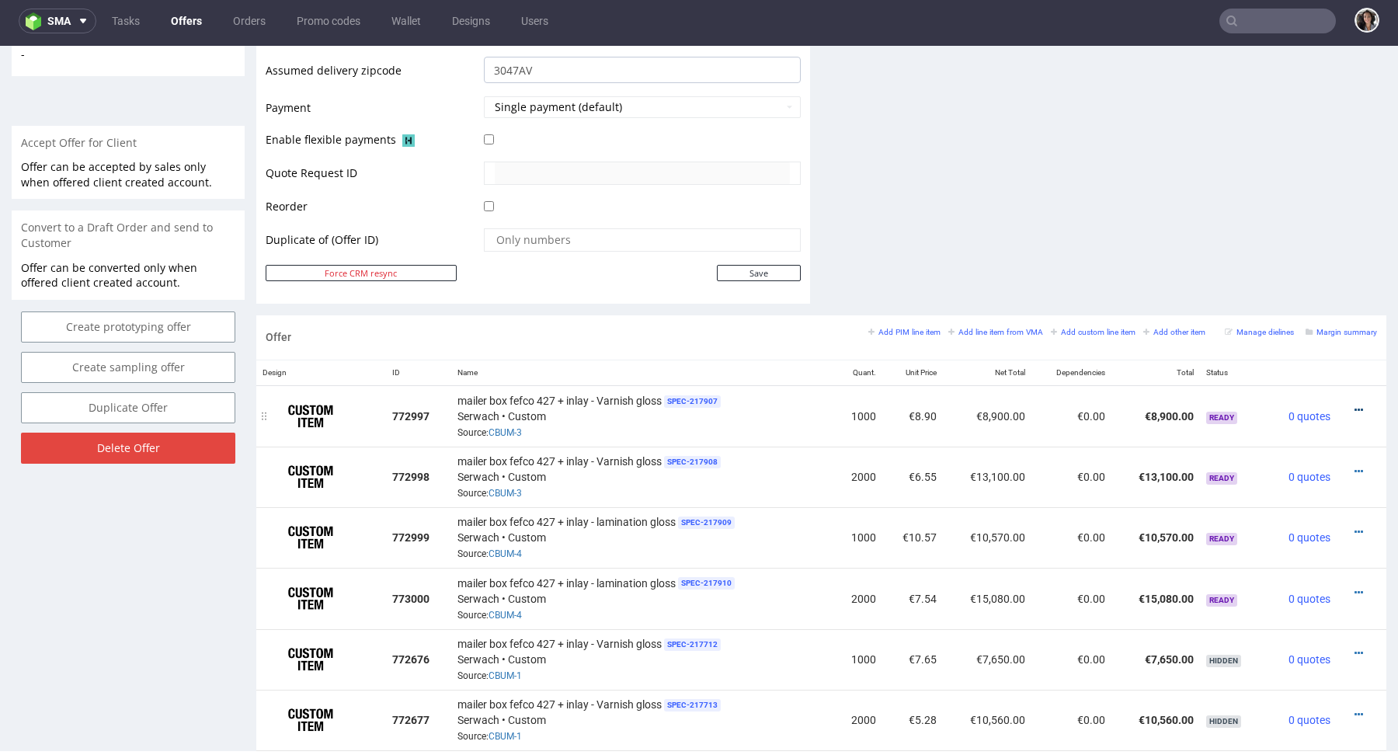
click at [1355, 405] on icon at bounding box center [1359, 410] width 9 height 11
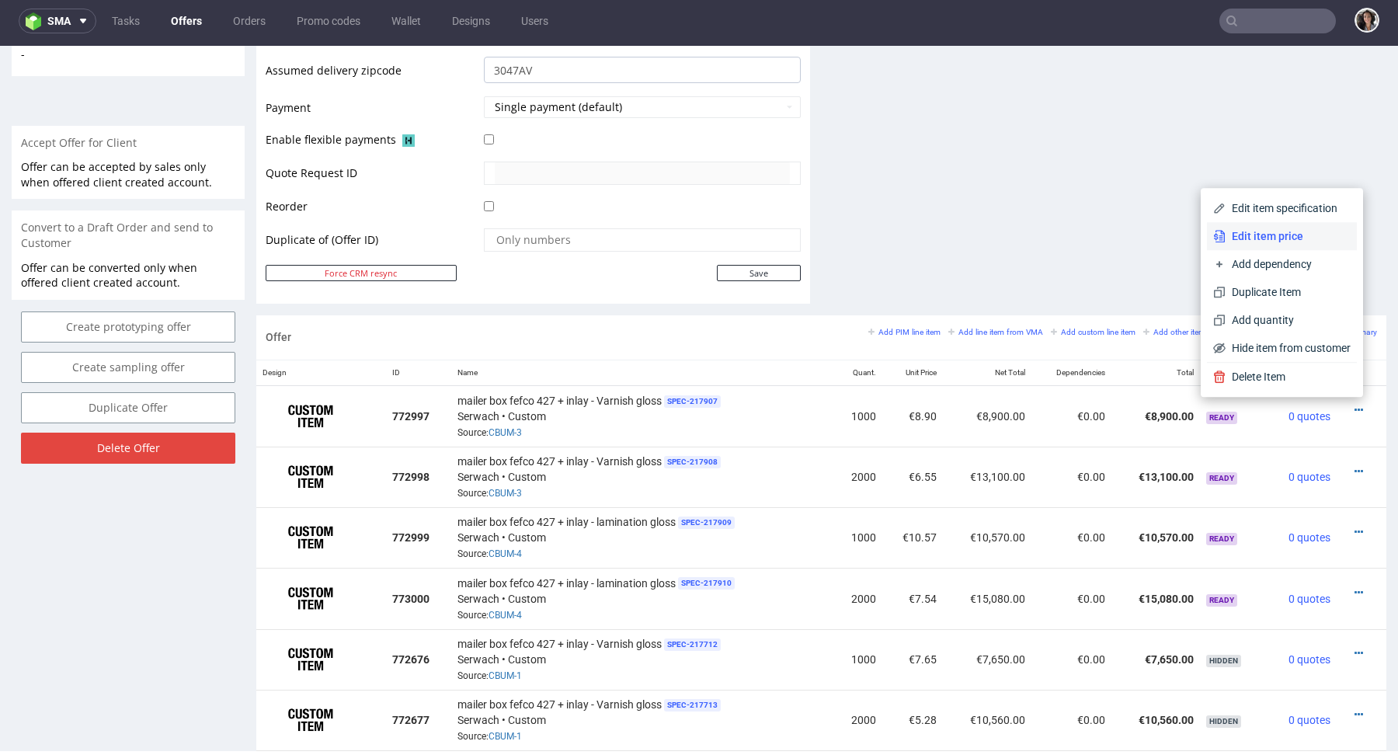
click at [1254, 231] on span "Edit item price" at bounding box center [1288, 236] width 125 height 16
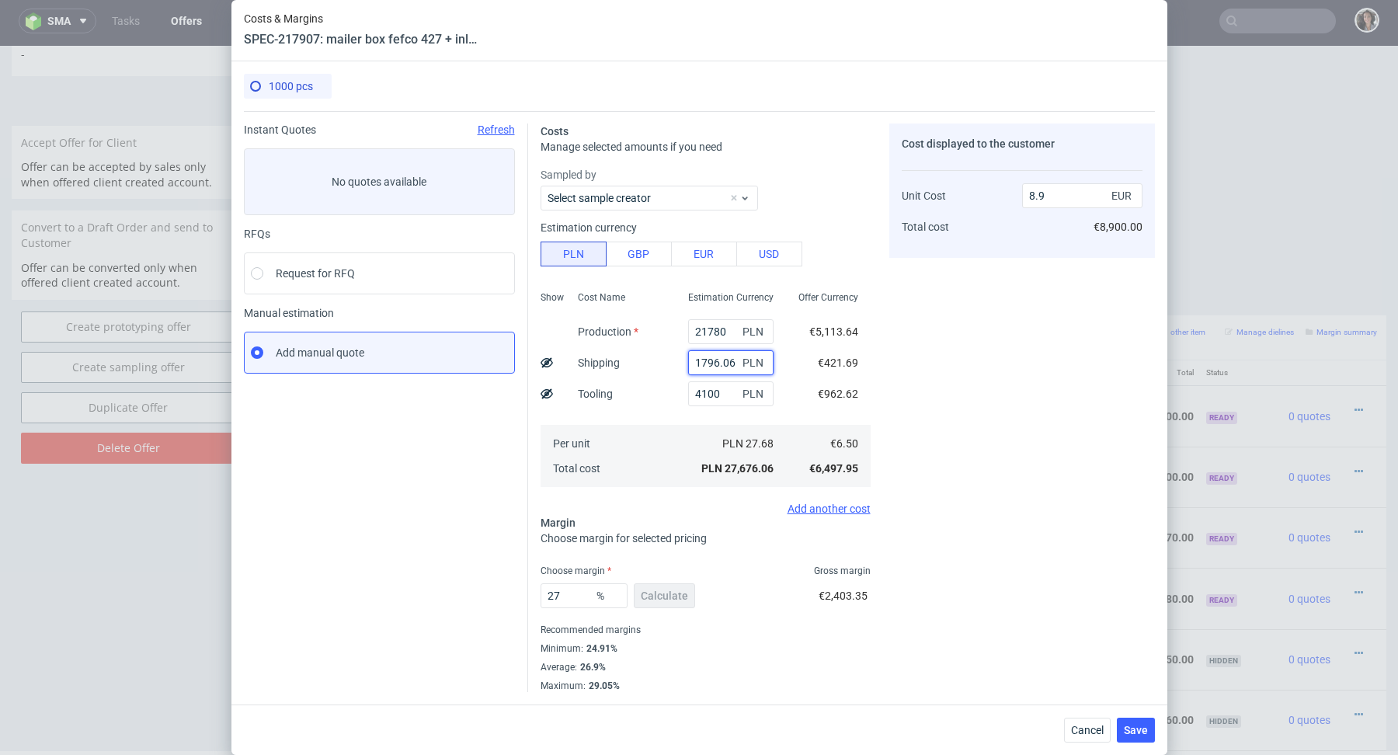
click at [725, 369] on input "1796.06" at bounding box center [730, 362] width 85 height 25
click at [1053, 723] on div "Cancel Save" at bounding box center [699, 730] width 936 height 50
click at [1101, 726] on span "Cancel" at bounding box center [1087, 730] width 33 height 11
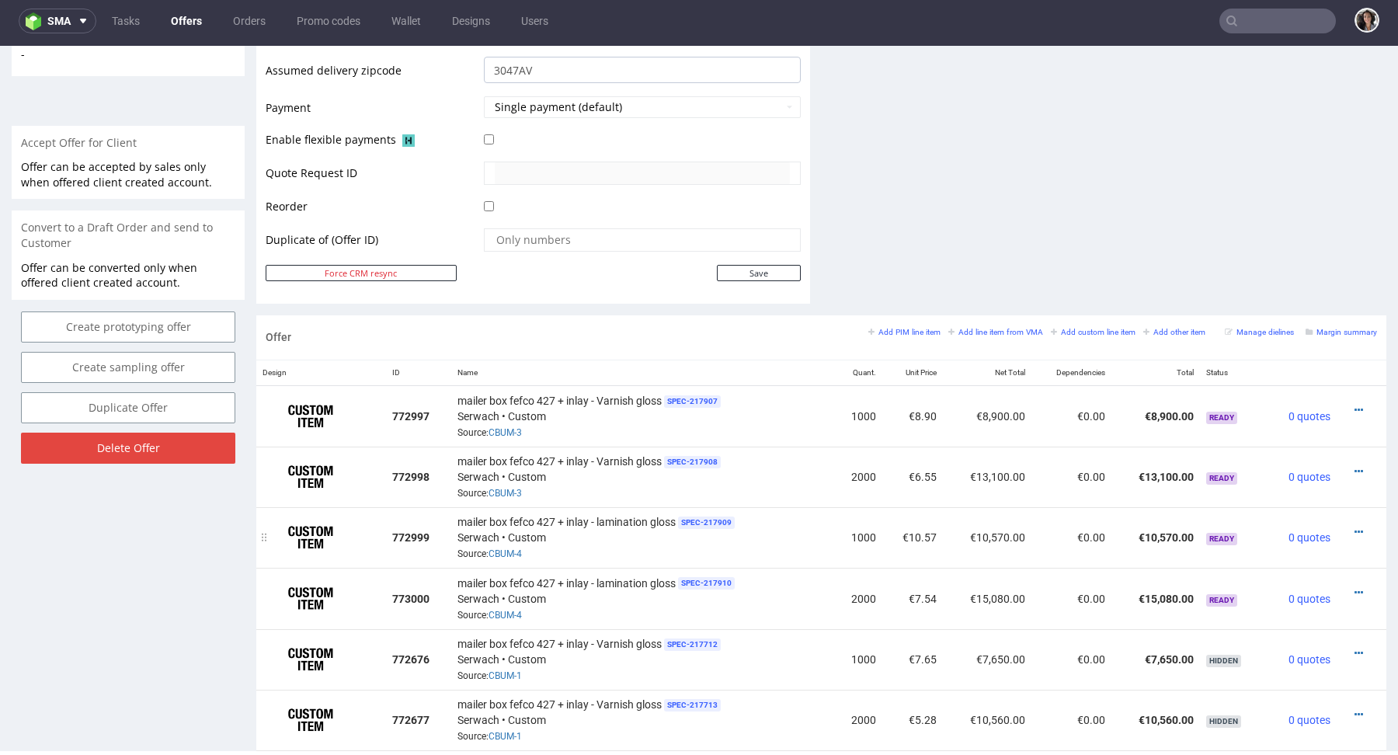
click at [1348, 528] on div at bounding box center [1357, 532] width 28 height 16
click at [1355, 531] on icon at bounding box center [1359, 532] width 9 height 11
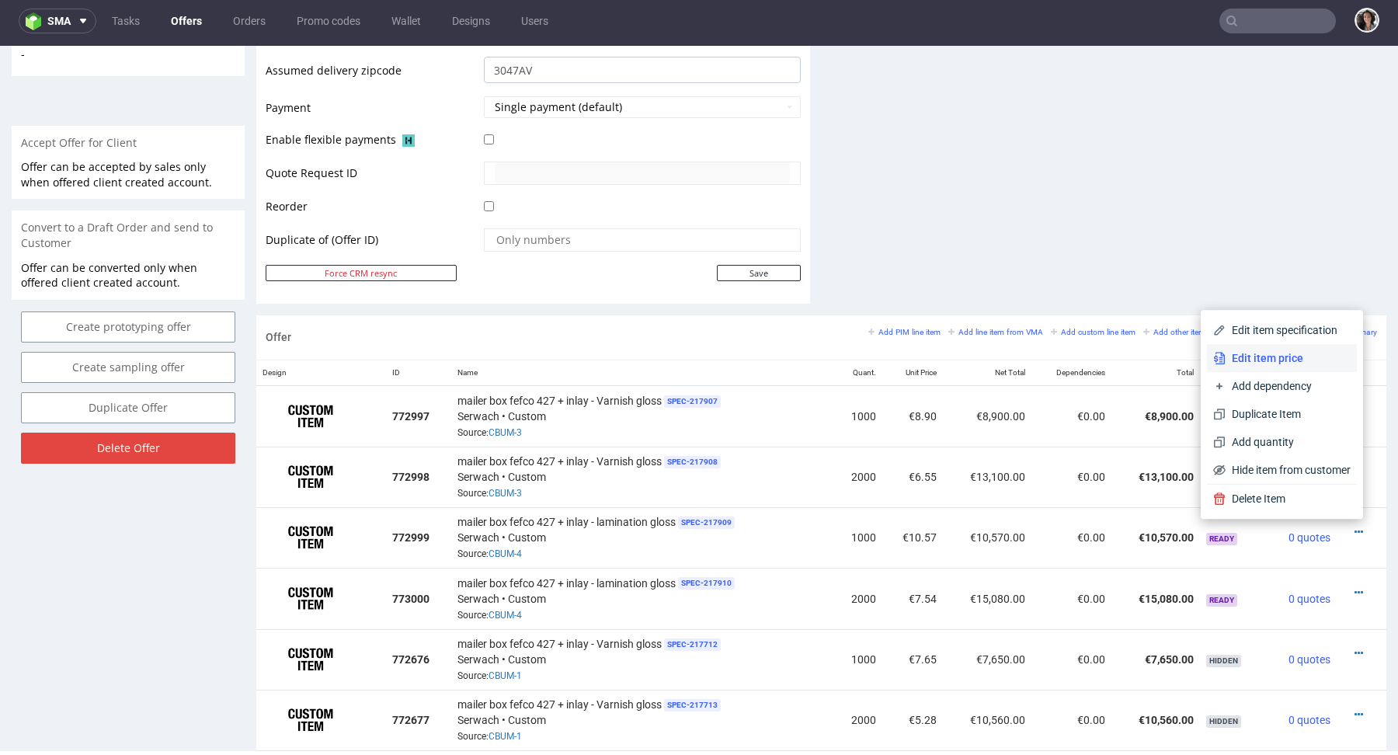
click at [1273, 363] on span "Edit item price" at bounding box center [1288, 358] width 125 height 16
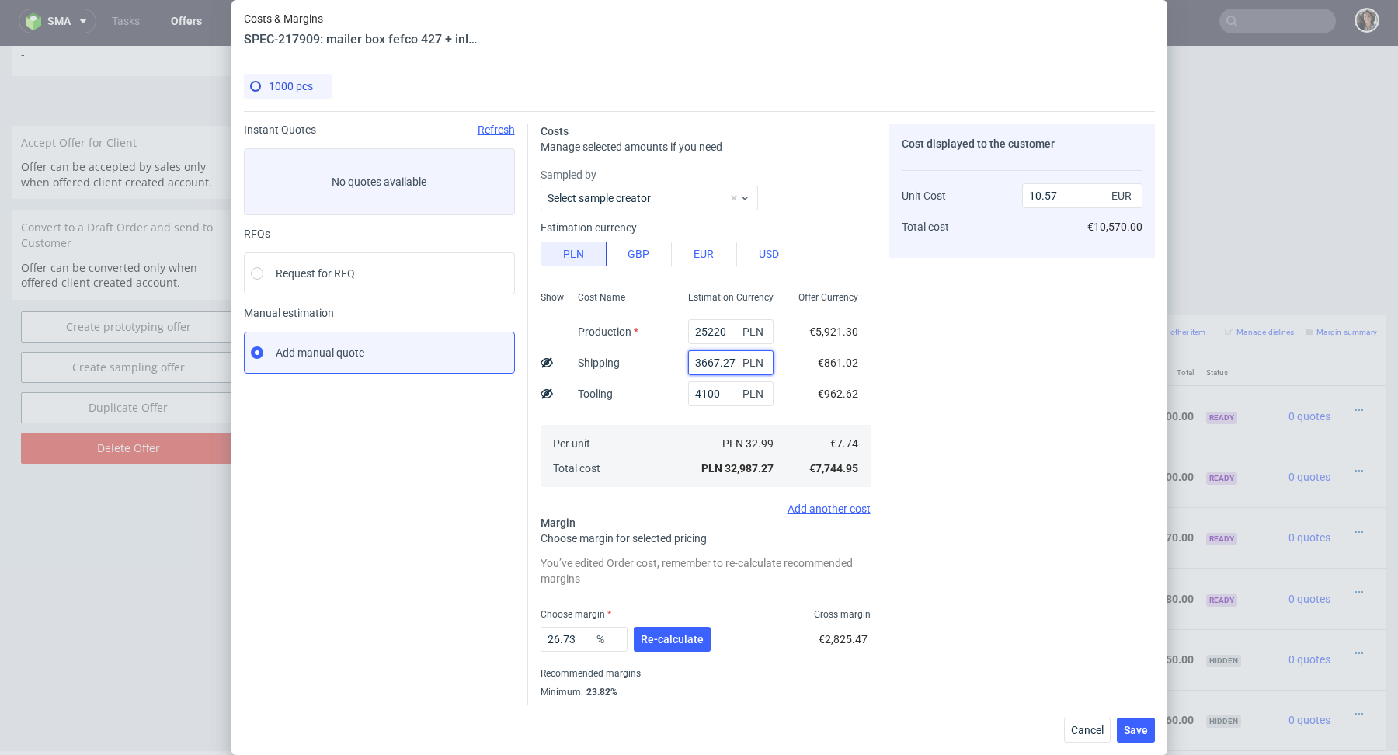
click at [723, 367] on input "3667.27" at bounding box center [730, 362] width 85 height 25
paste input "1796.06"
type input "1796.06"
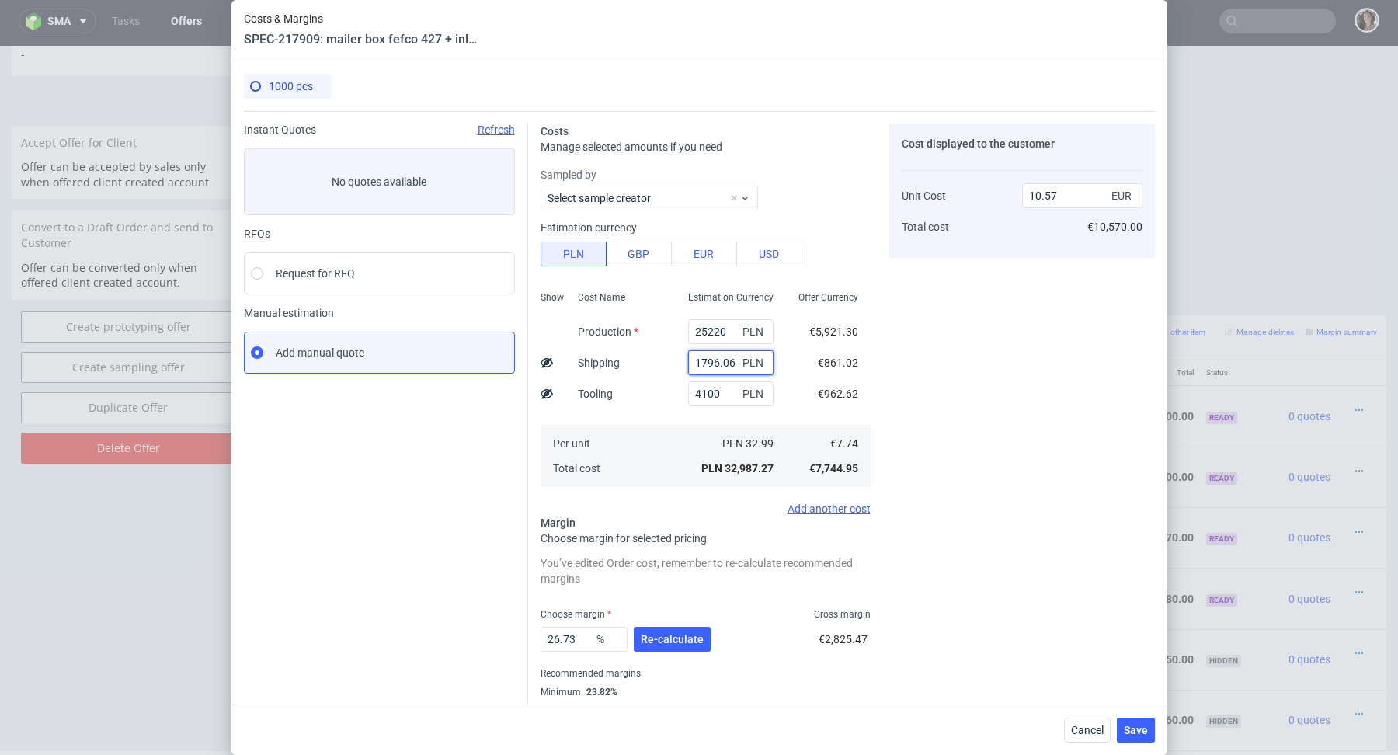
type input "9.97"
type input "1796.06"
click at [677, 635] on span "Re-calculate" at bounding box center [672, 639] width 63 height 11
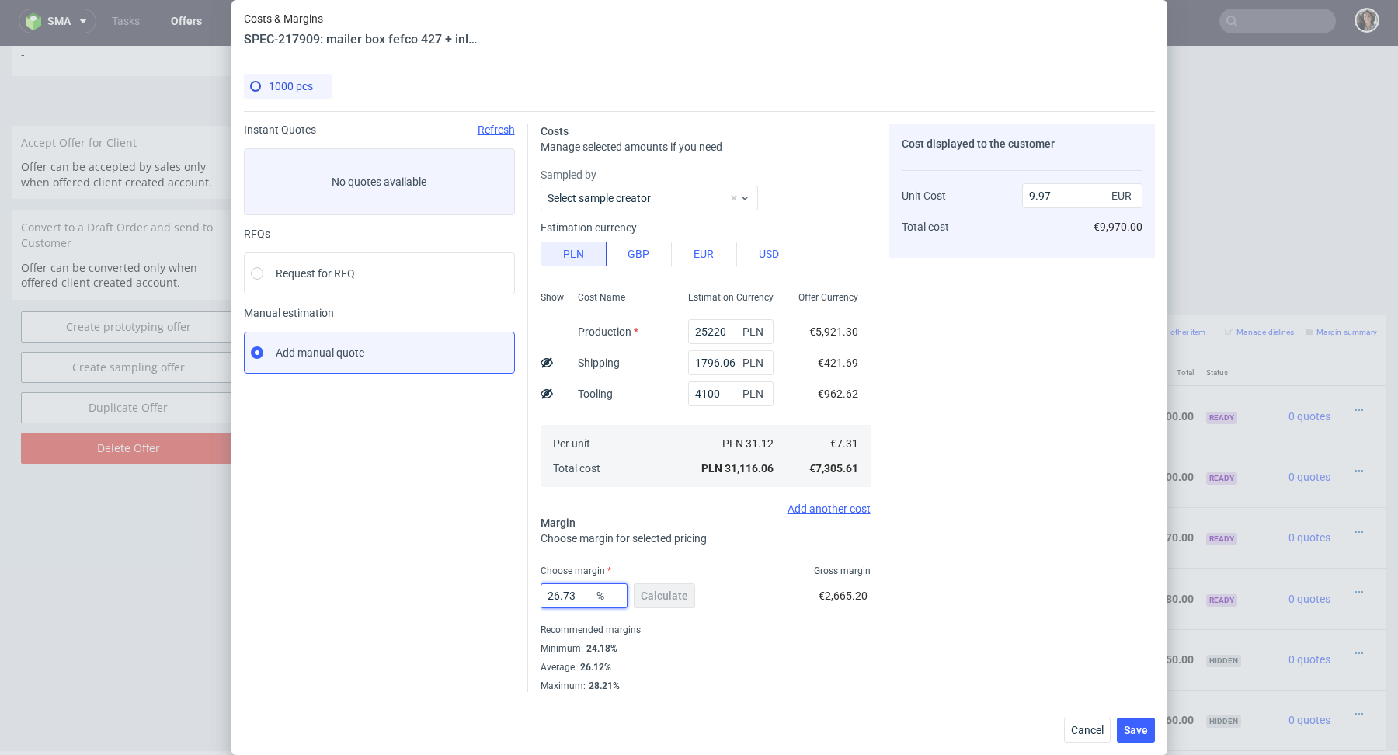
click at [574, 595] on input "26.73" at bounding box center [584, 595] width 87 height 25
type input "26.5"
type input "9.94"
type input "26.5"
click at [1057, 195] on input "9.94" at bounding box center [1082, 195] width 120 height 25
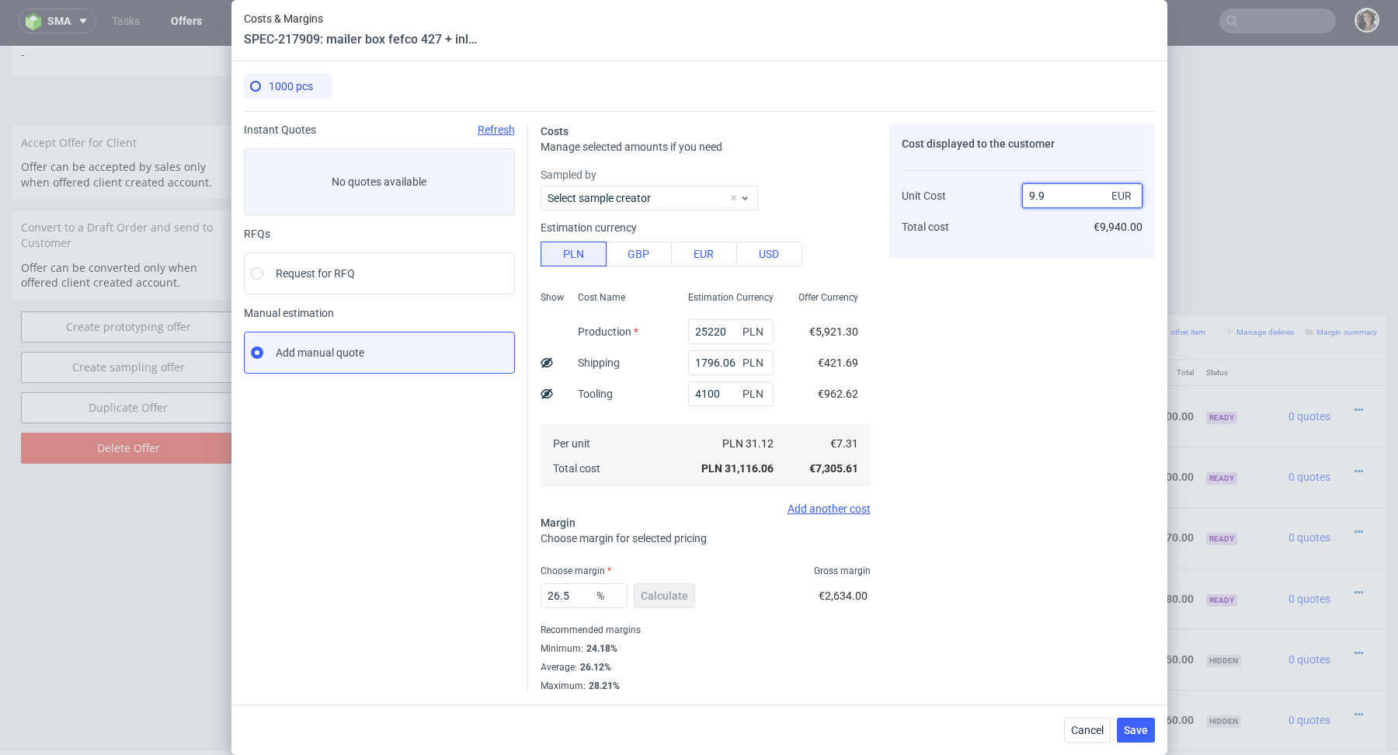
type input "9.95"
type input "26.532663316582916"
type input "9.95"
click at [960, 542] on div "Cost displayed to the customer Unit Cost Total cost 9.95 EUR €9,940.00" at bounding box center [1022, 408] width 266 height 569
click at [1147, 727] on span "Save" at bounding box center [1136, 730] width 24 height 11
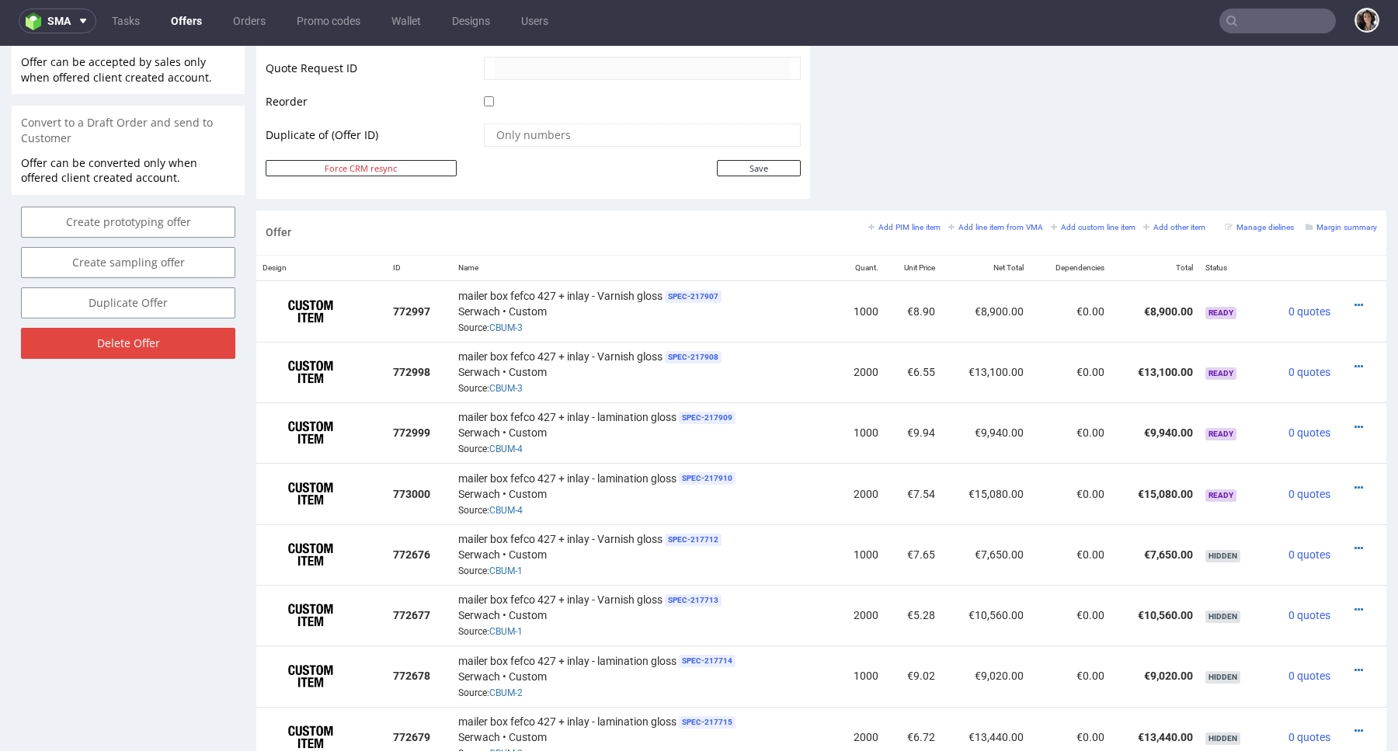
scroll to position [666, 0]
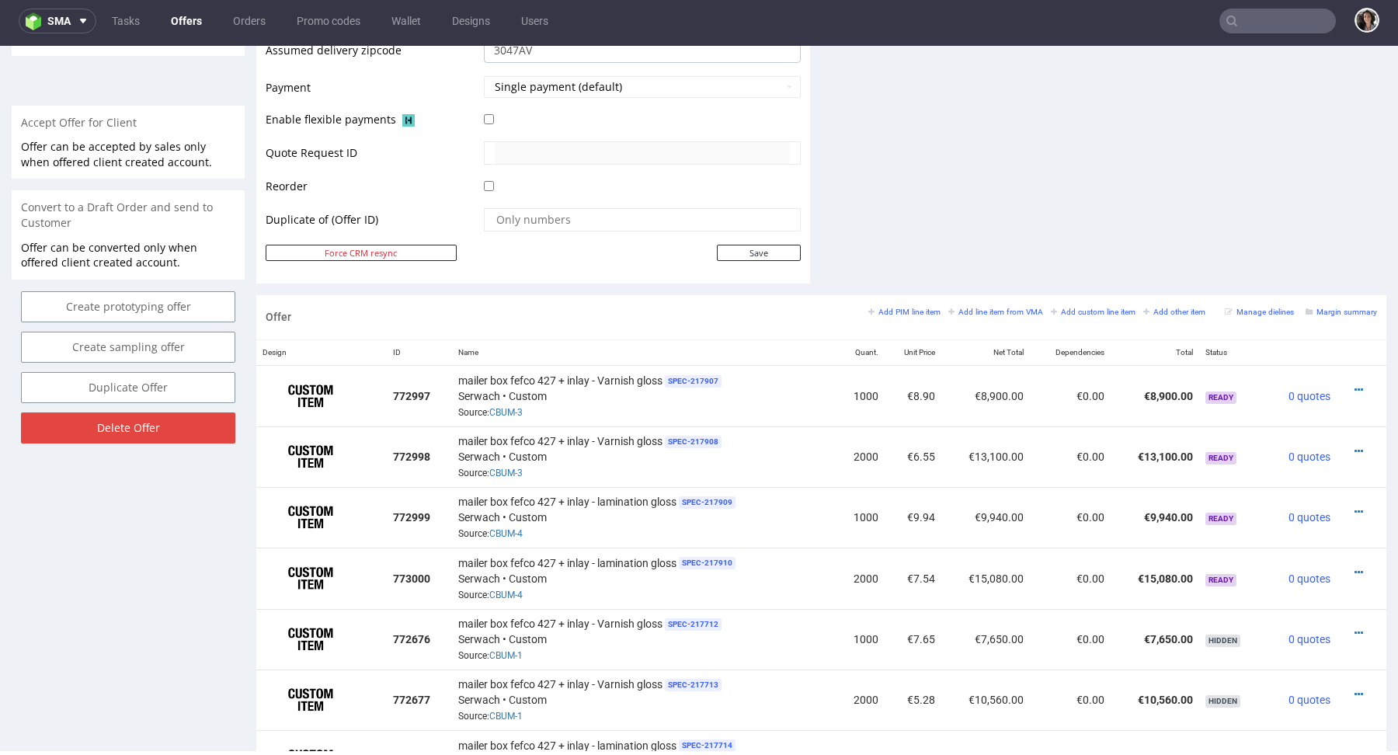
click at [1337, 316] on div "Add PIM line item Add line item from VMA Add custom line item Add other item Ma…" at bounding box center [1122, 317] width 509 height 26
click at [1337, 311] on small "Margin summary" at bounding box center [1341, 312] width 71 height 9
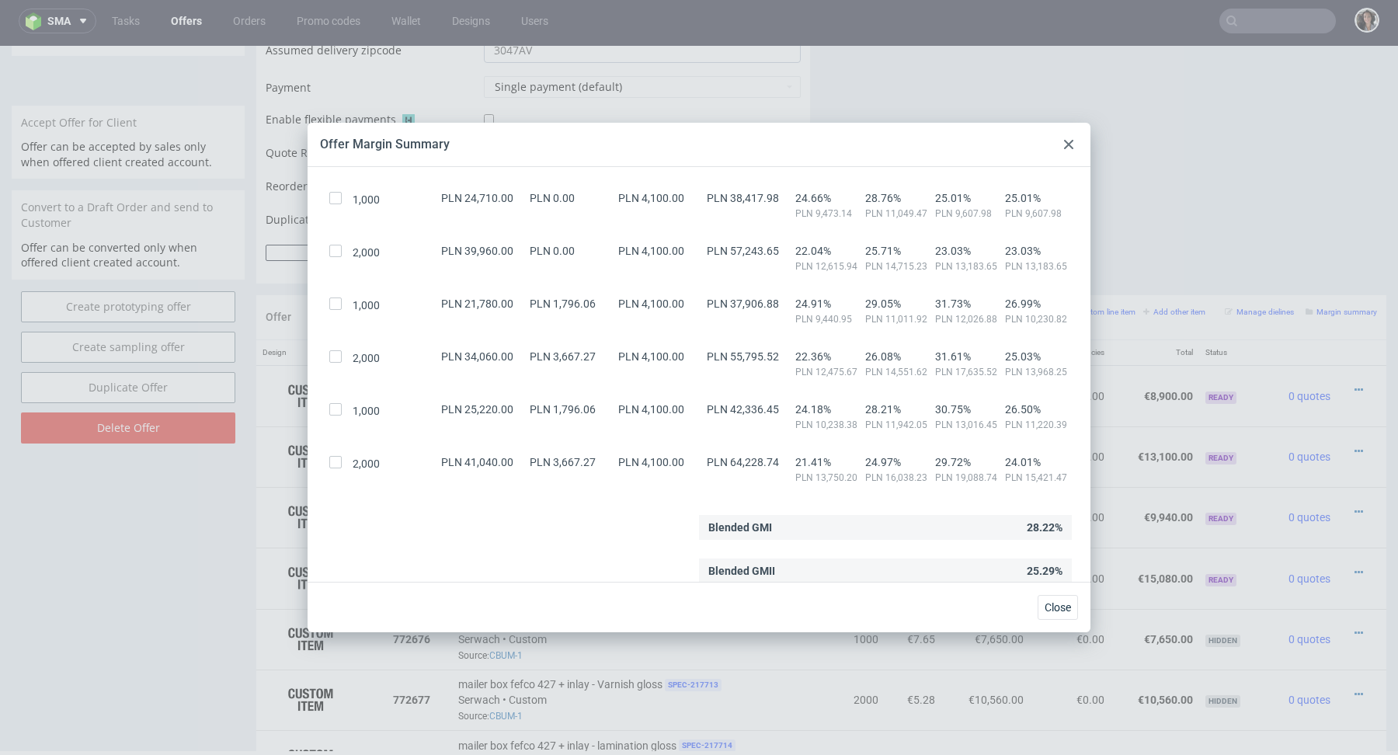
scroll to position [228, 0]
click at [1071, 130] on div "Offer Margin Summary" at bounding box center [699, 145] width 783 height 44
drag, startPoint x: 1064, startPoint y: 144, endPoint x: 1061, endPoint y: 98, distance: 45.9
click at [1064, 144] on icon at bounding box center [1068, 144] width 9 height 9
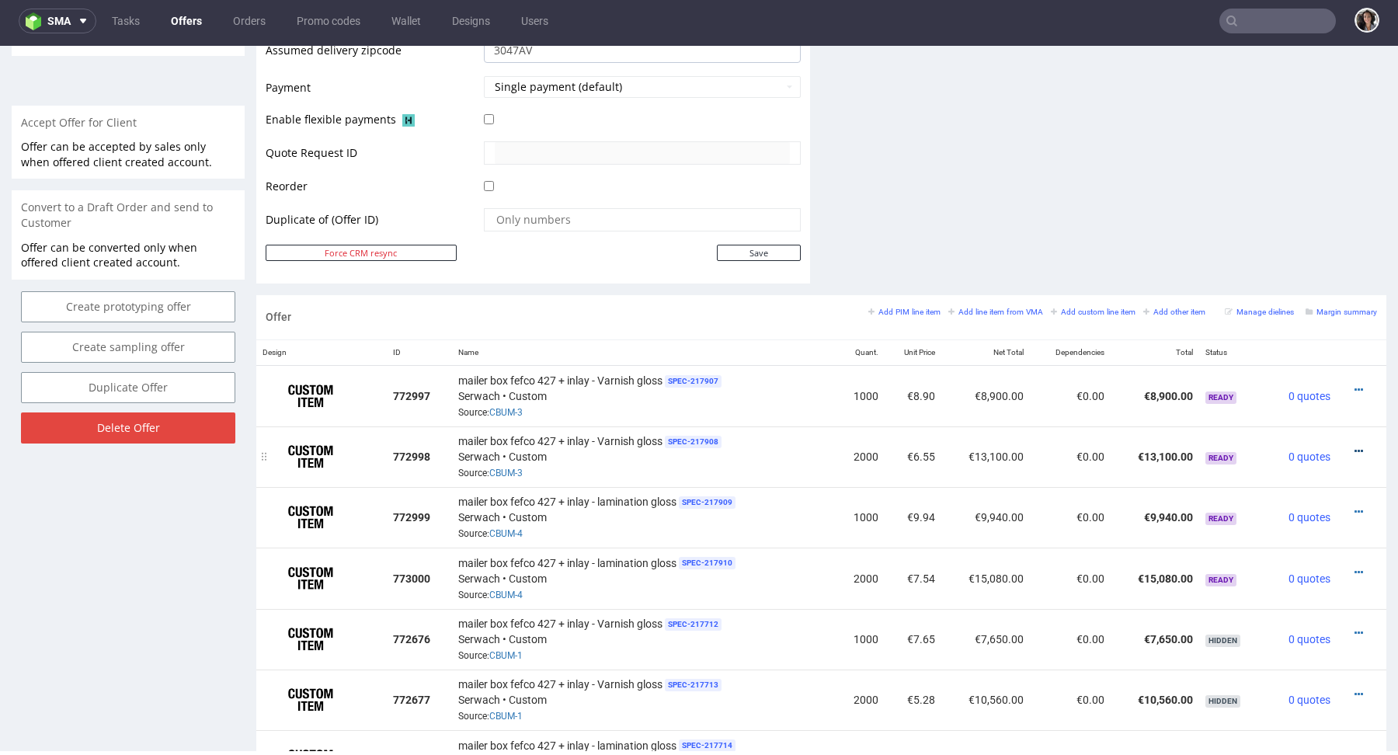
click at [1355, 451] on icon at bounding box center [1359, 451] width 9 height 11
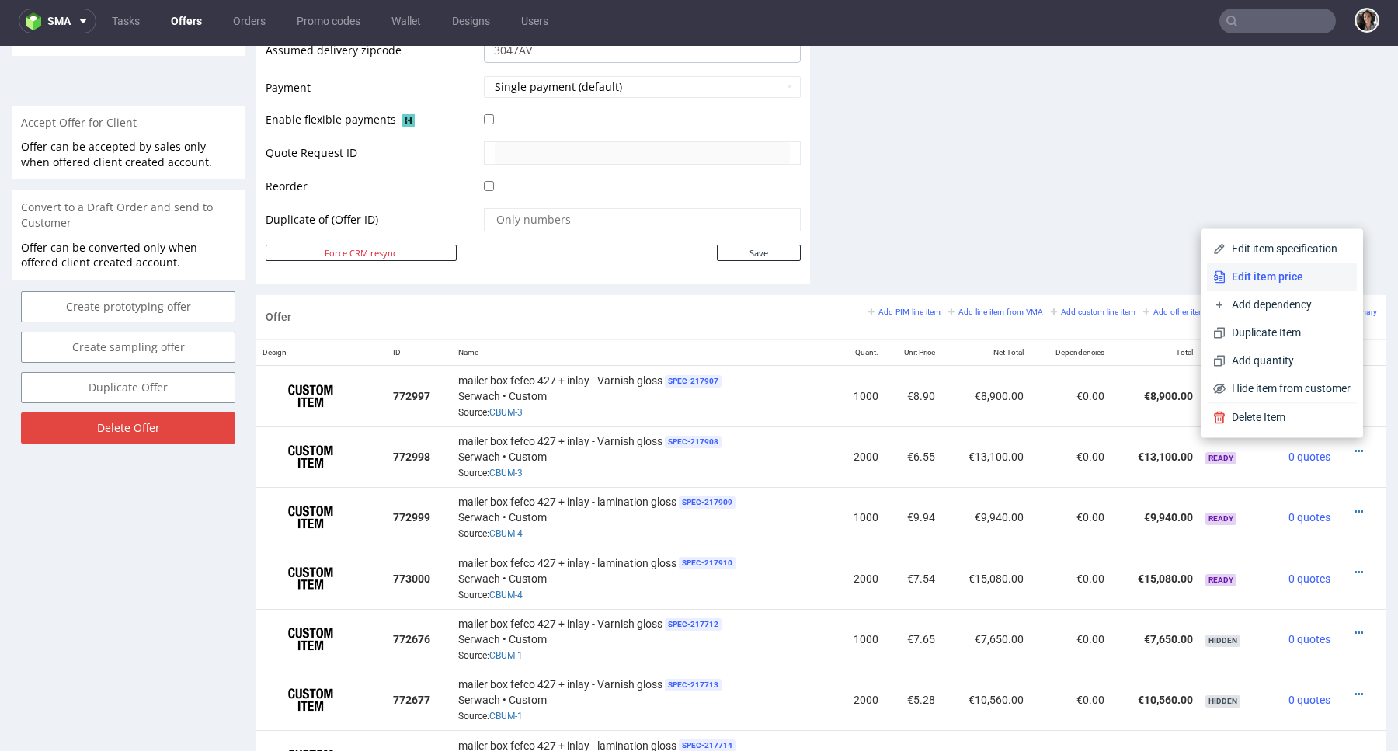
click at [1258, 280] on span "Edit item price" at bounding box center [1288, 277] width 125 height 16
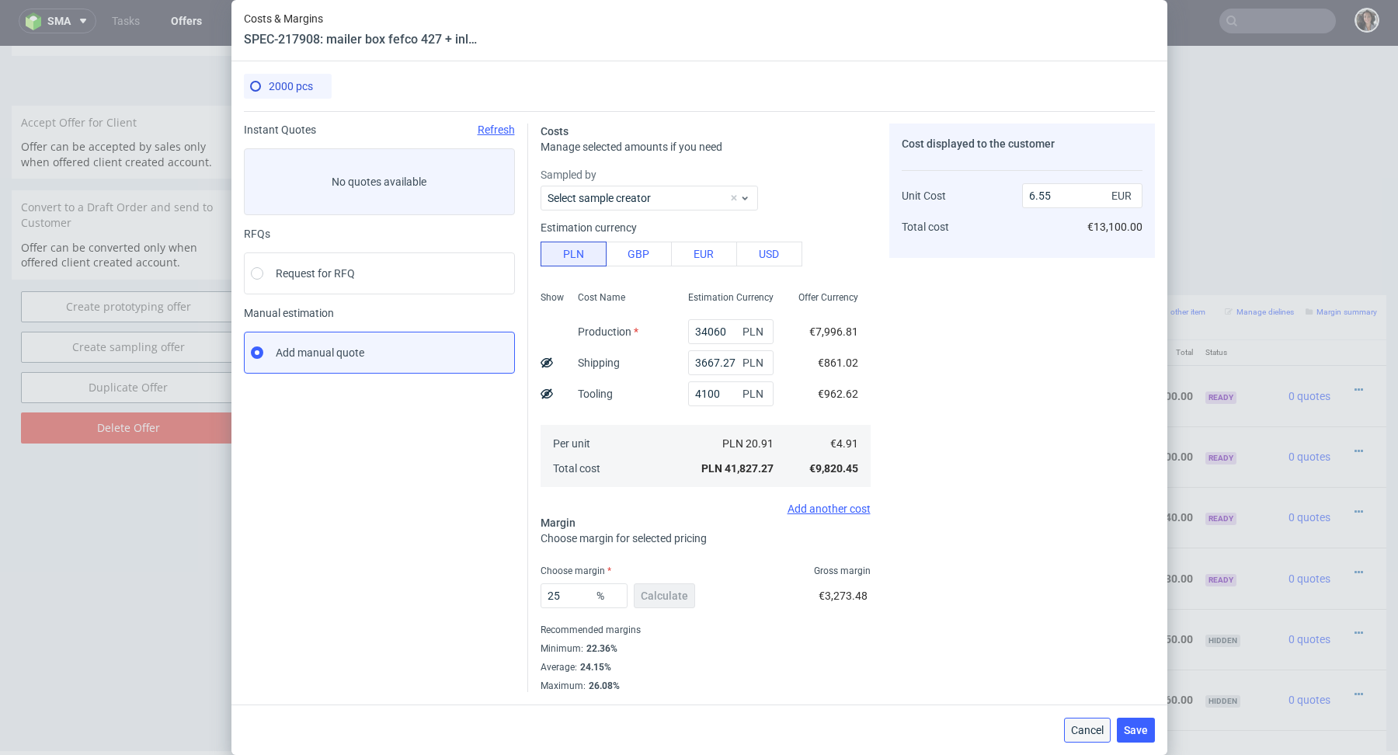
click at [1080, 725] on span "Cancel" at bounding box center [1087, 730] width 33 height 11
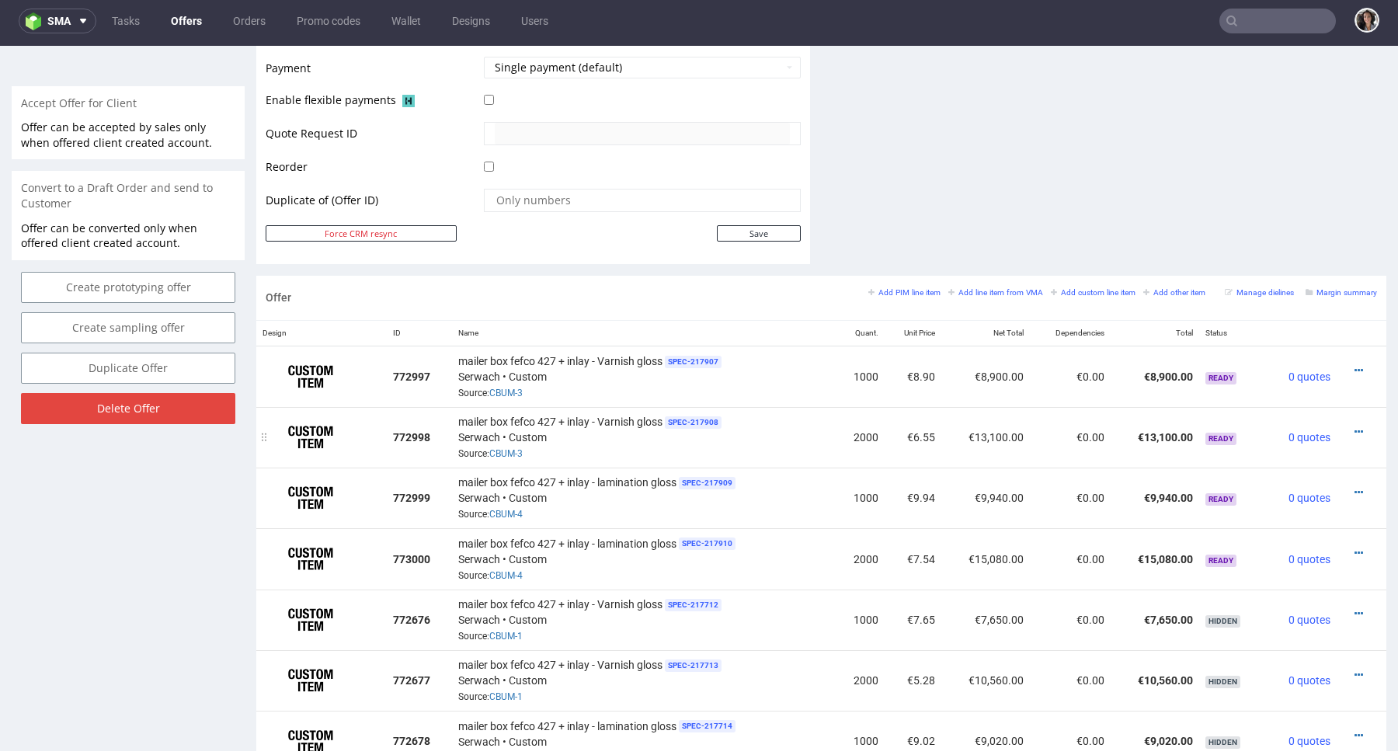
scroll to position [699, 0]
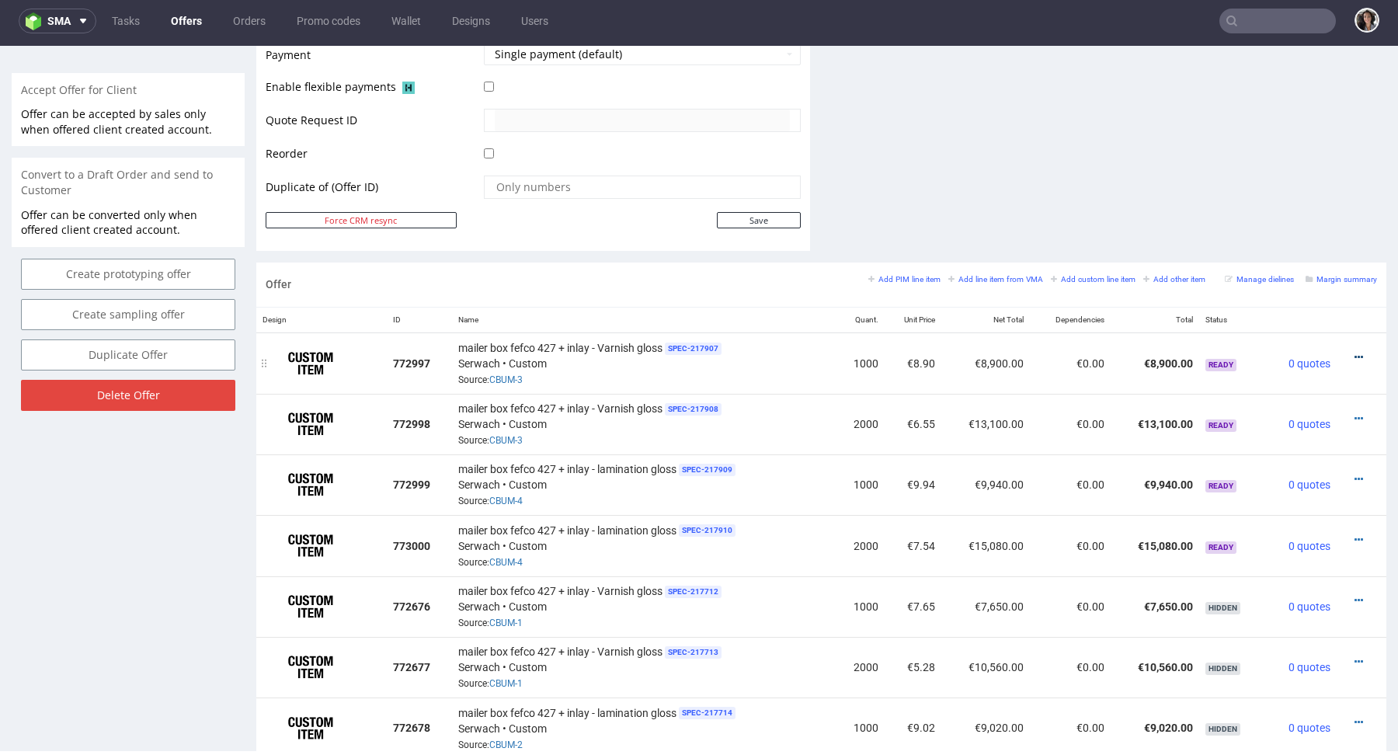
click at [1355, 356] on icon at bounding box center [1359, 357] width 9 height 11
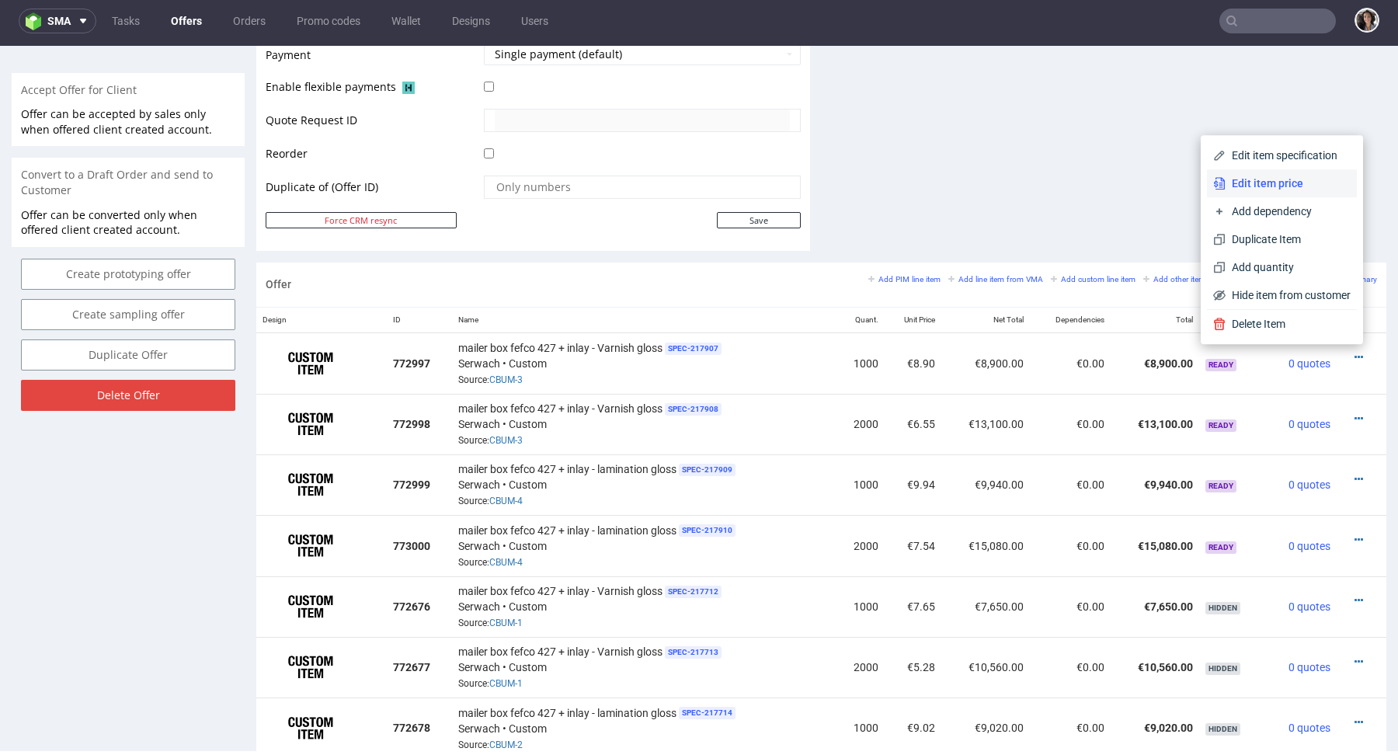
click at [1279, 191] on span "Edit item price" at bounding box center [1288, 184] width 125 height 16
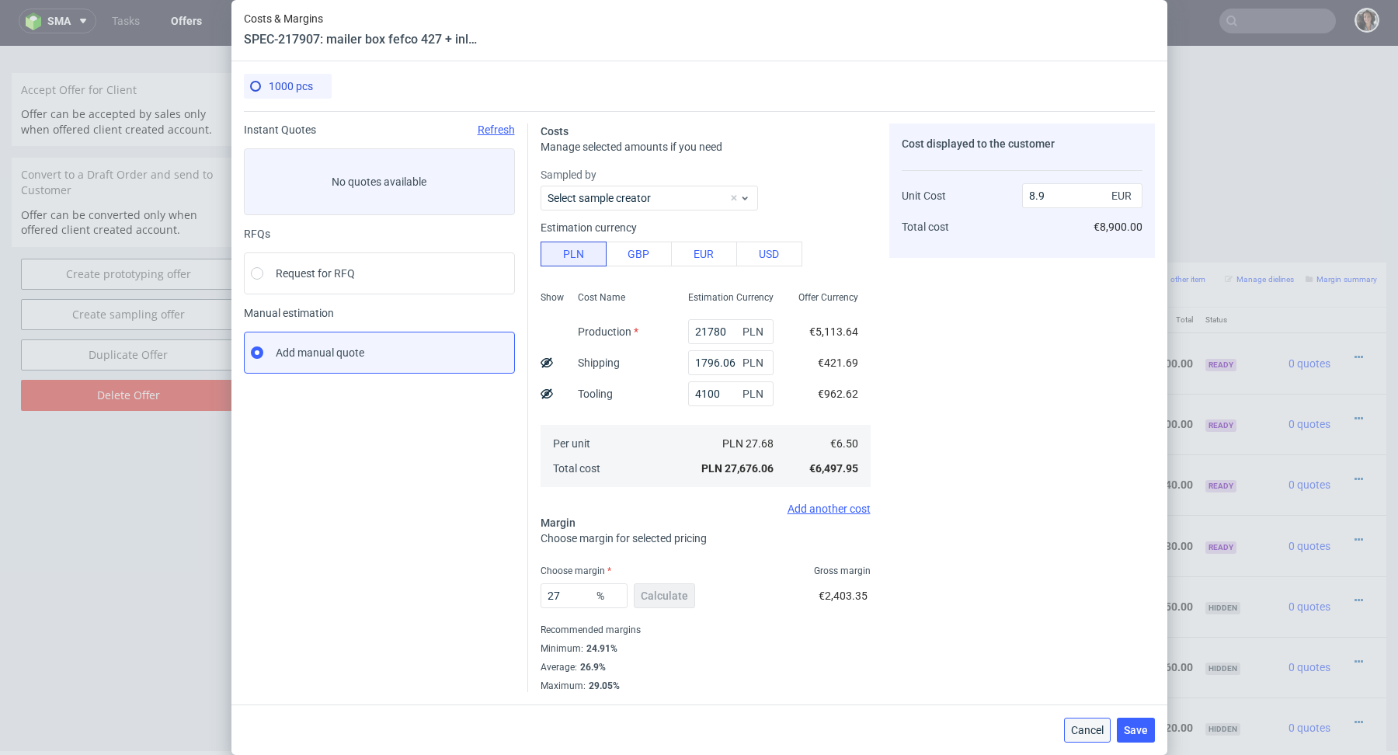
click at [1094, 725] on span "Cancel" at bounding box center [1087, 730] width 33 height 11
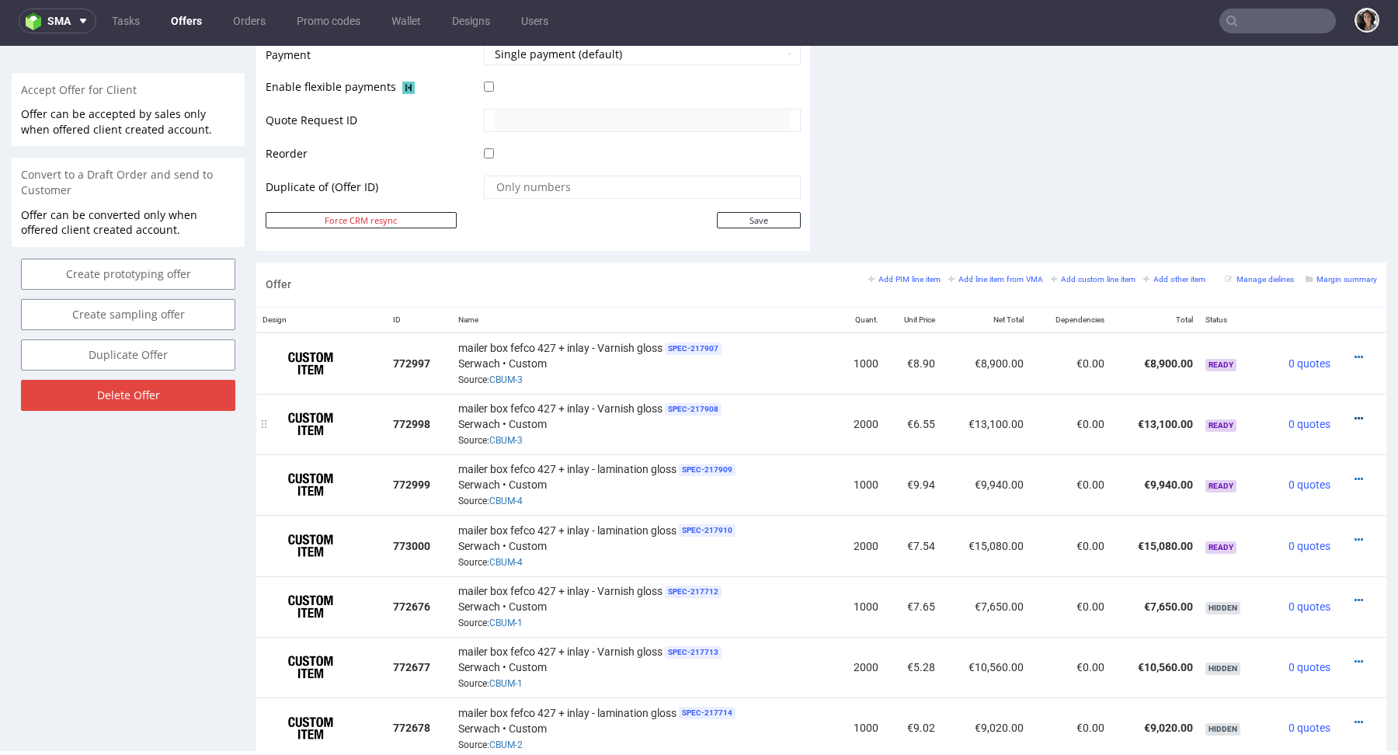
click at [1355, 419] on icon at bounding box center [1359, 418] width 9 height 11
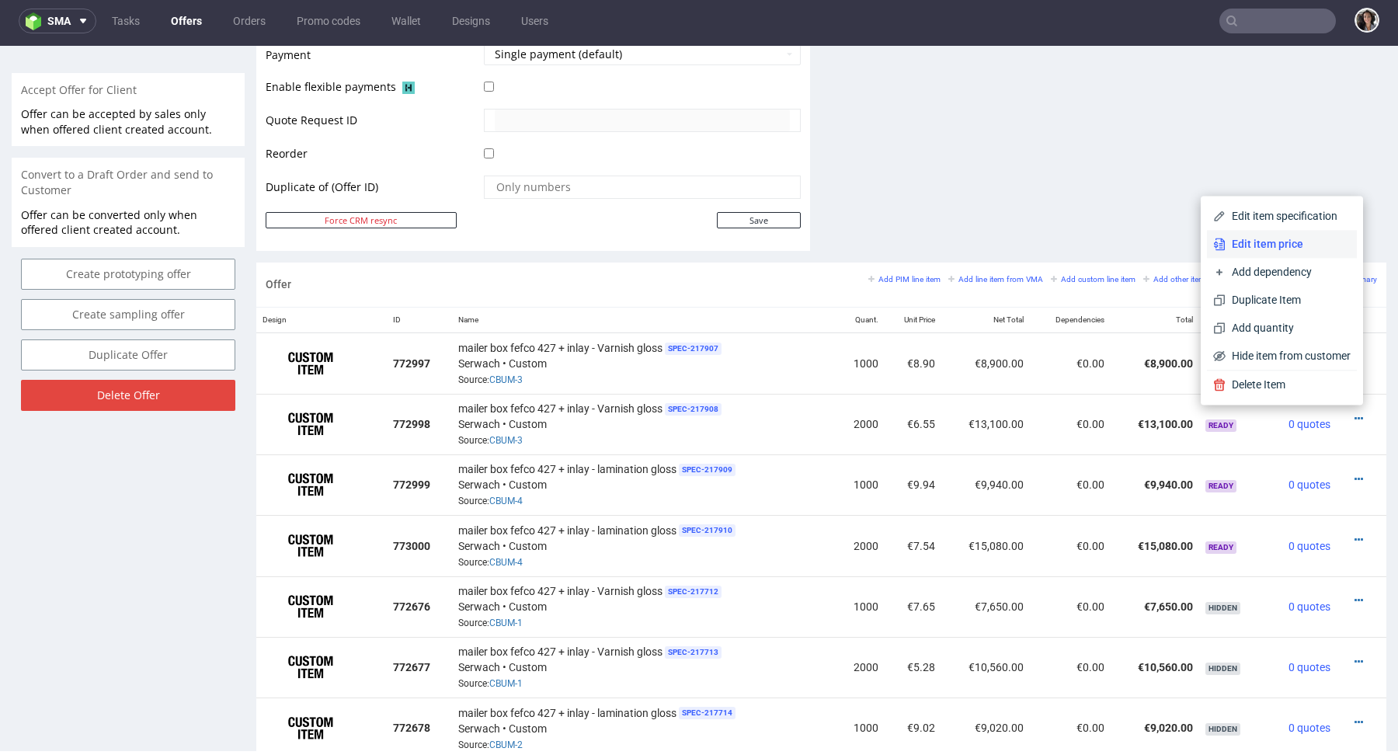
click at [1261, 243] on span "Edit item price" at bounding box center [1288, 244] width 125 height 16
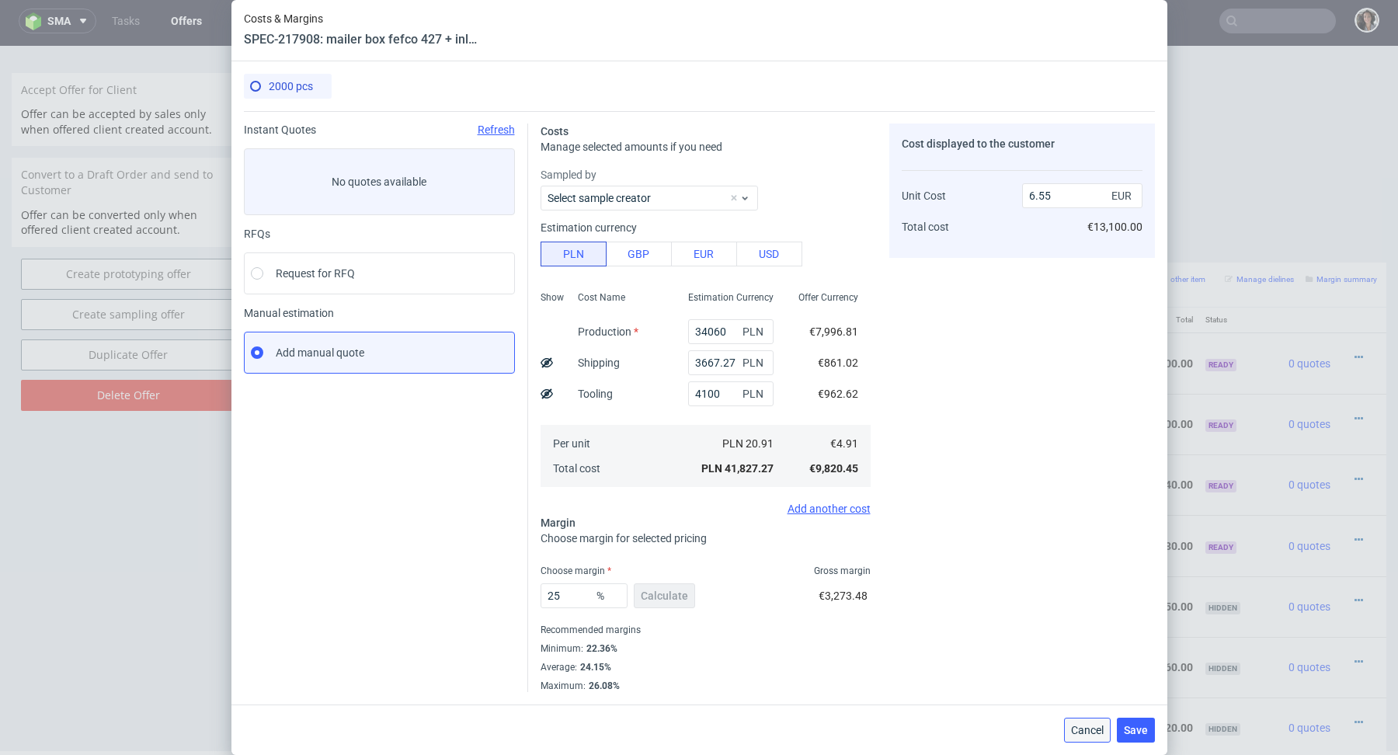
click at [1092, 728] on span "Cancel" at bounding box center [1087, 730] width 33 height 11
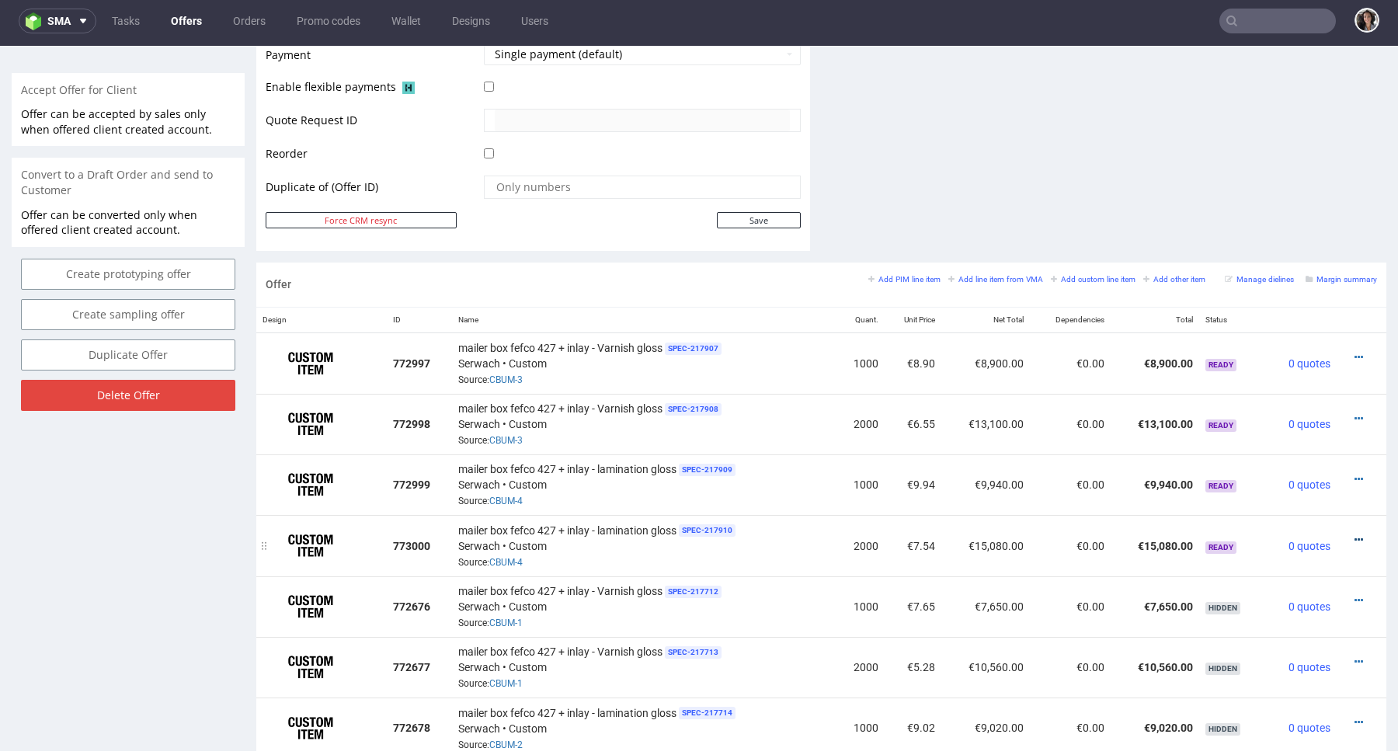
click at [1355, 534] on icon at bounding box center [1359, 539] width 9 height 11
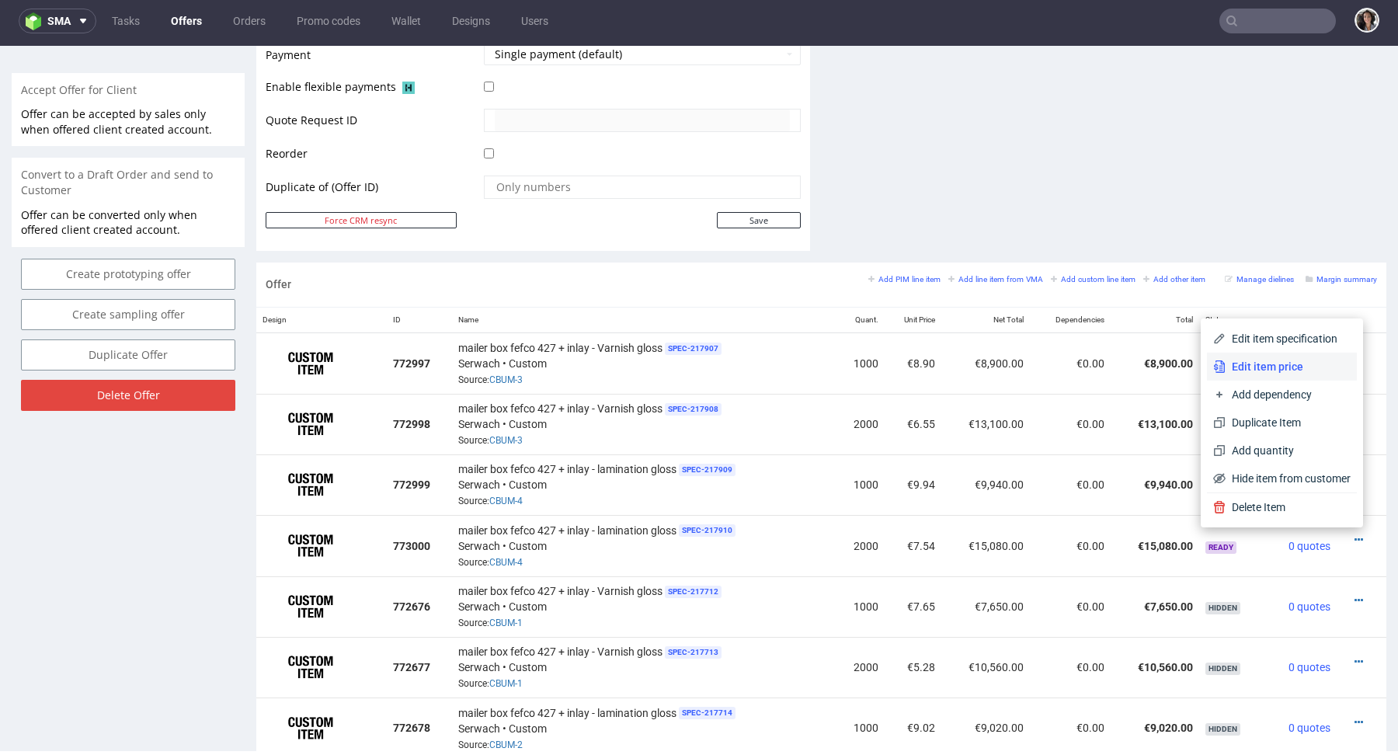
click at [1273, 369] on span "Edit item price" at bounding box center [1288, 367] width 125 height 16
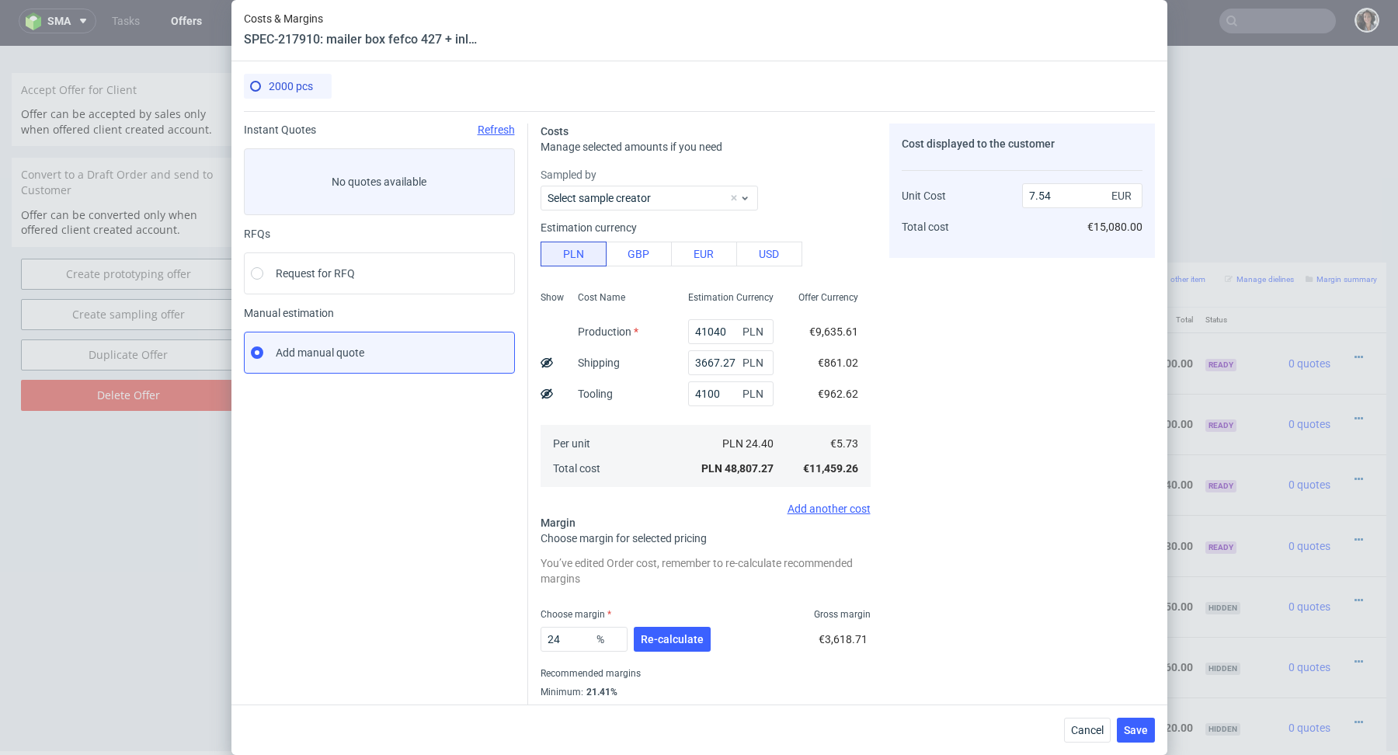
scroll to position [42, 0]
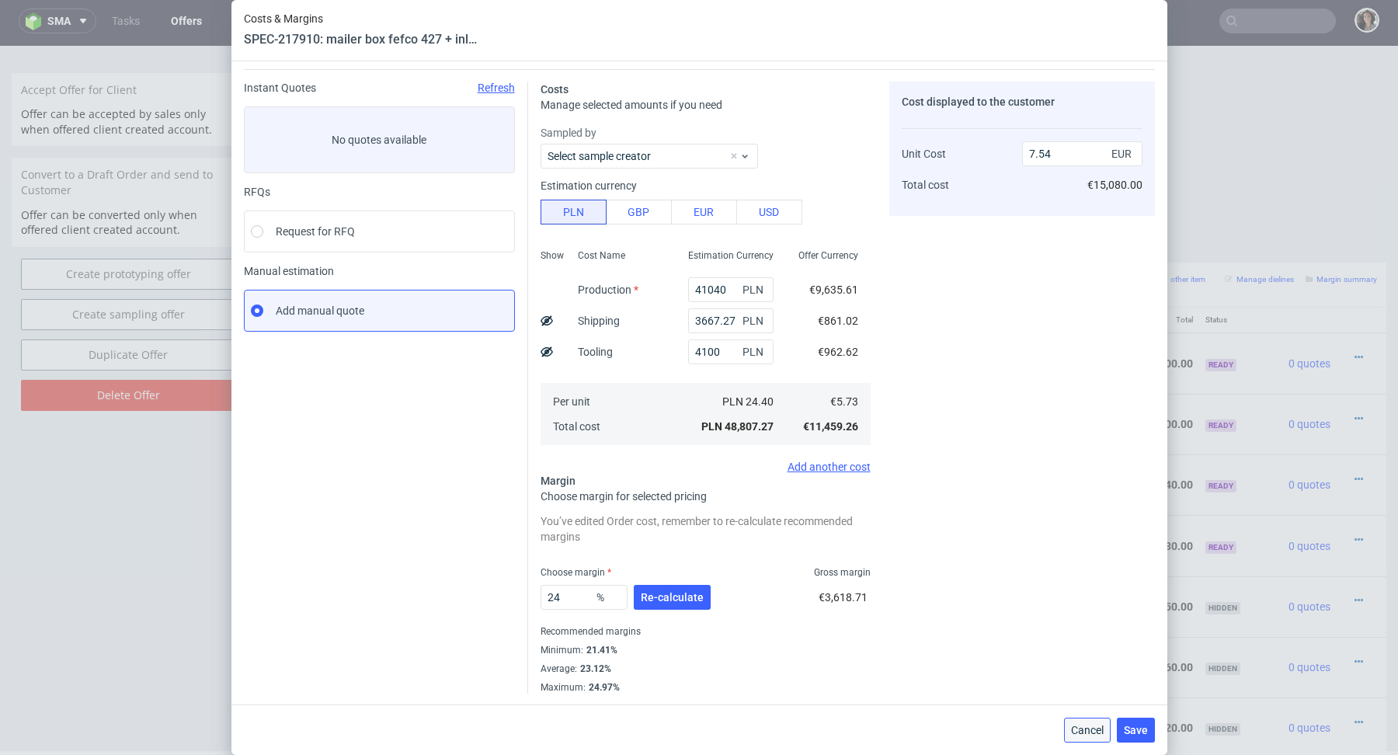
click at [1090, 728] on span "Cancel" at bounding box center [1087, 730] width 33 height 11
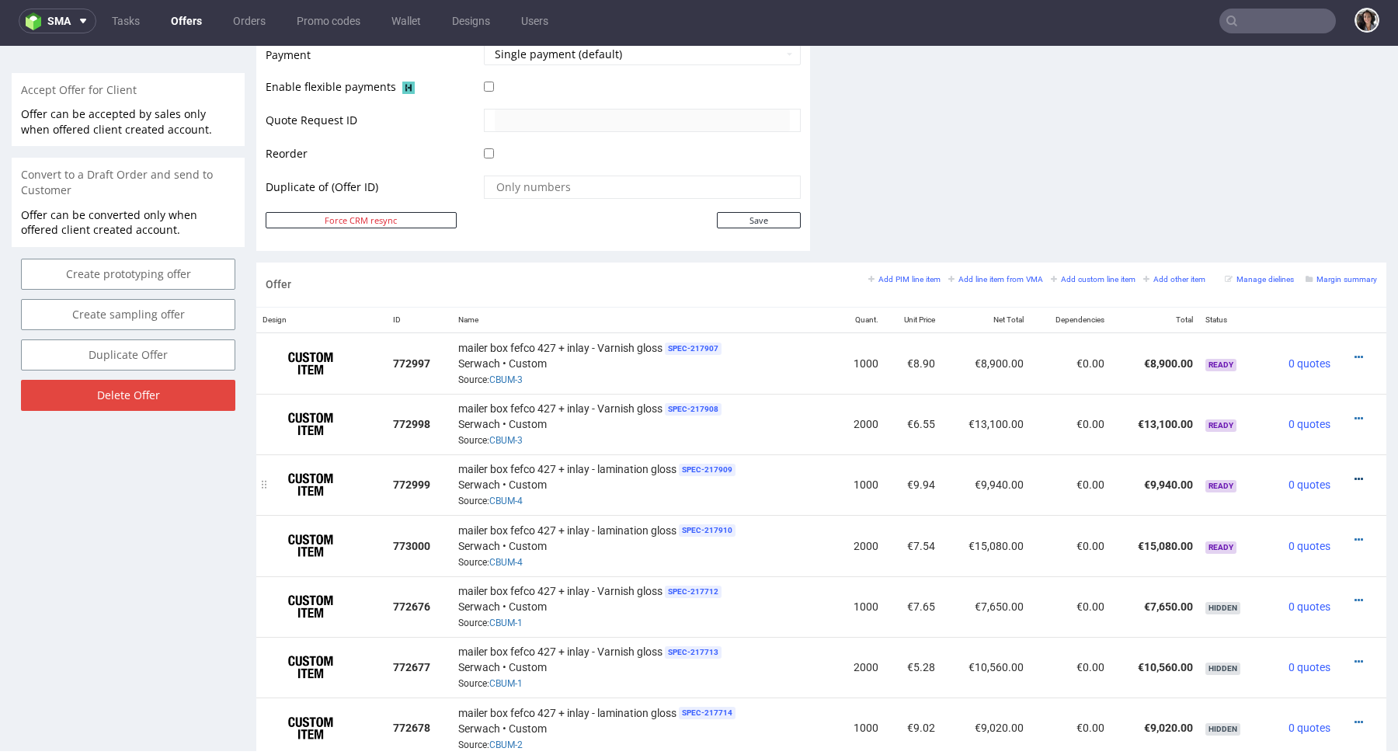
click at [1355, 474] on icon at bounding box center [1359, 479] width 9 height 11
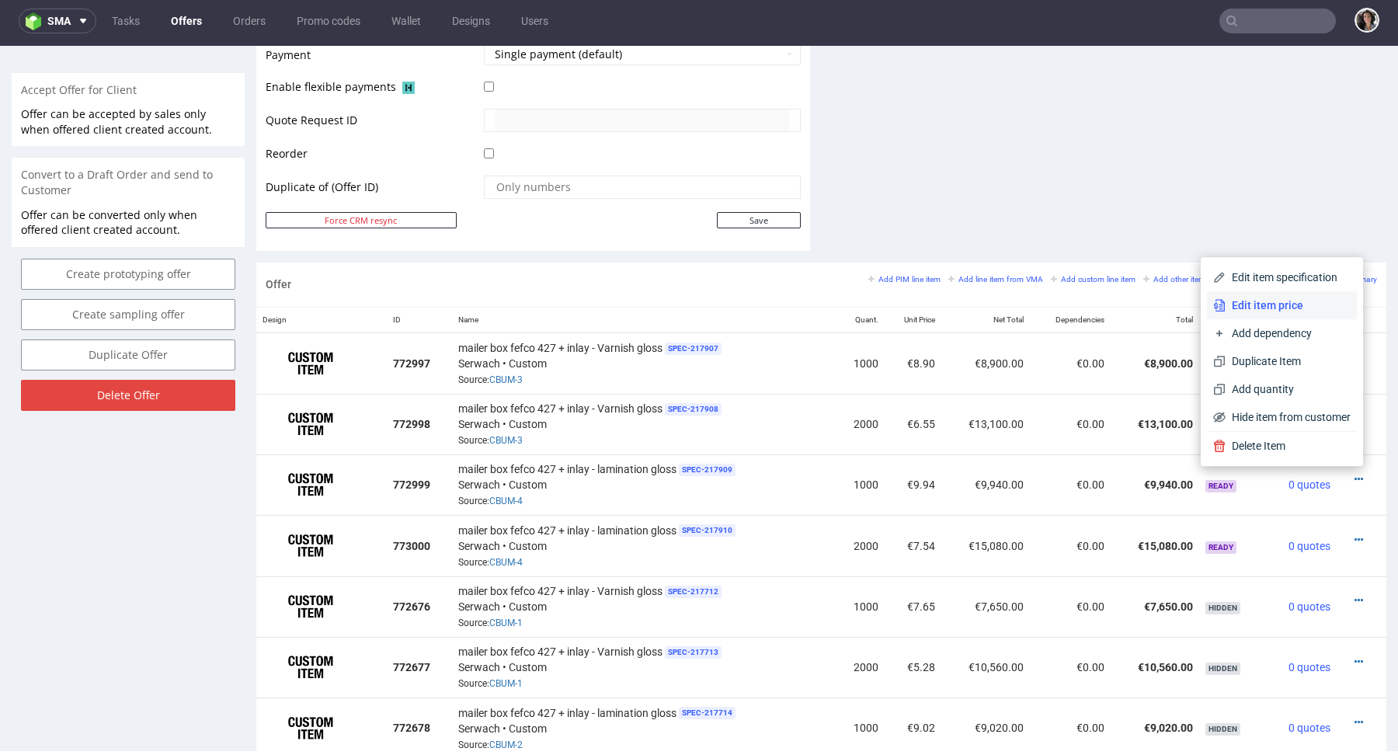
click at [1286, 307] on span "Edit item price" at bounding box center [1288, 306] width 125 height 16
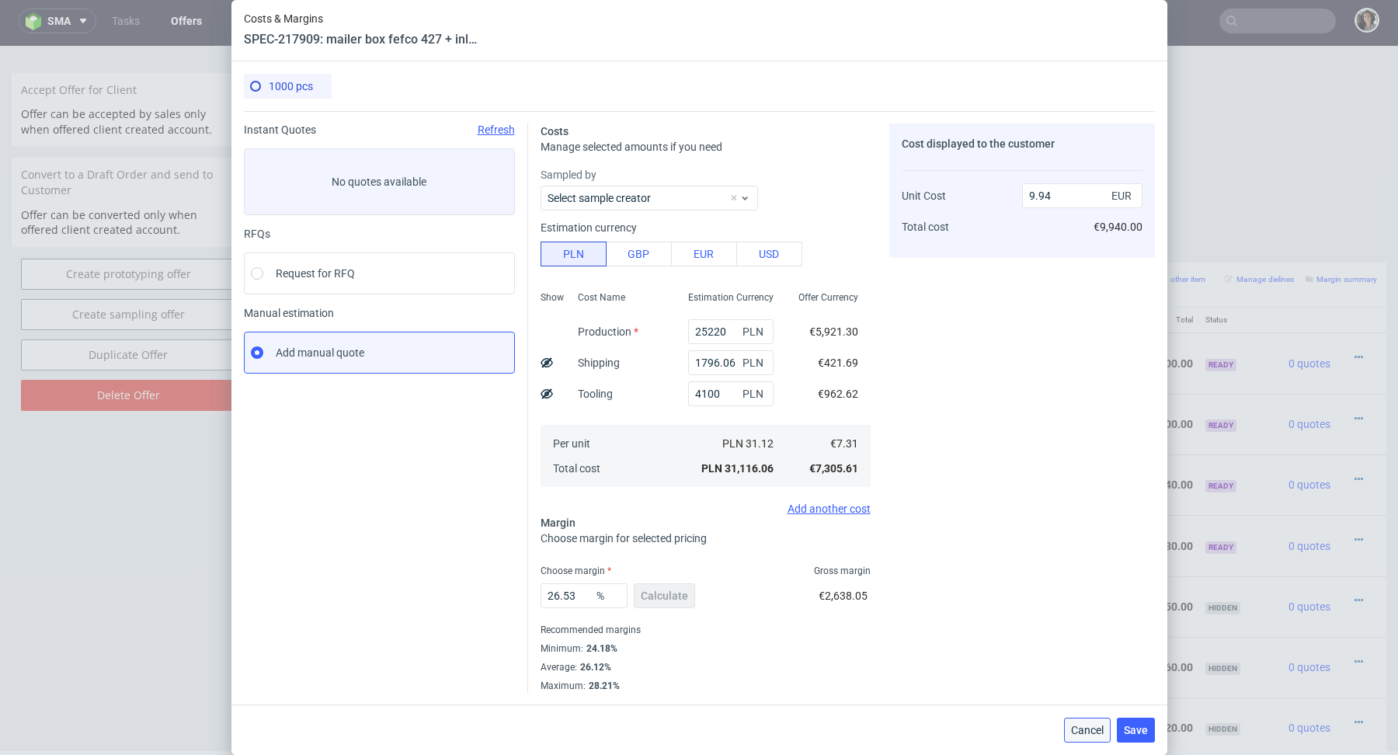
click at [1082, 729] on span "Cancel" at bounding box center [1087, 730] width 33 height 11
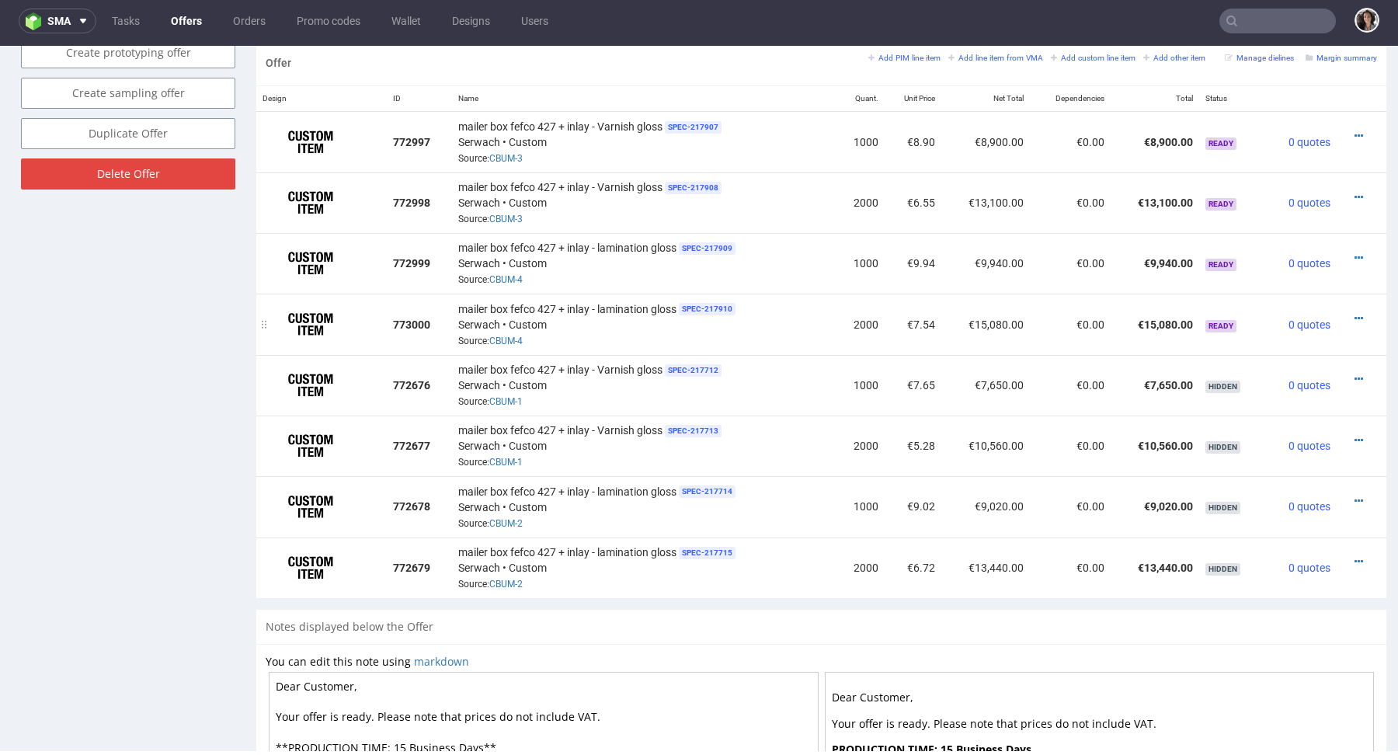
scroll to position [0, 0]
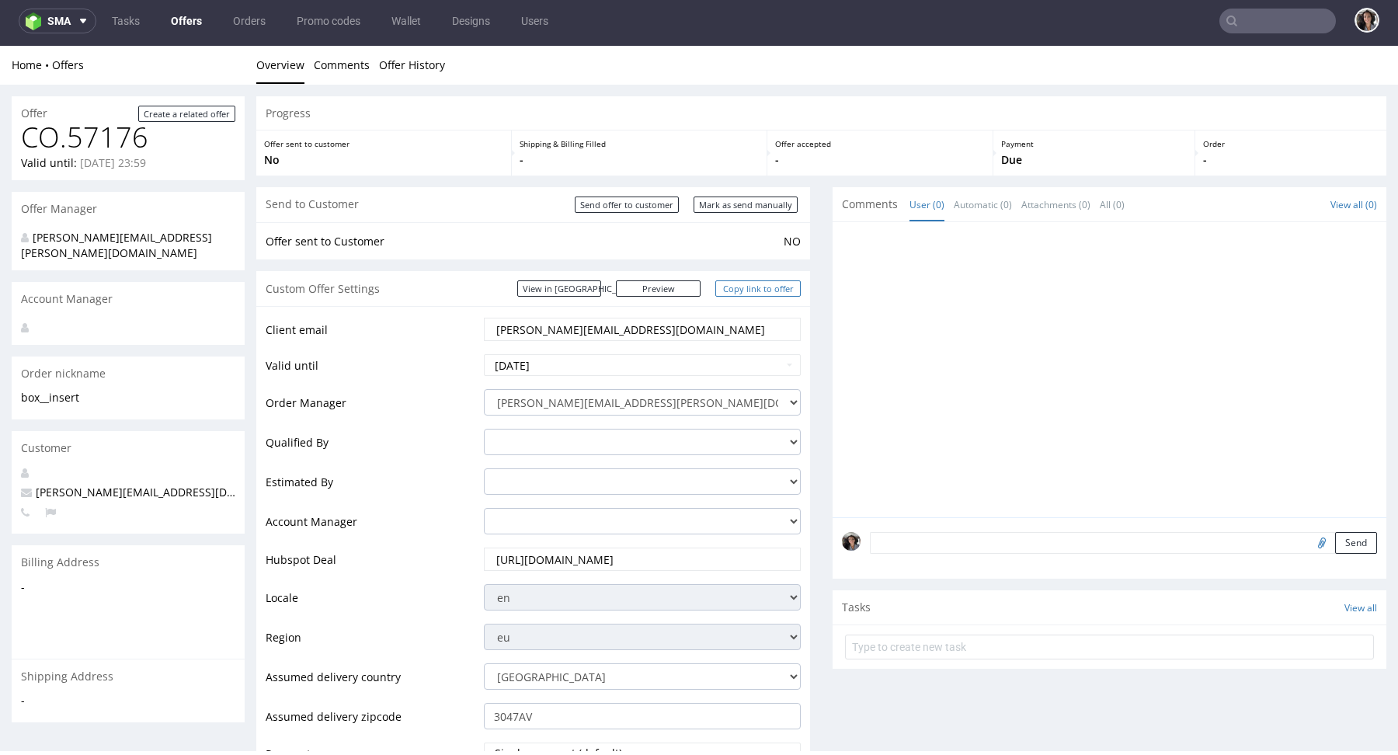
click at [756, 287] on link "Copy link to offer" at bounding box center [757, 288] width 85 height 16
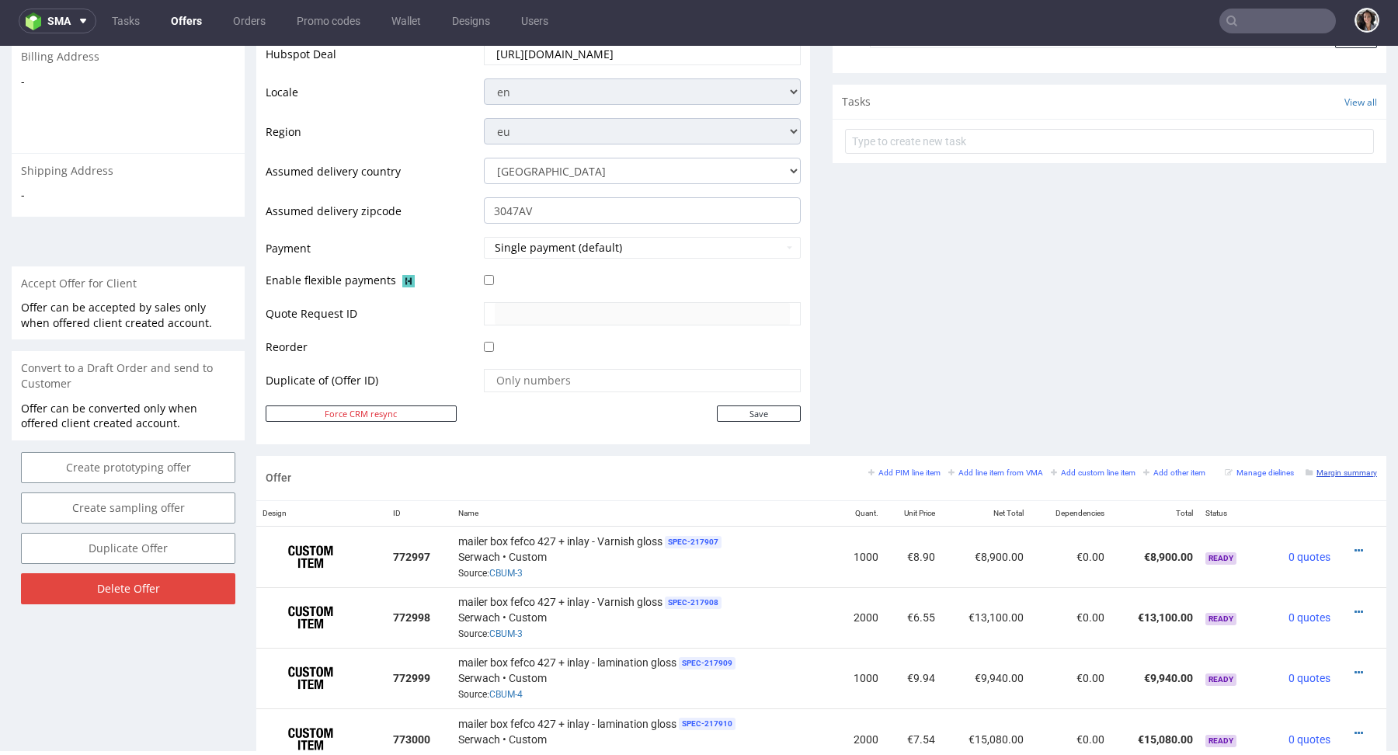
click at [1346, 468] on small "Margin summary" at bounding box center [1341, 472] width 71 height 9
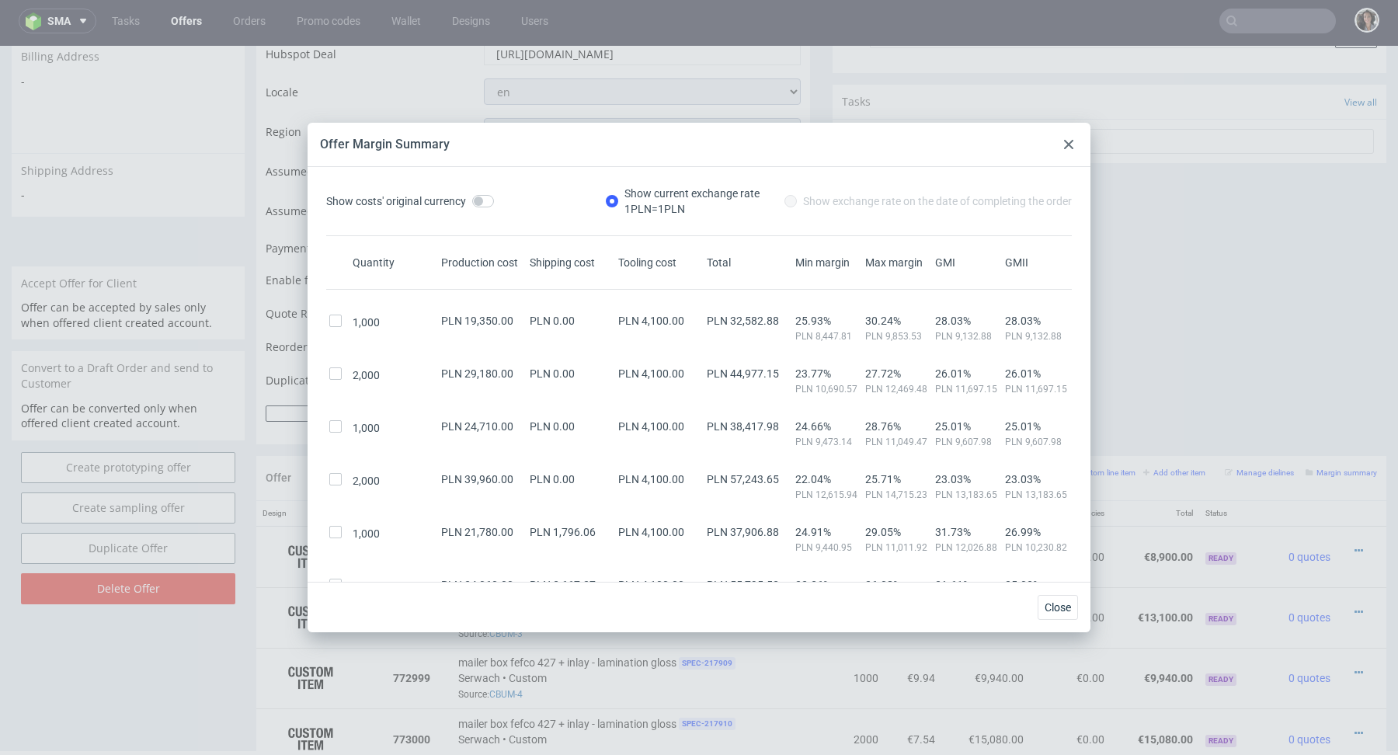
scroll to position [228, 0]
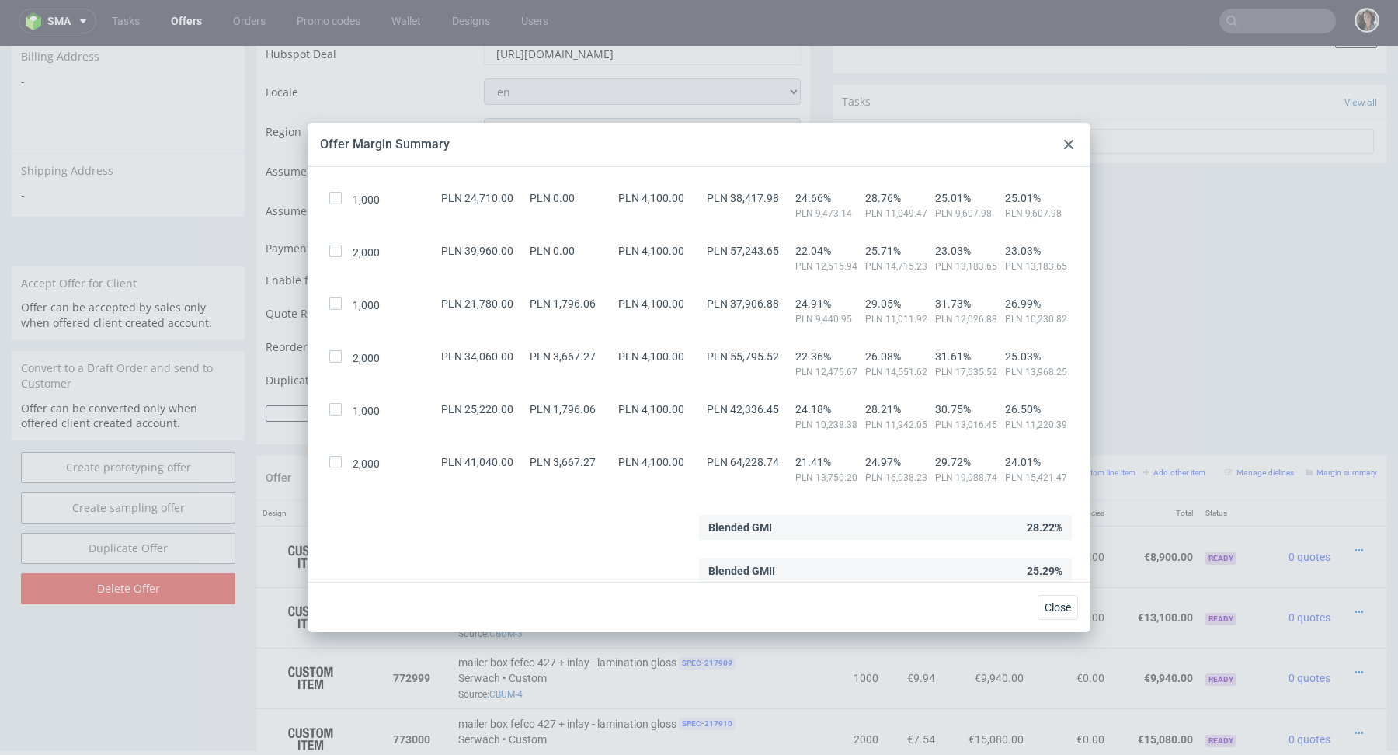
click at [1071, 144] on icon at bounding box center [1068, 144] width 9 height 9
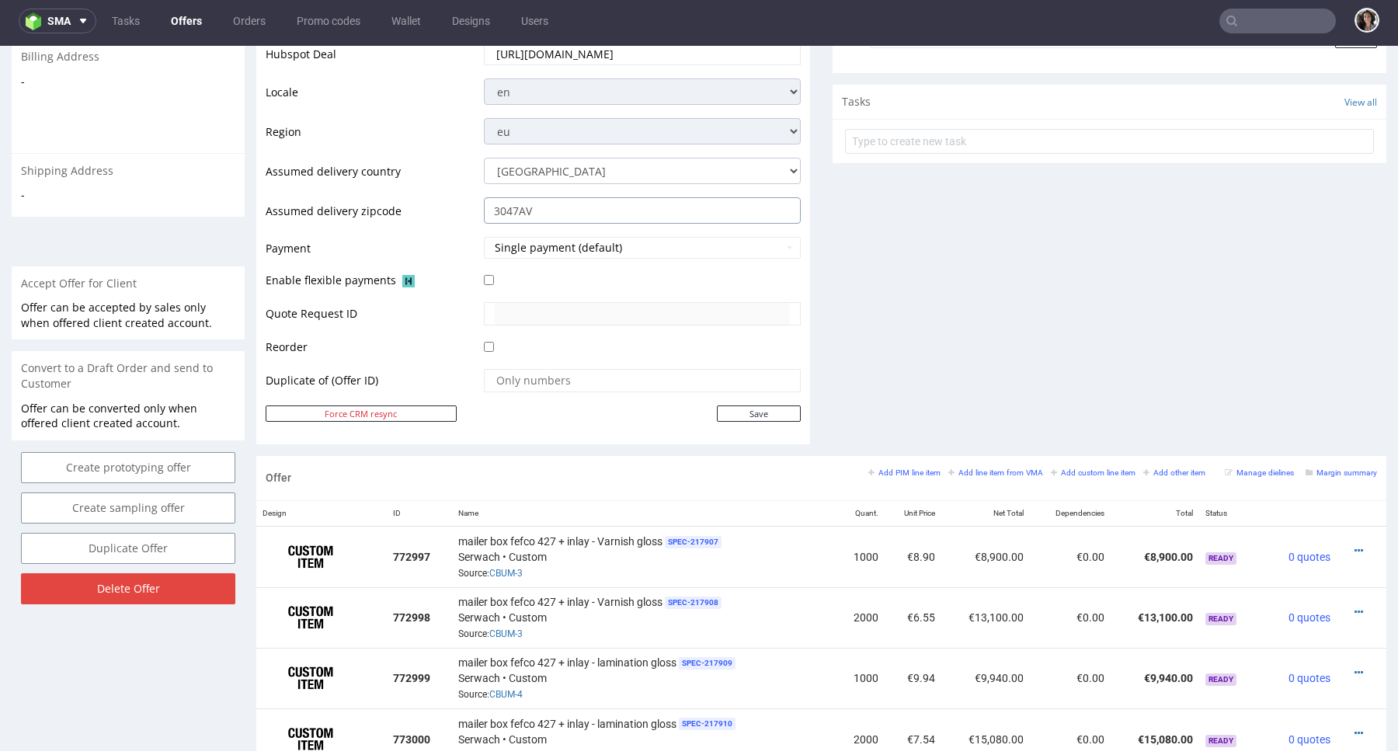
click at [572, 205] on input "3047AV" at bounding box center [642, 210] width 317 height 26
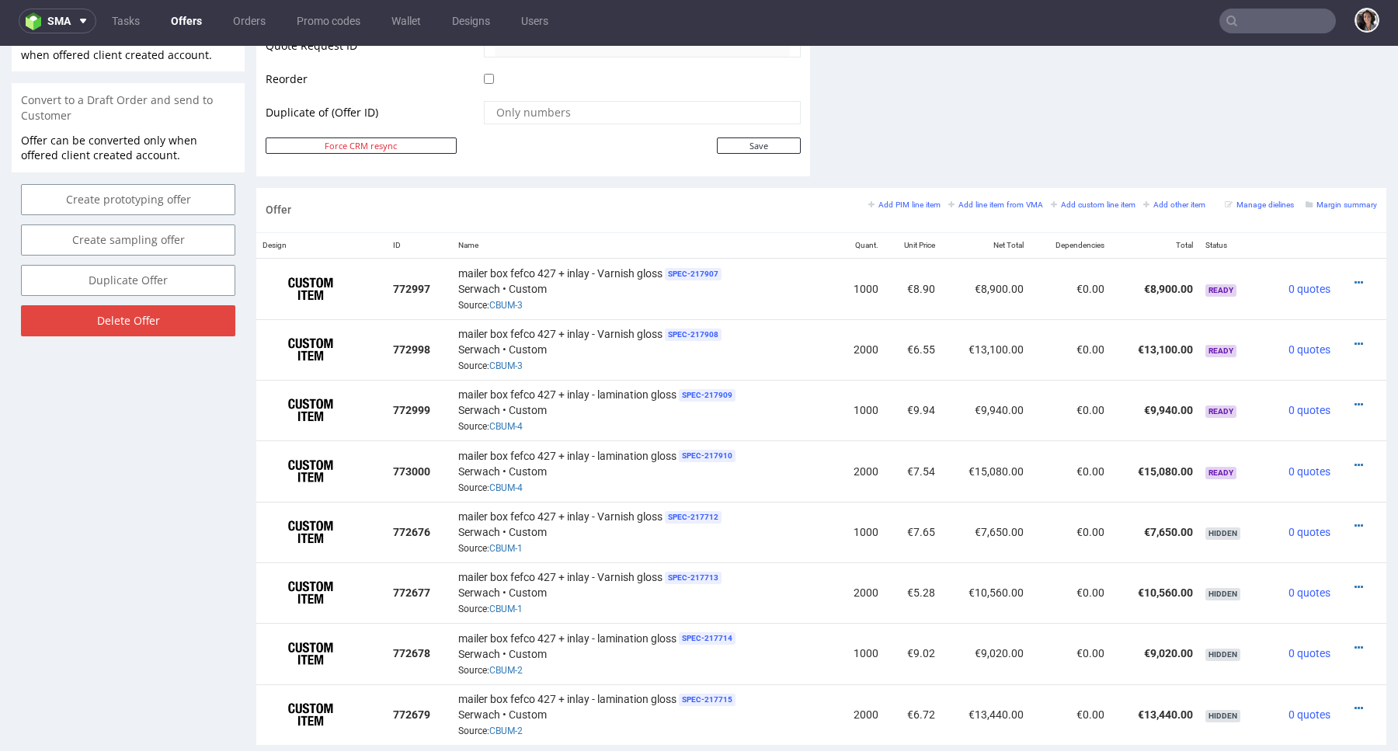
scroll to position [0, 0]
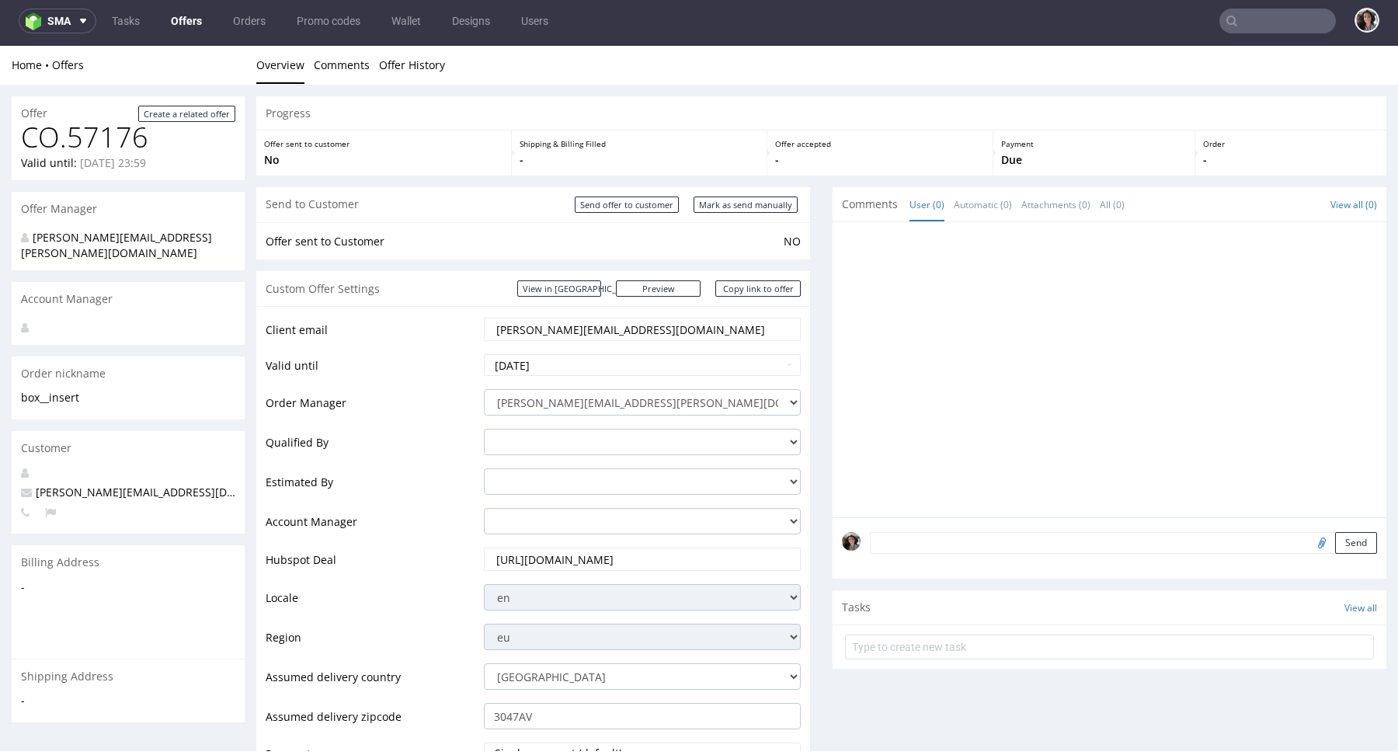
click at [741, 193] on div "Send to Customer Send offer to customer Mark as send manually" at bounding box center [533, 204] width 554 height 35
click at [743, 203] on input "Mark as send manually" at bounding box center [746, 205] width 104 height 16
type input "In progress..."
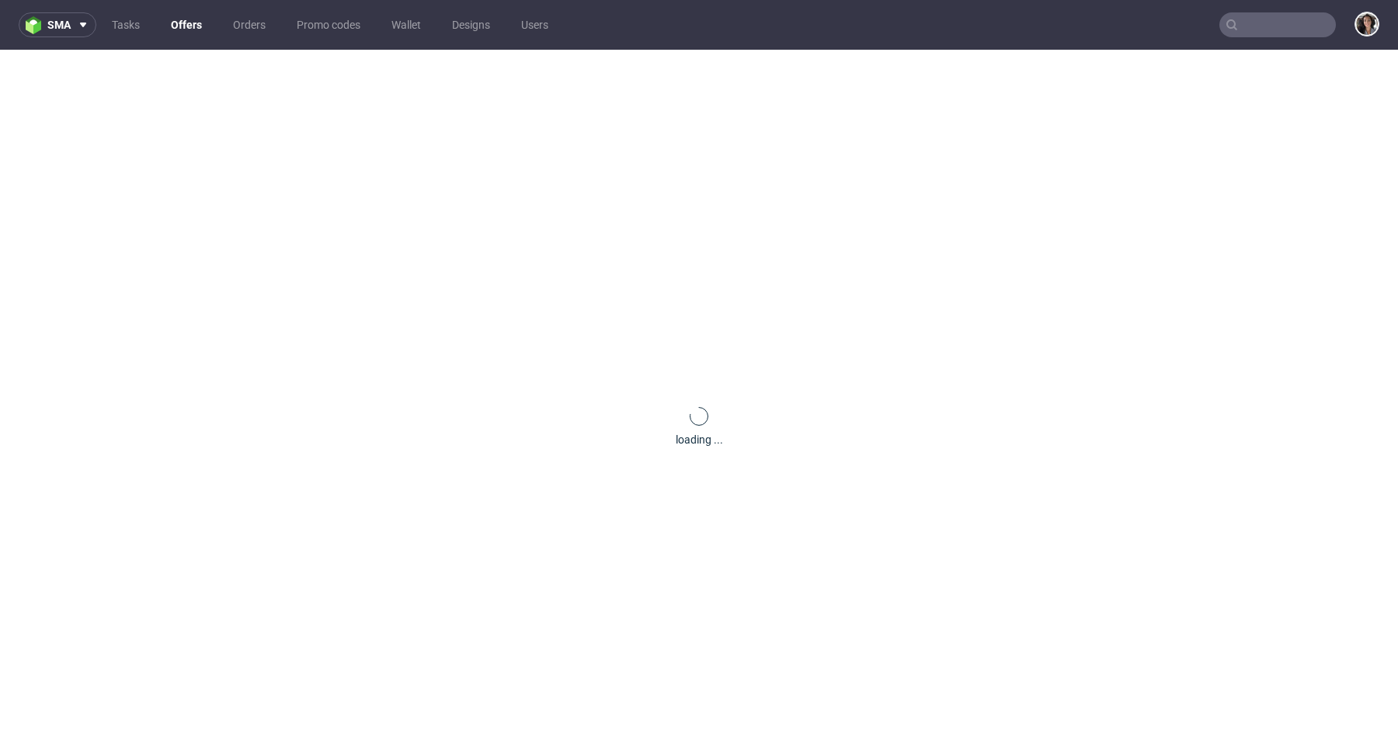
click at [1260, 8] on nav "sma Tasks Offers Orders Promo codes Wallet Designs Users" at bounding box center [699, 25] width 1398 height 50
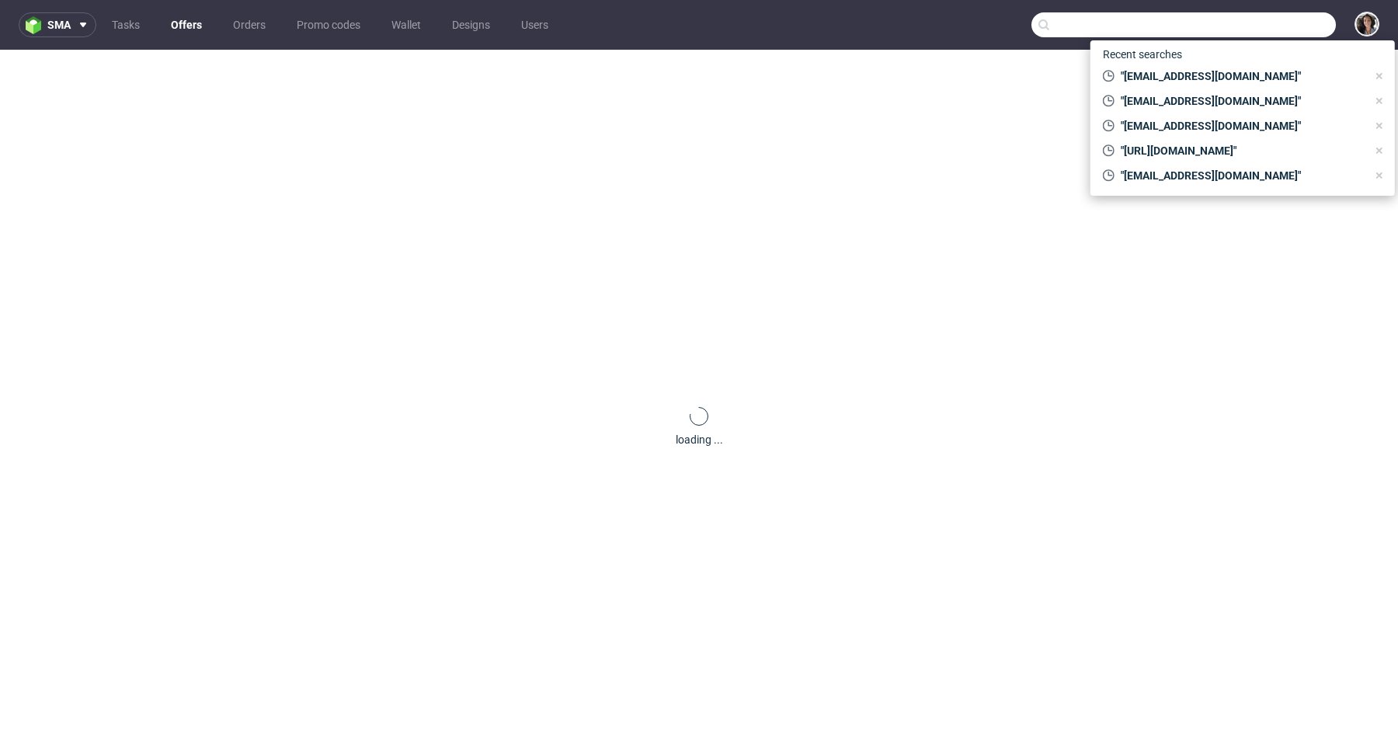
click at [1260, 17] on input "text" at bounding box center [1184, 24] width 304 height 25
paste input "[EMAIL_ADDRESS][DOMAIN_NAME]"
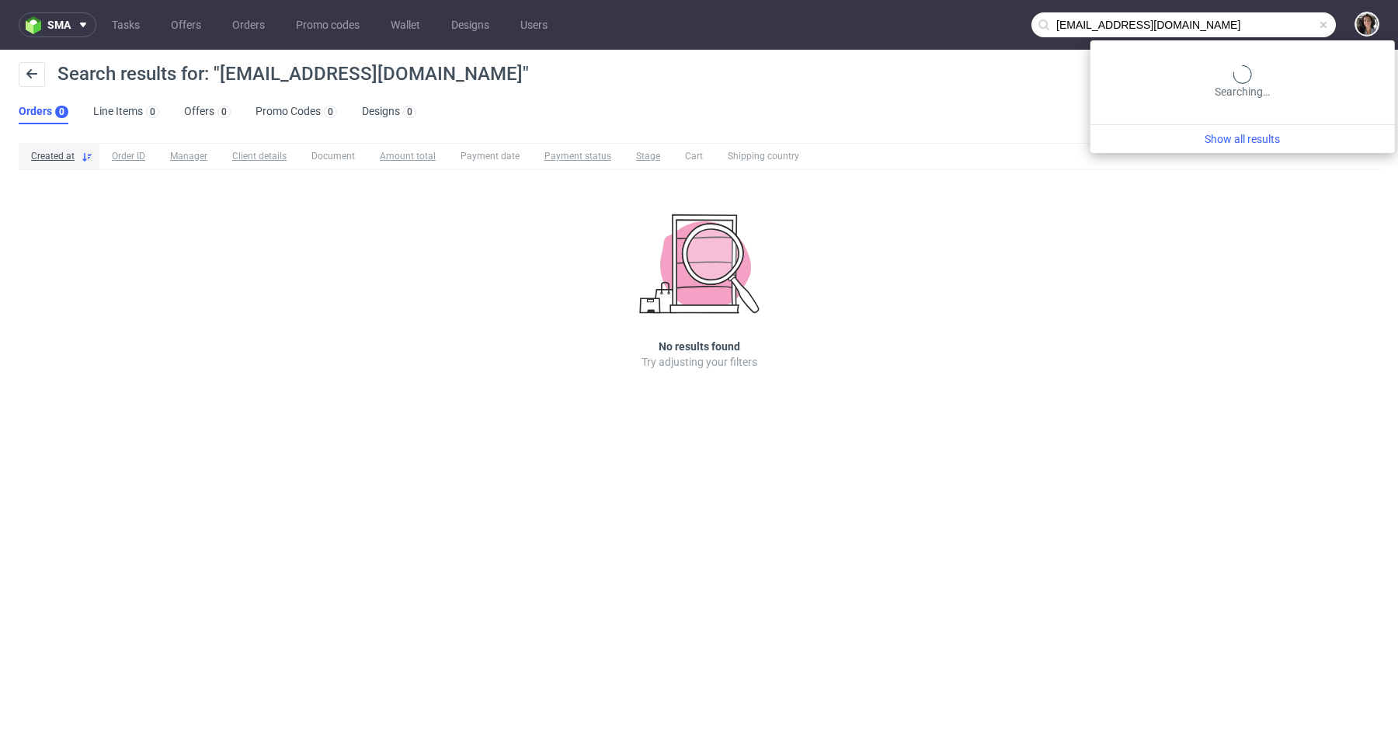
click at [1279, 26] on input "[EMAIL_ADDRESS][DOMAIN_NAME]" at bounding box center [1184, 24] width 304 height 25
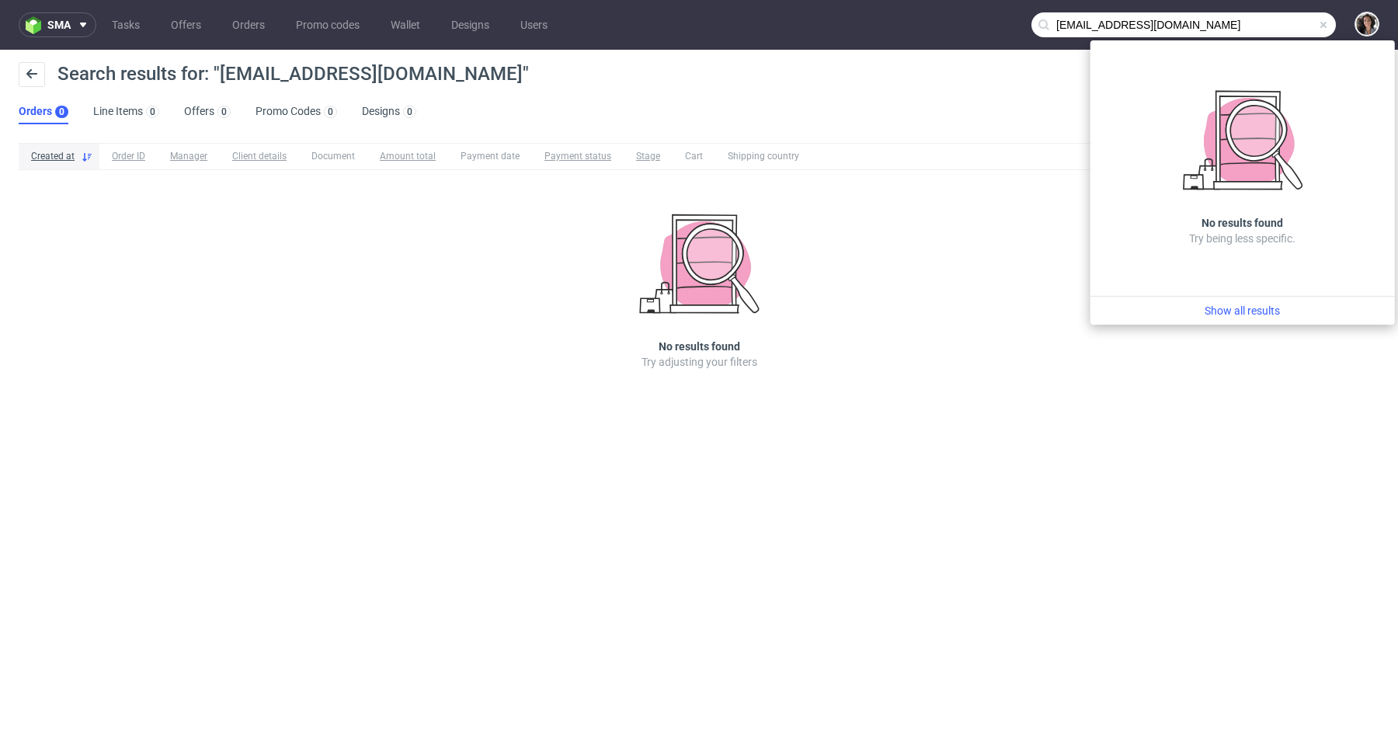
drag, startPoint x: 1066, startPoint y: 23, endPoint x: 1052, endPoint y: 23, distance: 14.0
click at [1053, 23] on input "[EMAIL_ADDRESS][DOMAIN_NAME]" at bounding box center [1184, 24] width 304 height 25
type input "@[DOMAIN_NAME]"
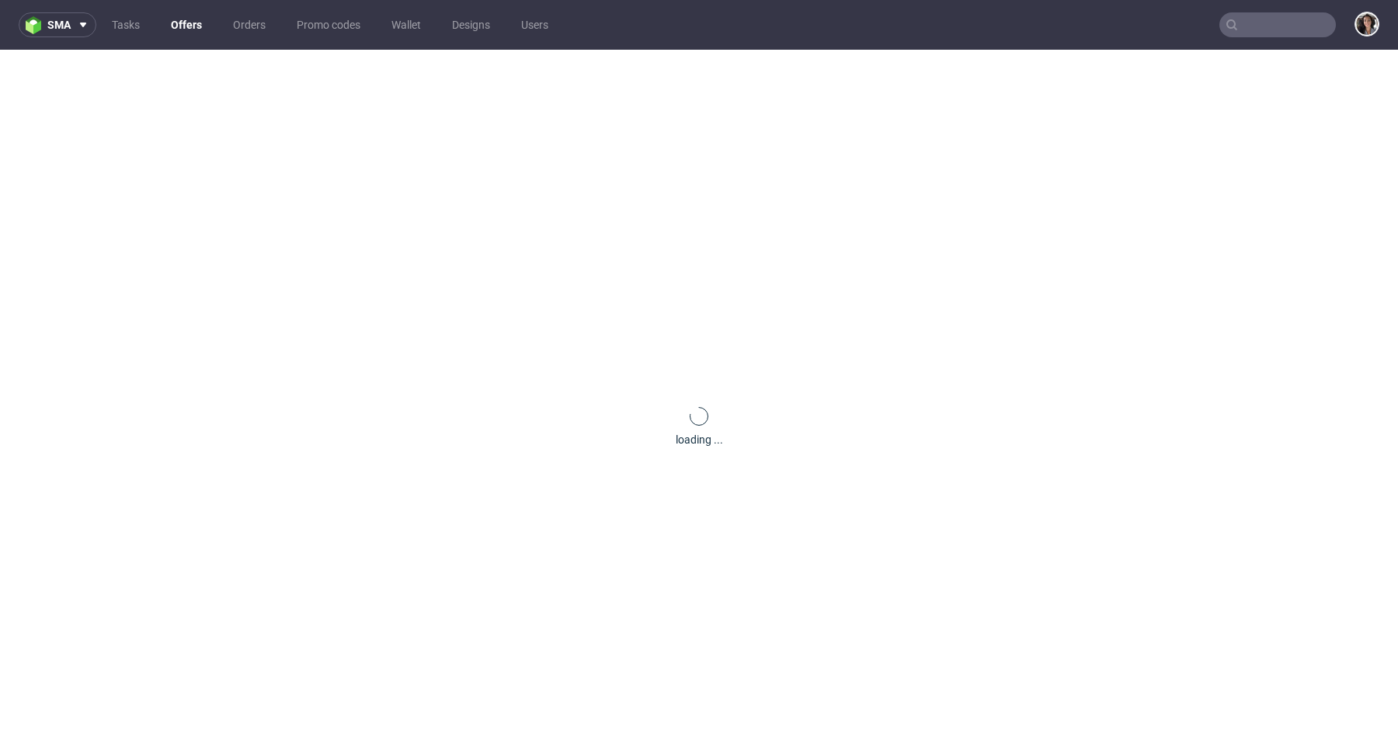
click at [1268, 33] on input "text" at bounding box center [1278, 24] width 117 height 25
paste input "[EMAIL_ADDRESS][DOMAIN_NAME]"
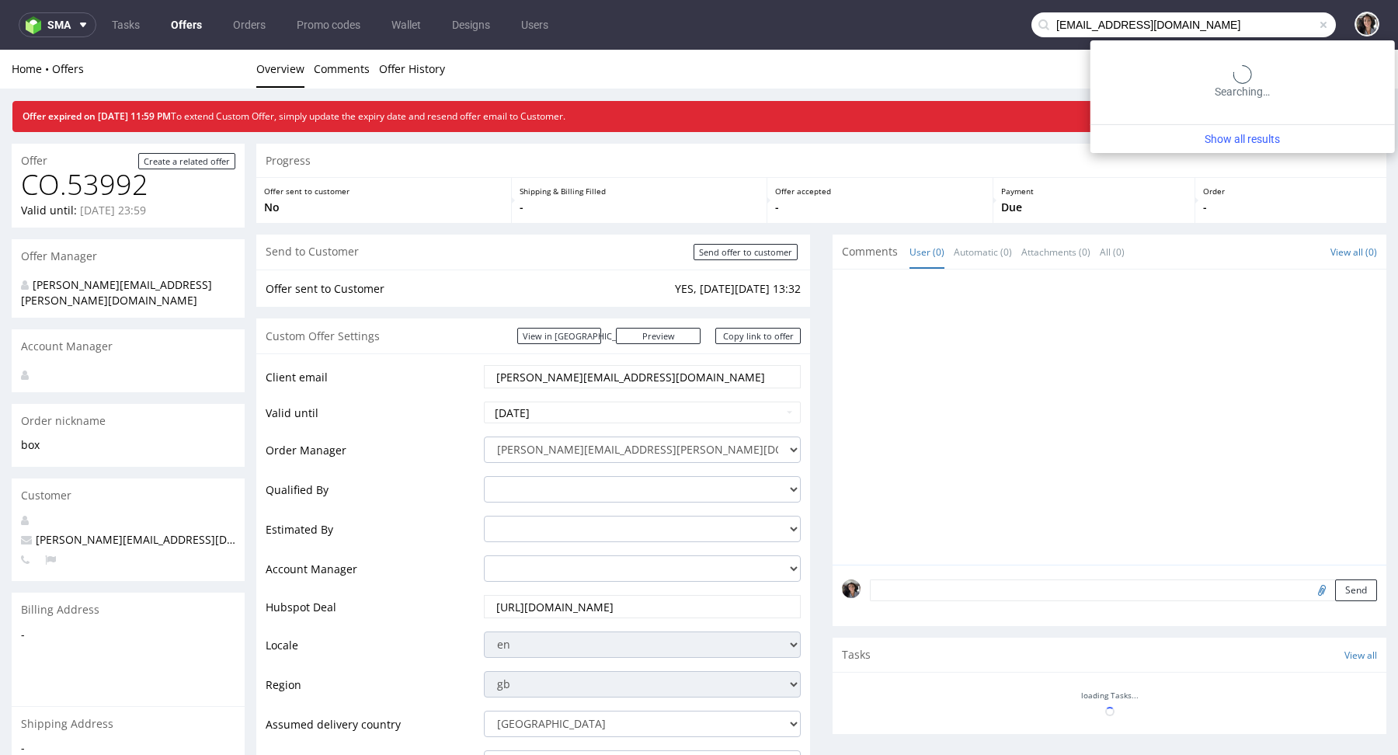
type input "[EMAIL_ADDRESS][DOMAIN_NAME]"
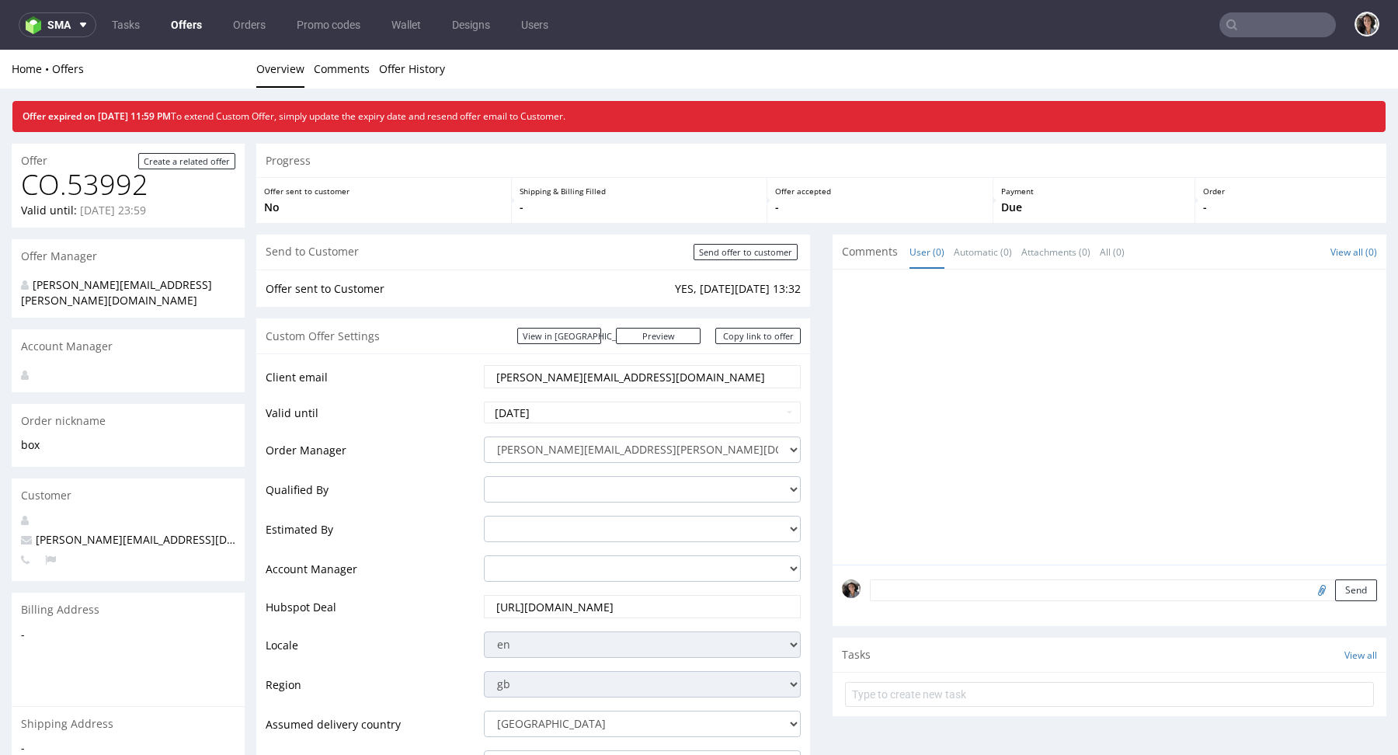
click at [186, 27] on link "Offers" at bounding box center [187, 24] width 50 height 25
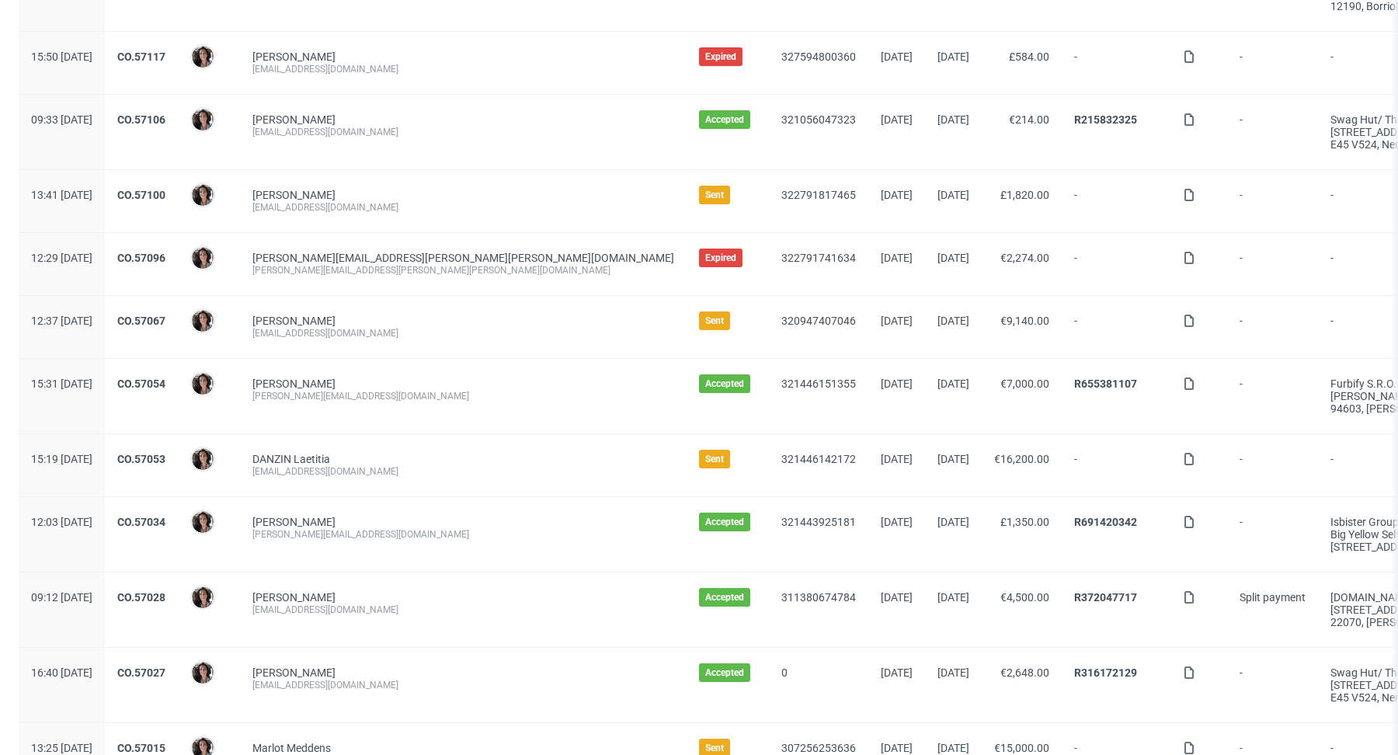
scroll to position [534, 0]
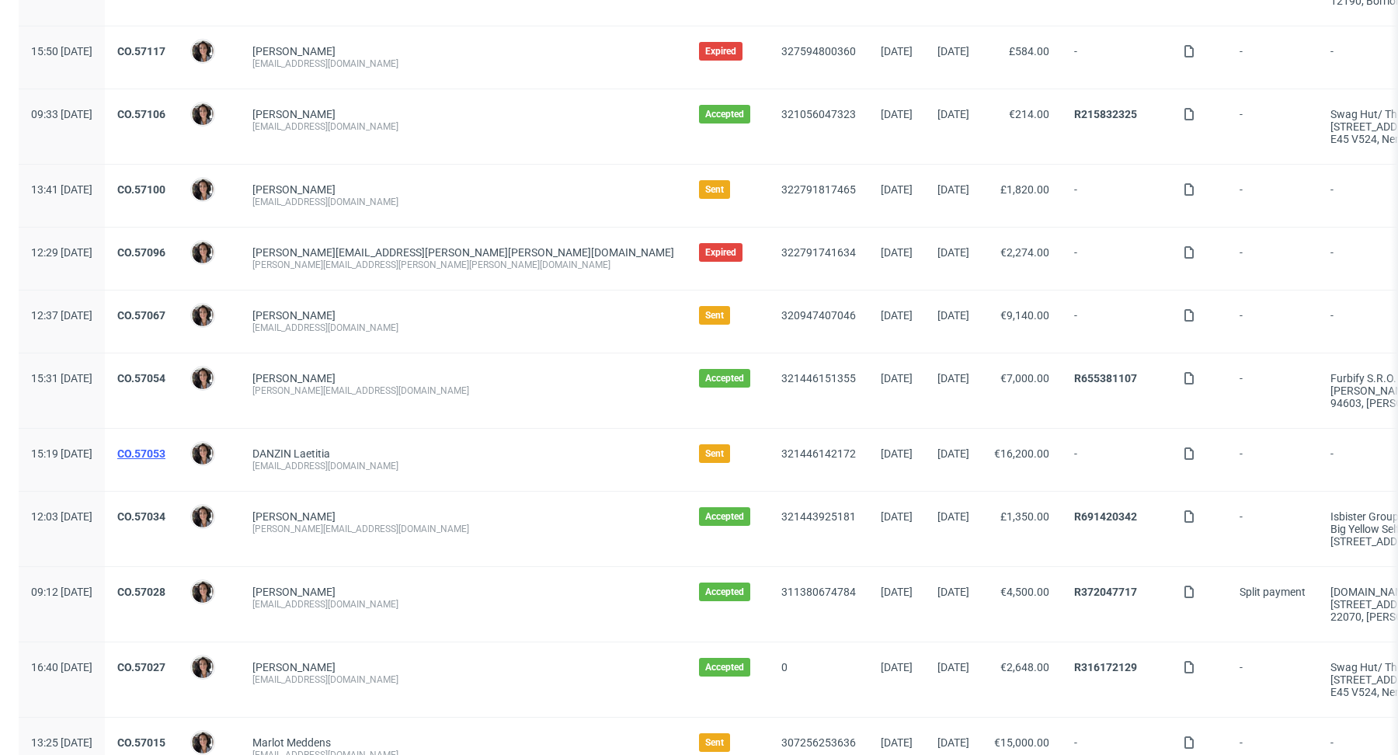
click at [165, 447] on link "CO.57053" at bounding box center [141, 453] width 48 height 12
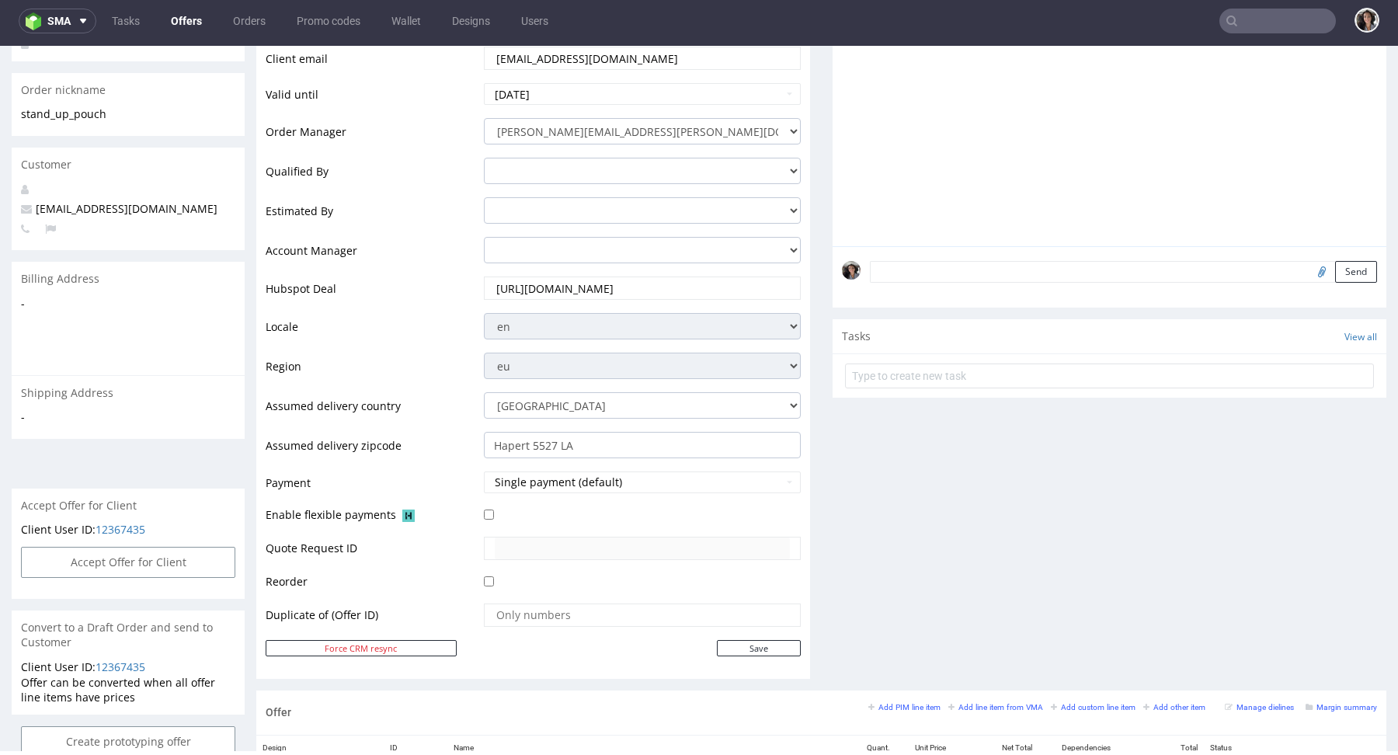
scroll to position [698, 0]
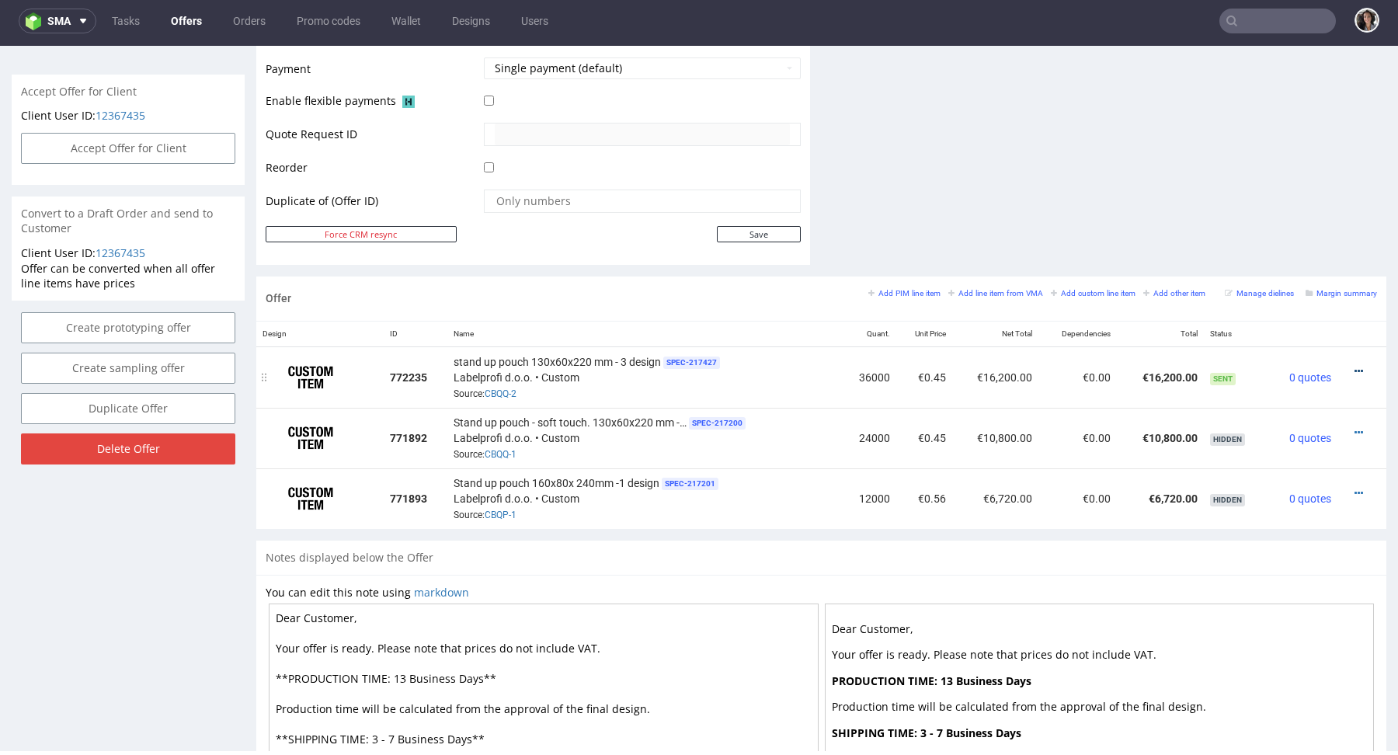
click at [1355, 366] on icon at bounding box center [1359, 371] width 9 height 11
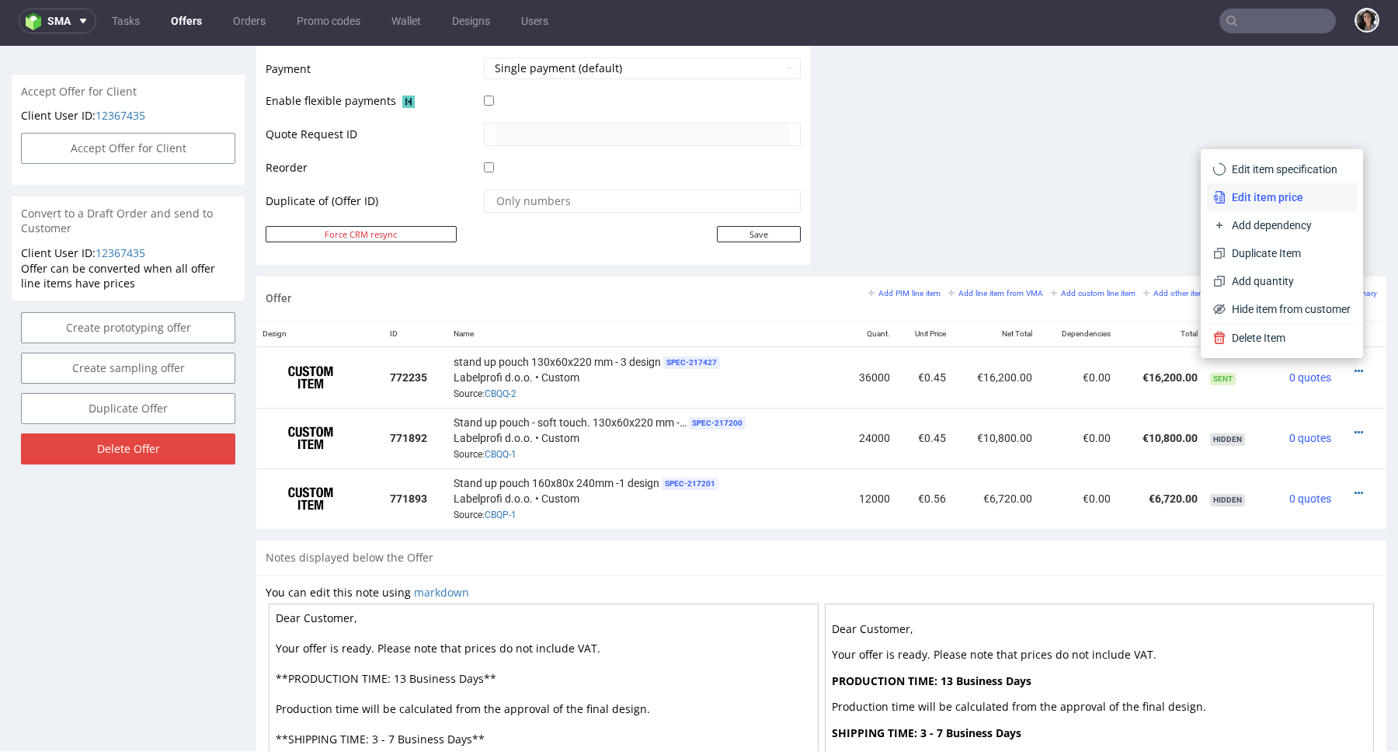
click at [1245, 199] on span "Edit item price" at bounding box center [1288, 198] width 125 height 16
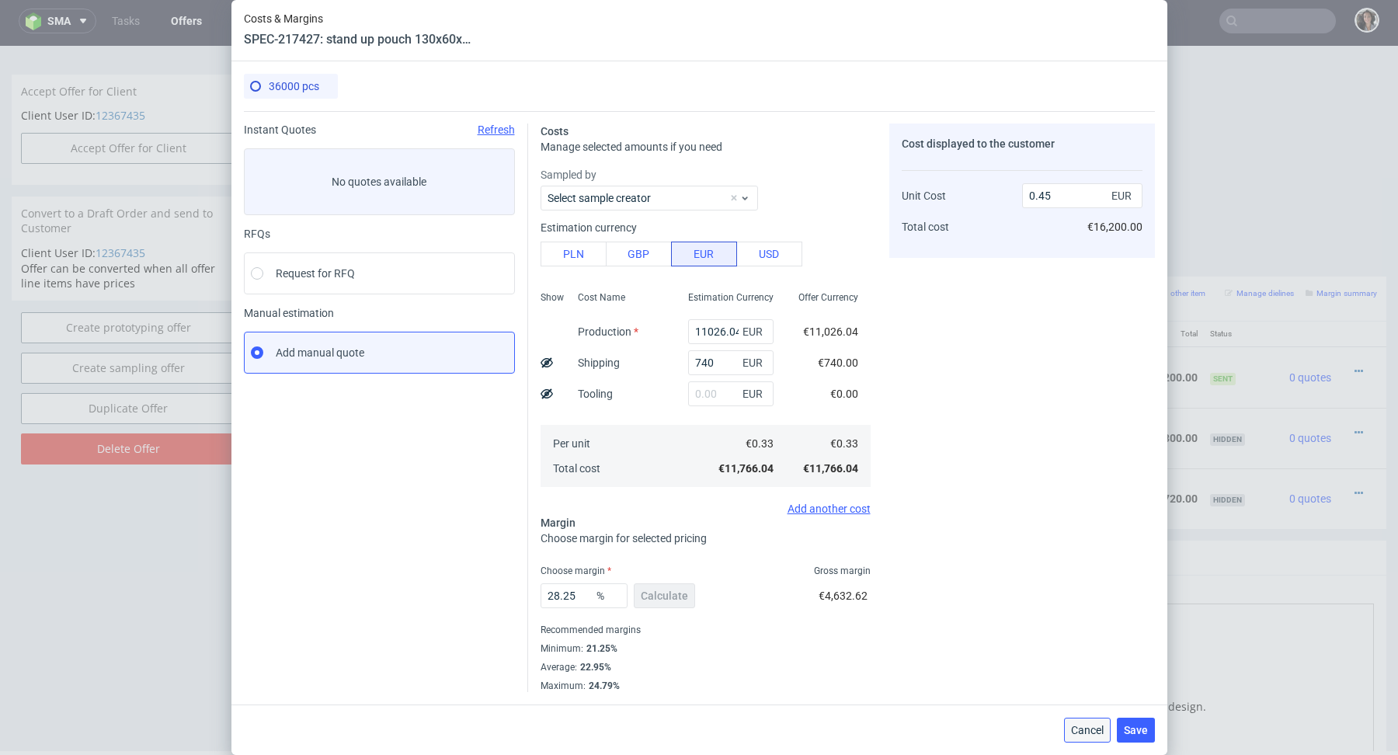
click at [1085, 735] on span "Cancel" at bounding box center [1087, 730] width 33 height 11
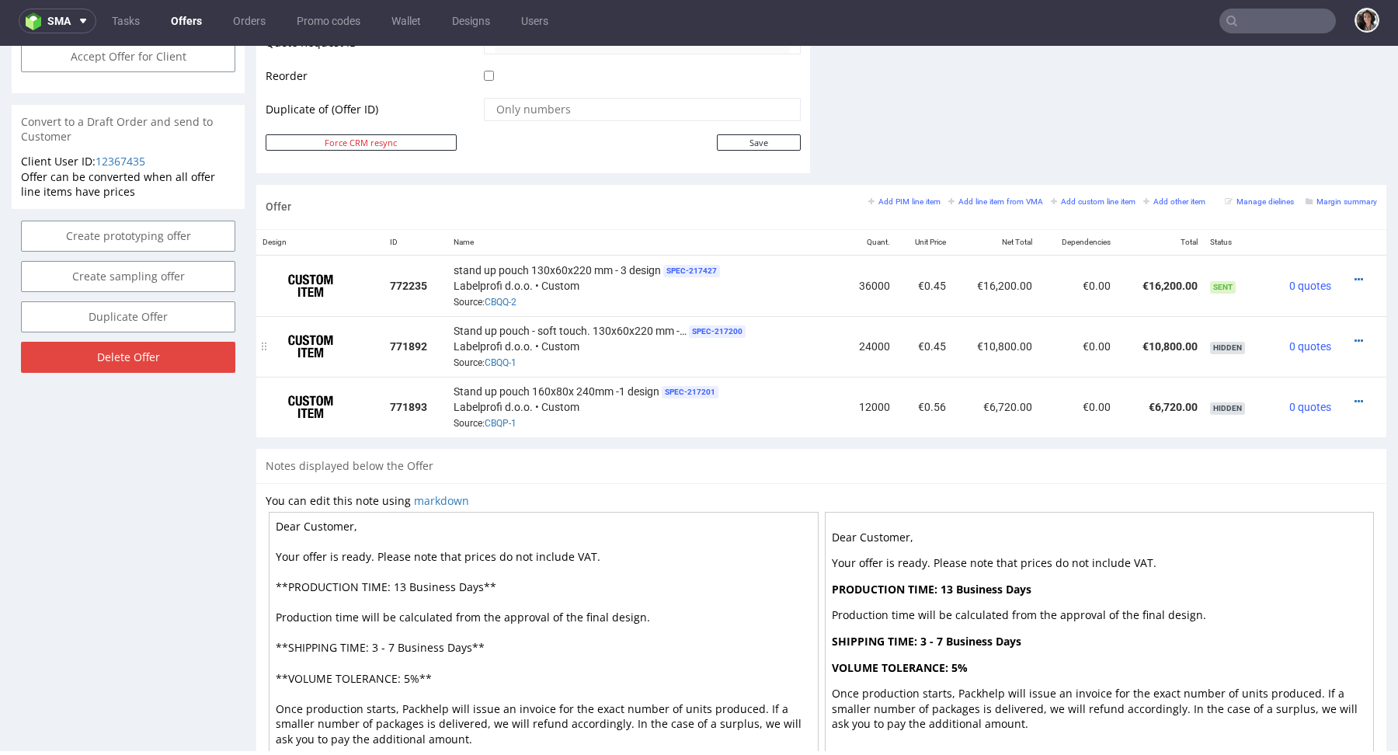
scroll to position [776, 0]
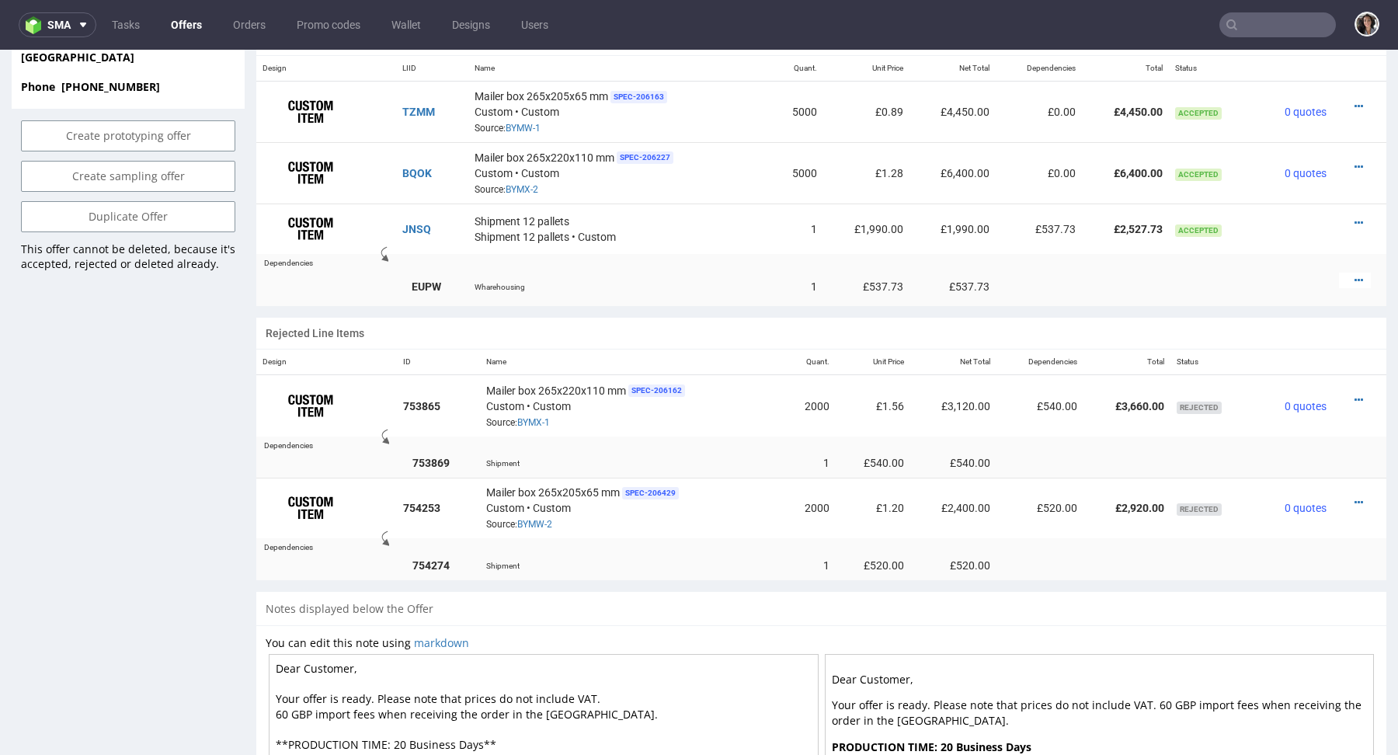
scroll to position [676, 0]
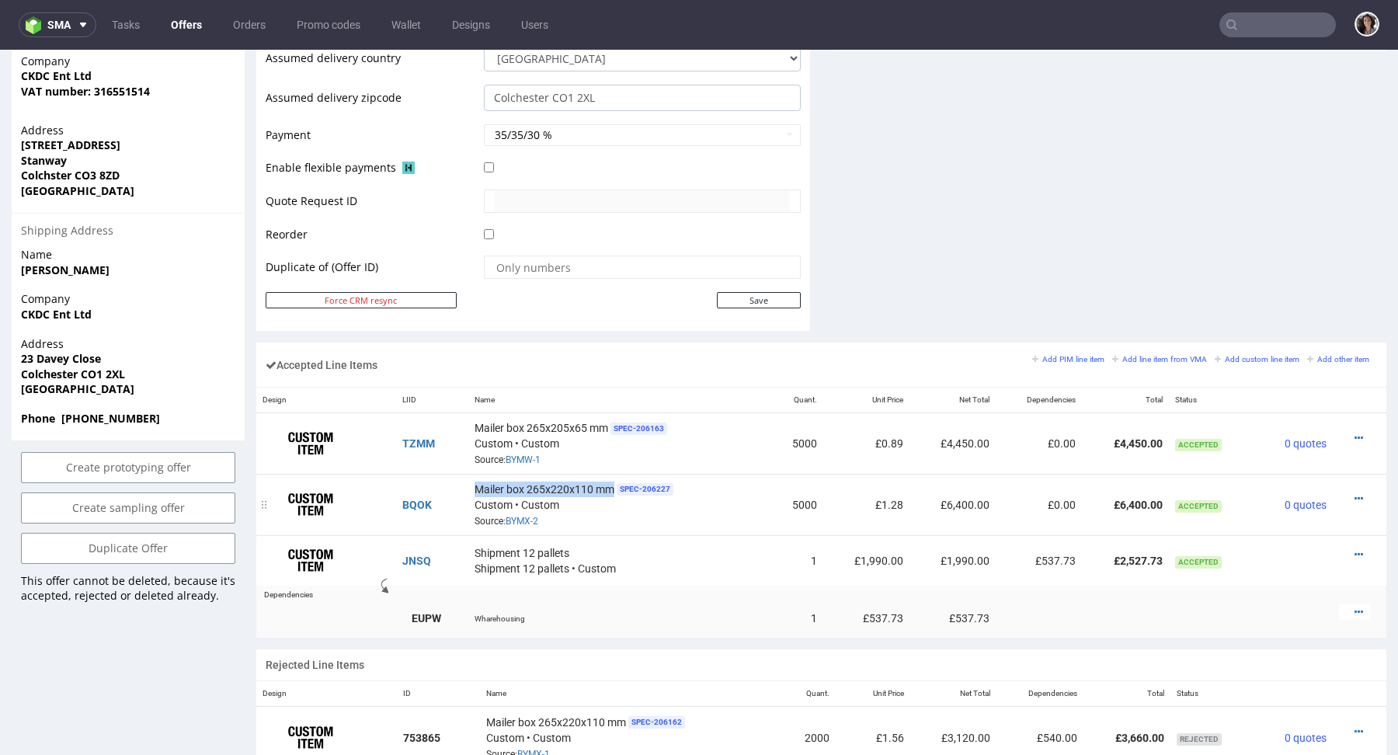
copy span "Mailer box 265x220x110 mm"
drag, startPoint x: 613, startPoint y: 488, endPoint x: 472, endPoint y: 482, distance: 140.7
click at [472, 482] on td "Mailer box 265x220x110 mm SPEC- 206227 Custom • Custom Source: BYMX-2" at bounding box center [619, 504] width 302 height 61
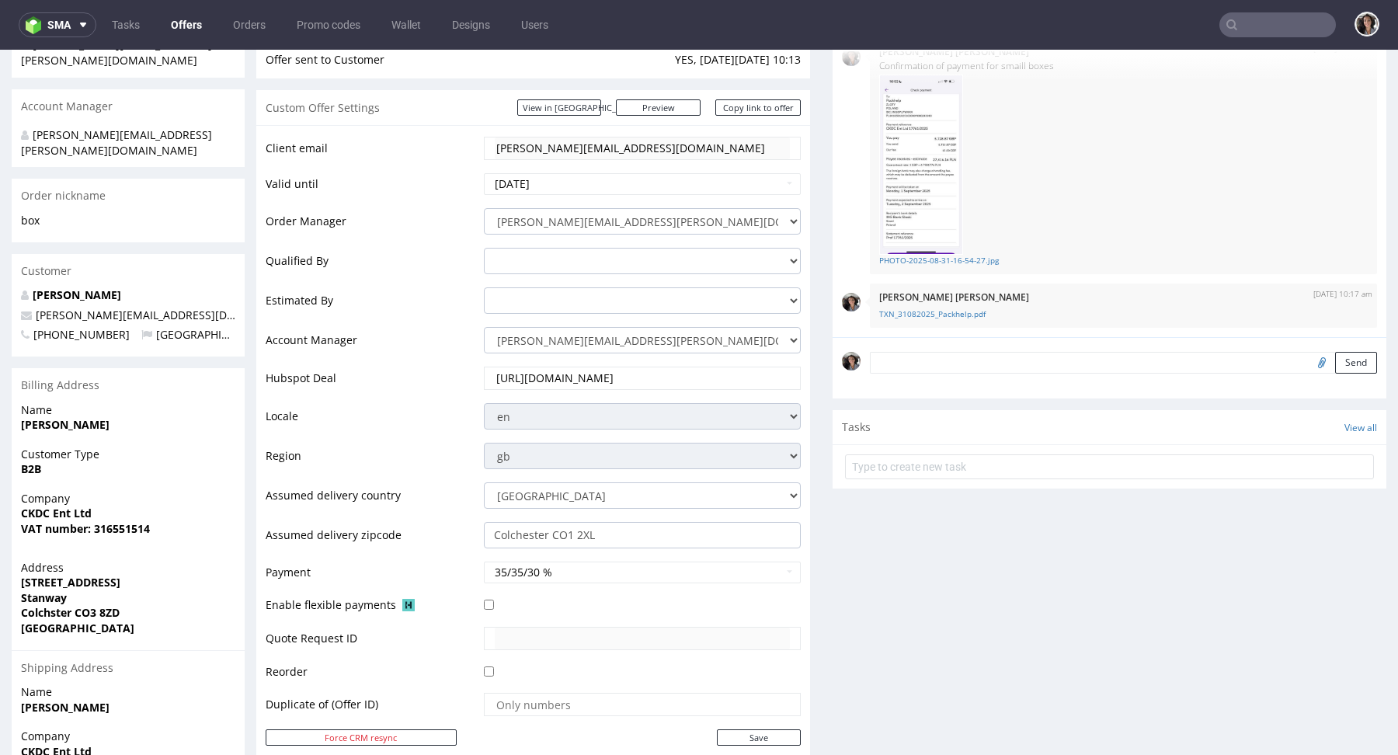
scroll to position [51, 0]
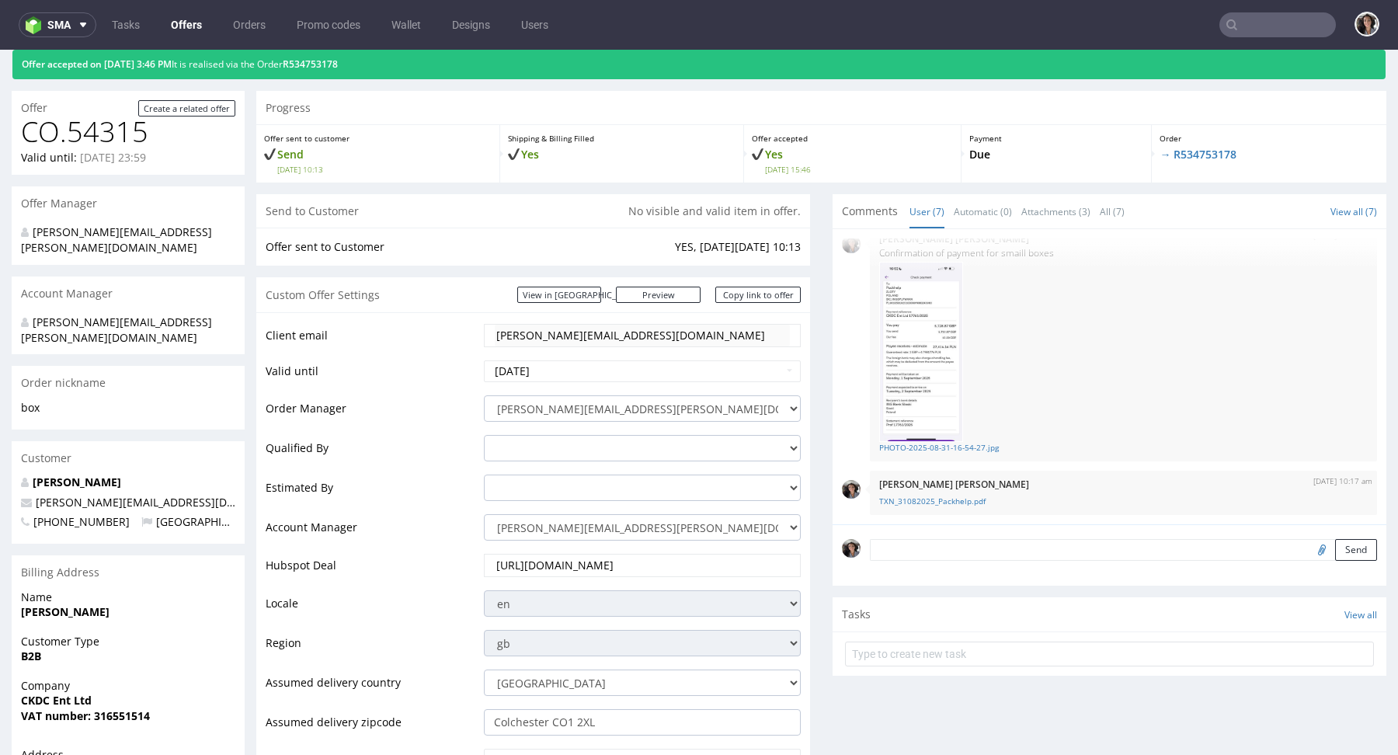
click at [364, 56] on div "Offer accepted on [DATE] 3:46 PM It is realised via the Order R534753178" at bounding box center [698, 65] width 1373 height 30
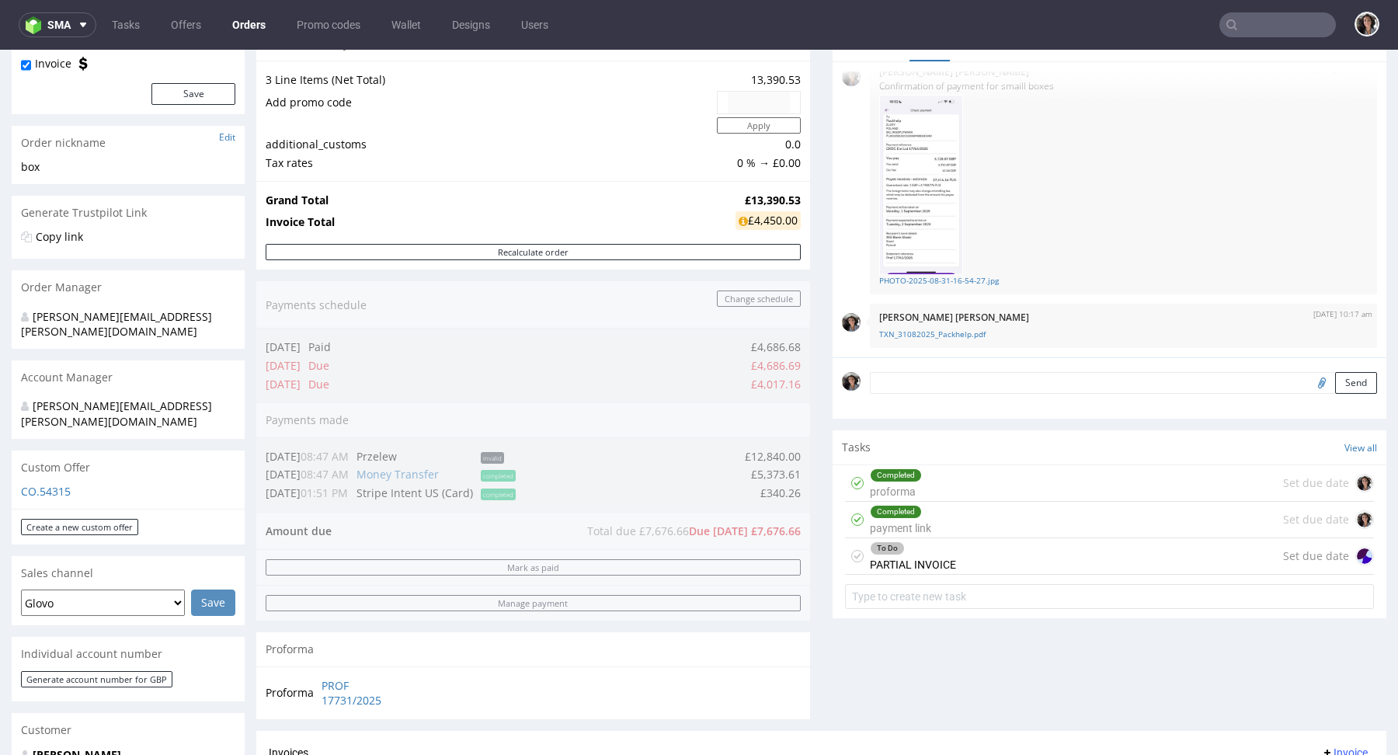
scroll to position [179, 0]
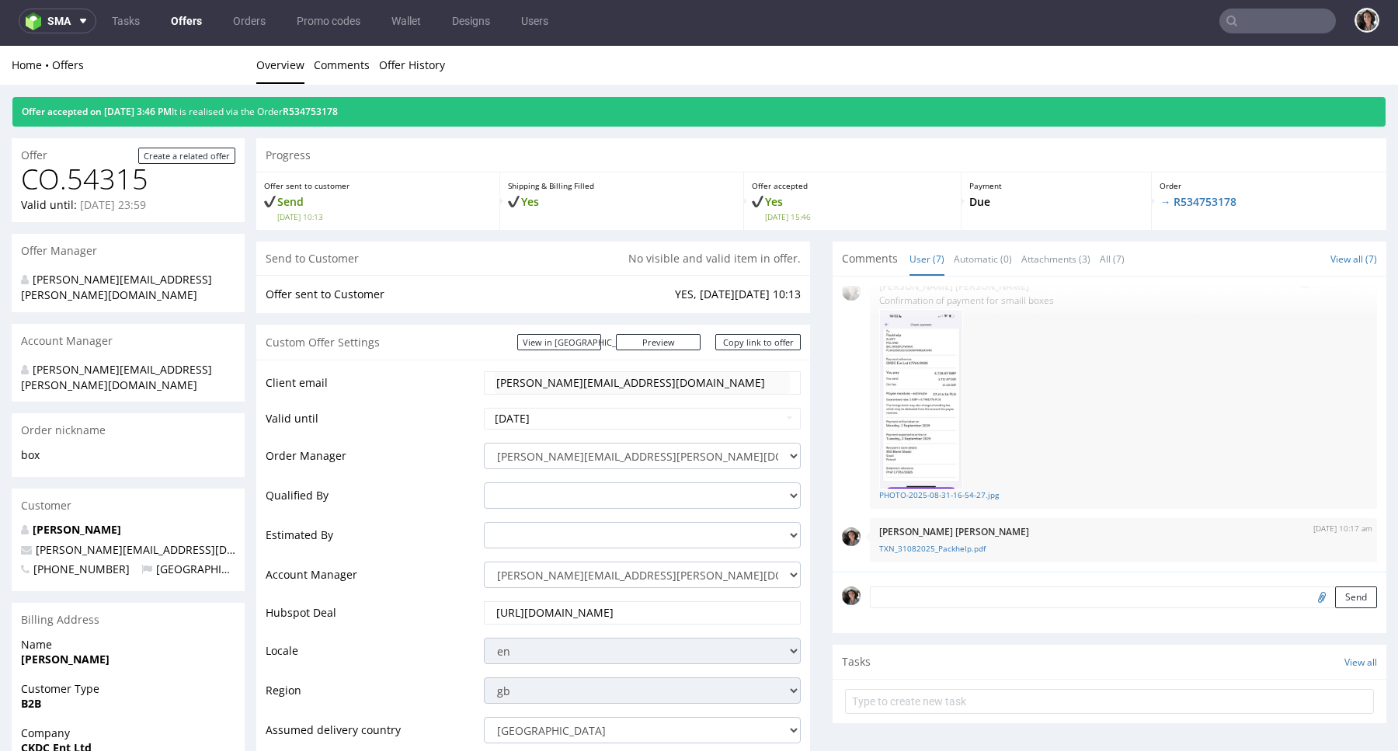
click at [924, 407] on img at bounding box center [921, 399] width 84 height 180
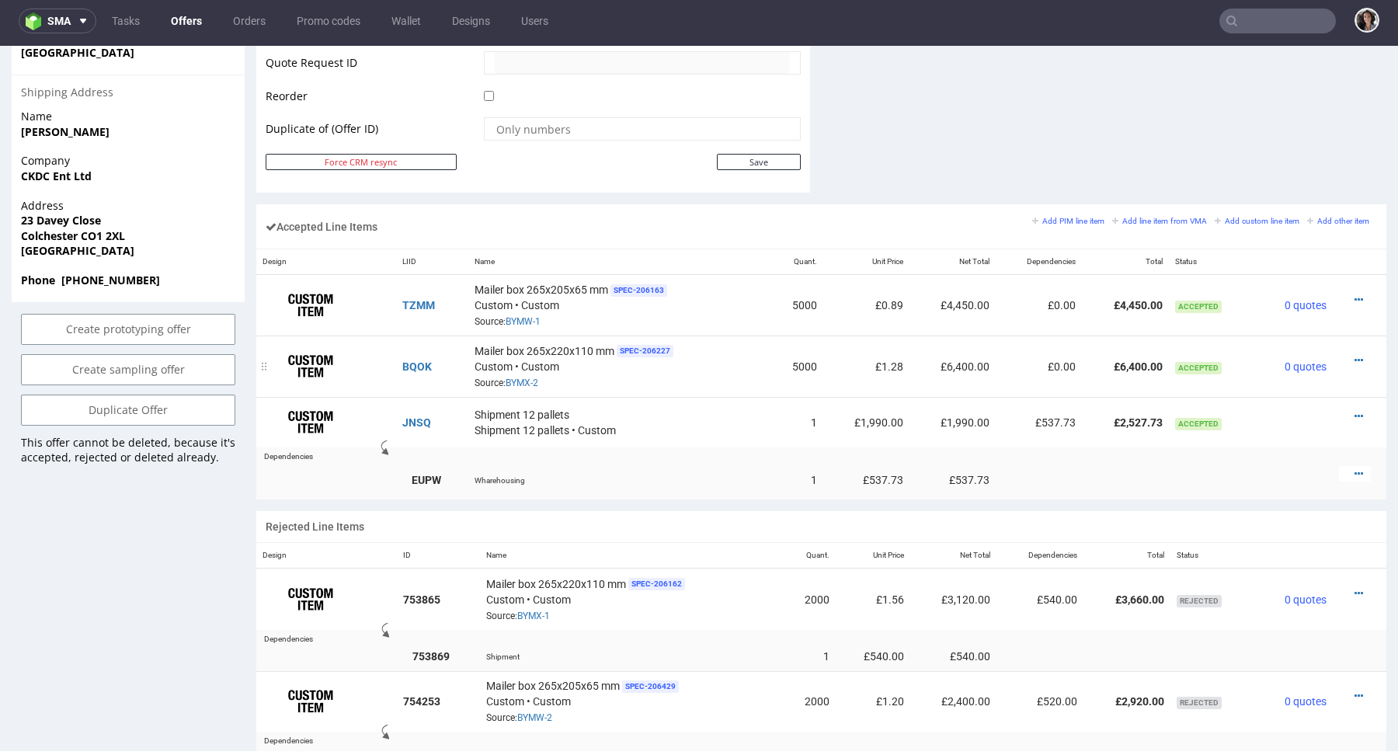
scroll to position [751, 0]
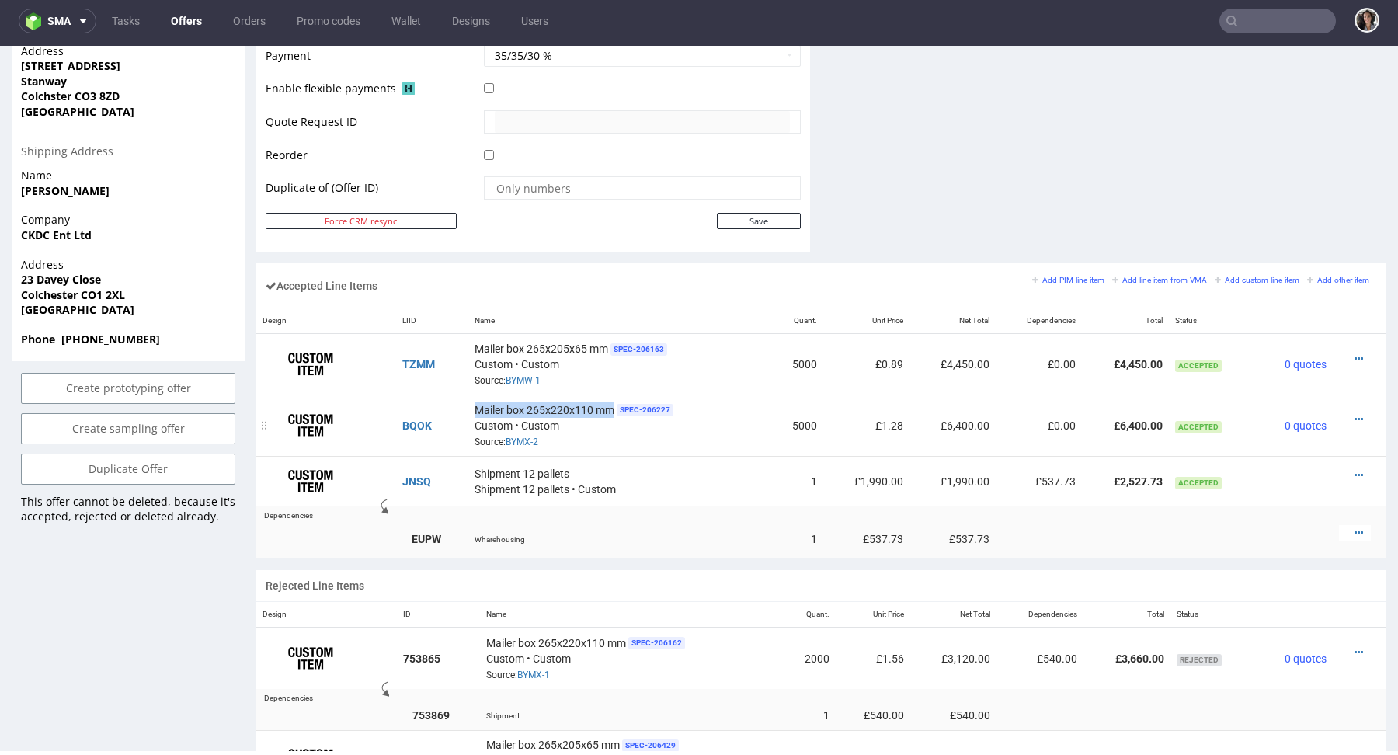
drag, startPoint x: 614, startPoint y: 403, endPoint x: 476, endPoint y: 396, distance: 138.4
click at [476, 396] on td "Mailer box 265x220x110 mm SPEC- 206227 Custom • Custom Source: BYMX-2" at bounding box center [619, 425] width 302 height 61
copy span "Mailer box 265x220x110 mm"
